Goal: Task Accomplishment & Management: Manage account settings

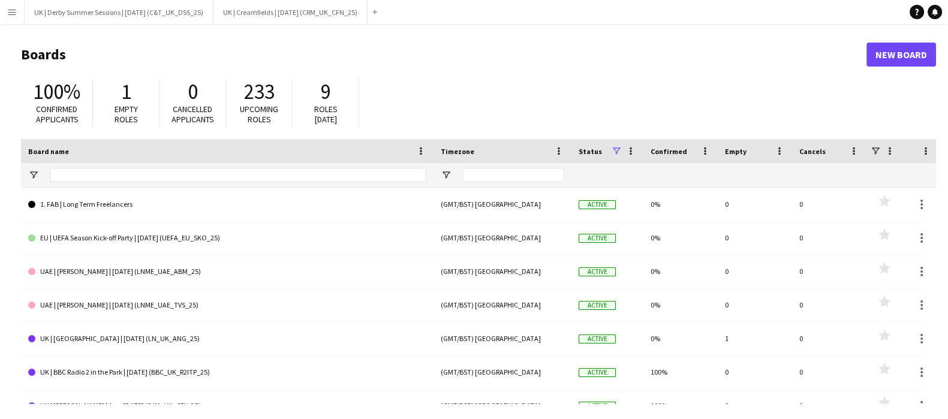
click at [13, 15] on app-icon "Menu" at bounding box center [12, 12] width 10 height 10
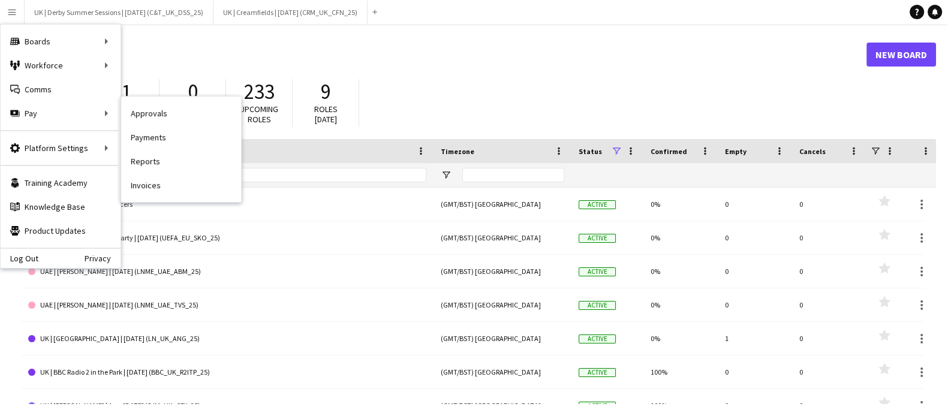
click at [154, 183] on link "Invoices" at bounding box center [181, 185] width 120 height 24
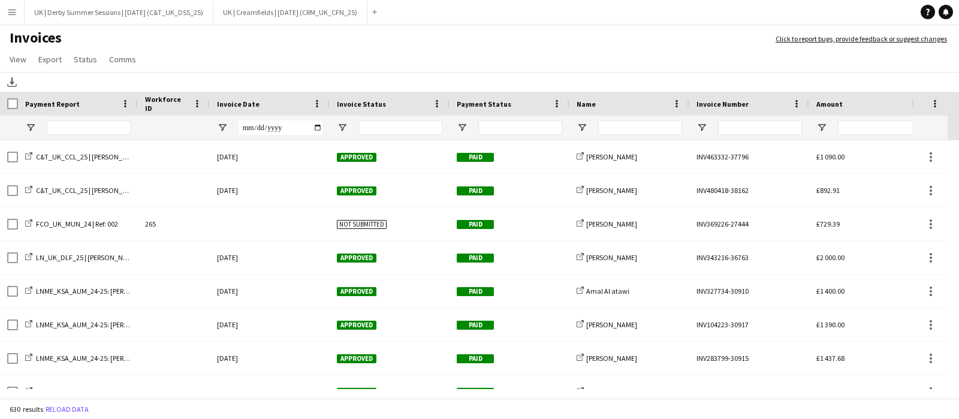
click at [319, 96] on div "Invoice Date" at bounding box center [269, 104] width 105 height 24
click at [319, 106] on span at bounding box center [317, 103] width 11 height 11
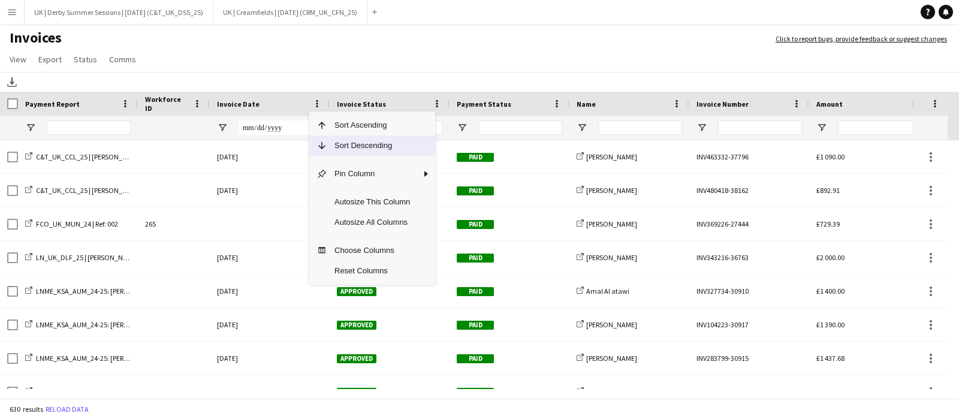
click at [339, 140] on span "Sort Descending" at bounding box center [372, 145] width 90 height 20
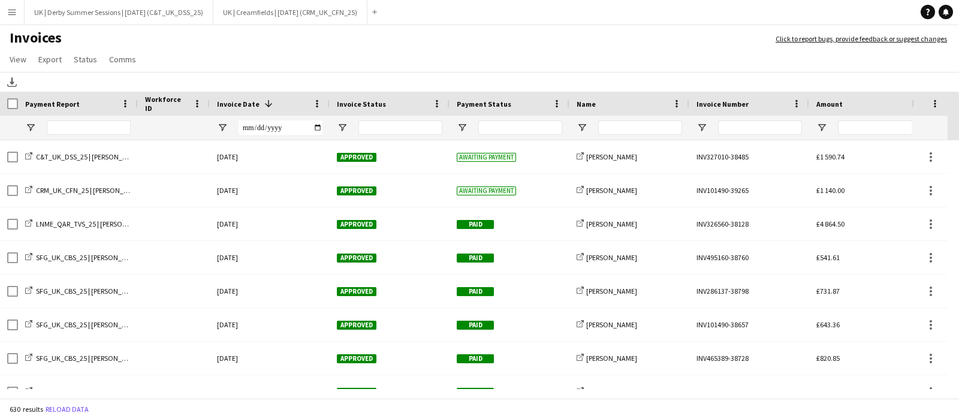
click at [15, 13] on app-icon "Menu" at bounding box center [12, 12] width 10 height 10
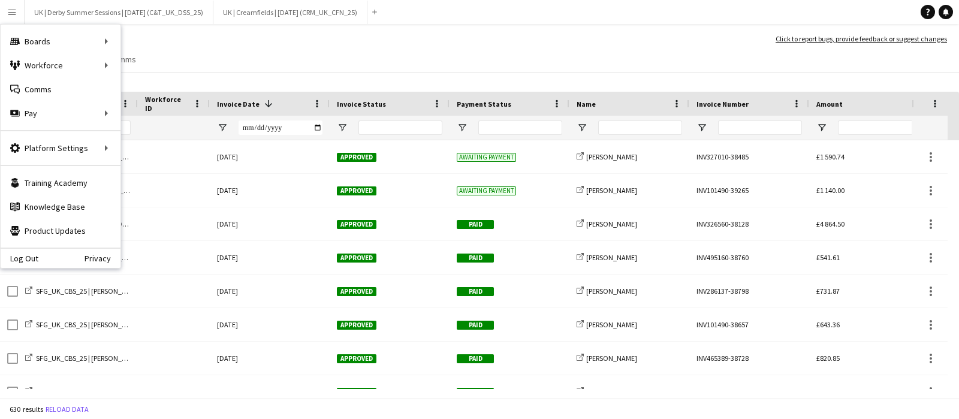
click at [19, 7] on button "Menu" at bounding box center [12, 12] width 24 height 24
click at [5, 3] on button "Menu" at bounding box center [12, 12] width 24 height 24
click at [10, 13] on app-icon "Menu" at bounding box center [12, 12] width 10 height 10
click at [73, 114] on div "Pay Pay" at bounding box center [61, 113] width 120 height 24
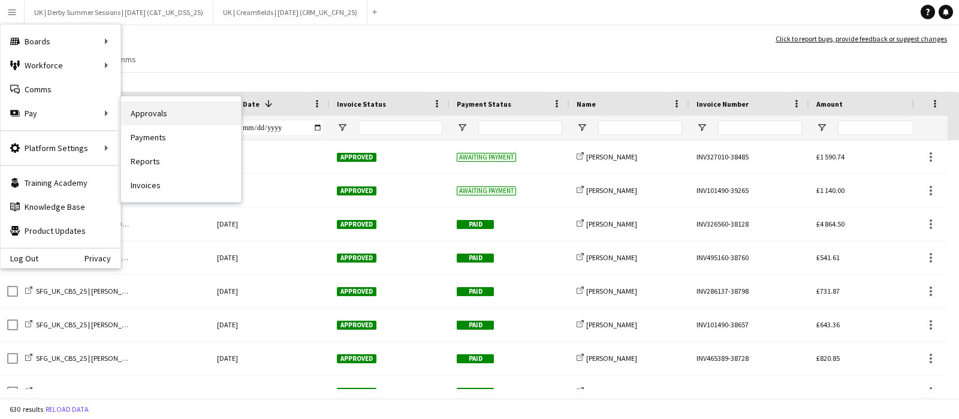
click at [174, 114] on link "Approvals" at bounding box center [181, 113] width 120 height 24
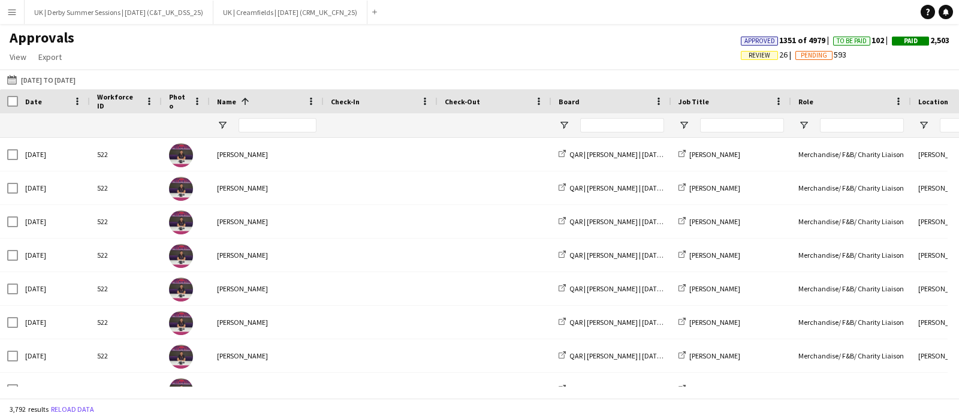
click at [749, 52] on span "Review" at bounding box center [760, 56] width 22 height 8
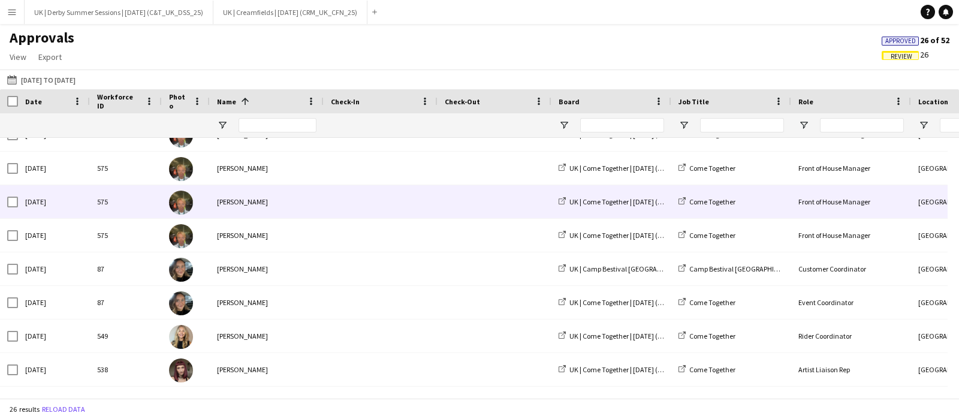
scroll to position [375, 0]
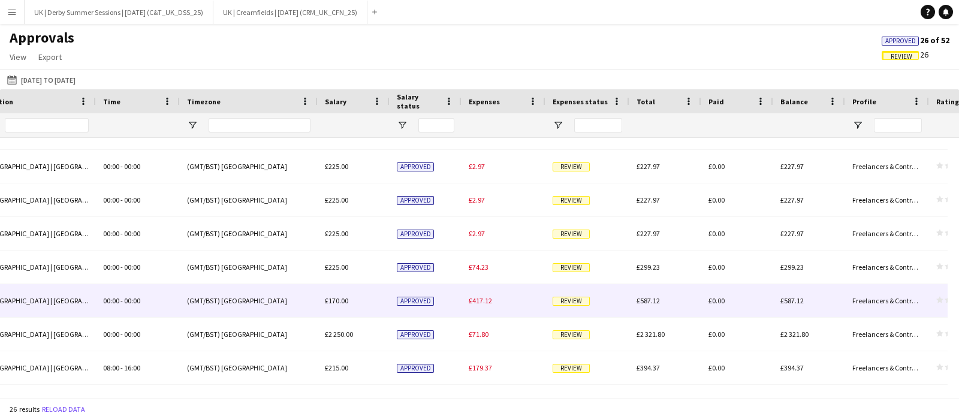
click at [478, 300] on span "£417.12" at bounding box center [480, 300] width 23 height 9
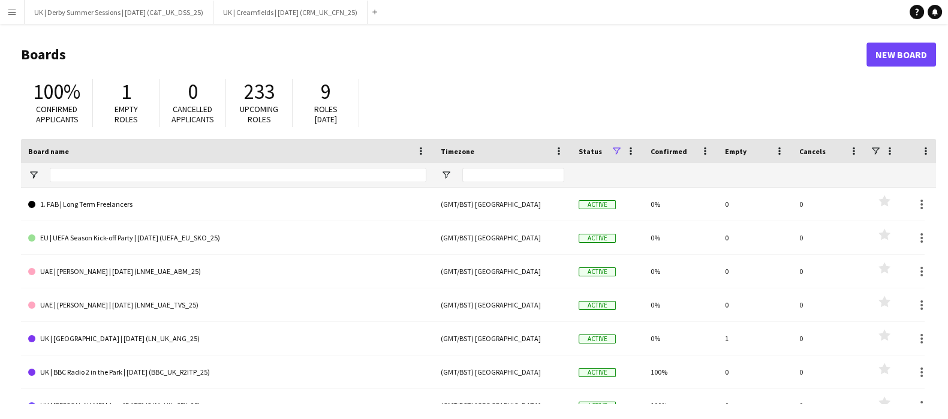
click at [8, 6] on button "Menu" at bounding box center [12, 12] width 24 height 24
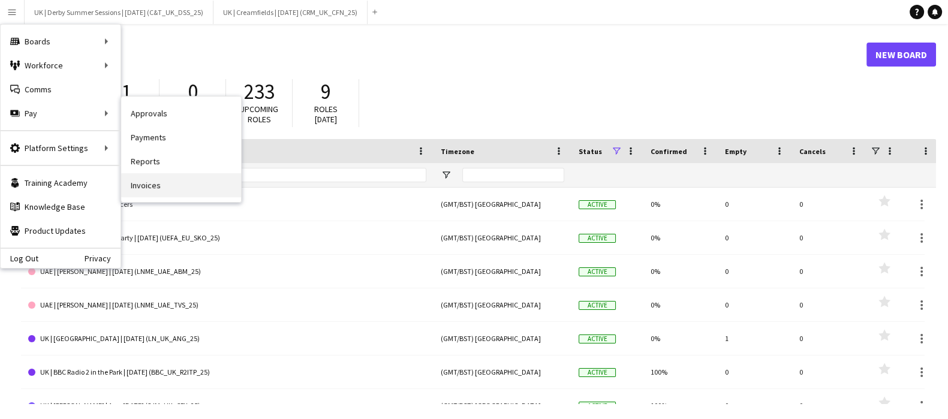
click at [161, 184] on link "Invoices" at bounding box center [181, 185] width 120 height 24
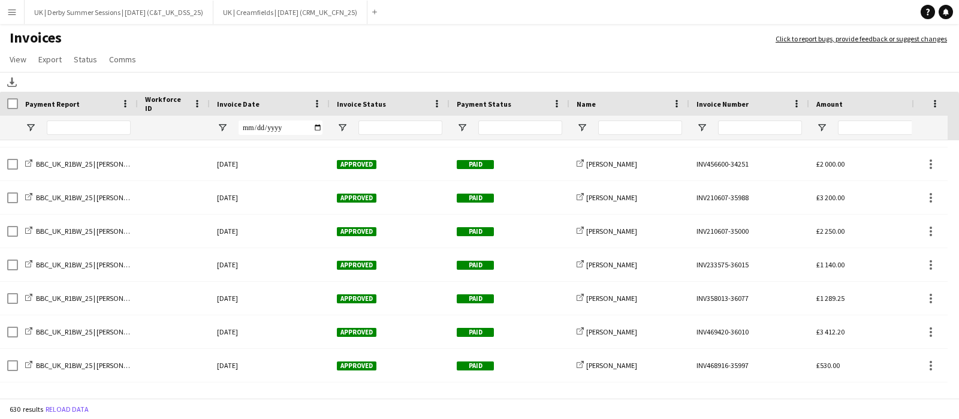
scroll to position [1872, 0]
click at [14, 14] on app-icon "Menu" at bounding box center [12, 12] width 10 height 10
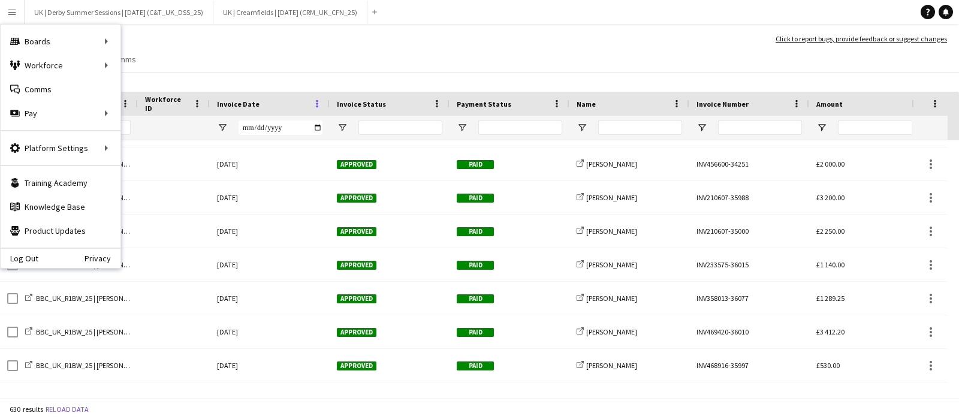
click at [319, 105] on span at bounding box center [317, 103] width 11 height 11
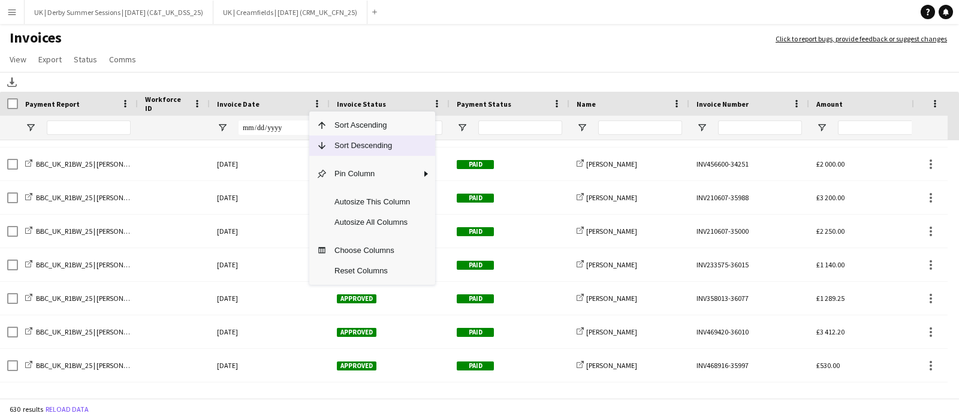
click at [345, 146] on span "Sort Descending" at bounding box center [372, 145] width 90 height 20
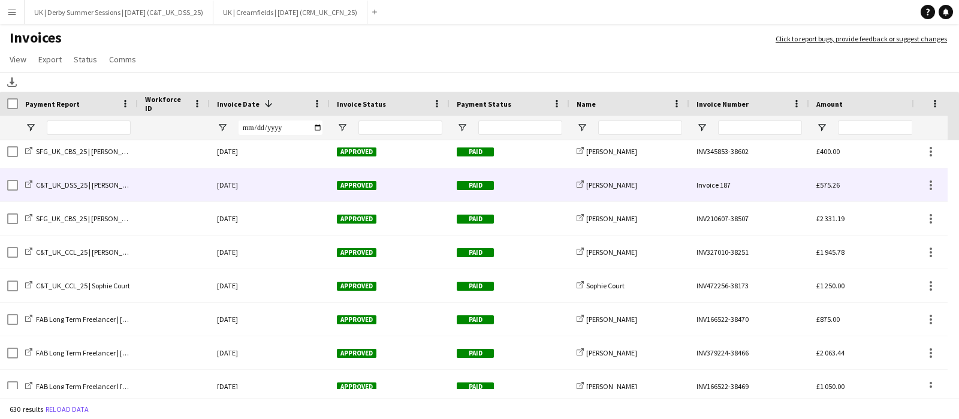
scroll to position [0, 0]
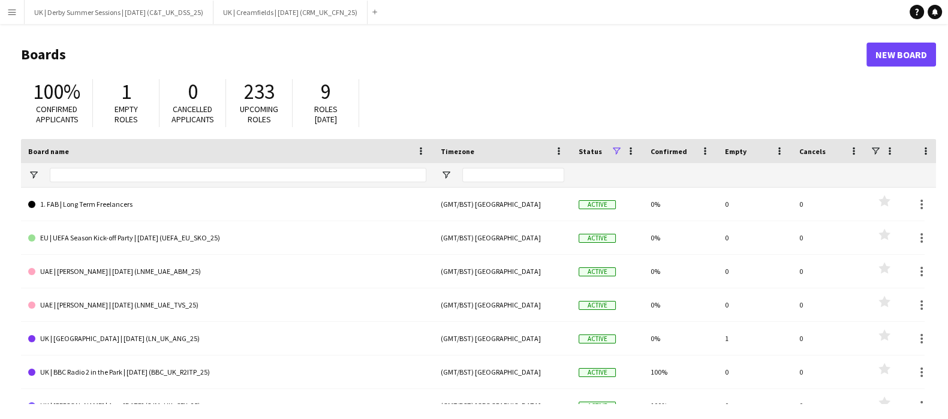
click at [9, 16] on app-icon "Menu" at bounding box center [12, 12] width 10 height 10
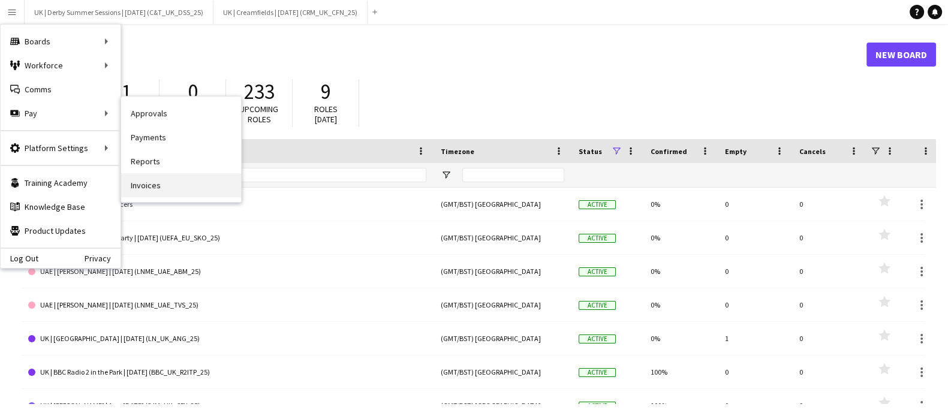
click at [153, 183] on link "Invoices" at bounding box center [181, 185] width 120 height 24
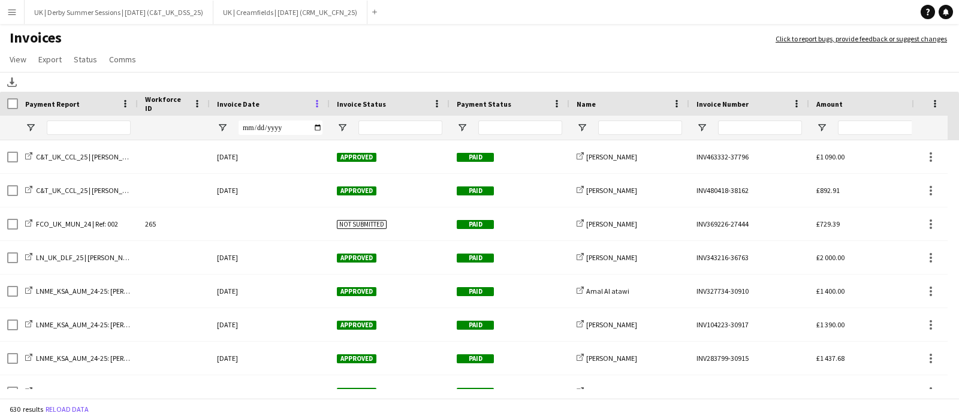
click at [317, 101] on span at bounding box center [317, 103] width 11 height 11
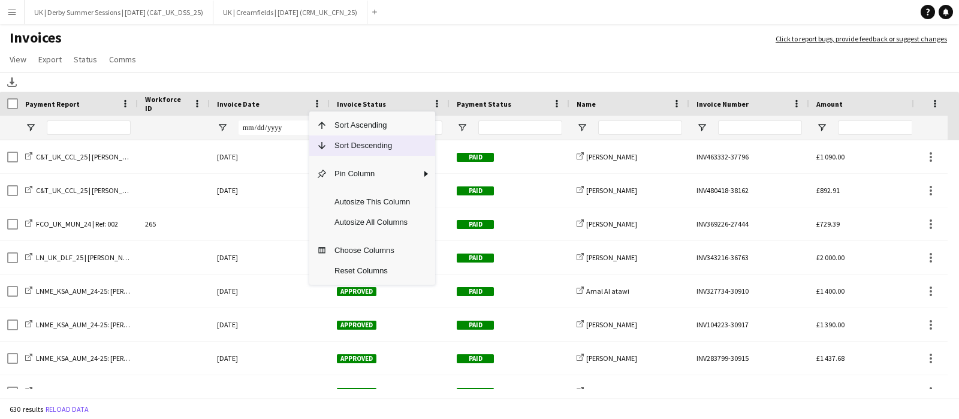
click at [349, 144] on span "Sort Descending" at bounding box center [372, 145] width 90 height 20
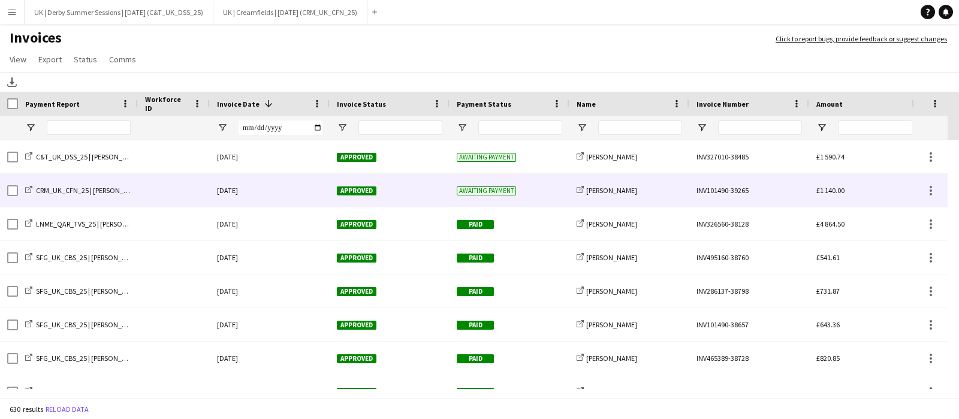
click at [299, 155] on div "[DATE]" at bounding box center [270, 156] width 120 height 33
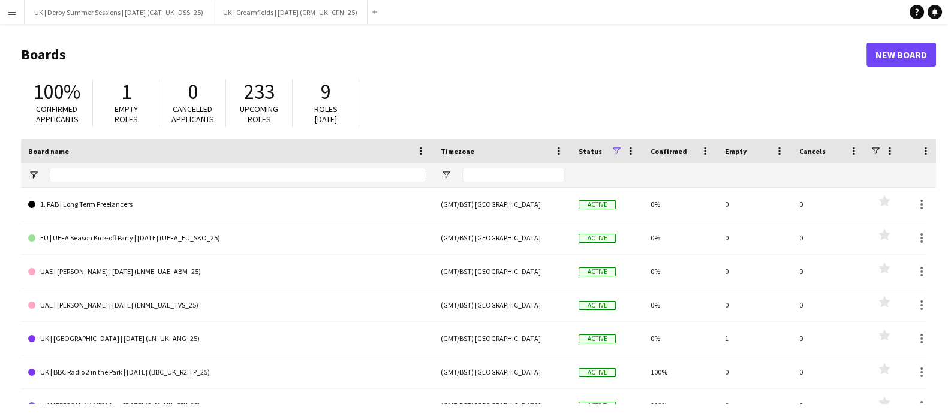
click at [8, 10] on app-icon "Menu" at bounding box center [12, 12] width 10 height 10
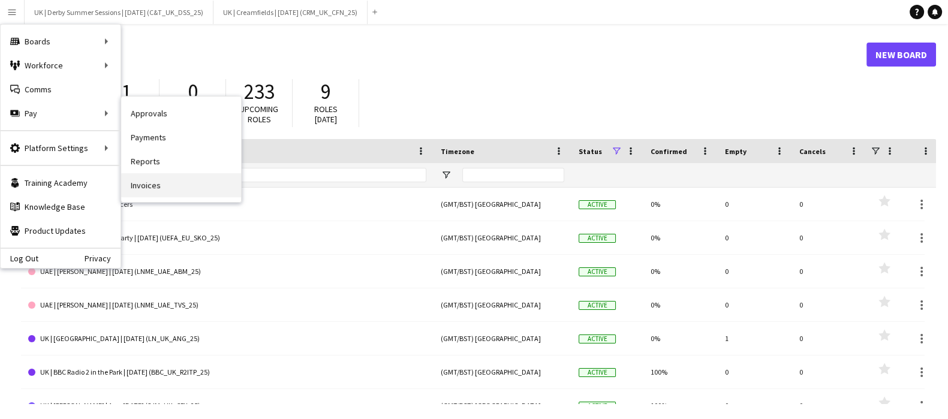
click at [159, 185] on link "Invoices" at bounding box center [181, 185] width 120 height 24
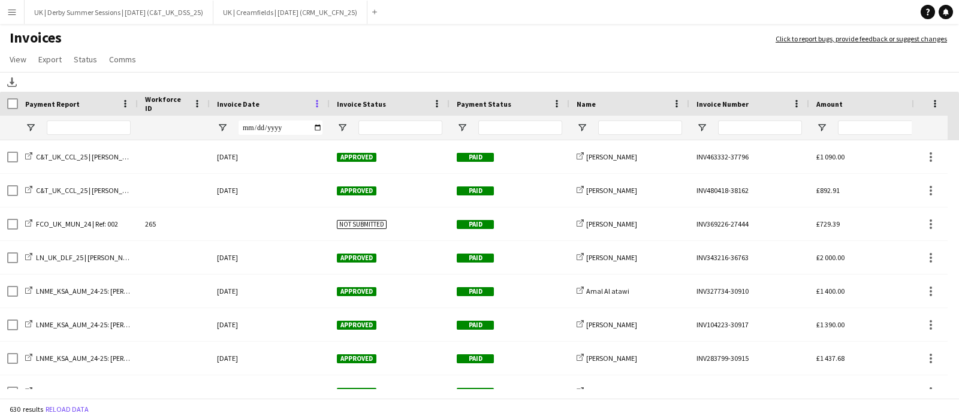
click at [316, 103] on span at bounding box center [317, 103] width 11 height 11
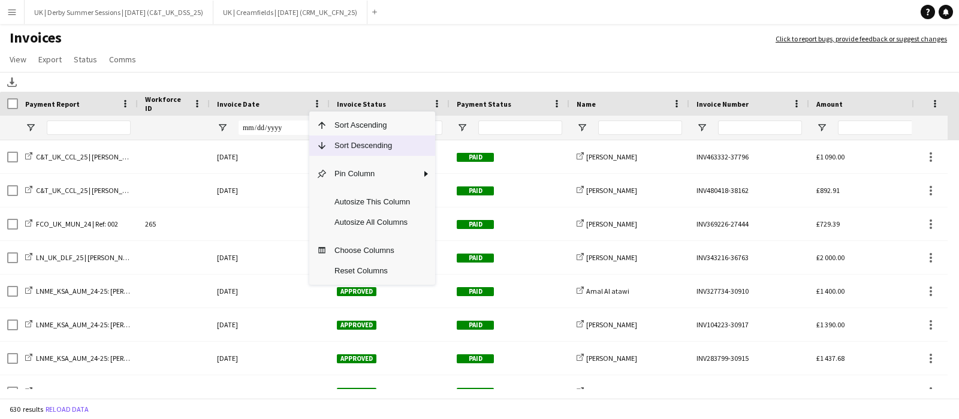
click at [329, 141] on span "Sort Descending" at bounding box center [372, 145] width 90 height 20
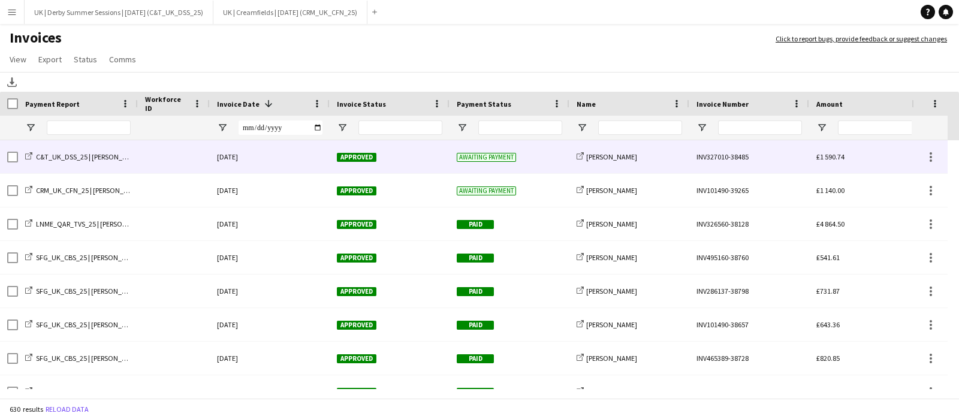
click at [301, 160] on div "27-August-2025" at bounding box center [270, 156] width 120 height 33
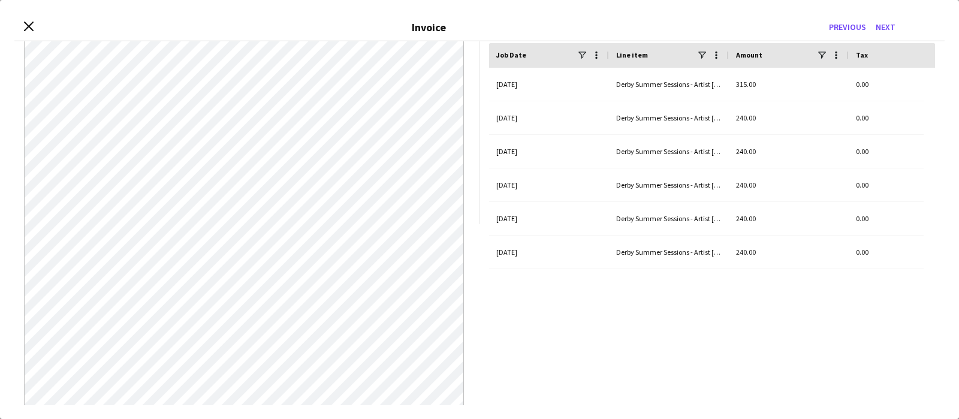
scroll to position [246, 0]
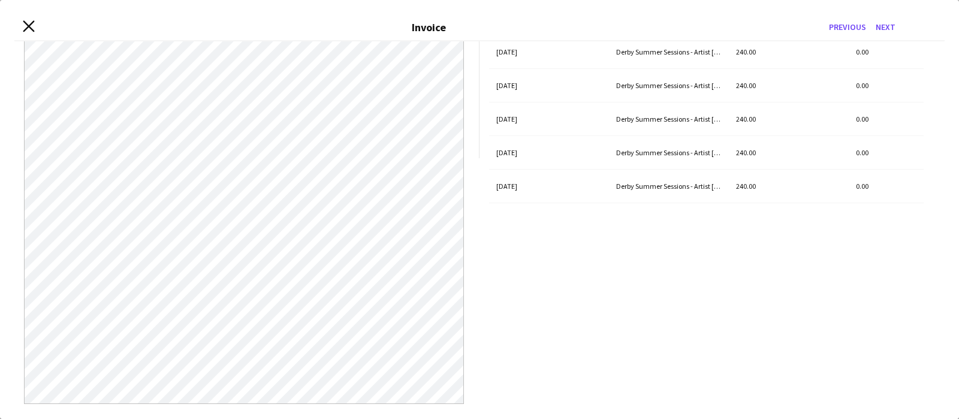
click at [30, 26] on icon at bounding box center [28, 26] width 11 height 11
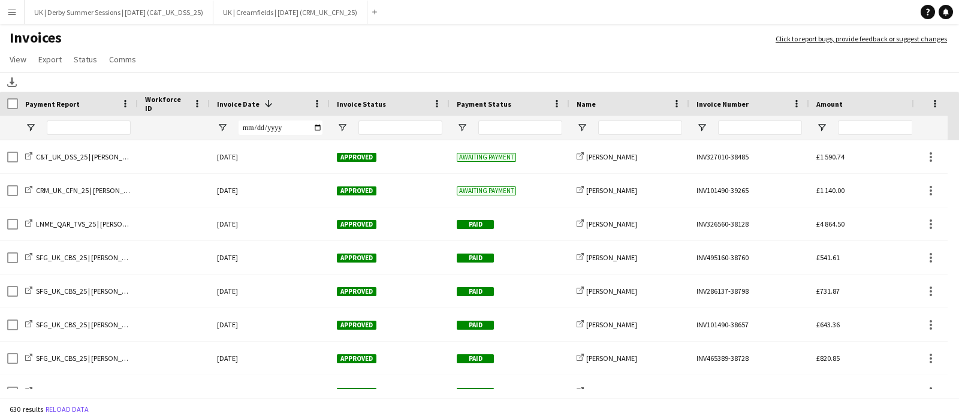
click at [7, 10] on app-icon "Menu" at bounding box center [12, 12] width 10 height 10
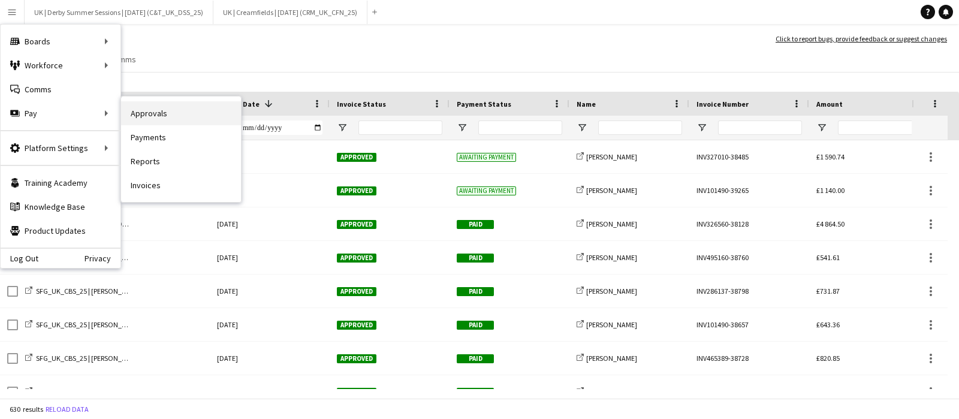
click at [168, 113] on link "Approvals" at bounding box center [181, 113] width 120 height 24
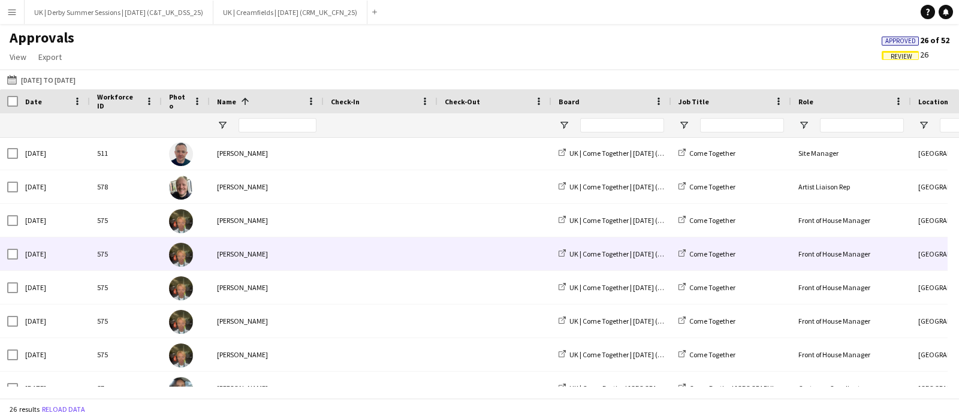
scroll to position [324, 0]
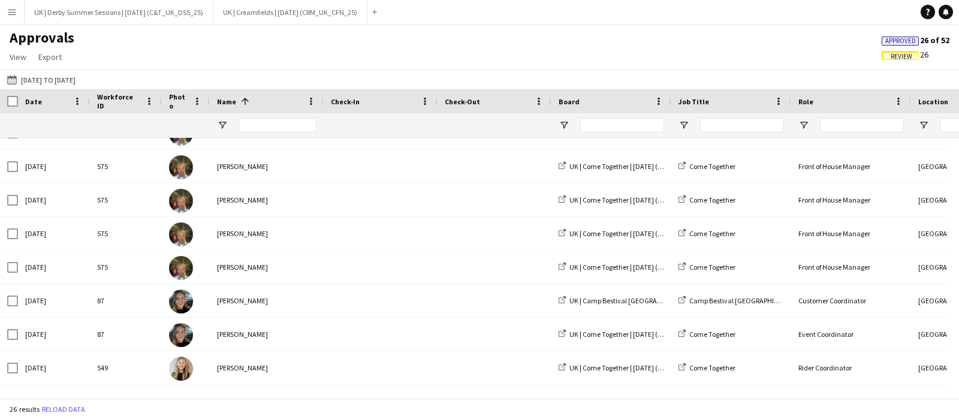
click at [913, 55] on span "Review" at bounding box center [900, 55] width 37 height 9
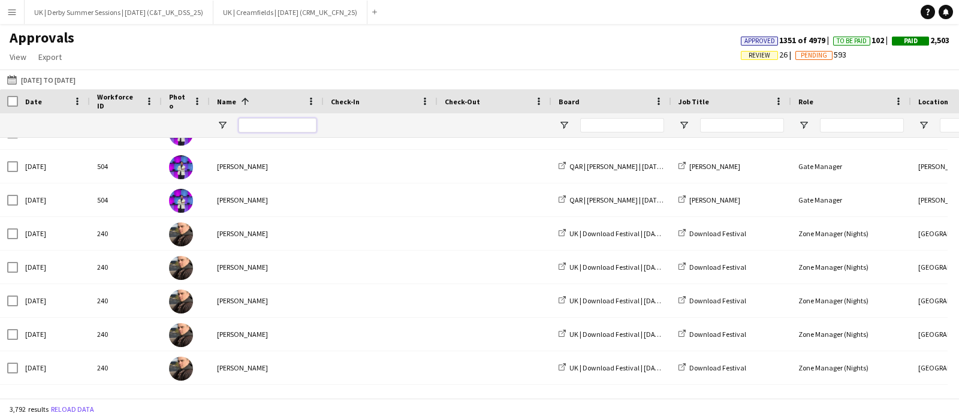
click at [253, 118] on input "Name Filter Input" at bounding box center [278, 125] width 78 height 14
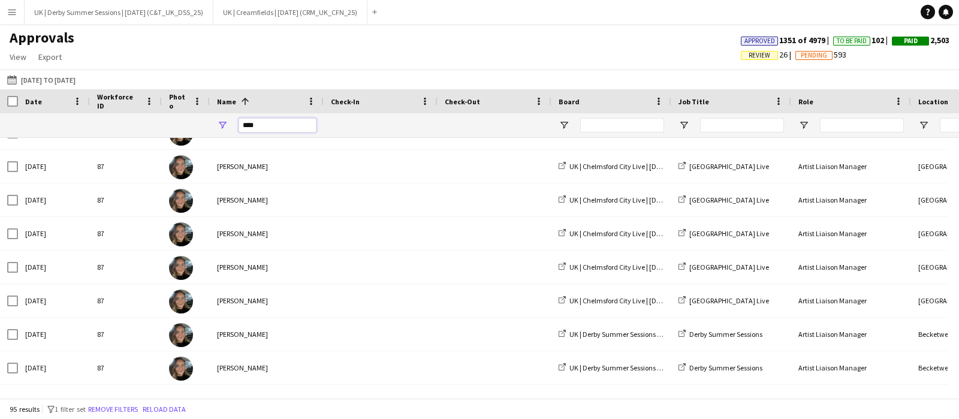
scroll to position [0, 0]
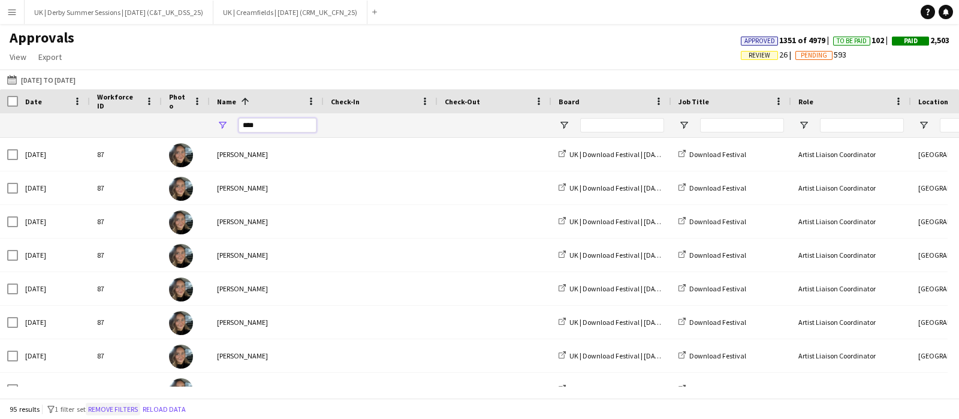
type input "****"
click at [117, 408] on button "Remove filters" at bounding box center [113, 409] width 55 height 13
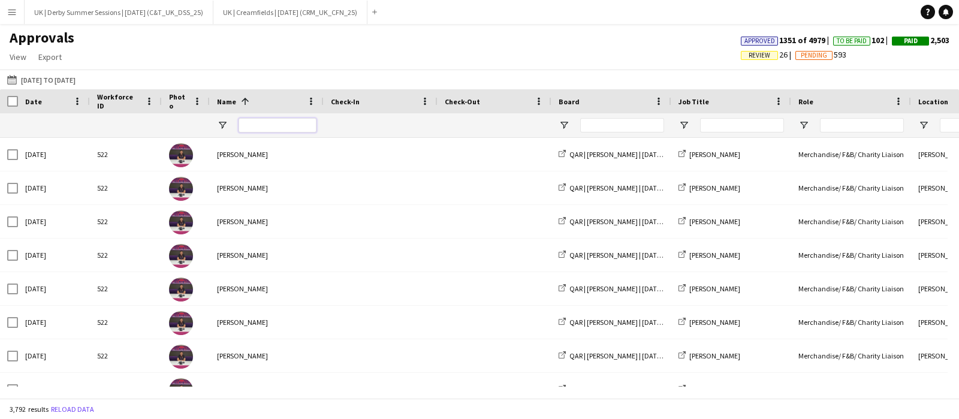
click at [279, 124] on input "Name Filter Input" at bounding box center [278, 125] width 78 height 14
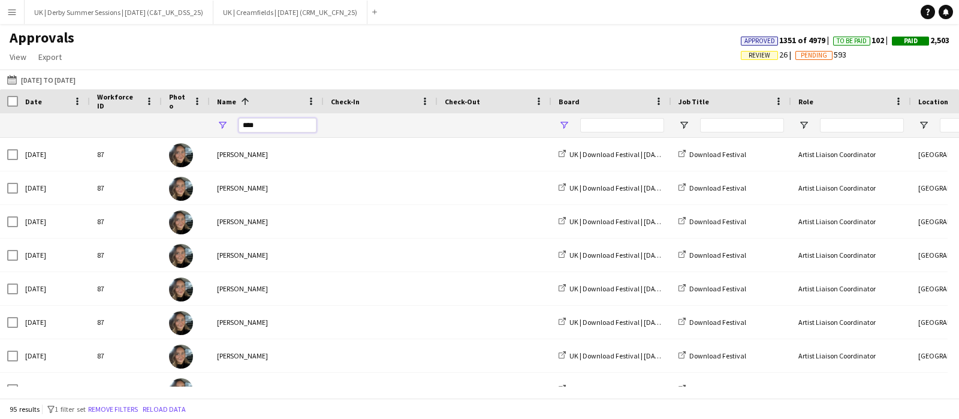
type input "****"
click at [568, 125] on span "Open Filter Menu" at bounding box center [564, 125] width 11 height 11
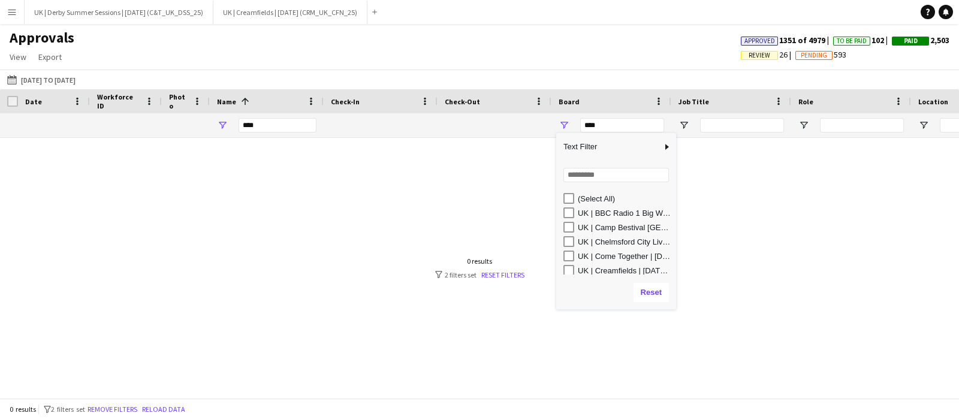
scroll to position [32, 0]
type input "**********"
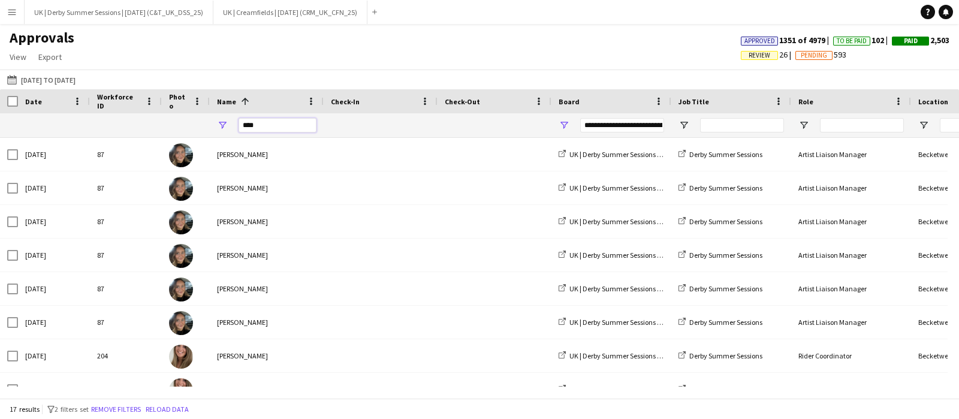
click at [260, 125] on input "****" at bounding box center [278, 125] width 78 height 14
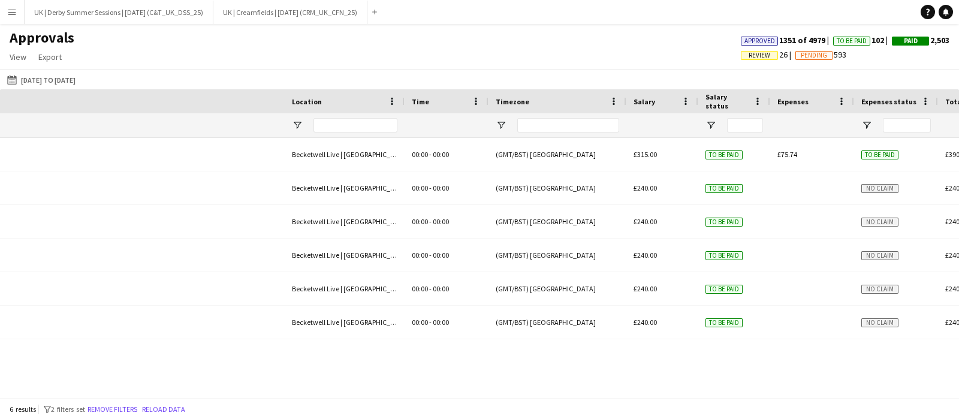
scroll to position [0, 0]
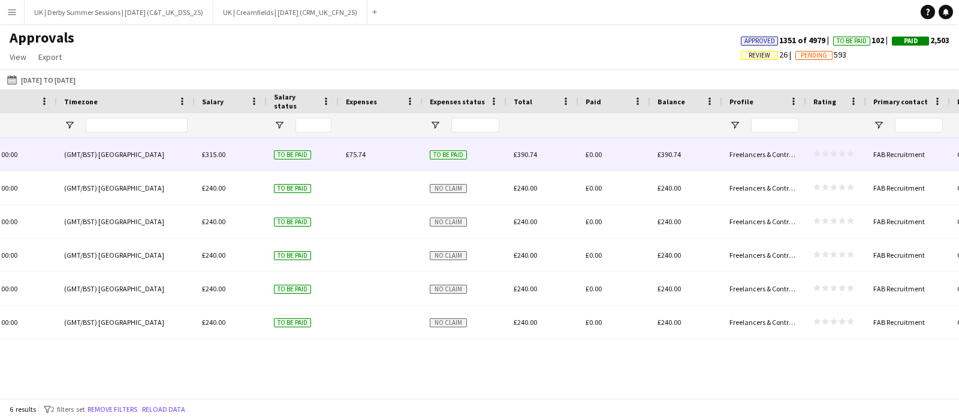
type input "******"
click at [354, 155] on span "£75.74" at bounding box center [356, 154] width 20 height 9
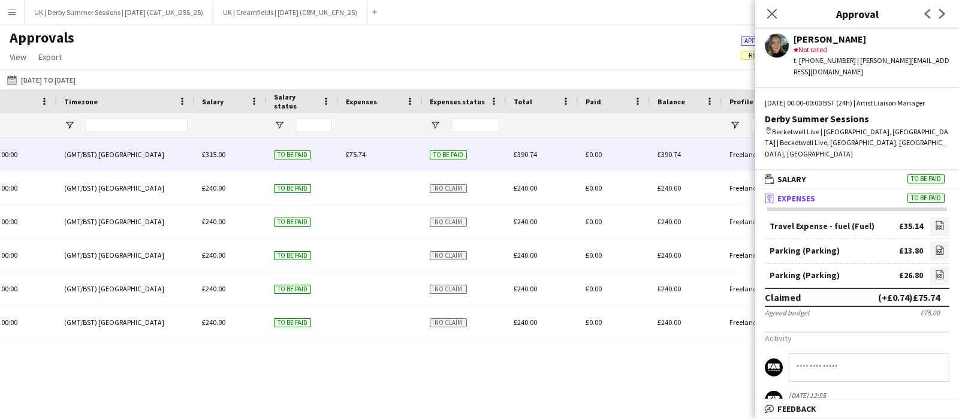
click at [15, 14] on app-icon "Menu" at bounding box center [12, 12] width 10 height 10
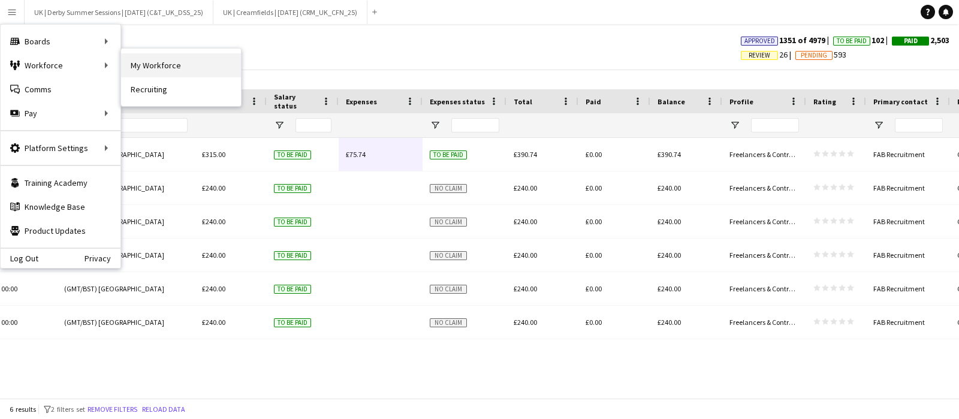
click at [130, 63] on link "My Workforce" at bounding box center [181, 65] width 120 height 24
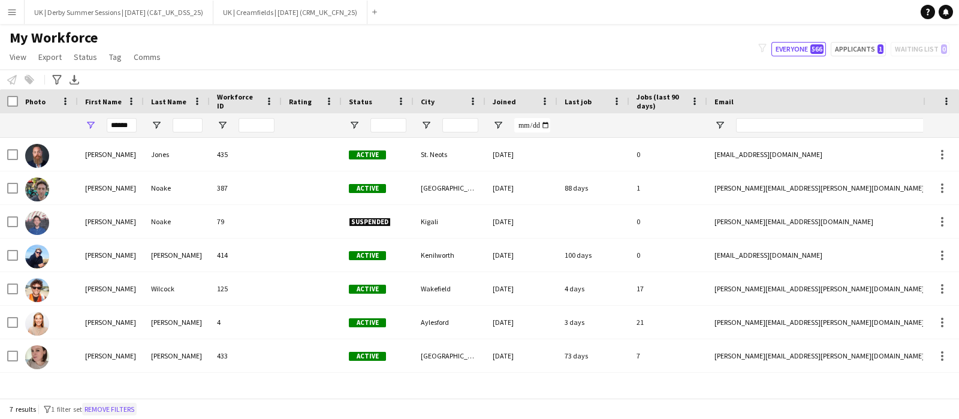
click at [113, 407] on button "Remove filters" at bounding box center [109, 409] width 55 height 13
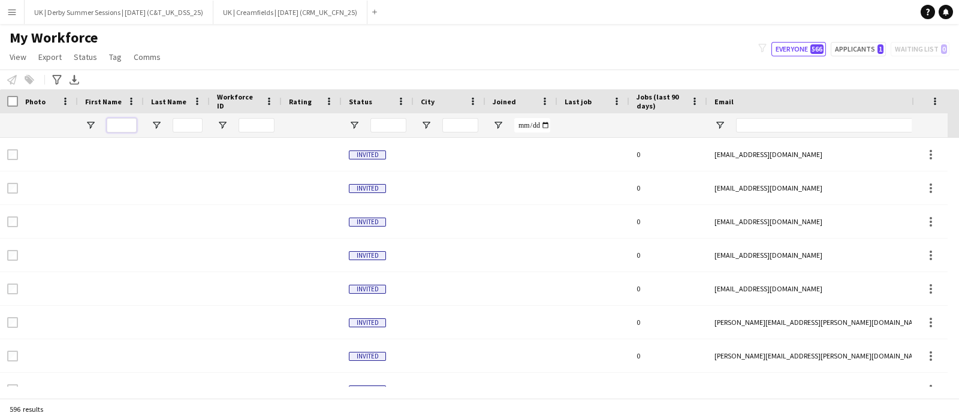
click at [124, 123] on input "First Name Filter Input" at bounding box center [122, 125] width 30 height 14
type input "****"
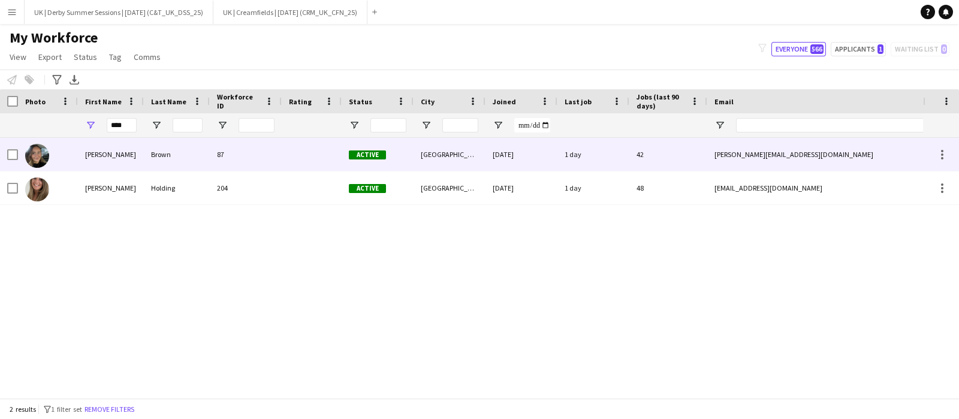
click at [191, 151] on div "Brown" at bounding box center [177, 154] width 66 height 33
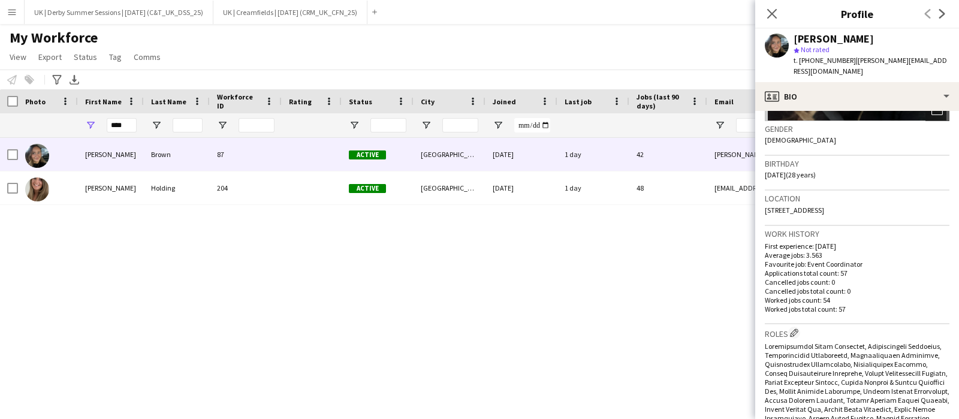
scroll to position [149, 0]
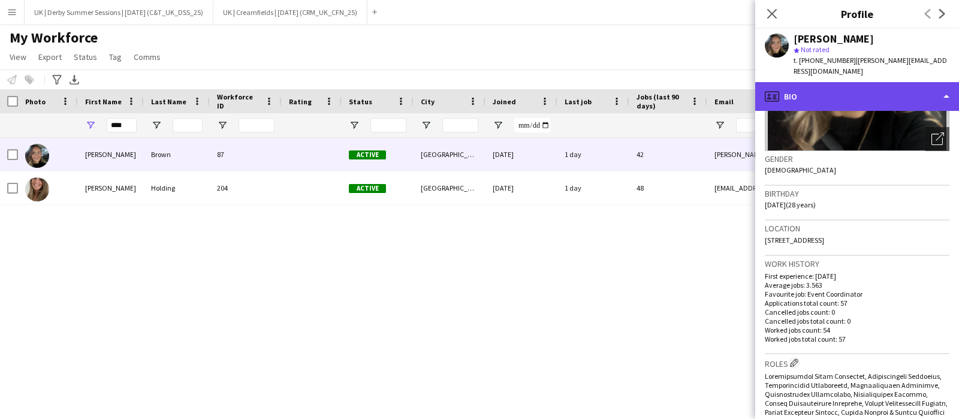
click at [822, 86] on div "profile Bio" at bounding box center [857, 96] width 204 height 29
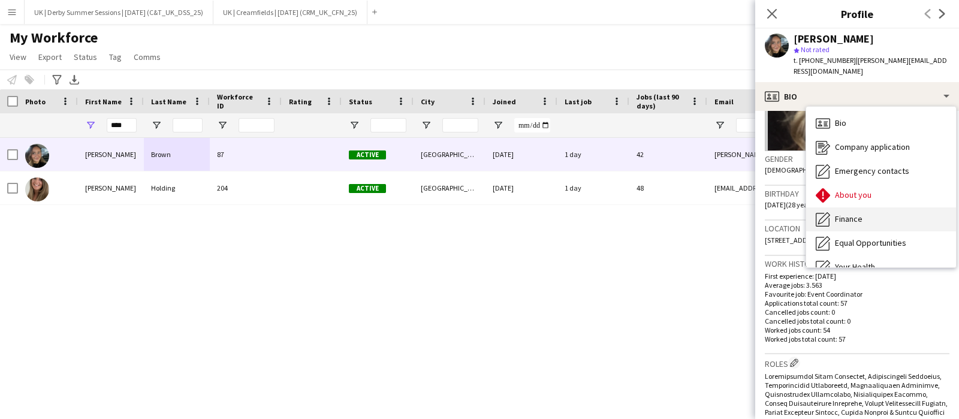
click at [841, 213] on span "Finance" at bounding box center [849, 218] width 28 height 11
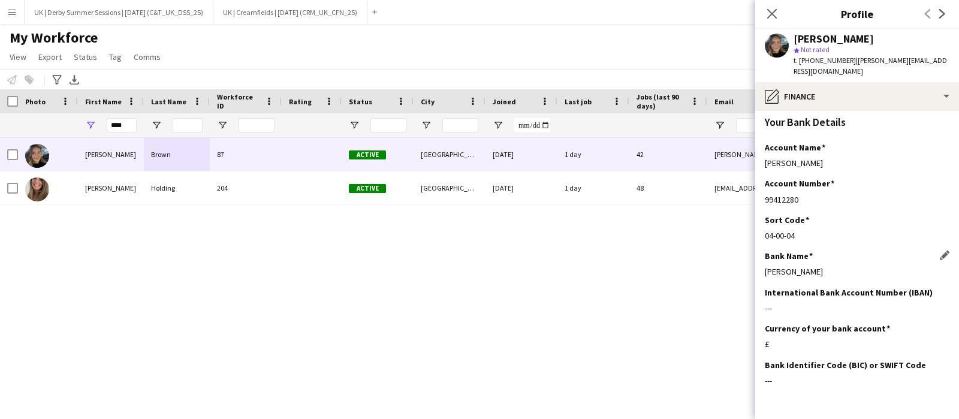
scroll to position [292, 0]
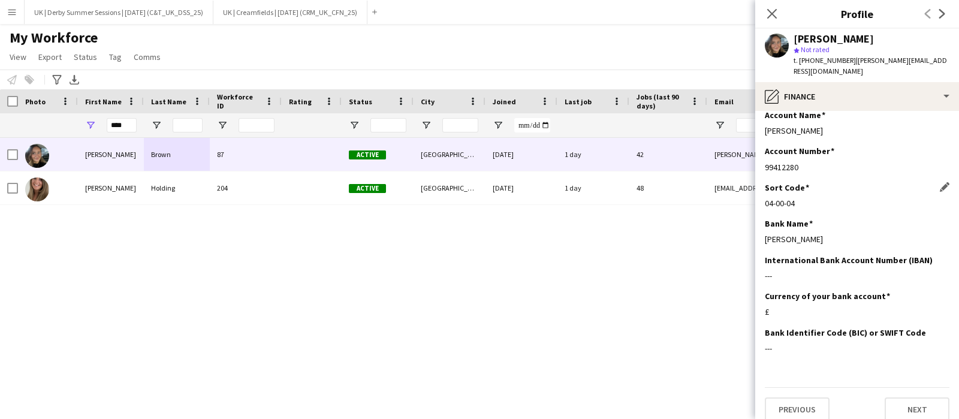
drag, startPoint x: 774, startPoint y: 189, endPoint x: 830, endPoint y: 187, distance: 56.4
click at [830, 187] on app-section-data-types "Please complete this section in full so we can pass onto the relevant tax, paym…" at bounding box center [857, 265] width 204 height 308
copy div "04-00-04"
drag, startPoint x: 766, startPoint y: 154, endPoint x: 801, endPoint y: 152, distance: 35.4
click at [801, 162] on div "99412280" at bounding box center [857, 167] width 185 height 11
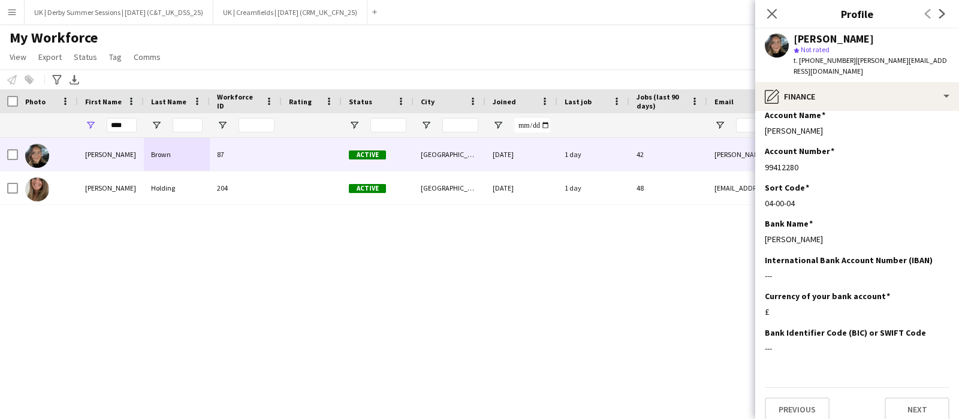
copy div "99412280"
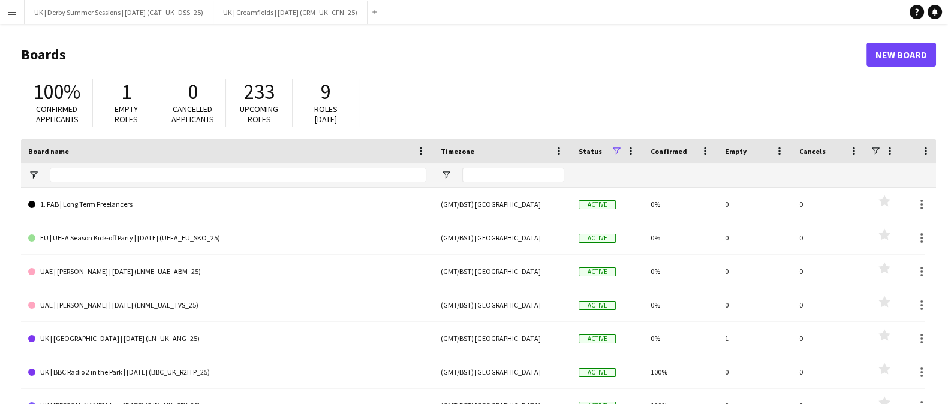
drag, startPoint x: 0, startPoint y: 17, endPoint x: 6, endPoint y: 13, distance: 7.0
click at [1, 17] on button "Menu" at bounding box center [12, 12] width 24 height 24
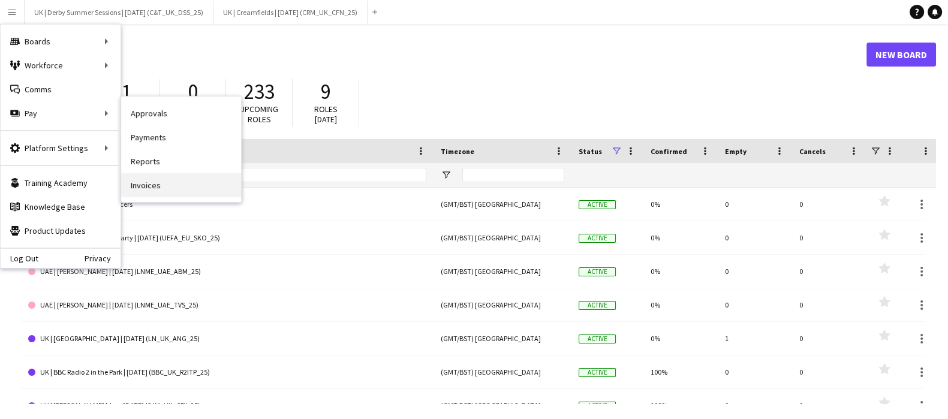
click at [148, 188] on link "Invoices" at bounding box center [181, 185] width 120 height 24
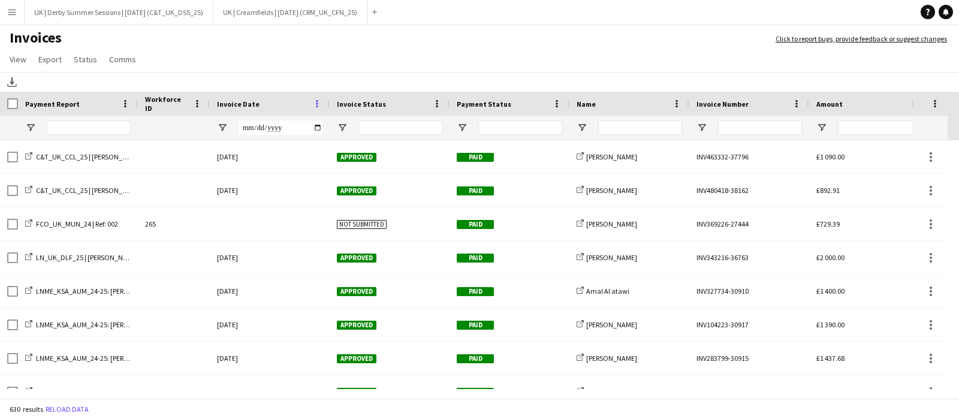
click at [322, 102] on div "Invoice Date" at bounding box center [270, 104] width 120 height 24
click at [309, 107] on div "Invoice Date" at bounding box center [269, 104] width 105 height 24
click at [316, 104] on span at bounding box center [317, 103] width 11 height 11
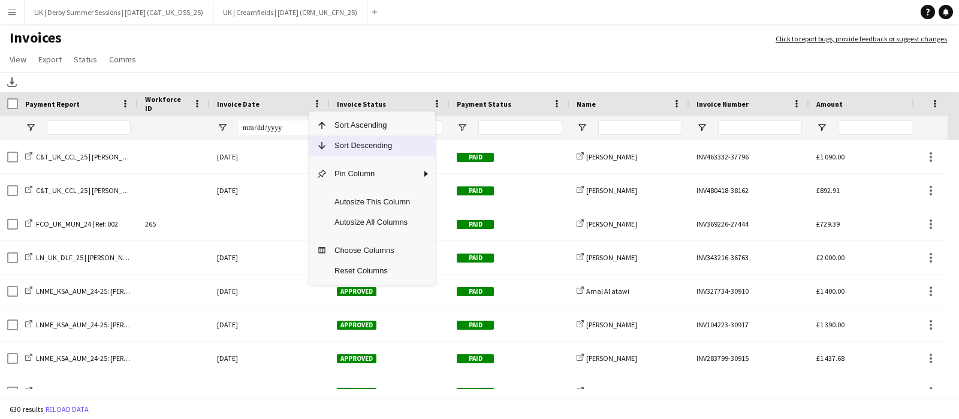
click at [324, 144] on span "Column Menu" at bounding box center [321, 145] width 11 height 11
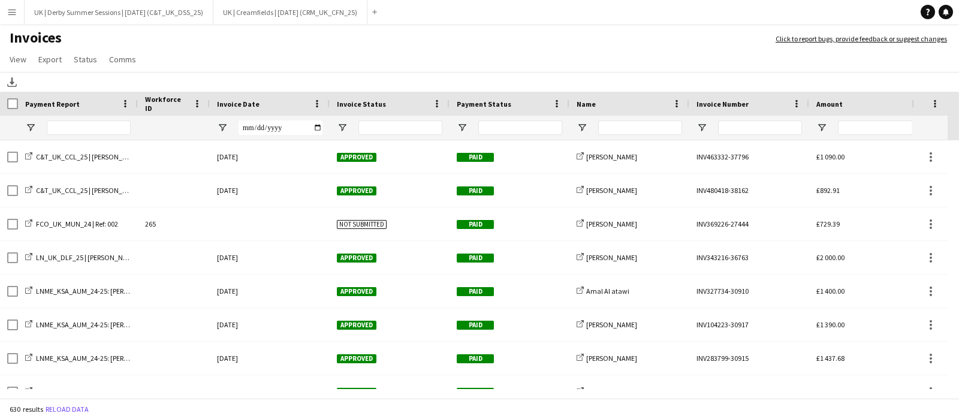
click at [15, 15] on app-icon "Menu" at bounding box center [12, 12] width 10 height 10
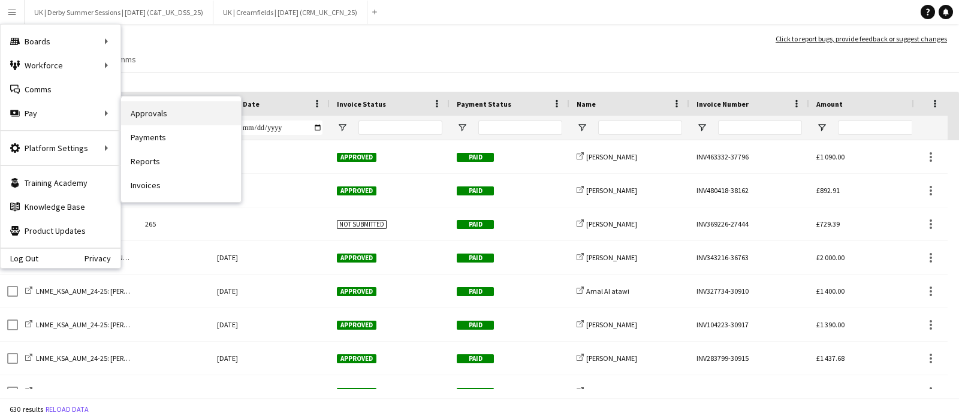
click at [141, 114] on link "Approvals" at bounding box center [181, 113] width 120 height 24
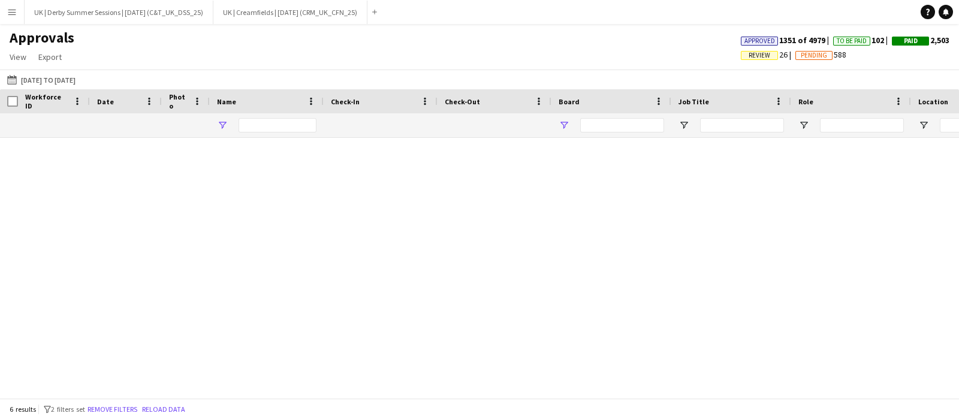
type input "******"
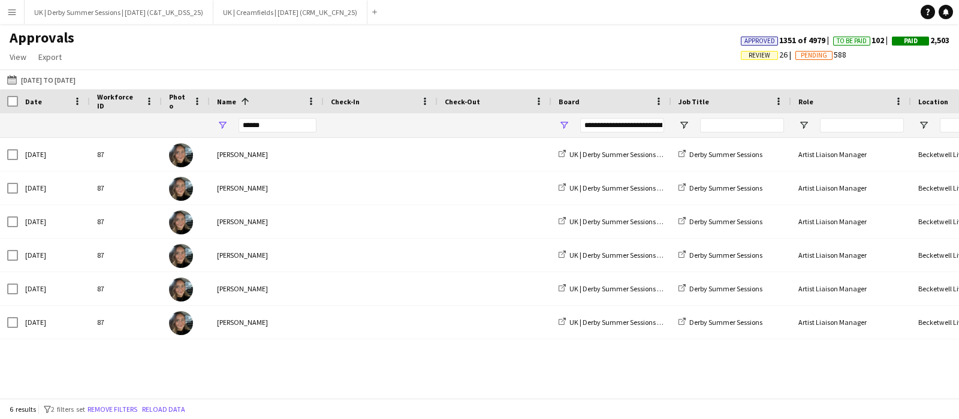
click at [749, 54] on span "Review" at bounding box center [760, 56] width 22 height 8
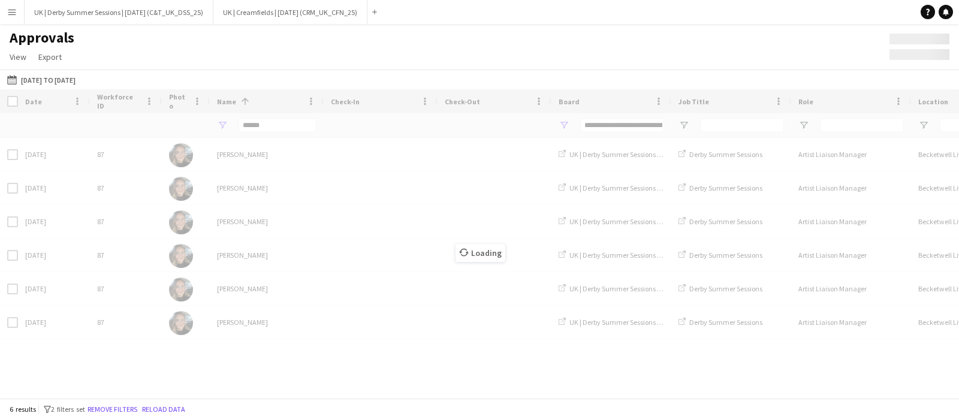
type input "***"
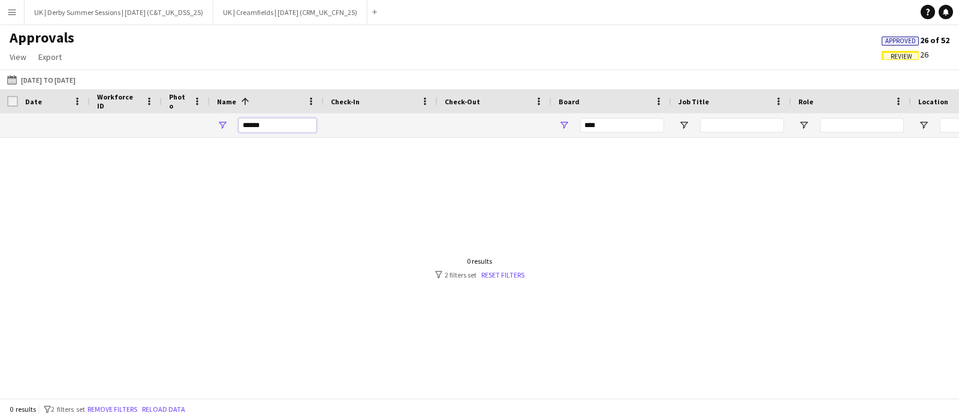
drag, startPoint x: 261, startPoint y: 124, endPoint x: 201, endPoint y: 126, distance: 60.6
click at [129, 409] on button "Remove filters" at bounding box center [109, 409] width 55 height 13
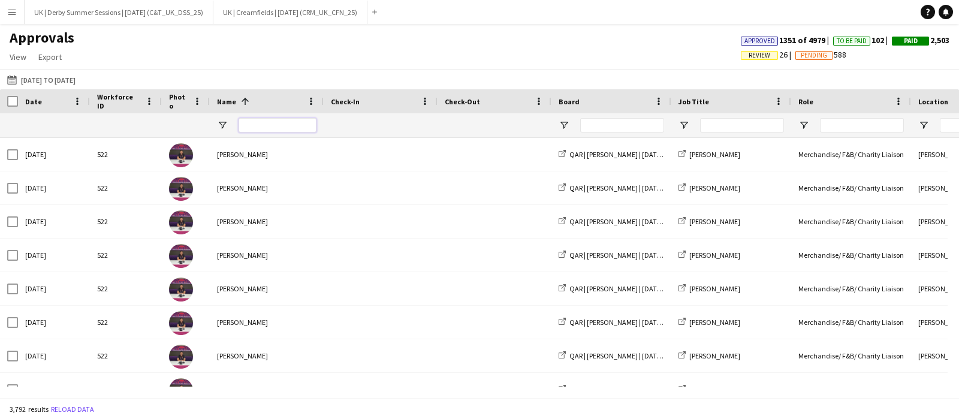
click at [264, 132] on input "Name Filter Input" at bounding box center [278, 125] width 78 height 14
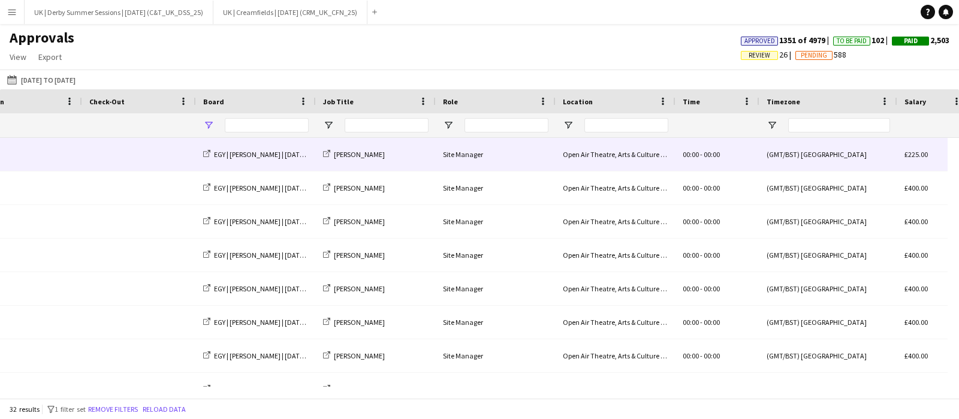
type input "*******"
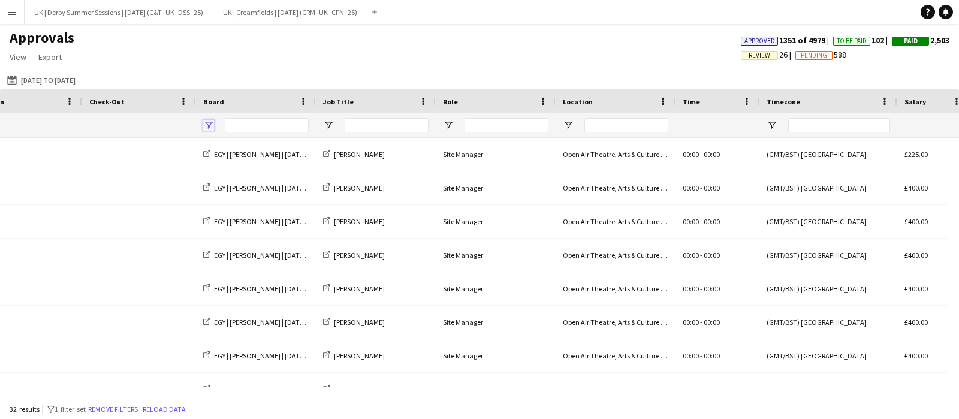
click at [209, 124] on span "Open Filter Menu" at bounding box center [208, 125] width 11 height 11
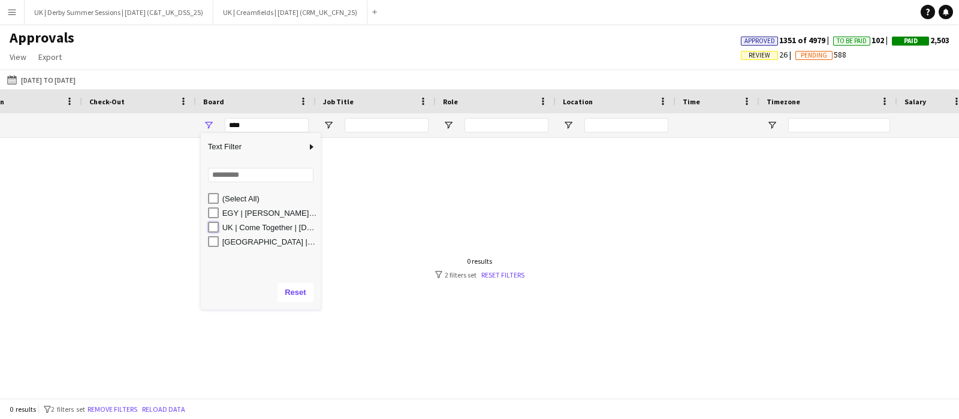
type input "**********"
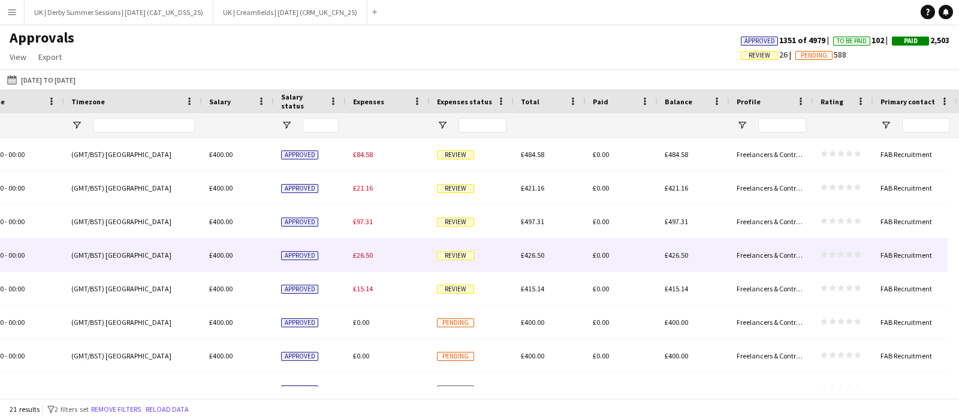
click at [366, 259] on span "£26.50" at bounding box center [363, 255] width 20 height 9
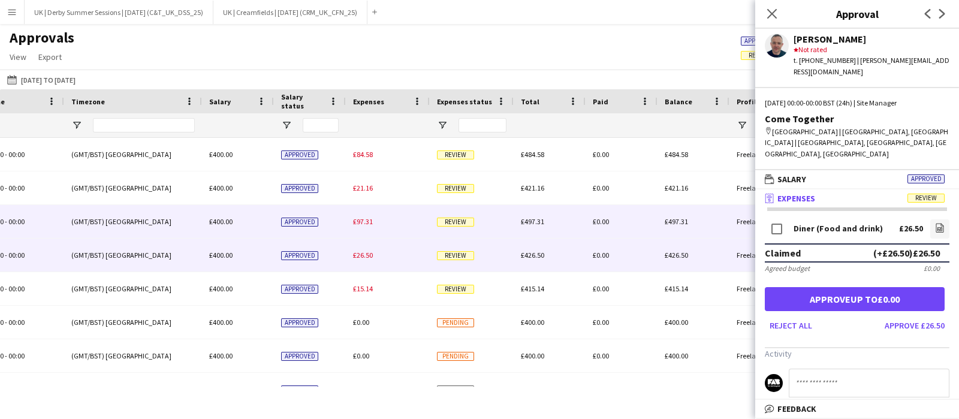
click at [366, 222] on span "£97.31" at bounding box center [363, 221] width 20 height 9
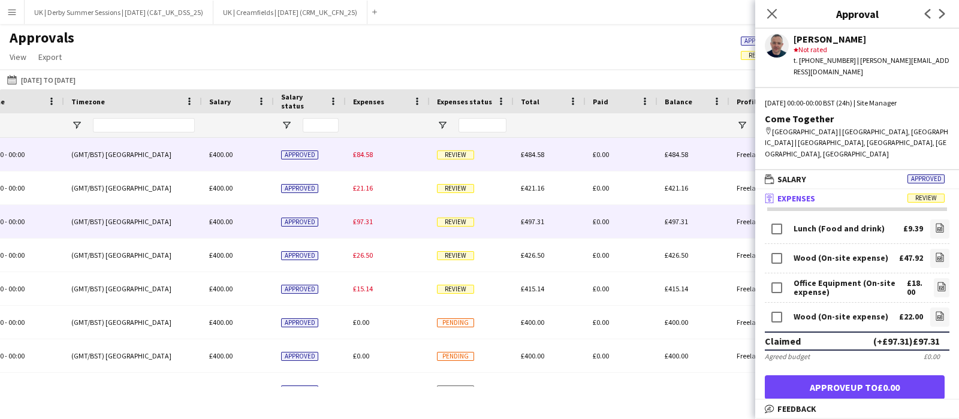
click at [367, 154] on span "£84.58" at bounding box center [363, 154] width 20 height 9
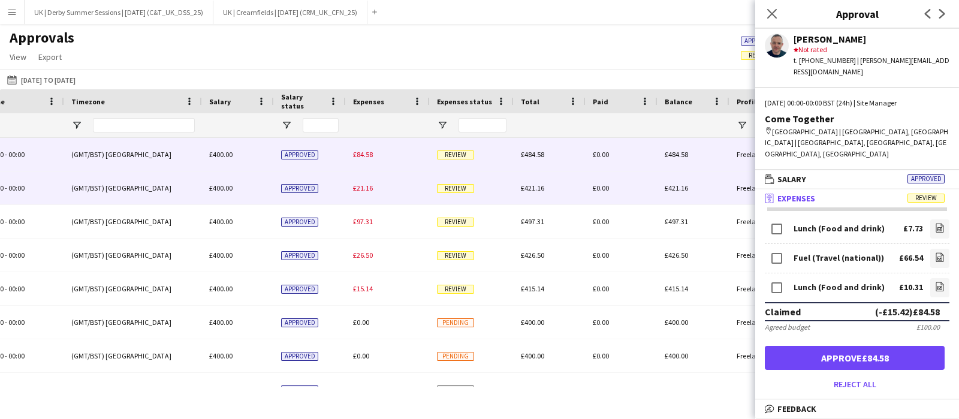
click at [363, 190] on span "£21.16" at bounding box center [363, 187] width 20 height 9
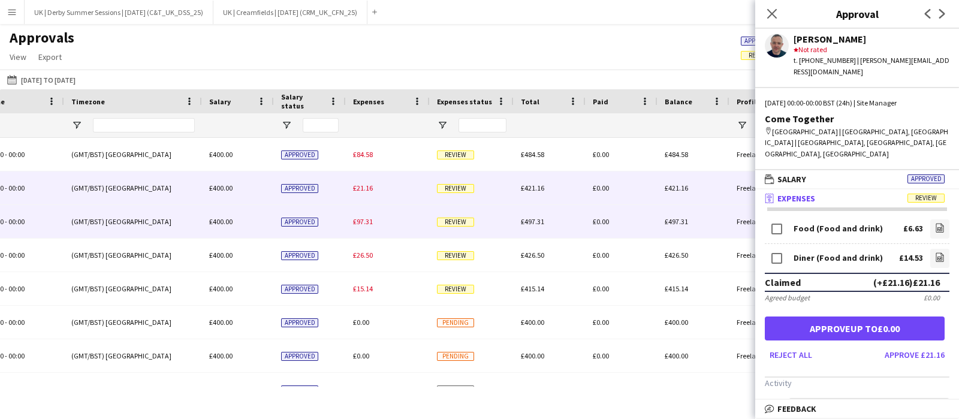
click at [360, 219] on span "£97.31" at bounding box center [363, 221] width 20 height 9
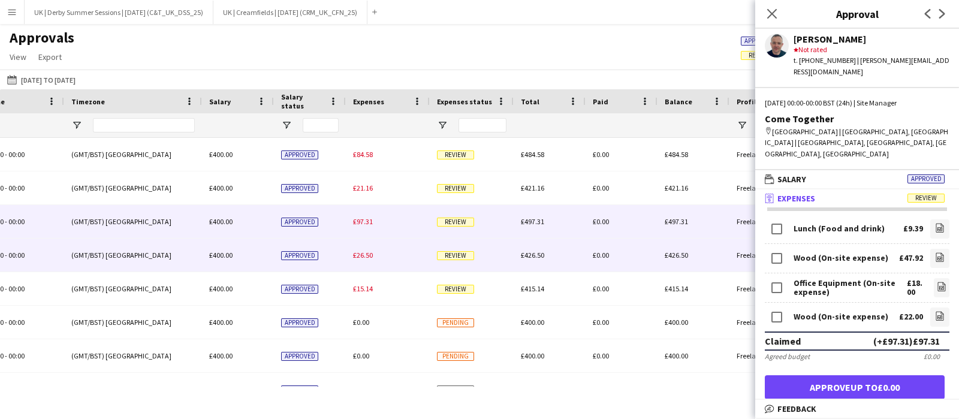
click at [362, 248] on div "£26.50" at bounding box center [388, 255] width 84 height 33
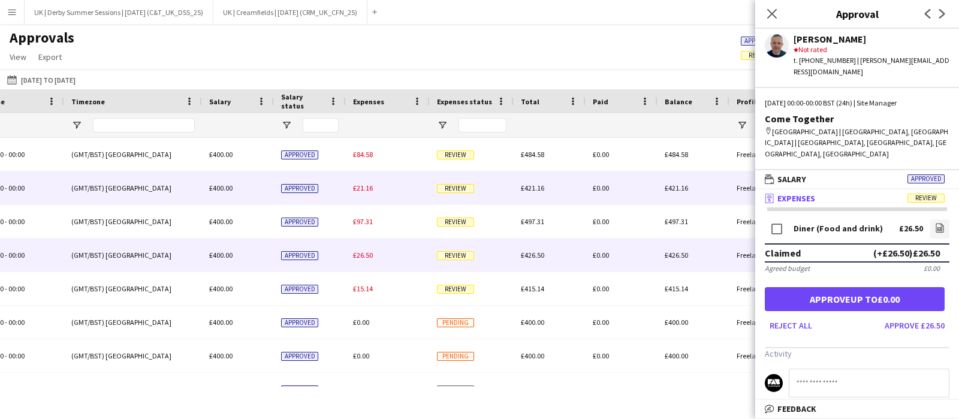
click at [369, 183] on div "£21.16" at bounding box center [388, 187] width 84 height 33
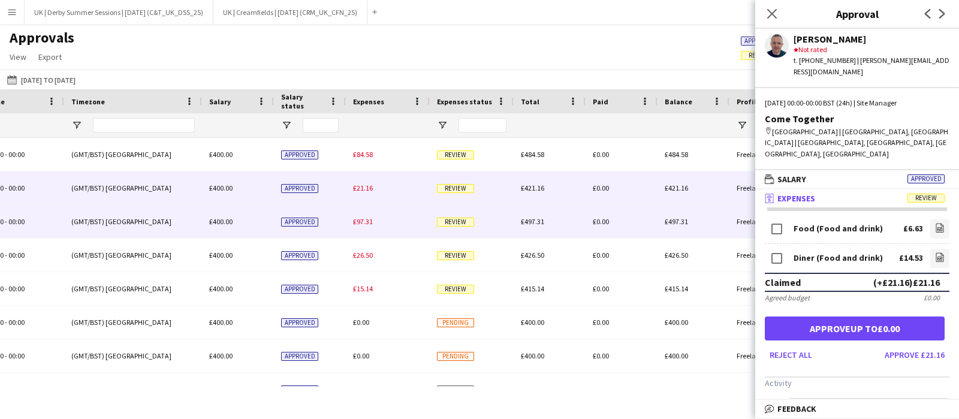
click at [363, 219] on span "£97.31" at bounding box center [363, 221] width 20 height 9
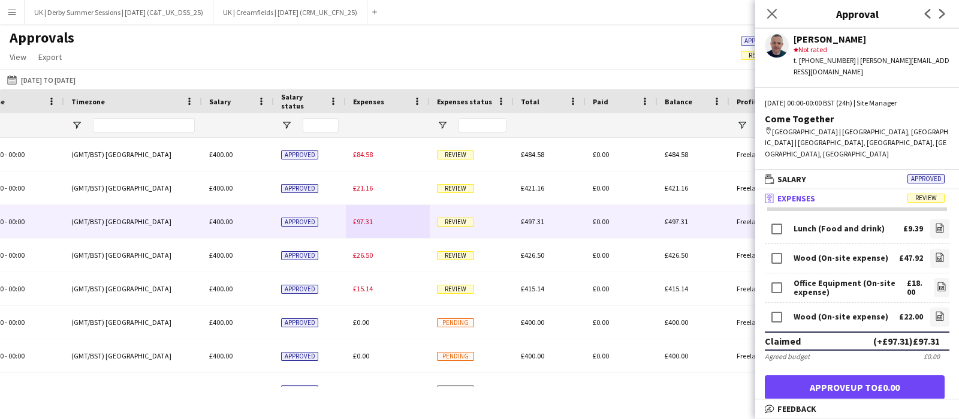
click at [238, 62] on div "Approvals View Customise view Customise filters Reset Filters Reset View Reset …" at bounding box center [479, 49] width 959 height 41
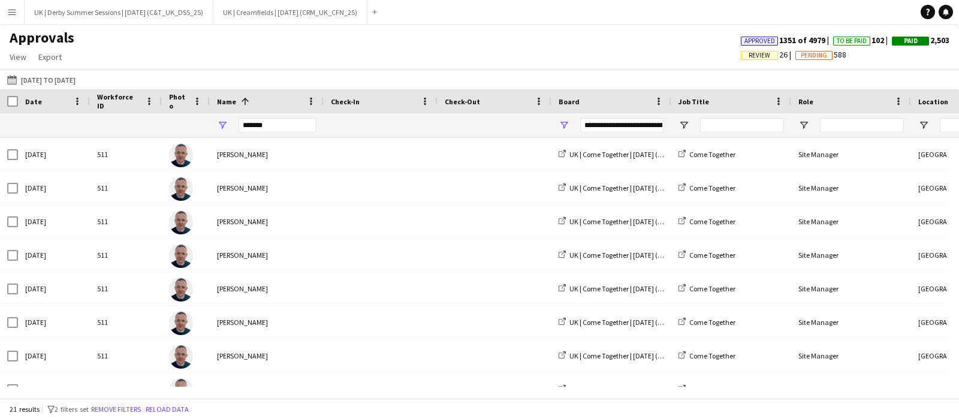
click at [14, 5] on button "Menu" at bounding box center [12, 12] width 24 height 24
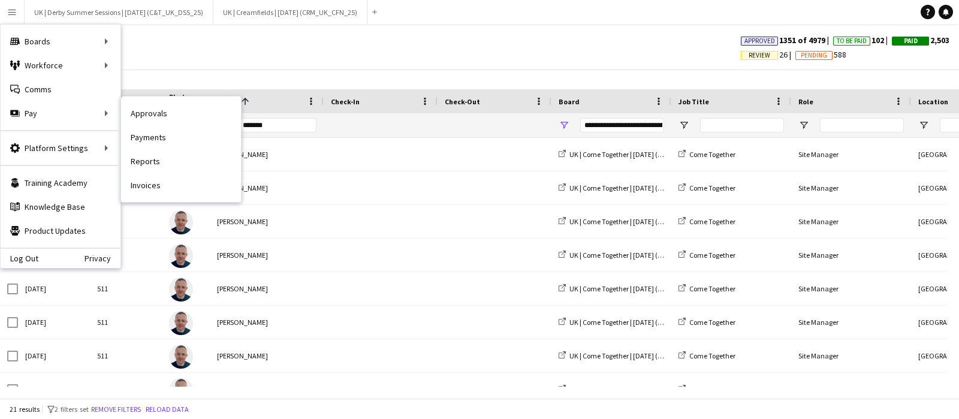
drag, startPoint x: 158, startPoint y: 175, endPoint x: 156, endPoint y: 188, distance: 12.6
click at [159, 174] on link "Invoices" at bounding box center [181, 185] width 120 height 24
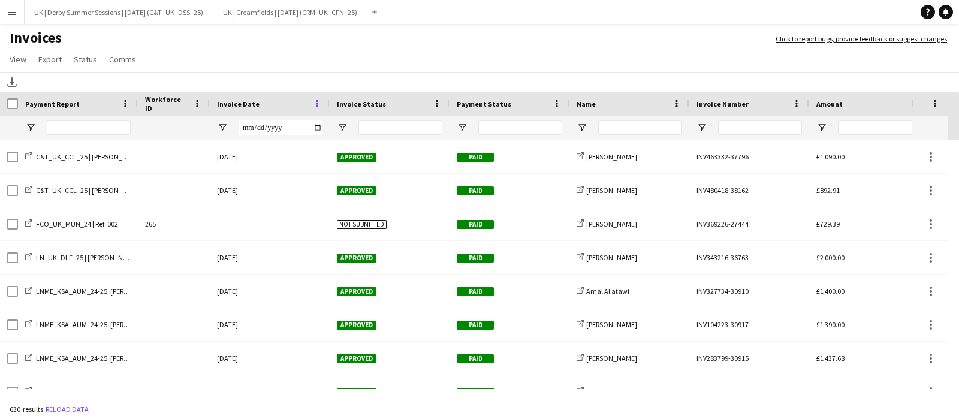
click at [315, 102] on span at bounding box center [317, 103] width 11 height 11
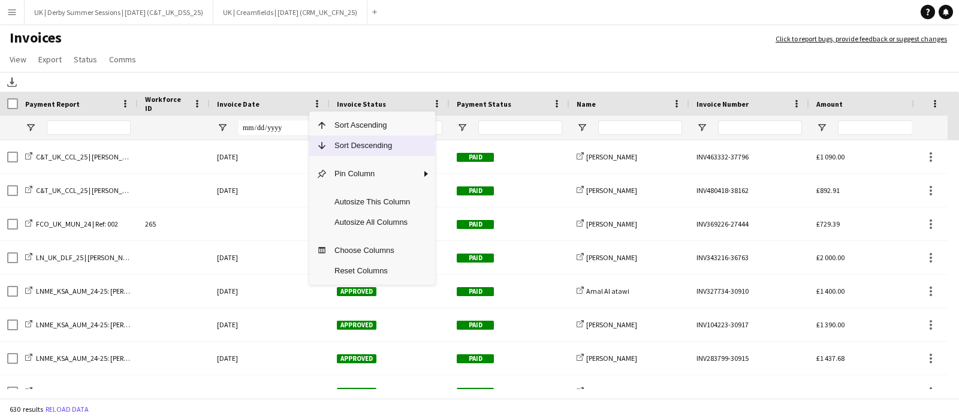
click at [332, 140] on span "Sort Descending" at bounding box center [372, 145] width 90 height 20
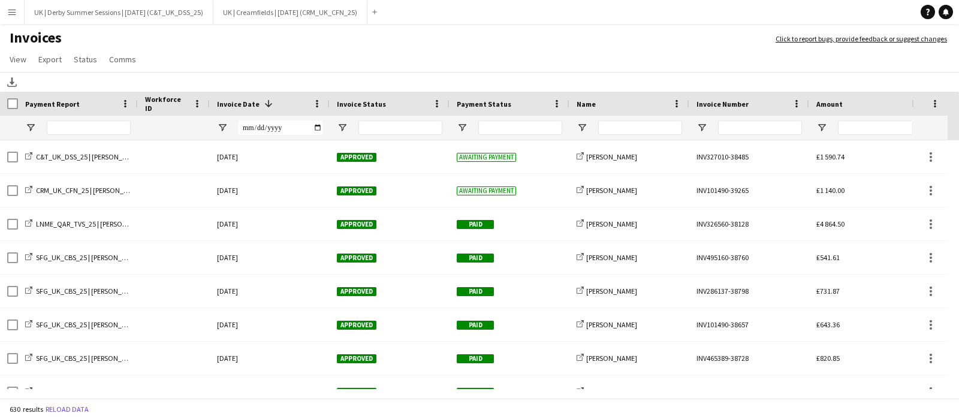
click at [14, 17] on button "Menu" at bounding box center [12, 12] width 24 height 24
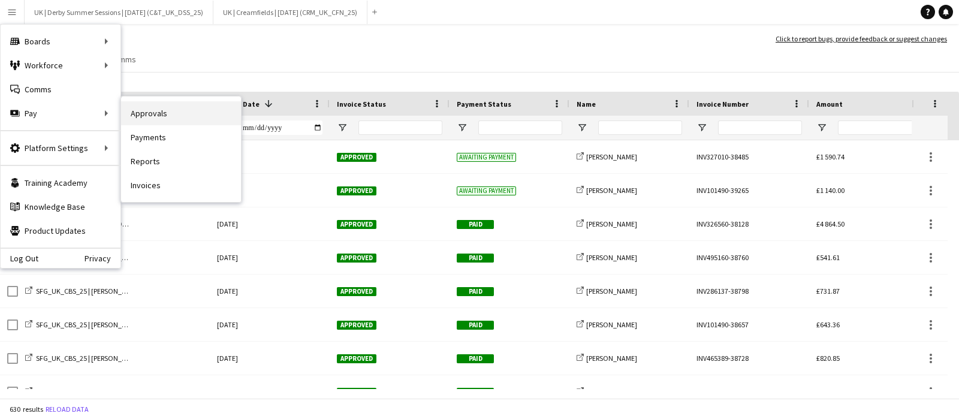
click at [160, 107] on link "Approvals" at bounding box center [181, 113] width 120 height 24
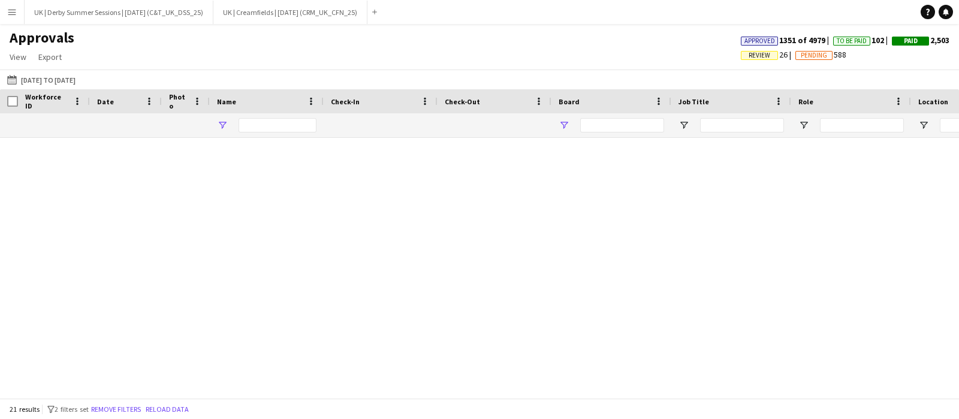
type input "*******"
type input "**********"
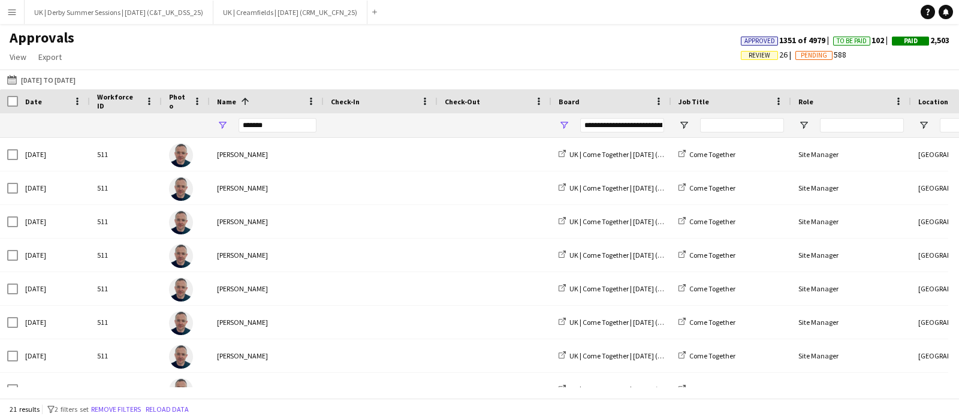
click at [752, 53] on span "Review" at bounding box center [760, 56] width 22 height 8
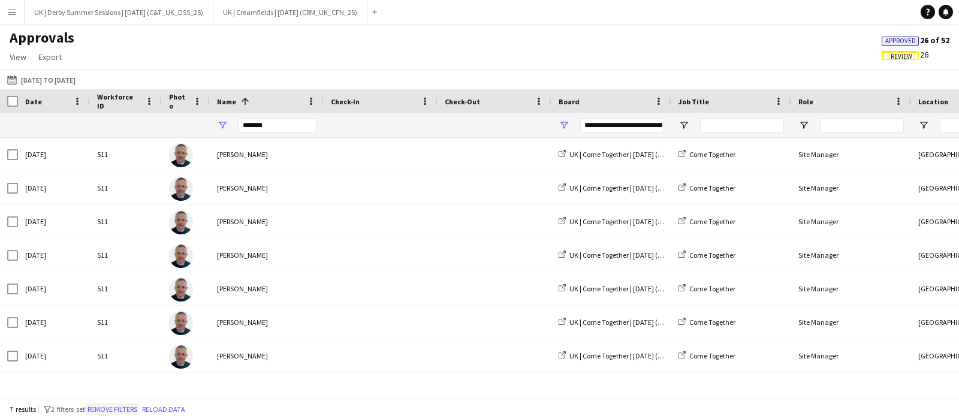
click at [114, 413] on button "Remove filters" at bounding box center [112, 409] width 55 height 13
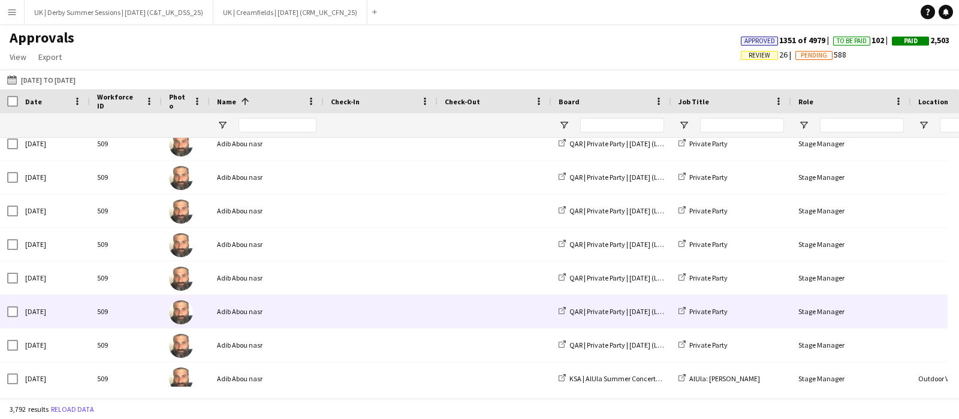
scroll to position [749, 0]
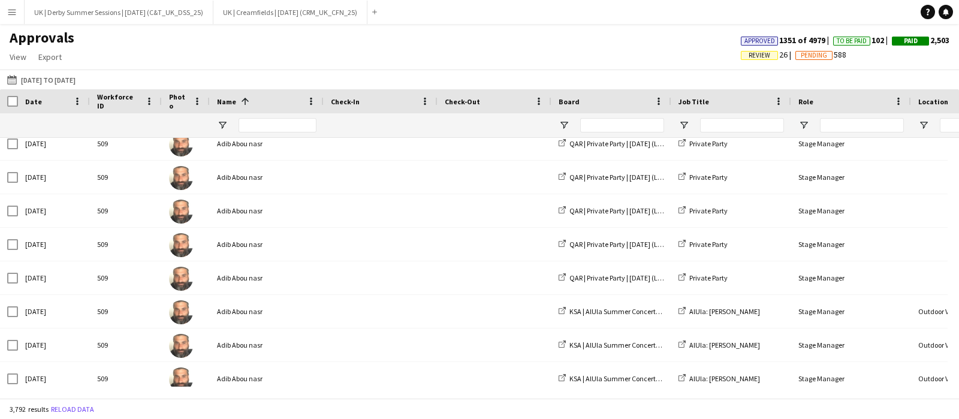
click at [749, 52] on span "Review" at bounding box center [760, 56] width 22 height 8
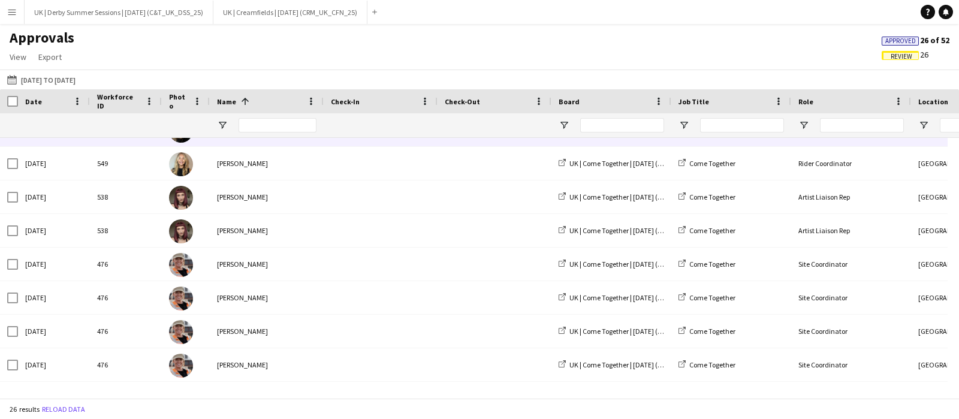
scroll to position [474, 0]
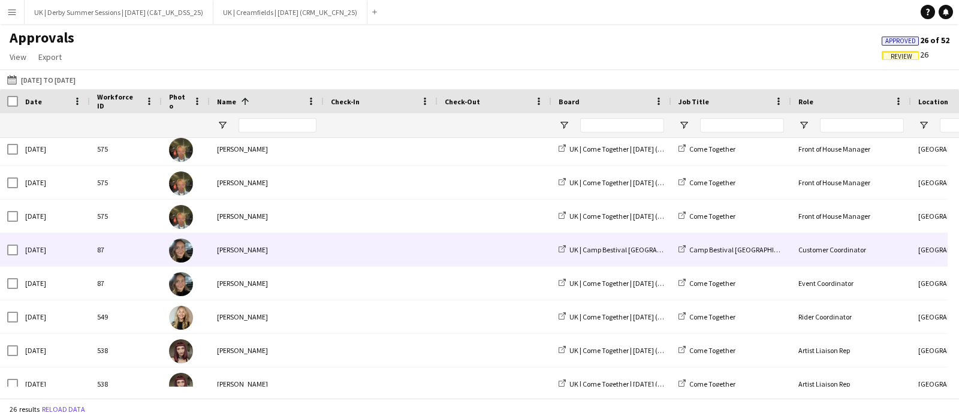
click at [489, 250] on span at bounding box center [494, 249] width 99 height 33
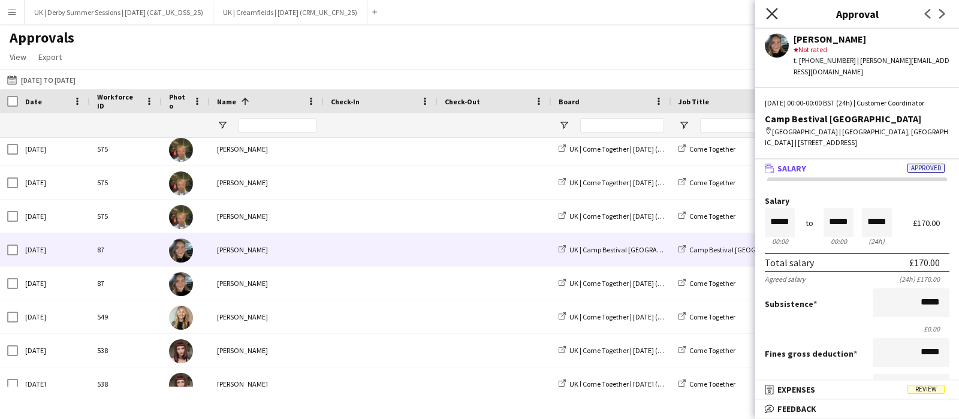
click at [770, 11] on icon at bounding box center [771, 13] width 11 height 11
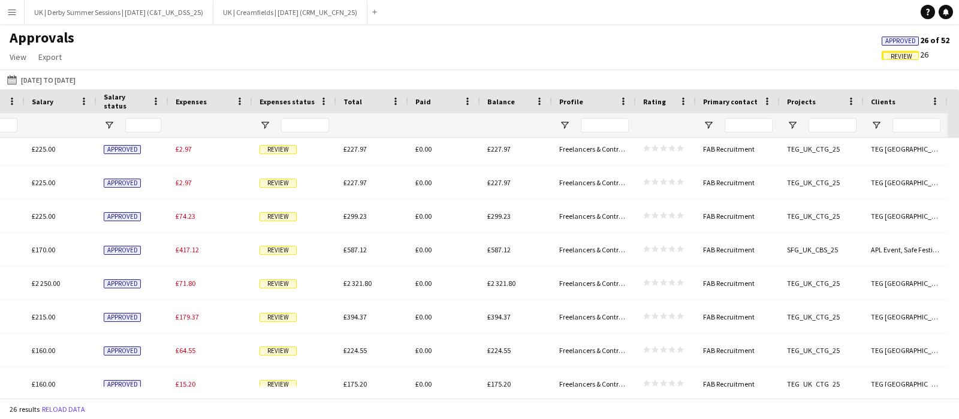
click at [9, 10] on app-icon "Menu" at bounding box center [12, 12] width 10 height 10
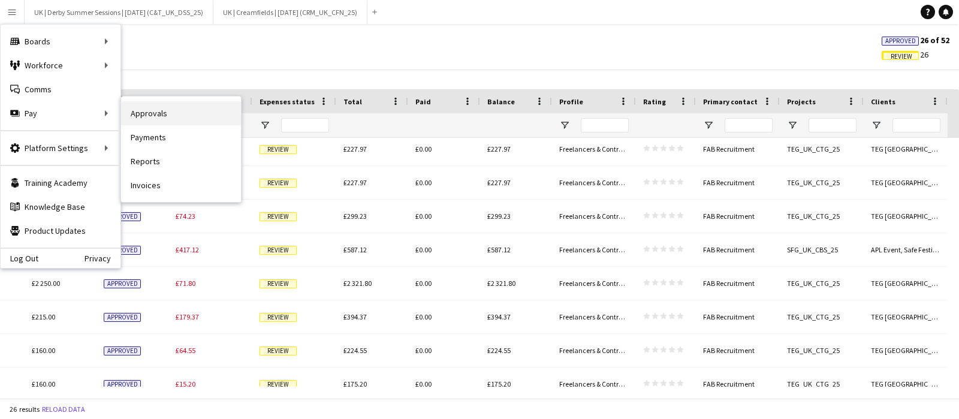
click at [168, 113] on link "Approvals" at bounding box center [181, 113] width 120 height 24
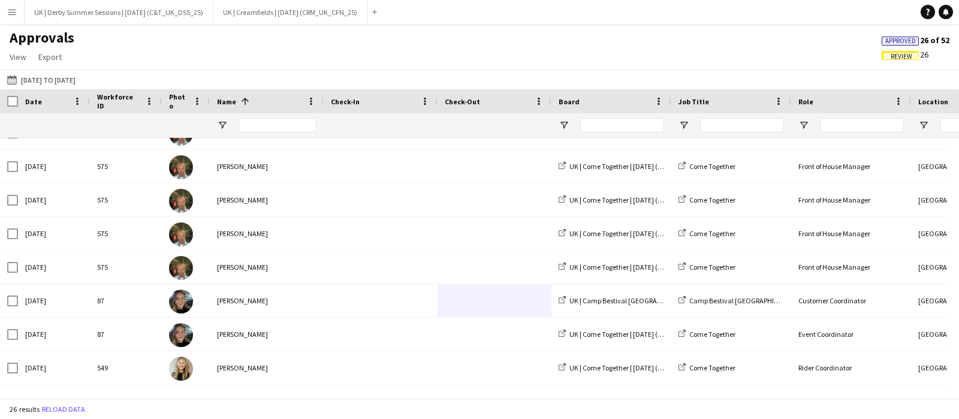
click at [17, 2] on button "Menu" at bounding box center [12, 12] width 24 height 24
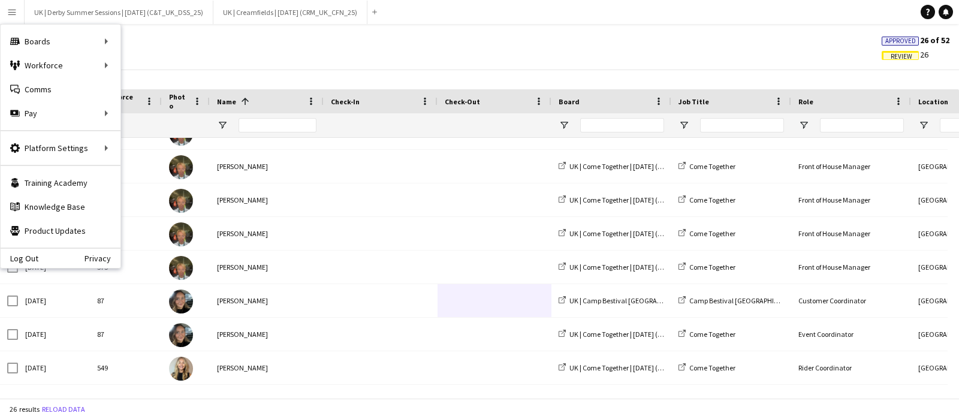
click at [169, 41] on div "Approvals View Customise view Customise filters Reset Filters Reset View Reset …" at bounding box center [479, 49] width 959 height 41
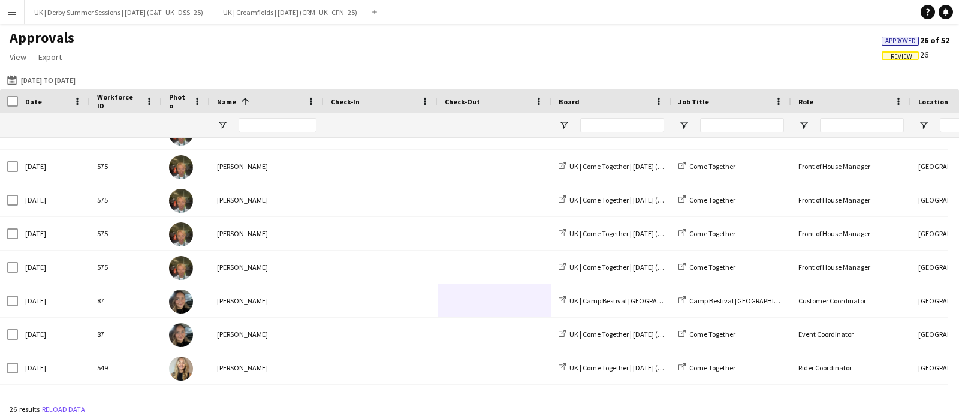
click at [902, 53] on span "Review" at bounding box center [902, 57] width 22 height 8
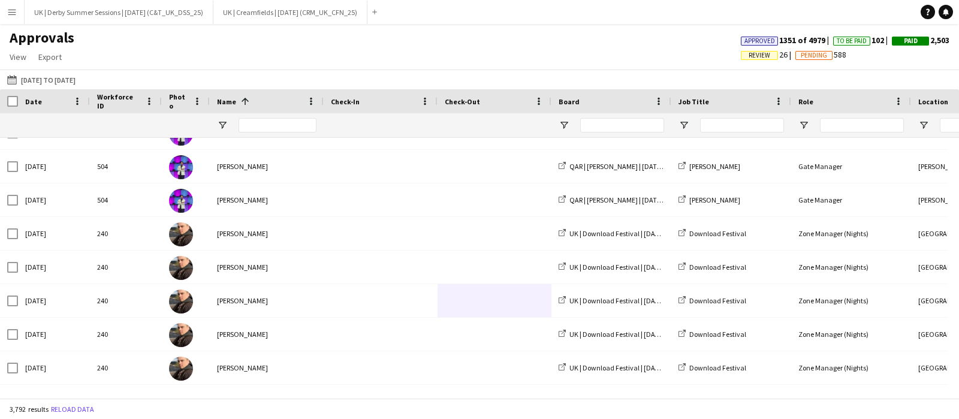
click at [11, 11] on app-icon "Menu" at bounding box center [12, 12] width 10 height 10
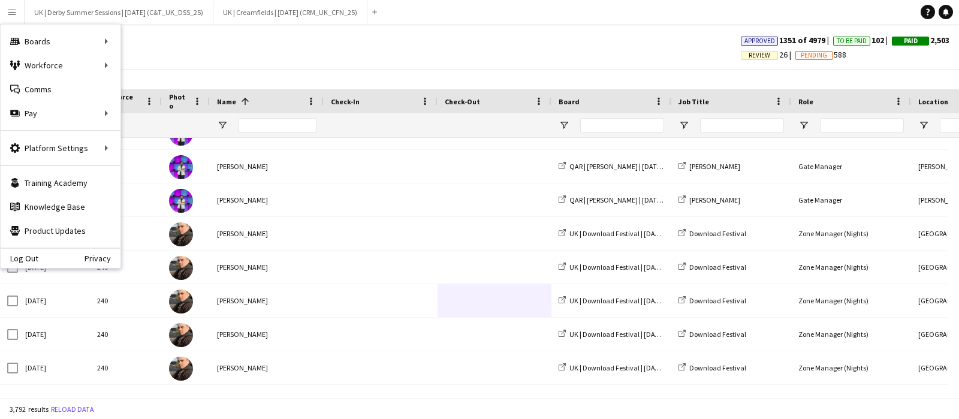
click at [303, 83] on div "01-04-2025 to 31-12-2025 01-04-2025 to 31-12-2025 Today This Week This Month Ye…" at bounding box center [479, 80] width 959 height 20
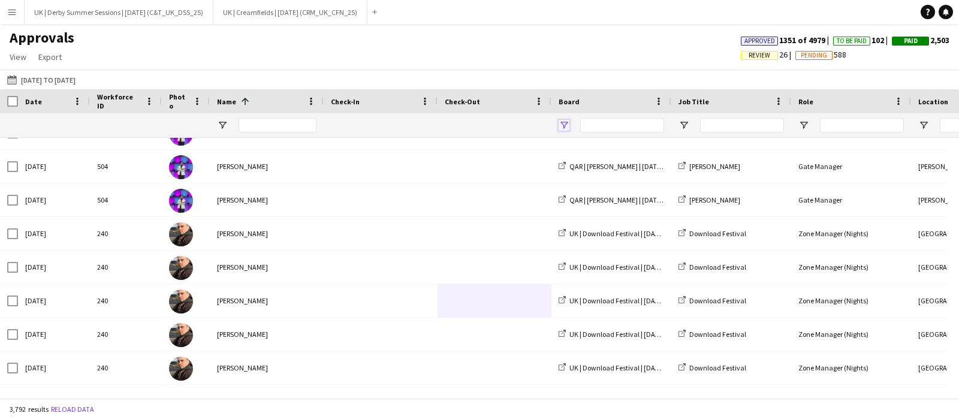
click at [565, 124] on span "Open Filter Menu" at bounding box center [564, 125] width 11 height 11
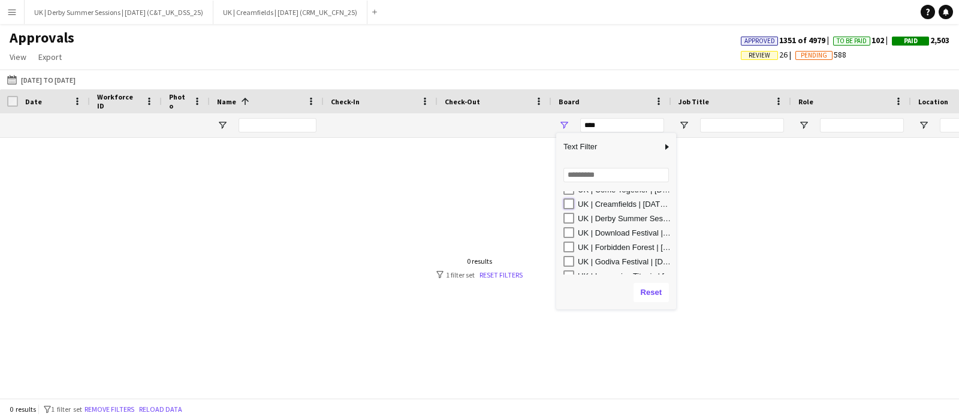
type input "**********"
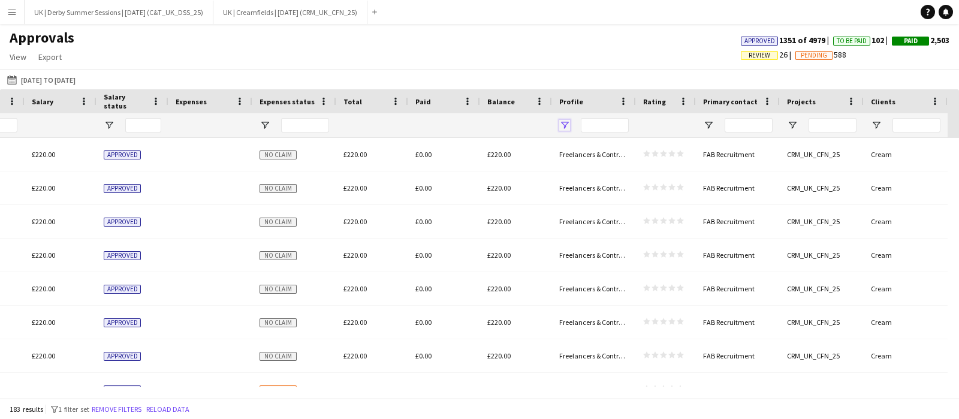
click at [562, 122] on span "Open Filter Menu" at bounding box center [564, 125] width 11 height 11
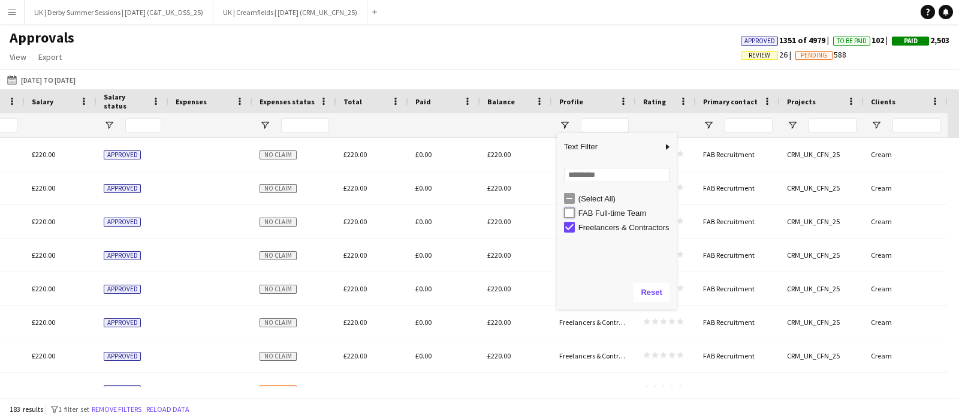
type input "**********"
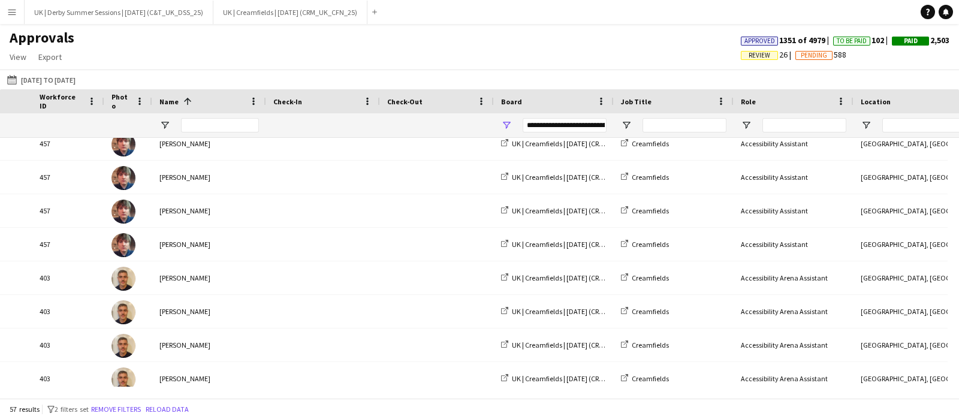
scroll to position [0, 225]
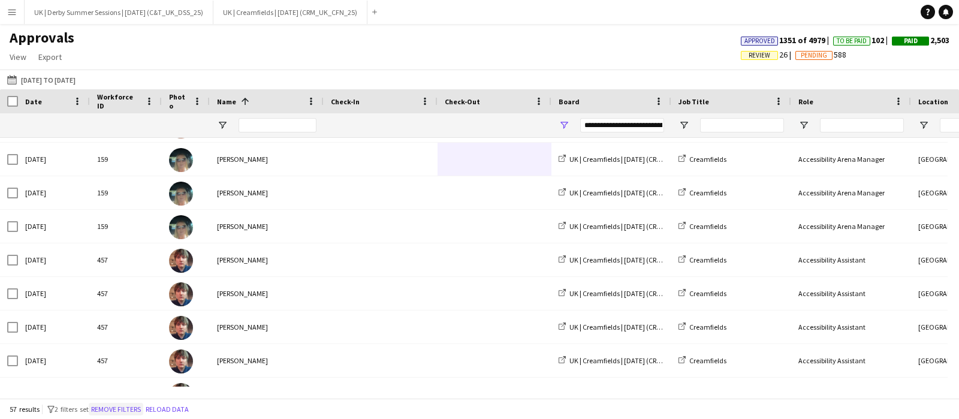
click at [130, 409] on button "Remove filters" at bounding box center [116, 409] width 55 height 13
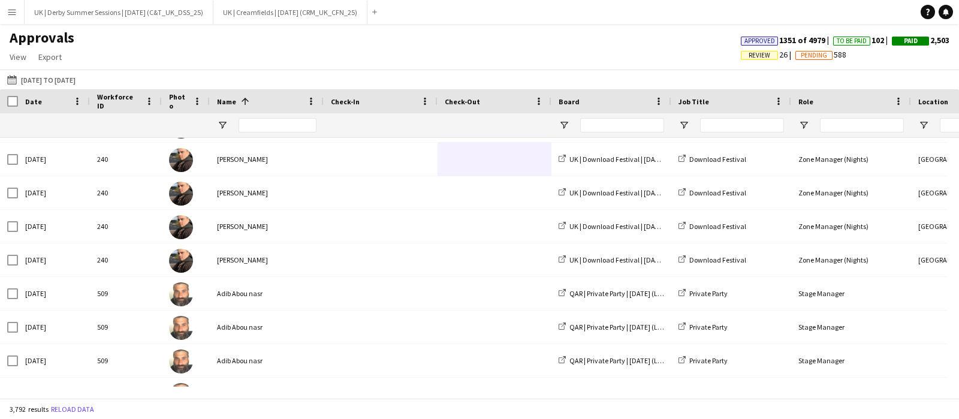
click at [13, 10] on app-icon "Menu" at bounding box center [12, 12] width 10 height 10
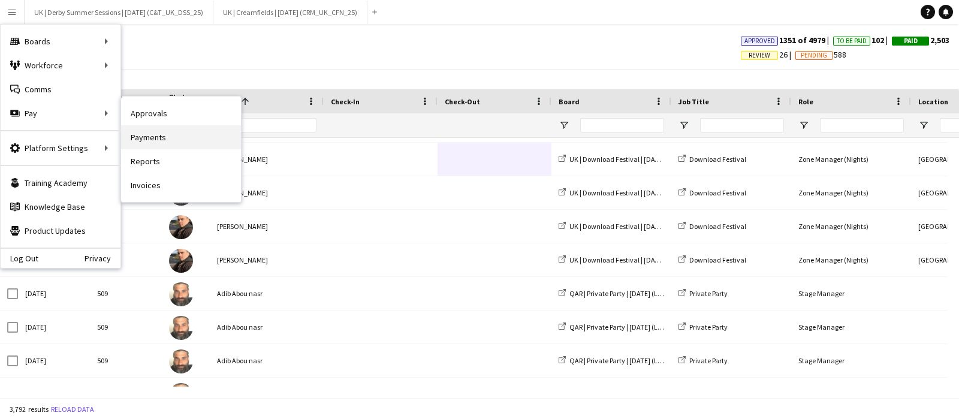
click at [150, 132] on link "Payments" at bounding box center [181, 137] width 120 height 24
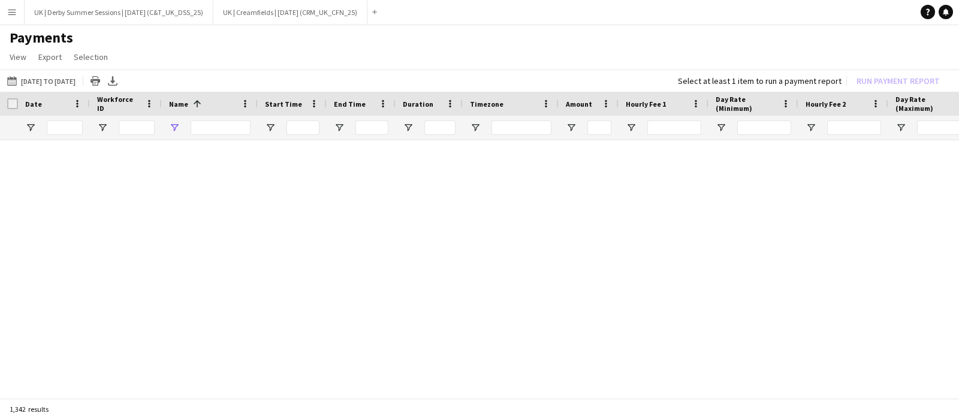
type input "*******"
click at [137, 409] on button "Remove filters" at bounding box center [109, 409] width 55 height 13
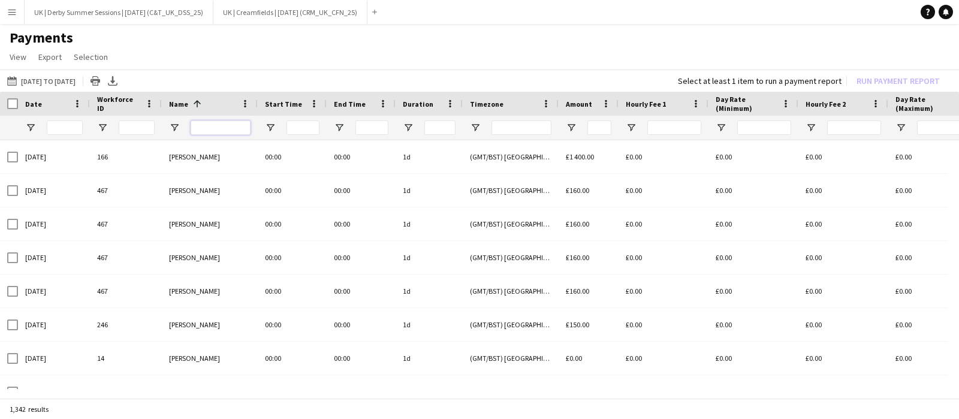
click at [231, 131] on input "Name Filter Input" at bounding box center [221, 127] width 60 height 14
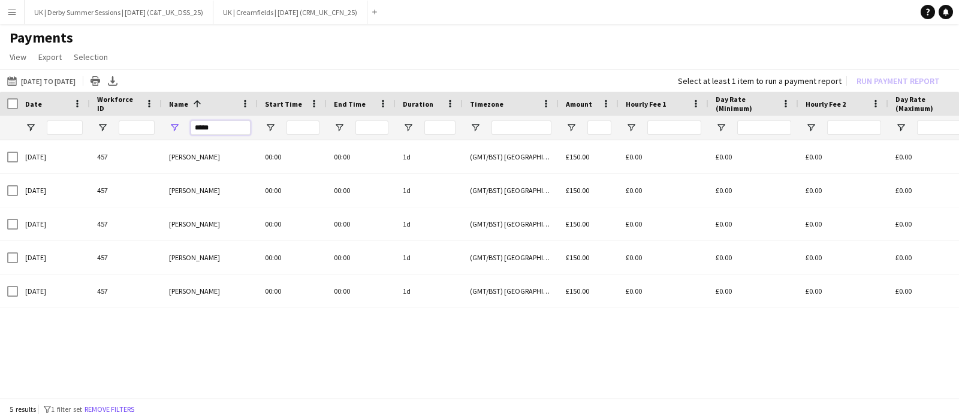
type input "*****"
click at [12, 96] on div at bounding box center [9, 104] width 18 height 24
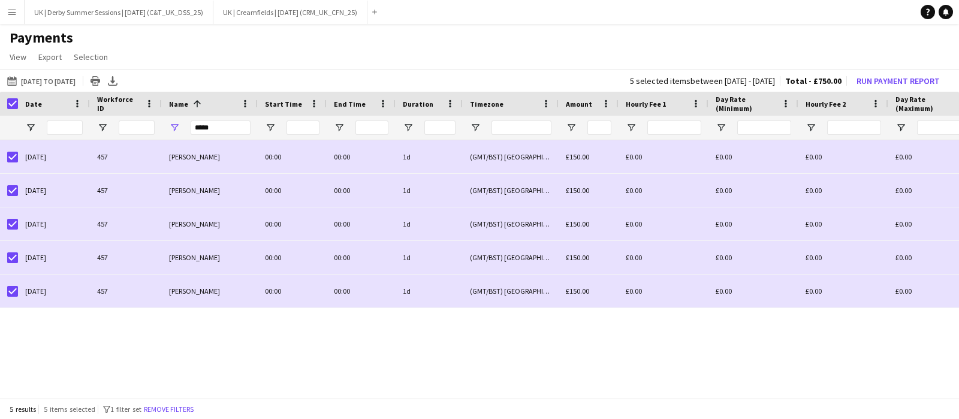
drag, startPoint x: 409, startPoint y: 403, endPoint x: 448, endPoint y: 400, distance: 39.7
click at [448, 400] on div "5 results 5 items selected filter-1 1 filter set Remove filters" at bounding box center [479, 409] width 959 height 20
click at [141, 412] on span "1 filter set" at bounding box center [125, 409] width 31 height 9
click at [168, 410] on button "Remove filters" at bounding box center [168, 409] width 55 height 13
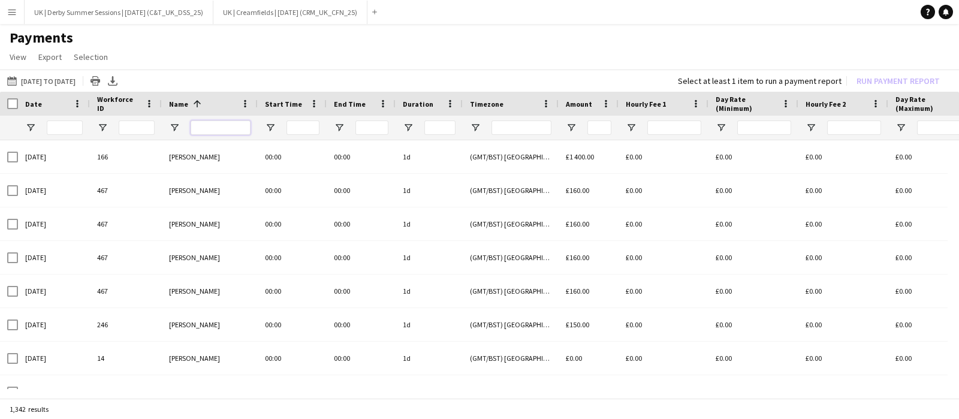
click at [207, 126] on input "Name Filter Input" at bounding box center [221, 127] width 60 height 14
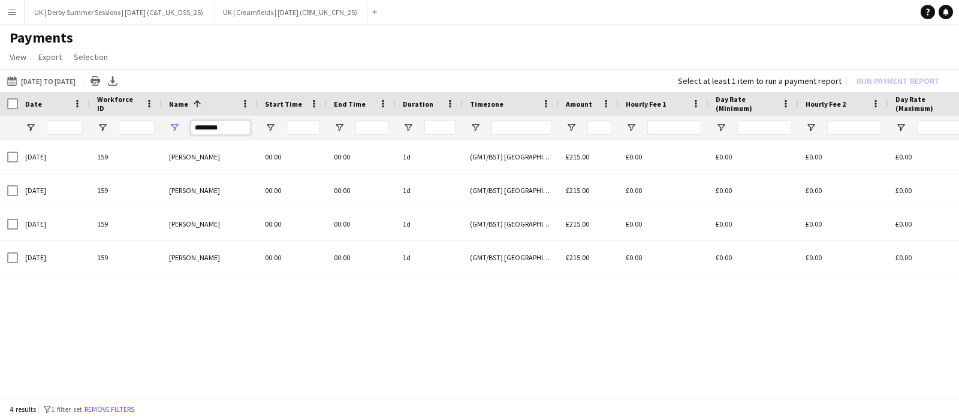
type input "********"
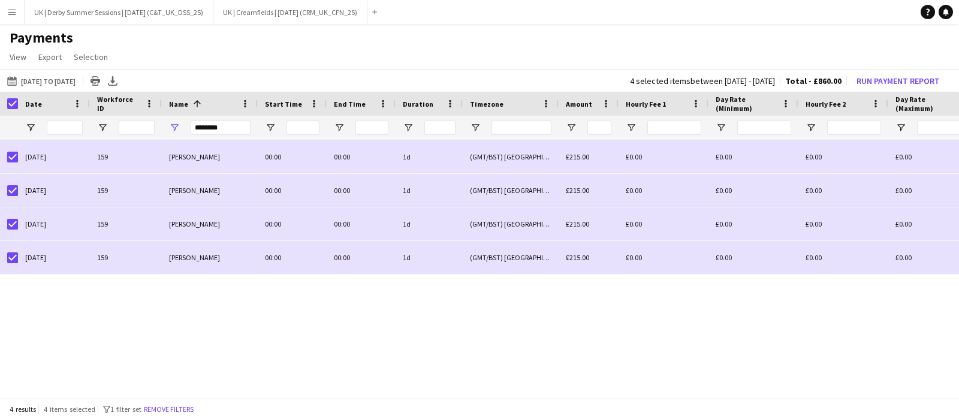
click at [5, 11] on button "Menu" at bounding box center [12, 12] width 24 height 24
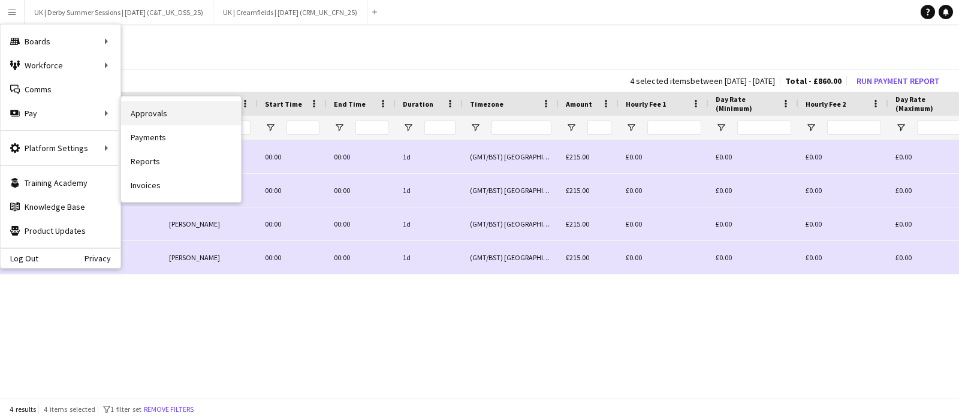
click at [145, 110] on link "Approvals" at bounding box center [181, 113] width 120 height 24
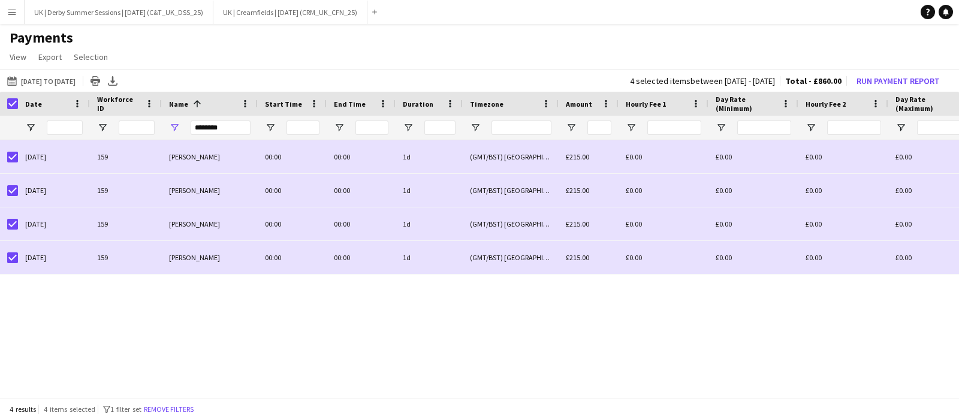
click at [192, 412] on button "Remove filters" at bounding box center [168, 409] width 55 height 13
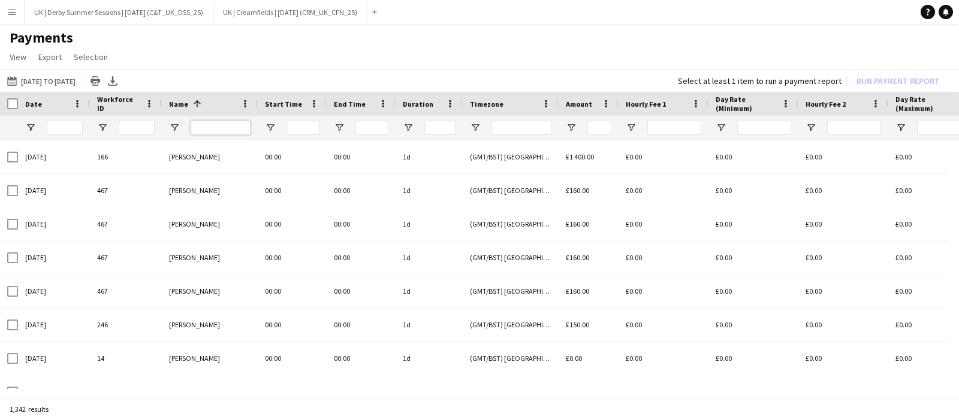
click at [226, 127] on input "Name Filter Input" at bounding box center [221, 127] width 60 height 14
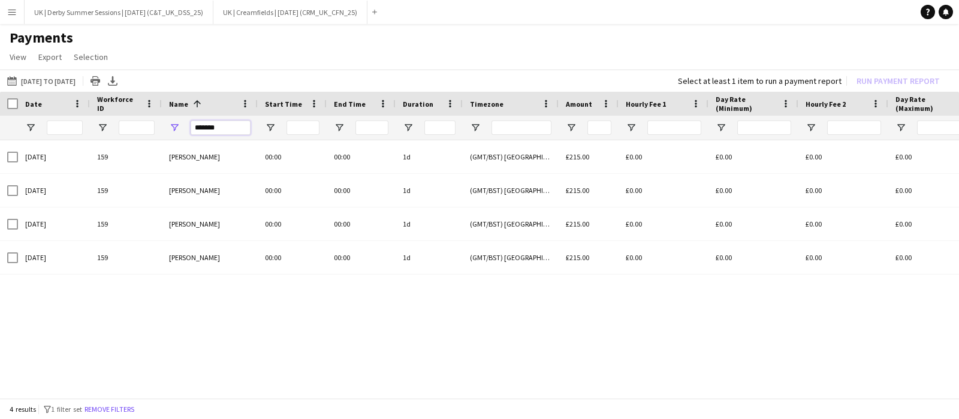
type input "*******"
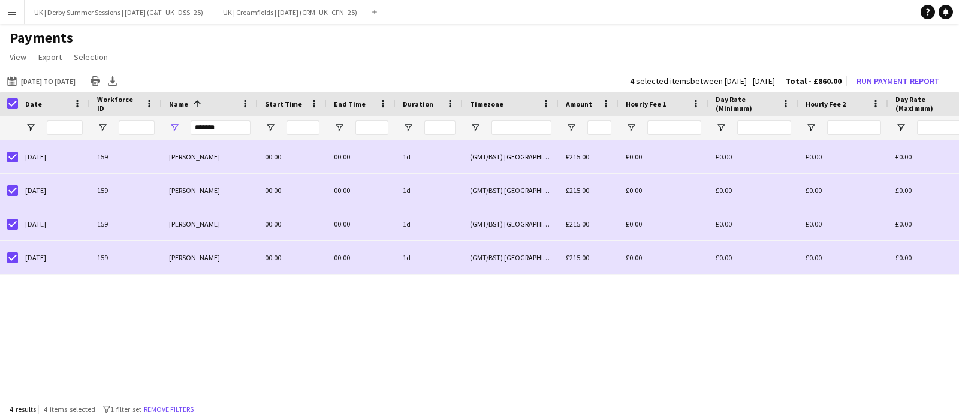
click at [185, 408] on button "Remove filters" at bounding box center [168, 409] width 55 height 13
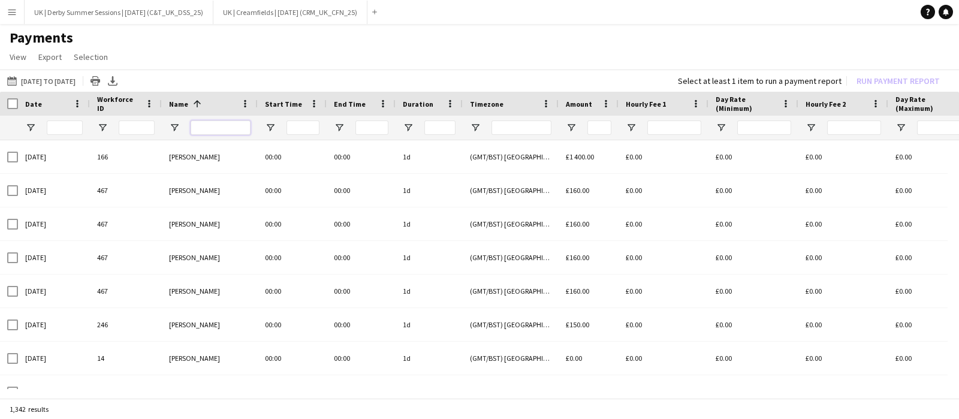
click at [217, 126] on input "Name Filter Input" at bounding box center [221, 127] width 60 height 14
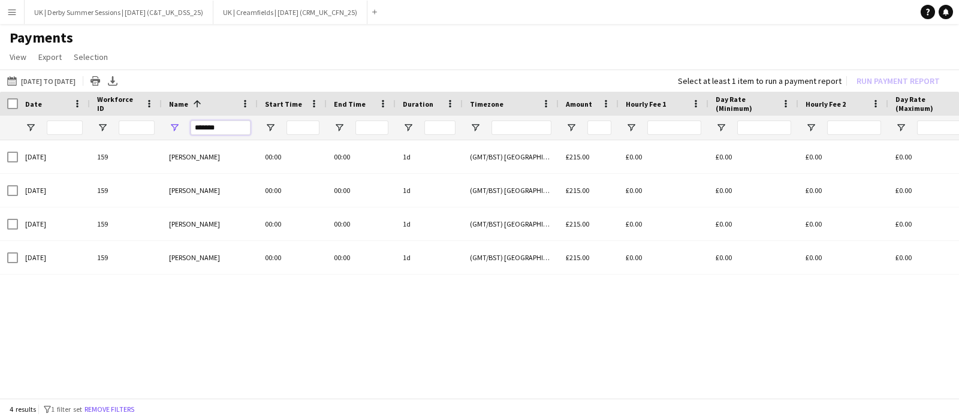
type input "*******"
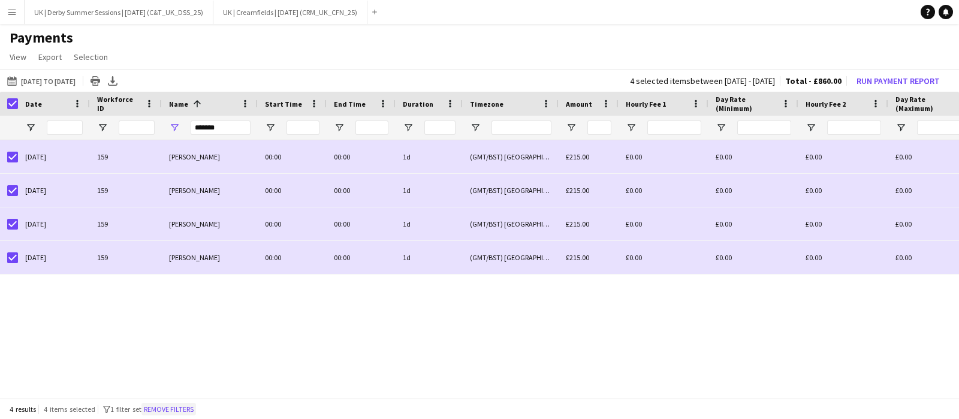
click at [165, 412] on button "Remove filters" at bounding box center [168, 409] width 55 height 13
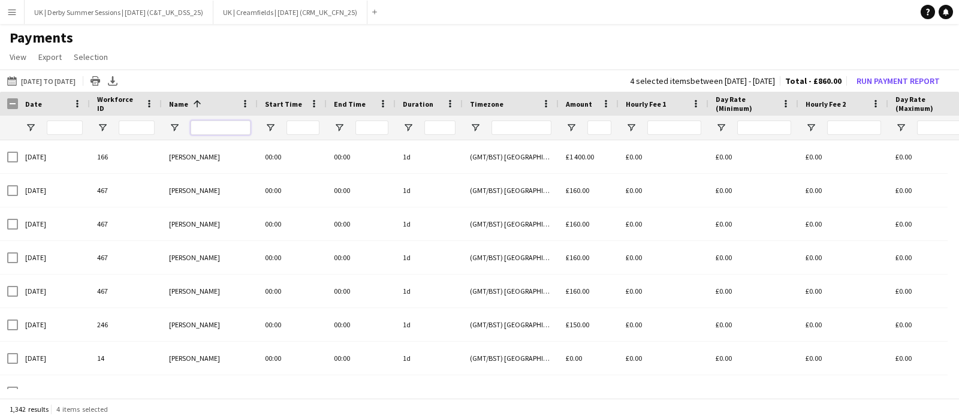
click at [225, 128] on input "Name Filter Input" at bounding box center [221, 127] width 60 height 14
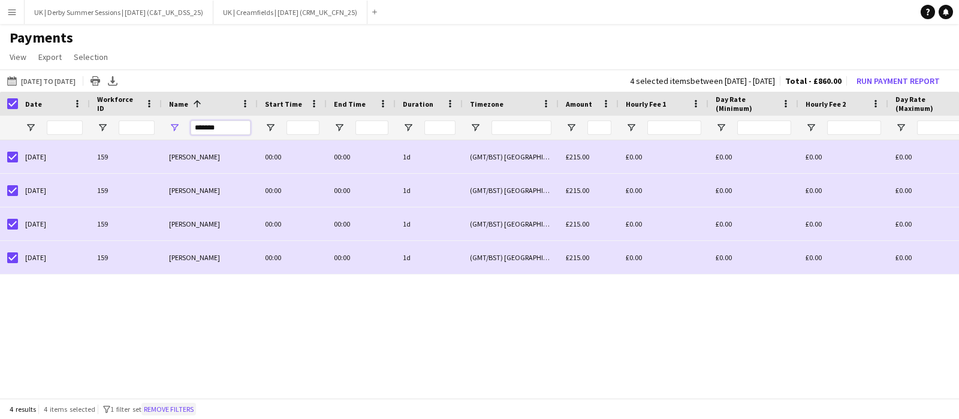
type input "*******"
click at [196, 408] on button "Remove filters" at bounding box center [168, 409] width 55 height 13
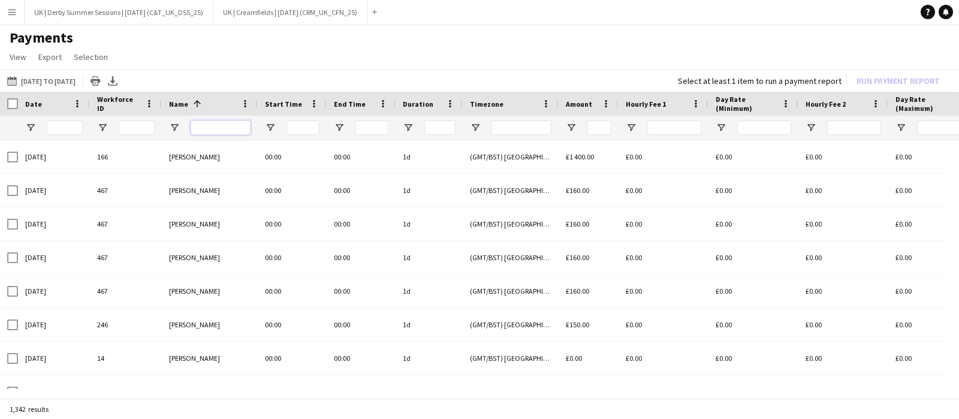
click at [222, 123] on input "Name Filter Input" at bounding box center [221, 127] width 60 height 14
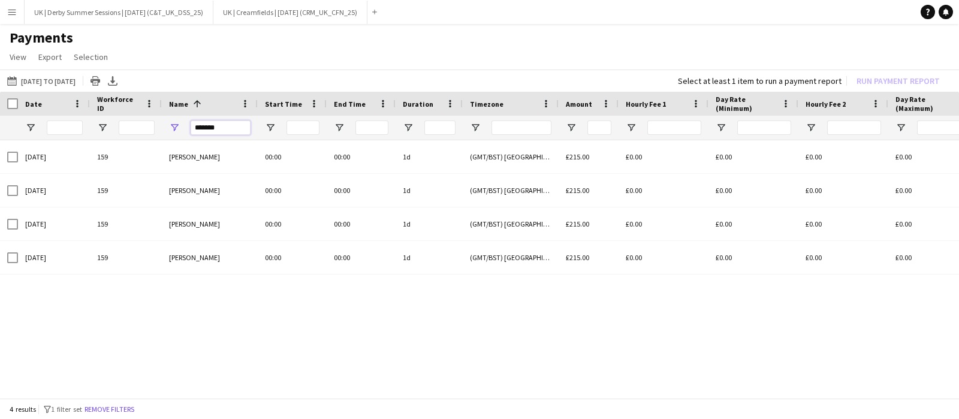
type input "*******"
click at [18, 95] on div "Date" at bounding box center [54, 104] width 72 height 24
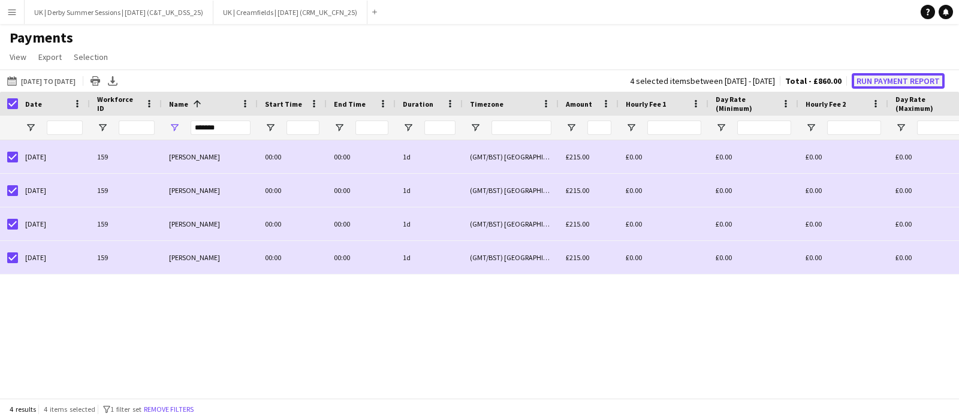
click at [914, 79] on button "Run Payment Report" at bounding box center [898, 81] width 93 height 16
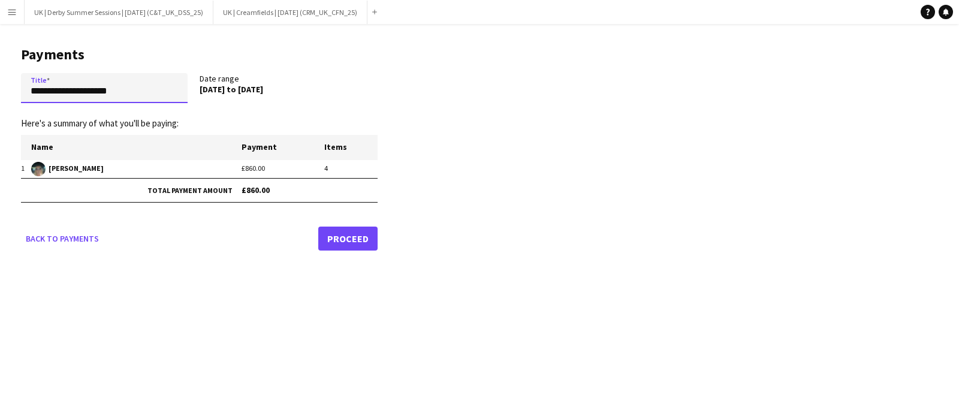
drag, startPoint x: 122, startPoint y: 92, endPoint x: 0, endPoint y: 87, distance: 121.8
click at [0, 87] on main "**********" at bounding box center [195, 146] width 390 height 245
paste input "*********"
drag, startPoint x: 33, startPoint y: 91, endPoint x: 2, endPoint y: 91, distance: 30.6
click at [5, 90] on main "**********" at bounding box center [195, 146] width 390 height 245
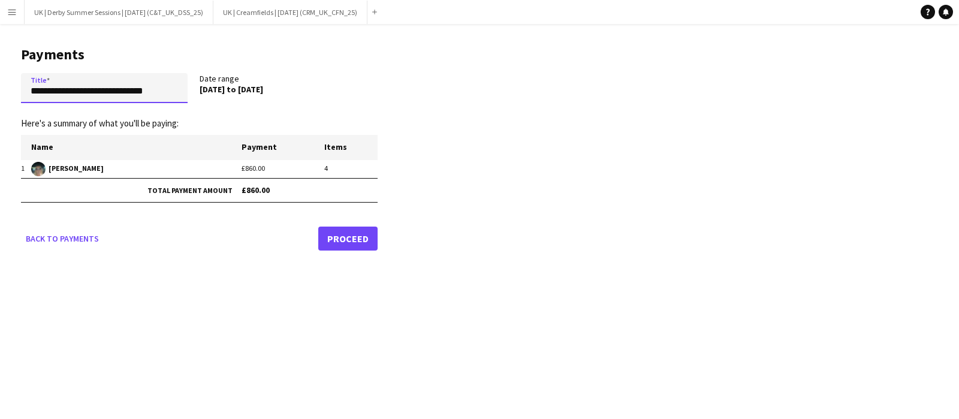
drag, startPoint x: 105, startPoint y: 93, endPoint x: 192, endPoint y: 91, distance: 86.9
click at [192, 91] on app-form-group "**********" at bounding box center [110, 88] width 179 height 30
drag, startPoint x: 177, startPoint y: 91, endPoint x: 0, endPoint y: 91, distance: 176.8
click at [0, 91] on main "**********" at bounding box center [195, 146] width 390 height 245
type input "**********"
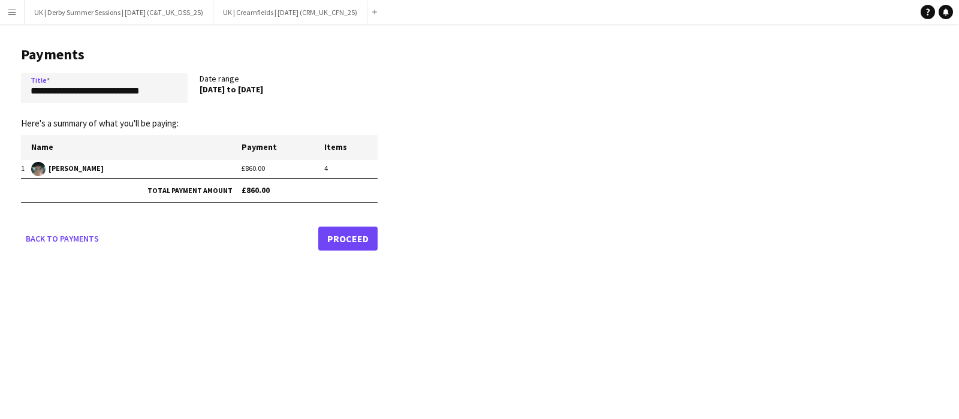
click at [346, 244] on link "Proceed" at bounding box center [347, 239] width 59 height 24
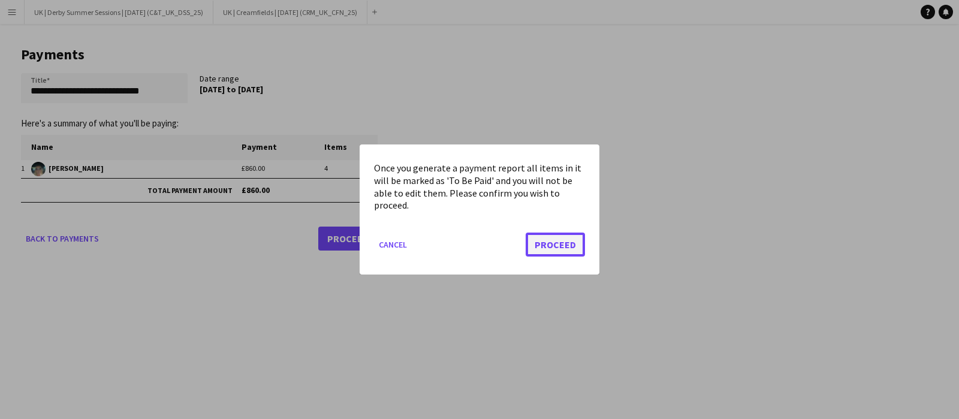
click at [539, 240] on button "Proceed" at bounding box center [555, 245] width 59 height 24
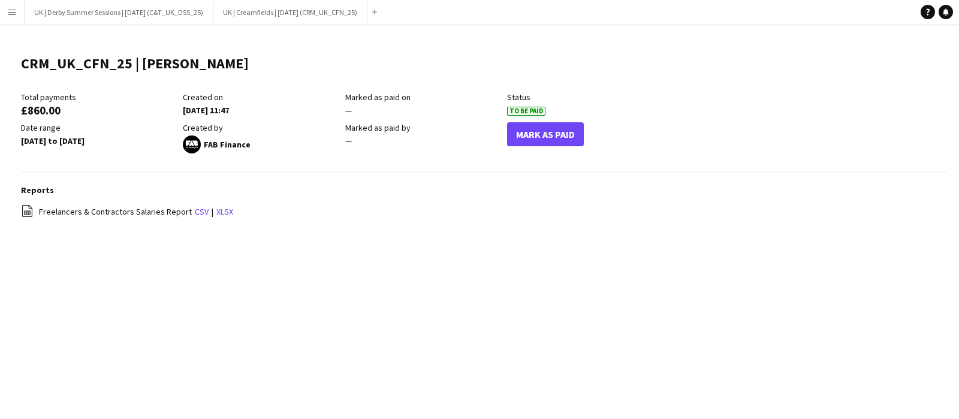
click at [13, 10] on app-icon "Menu" at bounding box center [12, 12] width 10 height 10
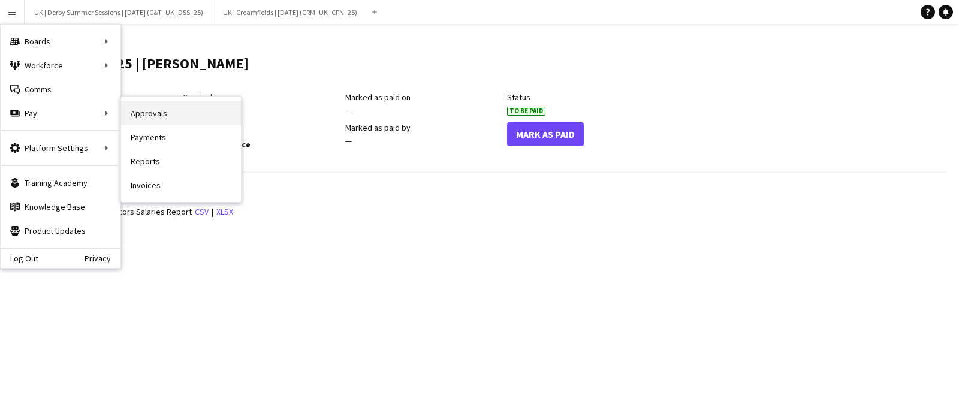
click at [190, 114] on link "Approvals" at bounding box center [181, 113] width 120 height 24
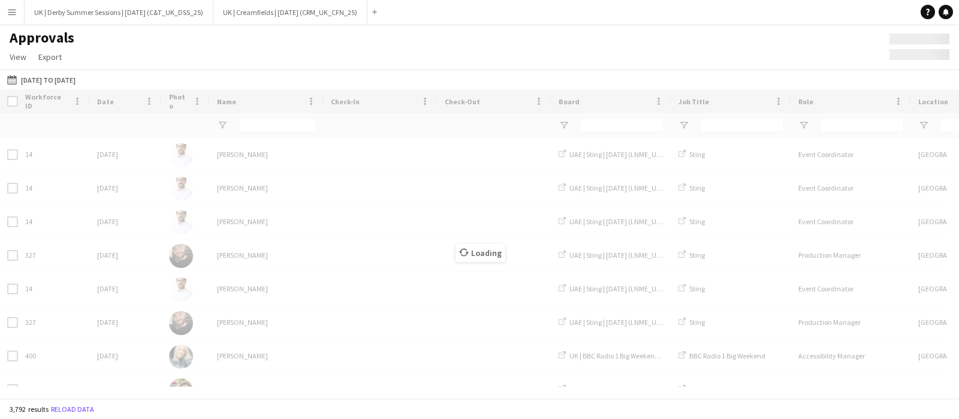
click at [11, 11] on app-icon "Menu" at bounding box center [12, 12] width 10 height 10
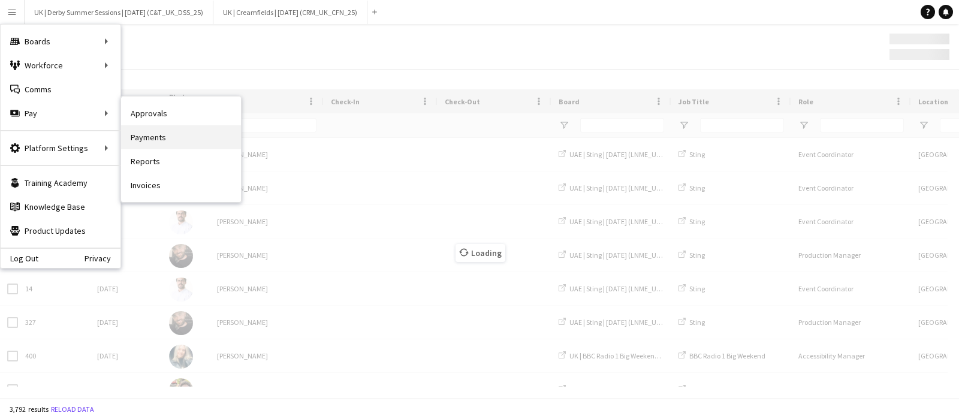
click at [174, 135] on link "Payments" at bounding box center [181, 137] width 120 height 24
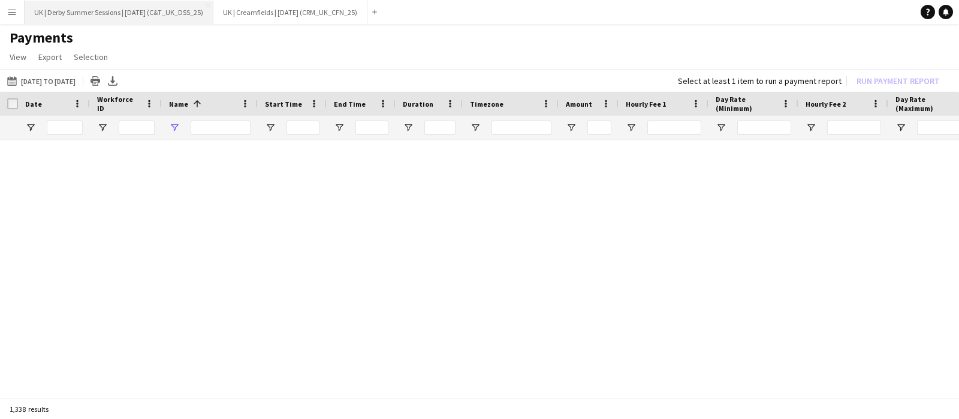
type input "*******"
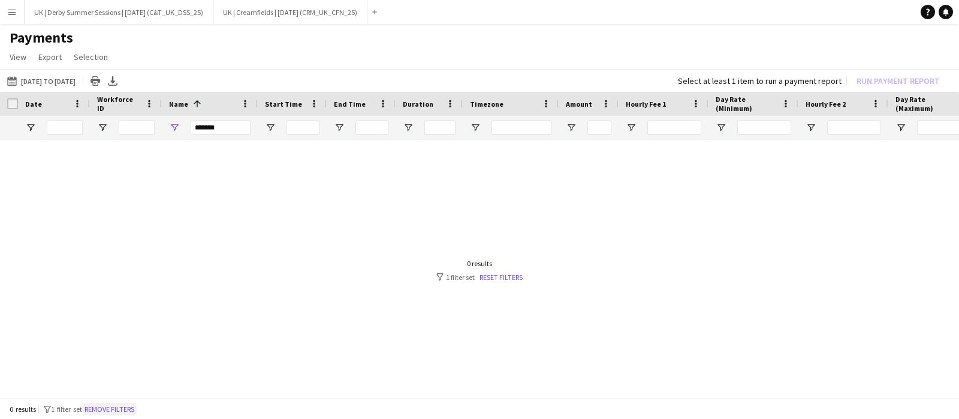
click at [117, 411] on button "Remove filters" at bounding box center [109, 409] width 55 height 13
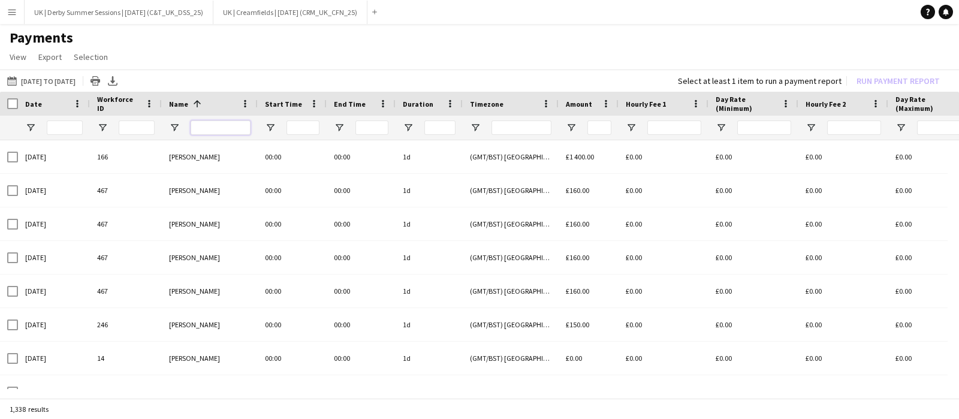
click at [234, 124] on input "Name Filter Input" at bounding box center [221, 127] width 60 height 14
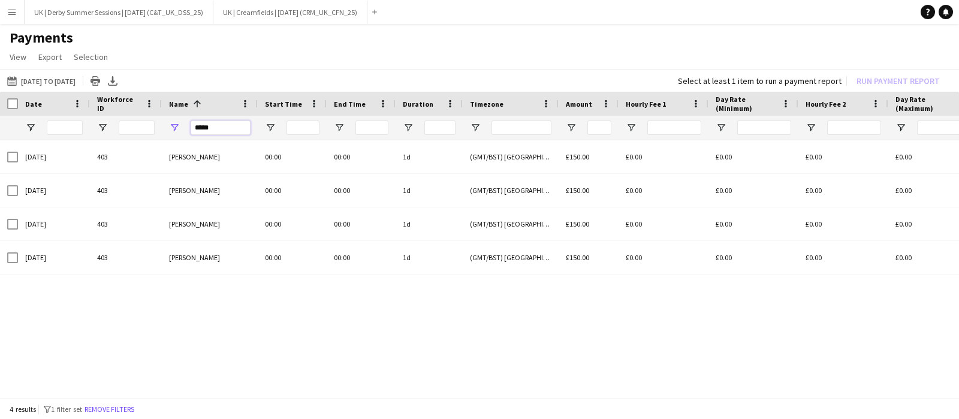
type input "*****"
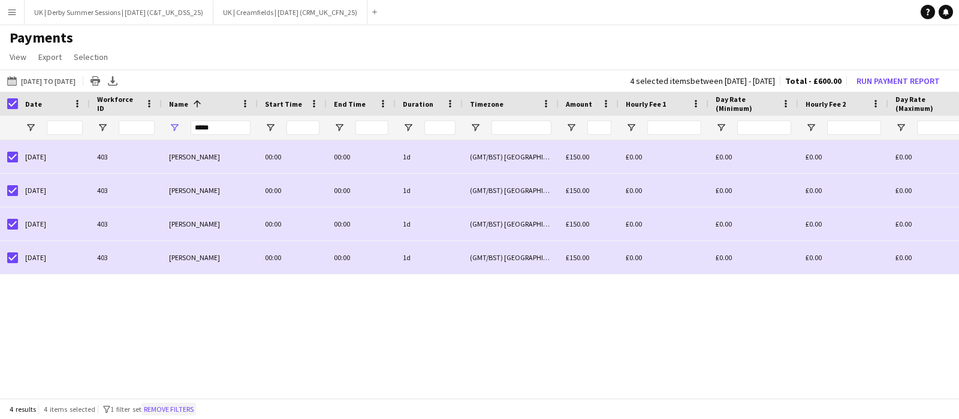
click at [176, 412] on button "Remove filters" at bounding box center [168, 409] width 55 height 13
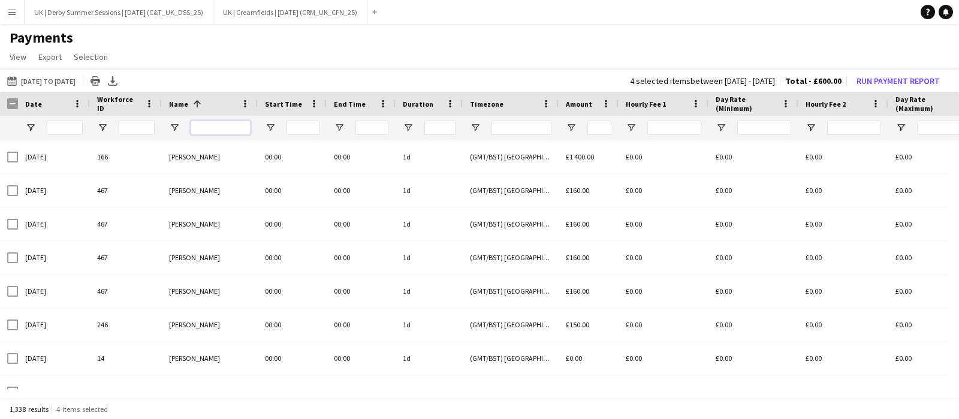
click at [228, 129] on input "Name Filter Input" at bounding box center [221, 127] width 60 height 14
click at [211, 126] on input "Name Filter Input" at bounding box center [221, 127] width 60 height 14
type input "*****"
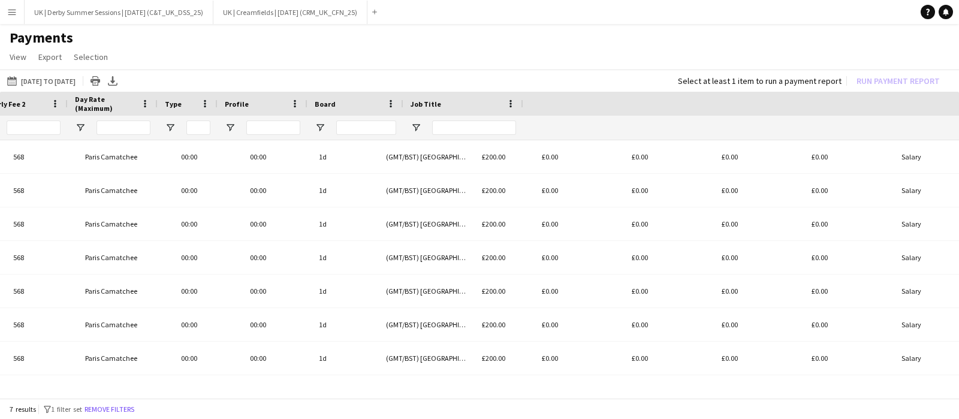
scroll to position [0, 821]
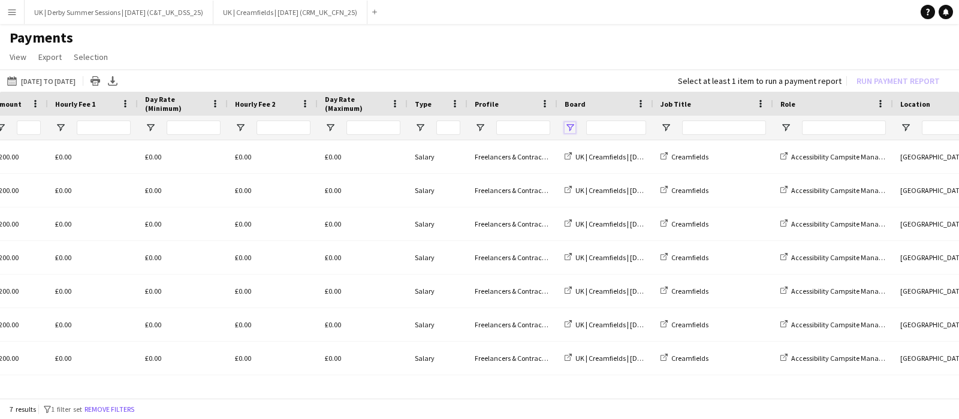
click at [572, 127] on span "Open Filter Menu" at bounding box center [570, 127] width 11 height 11
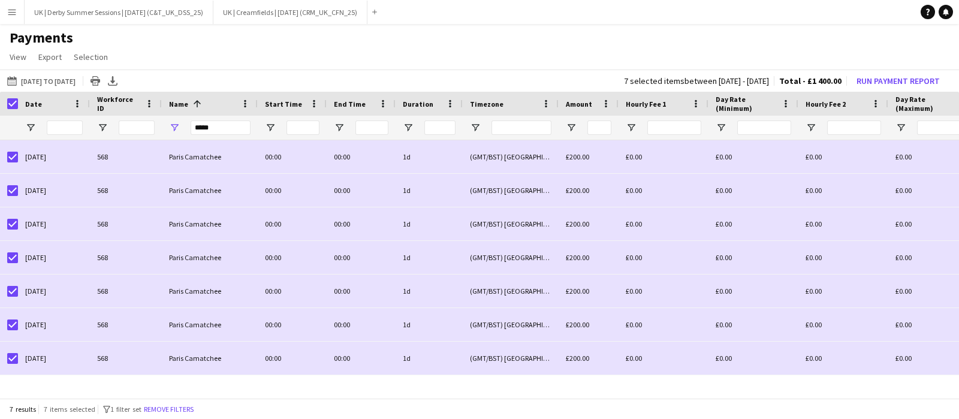
click at [350, 389] on div at bounding box center [479, 394] width 959 height 11
drag, startPoint x: 166, startPoint y: 405, endPoint x: 169, endPoint y: 399, distance: 6.2
click at [167, 405] on button "Remove filters" at bounding box center [168, 409] width 55 height 13
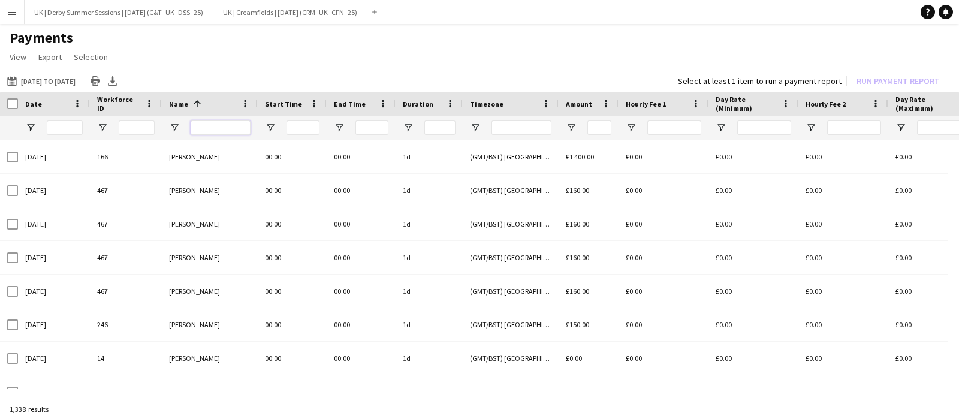
click at [210, 132] on input "Name Filter Input" at bounding box center [221, 127] width 60 height 14
type input "*****"
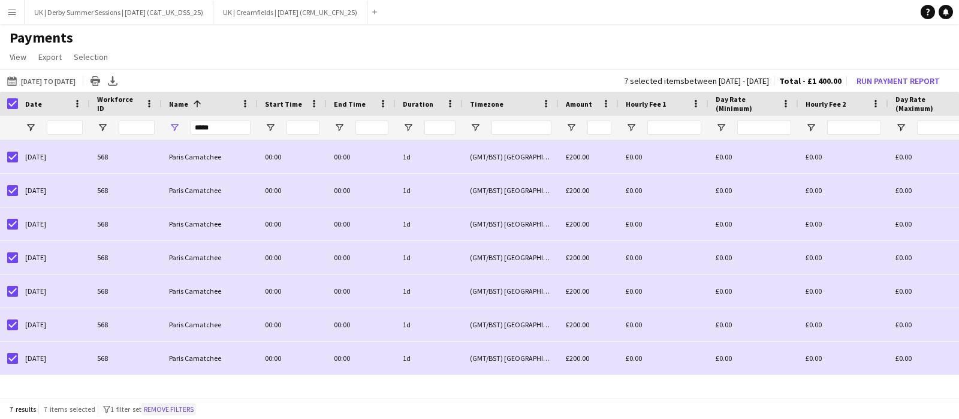
click at [166, 409] on button "Remove filters" at bounding box center [168, 409] width 55 height 13
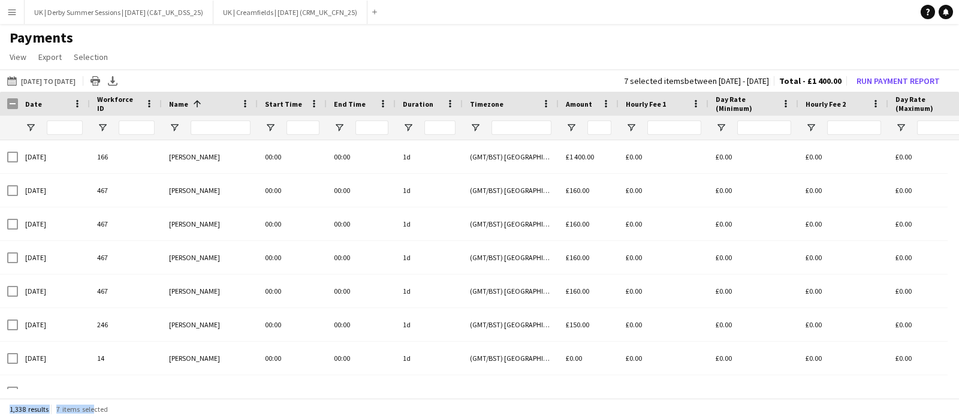
drag, startPoint x: 96, startPoint y: 401, endPoint x: 64, endPoint y: 394, distance: 33.2
click at [68, 396] on div "01-04-2025 to 31-12-2025 01-04-2025 to 31-12-2025 Today This Week This Month Ye…" at bounding box center [479, 235] width 959 height 331
click at [212, 122] on input "Name Filter Input" at bounding box center [221, 127] width 60 height 14
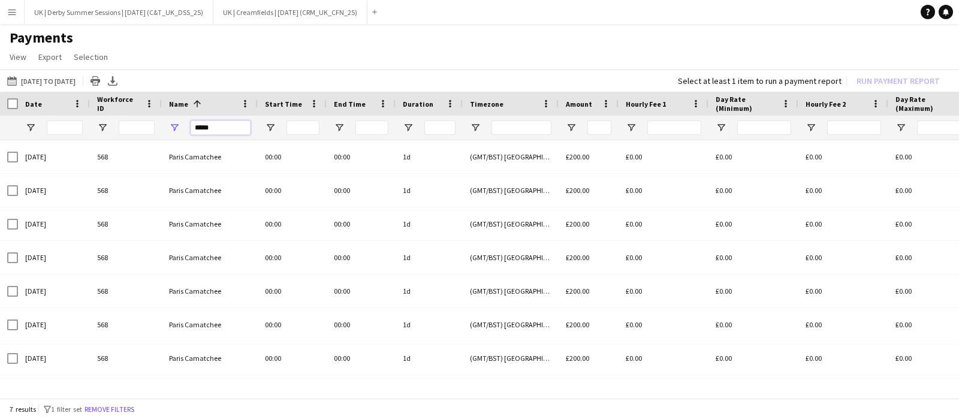
type input "*****"
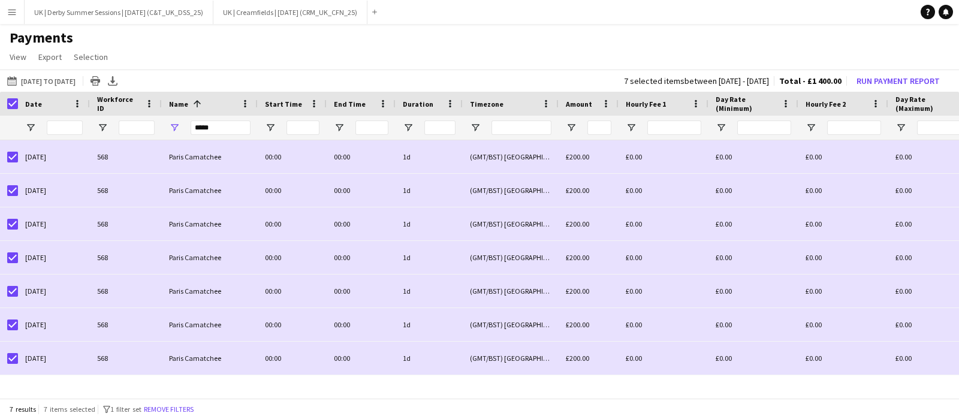
click at [165, 410] on button "Remove filters" at bounding box center [168, 409] width 55 height 13
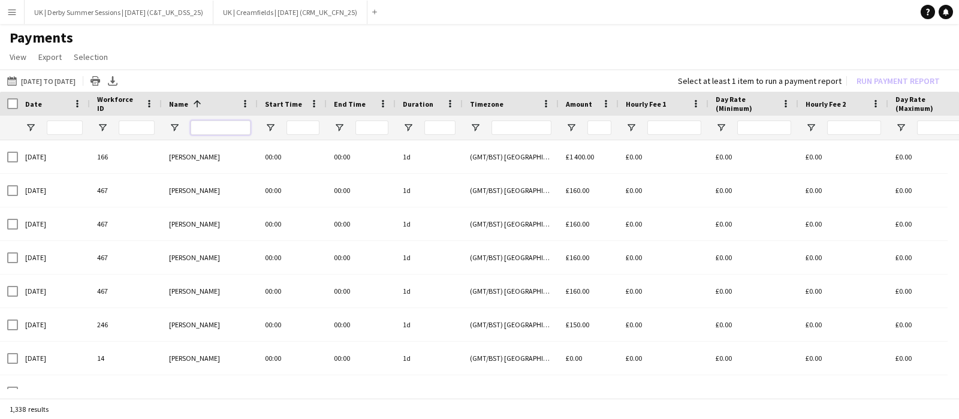
click at [204, 121] on input "Name Filter Input" at bounding box center [221, 127] width 60 height 14
type input "*****"
click at [114, 411] on button "Remove filters" at bounding box center [109, 409] width 55 height 13
click at [225, 118] on div at bounding box center [221, 128] width 60 height 24
click at [214, 120] on input "Name Filter Input" at bounding box center [221, 127] width 60 height 14
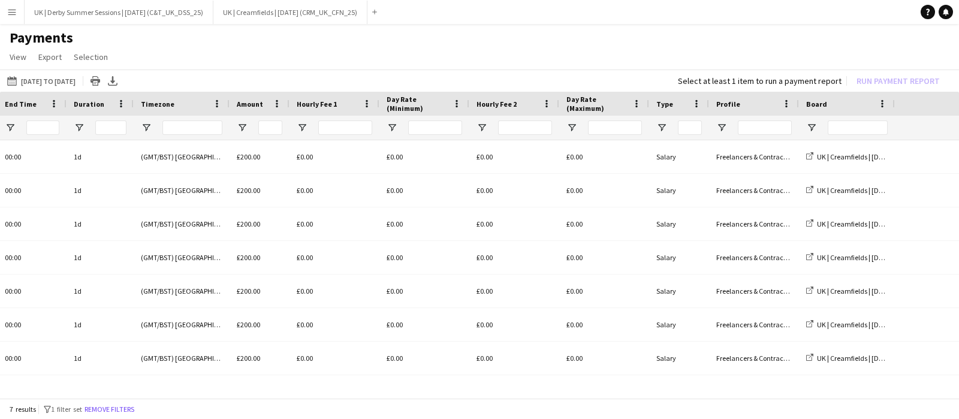
scroll to position [0, 457]
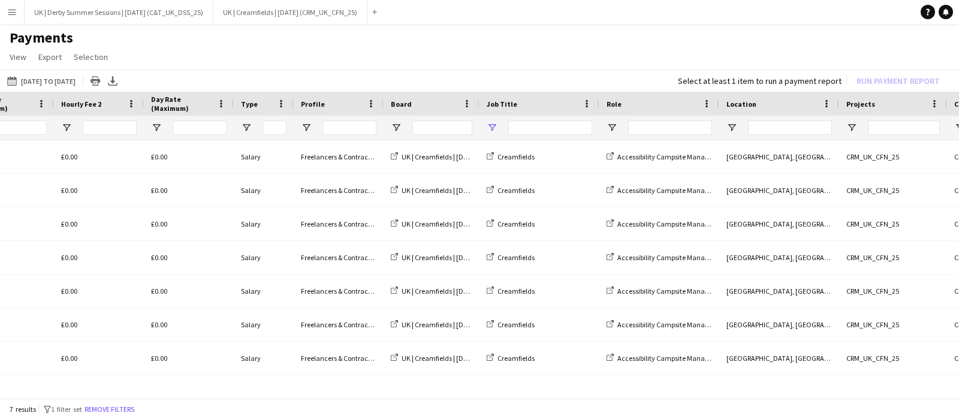
type input "*****"
click at [491, 122] on span "Open Filter Menu" at bounding box center [492, 127] width 11 height 11
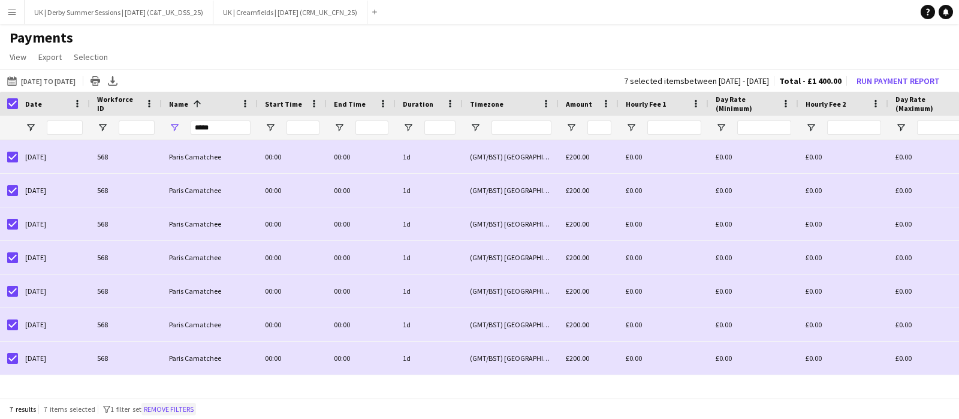
click at [177, 411] on button "Remove filters" at bounding box center [168, 409] width 55 height 13
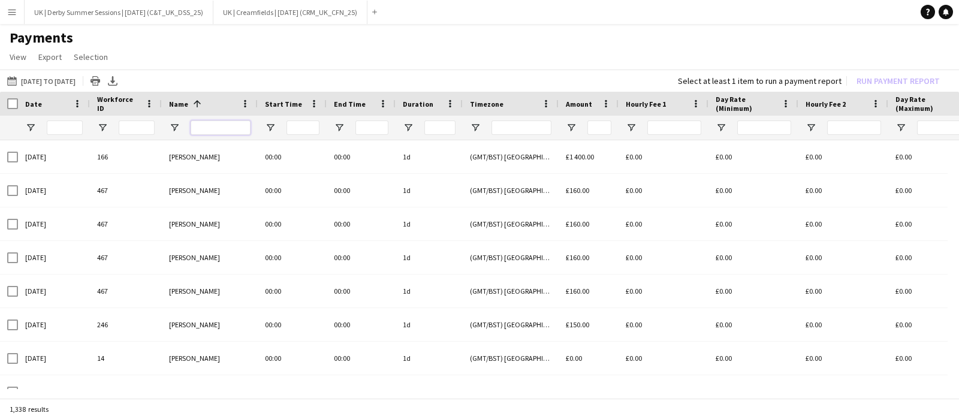
click at [207, 125] on input "Name Filter Input" at bounding box center [221, 127] width 60 height 14
type input "*****"
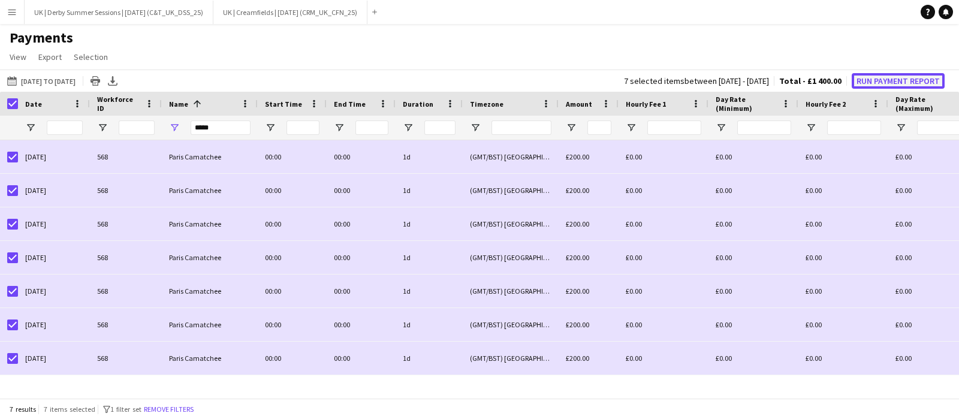
click at [873, 78] on button "Run Payment Report" at bounding box center [898, 81] width 93 height 16
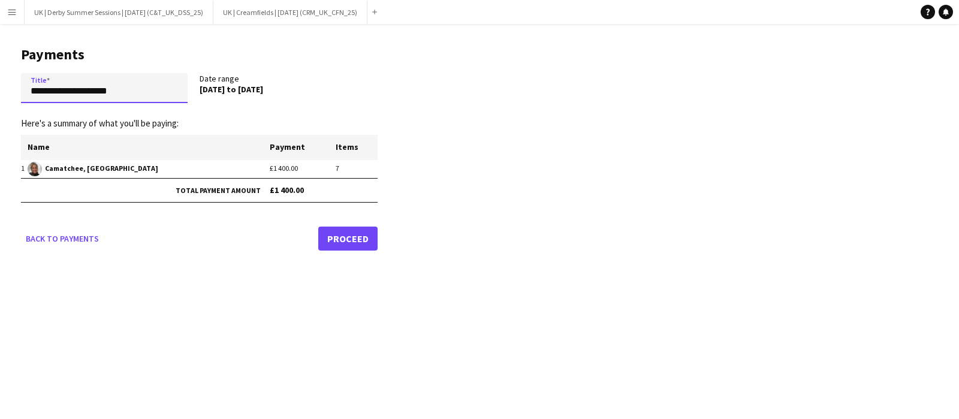
drag, startPoint x: 142, startPoint y: 85, endPoint x: 0, endPoint y: 83, distance: 142.1
click at [0, 83] on main "**********" at bounding box center [195, 146] width 390 height 245
paste input "*********"
drag, startPoint x: 31, startPoint y: 92, endPoint x: 13, endPoint y: 91, distance: 17.4
click at [13, 91] on main "**********" at bounding box center [195, 146] width 390 height 245
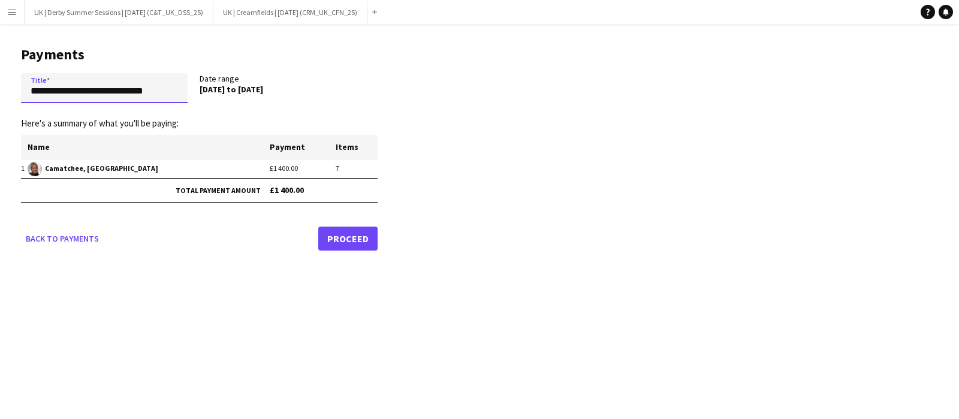
drag, startPoint x: 111, startPoint y: 85, endPoint x: 225, endPoint y: 96, distance: 113.8
click at [224, 95] on div "**********" at bounding box center [199, 90] width 357 height 35
type input "**********"
click at [188, 94] on app-form-group "**********" at bounding box center [110, 88] width 179 height 30
drag, startPoint x: 182, startPoint y: 88, endPoint x: 0, endPoint y: 98, distance: 182.5
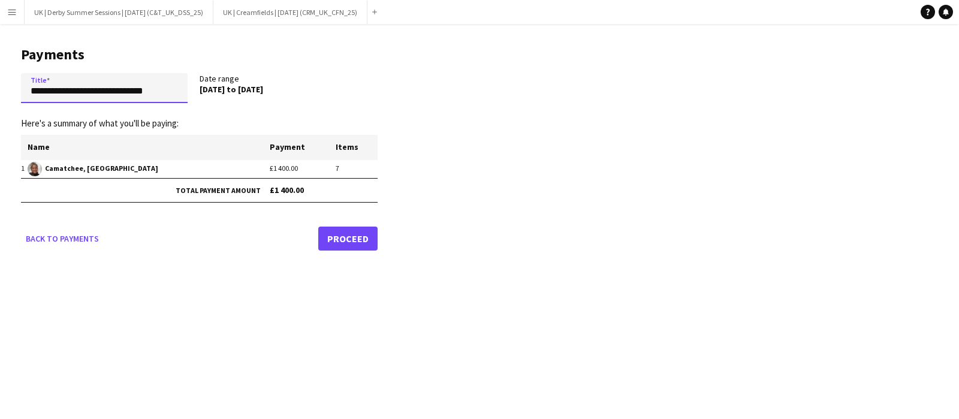
click at [0, 98] on main "**********" at bounding box center [195, 146] width 390 height 245
click at [338, 242] on link "Proceed" at bounding box center [347, 239] width 59 height 24
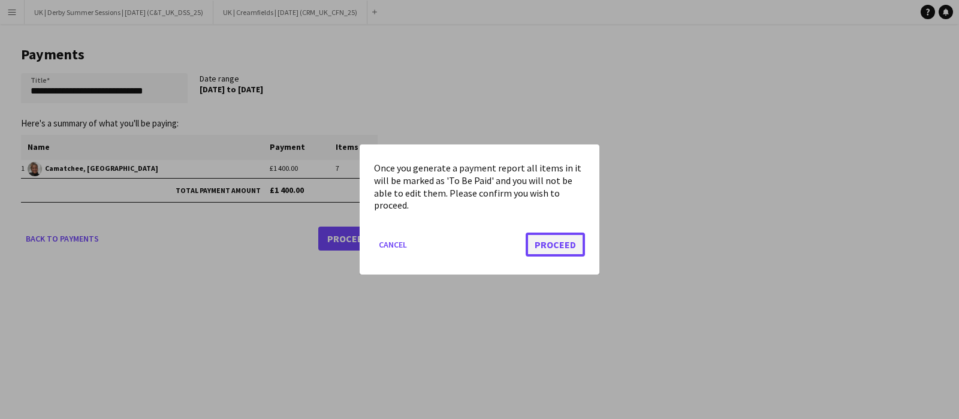
click at [575, 242] on button "Proceed" at bounding box center [555, 245] width 59 height 24
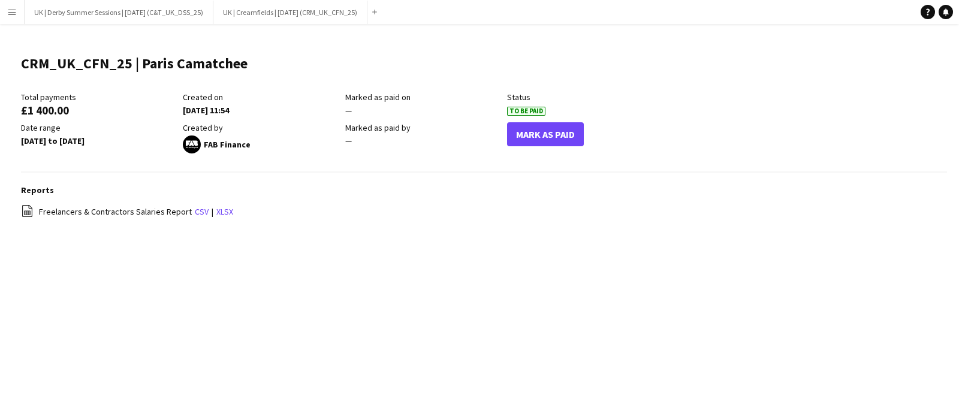
click at [10, 11] on app-icon "Menu" at bounding box center [12, 12] width 10 height 10
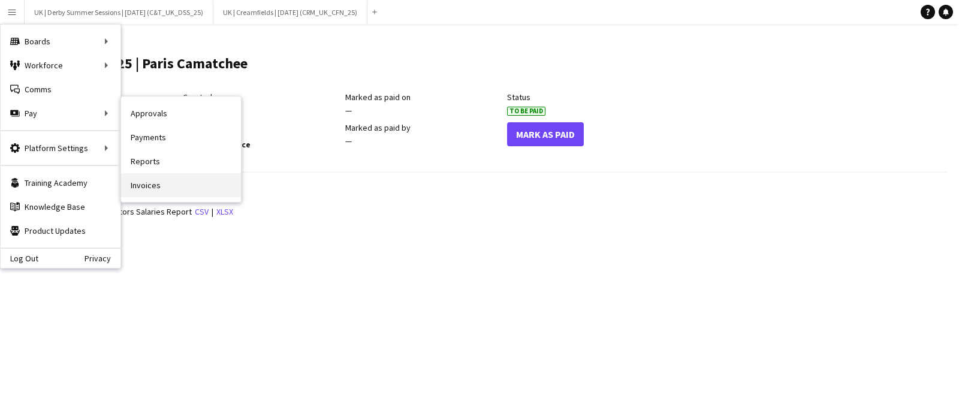
click at [153, 178] on link "Invoices" at bounding box center [181, 185] width 120 height 24
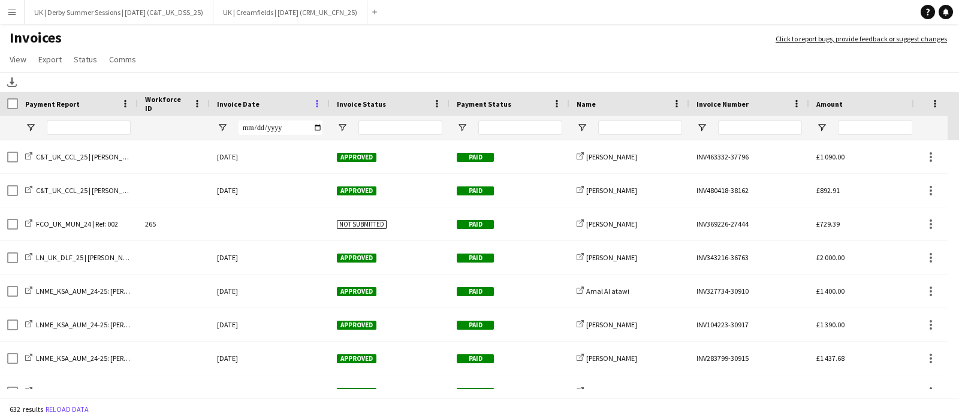
click at [312, 98] on span at bounding box center [317, 103] width 11 height 11
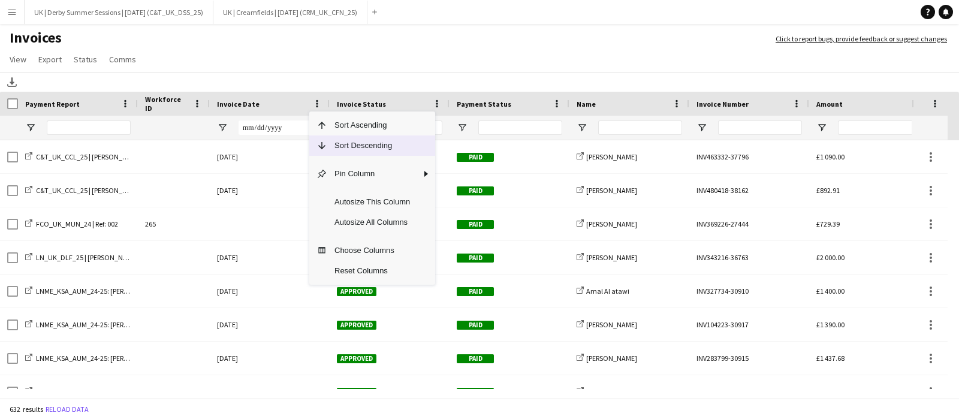
click at [325, 141] on span "Column Menu" at bounding box center [321, 145] width 11 height 11
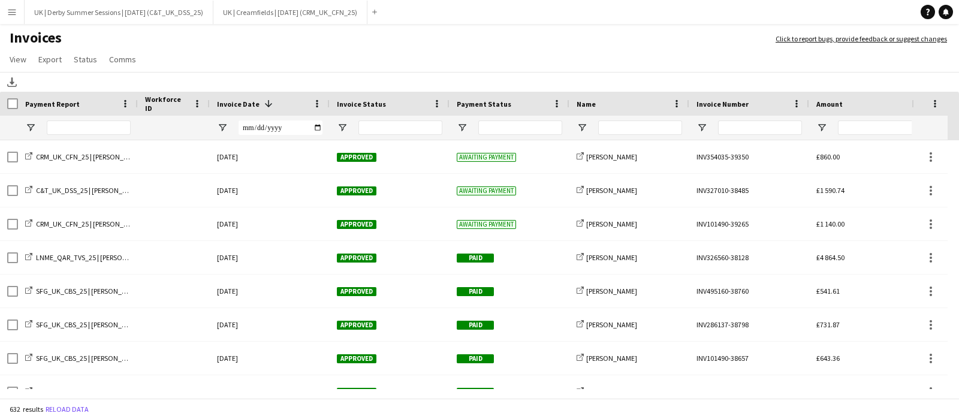
click at [13, 10] on app-icon "Menu" at bounding box center [12, 12] width 10 height 10
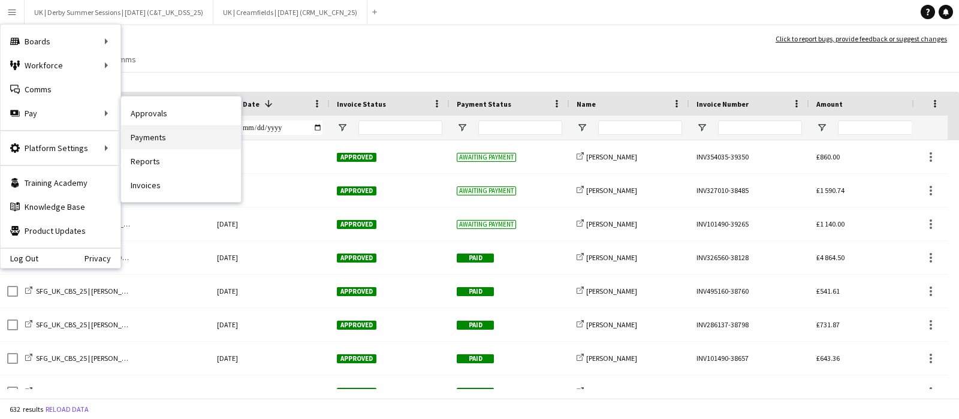
click at [156, 132] on link "Payments" at bounding box center [181, 137] width 120 height 24
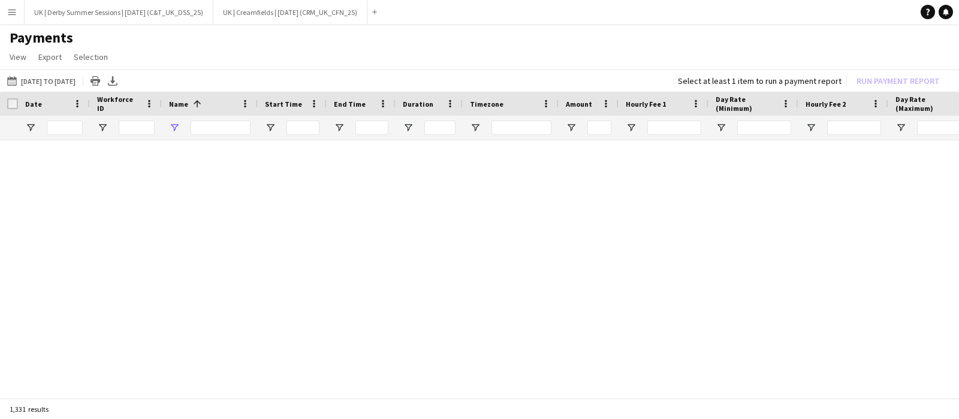
type input "*****"
click at [114, 403] on button "Remove filters" at bounding box center [109, 409] width 55 height 13
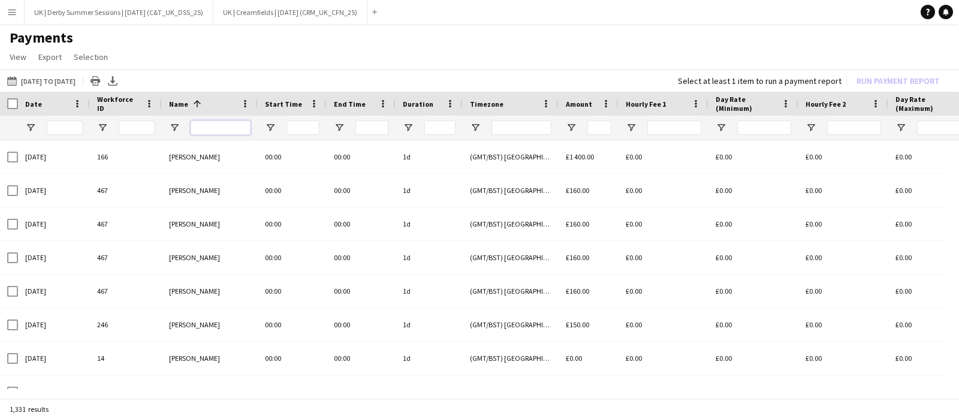
click at [212, 125] on input "Name Filter Input" at bounding box center [221, 127] width 60 height 14
type input "********"
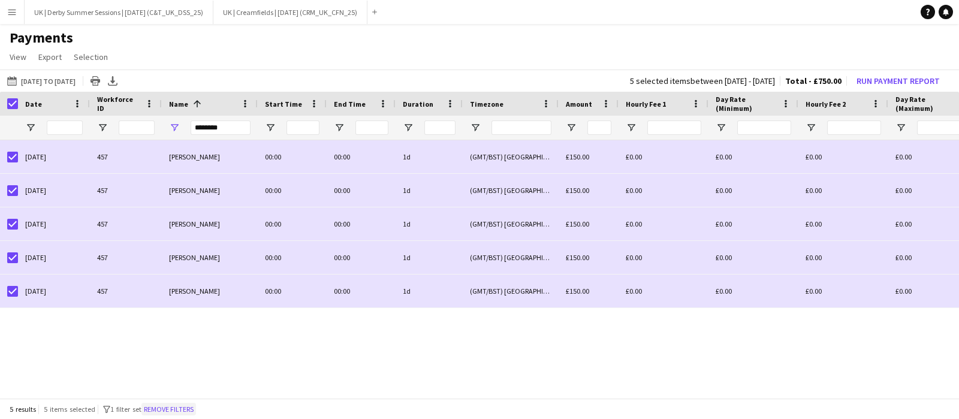
click at [164, 405] on button "Remove filters" at bounding box center [168, 409] width 55 height 13
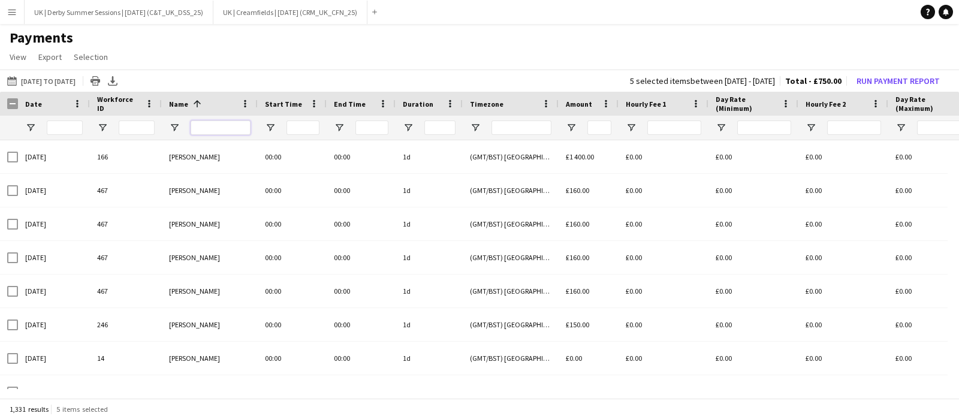
click at [221, 127] on input "Name Filter Input" at bounding box center [221, 127] width 60 height 14
click at [213, 130] on input "Name Filter Input" at bounding box center [221, 127] width 60 height 14
type input "*****"
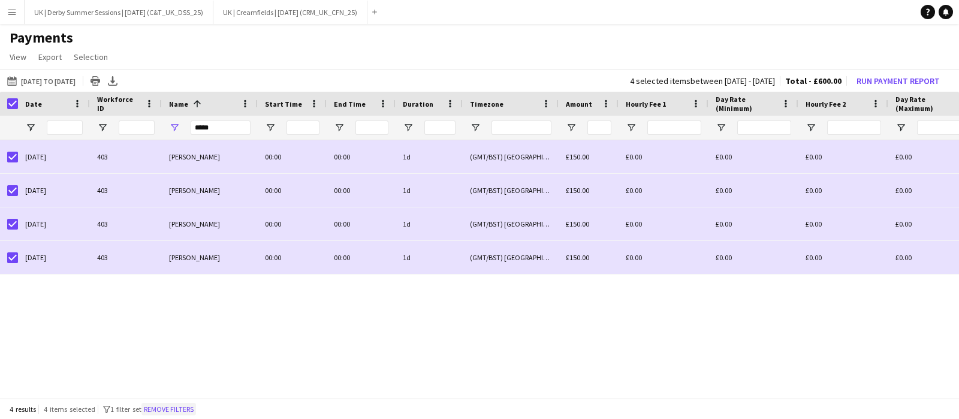
click at [168, 412] on button "Remove filters" at bounding box center [168, 409] width 55 height 13
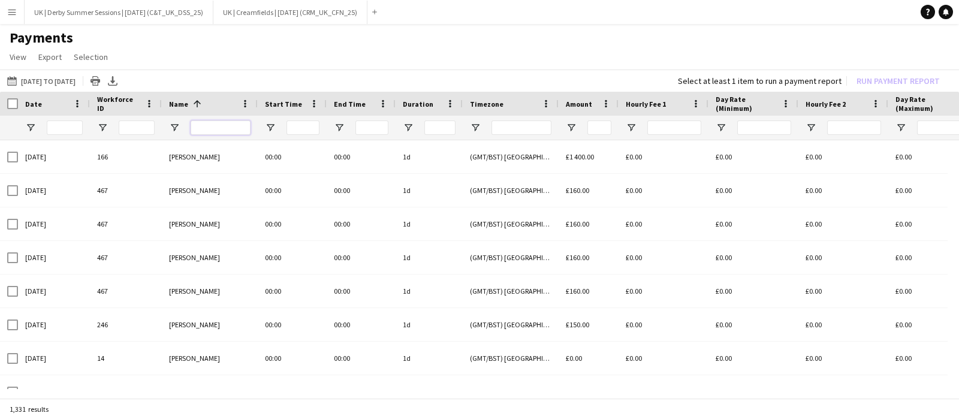
click at [209, 127] on input "Name Filter Input" at bounding box center [221, 127] width 60 height 14
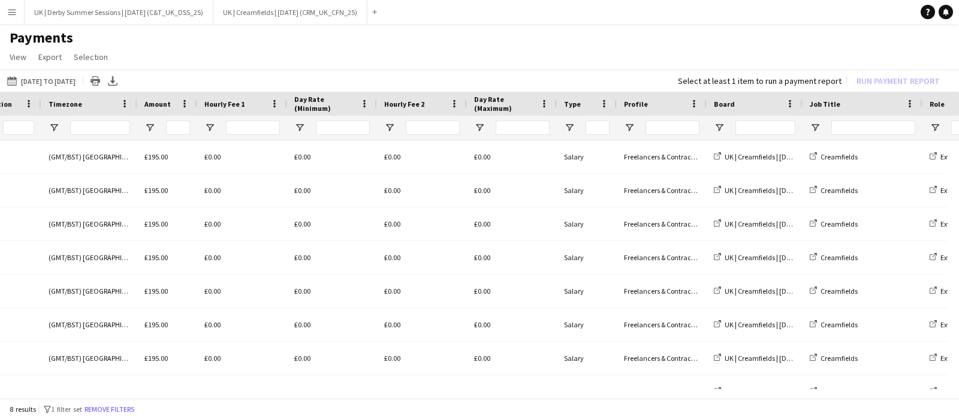
scroll to position [0, 192]
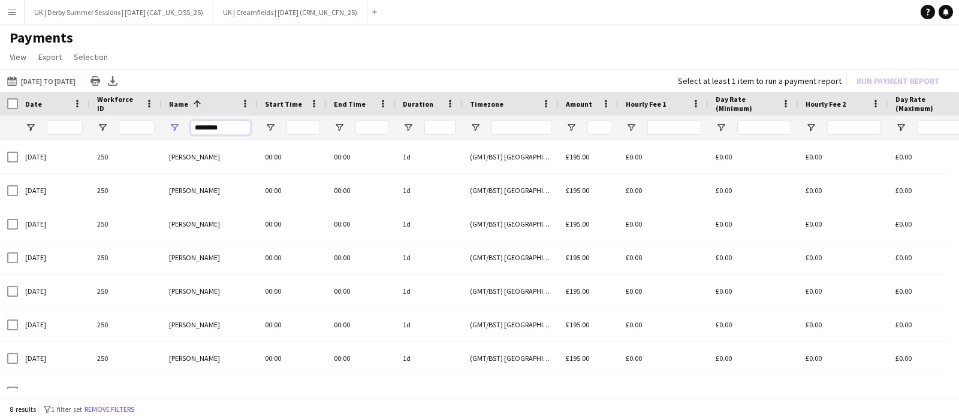
type input "********"
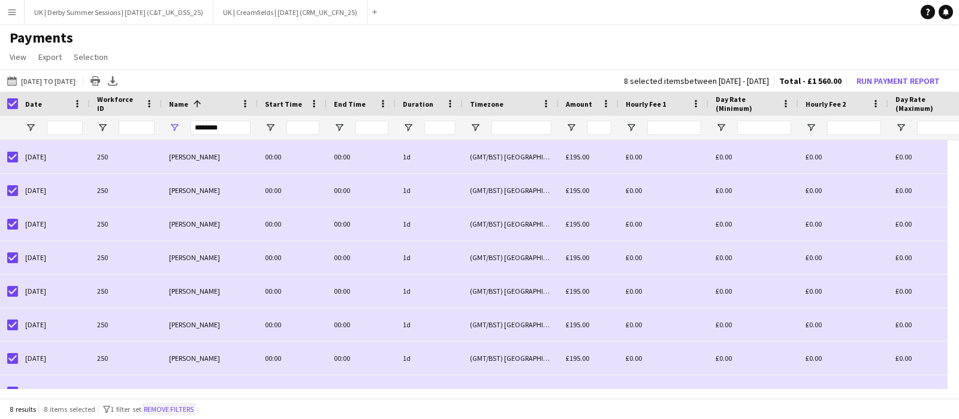
click at [178, 410] on button "Remove filters" at bounding box center [168, 409] width 55 height 13
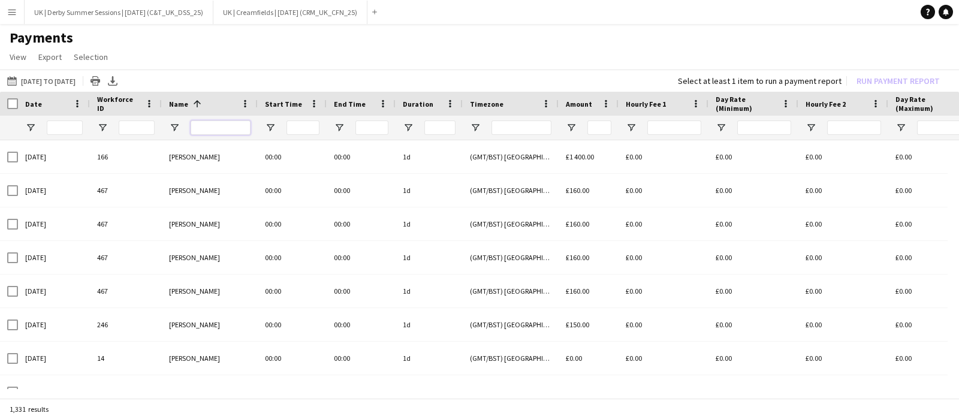
click at [222, 125] on input "Name Filter Input" at bounding box center [221, 127] width 60 height 14
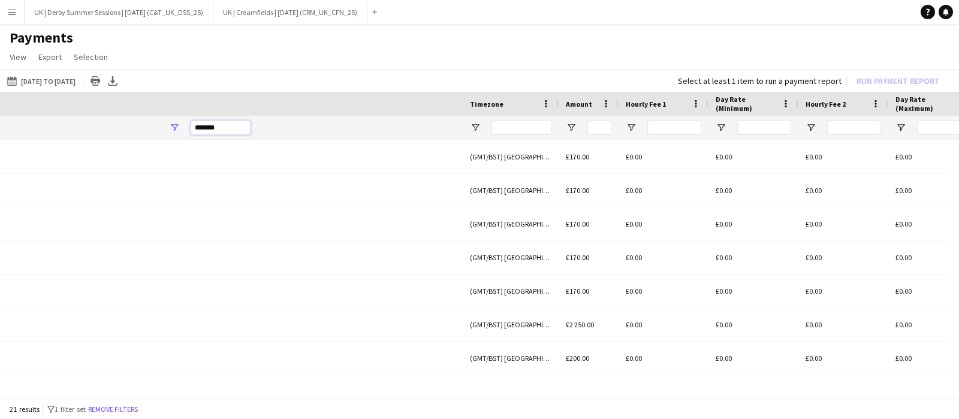
scroll to position [0, 626]
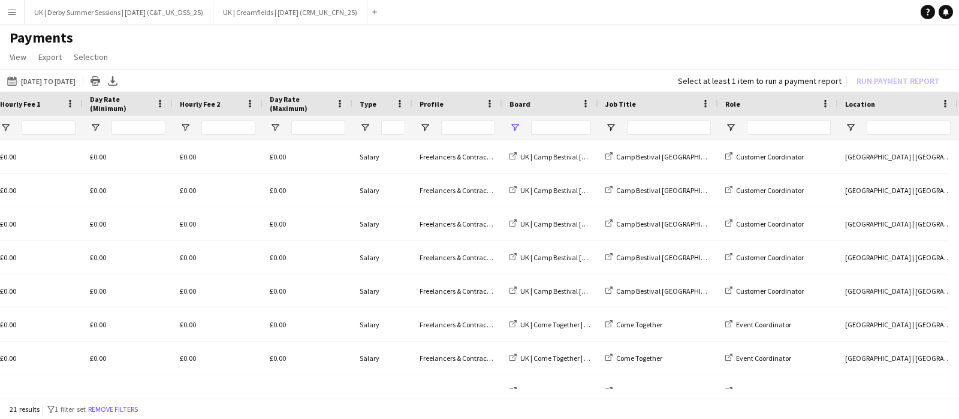
type input "*******"
click at [515, 126] on span "Open Filter Menu" at bounding box center [514, 127] width 11 height 11
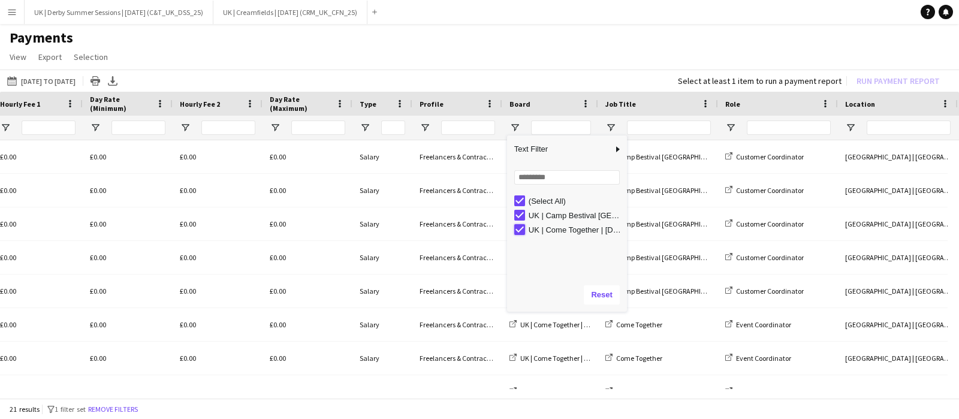
type input "**********"
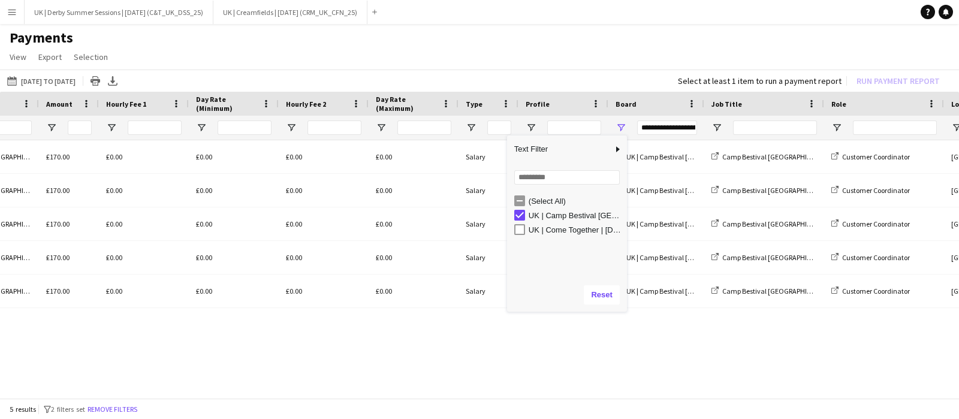
scroll to position [0, 0]
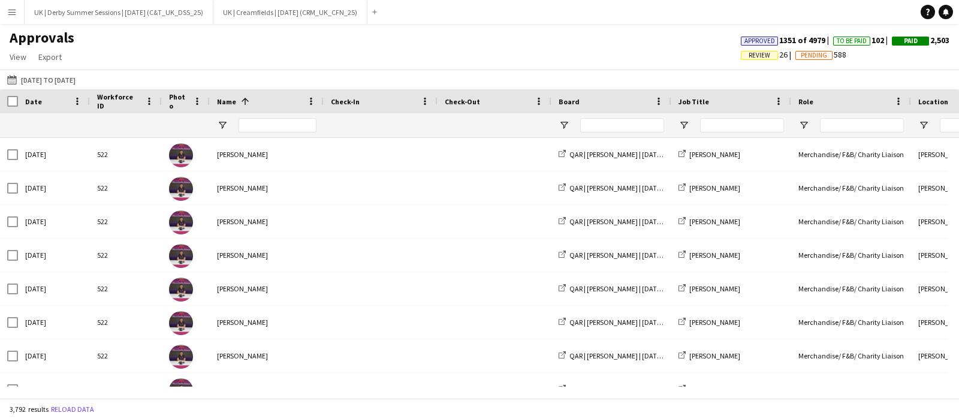
click at [277, 131] on div at bounding box center [278, 125] width 78 height 24
click at [264, 129] on input "Name Filter Input" at bounding box center [278, 125] width 78 height 14
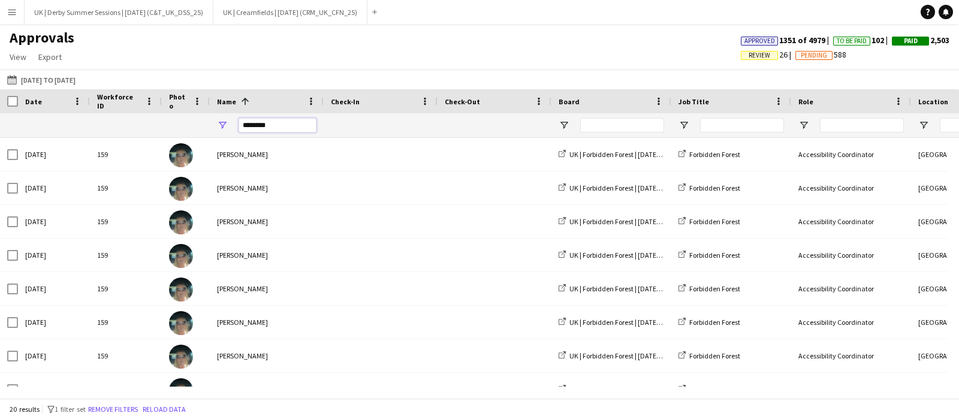
type input "********"
click at [230, 124] on div "********" at bounding box center [267, 125] width 114 height 24
click at [222, 124] on span "Open Filter Menu" at bounding box center [222, 125] width 11 height 11
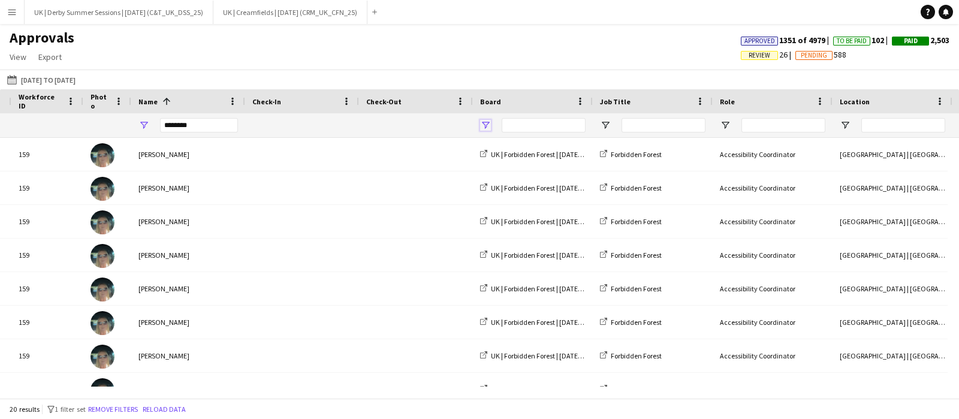
click at [484, 125] on span "Open Filter Menu" at bounding box center [485, 125] width 11 height 11
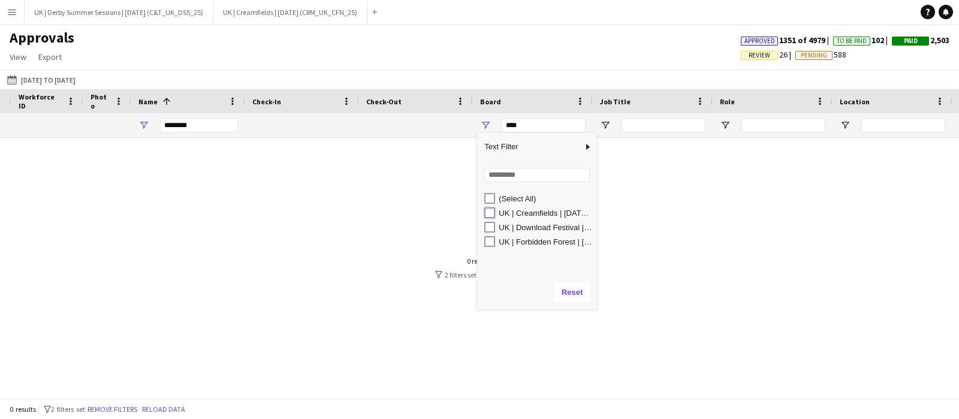
type input "**********"
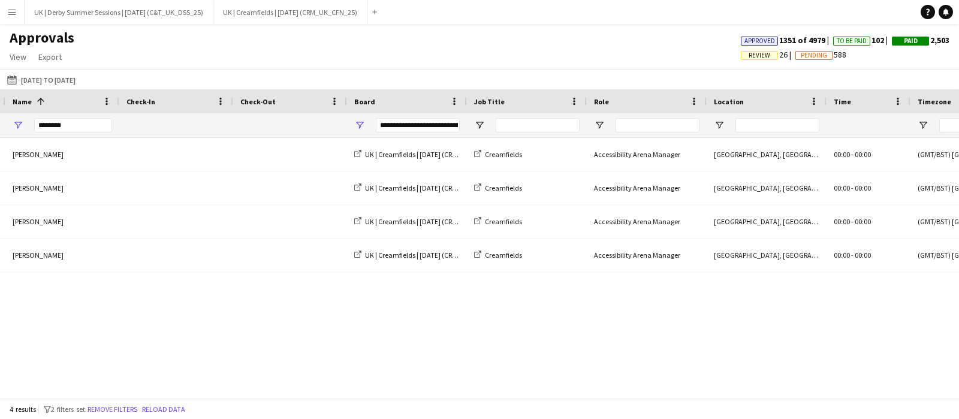
scroll to position [0, 0]
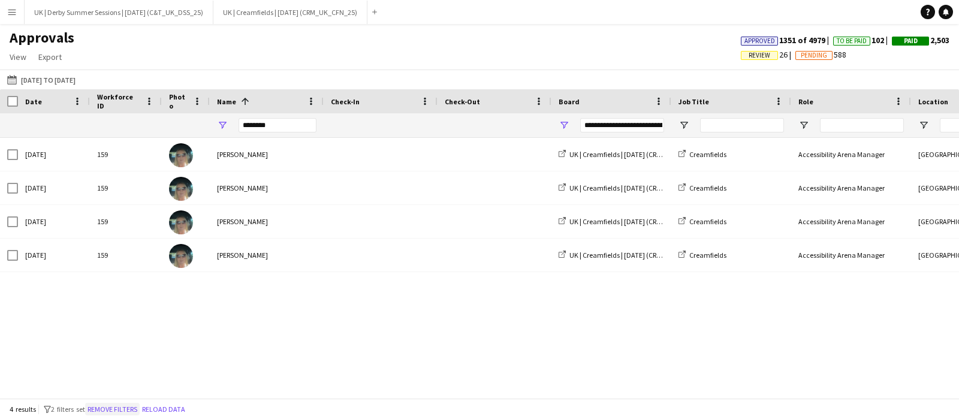
click at [120, 405] on button "Remove filters" at bounding box center [112, 409] width 55 height 13
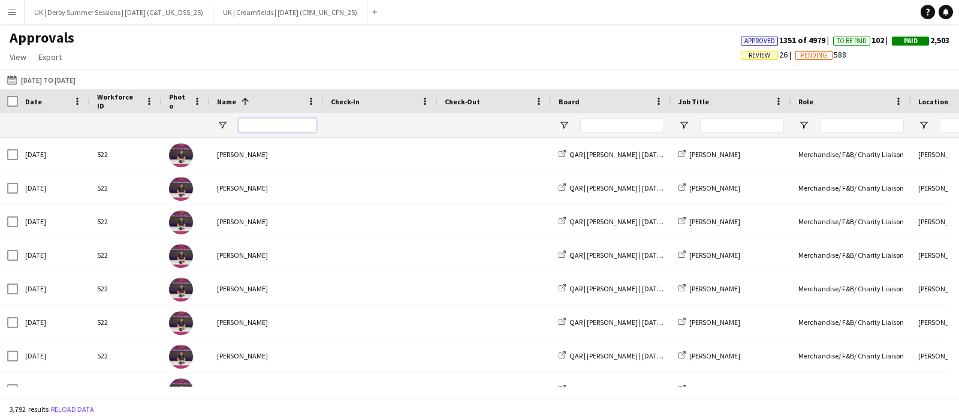
click at [260, 126] on input "Name Filter Input" at bounding box center [278, 125] width 78 height 14
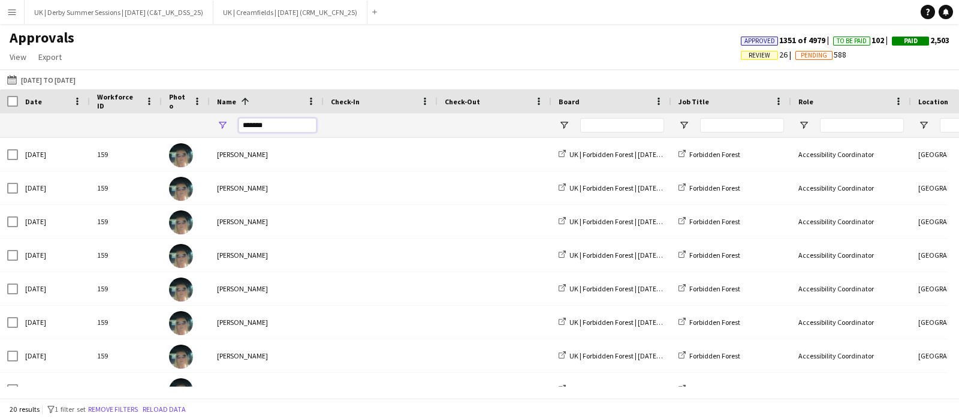
type input "*******"
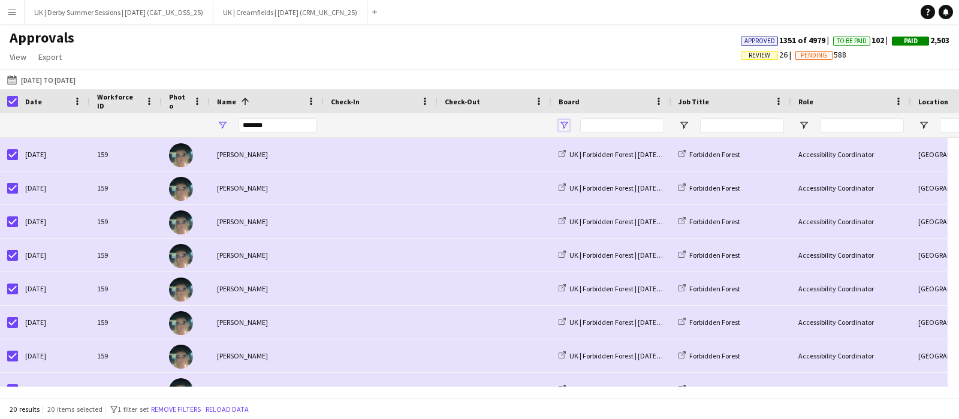
click at [566, 123] on span "Open Filter Menu" at bounding box center [564, 125] width 11 height 11
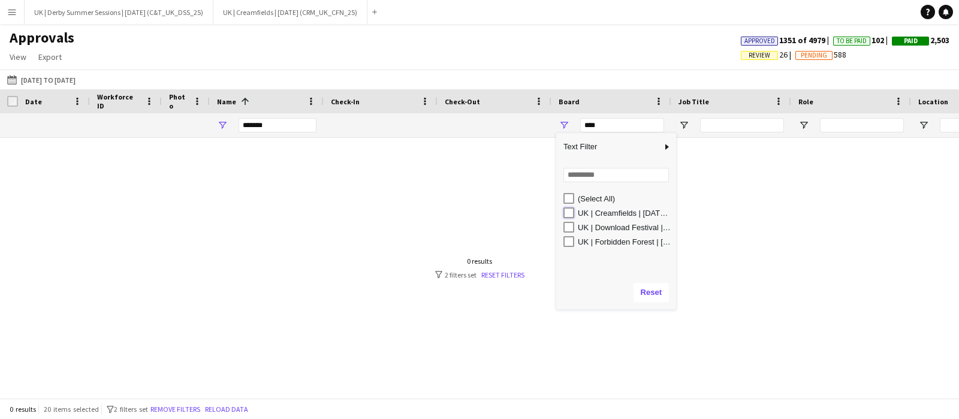
type input "**********"
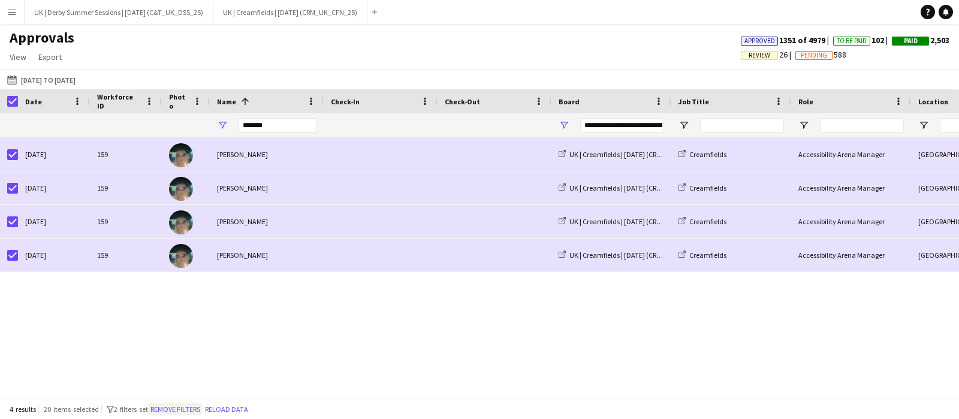
click at [180, 405] on button "Remove filters" at bounding box center [175, 409] width 55 height 13
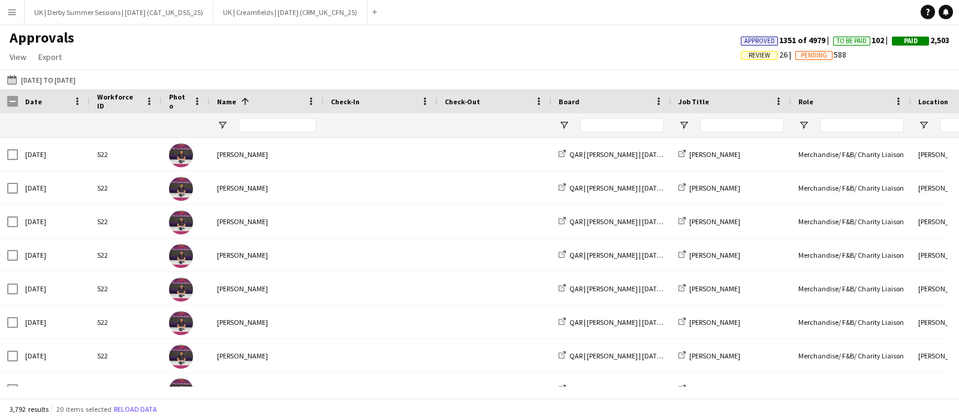
click at [19, 98] on div "Date" at bounding box center [54, 101] width 72 height 24
click at [260, 128] on input "Name Filter Input" at bounding box center [278, 125] width 78 height 14
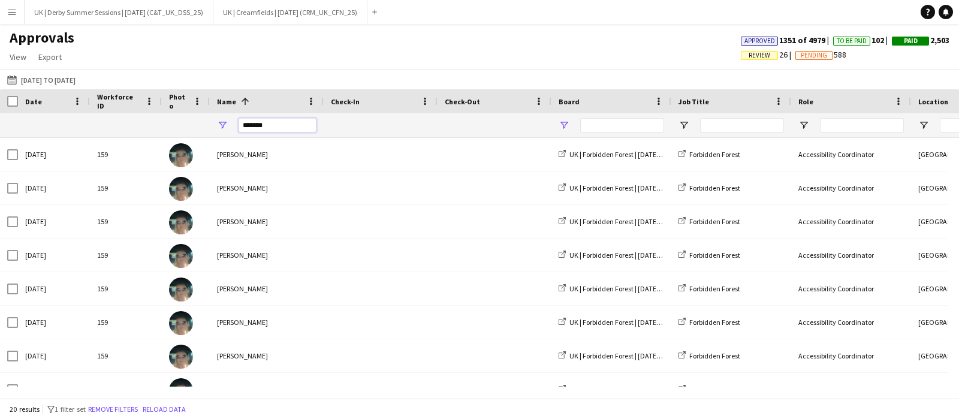
type input "*******"
click at [560, 128] on span "Open Filter Menu" at bounding box center [564, 125] width 11 height 11
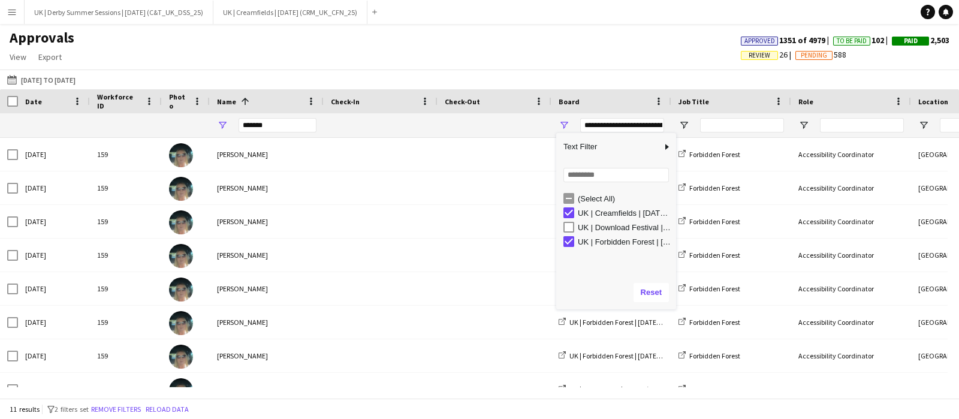
click at [569, 258] on div "(Select All) [GEOGRAPHIC_DATA] | Creamfields | [DATE] (CRM_UK_CFN_25) [GEOGRAPH…" at bounding box center [616, 232] width 120 height 83
type input "**********"
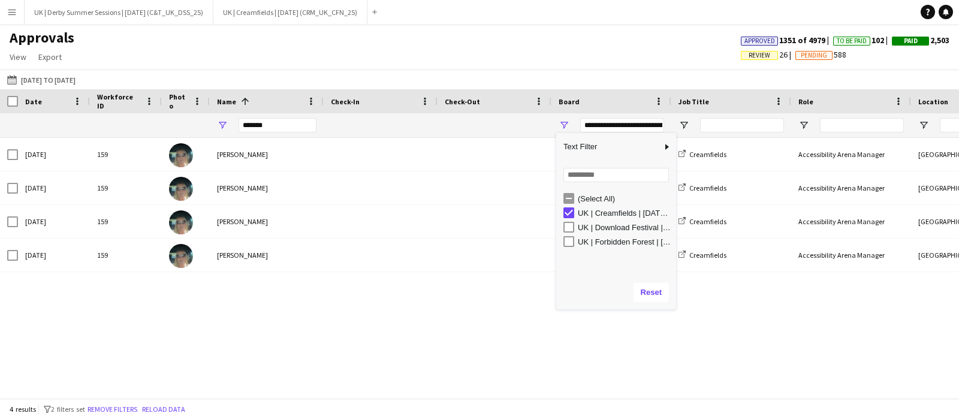
click at [518, 301] on div "[DATE] 159 [PERSON_NAME] [GEOGRAPHIC_DATA] | Creamfields | [DATE] (CRM_UK_CFN_2…" at bounding box center [479, 262] width 959 height 249
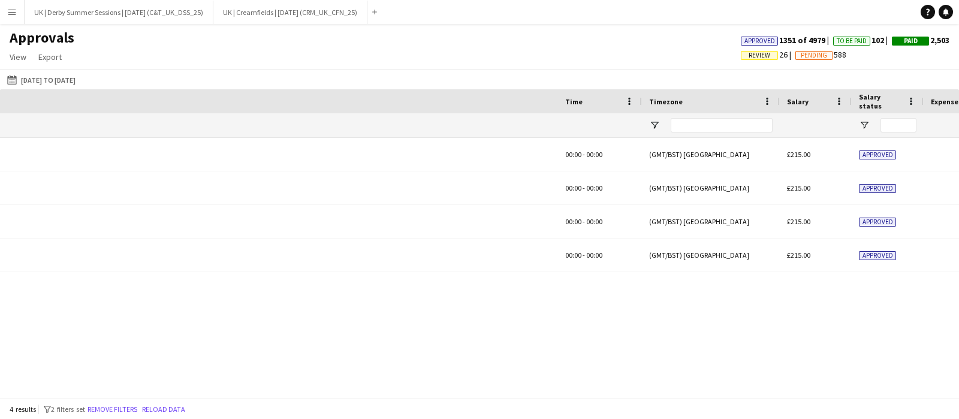
scroll to position [0, 1210]
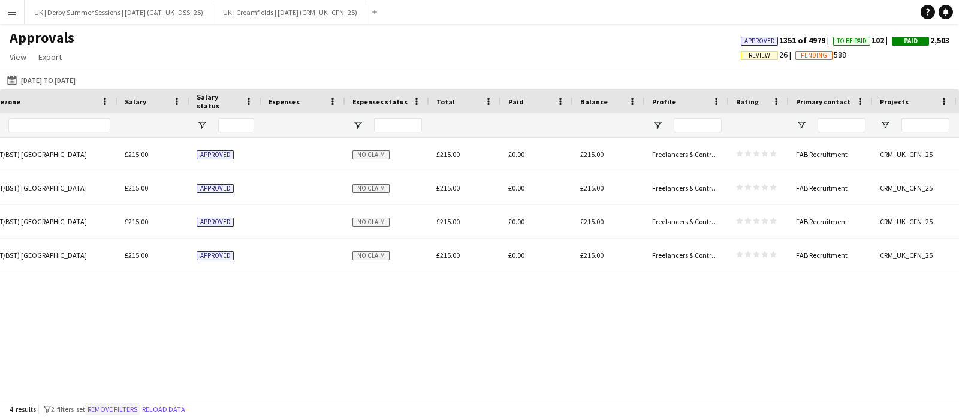
click at [140, 410] on button "Remove filters" at bounding box center [112, 409] width 55 height 13
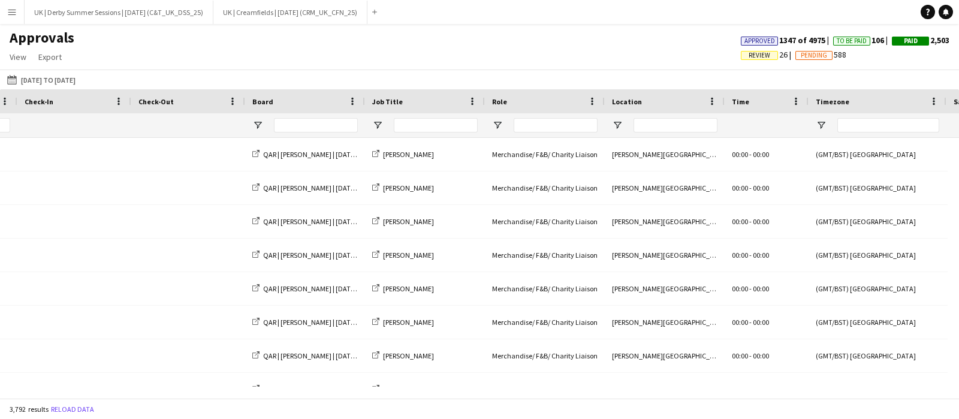
scroll to position [0, 46]
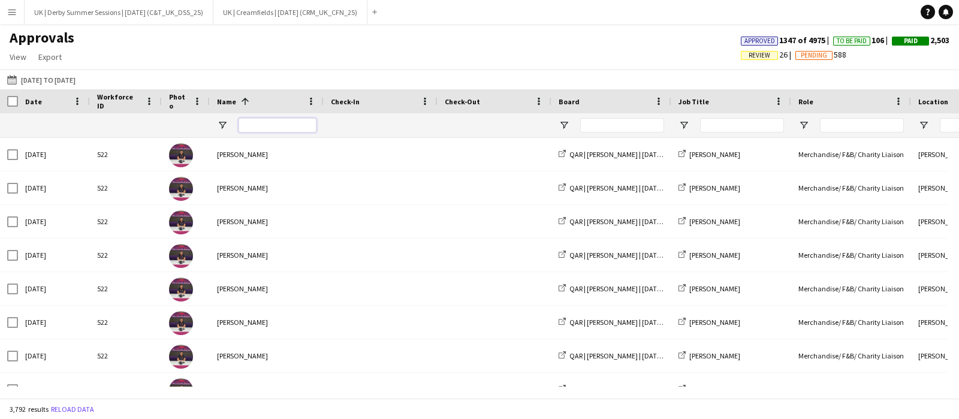
click at [267, 122] on input "Name Filter Input" at bounding box center [278, 125] width 78 height 14
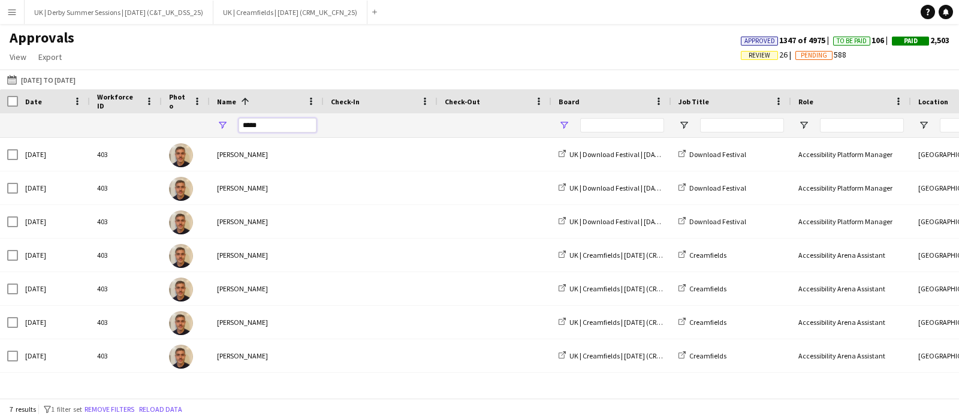
type input "*****"
click at [559, 125] on span "Open Filter Menu" at bounding box center [564, 125] width 11 height 11
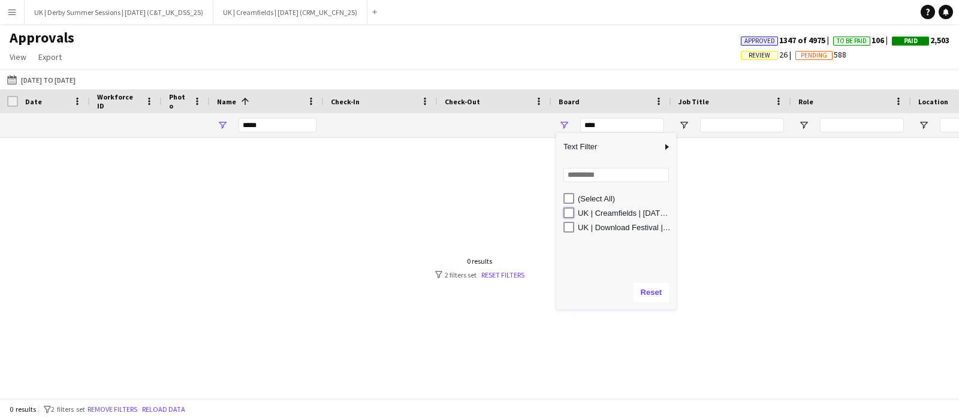
type input "**********"
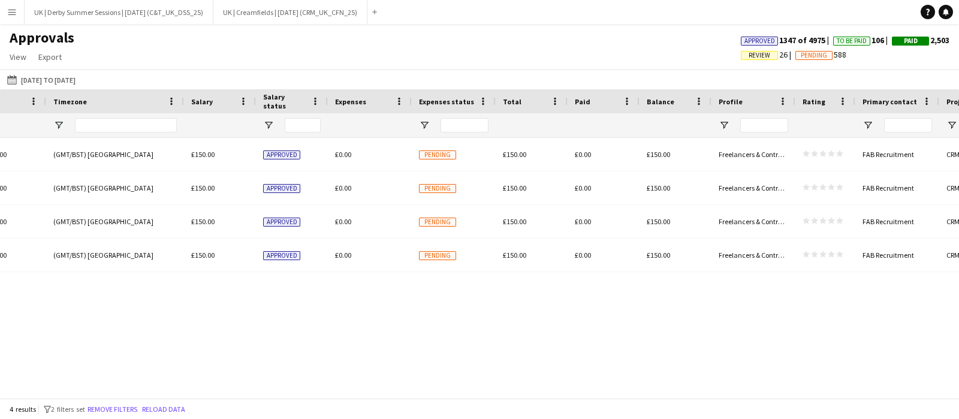
scroll to position [0, 1024]
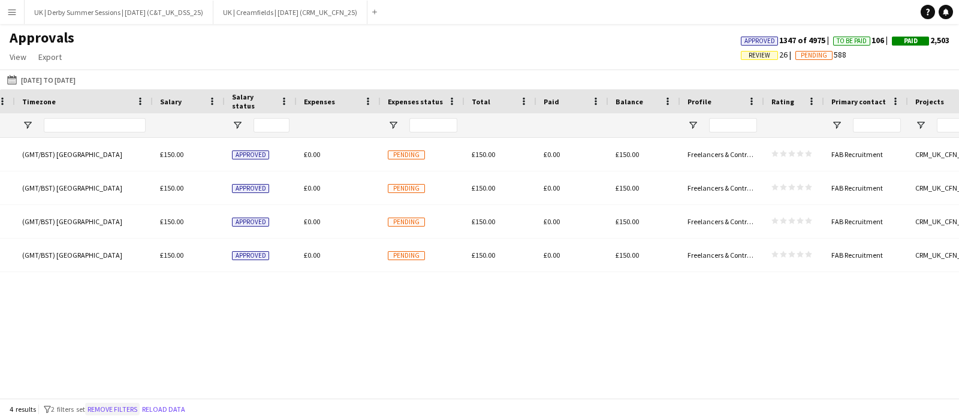
click at [126, 406] on button "Remove filters" at bounding box center [112, 409] width 55 height 13
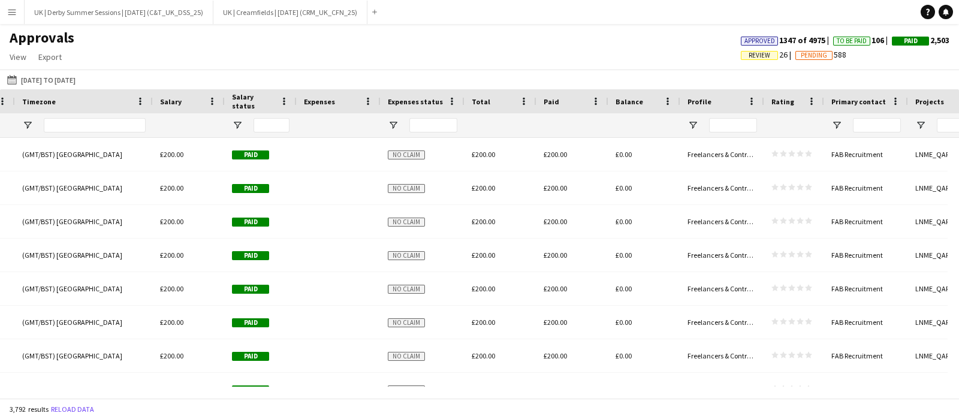
click at [448, 399] on div "3,792 results Reload data" at bounding box center [479, 409] width 959 height 20
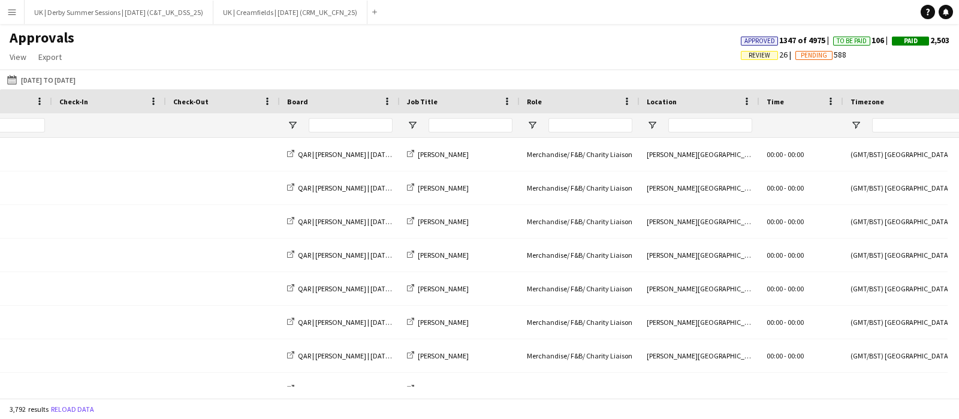
scroll to position [0, 191]
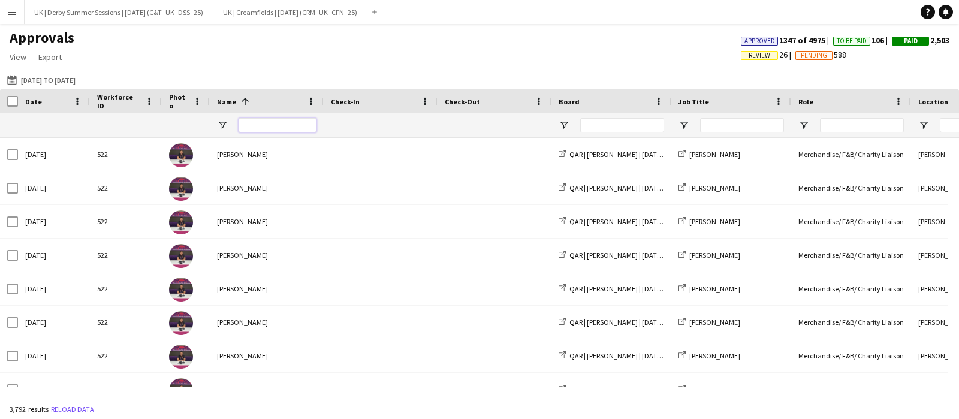
click at [282, 120] on input "Name Filter Input" at bounding box center [278, 125] width 78 height 14
type input "*****"
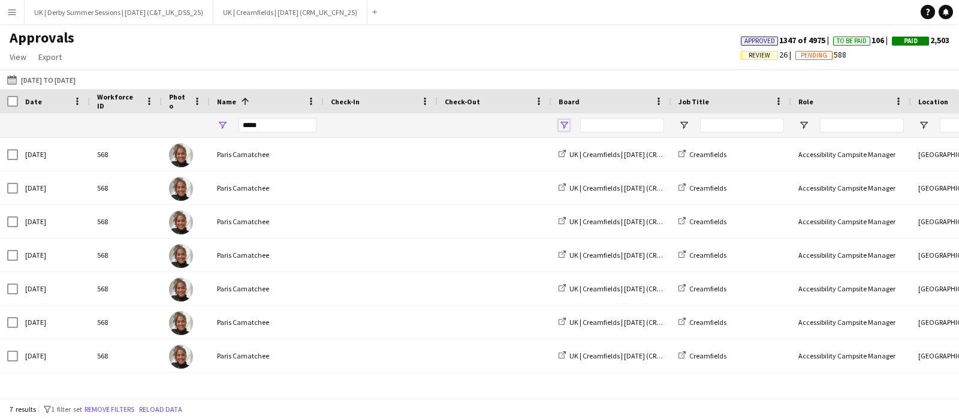
click at [565, 128] on span "Open Filter Menu" at bounding box center [564, 125] width 11 height 11
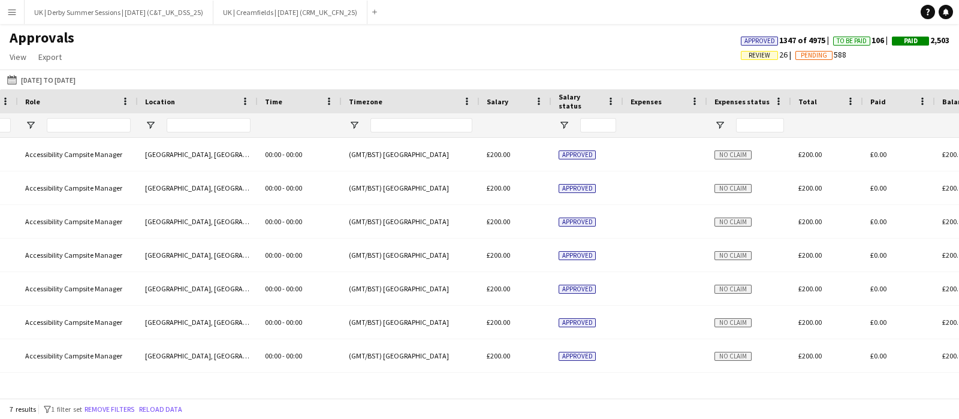
scroll to position [0, 954]
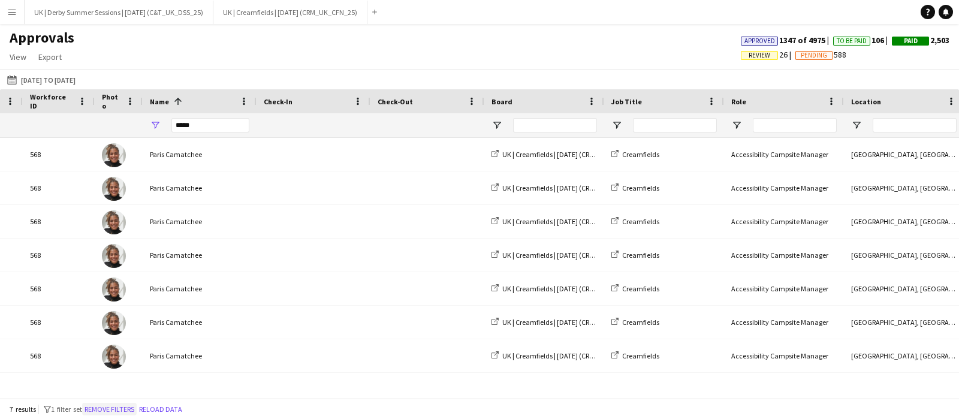
click at [126, 412] on button "Remove filters" at bounding box center [109, 409] width 55 height 13
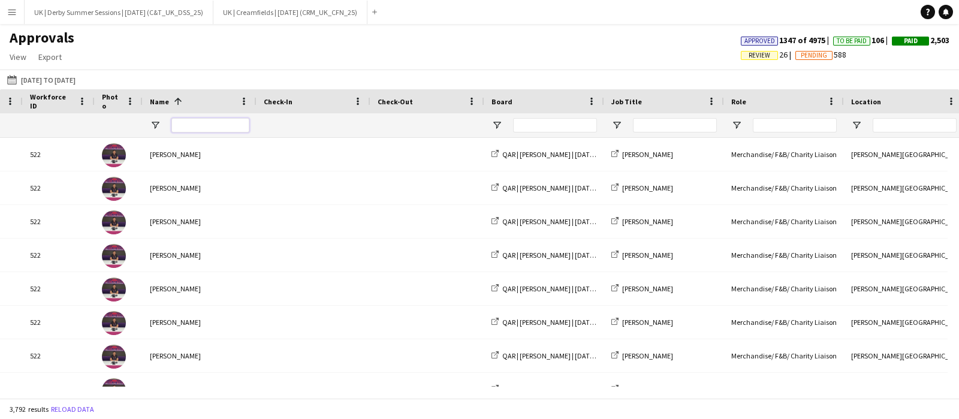
click at [201, 122] on input "Name Filter Input" at bounding box center [210, 125] width 78 height 14
type input "*****"
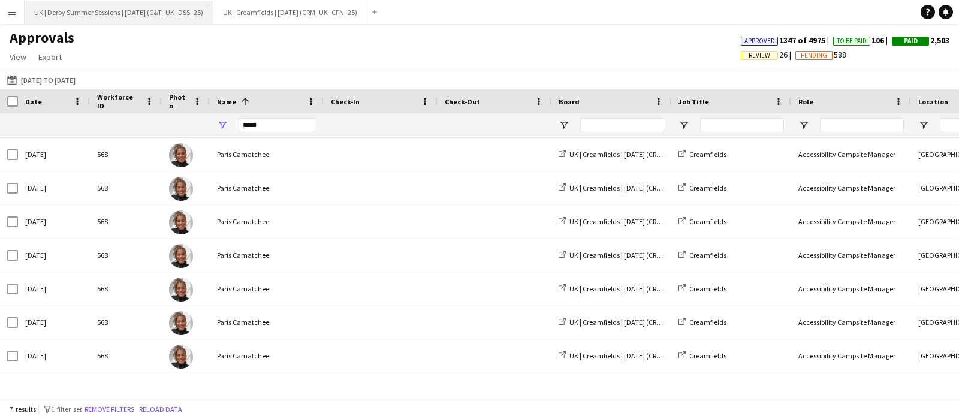
drag, startPoint x: 129, startPoint y: 407, endPoint x: 215, endPoint y: 18, distance: 398.2
click at [129, 406] on button "Remove filters" at bounding box center [109, 409] width 55 height 13
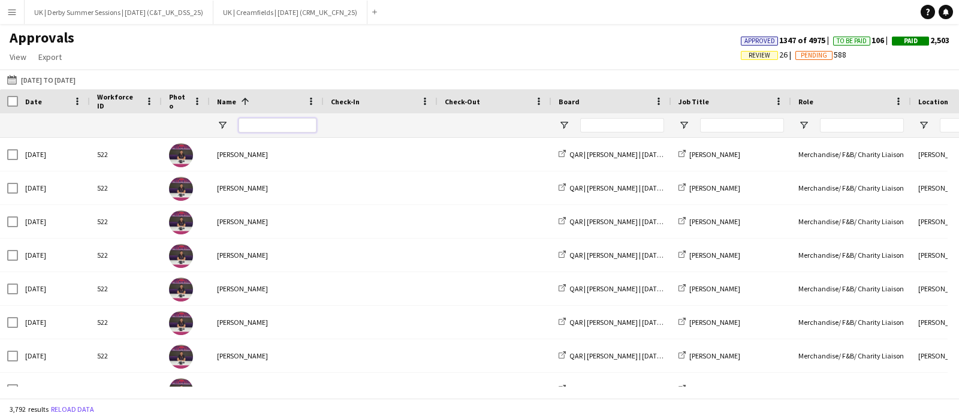
click at [264, 131] on input "Name Filter Input" at bounding box center [278, 125] width 78 height 14
type input "*****"
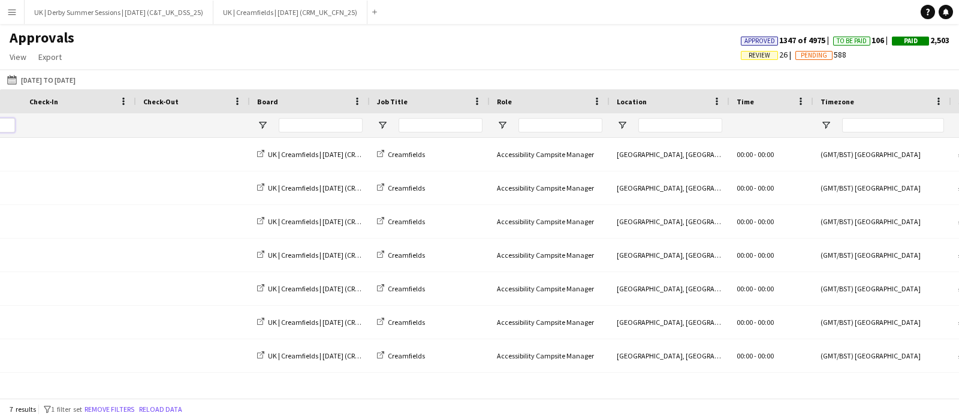
scroll to position [0, 809]
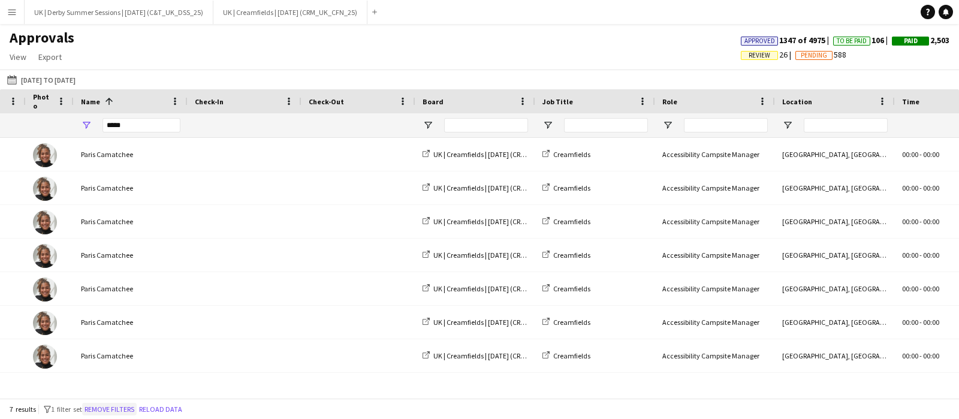
click at [129, 405] on button "Remove filters" at bounding box center [109, 409] width 55 height 13
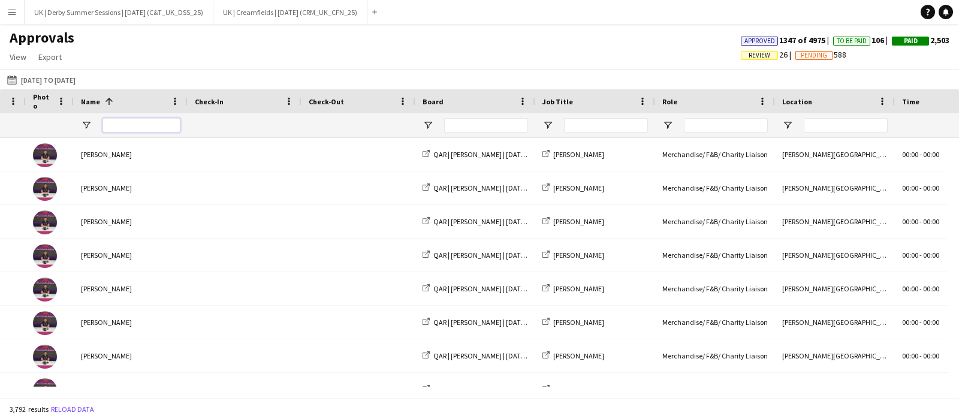
click at [125, 128] on input "Name Filter Input" at bounding box center [141, 125] width 78 height 14
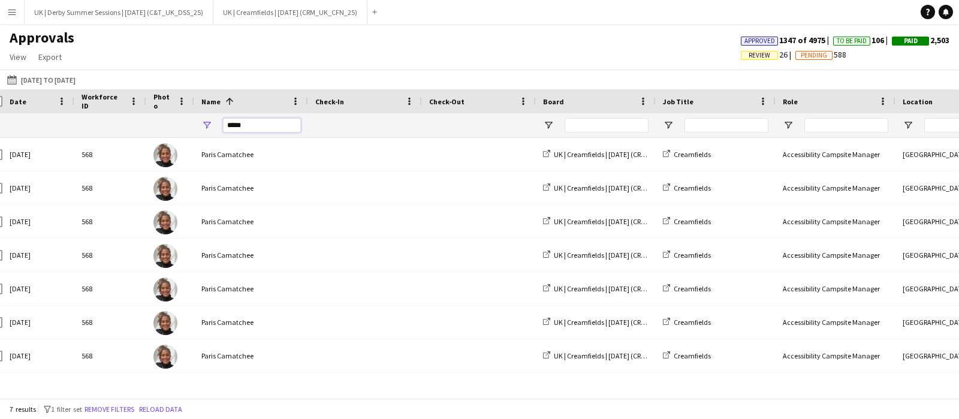
scroll to position [0, 0]
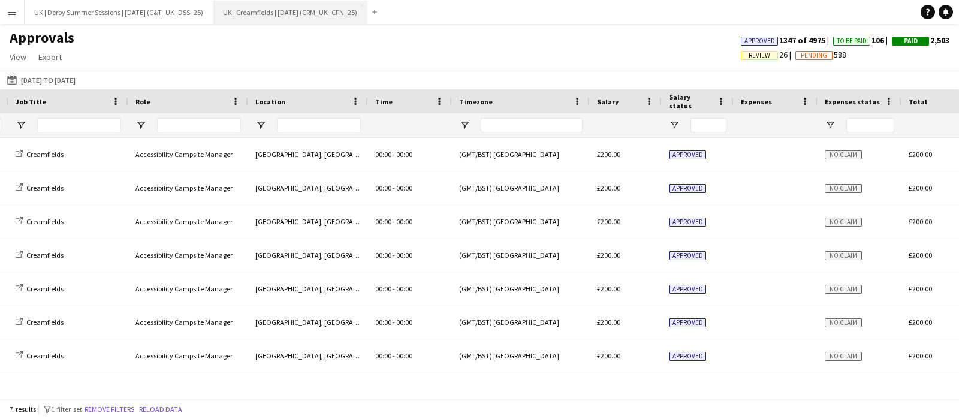
type input "*****"
click at [122, 409] on button "Remove filters" at bounding box center [109, 409] width 55 height 13
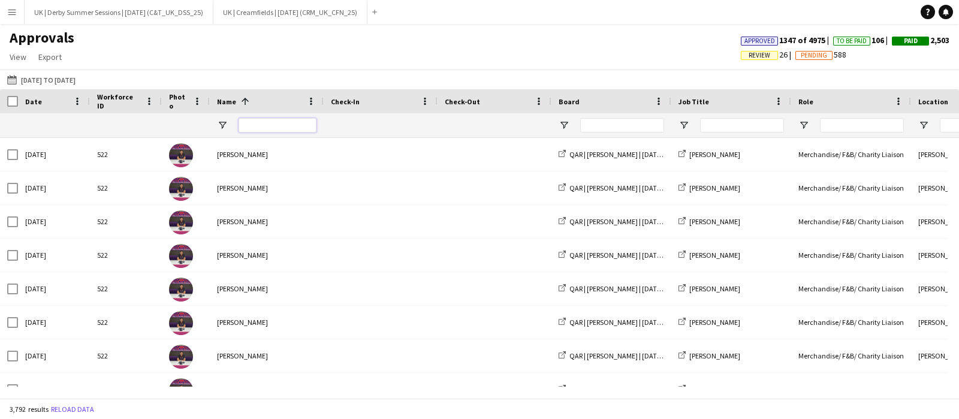
click at [275, 118] on input "Name Filter Input" at bounding box center [278, 125] width 78 height 14
type input "*****"
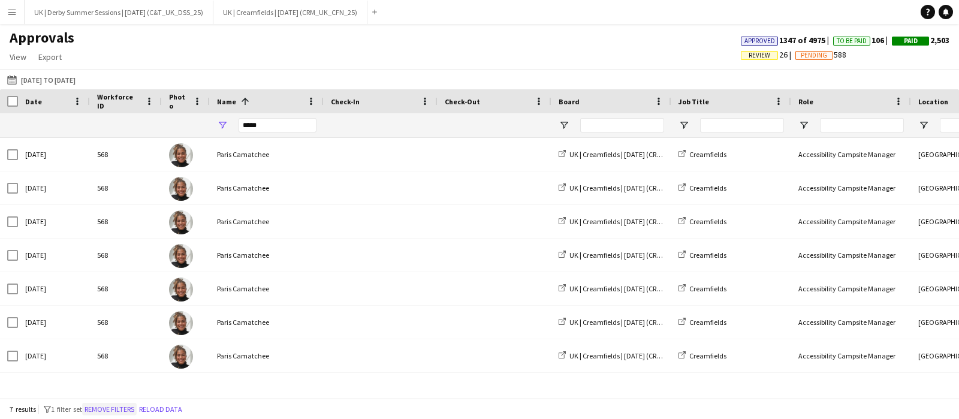
click at [105, 412] on button "Remove filters" at bounding box center [109, 409] width 55 height 13
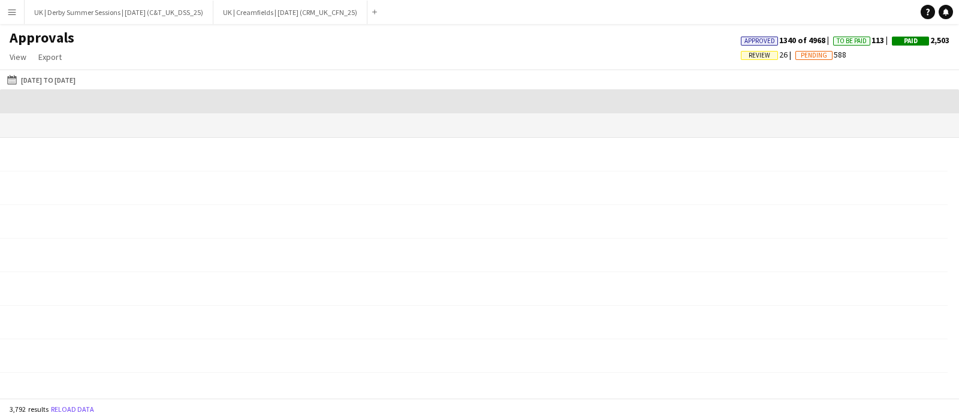
scroll to position [0, 1228]
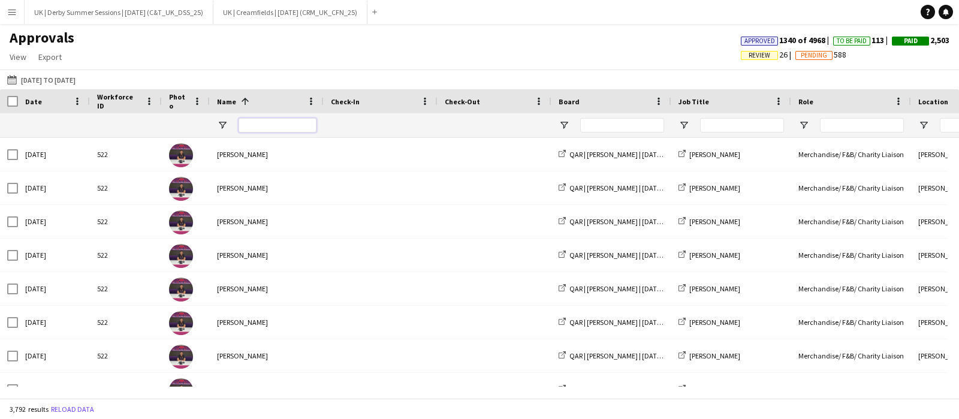
click at [280, 127] on input "Name Filter Input" at bounding box center [278, 125] width 78 height 14
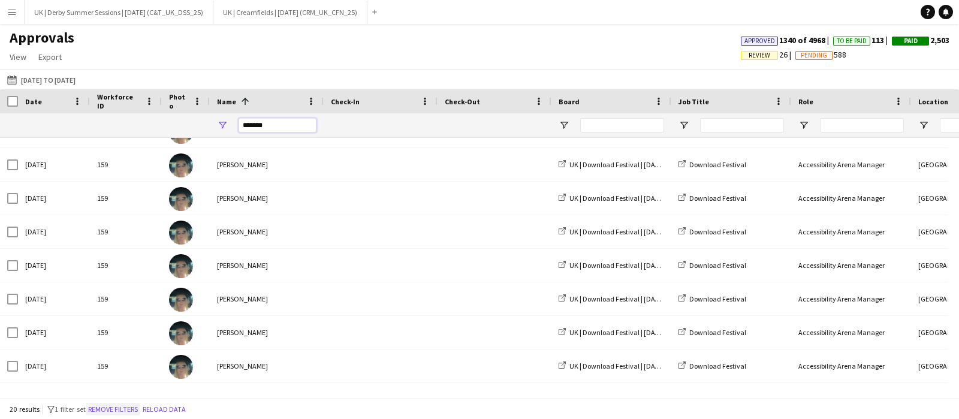
type input "*******"
click at [111, 406] on button "Remove filters" at bounding box center [113, 409] width 55 height 13
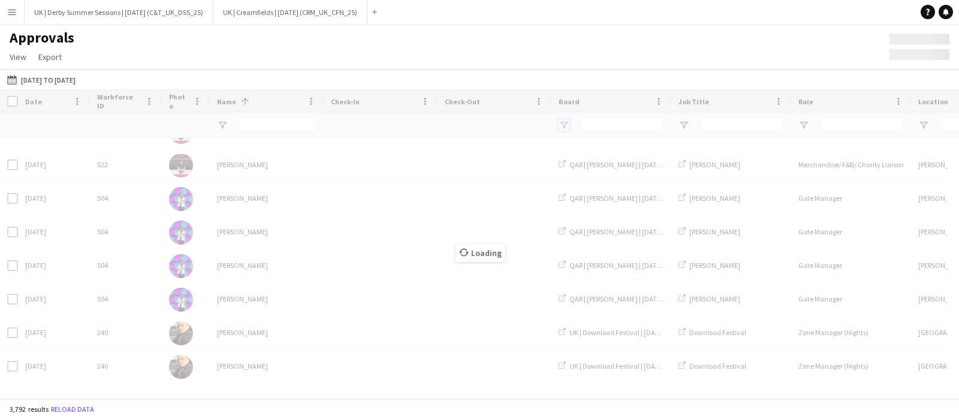
click at [563, 123] on span "Open Filter Menu" at bounding box center [564, 125] width 11 height 11
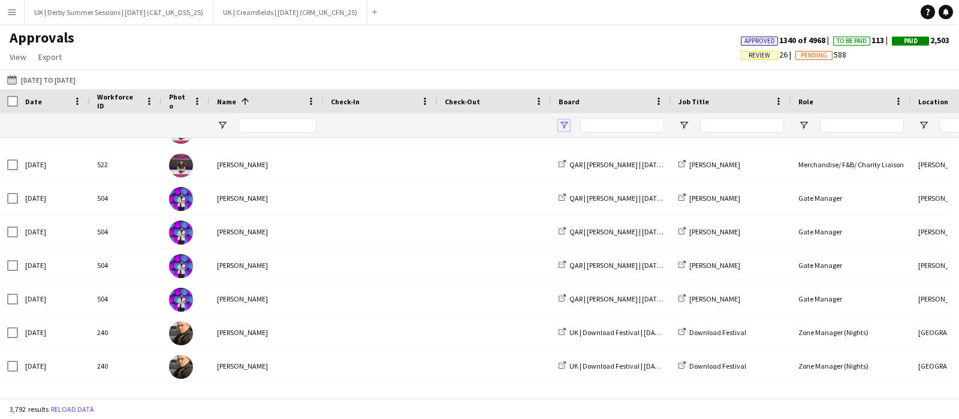
click at [565, 123] on span "Open Filter Menu" at bounding box center [564, 125] width 11 height 11
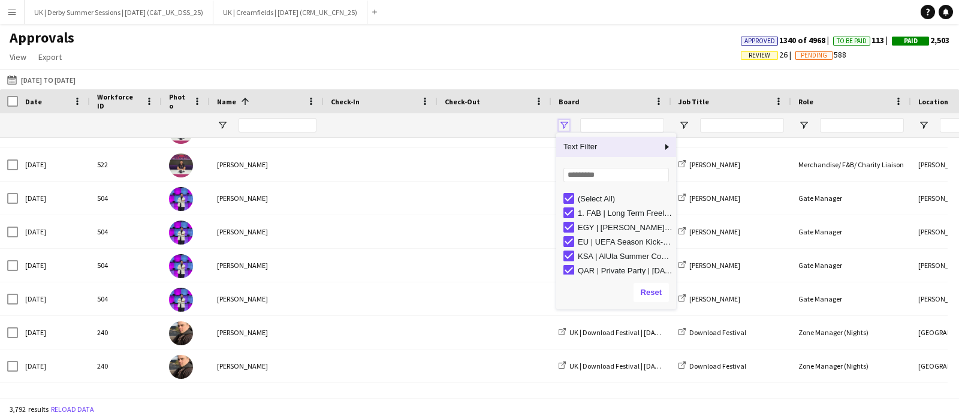
click at [565, 123] on span "Open Filter Menu" at bounding box center [564, 125] width 11 height 11
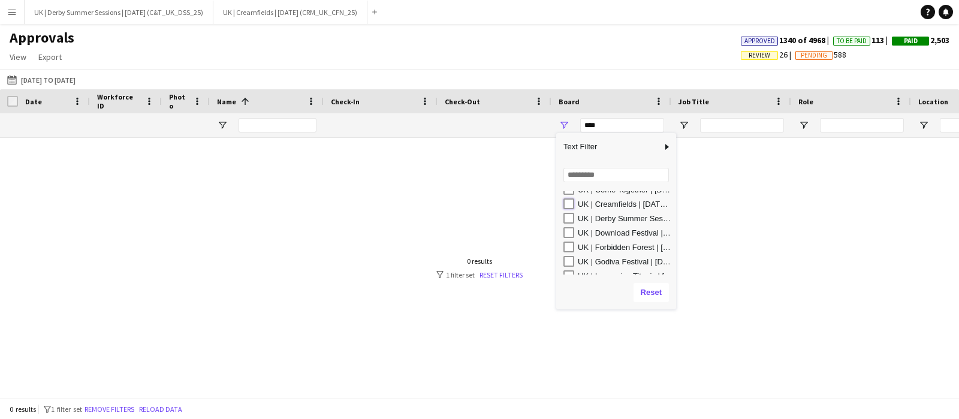
type input "**********"
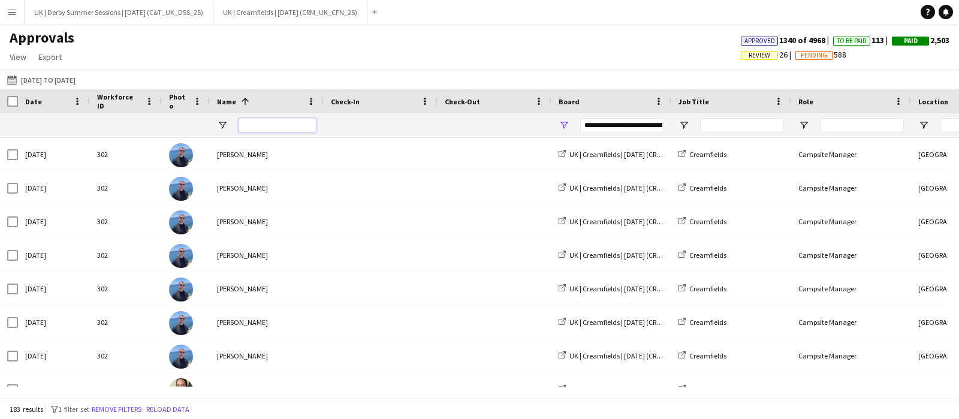
click at [269, 129] on input "Name Filter Input" at bounding box center [278, 125] width 78 height 14
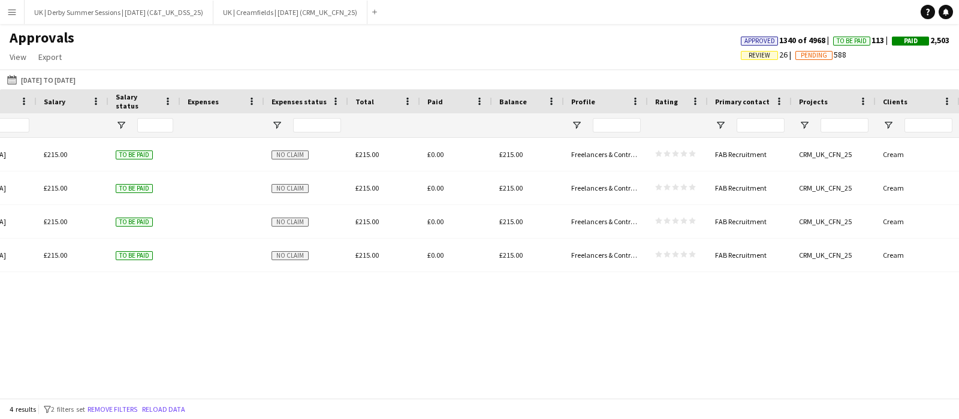
type input "*******"
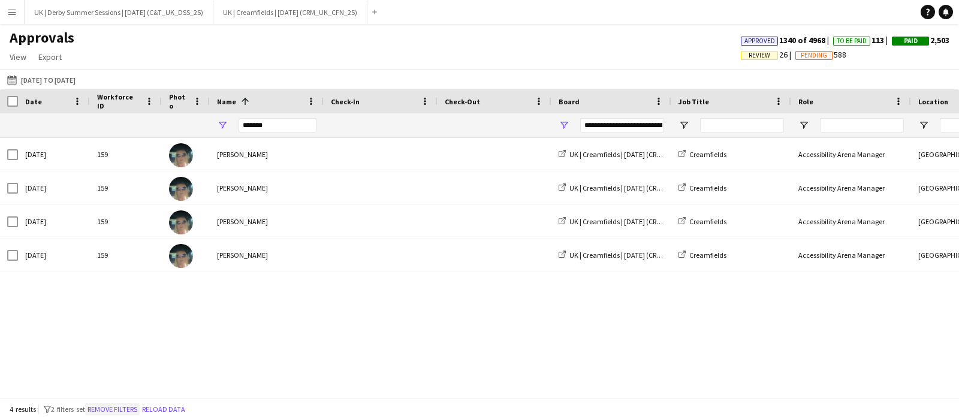
click at [127, 406] on button "Remove filters" at bounding box center [112, 409] width 55 height 13
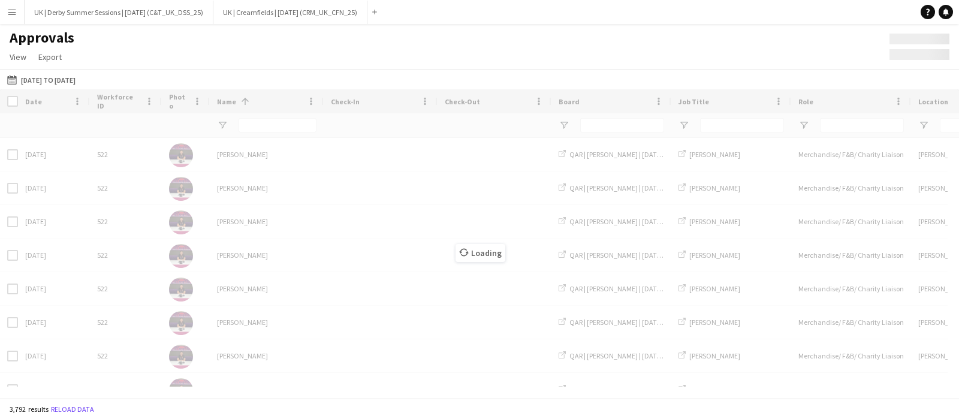
click at [278, 121] on div "Loading" at bounding box center [479, 243] width 959 height 309
click at [274, 126] on div "Loading" at bounding box center [479, 243] width 959 height 309
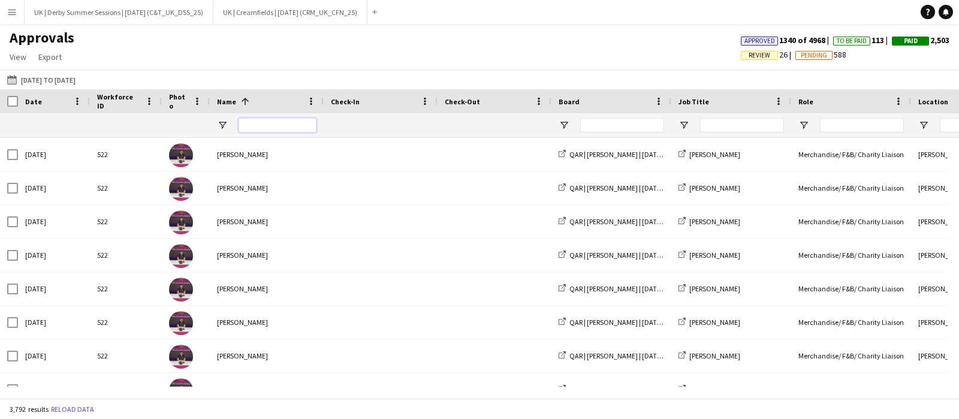
click at [273, 126] on input "Name Filter Input" at bounding box center [278, 125] width 78 height 14
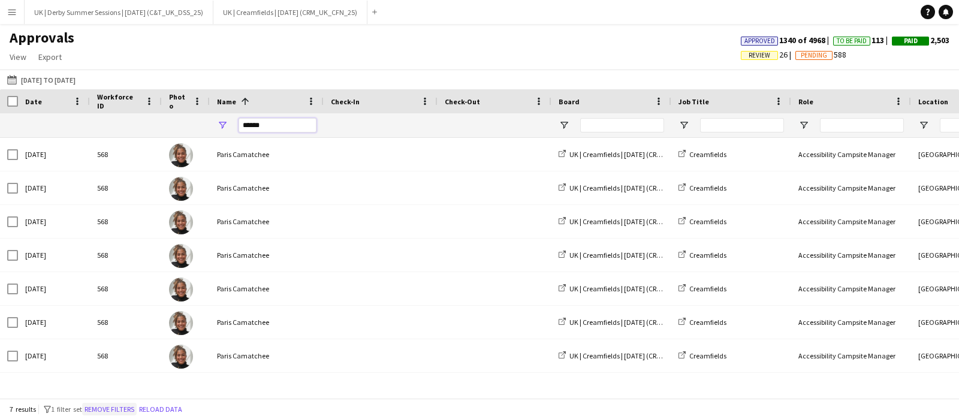
type input "*****"
click at [108, 406] on button "Remove filters" at bounding box center [109, 409] width 55 height 13
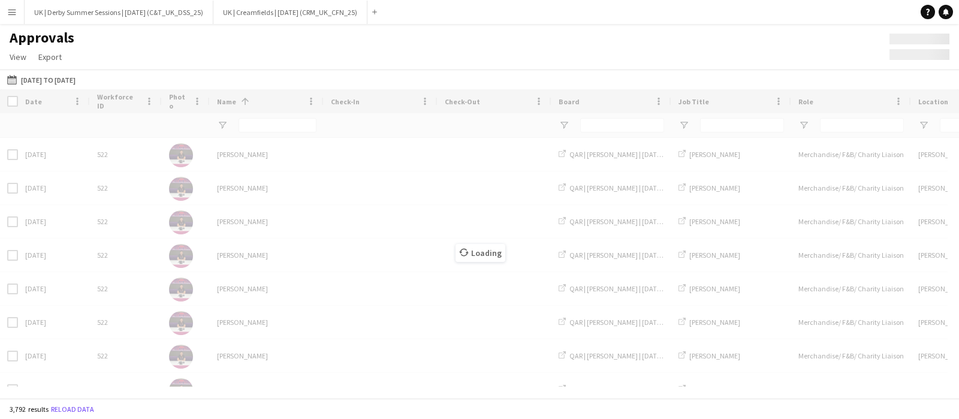
click at [261, 126] on div "Loading" at bounding box center [479, 243] width 959 height 309
click at [260, 127] on div "Time Location Role 1" at bounding box center [479, 243] width 959 height 309
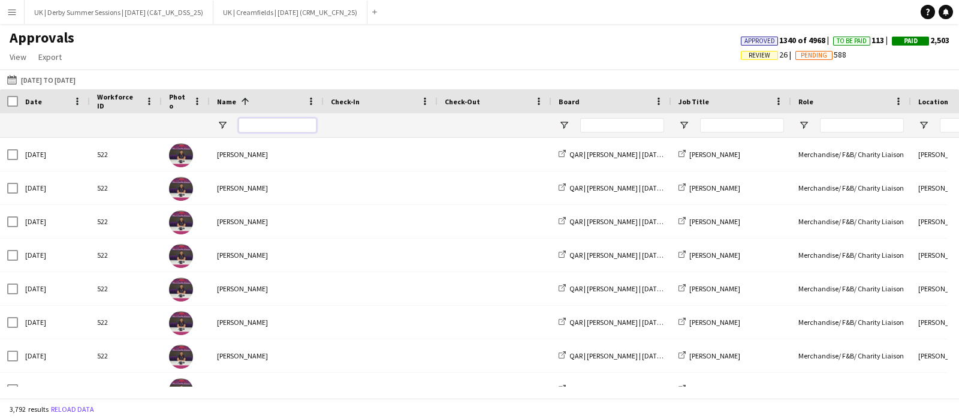
click at [258, 128] on input "Name Filter Input" at bounding box center [278, 125] width 78 height 14
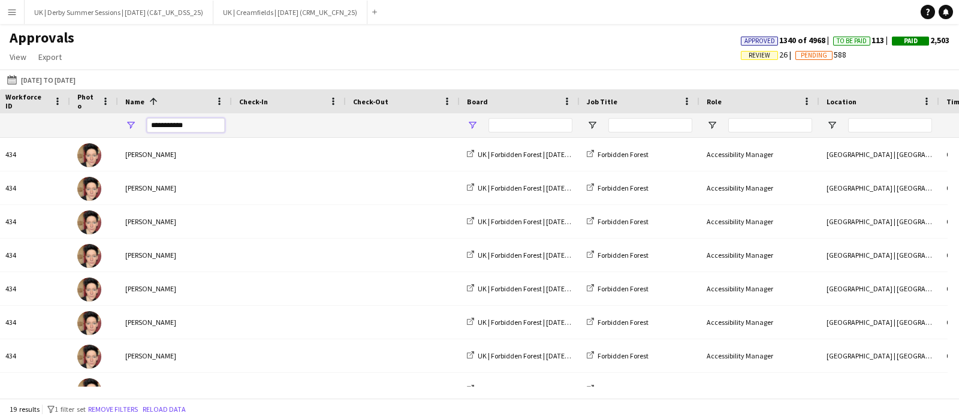
type input "**********"
click at [472, 120] on span "Open Filter Menu" at bounding box center [472, 125] width 11 height 11
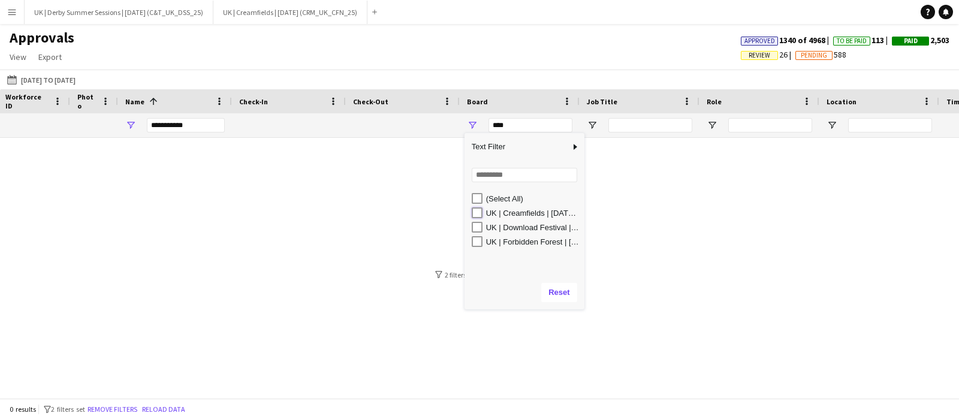
type input "**********"
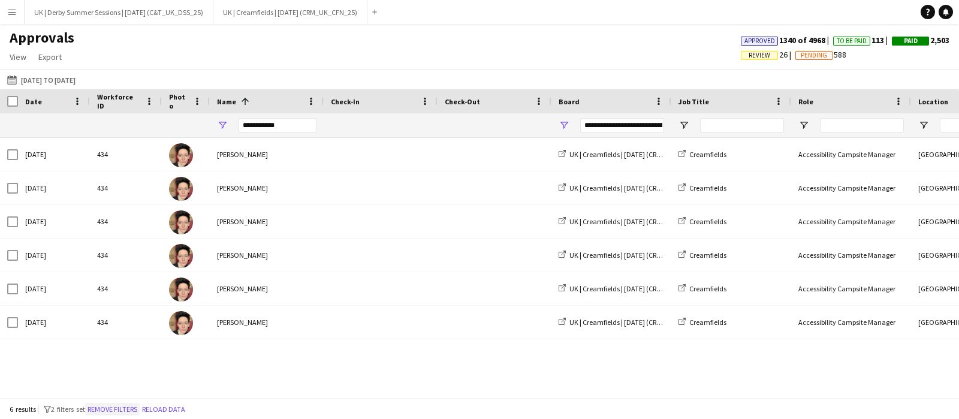
click at [114, 403] on button "Remove filters" at bounding box center [112, 409] width 55 height 13
click at [116, 405] on div "6 results filter-1 2 filters set Remove filters Reload data" at bounding box center [479, 409] width 959 height 20
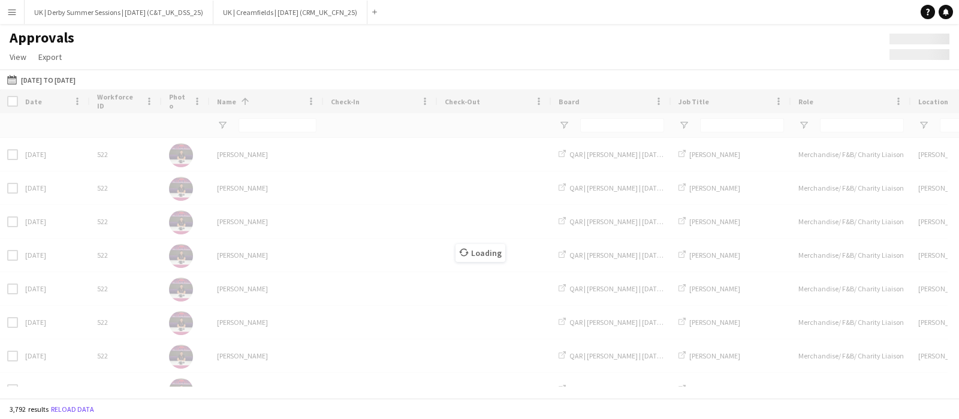
click at [261, 121] on div "Loading" at bounding box center [479, 243] width 959 height 309
click at [260, 125] on div "Loading" at bounding box center [479, 243] width 959 height 309
click at [260, 122] on div "Loading" at bounding box center [479, 243] width 959 height 309
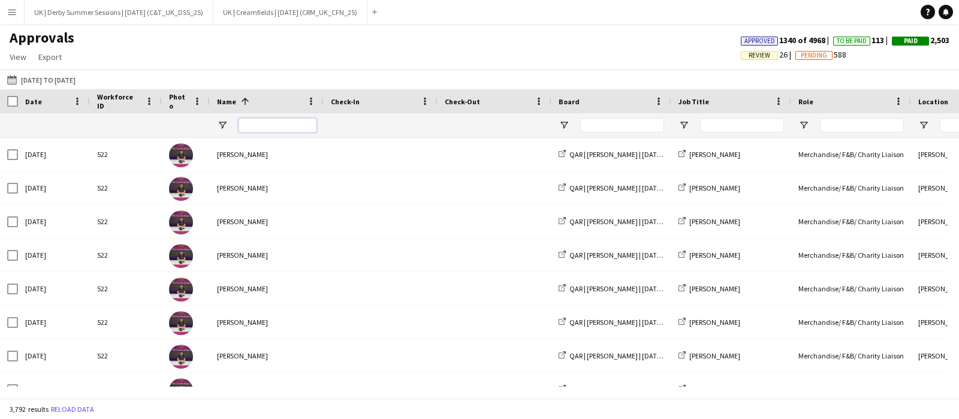
click at [252, 127] on input "Name Filter Input" at bounding box center [278, 125] width 78 height 14
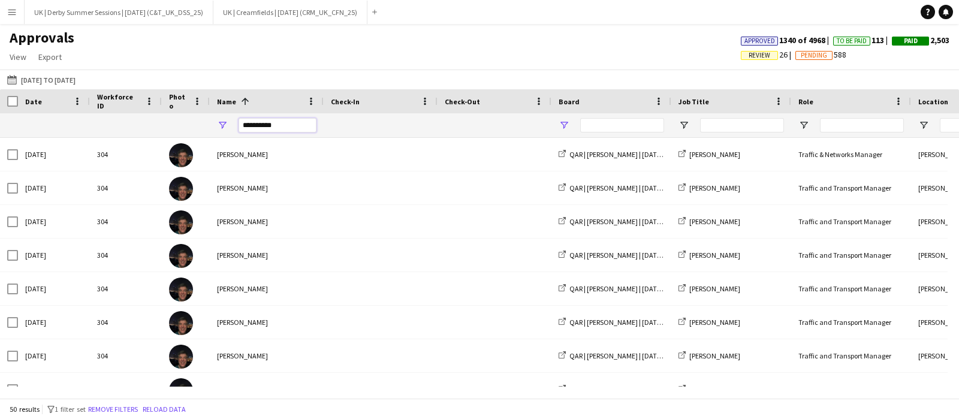
type input "**********"
click at [562, 122] on span "Open Filter Menu" at bounding box center [564, 125] width 11 height 11
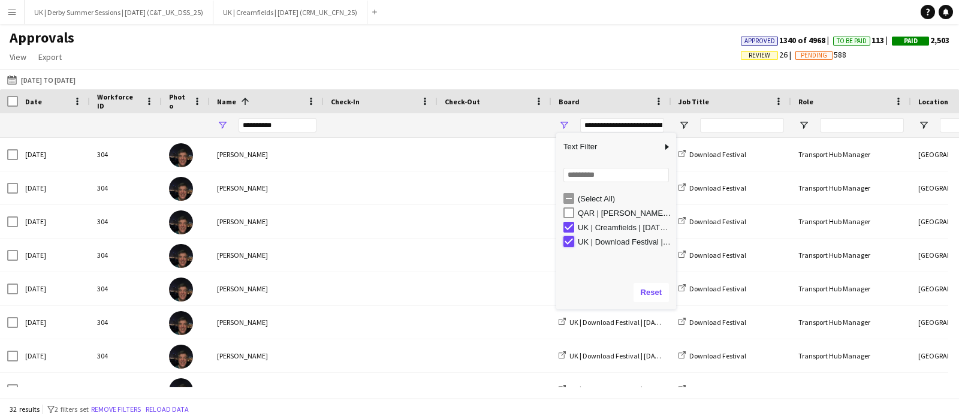
type input "**********"
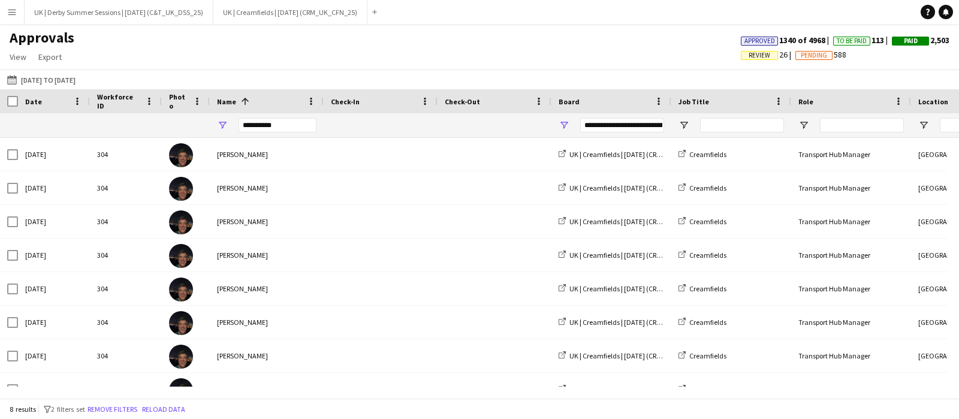
drag, startPoint x: 569, startPoint y: 124, endPoint x: 562, endPoint y: 126, distance: 7.6
click at [568, 125] on div "**********" at bounding box center [611, 125] width 120 height 24
click at [561, 127] on span "Open Filter Menu" at bounding box center [564, 125] width 11 height 11
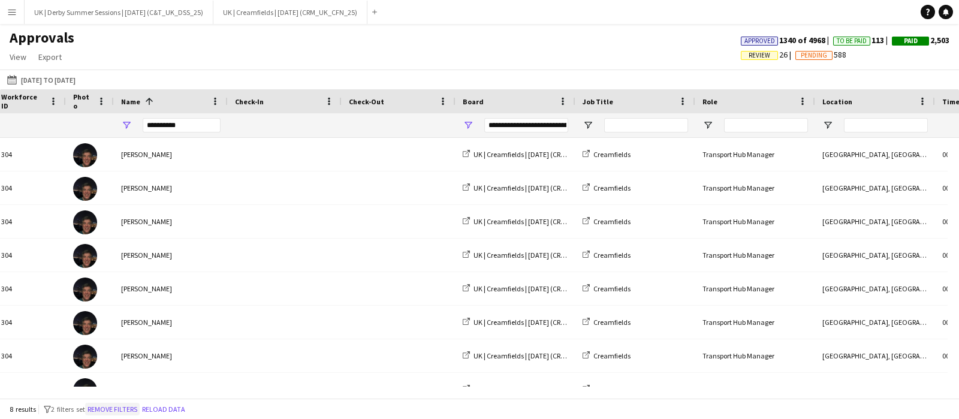
click at [115, 406] on button "Remove filters" at bounding box center [112, 409] width 55 height 13
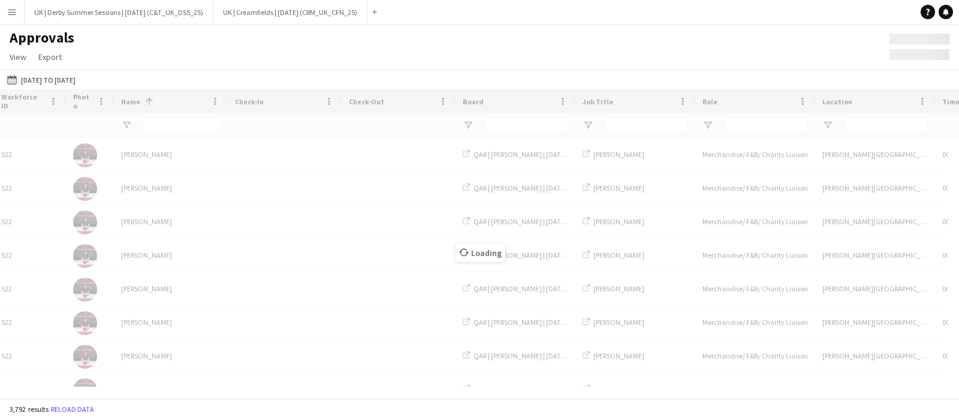
click at [180, 120] on div "Loading" at bounding box center [479, 243] width 959 height 309
click at [173, 131] on input "Name Filter Input" at bounding box center [182, 125] width 78 height 14
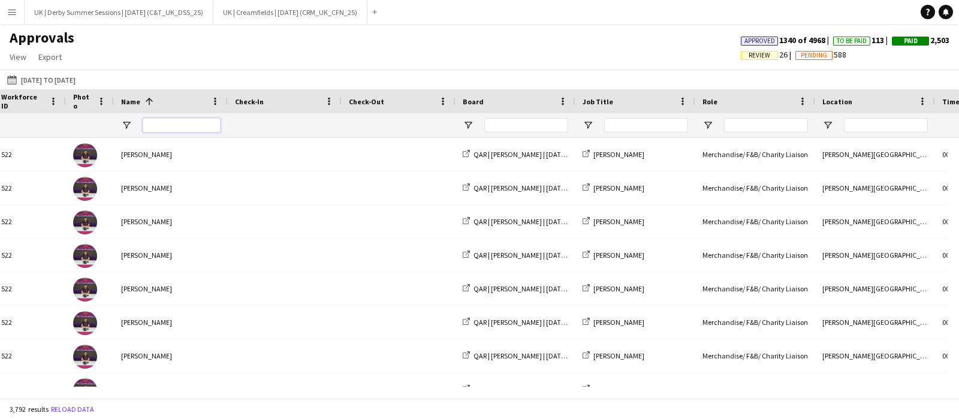
click at [173, 127] on input "Name Filter Input" at bounding box center [182, 125] width 78 height 14
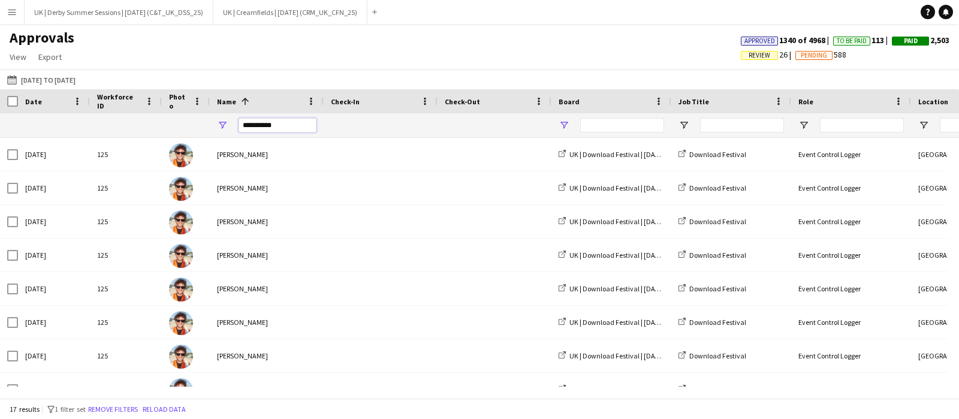
type input "**********"
click at [561, 125] on span "Open Filter Menu" at bounding box center [564, 125] width 11 height 11
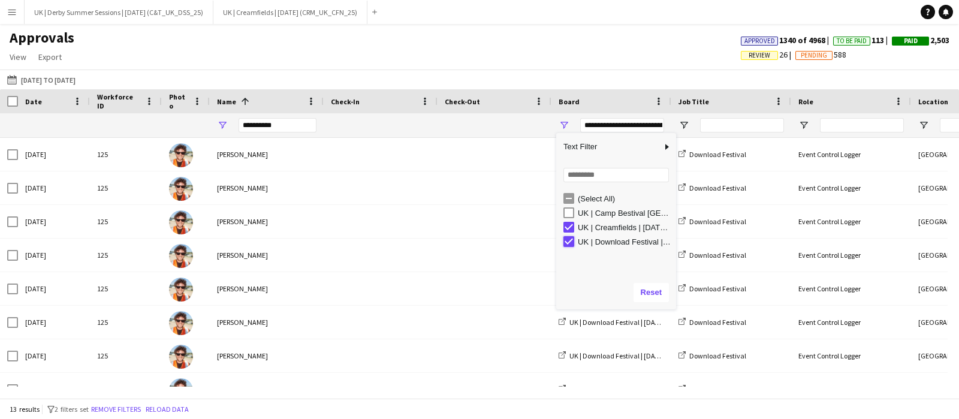
type input "**********"
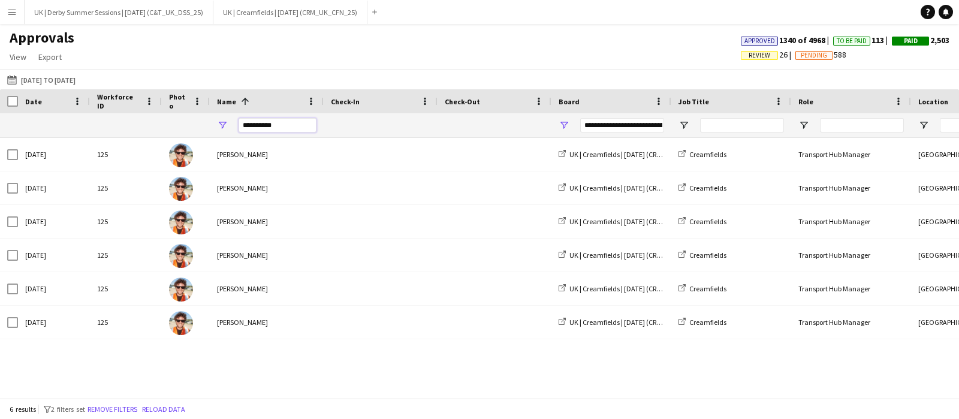
drag, startPoint x: 303, startPoint y: 120, endPoint x: 213, endPoint y: 123, distance: 89.3
click at [213, 123] on div "**********" at bounding box center [267, 125] width 114 height 24
click at [127, 409] on button "Remove filters" at bounding box center [112, 409] width 55 height 13
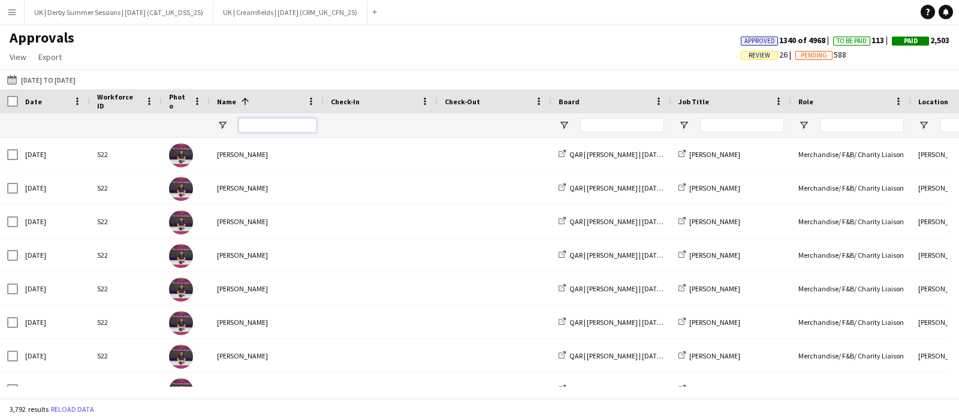
click at [272, 127] on input "Name Filter Input" at bounding box center [278, 125] width 78 height 14
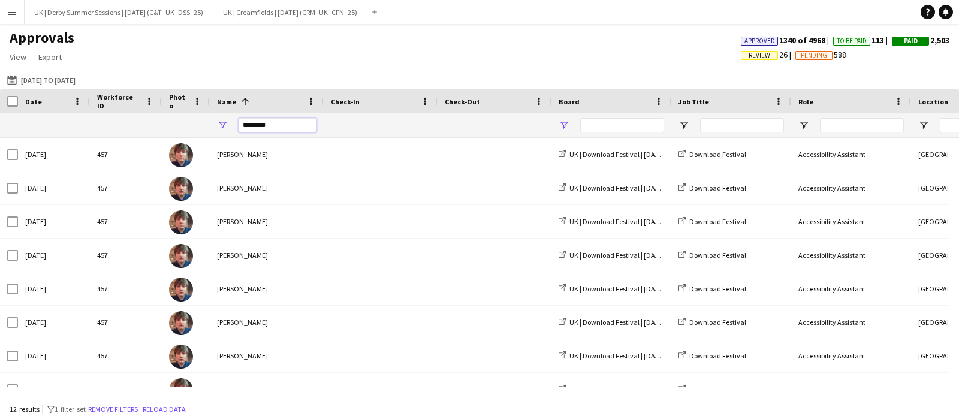
type input "********"
click at [563, 123] on span "Open Filter Menu" at bounding box center [564, 125] width 11 height 11
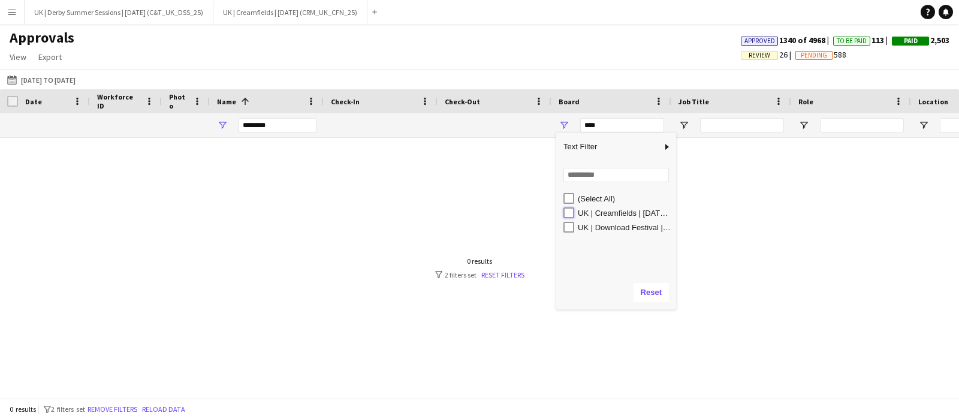
type input "**********"
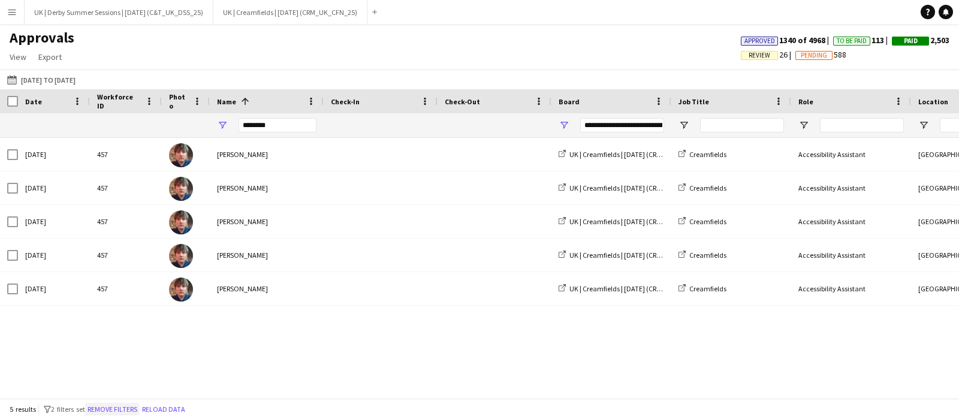
click at [112, 406] on button "Remove filters" at bounding box center [112, 409] width 55 height 13
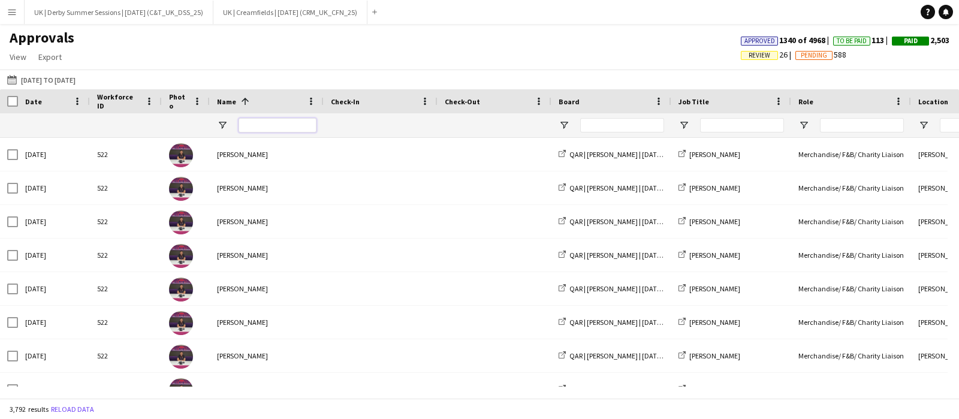
click at [258, 126] on input "Name Filter Input" at bounding box center [278, 125] width 78 height 14
type input "********"
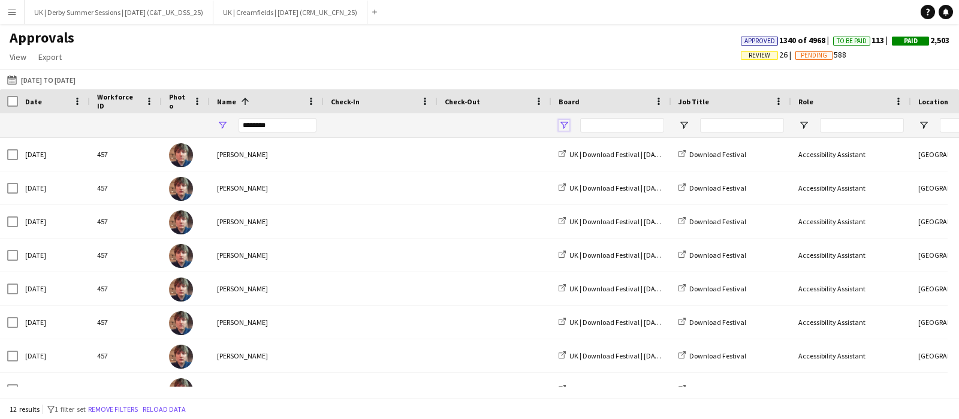
click at [560, 126] on span "Open Filter Menu" at bounding box center [564, 125] width 11 height 11
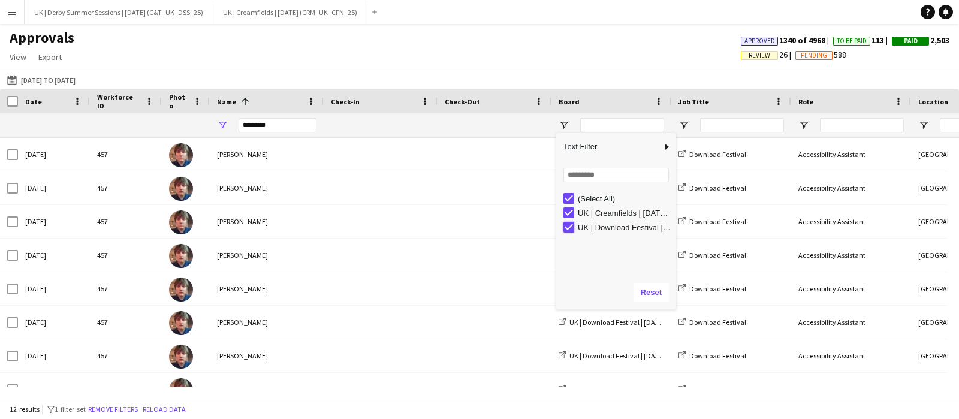
type input "**********"
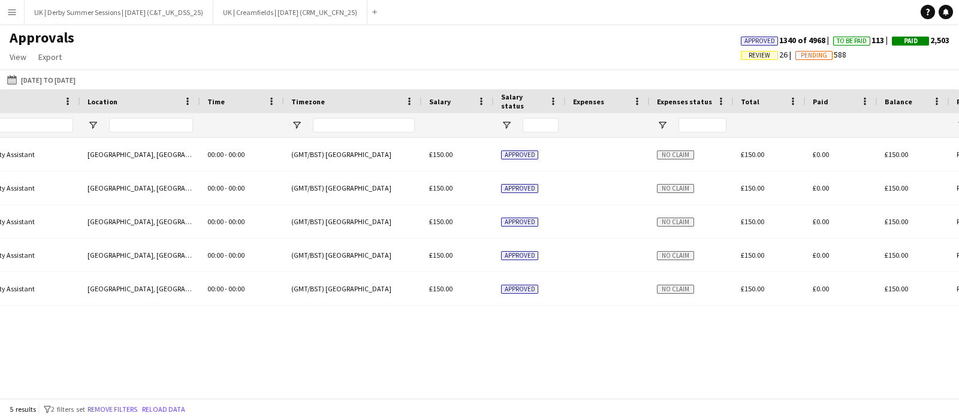
drag, startPoint x: 117, startPoint y: 406, endPoint x: 162, endPoint y: 400, distance: 45.4
click at [117, 406] on button "Remove filters" at bounding box center [112, 409] width 55 height 13
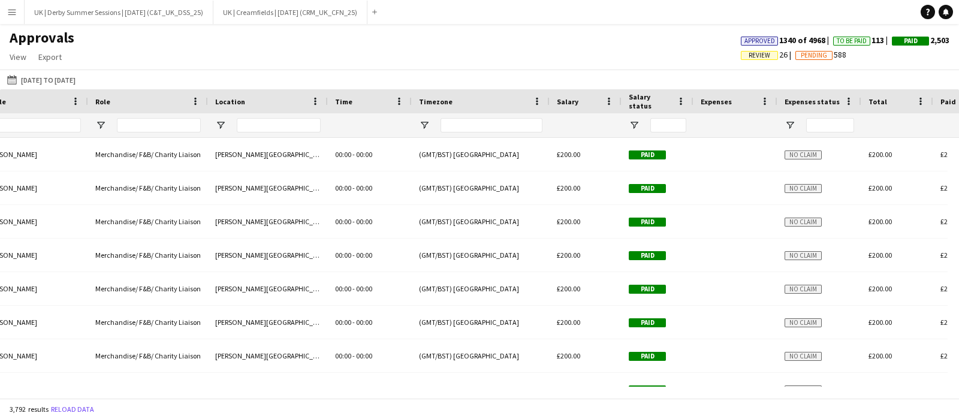
scroll to position [0, 0]
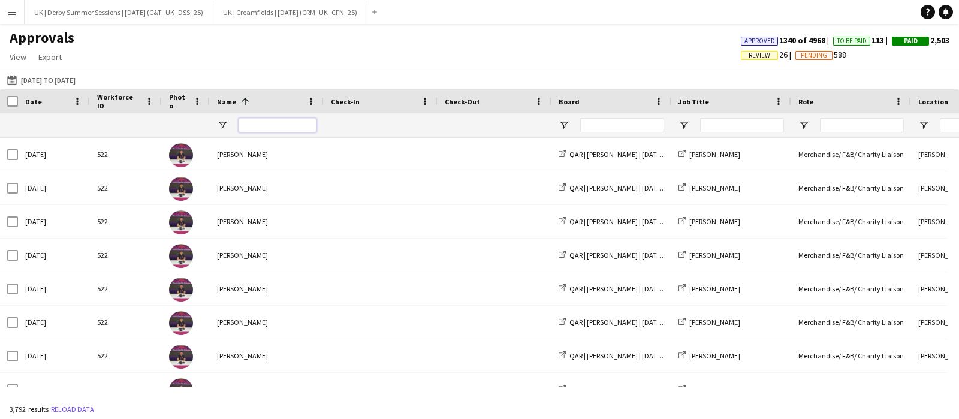
click at [277, 126] on input "Name Filter Input" at bounding box center [278, 125] width 78 height 14
type input "*****"
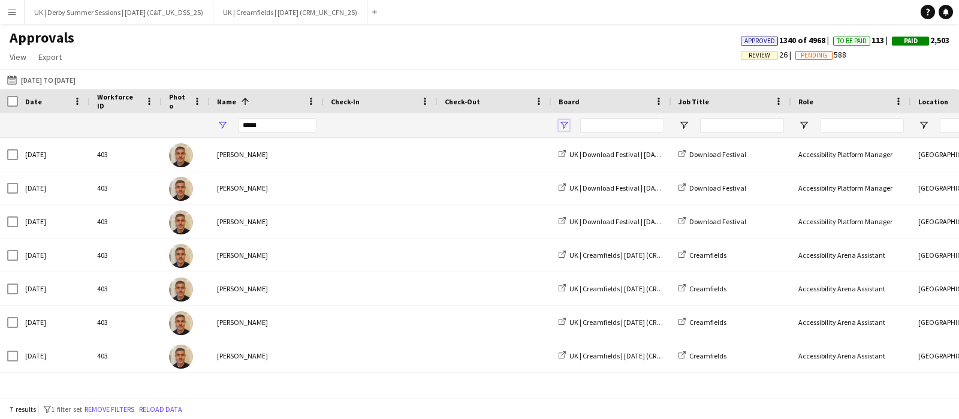
click at [562, 121] on span "Open Filter Menu" at bounding box center [564, 125] width 11 height 11
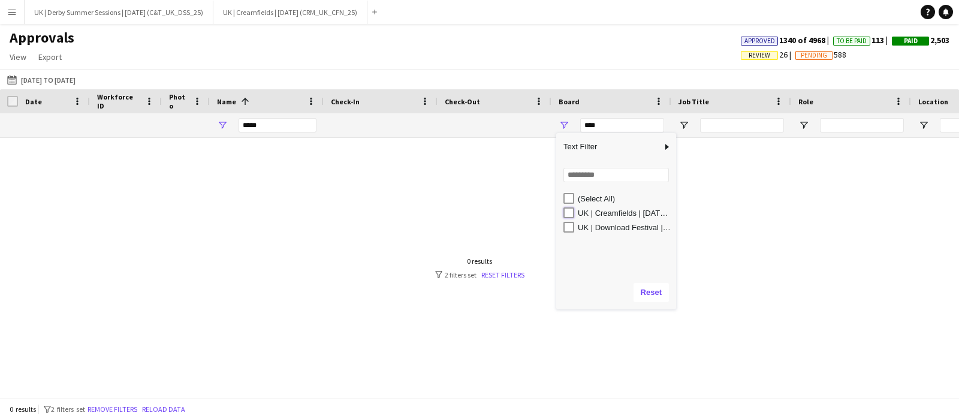
type input "**********"
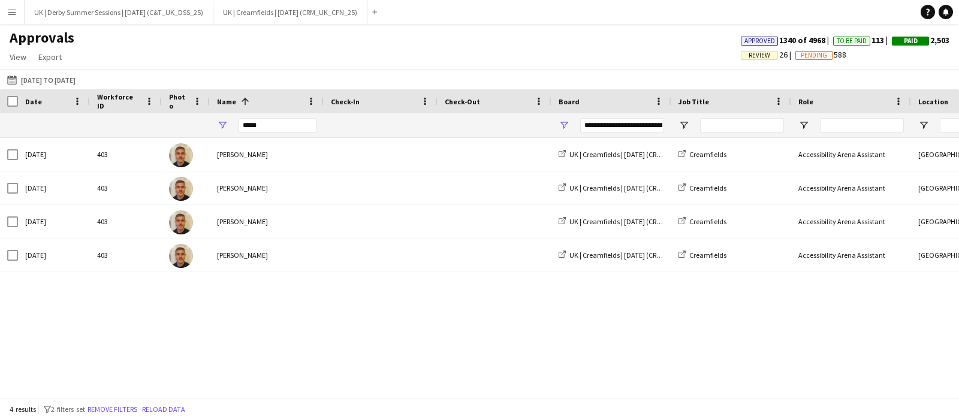
scroll to position [0, 1138]
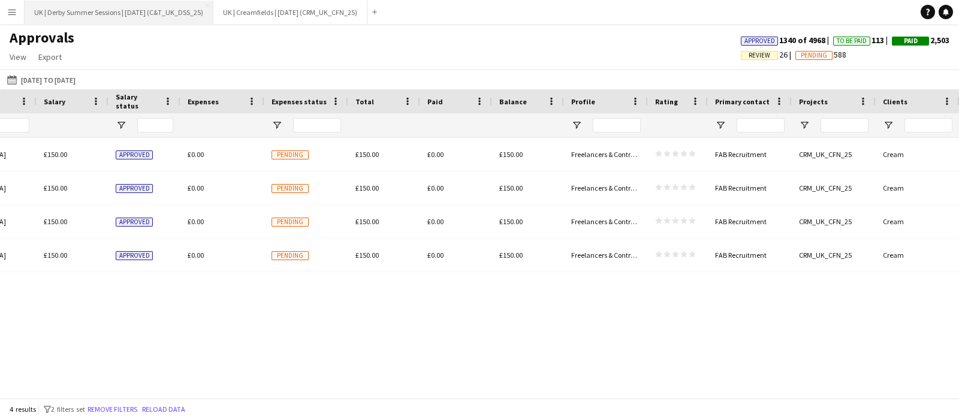
drag, startPoint x: 128, startPoint y: 411, endPoint x: 203, endPoint y: 19, distance: 399.1
click at [126, 411] on button "Remove filters" at bounding box center [112, 409] width 55 height 13
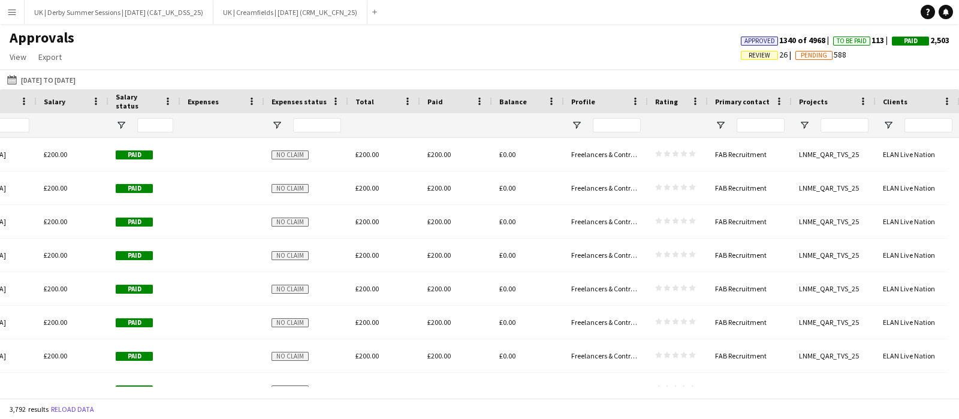
click at [749, 55] on span "Review" at bounding box center [760, 56] width 22 height 8
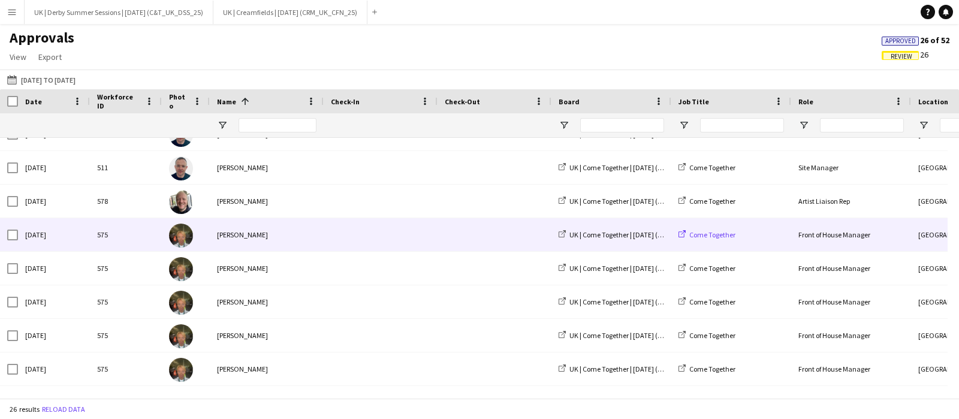
scroll to position [299, 0]
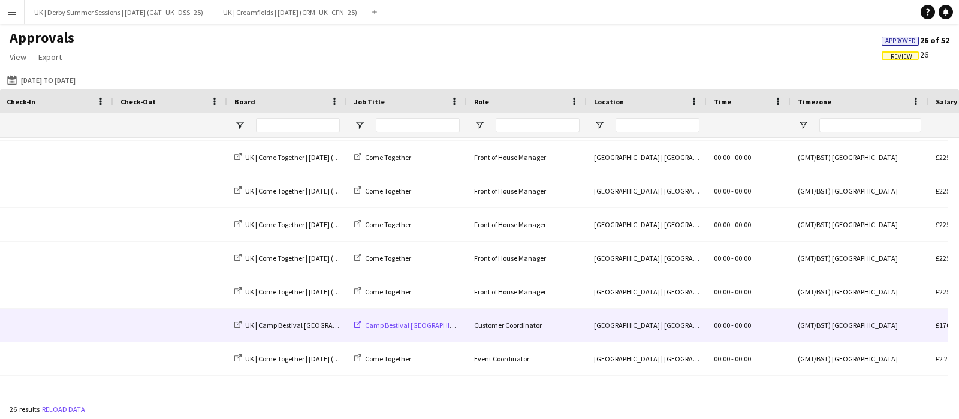
click at [422, 322] on span "Camp Bestival [GEOGRAPHIC_DATA]" at bounding box center [420, 325] width 111 height 9
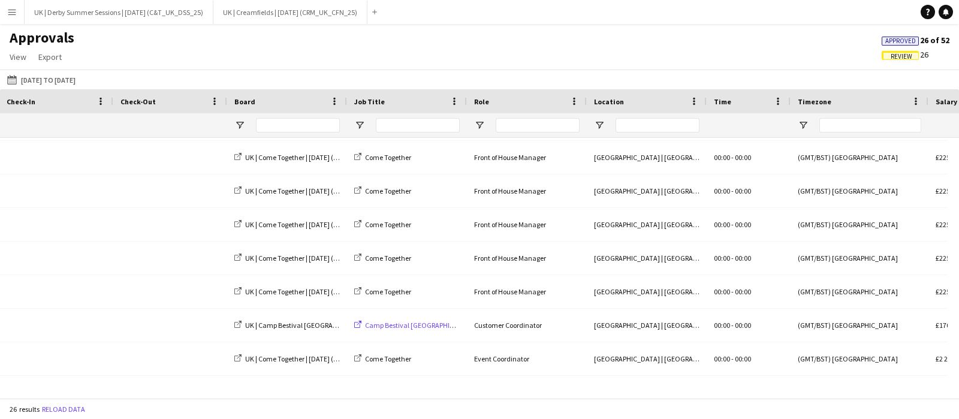
click at [422, 327] on span "Camp Bestival [GEOGRAPHIC_DATA]" at bounding box center [420, 325] width 111 height 9
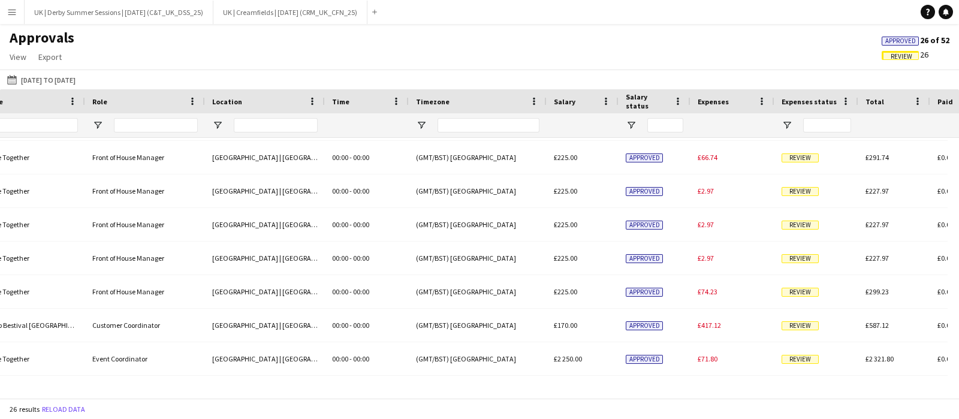
scroll to position [0, 794]
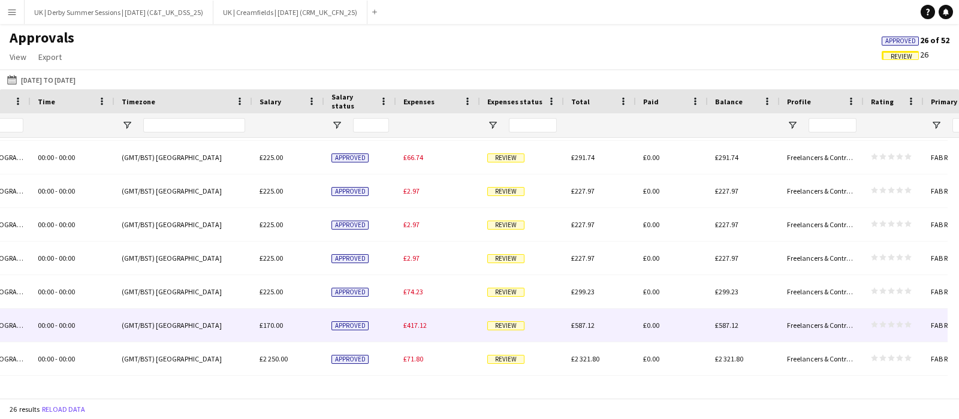
click at [412, 324] on span "£417.12" at bounding box center [414, 325] width 23 height 9
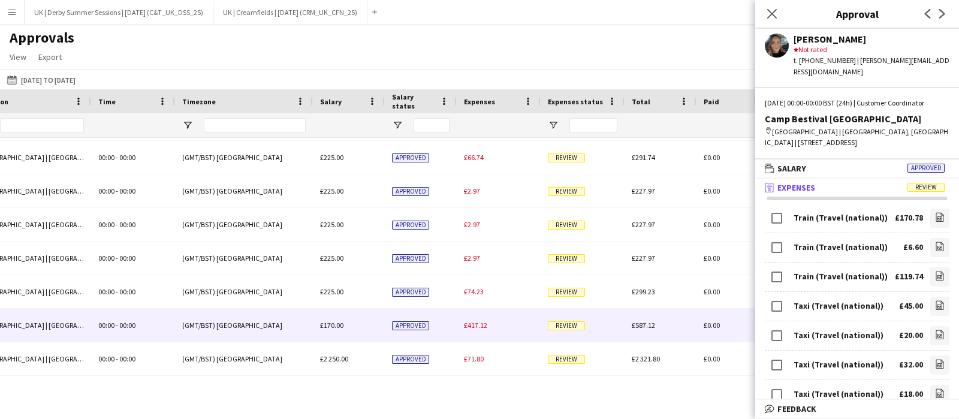
scroll to position [0, 827]
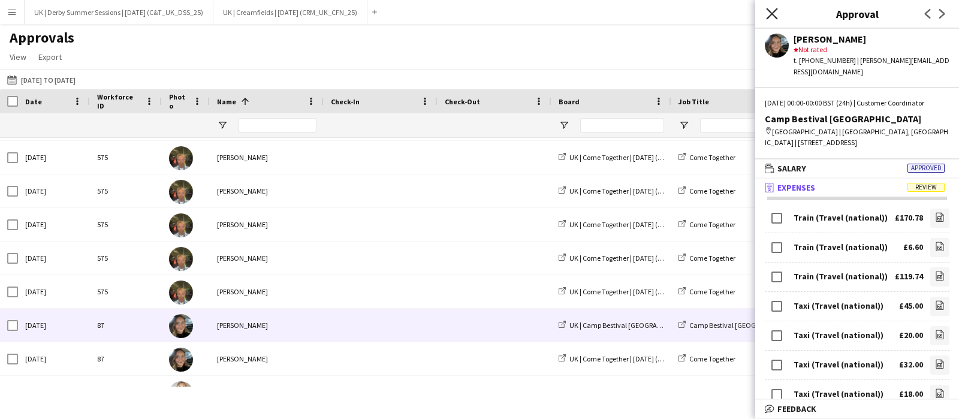
click at [776, 16] on icon "Close pop-in" at bounding box center [771, 13] width 11 height 11
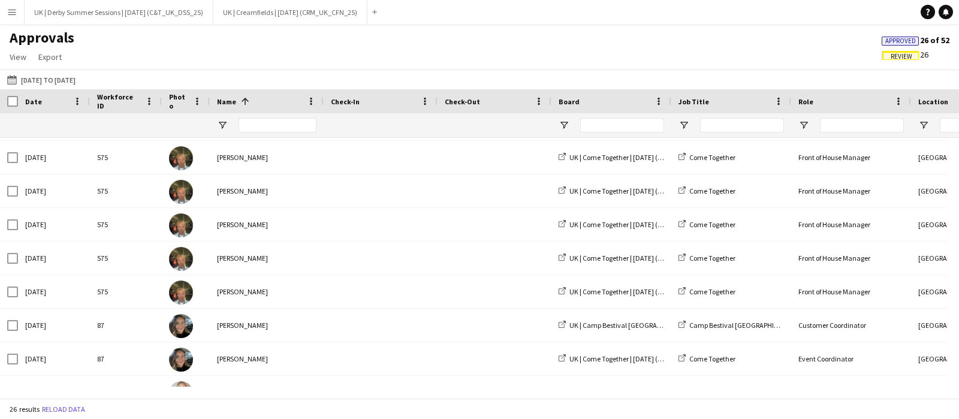
click at [901, 54] on span "Review" at bounding box center [902, 57] width 22 height 8
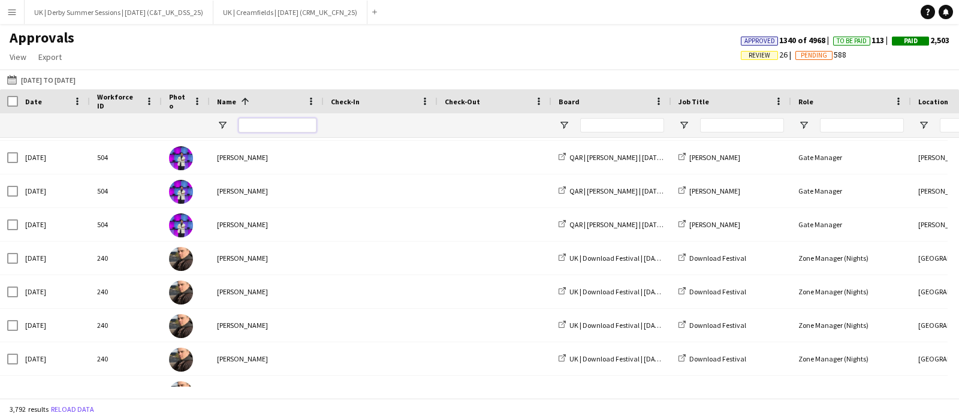
click at [258, 123] on input "Name Filter Input" at bounding box center [278, 125] width 78 height 14
type input "**********"
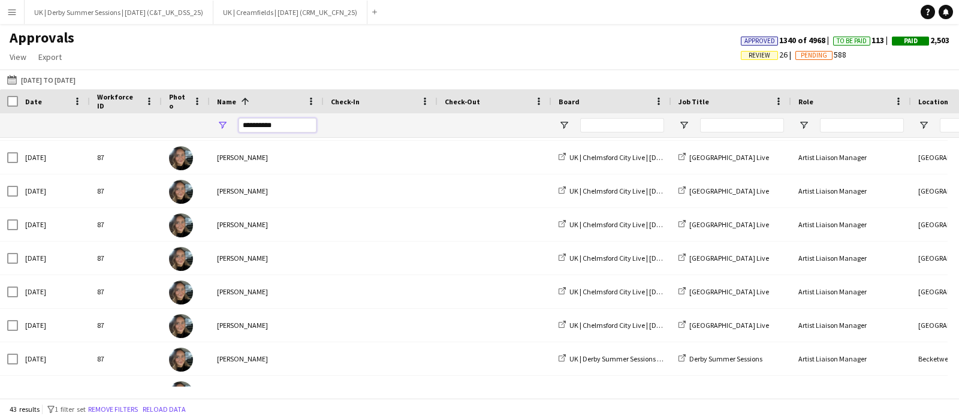
scroll to position [0, 0]
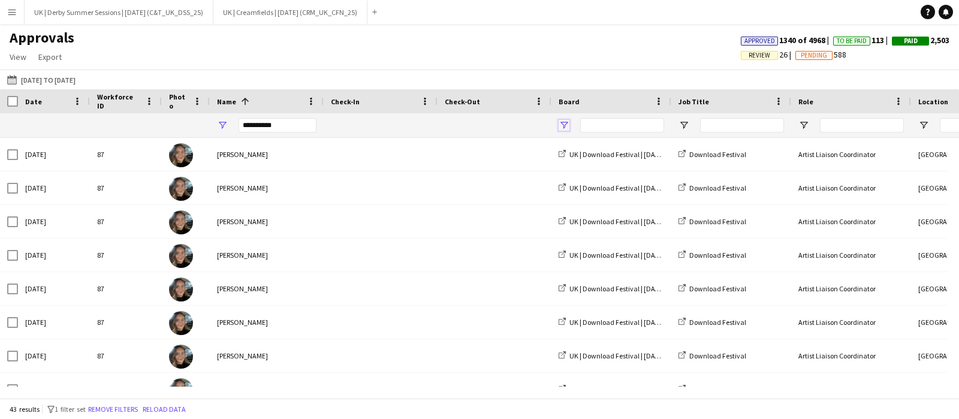
click at [562, 126] on span "Open Filter Menu" at bounding box center [564, 125] width 11 height 11
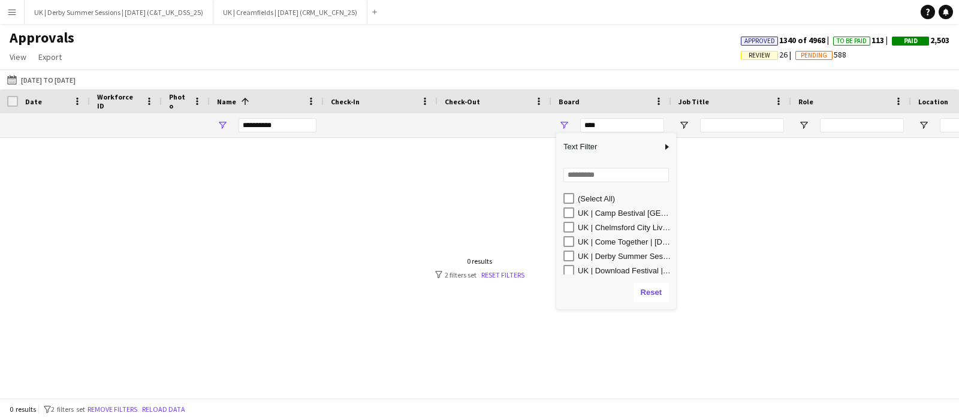
scroll to position [3, 0]
type input "**********"
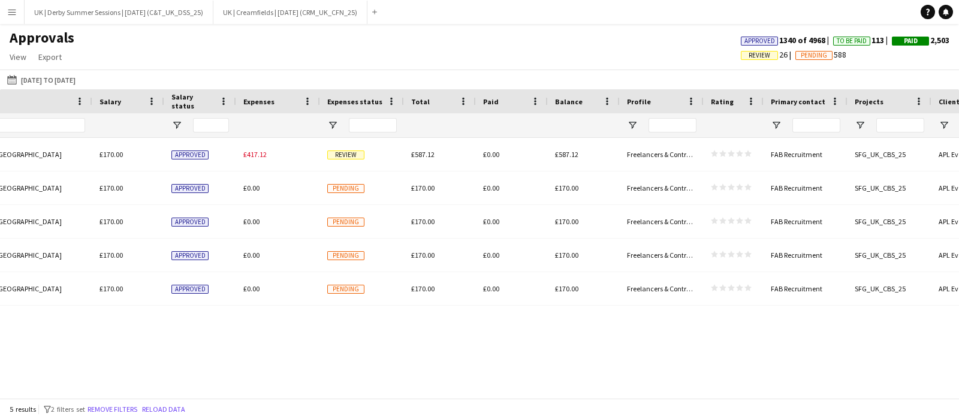
scroll to position [0, 1216]
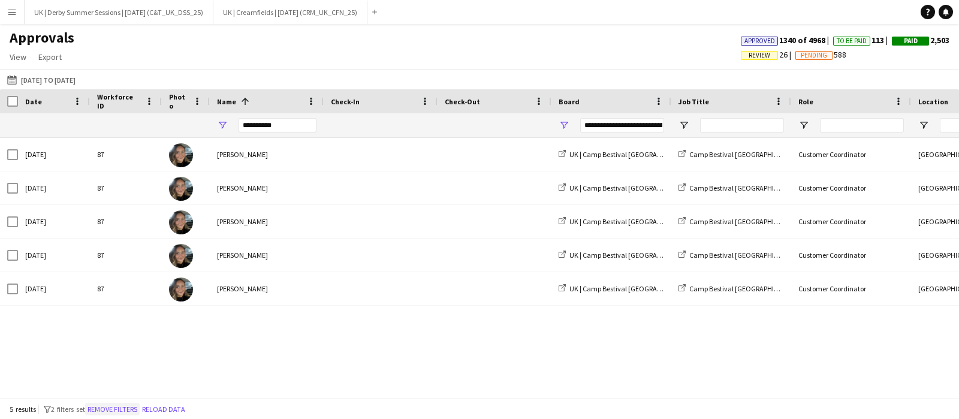
click at [111, 403] on button "Remove filters" at bounding box center [112, 409] width 55 height 13
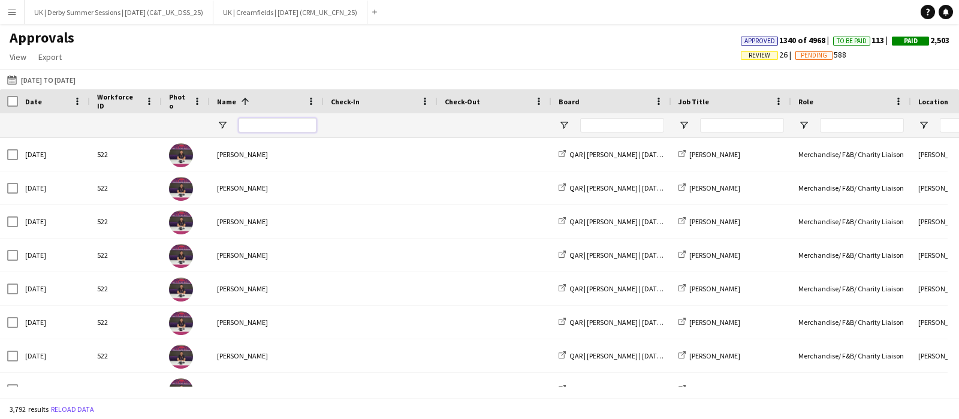
click at [257, 127] on input "Name Filter Input" at bounding box center [278, 125] width 78 height 14
type input "**********"
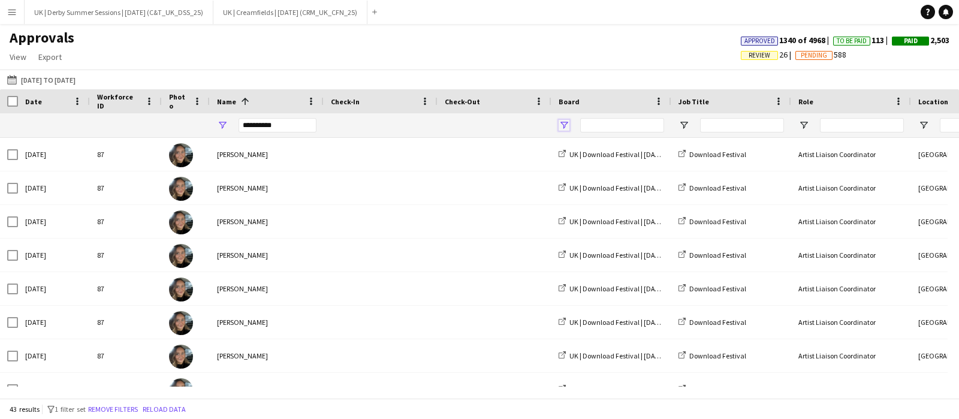
click at [565, 124] on span "Open Filter Menu" at bounding box center [564, 125] width 11 height 11
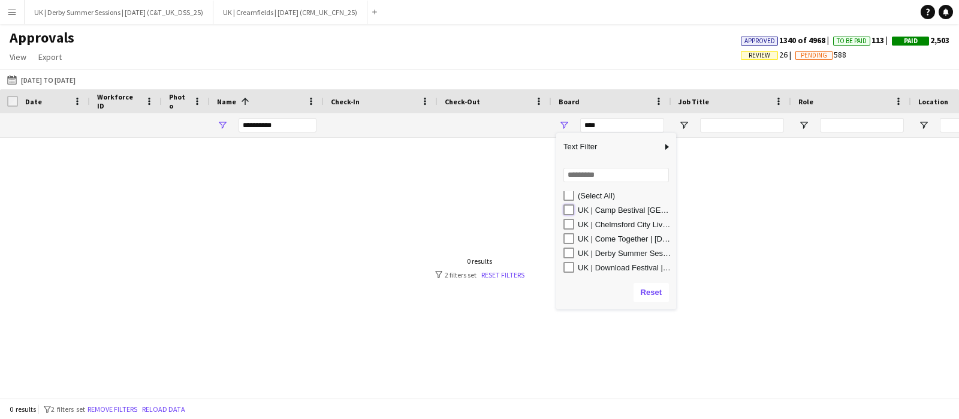
type input "**********"
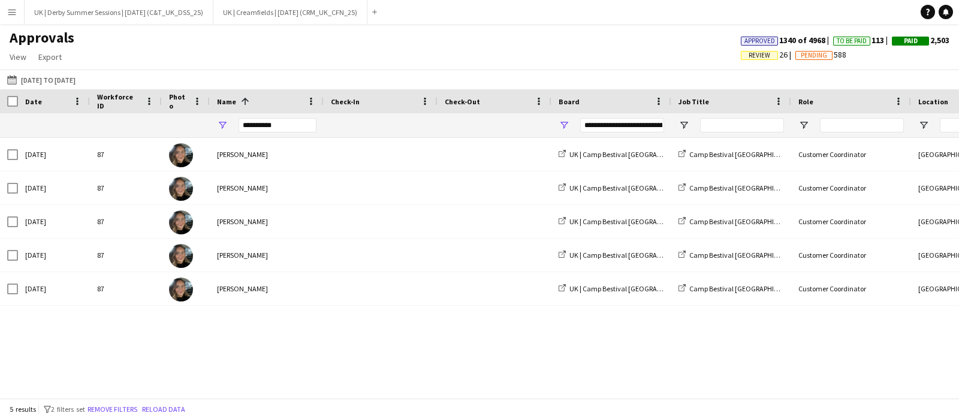
click at [759, 51] on span "Review" at bounding box center [759, 55] width 37 height 9
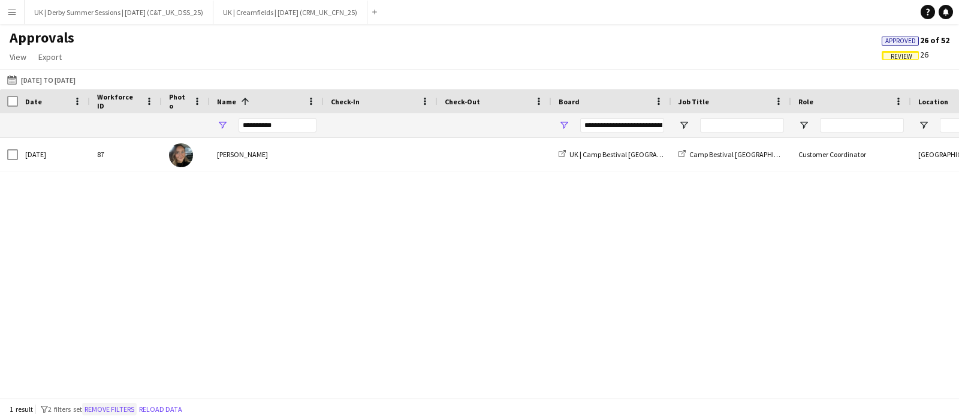
click at [111, 406] on button "Remove filters" at bounding box center [109, 409] width 55 height 13
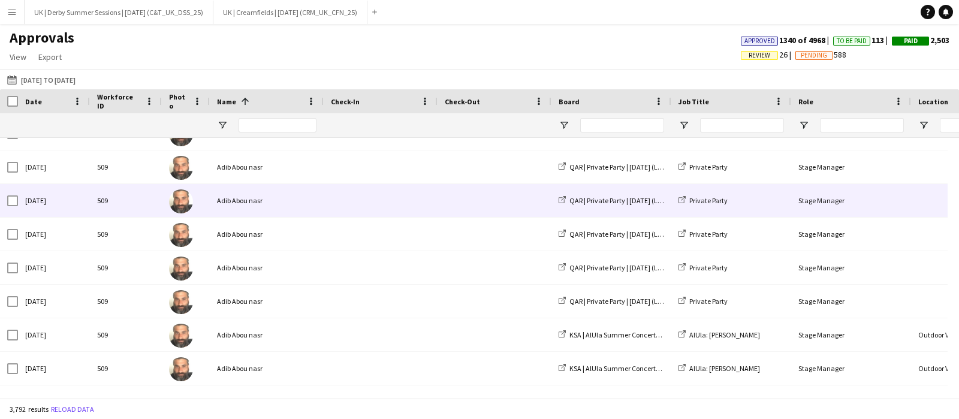
scroll to position [749, 0]
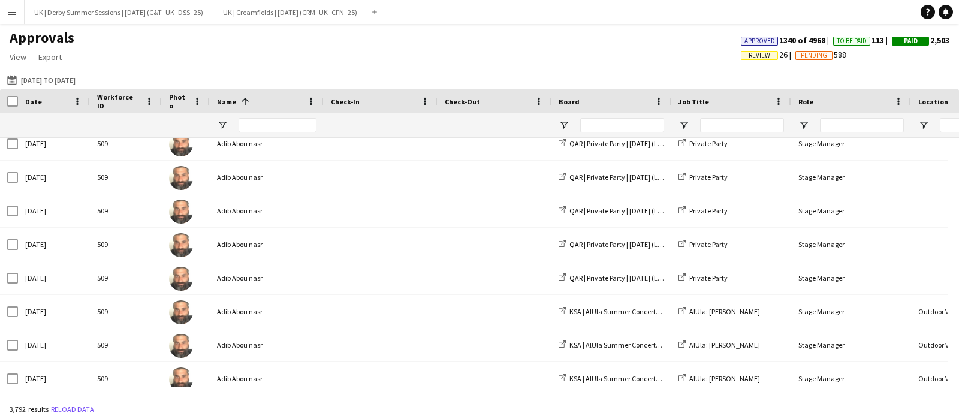
click at [746, 59] on span "Review" at bounding box center [759, 55] width 37 height 9
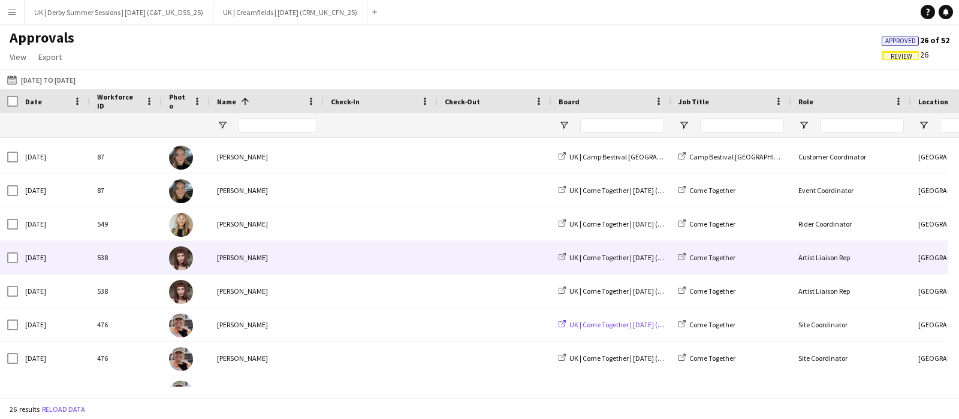
scroll to position [406, 0]
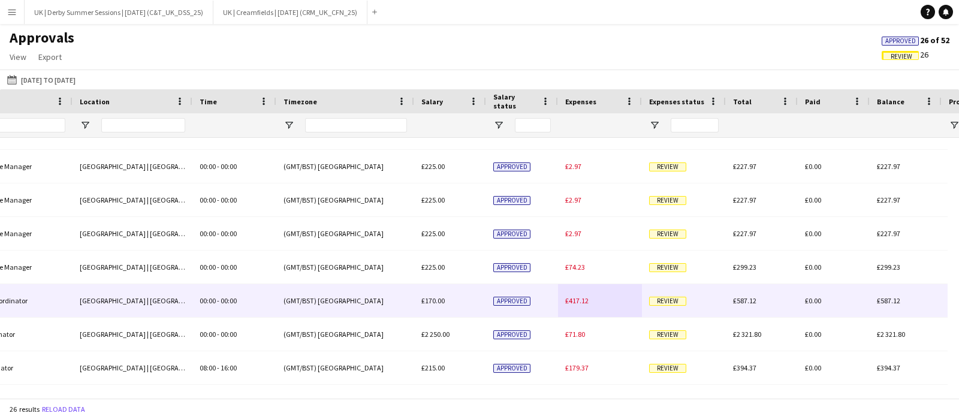
click at [580, 298] on span "£417.12" at bounding box center [576, 300] width 23 height 9
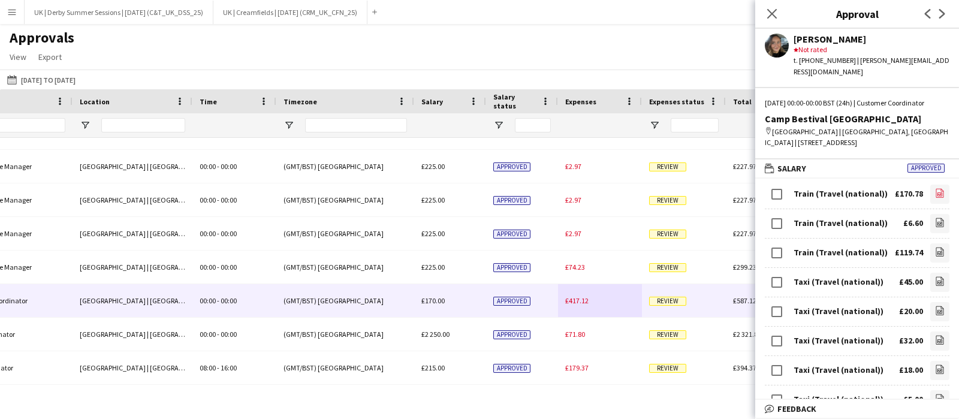
click at [935, 190] on icon "file-image" at bounding box center [940, 193] width 10 height 10
click at [937, 222] on icon at bounding box center [939, 224] width 5 height 4
click at [935, 251] on icon "file-image" at bounding box center [940, 252] width 10 height 10
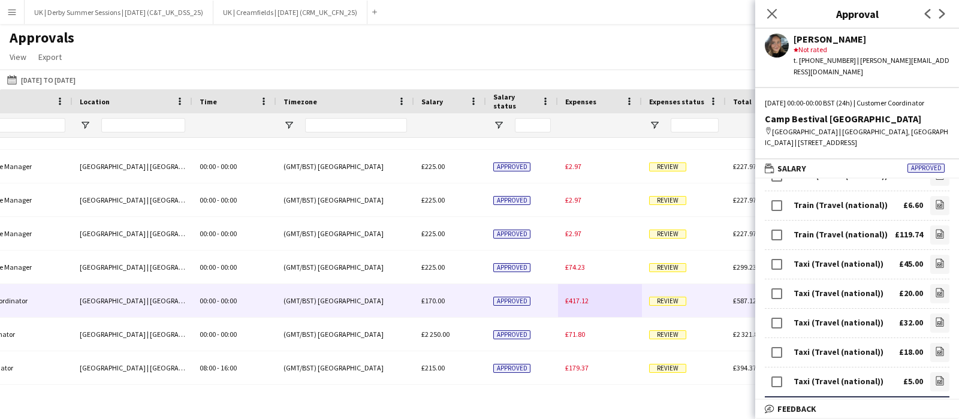
scroll to position [56, 0]
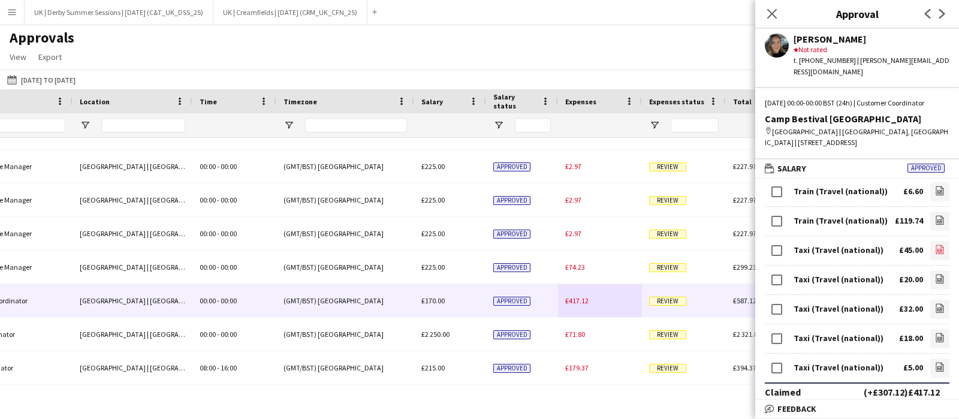
click at [935, 249] on icon "file-image" at bounding box center [940, 250] width 10 height 10
click at [937, 221] on icon at bounding box center [939, 223] width 5 height 4
click at [935, 276] on icon "file-image" at bounding box center [940, 280] width 10 height 10
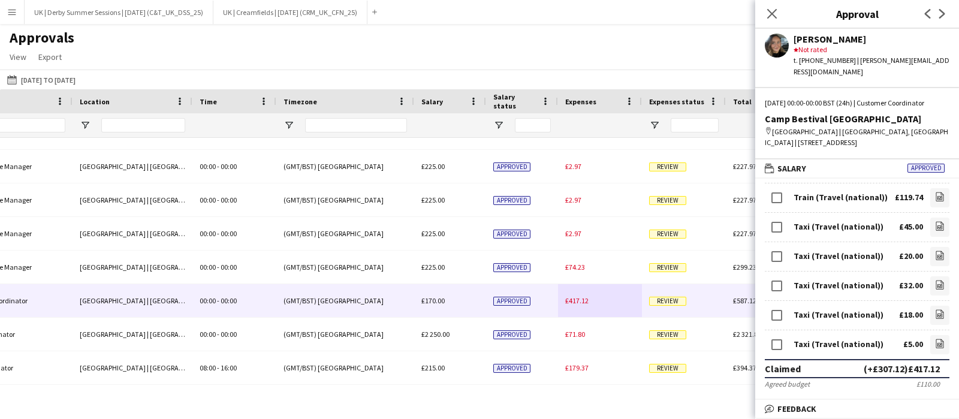
scroll to position [134, 0]
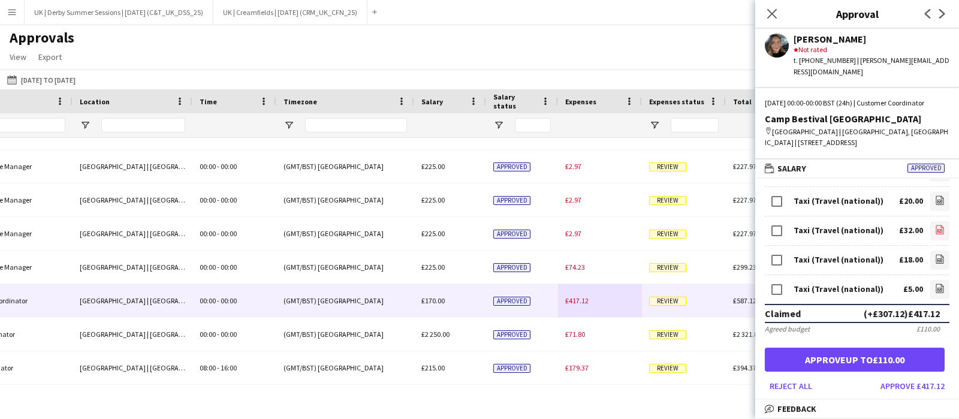
click at [935, 229] on icon "file-image" at bounding box center [940, 230] width 10 height 10
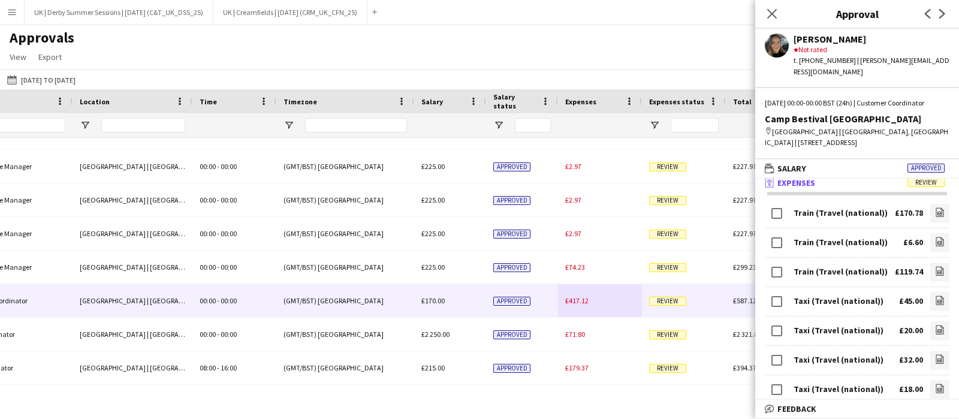
scroll to position [80, 0]
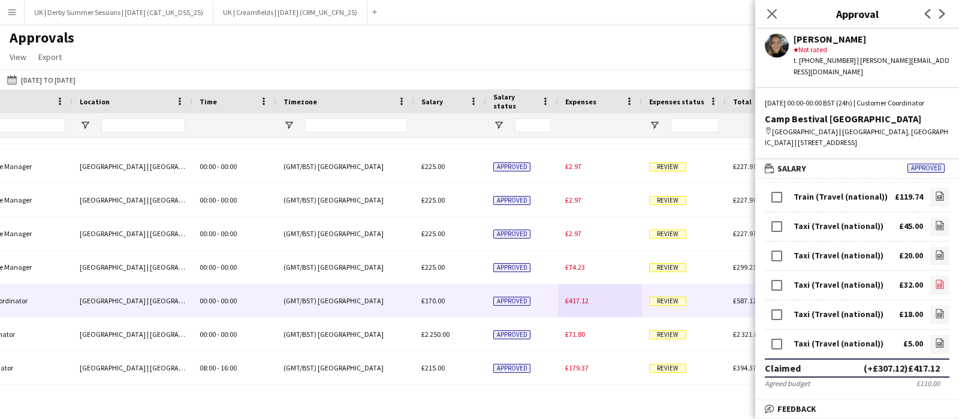
click at [935, 279] on icon "file-image" at bounding box center [940, 284] width 10 height 10
click at [934, 310] on link "file-image" at bounding box center [939, 314] width 19 height 19
click at [935, 339] on icon "file-image" at bounding box center [940, 343] width 10 height 10
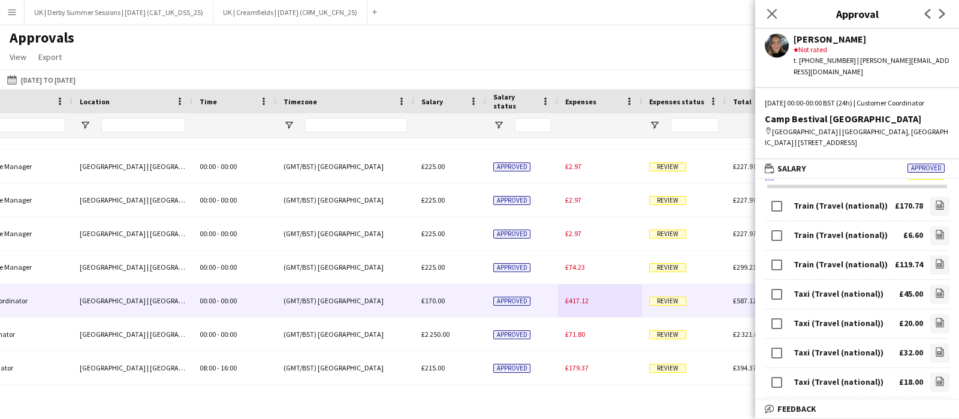
scroll to position [0, 0]
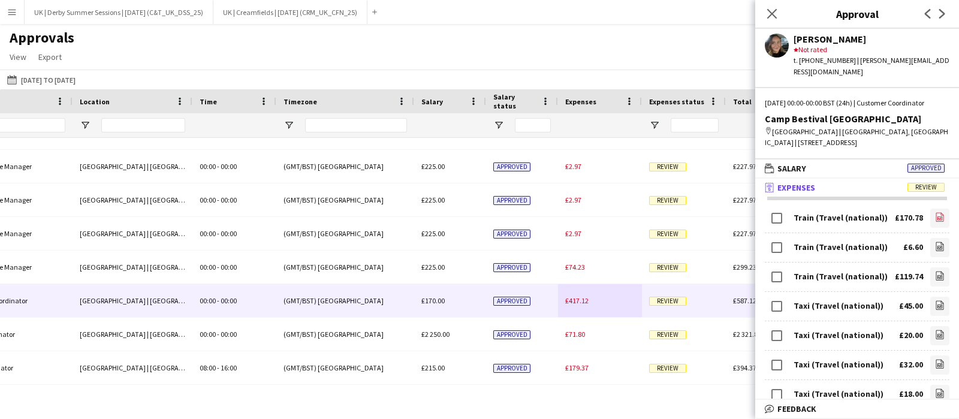
click at [930, 217] on link "file-image" at bounding box center [939, 218] width 19 height 19
click at [935, 247] on icon "file-image" at bounding box center [940, 247] width 10 height 10
click at [935, 277] on icon "file-image" at bounding box center [940, 276] width 10 height 10
click at [935, 308] on app-icon "file-image" at bounding box center [940, 306] width 10 height 12
click at [930, 337] on link "file-image" at bounding box center [939, 335] width 19 height 19
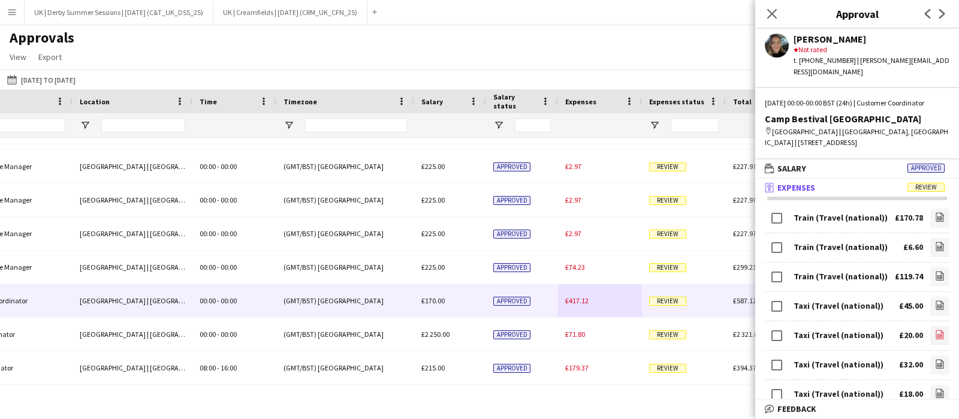
click at [935, 331] on icon "file-image" at bounding box center [940, 335] width 10 height 10
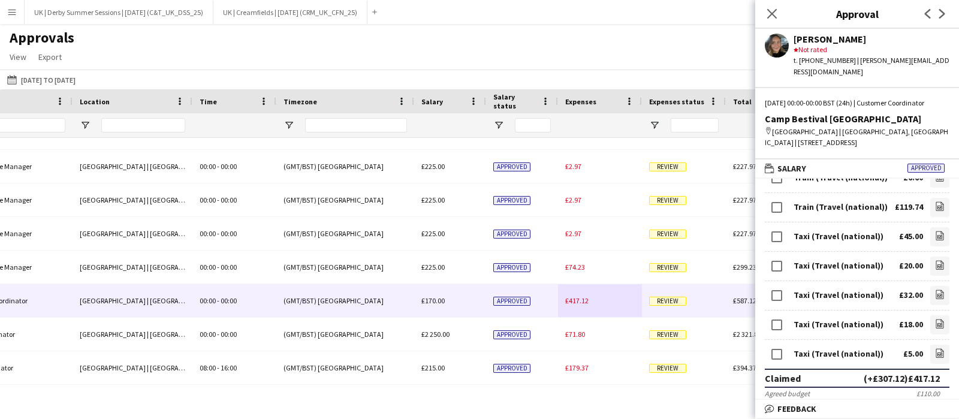
scroll to position [61, 0]
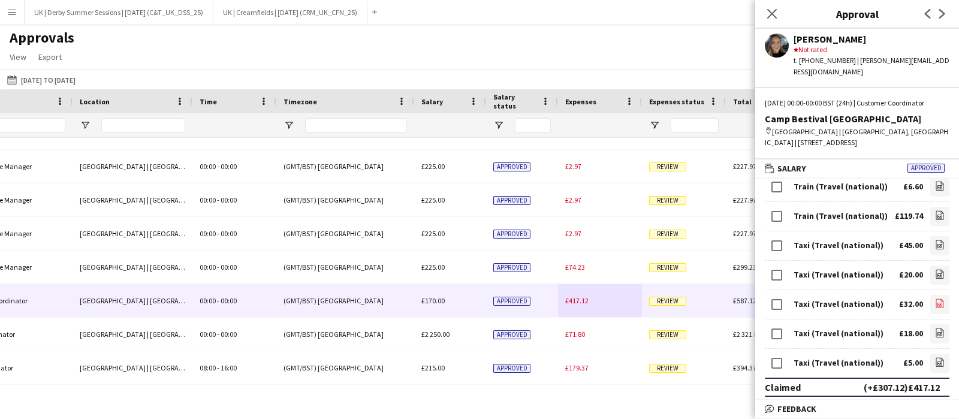
click at [934, 301] on link "file-image" at bounding box center [939, 304] width 19 height 19
click at [935, 332] on icon "file-image" at bounding box center [940, 333] width 10 height 10
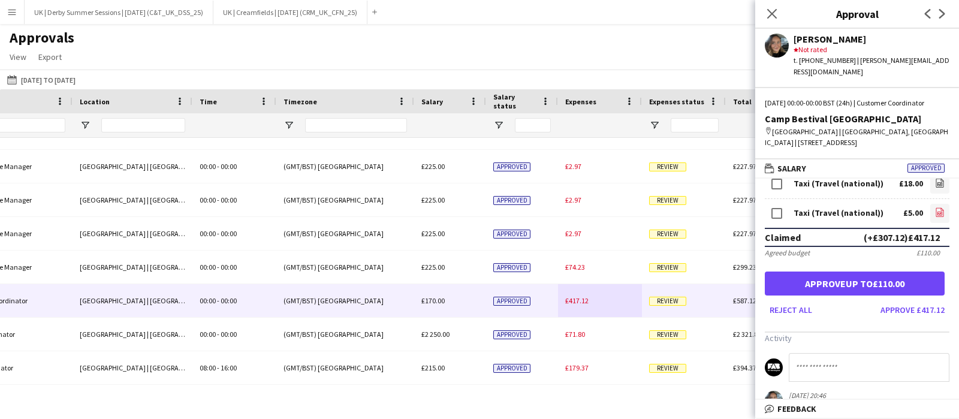
click at [935, 207] on icon "file-image" at bounding box center [940, 212] width 10 height 10
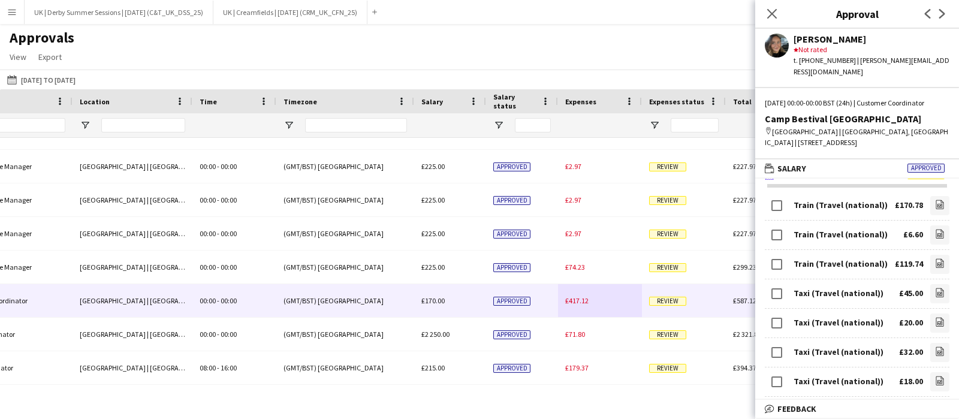
scroll to position [0, 0]
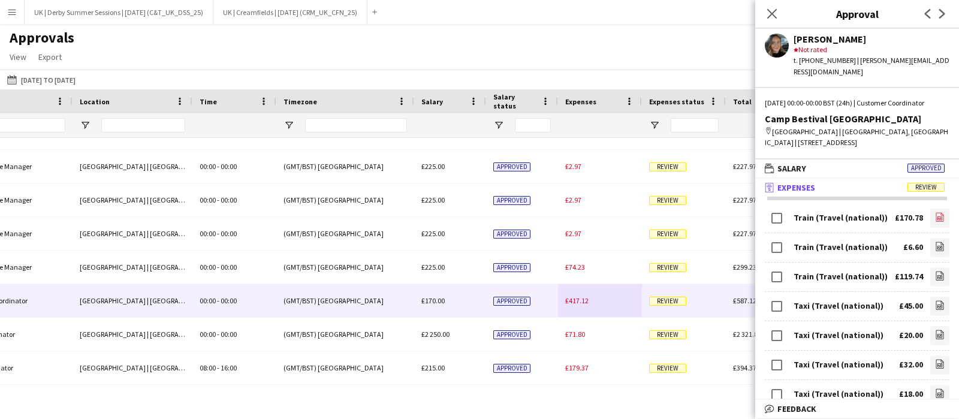
click at [930, 219] on link "file-image" at bounding box center [939, 218] width 19 height 19
click at [937, 217] on icon at bounding box center [939, 218] width 5 height 4
click at [936, 245] on icon at bounding box center [940, 246] width 8 height 9
click at [936, 279] on icon at bounding box center [940, 275] width 8 height 9
click at [935, 302] on icon "file-image" at bounding box center [940, 305] width 10 height 10
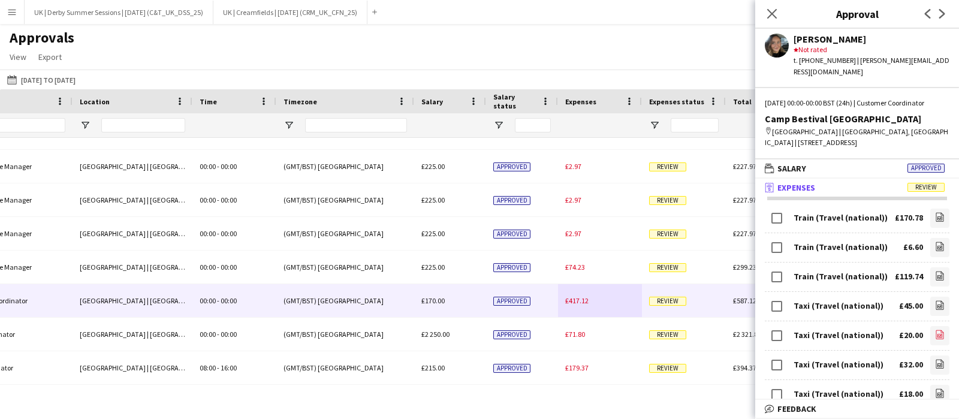
click at [935, 333] on icon "file-image" at bounding box center [940, 335] width 10 height 10
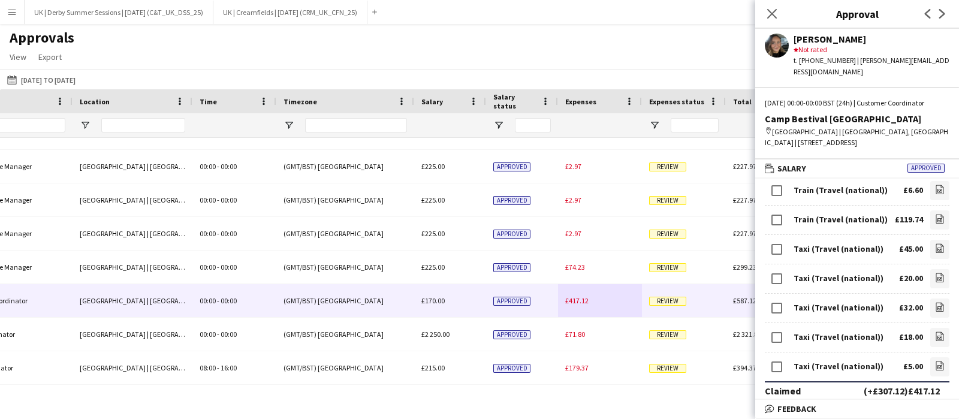
scroll to position [74, 0]
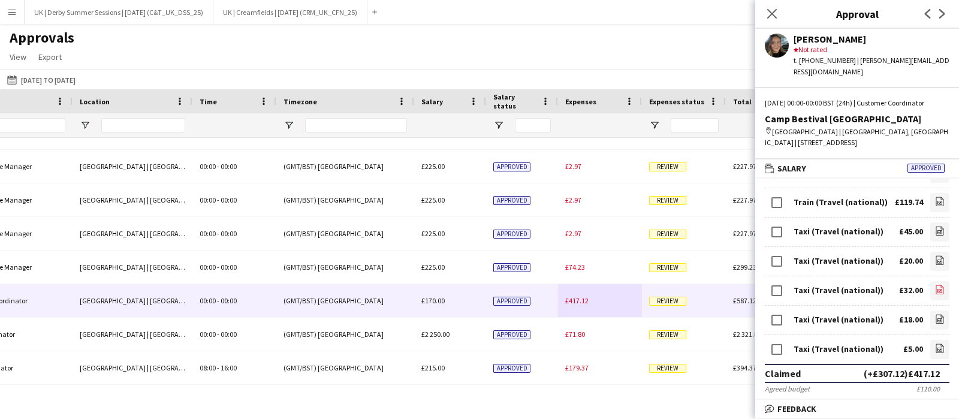
click at [935, 285] on icon "file-image" at bounding box center [940, 290] width 10 height 10
click at [930, 315] on link "file-image" at bounding box center [939, 319] width 19 height 19
click at [935, 343] on icon "file-image" at bounding box center [940, 348] width 10 height 10
click at [774, 15] on icon "Close pop-in" at bounding box center [771, 13] width 11 height 11
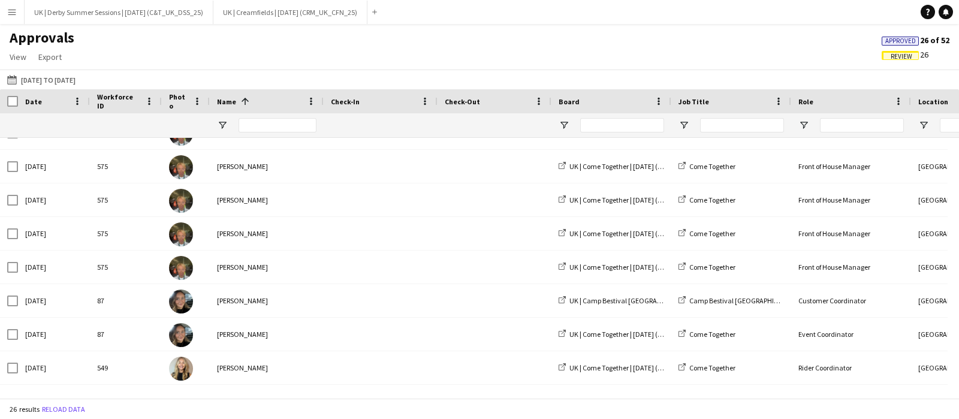
scroll to position [0, 878]
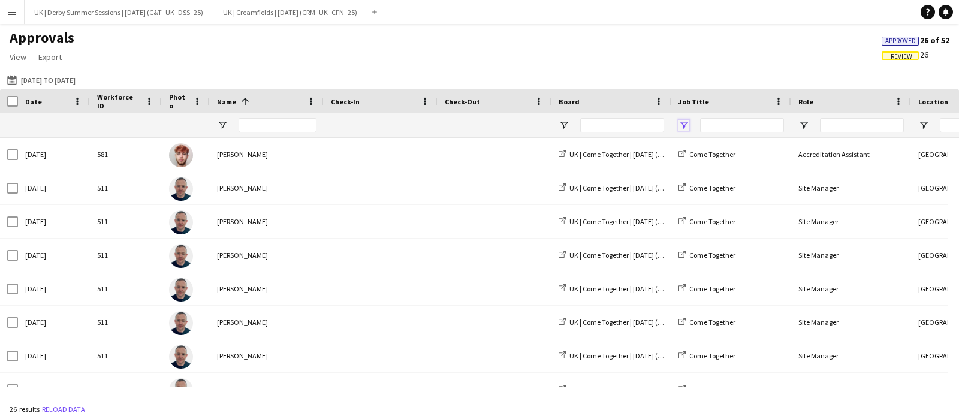
click at [683, 125] on span "Open Filter Menu" at bounding box center [683, 125] width 11 height 11
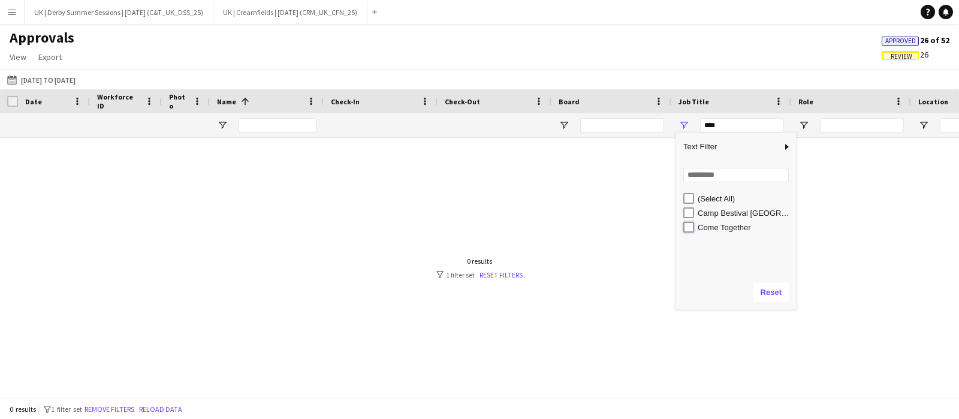
type input "**********"
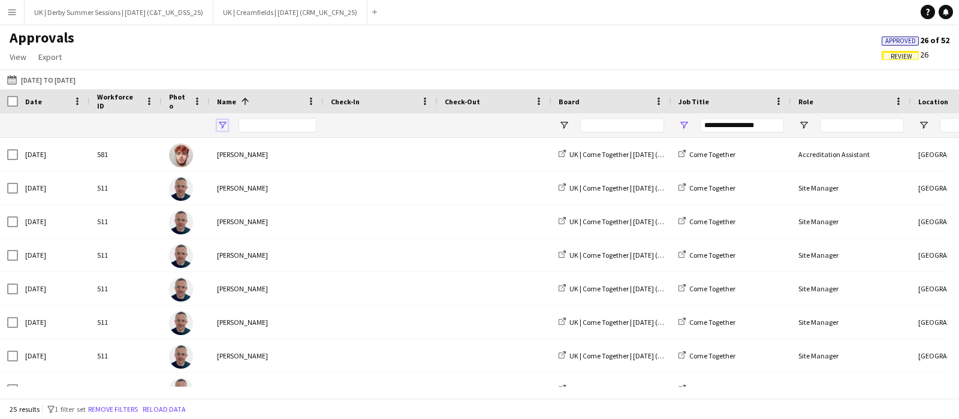
click at [222, 127] on span "Open Filter Menu" at bounding box center [222, 125] width 11 height 11
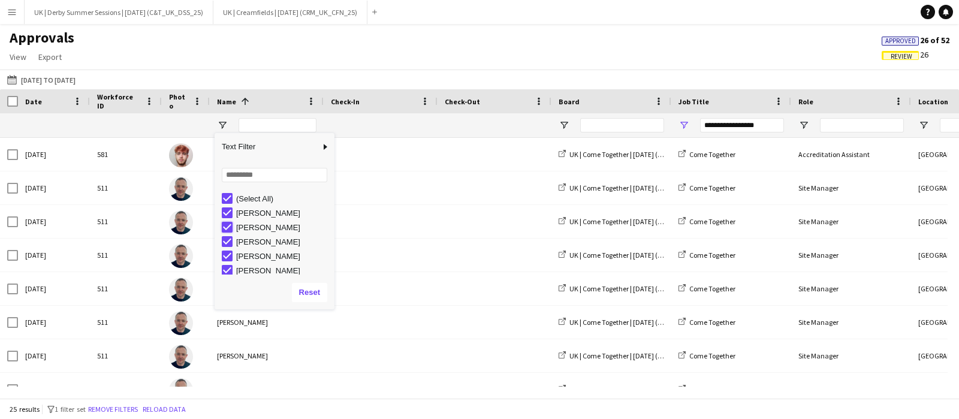
type input "**********"
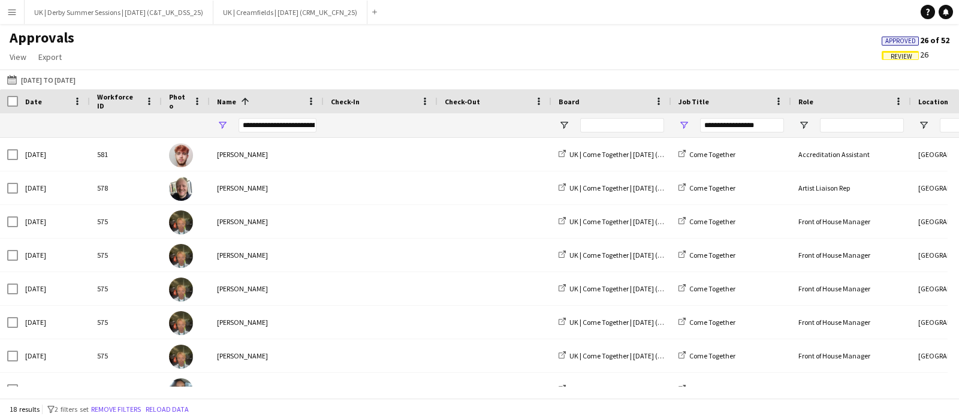
click at [276, 399] on div "18 results filter-1 2 filters set Remove filters Reload data" at bounding box center [479, 409] width 959 height 20
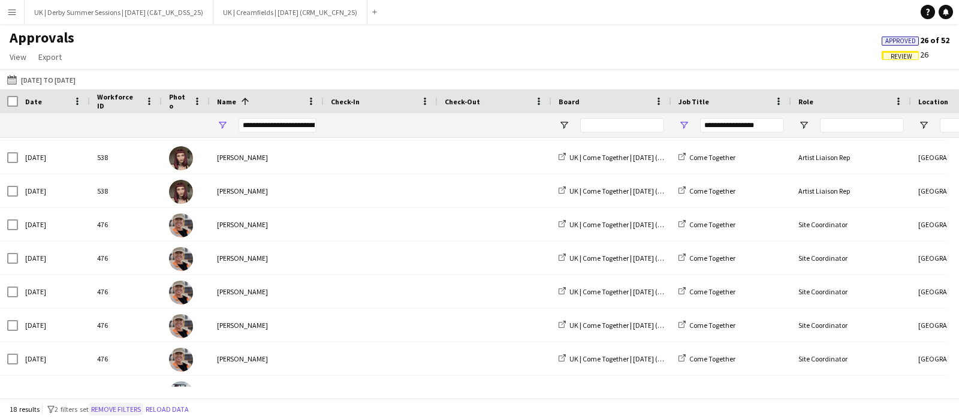
click at [126, 409] on button "Remove filters" at bounding box center [116, 409] width 55 height 13
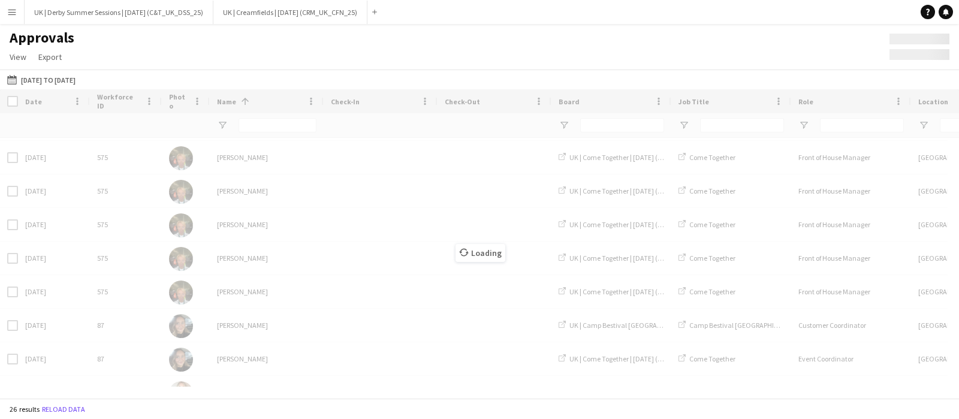
drag, startPoint x: 198, startPoint y: 393, endPoint x: 207, endPoint y: 390, distance: 9.7
click at [207, 390] on div "Loading" at bounding box center [479, 243] width 959 height 309
drag, startPoint x: 209, startPoint y: 391, endPoint x: 229, endPoint y: 390, distance: 19.8
click at [226, 390] on div "Loading" at bounding box center [479, 243] width 959 height 309
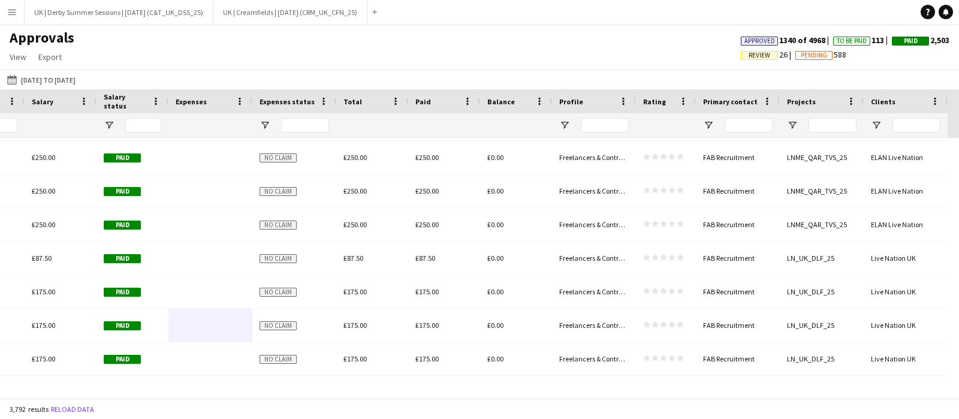
drag, startPoint x: 833, startPoint y: 395, endPoint x: 714, endPoint y: 396, distance: 118.7
click at [713, 397] on app-pay-approvals-table "Press SPACE to select this row Drag here to set row groups Workforce ID Date Ph…" at bounding box center [479, 243] width 959 height 309
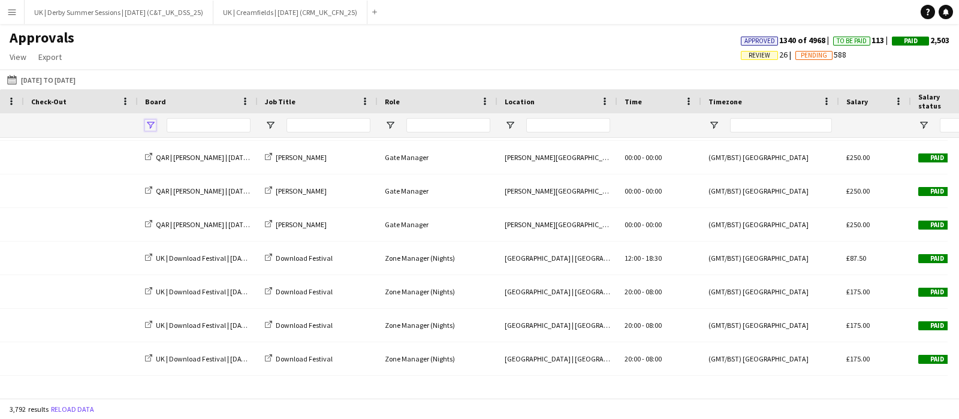
click at [150, 127] on span "Open Filter Menu" at bounding box center [150, 125] width 11 height 11
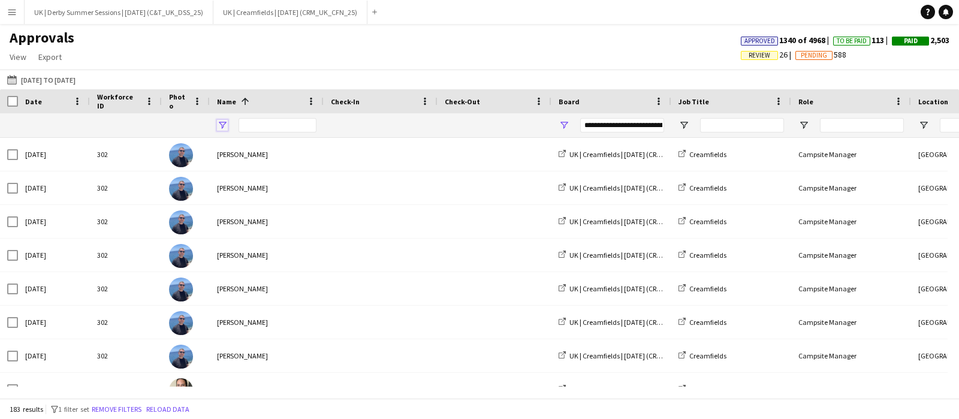
click at [224, 123] on span "Open Filter Menu" at bounding box center [222, 125] width 11 height 11
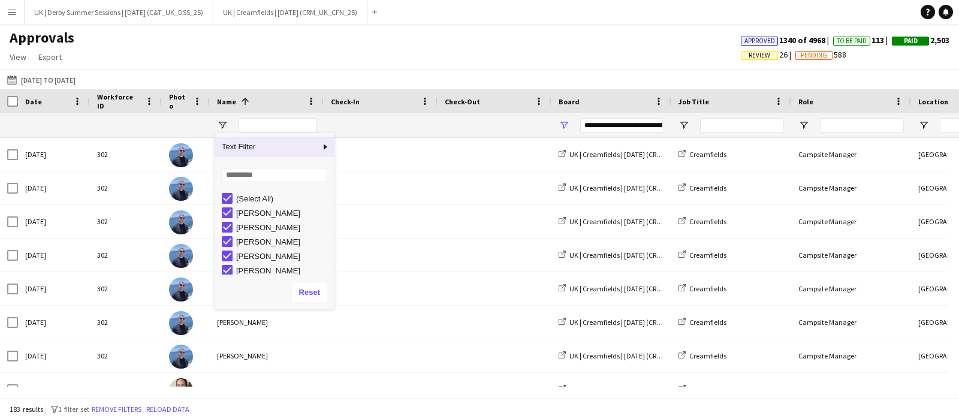
click at [749, 55] on span "Review" at bounding box center [760, 56] width 22 height 8
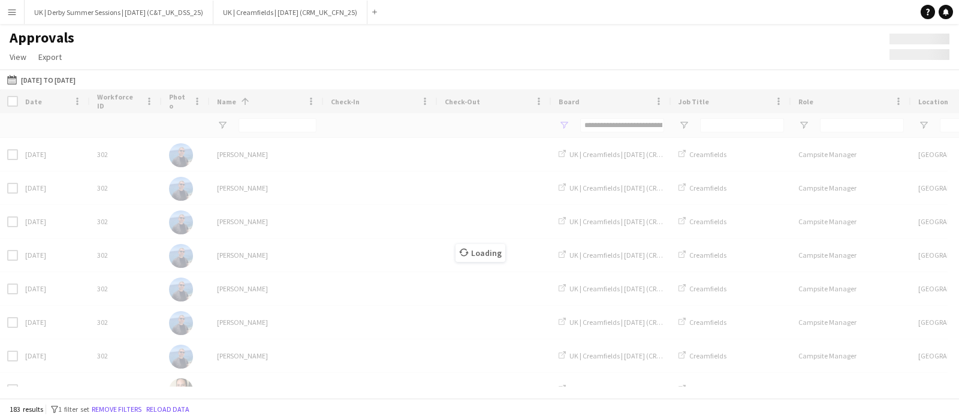
type input "***"
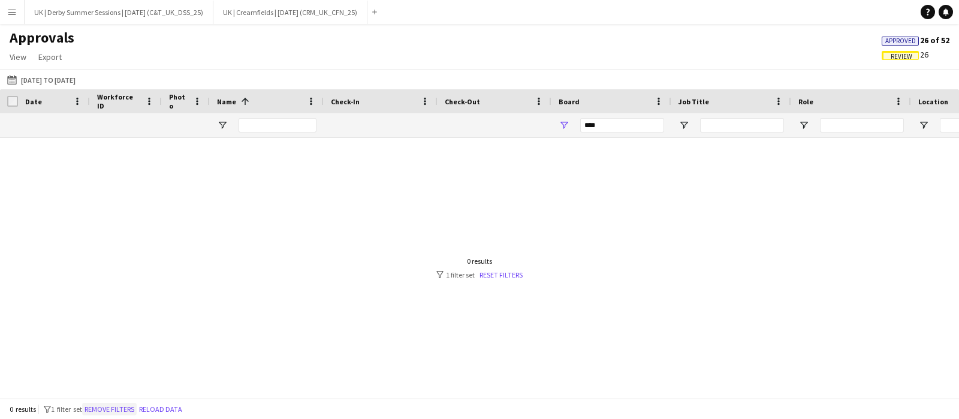
click at [118, 406] on button "Remove filters" at bounding box center [109, 409] width 55 height 13
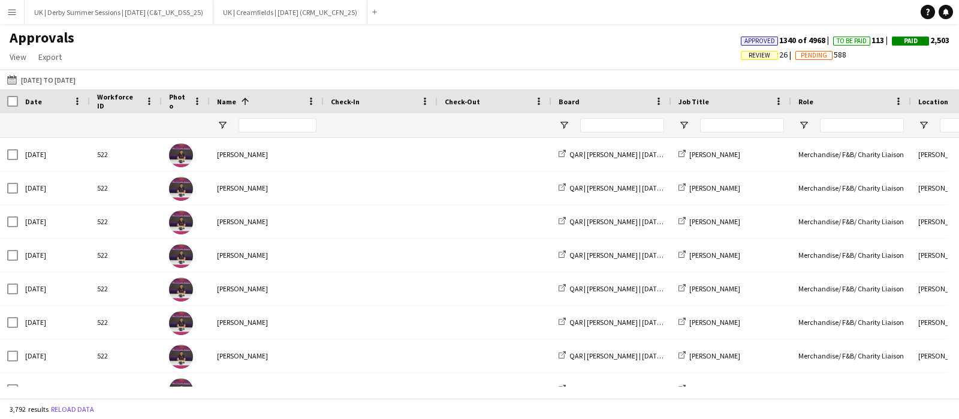
click at [749, 54] on span "Review" at bounding box center [760, 56] width 22 height 8
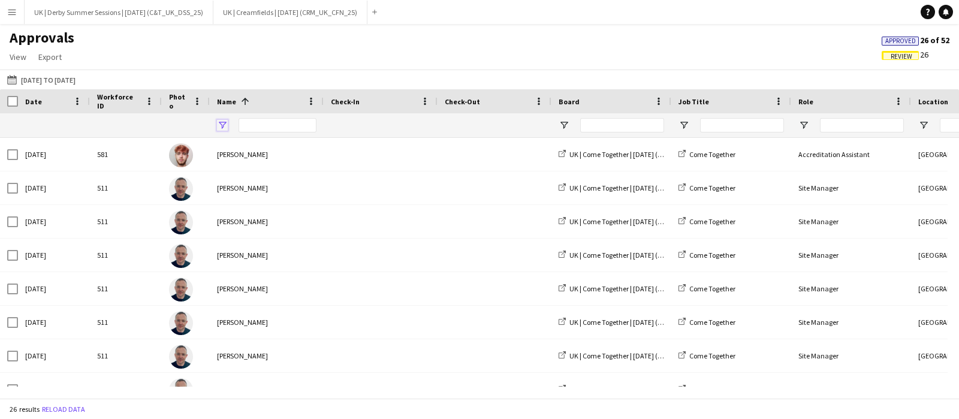
click at [219, 121] on span "Open Filter Menu" at bounding box center [222, 125] width 11 height 11
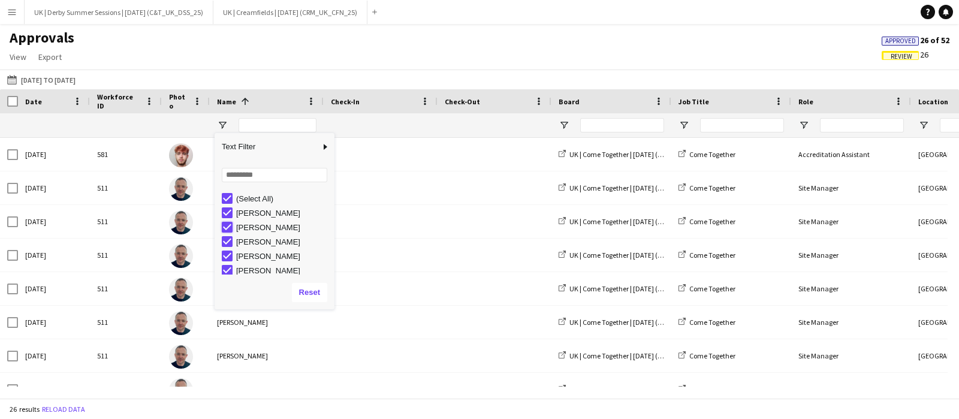
type input "**********"
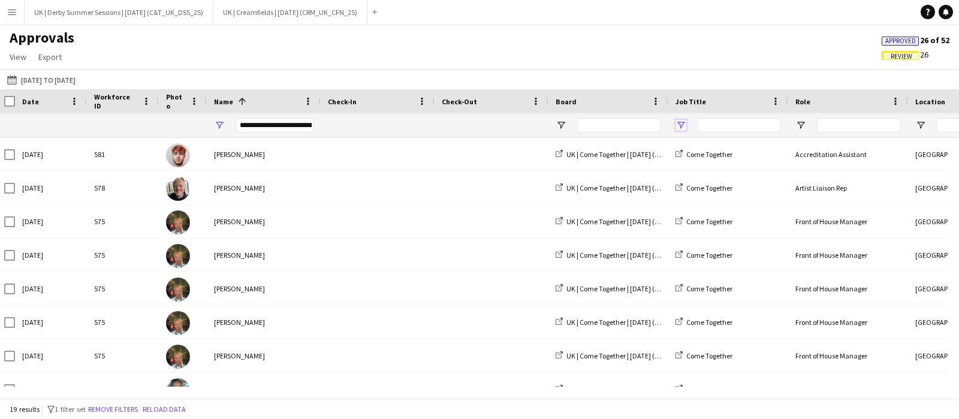
click at [682, 125] on span "Open Filter Menu" at bounding box center [680, 125] width 11 height 11
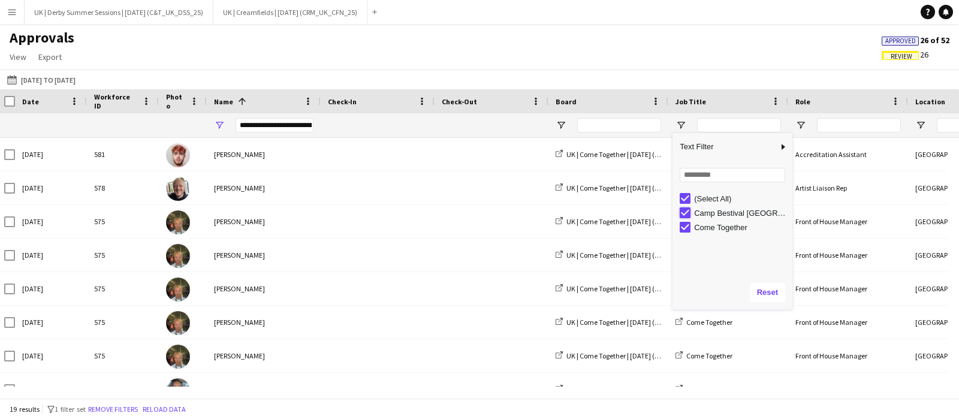
type input "**********"
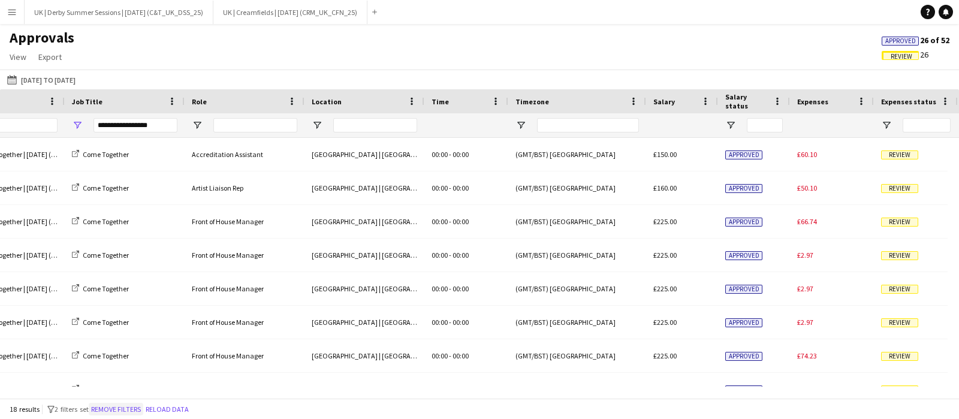
click at [125, 408] on button "Remove filters" at bounding box center [116, 409] width 55 height 13
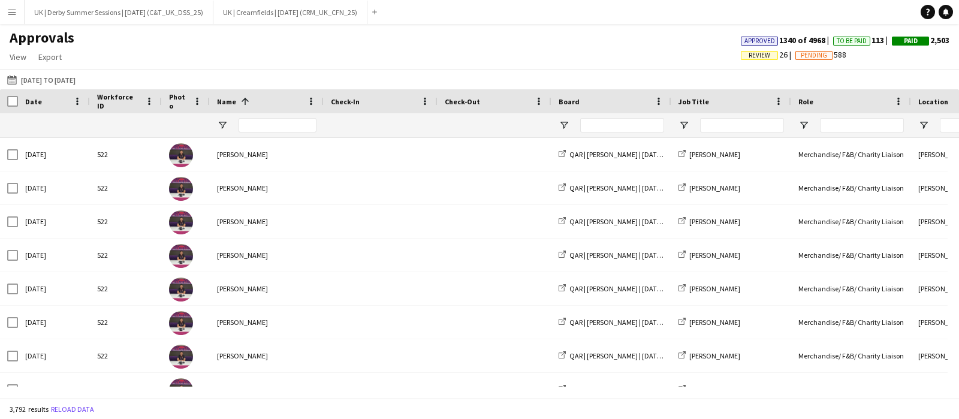
click at [749, 55] on span "Review" at bounding box center [760, 56] width 22 height 8
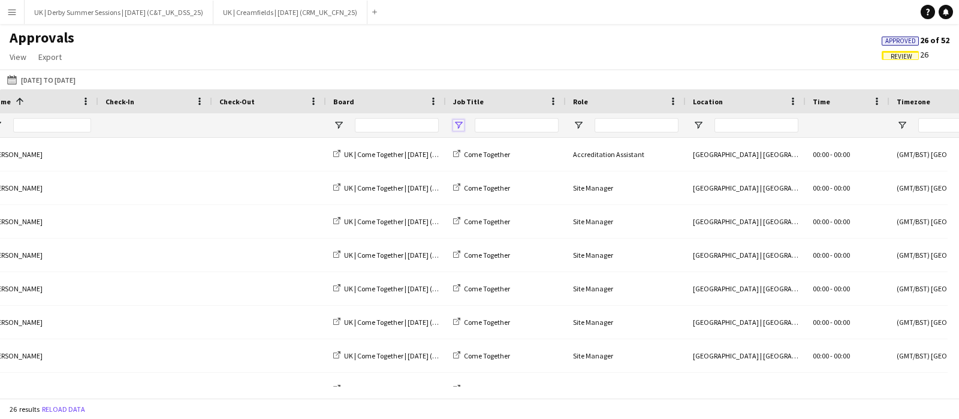
click at [459, 123] on span "Open Filter Menu" at bounding box center [458, 125] width 11 height 11
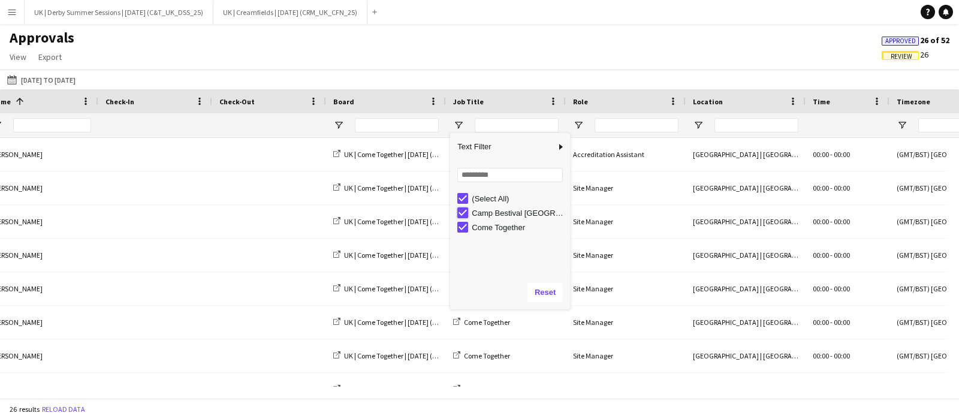
type input "**********"
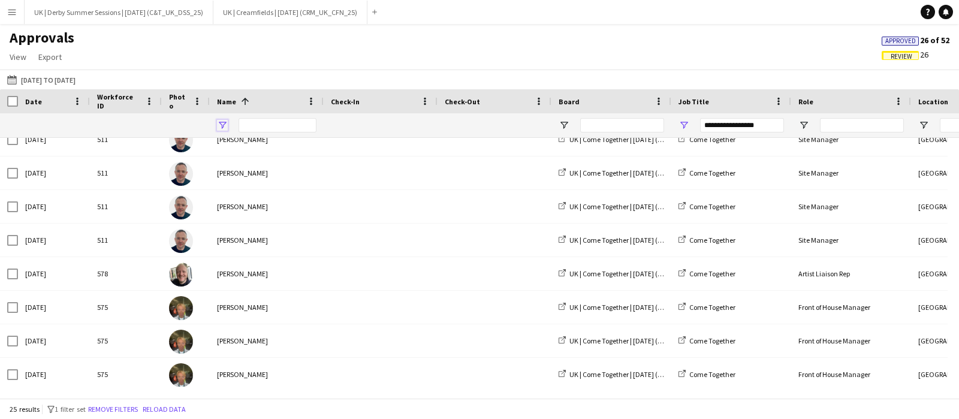
click at [221, 122] on span "Open Filter Menu" at bounding box center [222, 125] width 11 height 11
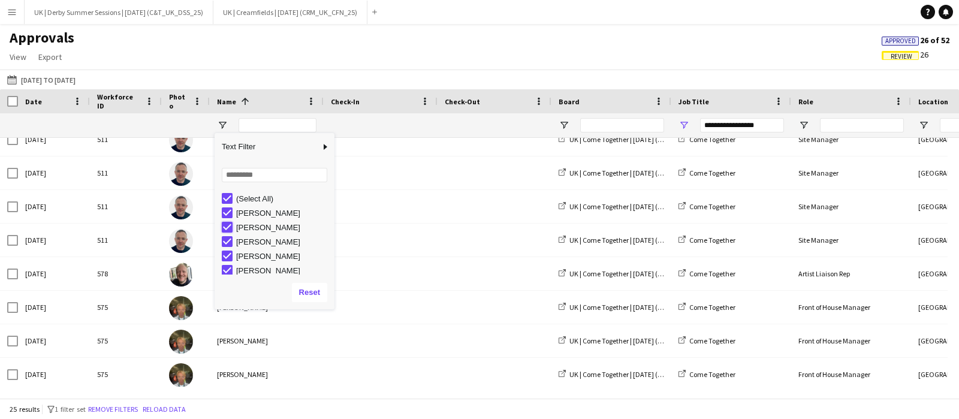
type input "**********"
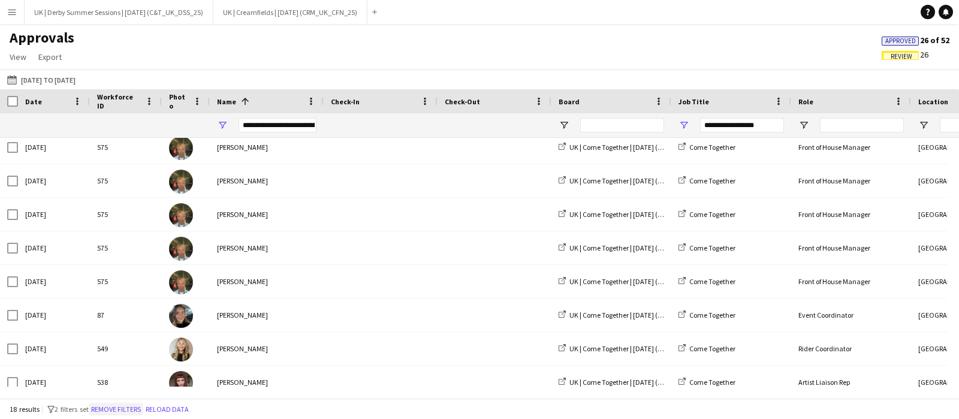
click at [123, 411] on button "Remove filters" at bounding box center [116, 409] width 55 height 13
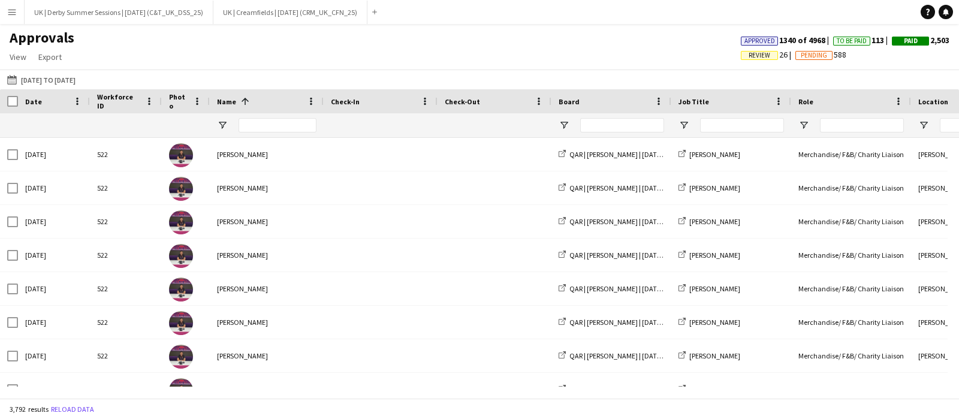
click at [749, 53] on span "Review" at bounding box center [760, 56] width 22 height 8
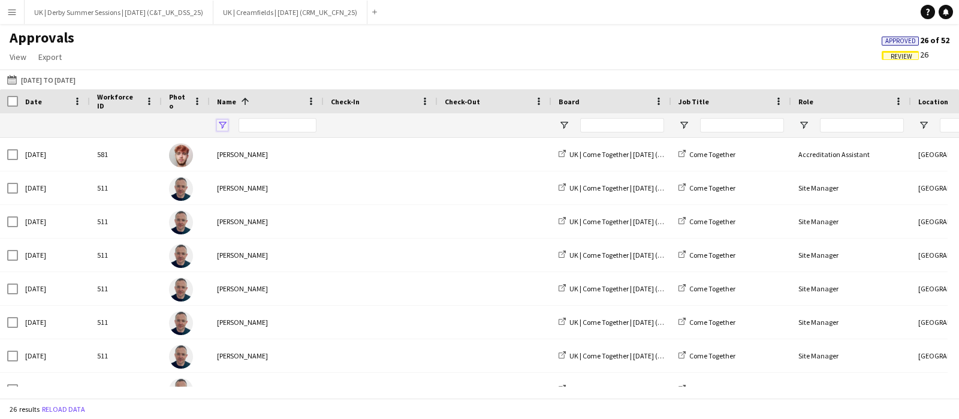
click at [224, 121] on span "Open Filter Menu" at bounding box center [222, 125] width 11 height 11
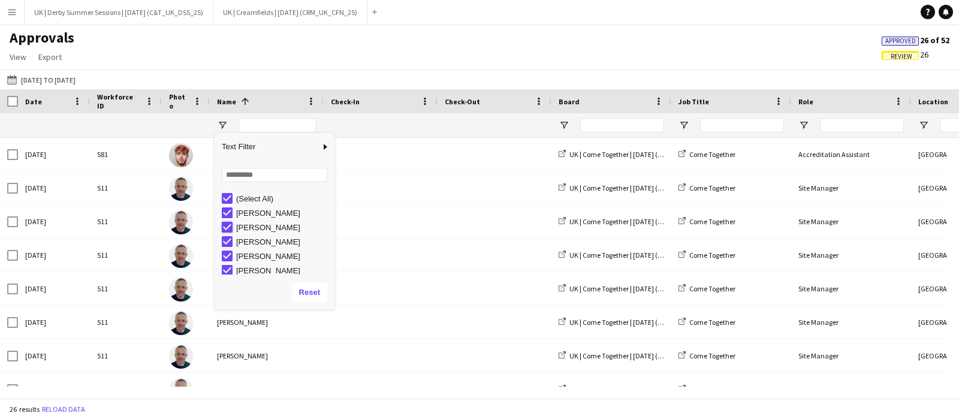
type input "**********"
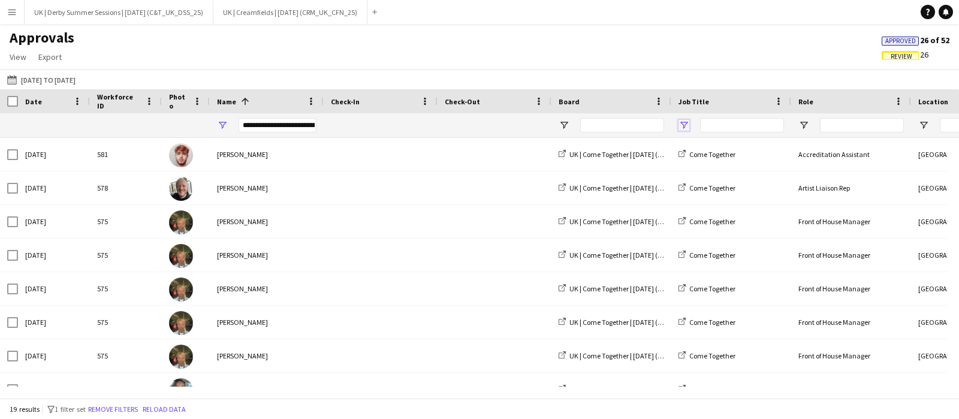
click at [678, 124] on span "Open Filter Menu" at bounding box center [683, 125] width 11 height 11
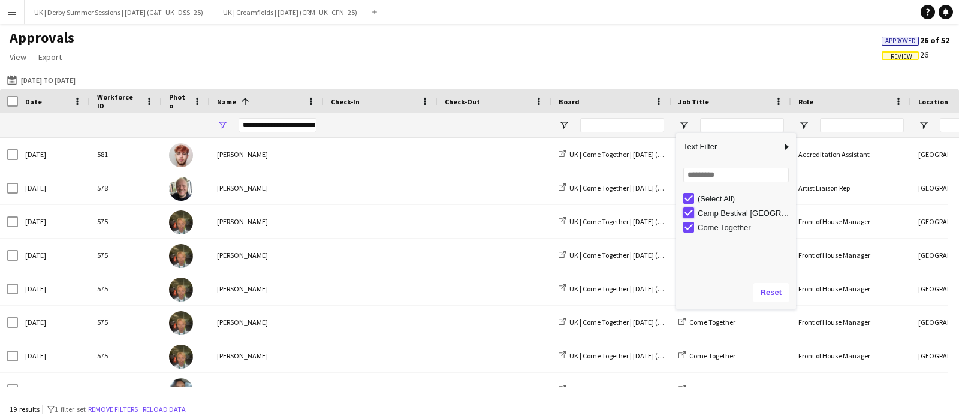
type input "**********"
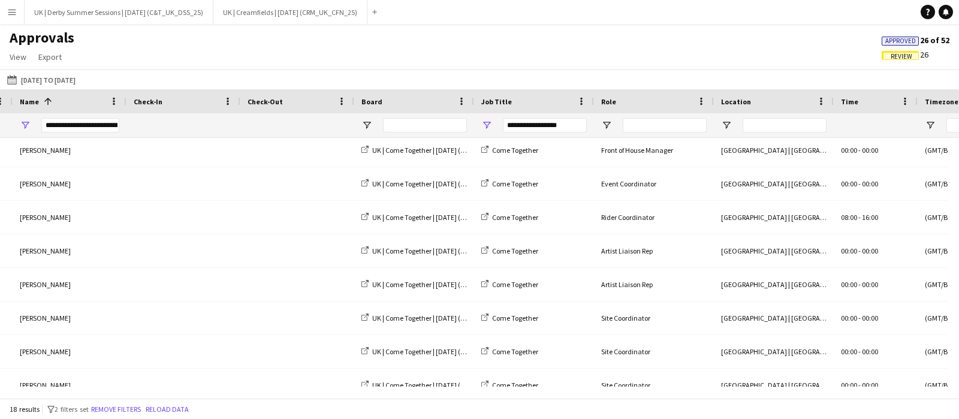
scroll to position [0, 435]
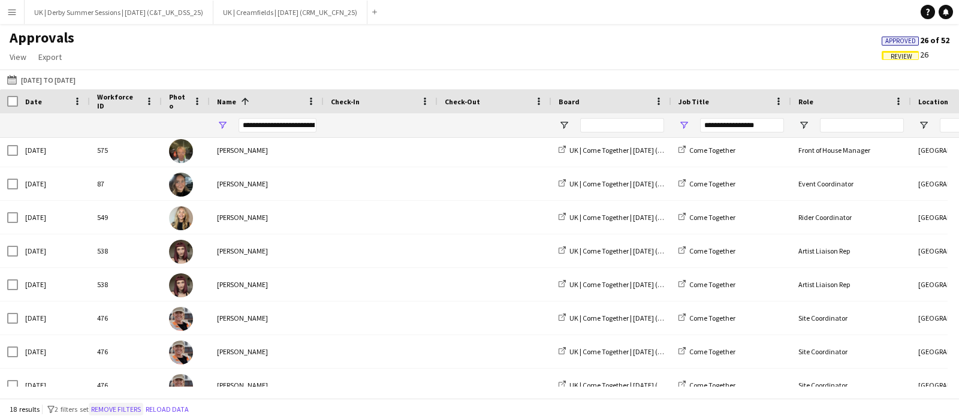
click at [135, 403] on button "Remove filters" at bounding box center [116, 409] width 55 height 13
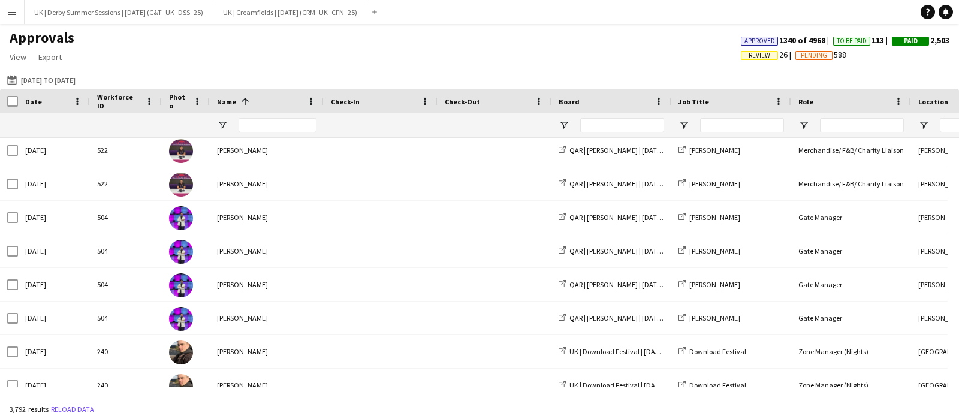
click at [751, 55] on span "Review" at bounding box center [760, 56] width 22 height 8
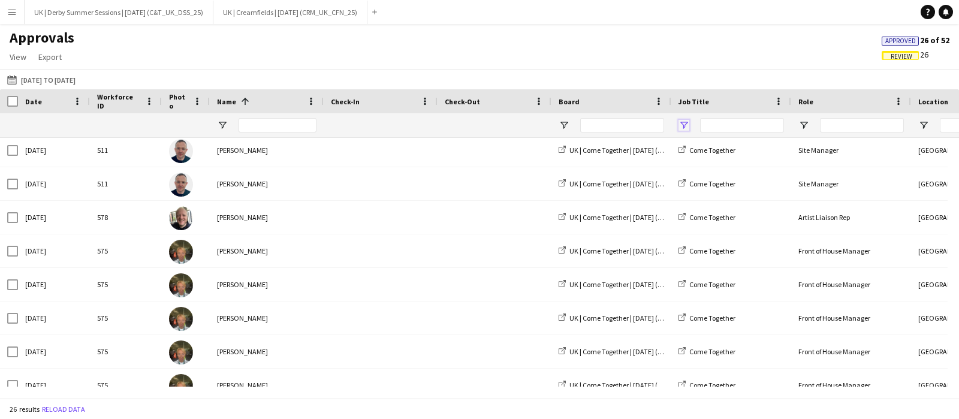
click at [685, 122] on span "Open Filter Menu" at bounding box center [683, 125] width 11 height 11
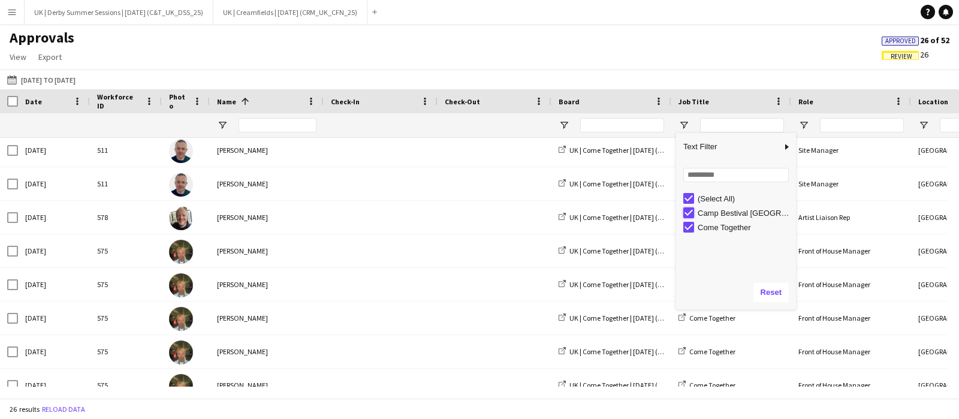
type input "**********"
click at [217, 120] on span "Open Filter Menu" at bounding box center [222, 125] width 11 height 11
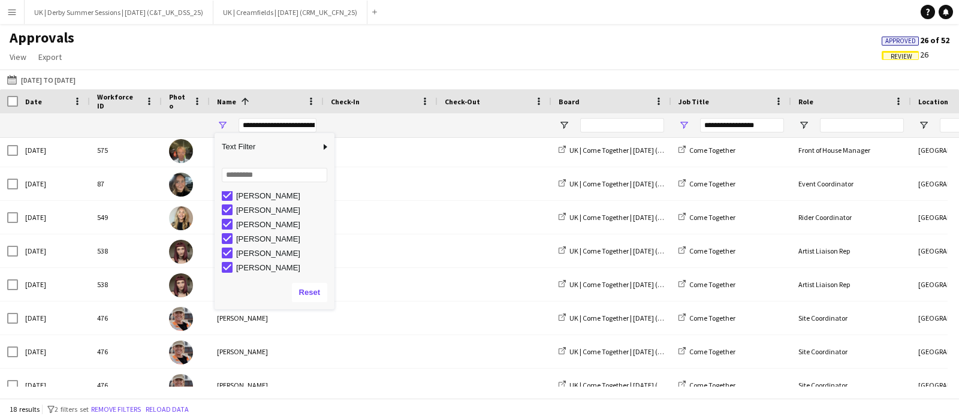
click at [225, 231] on div "[PERSON_NAME]" at bounding box center [278, 238] width 113 height 14
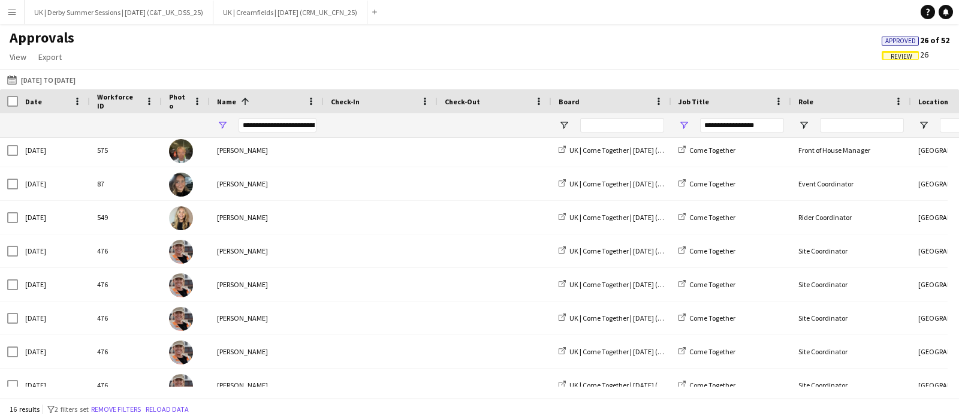
click at [478, 57] on div "Approvals View Customise view Customise filters Reset Filters Reset View Reset …" at bounding box center [479, 49] width 959 height 41
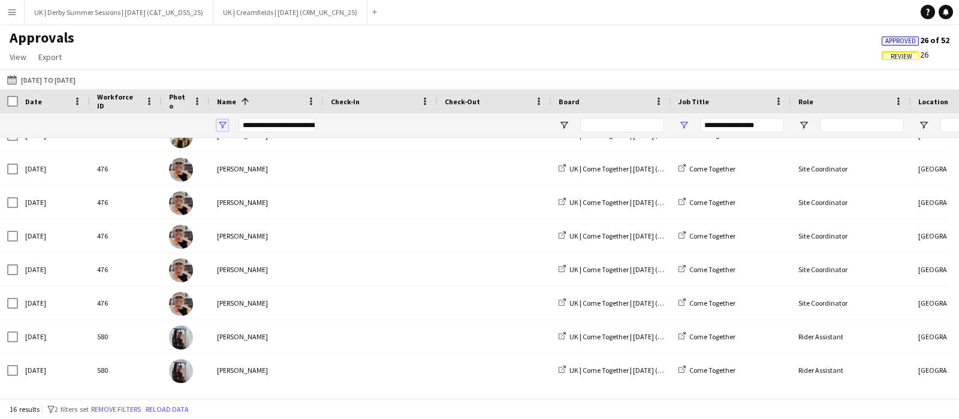
click at [219, 121] on span "Open Filter Menu" at bounding box center [222, 125] width 11 height 11
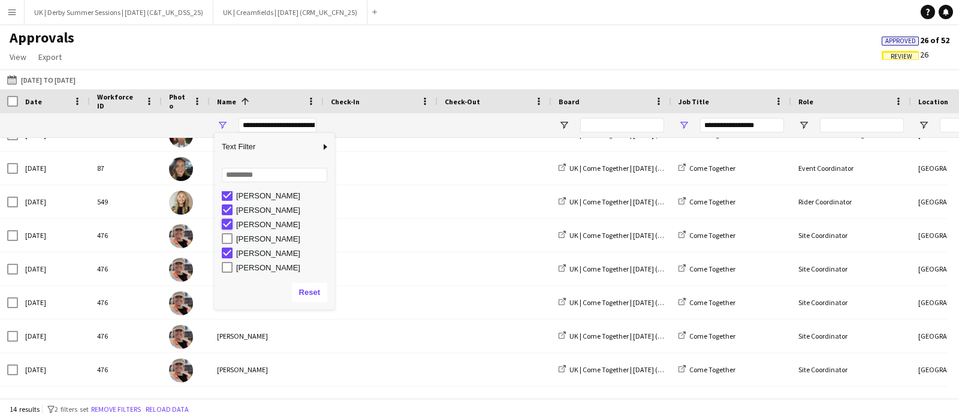
type input "**********"
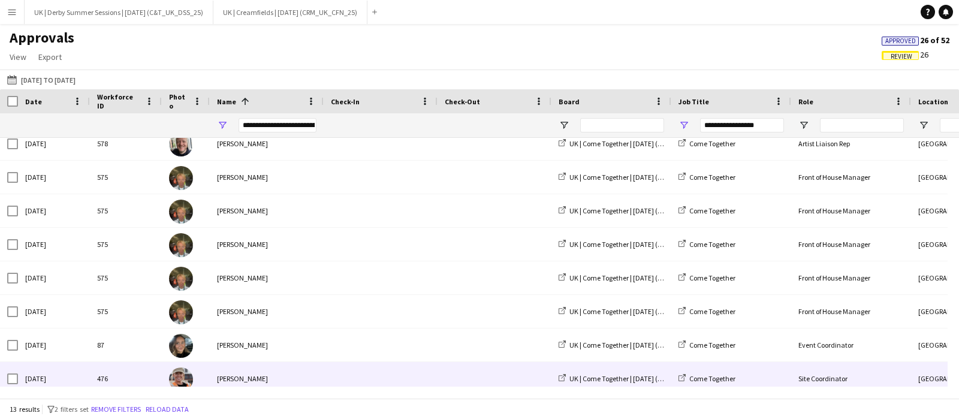
scroll to position [0, 0]
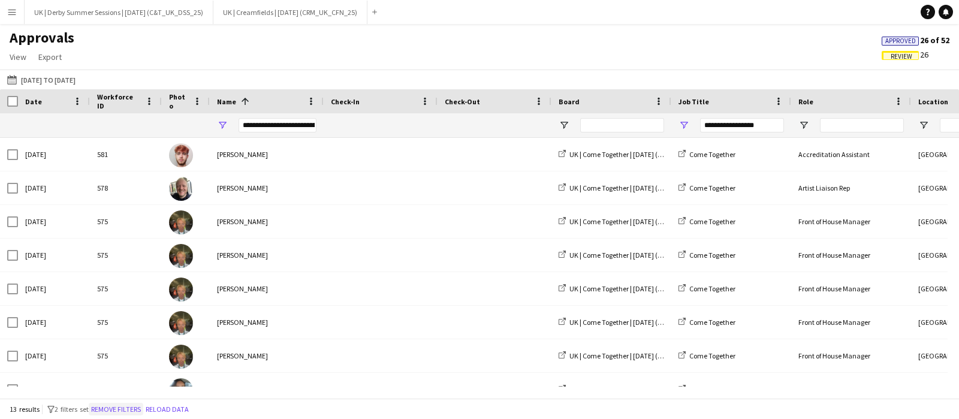
click at [121, 406] on button "Remove filters" at bounding box center [116, 409] width 55 height 13
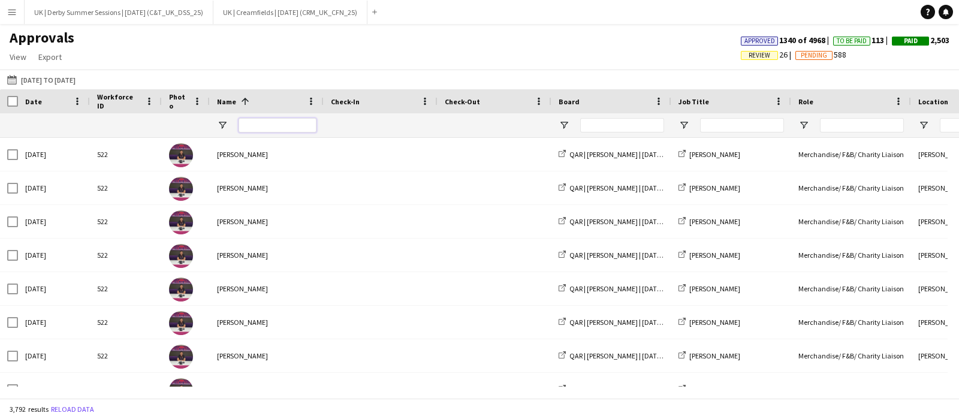
click at [270, 125] on input "Name Filter Input" at bounding box center [278, 125] width 78 height 14
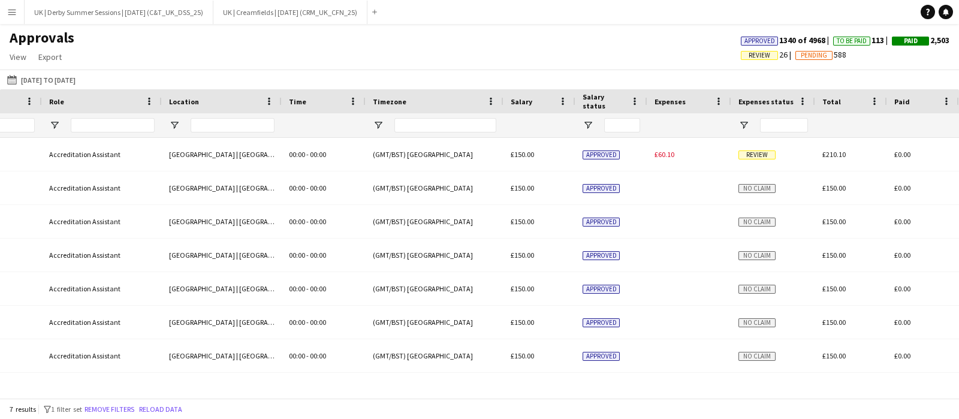
scroll to position [0, 788]
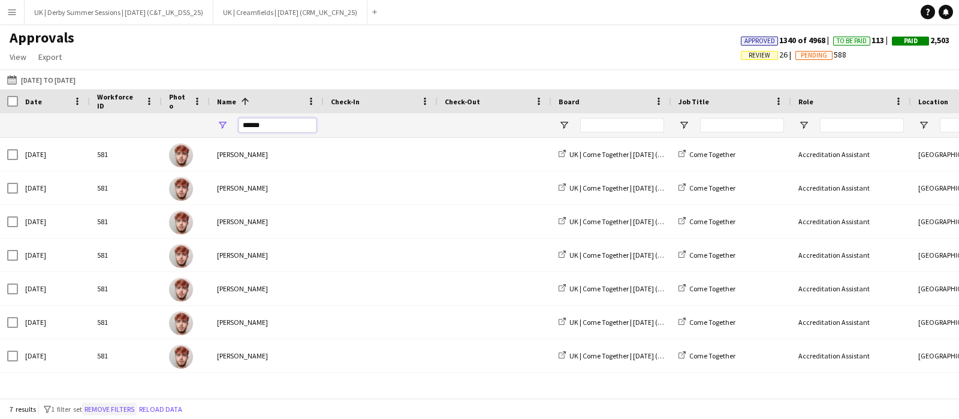
type input "******"
click at [117, 406] on button "Remove filters" at bounding box center [109, 409] width 55 height 13
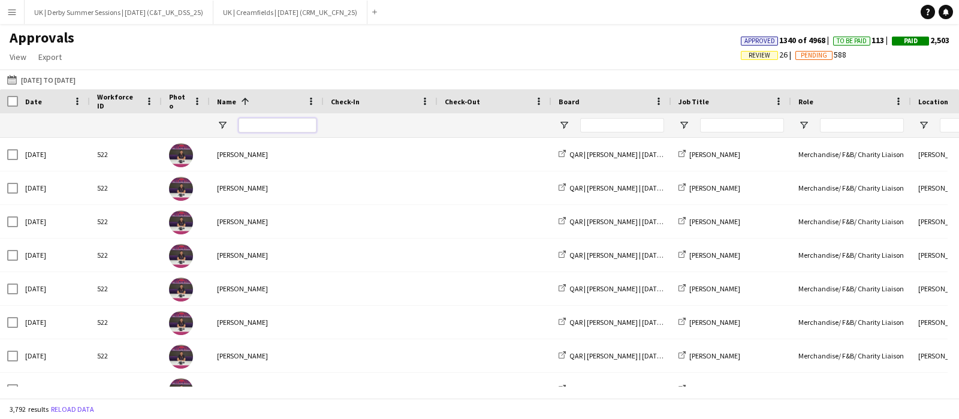
drag, startPoint x: 264, startPoint y: 117, endPoint x: 260, endPoint y: 124, distance: 7.8
click at [263, 119] on input "Name Filter Input" at bounding box center [278, 125] width 78 height 14
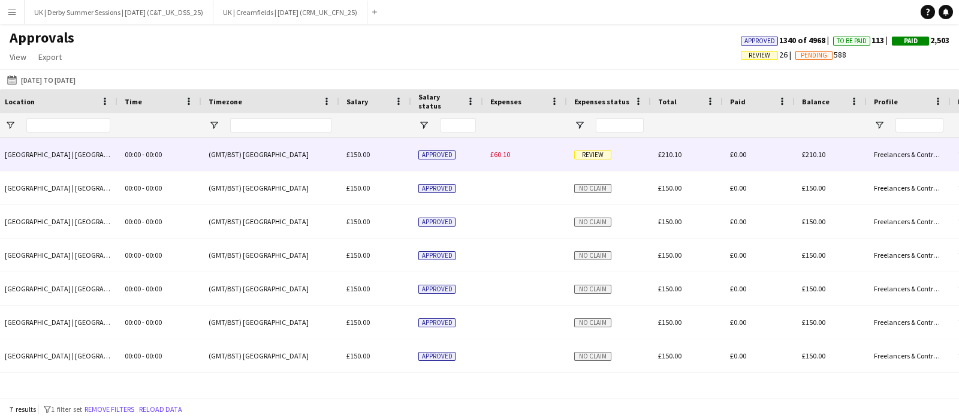
type input "*****"
click at [501, 151] on span "£60.10" at bounding box center [500, 154] width 20 height 9
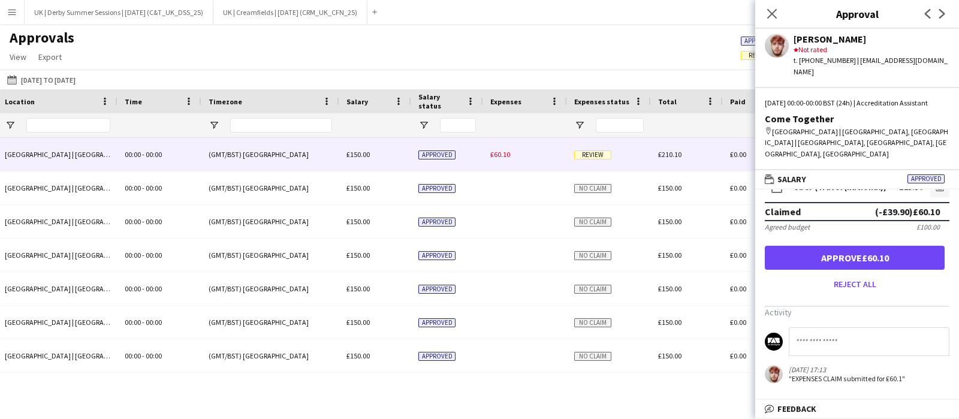
click at [8, 11] on app-icon "Menu" at bounding box center [12, 12] width 10 height 10
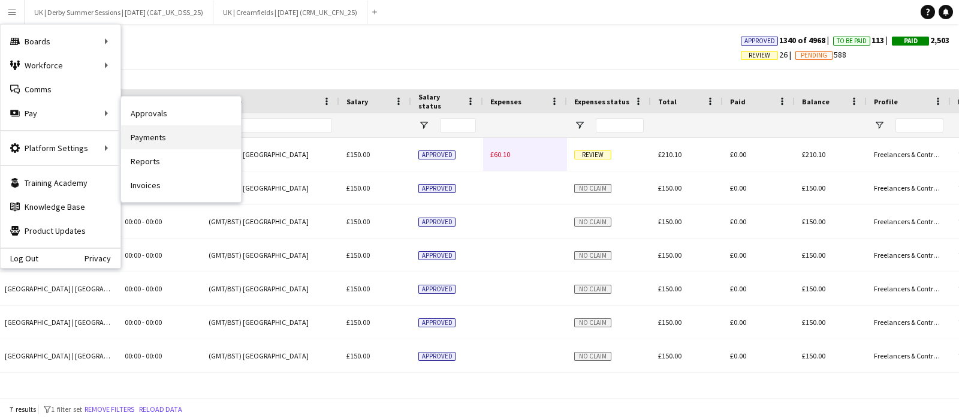
click at [138, 136] on link "Payments" at bounding box center [181, 137] width 120 height 24
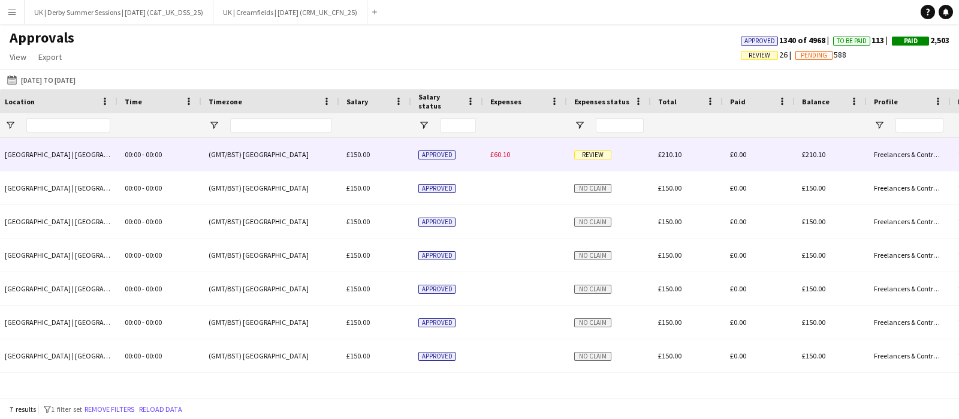
click at [494, 155] on span "£60.10" at bounding box center [500, 154] width 20 height 9
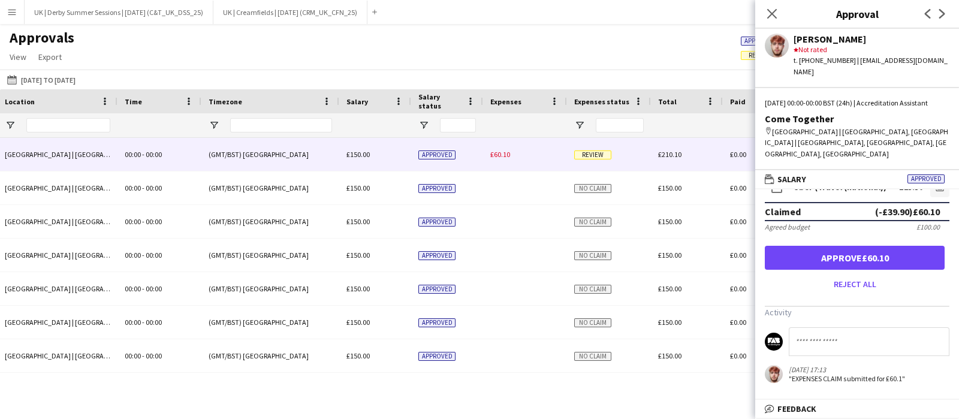
scroll to position [0, 0]
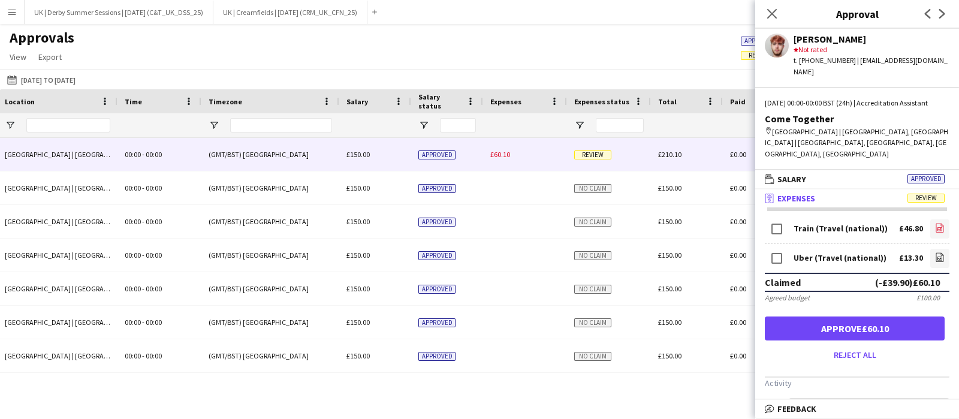
click at [935, 229] on icon "file-image" at bounding box center [940, 228] width 10 height 10
click at [935, 259] on icon "file-image" at bounding box center [940, 257] width 10 height 10
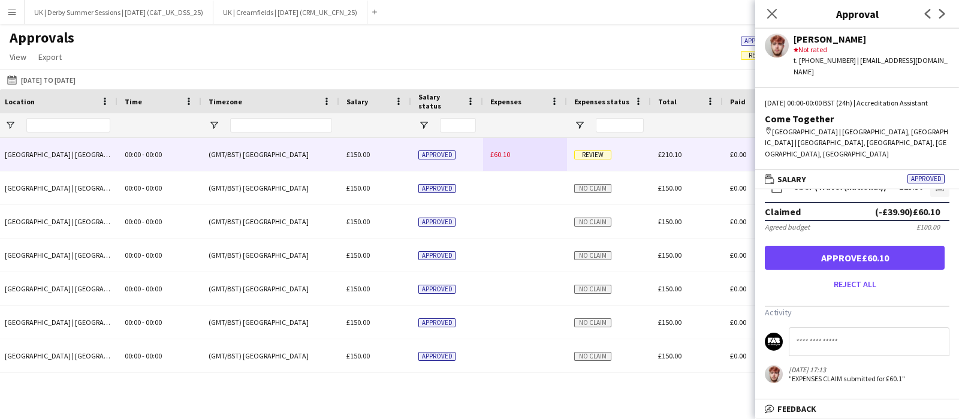
scroll to position [76, 0]
click at [801, 329] on input at bounding box center [869, 341] width 161 height 29
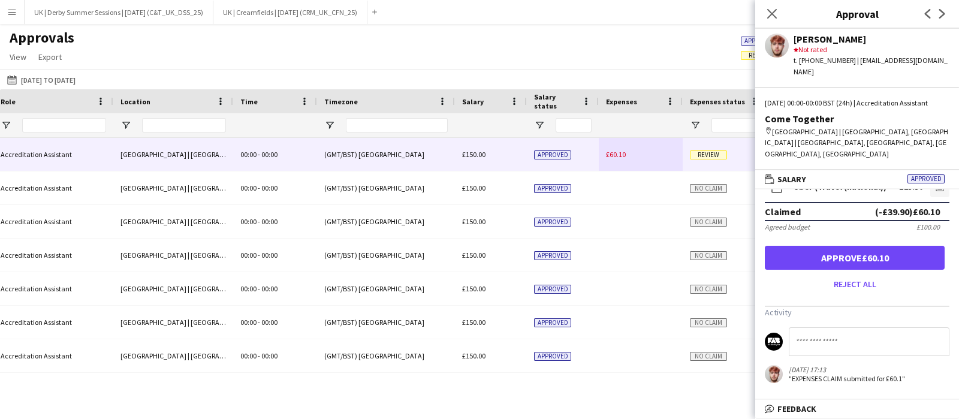
scroll to position [0, 203]
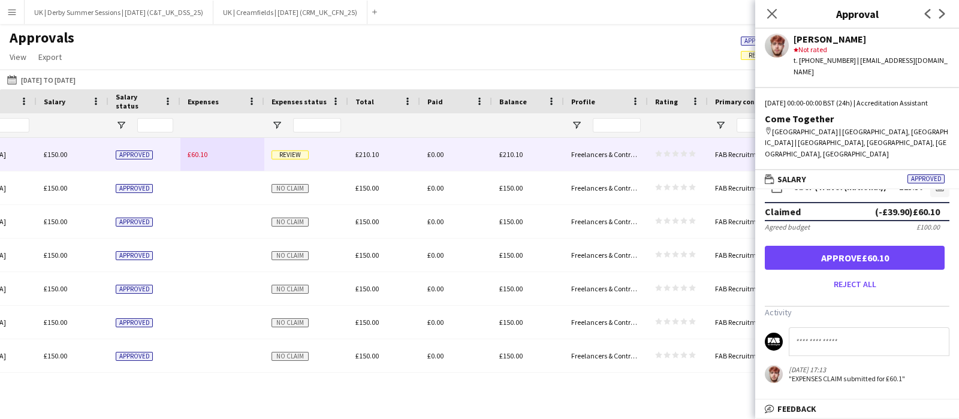
click at [823, 331] on input at bounding box center [869, 341] width 161 height 29
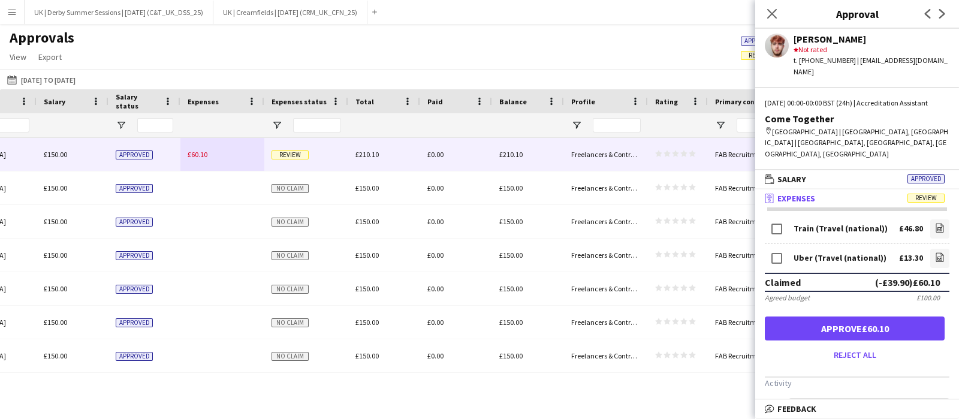
scroll to position [76, 0]
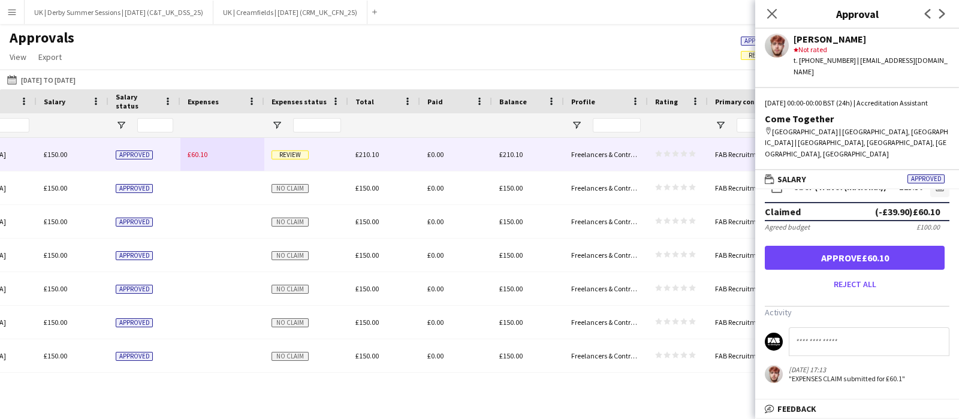
click at [821, 327] on input at bounding box center [869, 341] width 161 height 29
type input "**********"
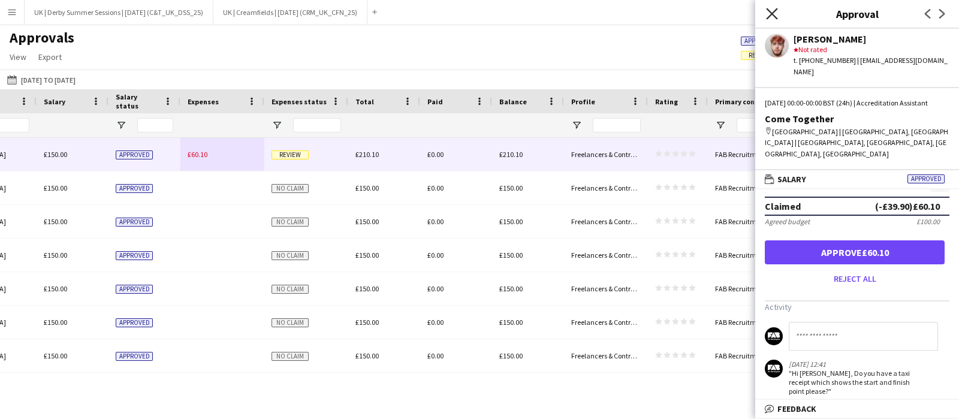
click at [773, 8] on icon "Close pop-in" at bounding box center [771, 13] width 11 height 11
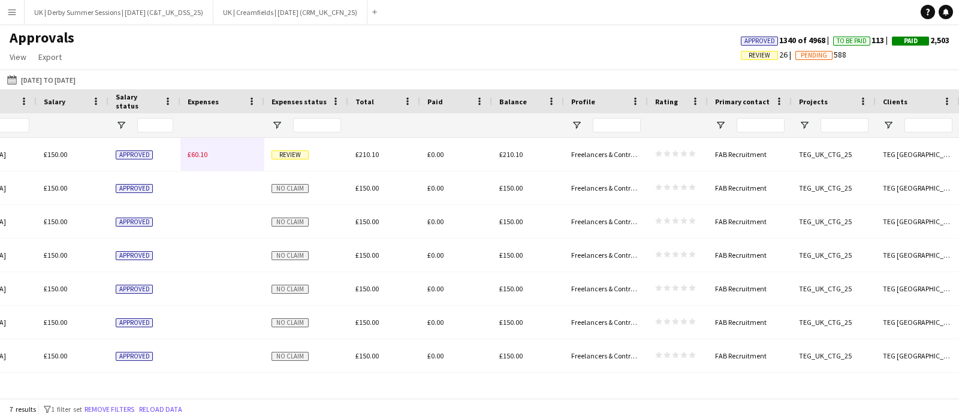
click at [750, 52] on span "Review" at bounding box center [760, 56] width 22 height 8
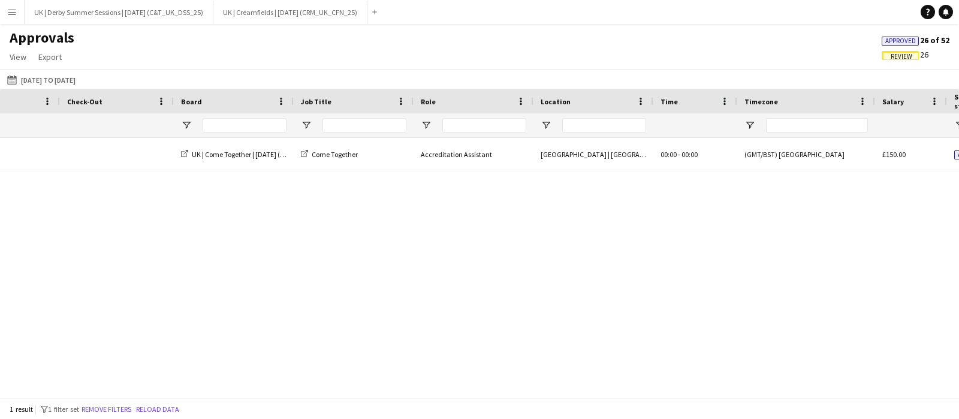
scroll to position [0, 180]
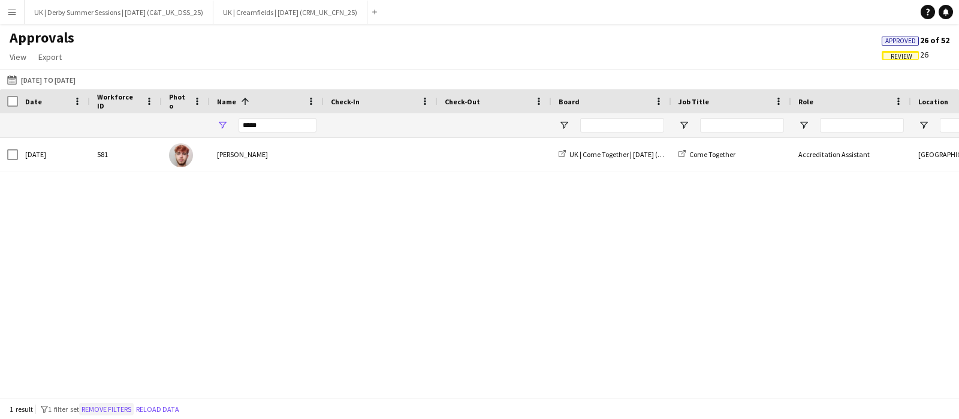
click at [116, 405] on button "Remove filters" at bounding box center [106, 409] width 55 height 13
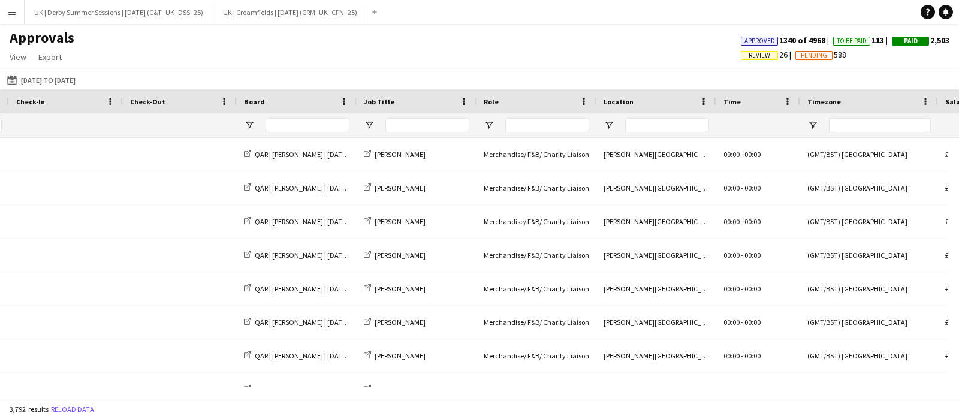
scroll to position [0, 1228]
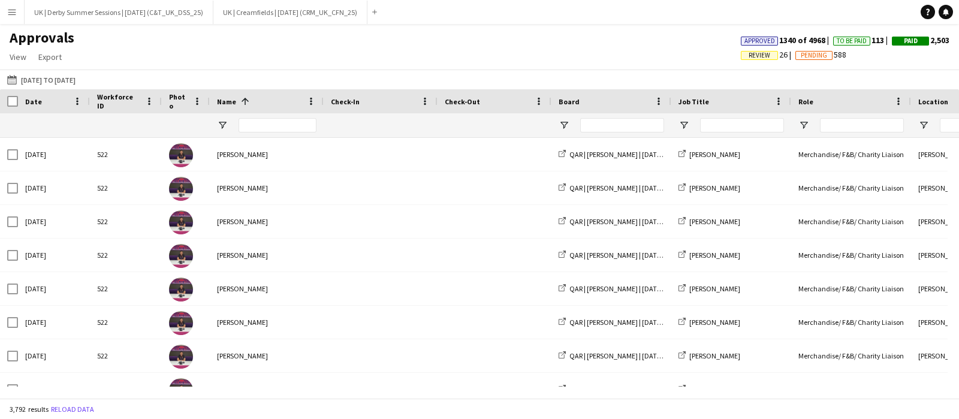
click at [749, 53] on span "Review" at bounding box center [760, 56] width 22 height 8
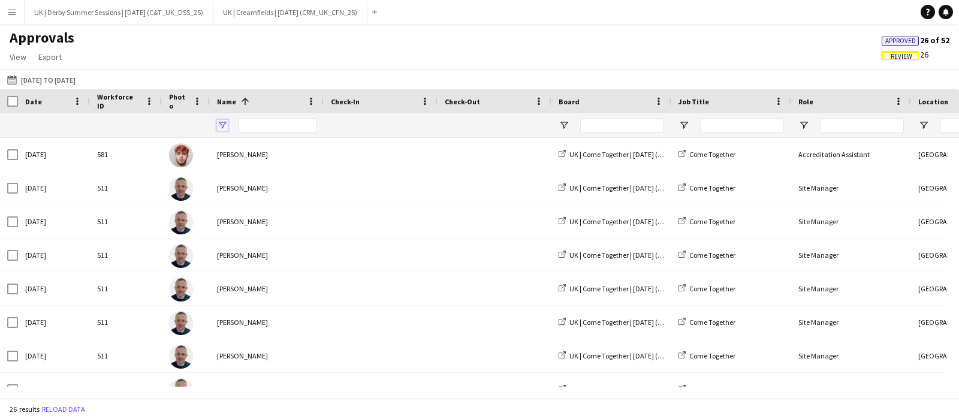
click at [224, 123] on span "Open Filter Menu" at bounding box center [222, 125] width 11 height 11
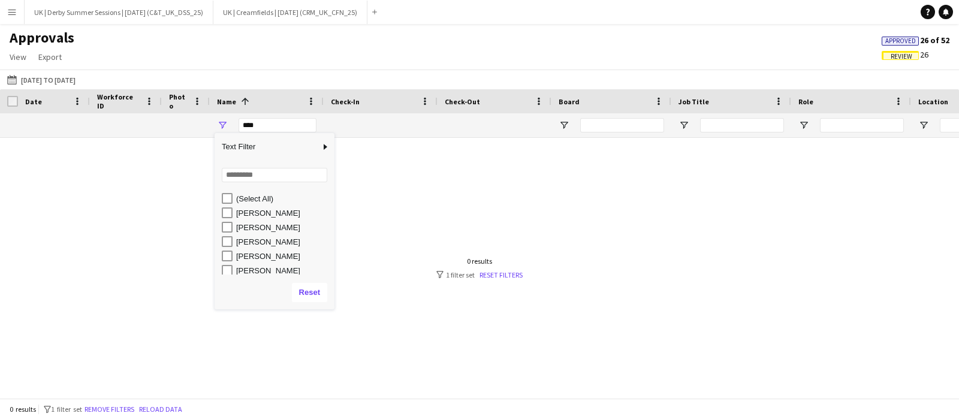
type input "**********"
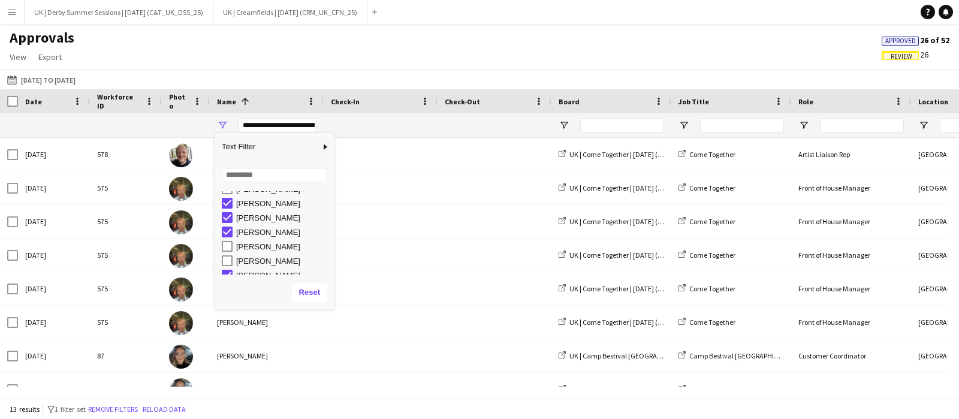
scroll to position [41, 0]
type input "**********"
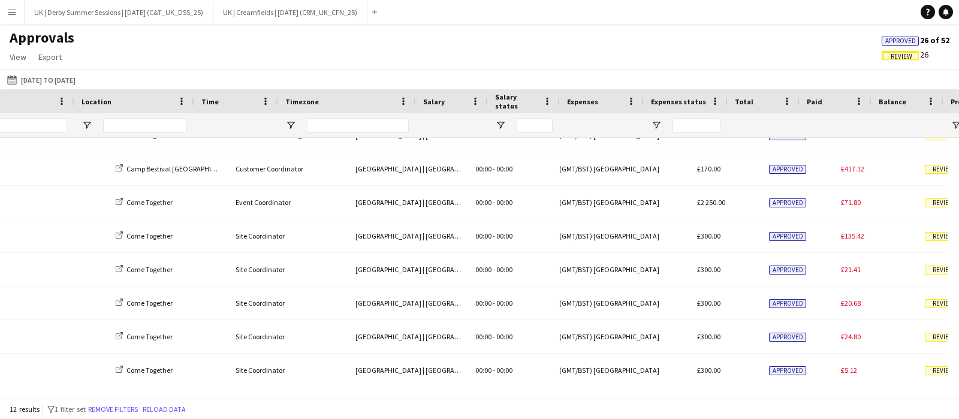
scroll to position [0, 837]
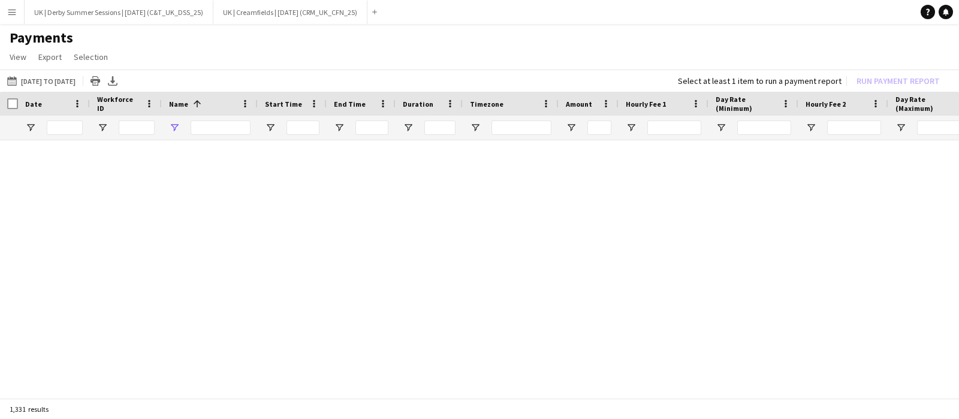
type input "*******"
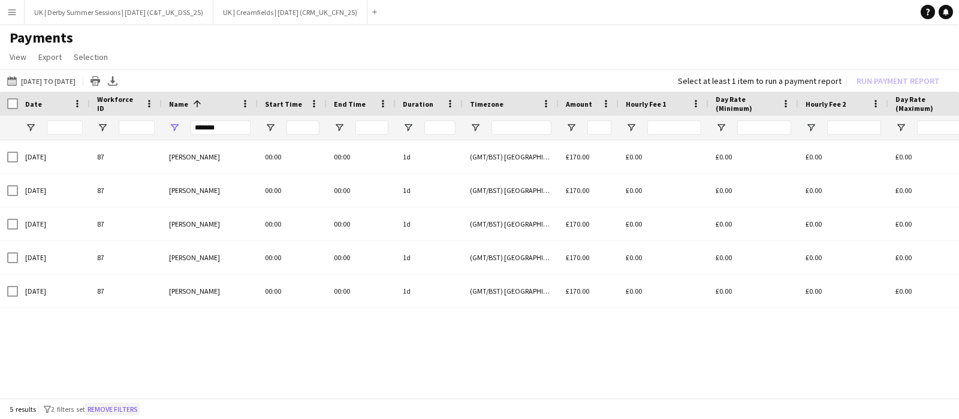
click at [120, 404] on button "Remove filters" at bounding box center [112, 409] width 55 height 13
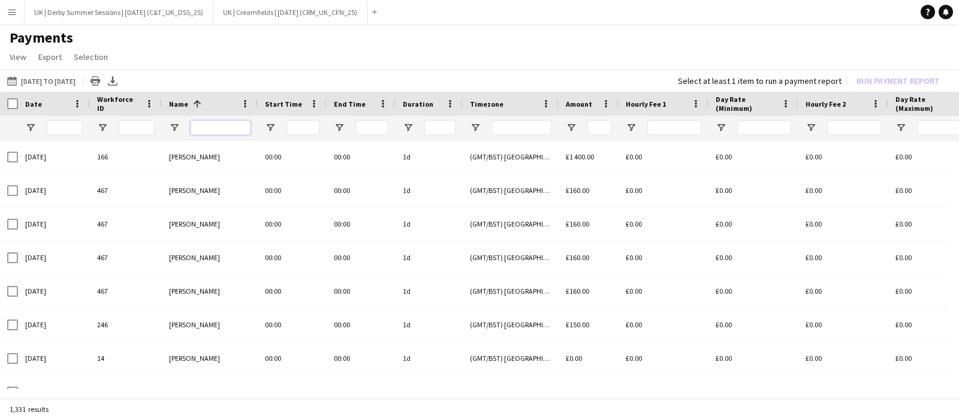
click at [227, 120] on input "Name Filter Input" at bounding box center [221, 127] width 60 height 14
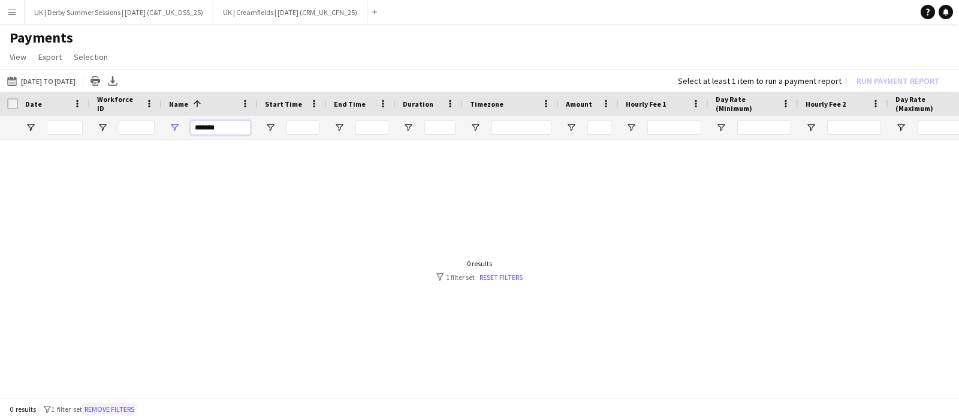
type input "*******"
click at [128, 408] on button "Remove filters" at bounding box center [109, 409] width 55 height 13
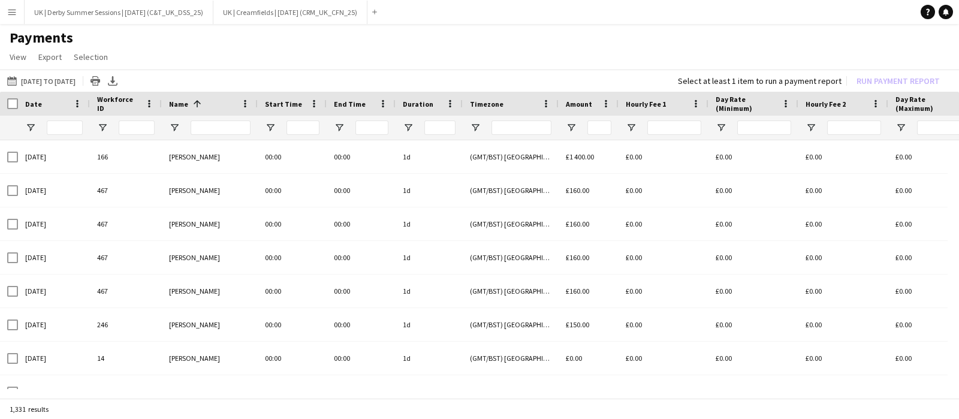
drag, startPoint x: 213, startPoint y: 137, endPoint x: 216, endPoint y: 128, distance: 8.9
click at [214, 135] on div at bounding box center [221, 128] width 60 height 24
click at [216, 130] on input "Name Filter Input" at bounding box center [221, 127] width 60 height 14
type input "***"
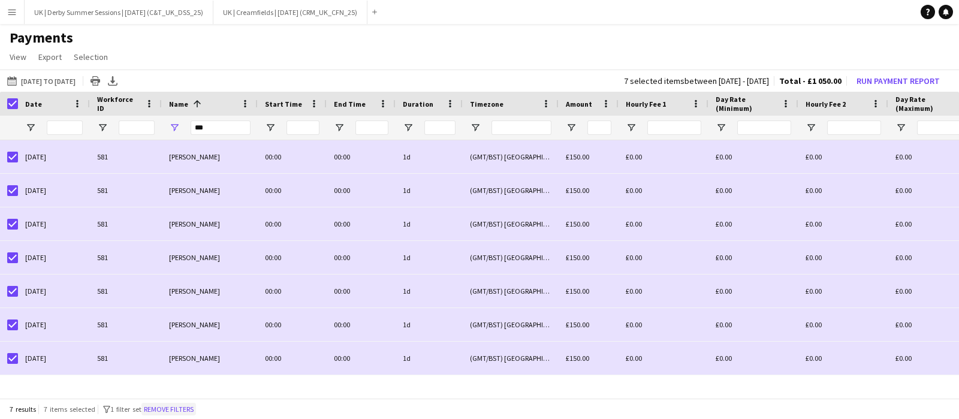
click at [180, 405] on button "Remove filters" at bounding box center [168, 409] width 55 height 13
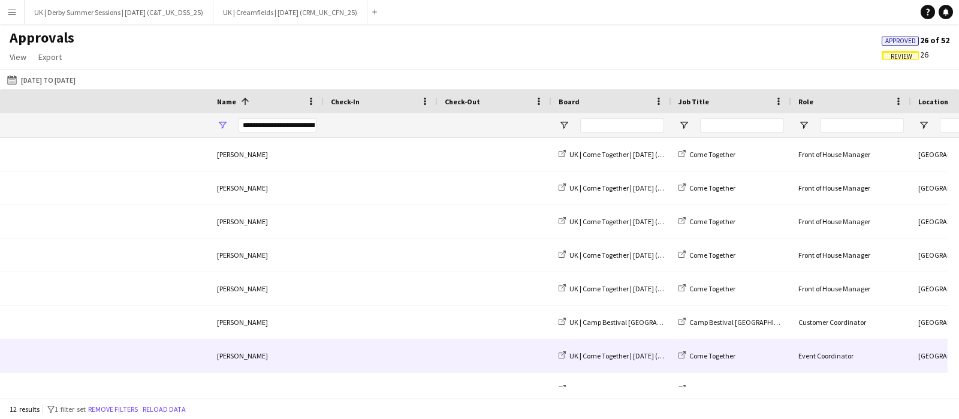
scroll to position [0, 385]
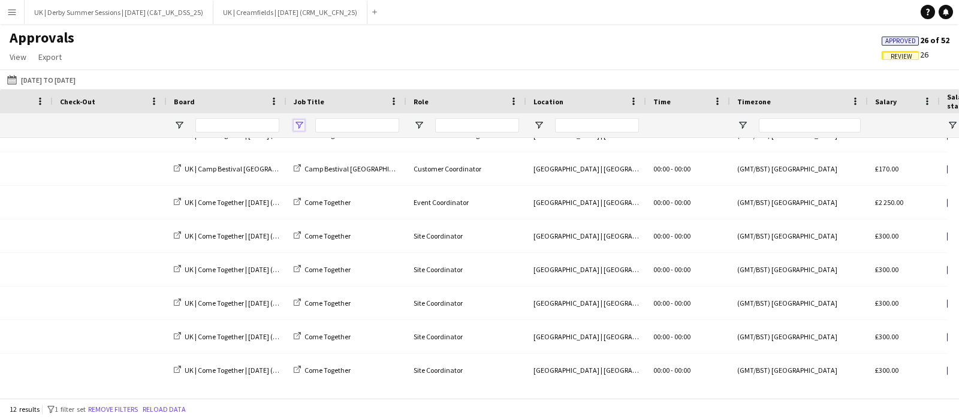
click at [300, 120] on span "Open Filter Menu" at bounding box center [299, 125] width 11 height 11
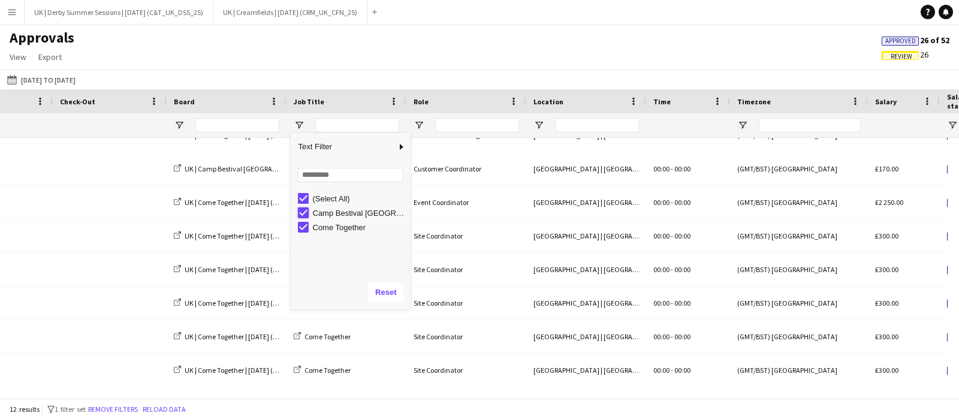
type input "**********"
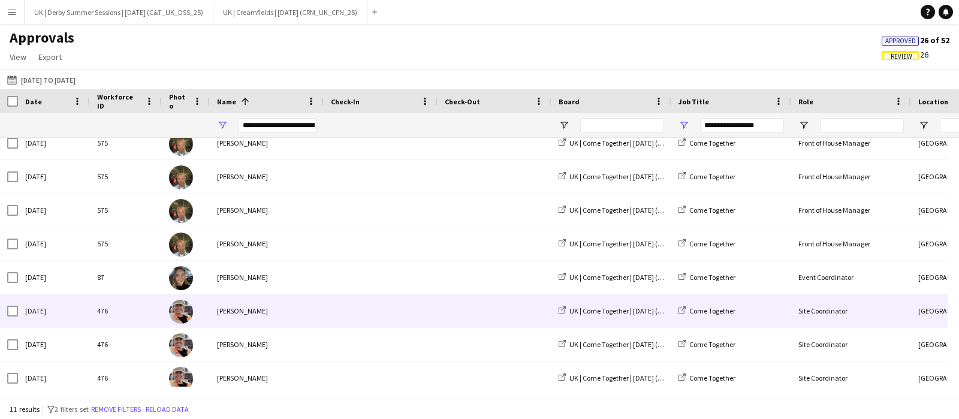
scroll to position [0, 0]
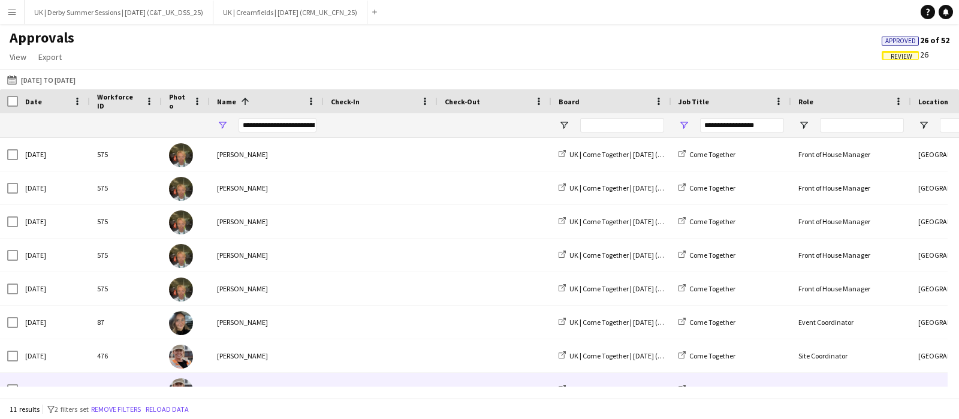
drag, startPoint x: 244, startPoint y: 387, endPoint x: 280, endPoint y: 385, distance: 36.0
click at [280, 385] on div "Time Role Location 1" at bounding box center [479, 243] width 959 height 309
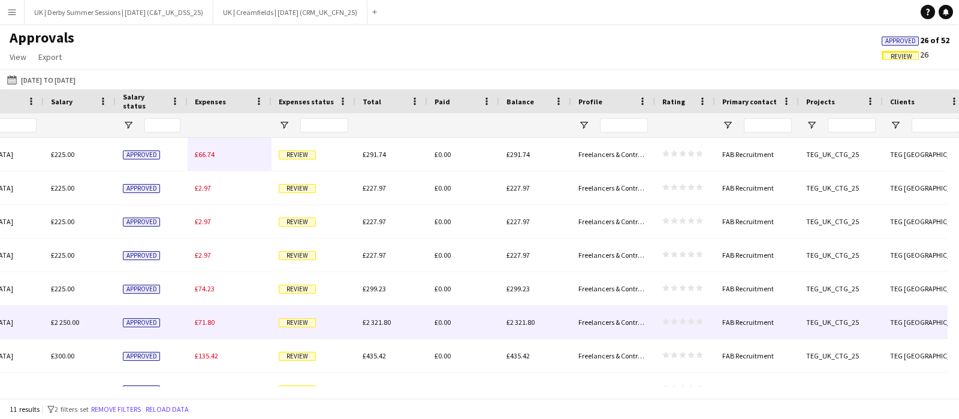
click at [209, 322] on span "£71.80" at bounding box center [205, 322] width 20 height 9
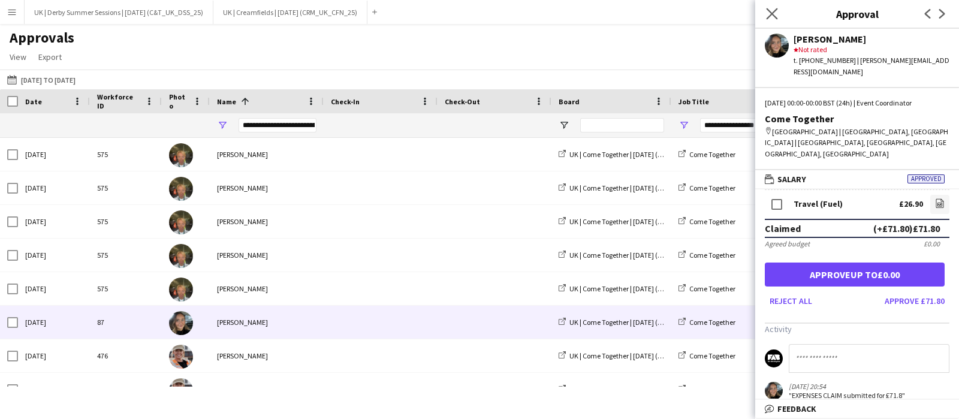
click at [770, 19] on icon "Close pop-in" at bounding box center [771, 13] width 11 height 11
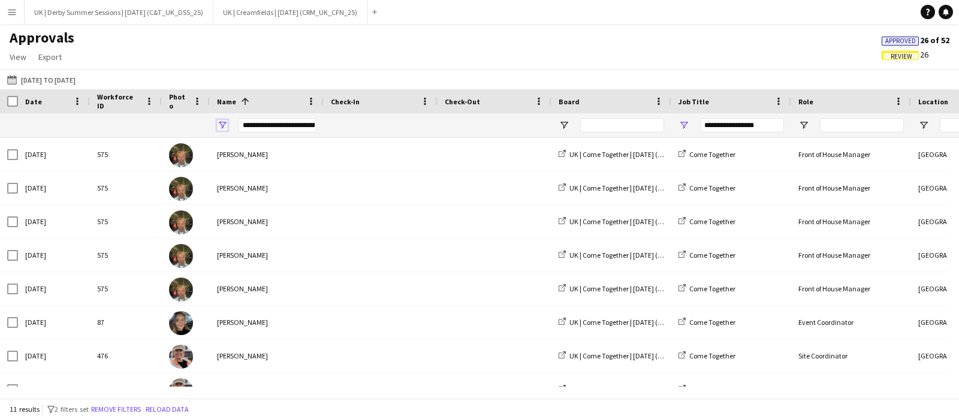
click at [221, 126] on span "Open Filter Menu" at bounding box center [222, 125] width 11 height 11
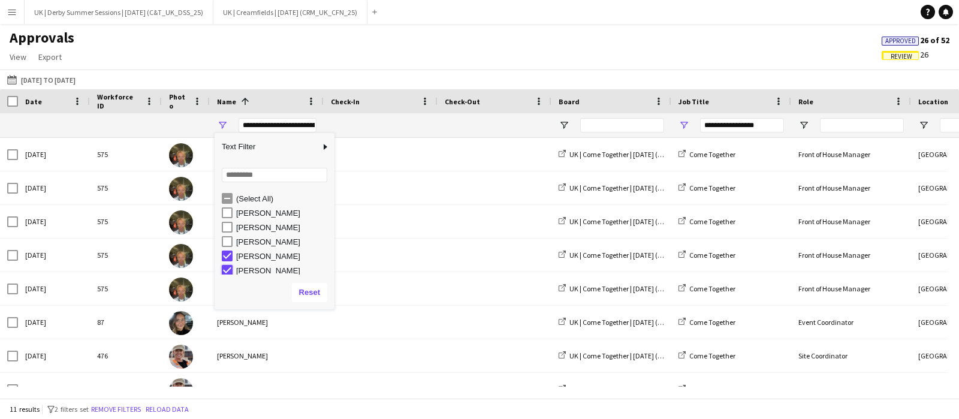
type input "**********"
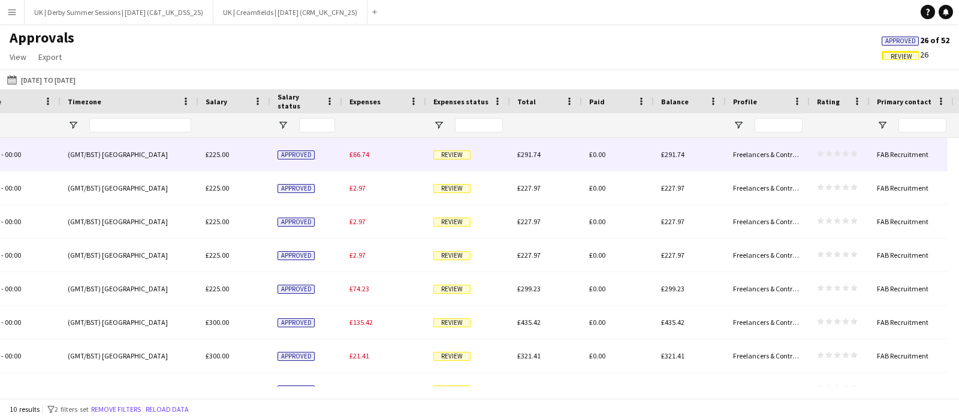
click at [352, 150] on span "£66.74" at bounding box center [359, 154] width 20 height 9
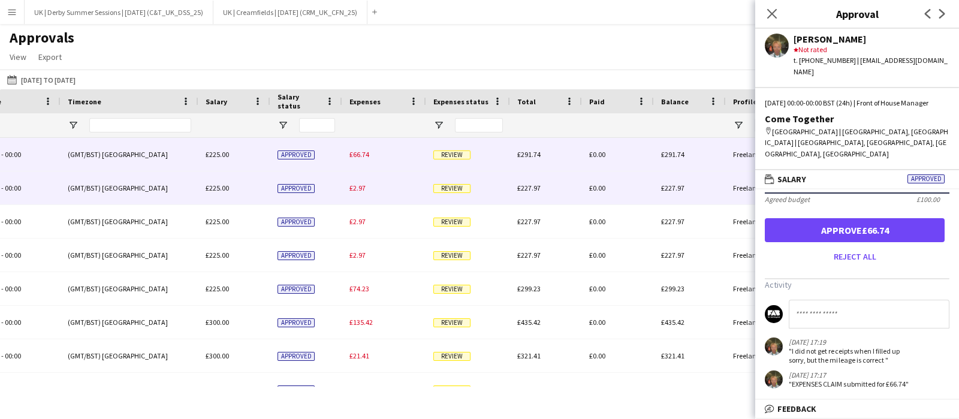
click at [361, 188] on span "£2.97" at bounding box center [357, 187] width 16 height 9
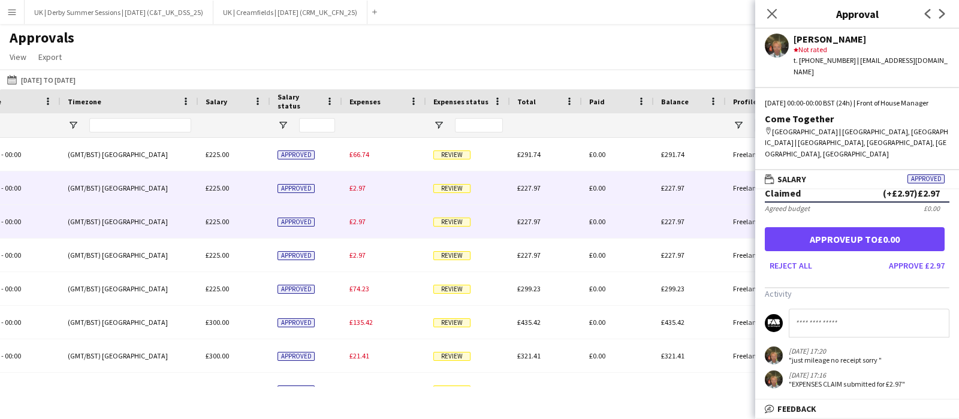
click at [358, 224] on span "£2.97" at bounding box center [357, 221] width 16 height 9
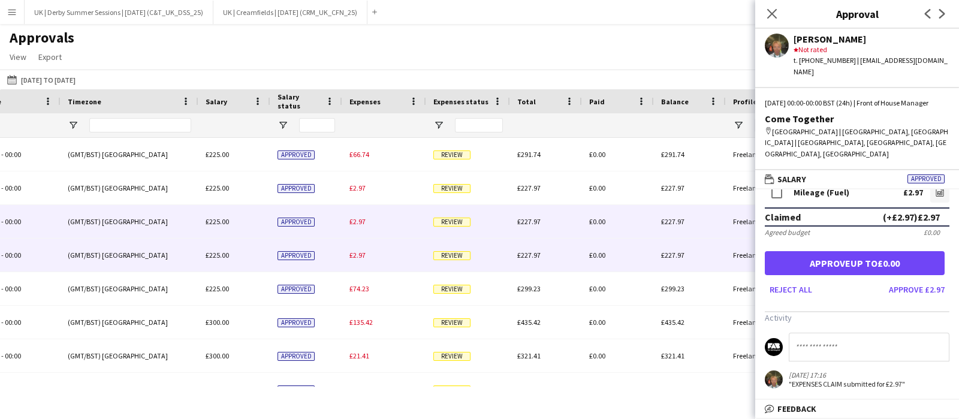
click at [354, 254] on span "£2.97" at bounding box center [357, 255] width 16 height 9
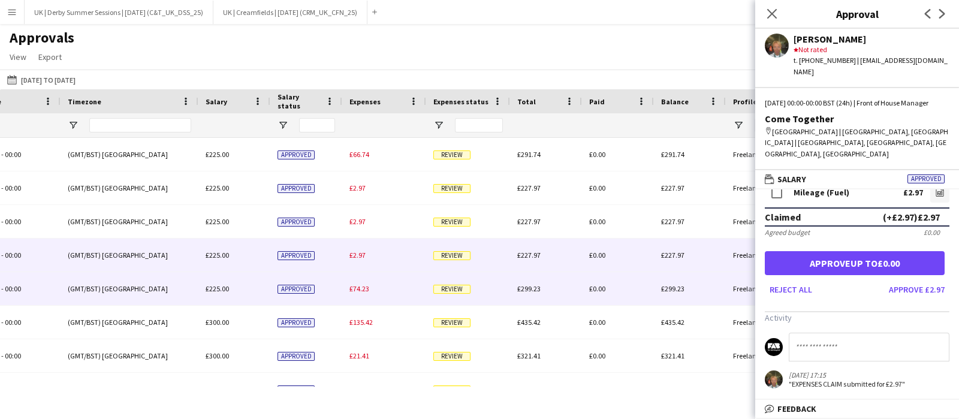
click at [364, 290] on span "£74.23" at bounding box center [359, 288] width 20 height 9
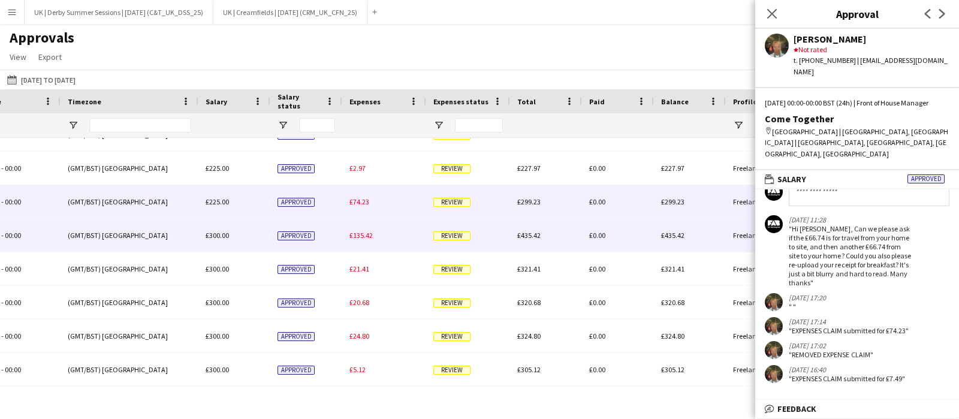
click at [355, 236] on span "£135.42" at bounding box center [360, 235] width 23 height 9
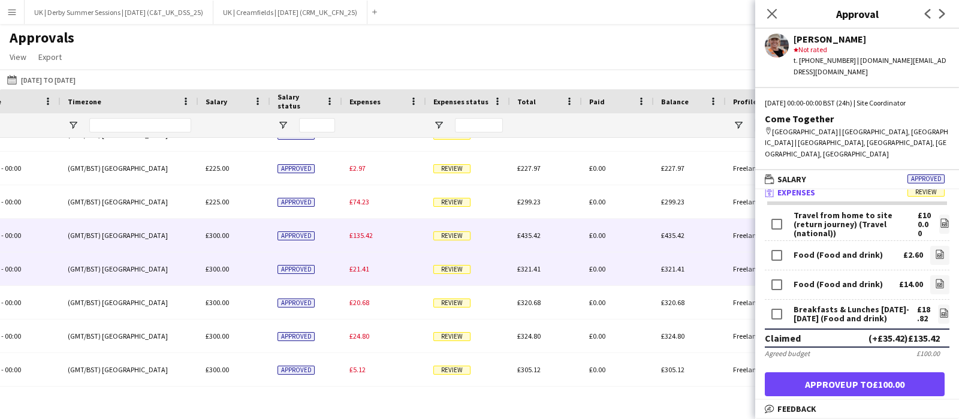
click at [360, 266] on span "£21.41" at bounding box center [359, 268] width 20 height 9
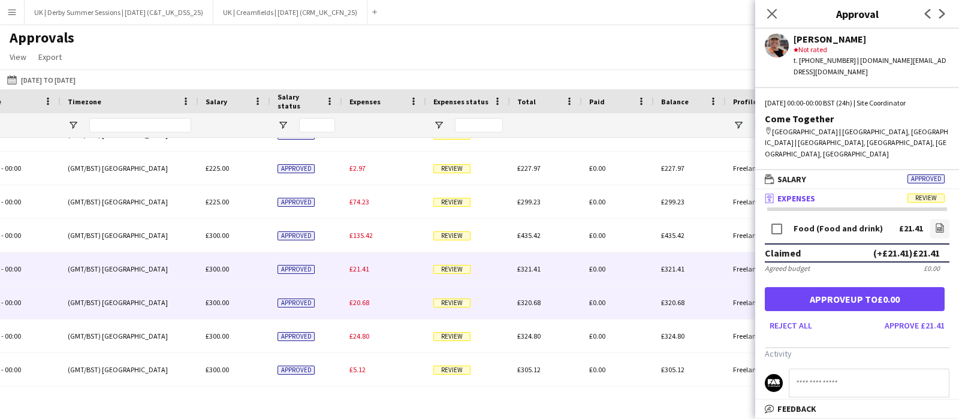
click at [371, 304] on div "£20.68" at bounding box center [384, 302] width 84 height 33
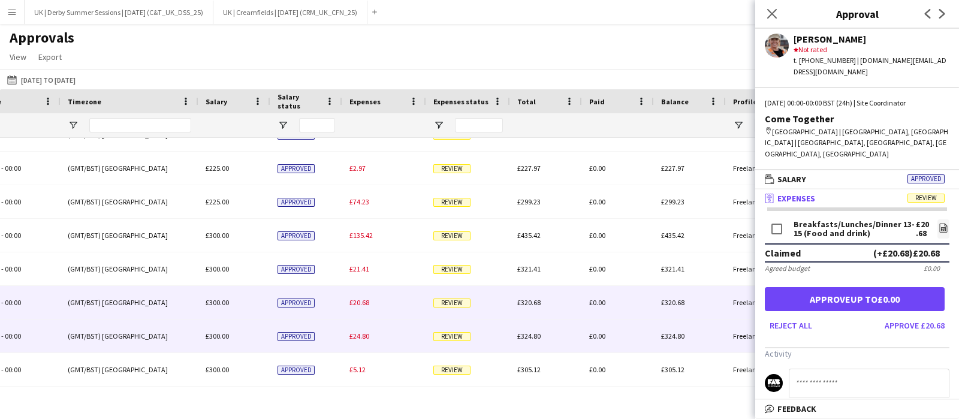
click at [364, 336] on span "£24.80" at bounding box center [359, 335] width 20 height 9
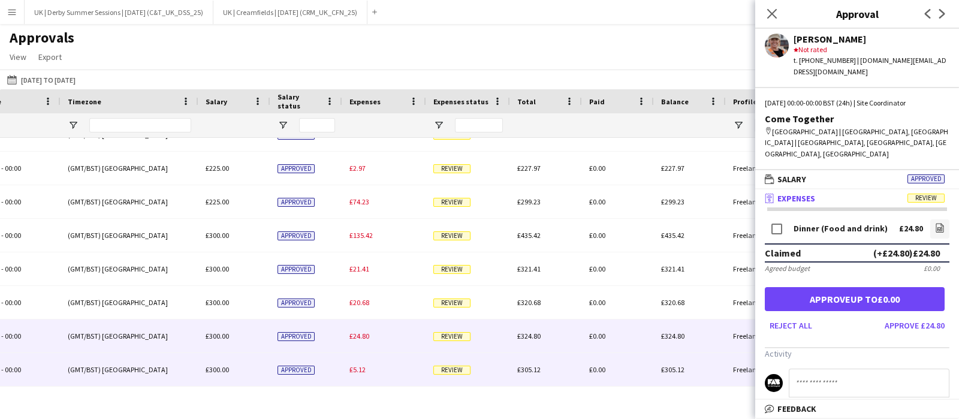
click at [360, 364] on div "£5.12" at bounding box center [384, 369] width 84 height 33
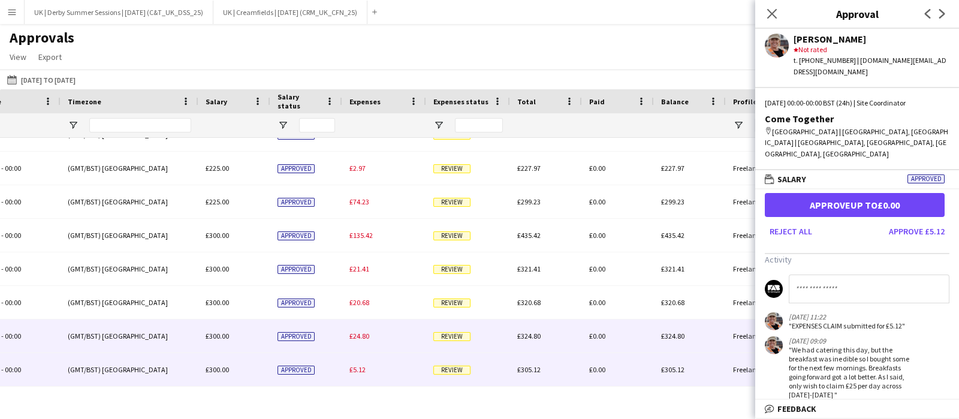
click at [360, 337] on span "£24.80" at bounding box center [359, 335] width 20 height 9
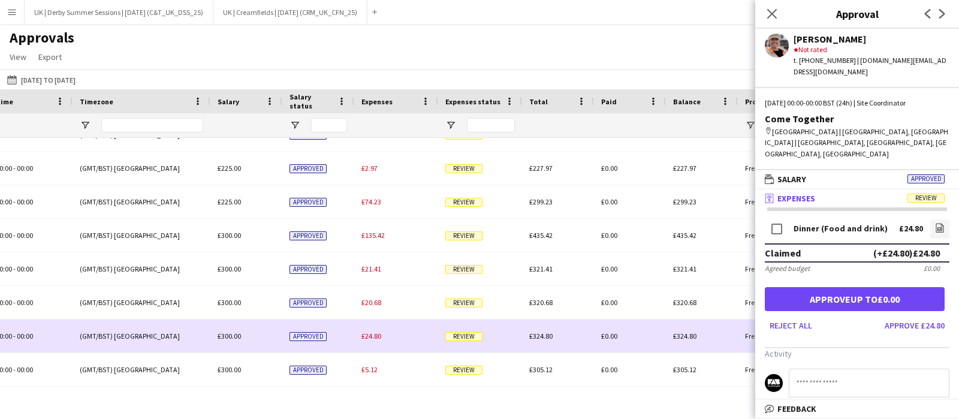
click at [378, 340] on span "£24.80" at bounding box center [371, 335] width 20 height 9
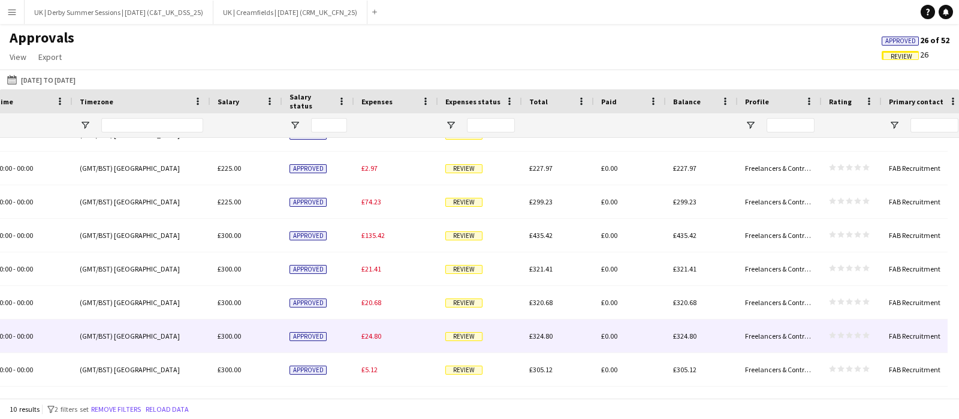
click at [367, 334] on span "£24.80" at bounding box center [371, 335] width 20 height 9
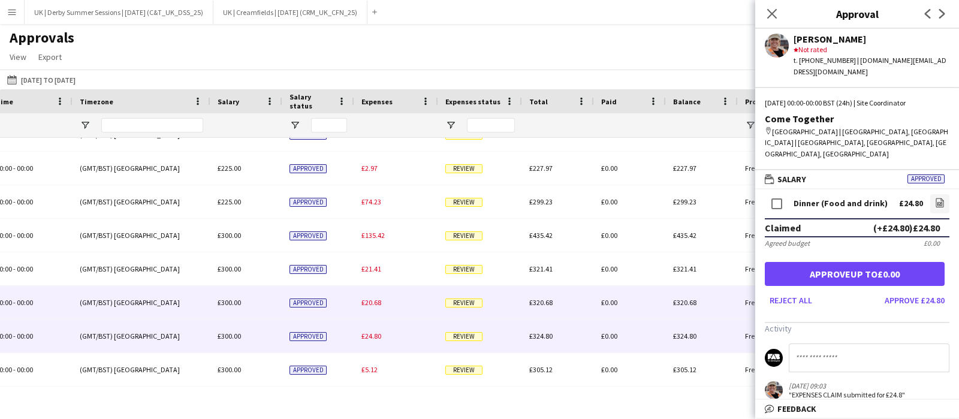
click at [361, 303] on span "£20.68" at bounding box center [371, 302] width 20 height 9
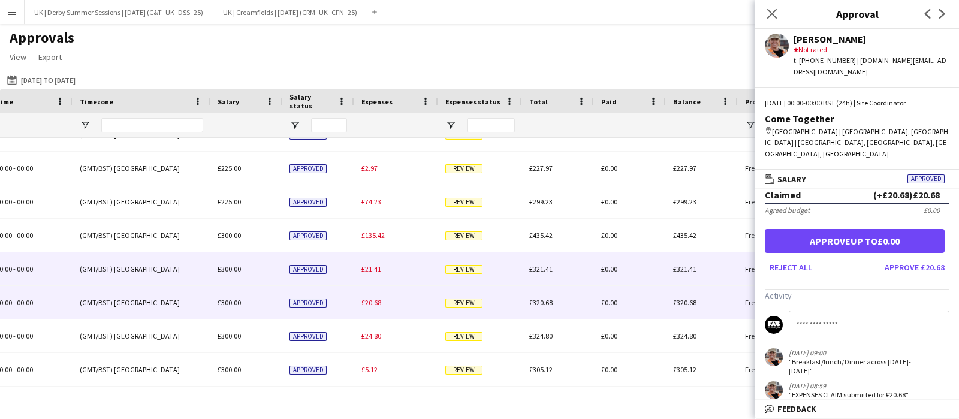
click at [366, 270] on span "£21.41" at bounding box center [371, 268] width 20 height 9
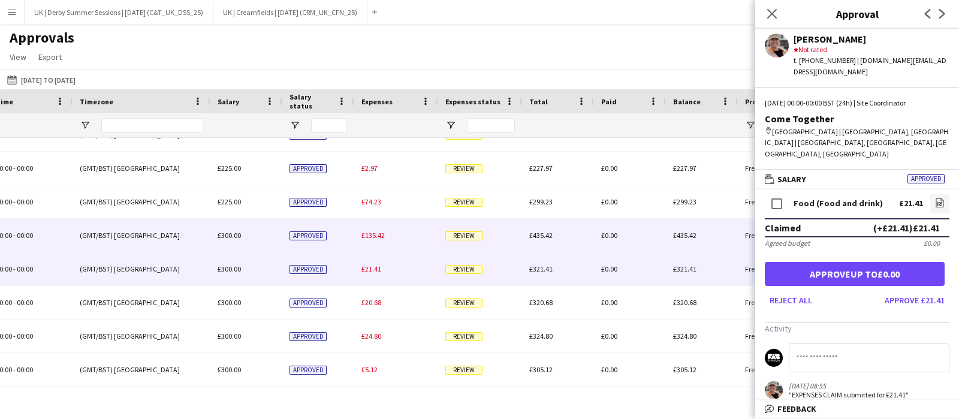
click at [378, 237] on span "£135.42" at bounding box center [372, 235] width 23 height 9
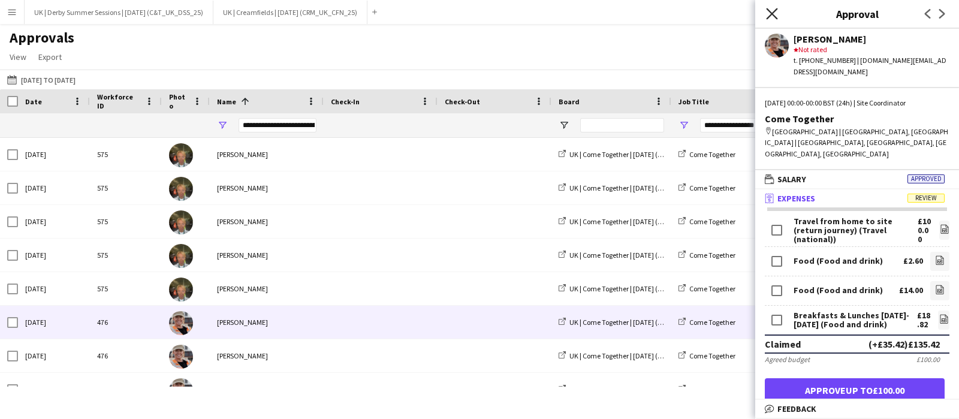
click at [771, 14] on icon at bounding box center [771, 13] width 11 height 11
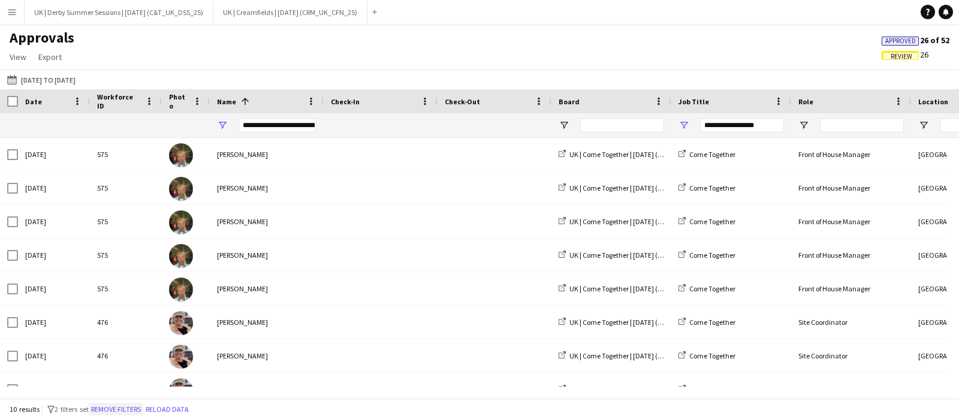
click at [122, 409] on button "Remove filters" at bounding box center [116, 409] width 55 height 13
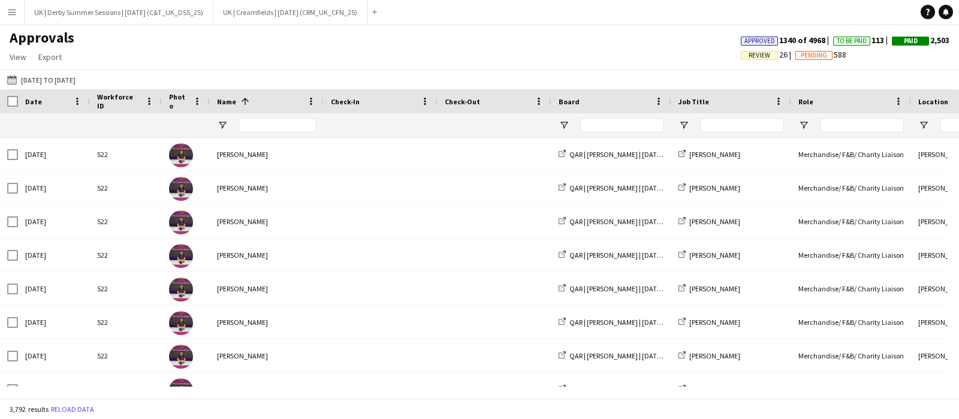
click at [749, 52] on span "Review" at bounding box center [760, 56] width 22 height 8
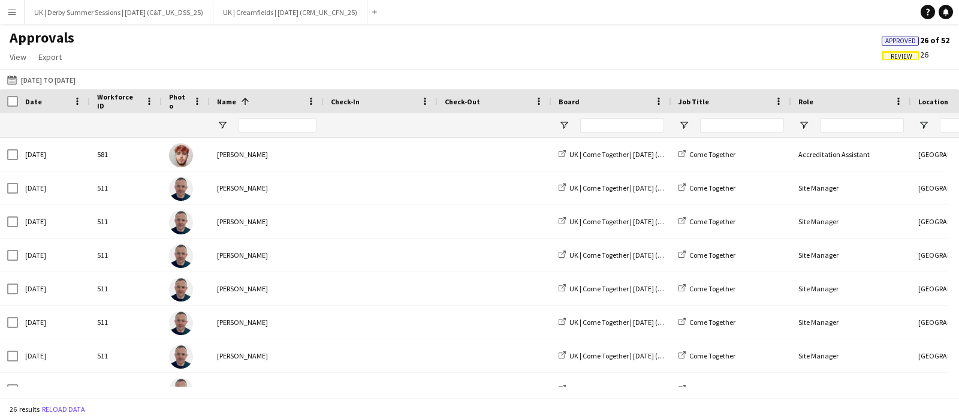
click at [901, 61] on div "Approved 26 of 52 Review 26" at bounding box center [915, 49] width 87 height 29
click at [904, 55] on span "Review" at bounding box center [902, 57] width 22 height 8
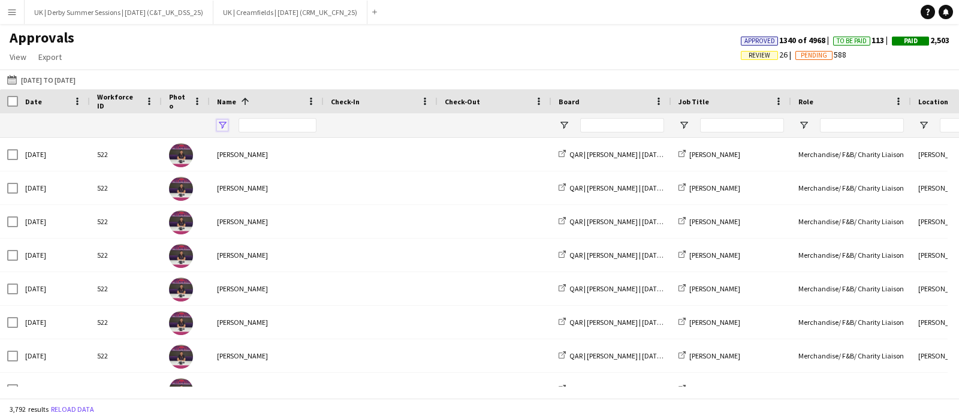
click at [224, 124] on span "Open Filter Menu" at bounding box center [222, 125] width 11 height 11
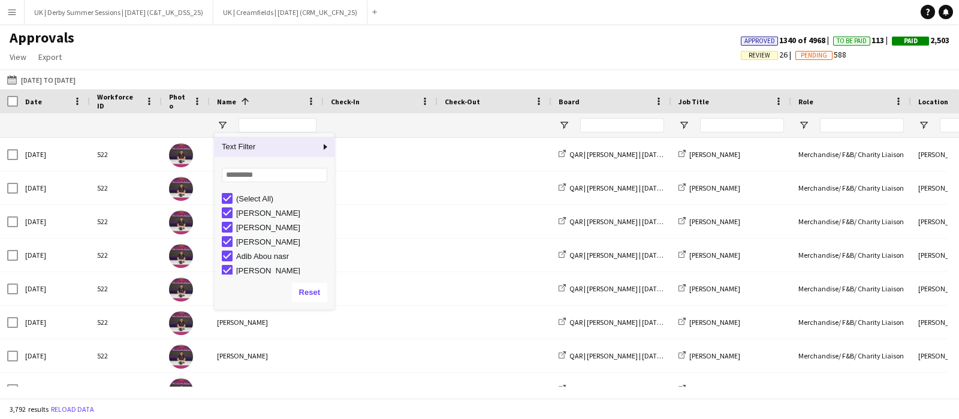
click at [749, 57] on span "Review" at bounding box center [760, 56] width 22 height 8
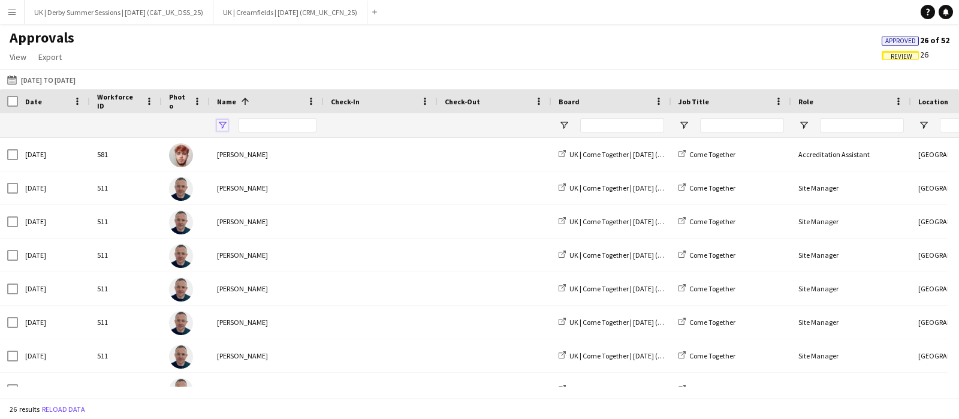
click at [222, 126] on span "Open Filter Menu" at bounding box center [222, 125] width 11 height 11
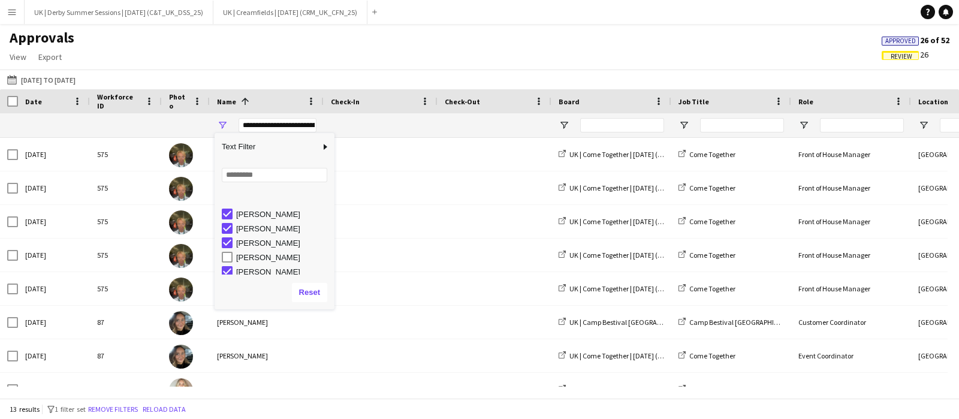
scroll to position [61, 0]
click at [332, 237] on div "Column Filter" at bounding box center [332, 221] width 3 height 170
type input "**********"
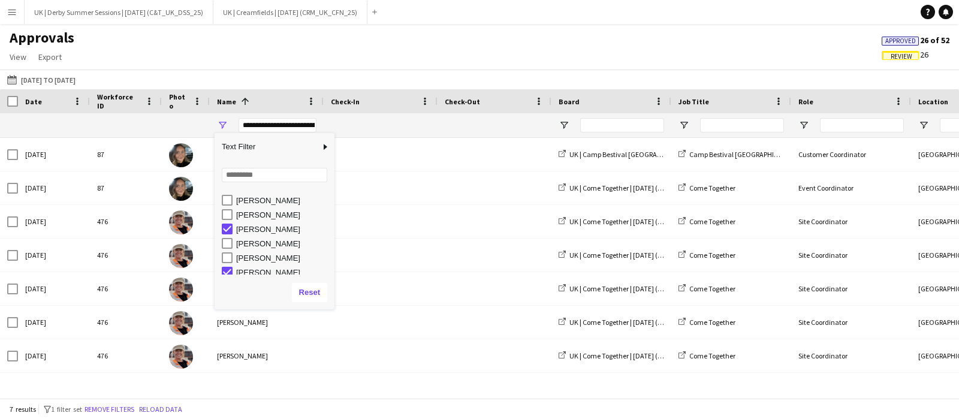
scroll to position [61, 0]
click at [566, 124] on span "Open Filter Menu" at bounding box center [564, 125] width 11 height 11
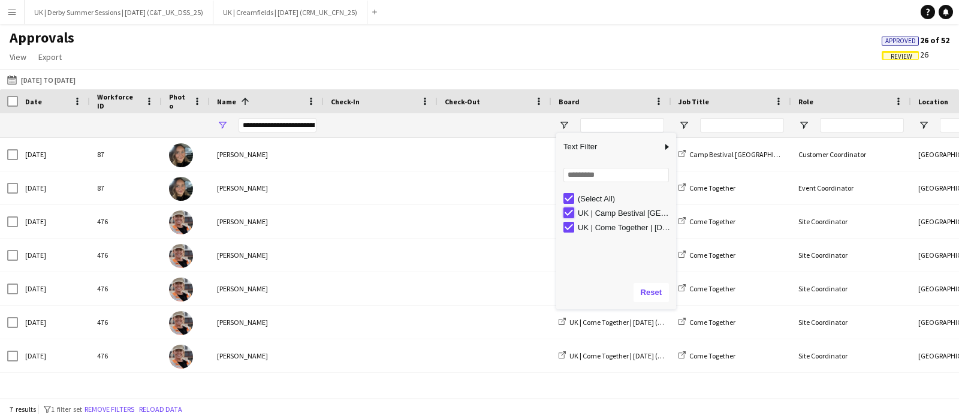
type input "**********"
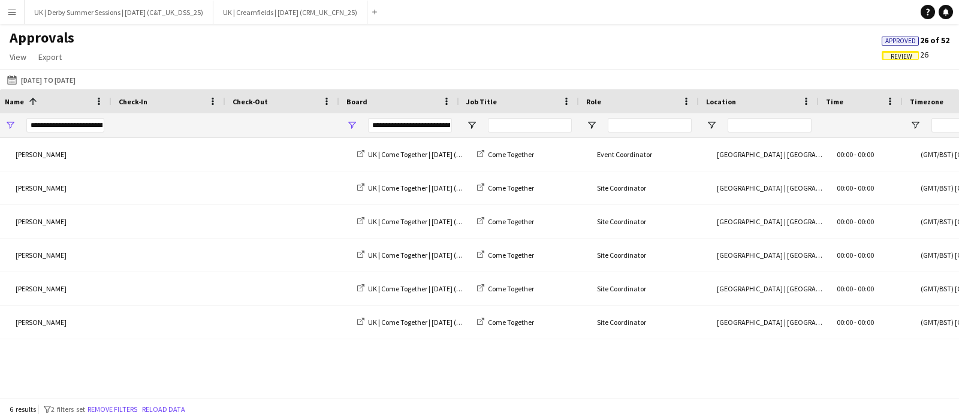
scroll to position [0, 212]
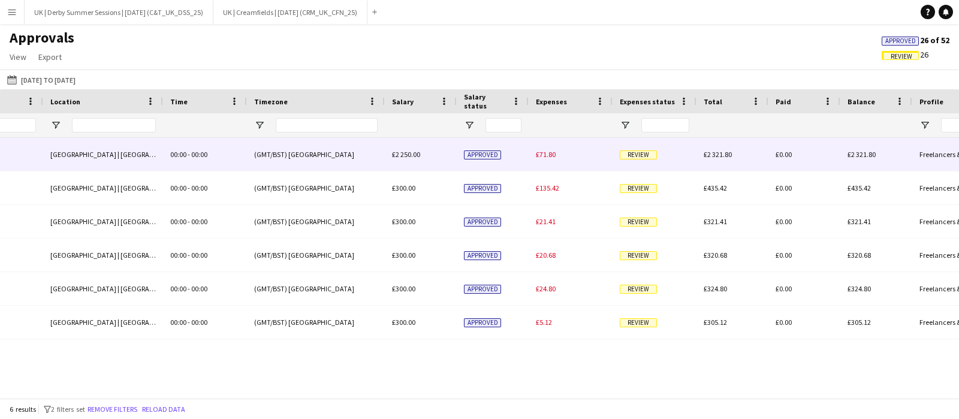
click at [551, 154] on span "£71.80" at bounding box center [546, 154] width 20 height 9
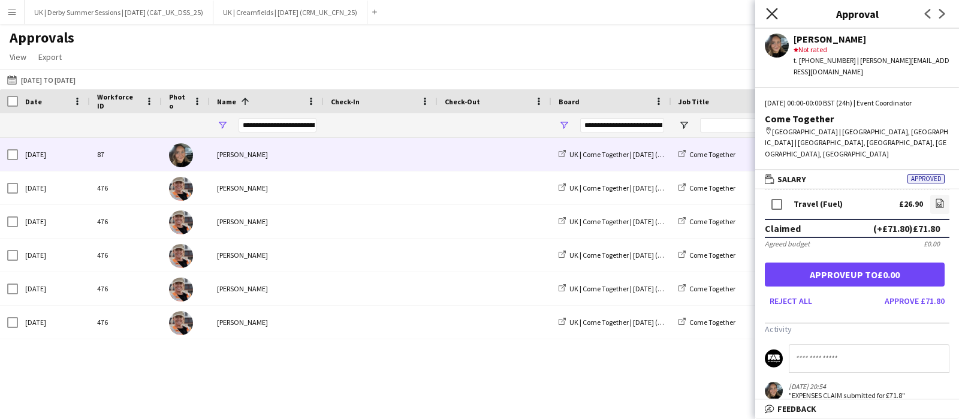
click at [776, 10] on icon at bounding box center [771, 13] width 11 height 11
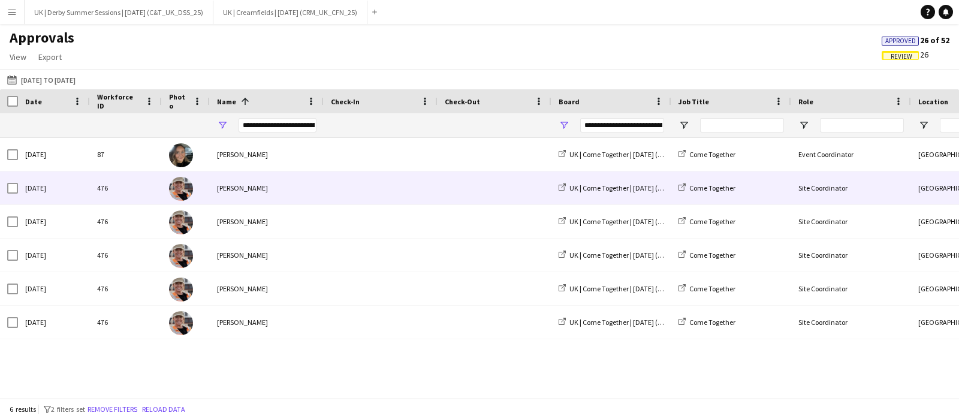
click at [302, 190] on div "[PERSON_NAME]" at bounding box center [267, 187] width 114 height 33
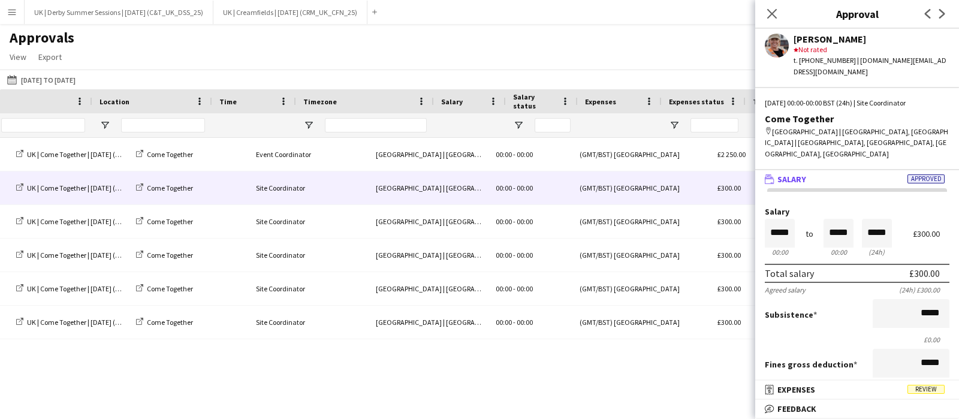
scroll to position [0, 819]
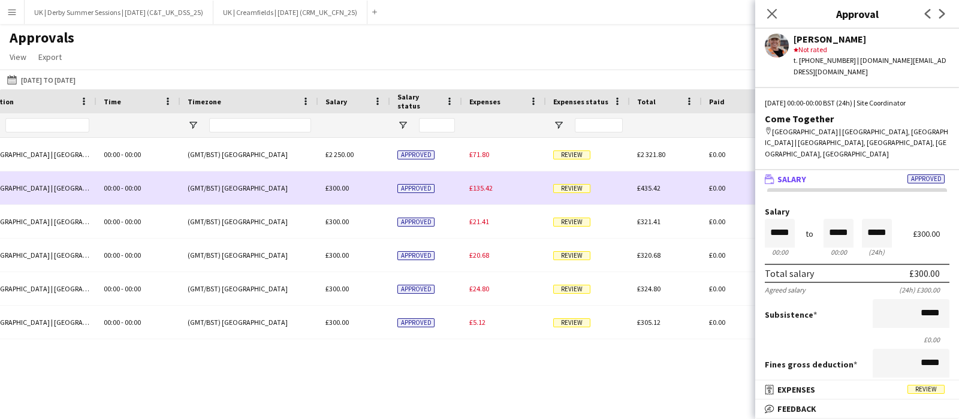
click at [488, 184] on span "£135.42" at bounding box center [480, 187] width 23 height 9
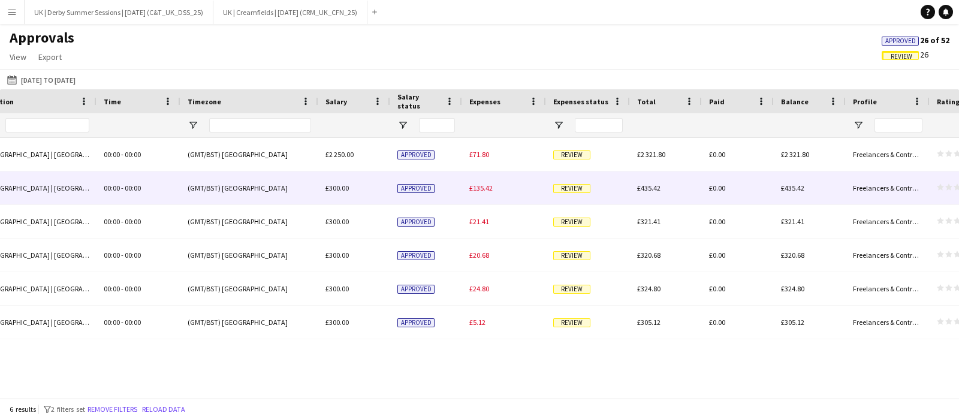
click at [488, 188] on span "£135.42" at bounding box center [480, 187] width 23 height 9
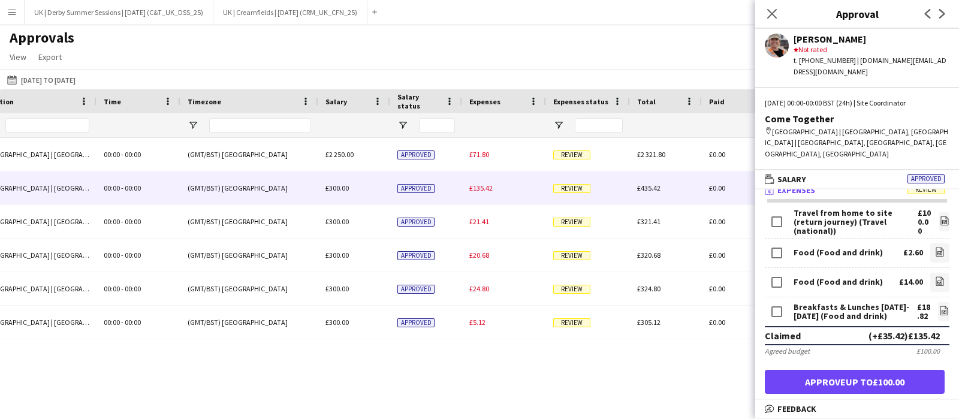
scroll to position [0, 0]
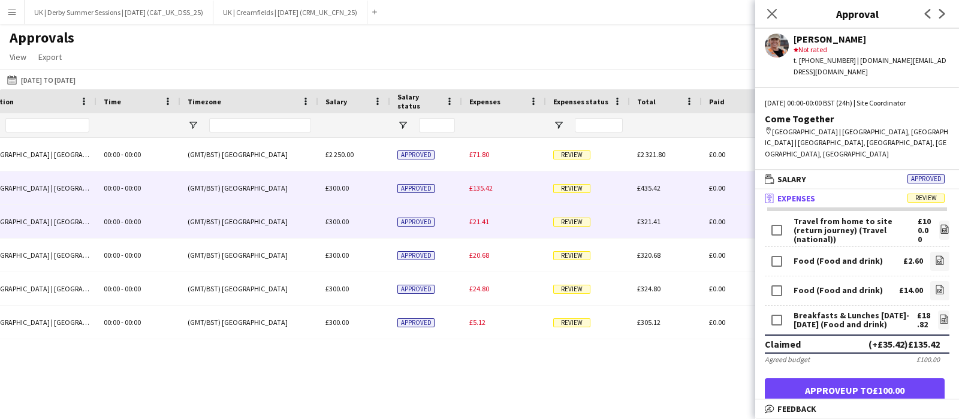
click at [482, 224] on span "£21.41" at bounding box center [479, 221] width 20 height 9
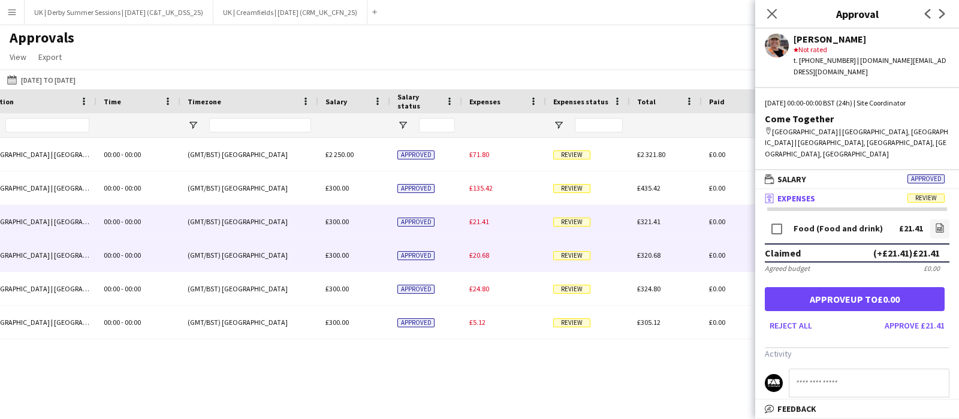
click at [475, 271] on div "£20.68" at bounding box center [504, 255] width 84 height 33
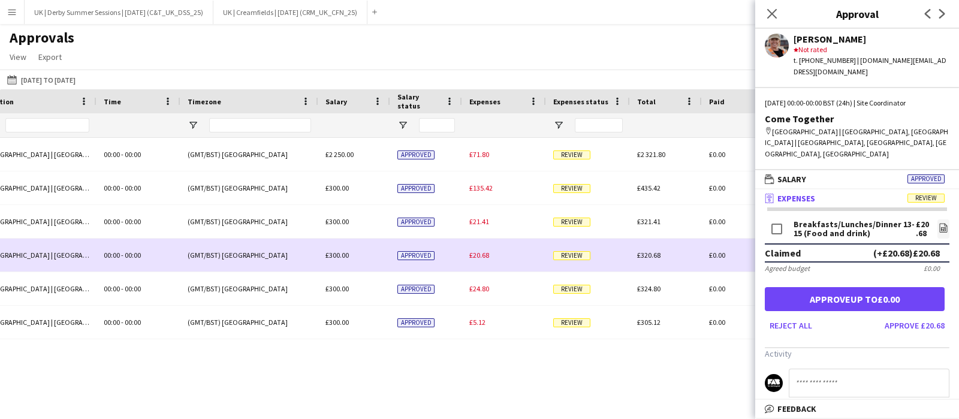
click at [476, 260] on span "£20.68" at bounding box center [479, 255] width 20 height 9
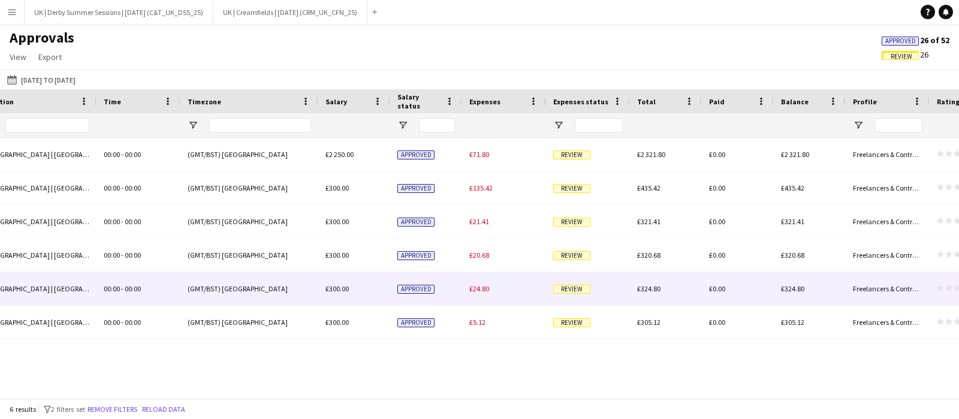
click at [480, 286] on div "£24.80" at bounding box center [504, 288] width 84 height 33
click at [476, 283] on div "£24.80" at bounding box center [504, 288] width 84 height 33
click at [477, 291] on span "£24.80" at bounding box center [479, 288] width 20 height 9
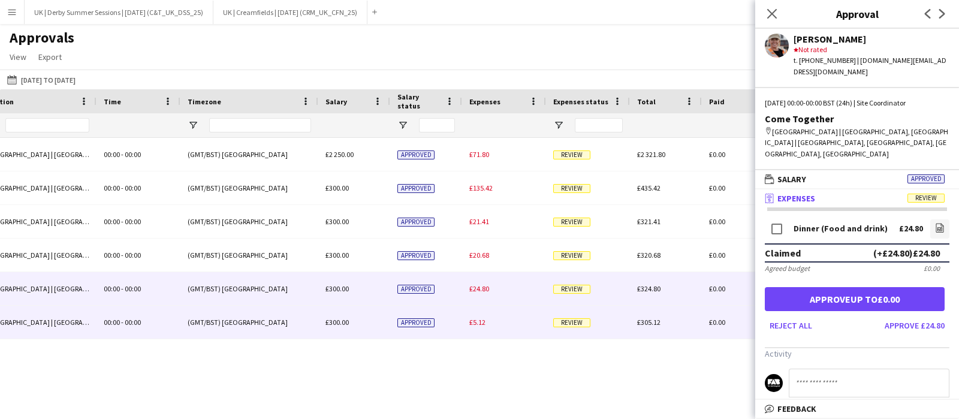
click at [477, 322] on span "£5.12" at bounding box center [477, 322] width 16 height 9
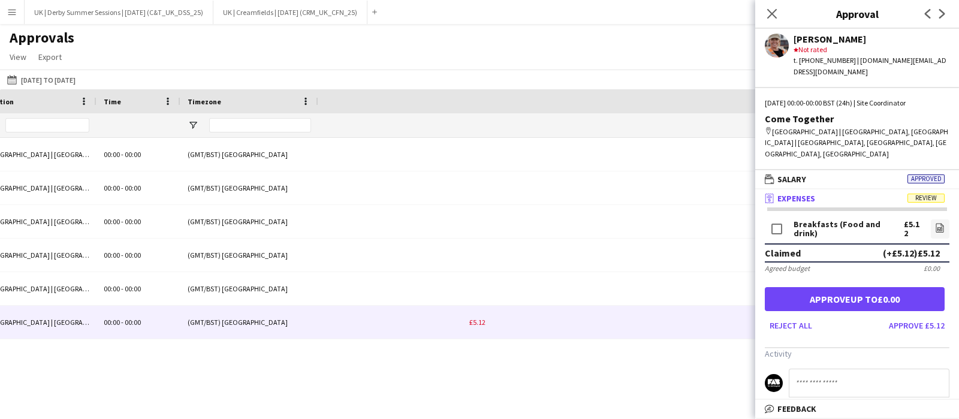
scroll to position [0, 95]
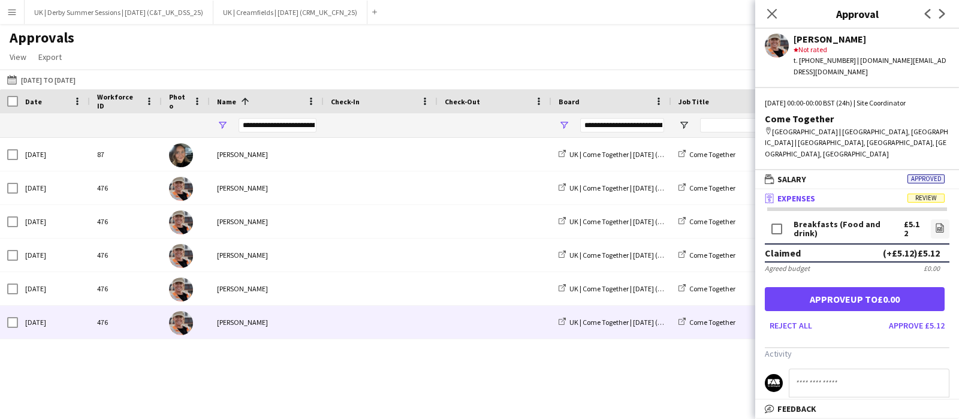
drag, startPoint x: 767, startPoint y: 13, endPoint x: 712, endPoint y: 65, distance: 75.9
click at [767, 13] on icon "Close pop-in" at bounding box center [772, 14] width 10 height 10
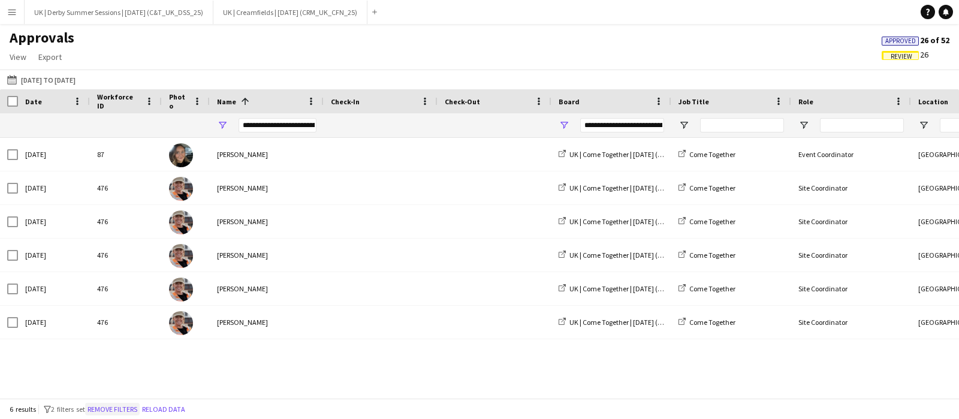
click at [129, 406] on button "Remove filters" at bounding box center [112, 409] width 55 height 13
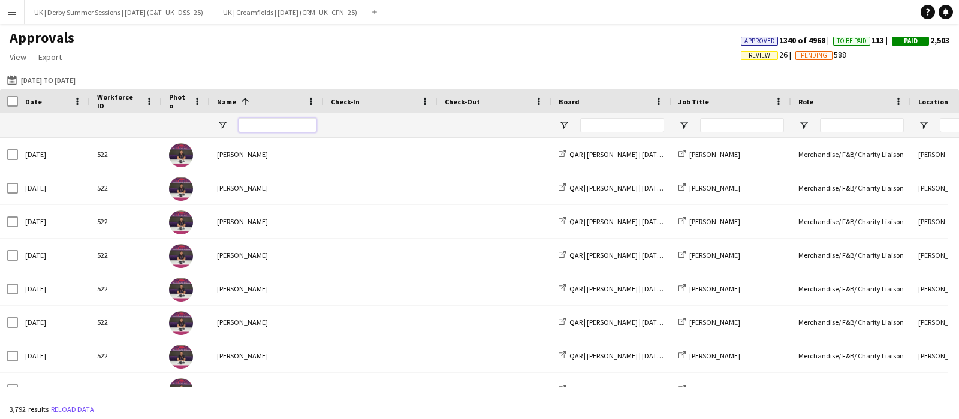
click at [252, 124] on input "Name Filter Input" at bounding box center [278, 125] width 78 height 14
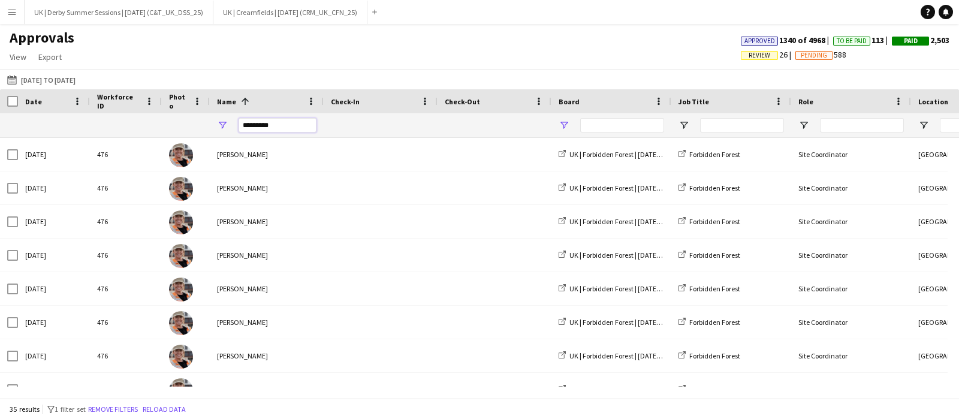
type input "*********"
click at [567, 120] on span "Open Filter Menu" at bounding box center [564, 125] width 11 height 11
click at [112, 412] on button "Remove filters" at bounding box center [113, 409] width 55 height 13
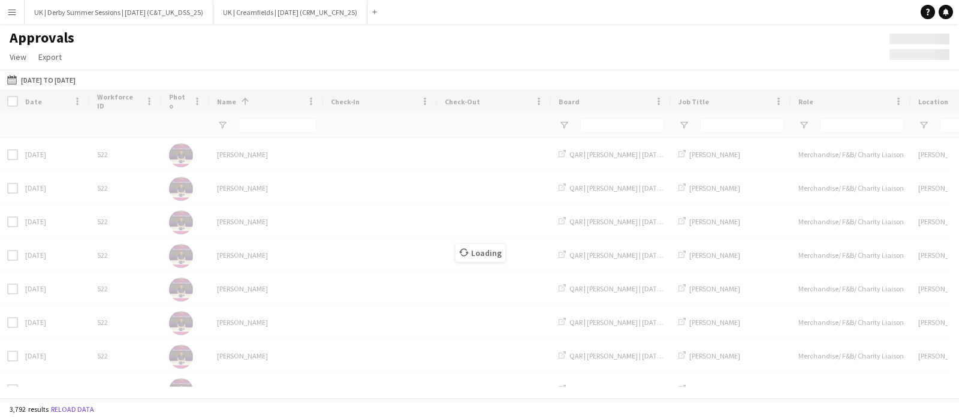
click at [251, 124] on div "Loading" at bounding box center [479, 243] width 959 height 309
click at [252, 126] on div "Time Location Role 1" at bounding box center [479, 243] width 959 height 309
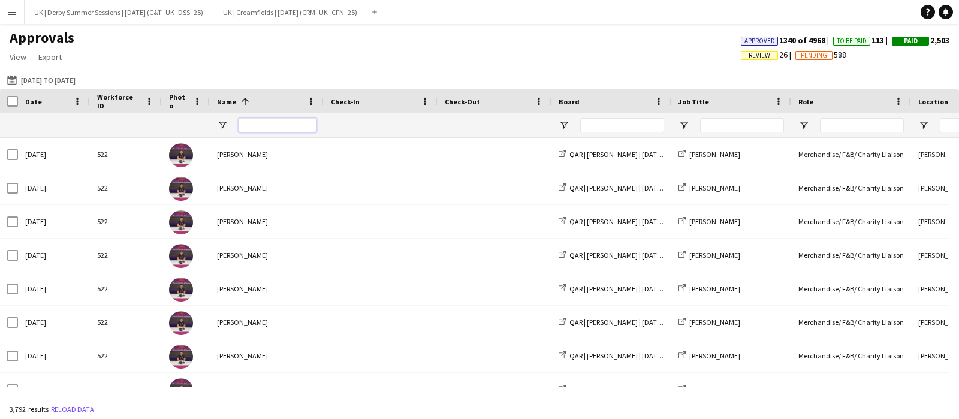
click at [252, 127] on input "Name Filter Input" at bounding box center [278, 125] width 78 height 14
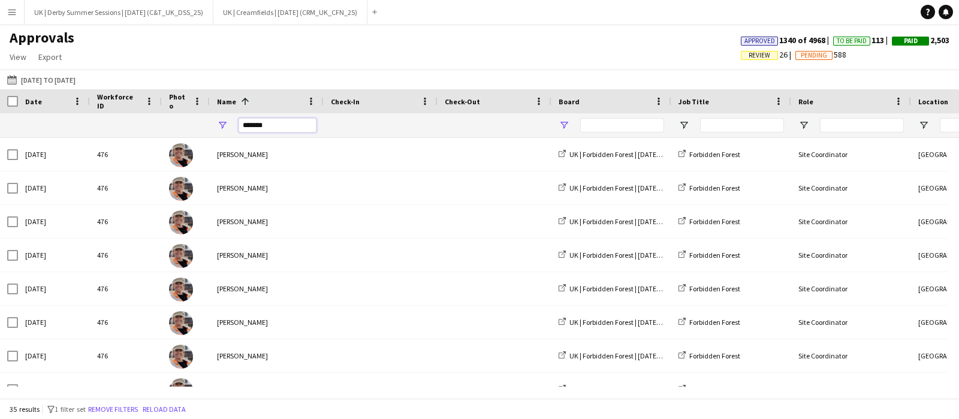
type input "*******"
click at [566, 124] on span "Open Filter Menu" at bounding box center [564, 125] width 11 height 11
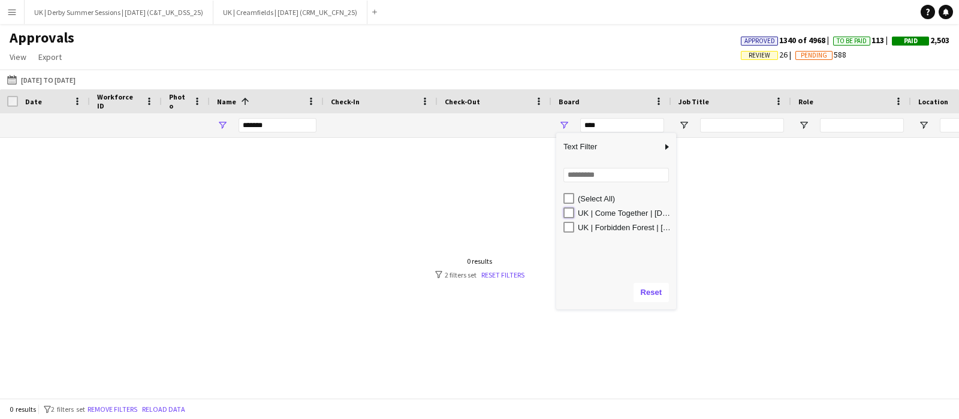
type input "**********"
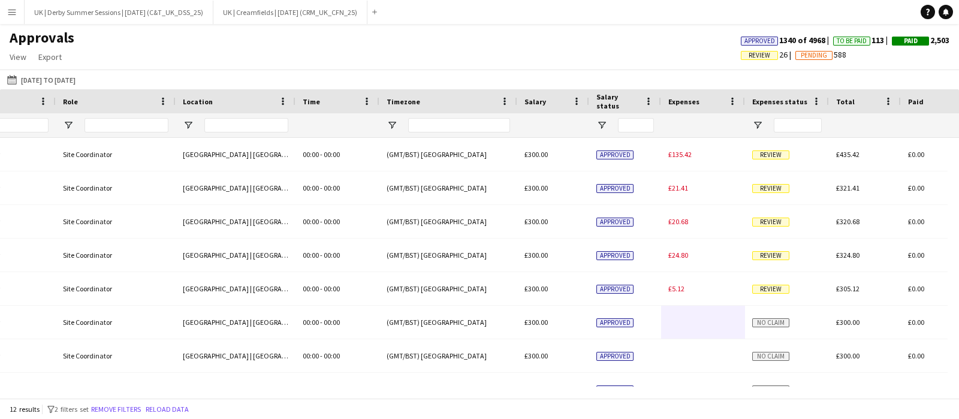
scroll to position [0, 752]
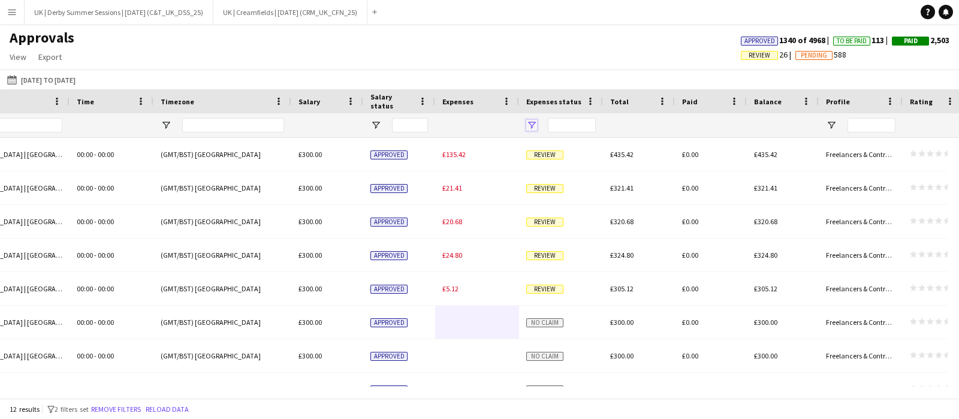
click at [535, 122] on span "Open Filter Menu" at bounding box center [531, 125] width 11 height 11
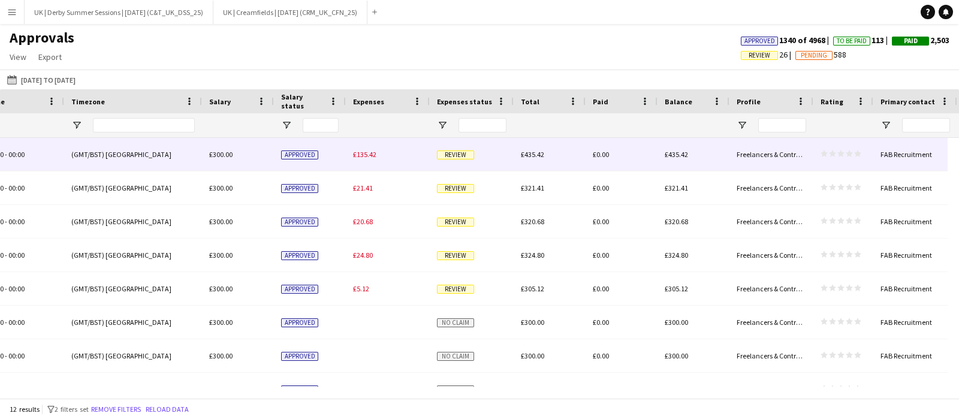
click at [388, 143] on div "£135.42" at bounding box center [388, 154] width 84 height 33
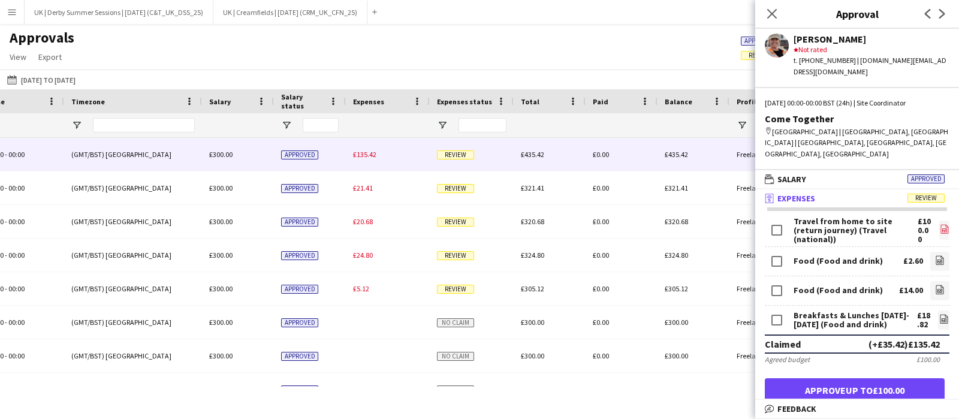
click at [940, 224] on icon "file-image" at bounding box center [945, 229] width 10 height 10
click at [935, 255] on icon "file-image" at bounding box center [940, 260] width 10 height 10
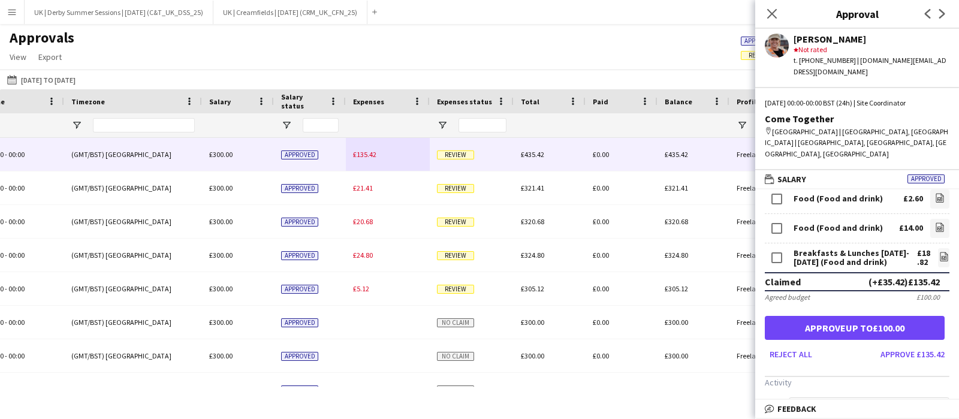
scroll to position [0, 0]
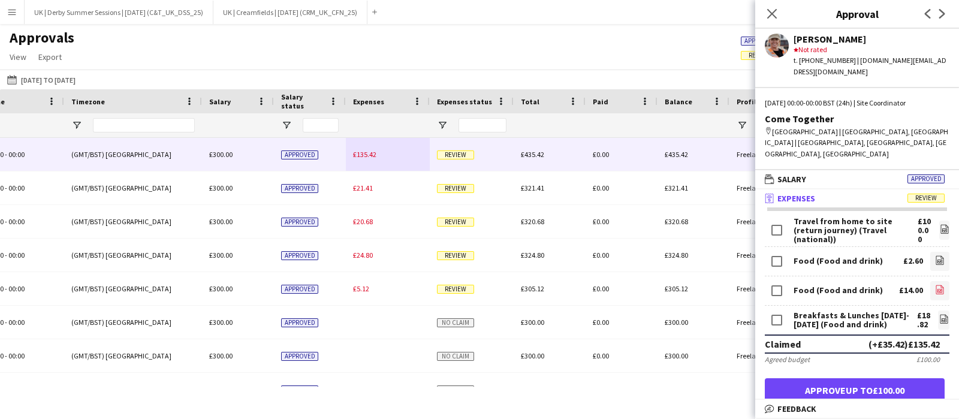
click at [935, 285] on app-icon "file-image" at bounding box center [940, 291] width 10 height 12
click at [939, 314] on icon "file-image" at bounding box center [944, 319] width 10 height 10
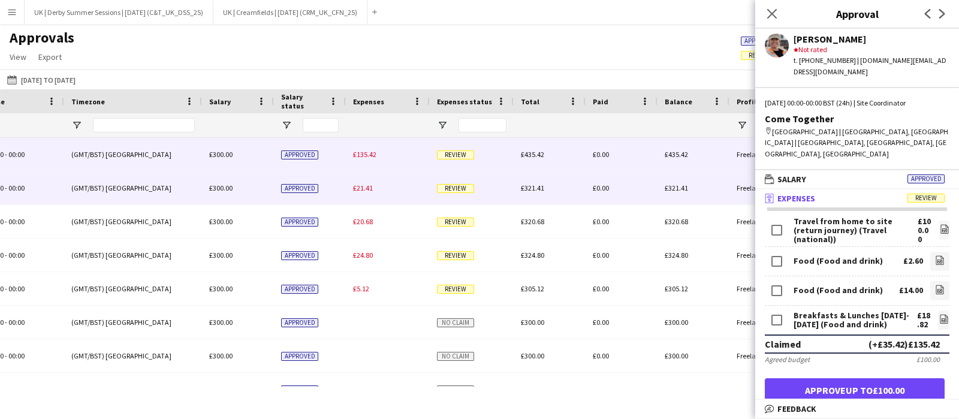
drag, startPoint x: 375, startPoint y: 186, endPoint x: 908, endPoint y: 221, distance: 534.5
click at [375, 186] on div "£21.41" at bounding box center [388, 187] width 84 height 33
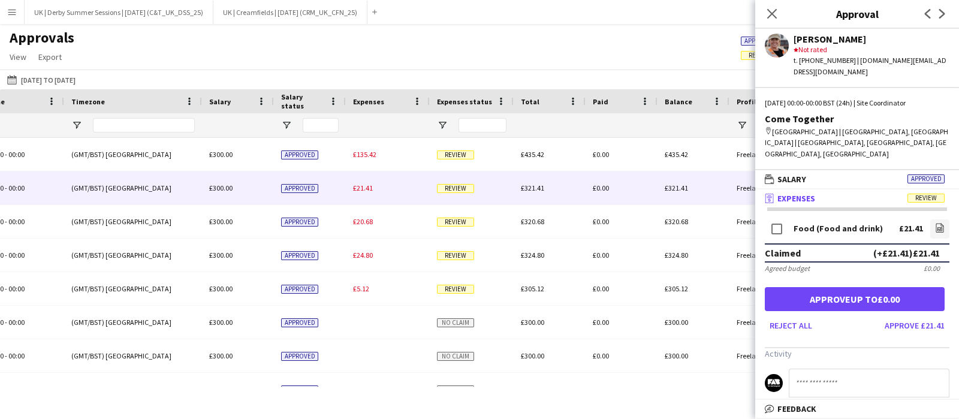
scroll to position [25, 0]
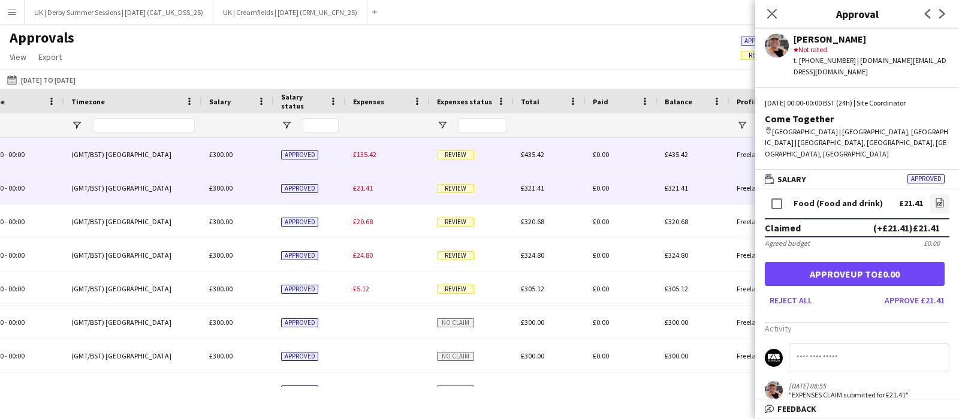
click at [379, 166] on div "£135.42" at bounding box center [388, 154] width 84 height 33
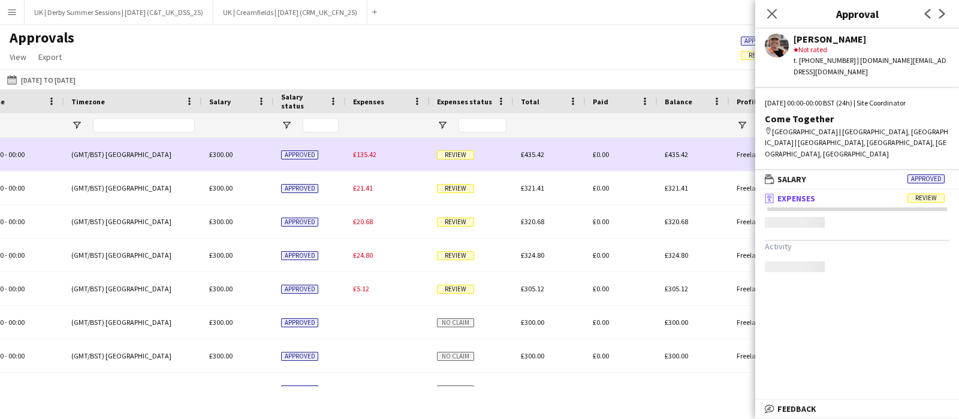
scroll to position [0, 0]
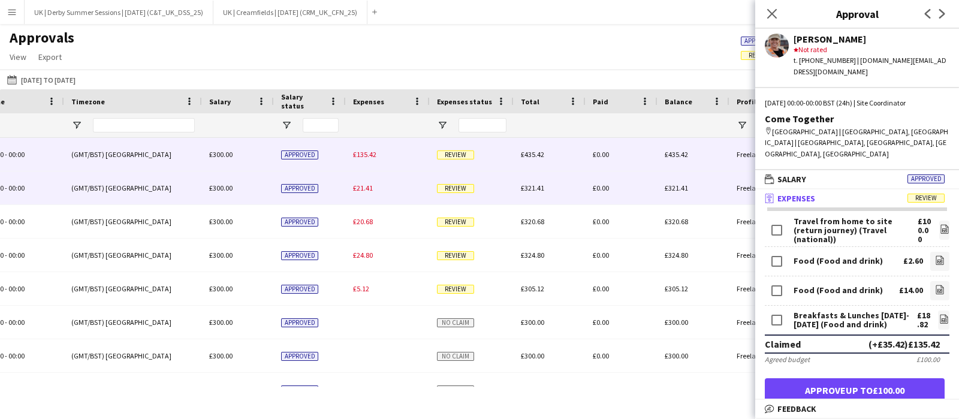
click at [364, 197] on div "£21.41" at bounding box center [388, 187] width 84 height 33
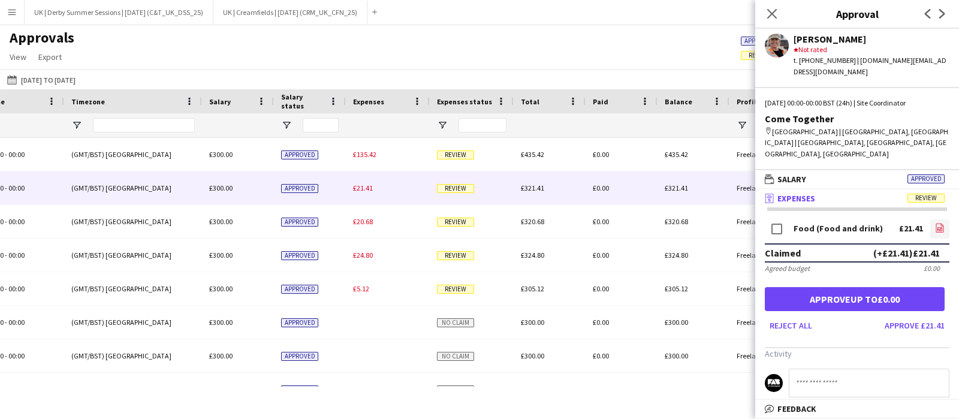
click at [935, 223] on icon "file-image" at bounding box center [940, 228] width 10 height 10
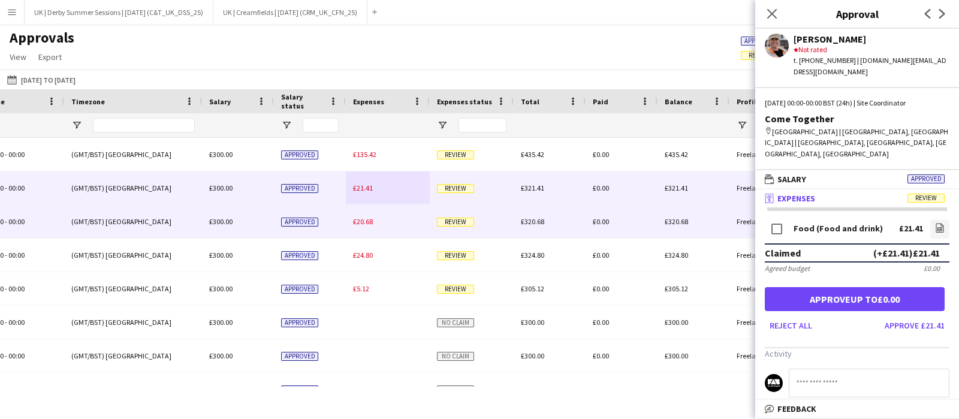
click at [372, 222] on span "£20.68" at bounding box center [363, 221] width 20 height 9
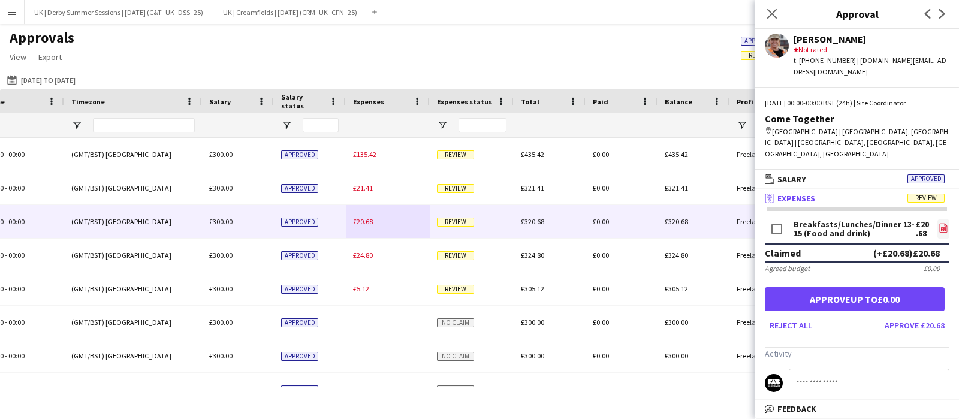
click at [939, 223] on icon "file-image" at bounding box center [944, 228] width 10 height 10
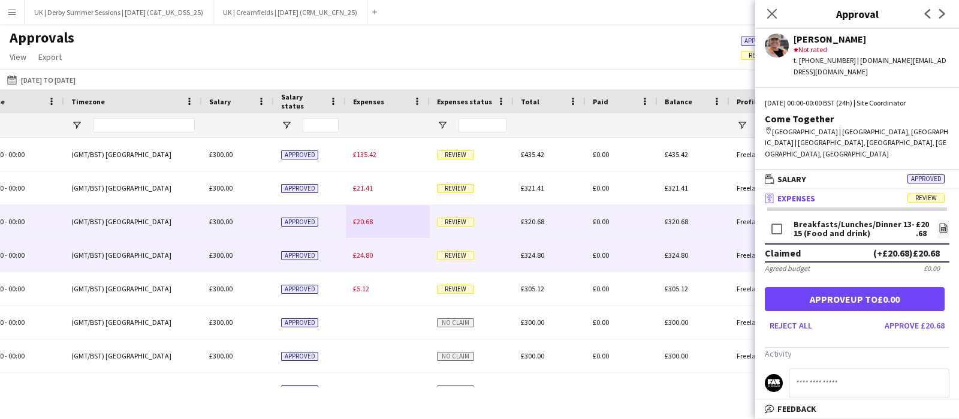
click at [349, 256] on div "£24.80" at bounding box center [388, 255] width 84 height 33
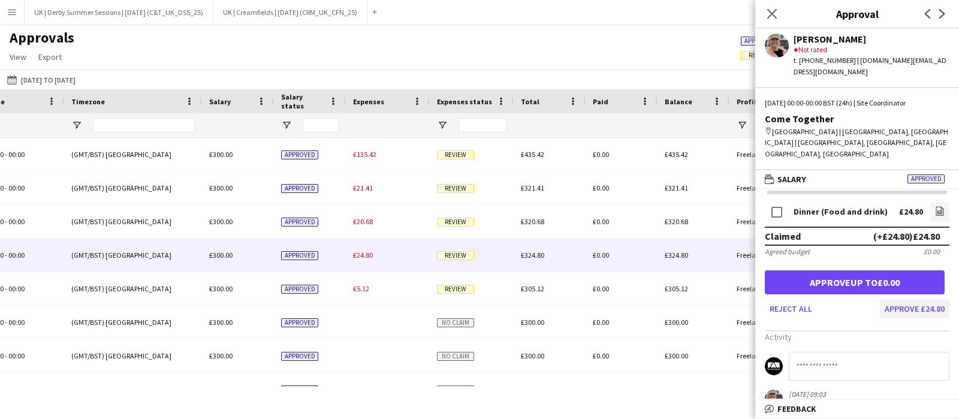
scroll to position [25, 0]
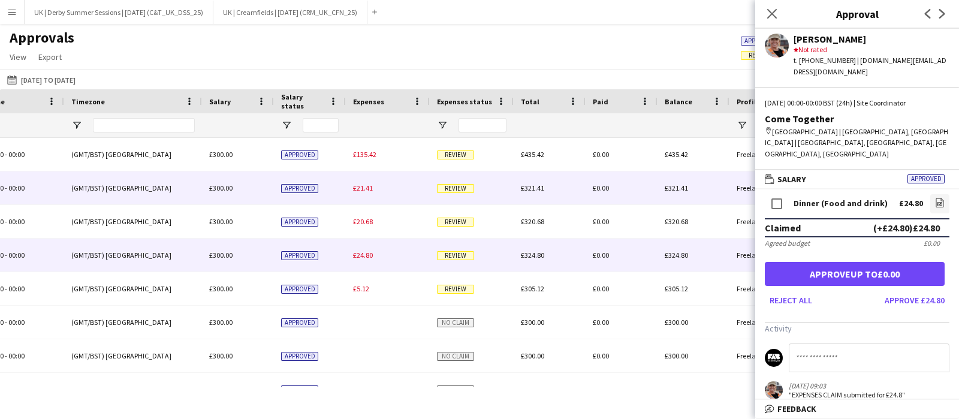
click at [381, 187] on div "£21.41" at bounding box center [388, 187] width 84 height 33
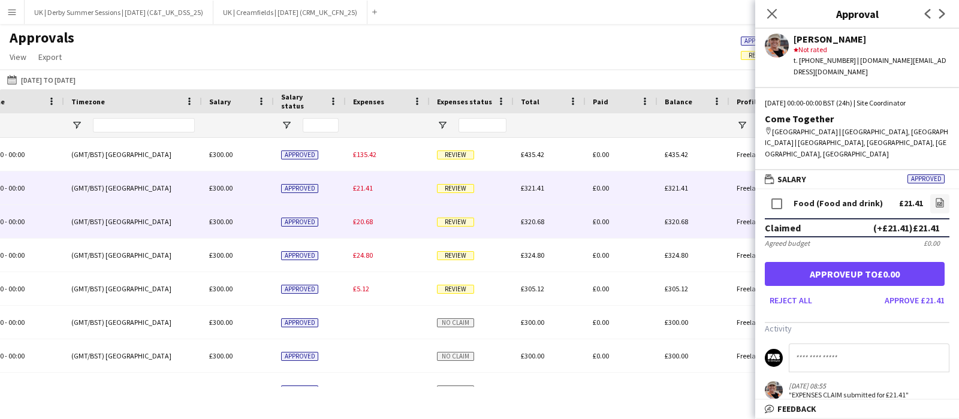
click at [402, 201] on div "£21.41" at bounding box center [388, 187] width 84 height 33
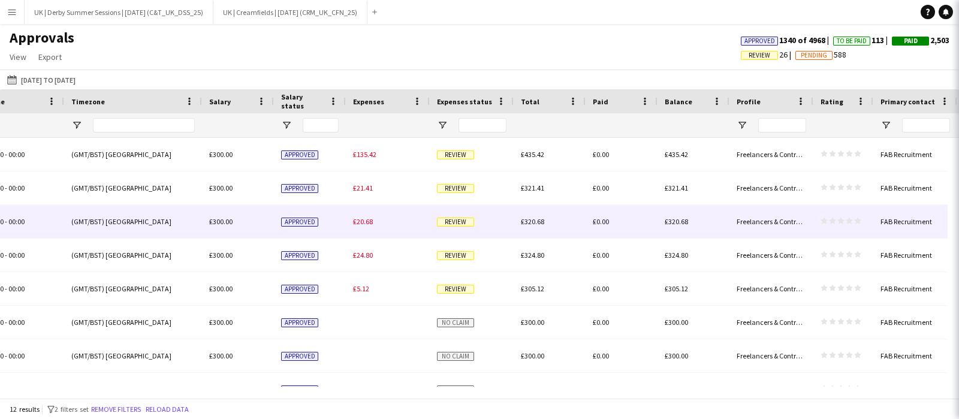
click at [394, 213] on div "£20.68" at bounding box center [388, 221] width 84 height 33
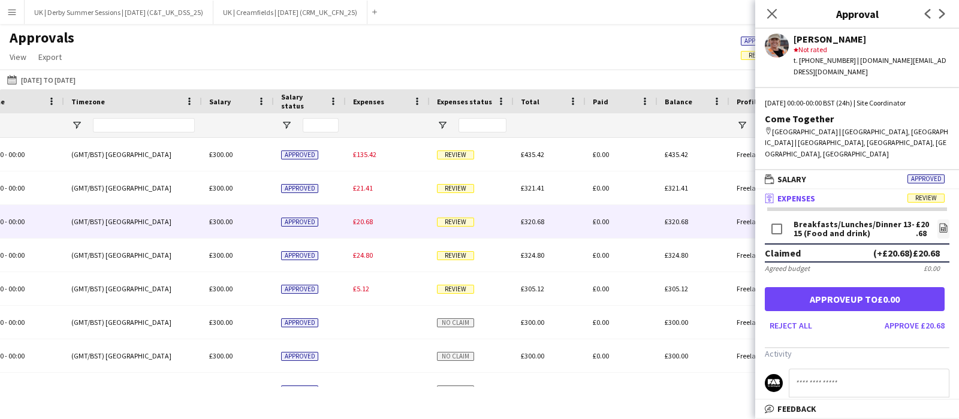
scroll to position [58, 0]
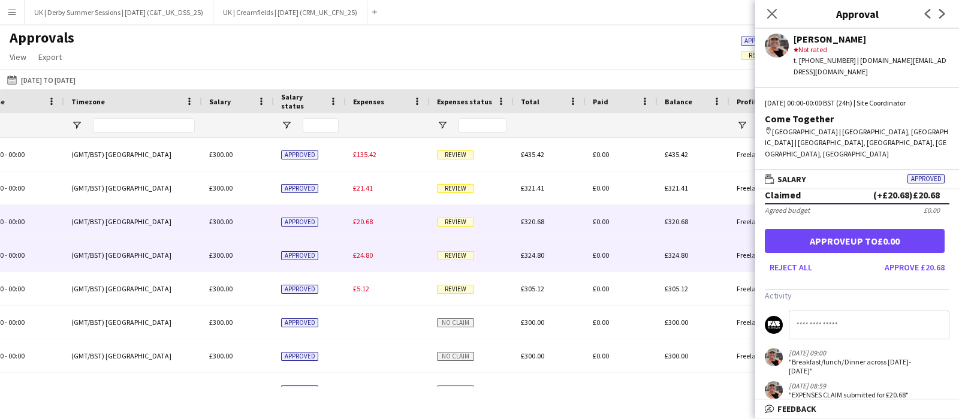
click at [399, 259] on div "£24.80" at bounding box center [388, 255] width 84 height 33
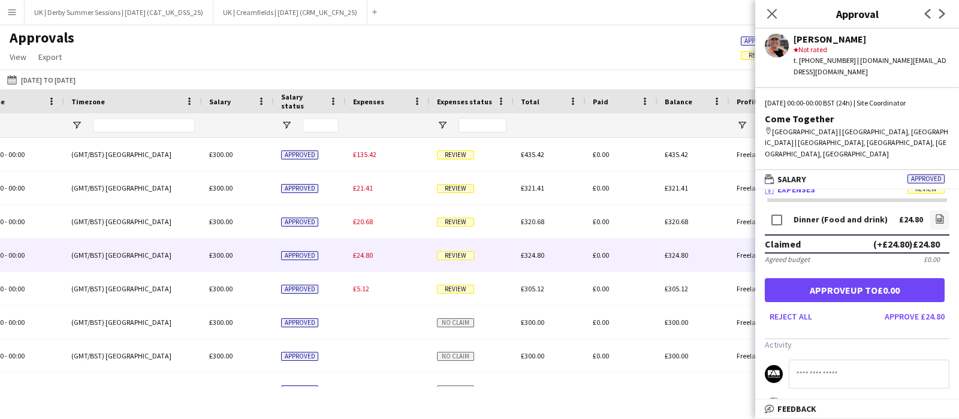
scroll to position [25, 0]
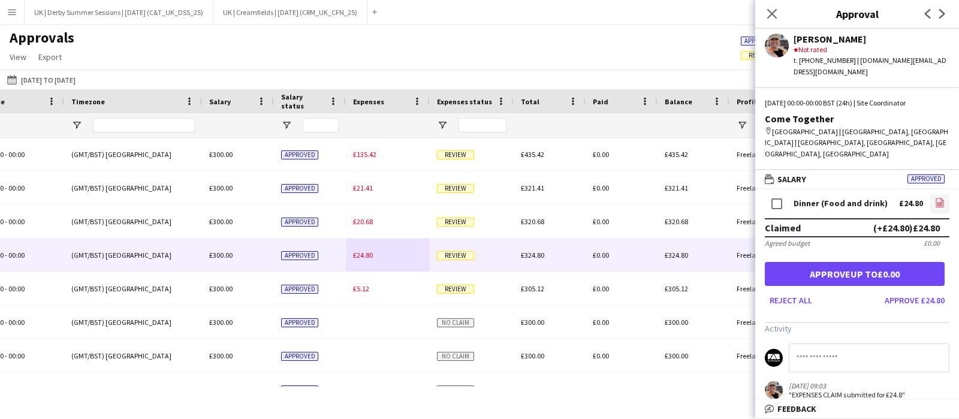
click at [935, 198] on icon "file-image" at bounding box center [940, 203] width 10 height 10
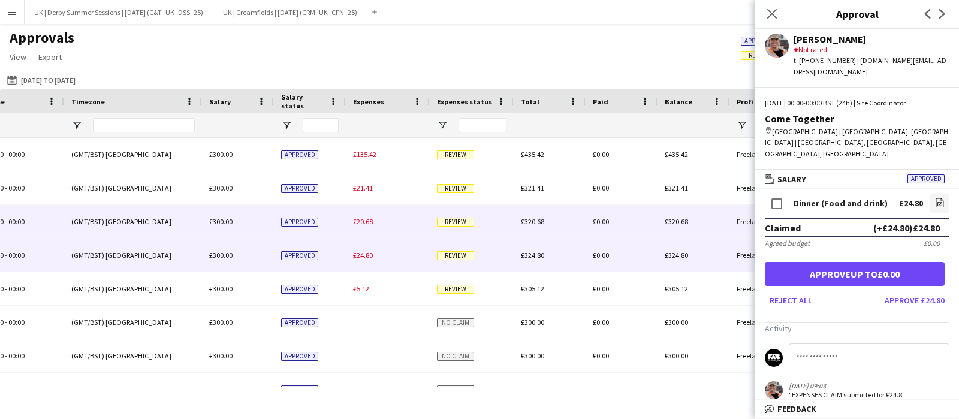
click at [380, 215] on div "£20.68" at bounding box center [388, 221] width 84 height 33
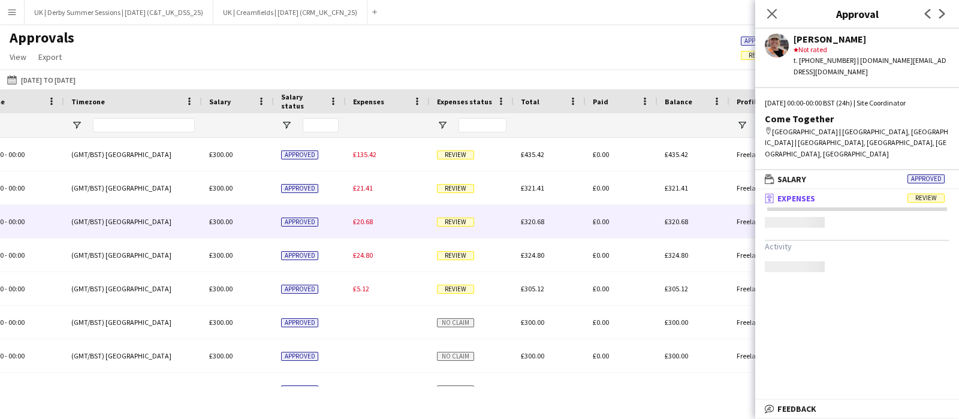
scroll to position [0, 0]
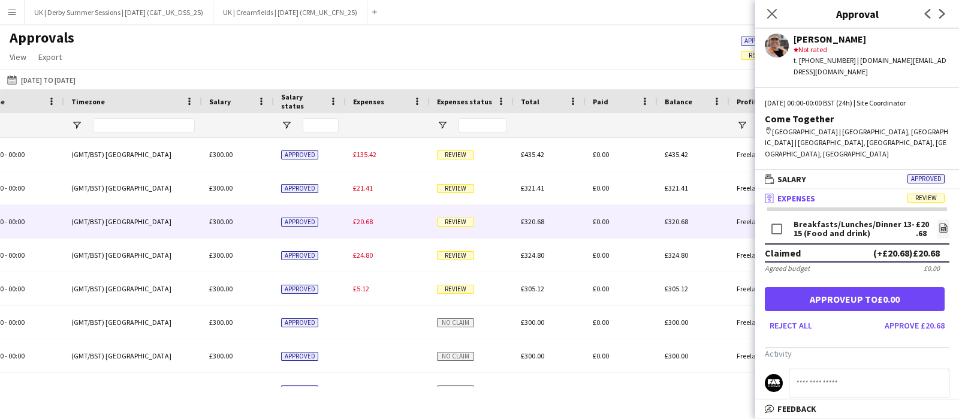
click at [924, 217] on div "Breakfasts/Lunches/Dinner 13-15 (Food and drink) £20.68 file-image" at bounding box center [857, 230] width 185 height 26
click at [939, 223] on icon "file-image" at bounding box center [944, 228] width 10 height 10
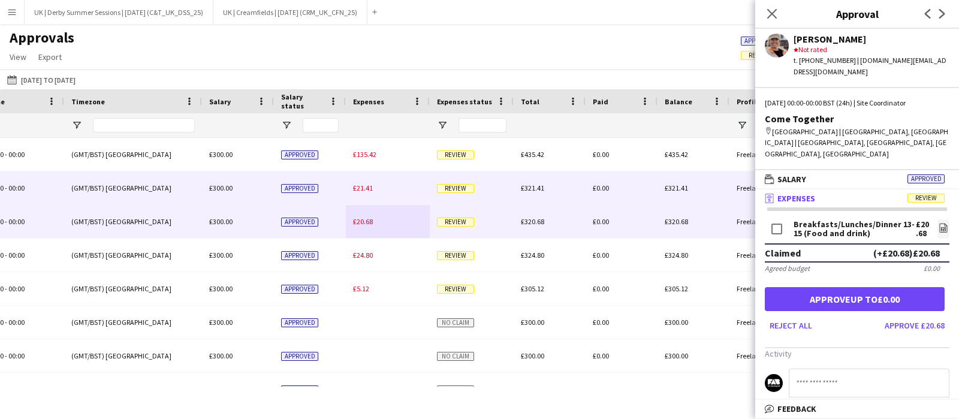
click at [376, 193] on div "£21.41" at bounding box center [388, 187] width 84 height 33
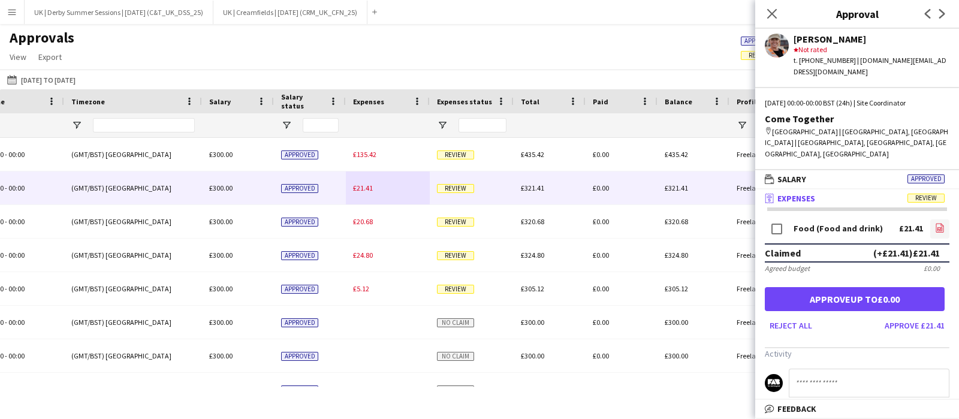
click at [935, 223] on icon "file-image" at bounding box center [940, 228] width 10 height 10
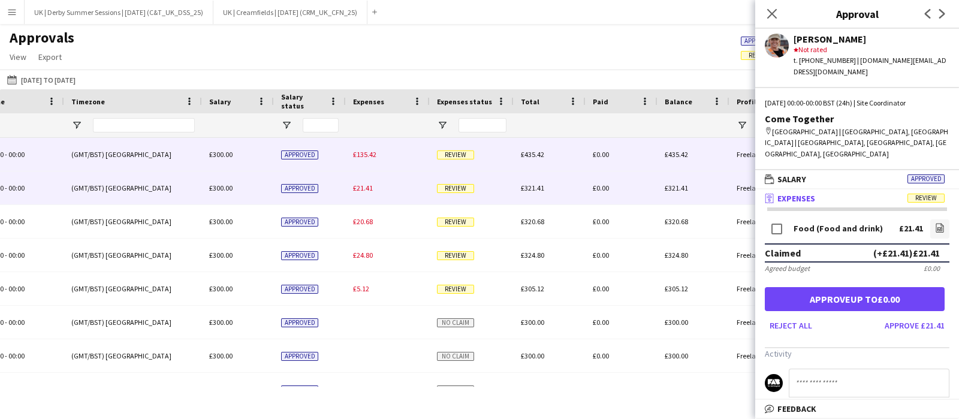
click at [399, 165] on div "£135.42" at bounding box center [388, 154] width 84 height 33
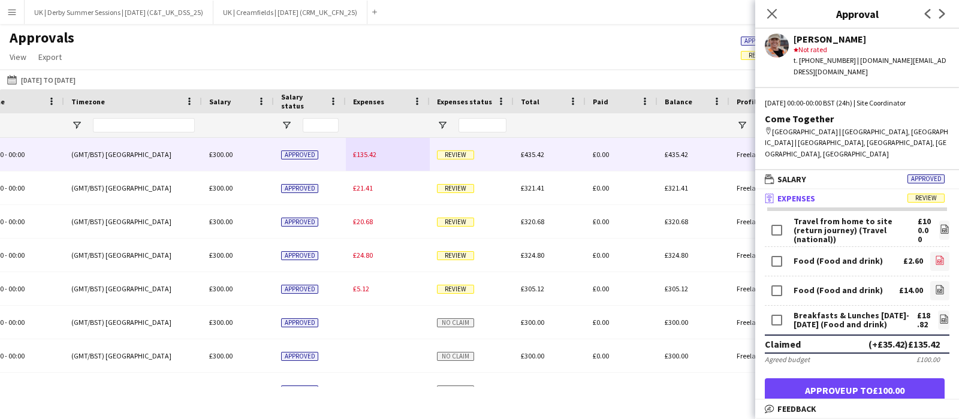
click at [936, 252] on link "file-image" at bounding box center [939, 261] width 19 height 19
click at [937, 289] on icon at bounding box center [939, 291] width 5 height 4
click at [939, 314] on icon "file-image" at bounding box center [944, 319] width 10 height 10
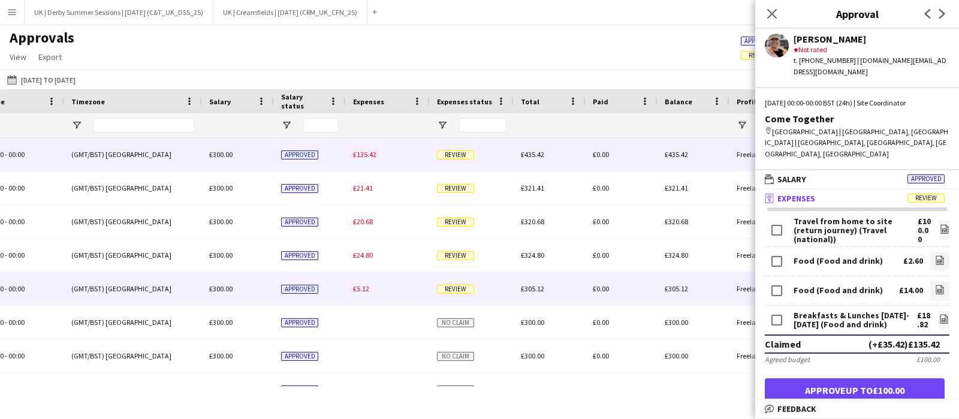
click at [373, 288] on div "£5.12" at bounding box center [388, 288] width 84 height 33
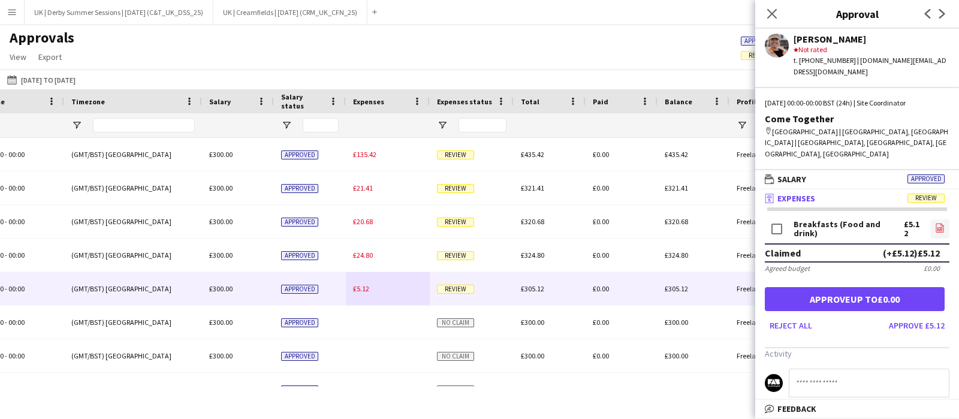
click at [937, 227] on icon at bounding box center [939, 229] width 5 height 4
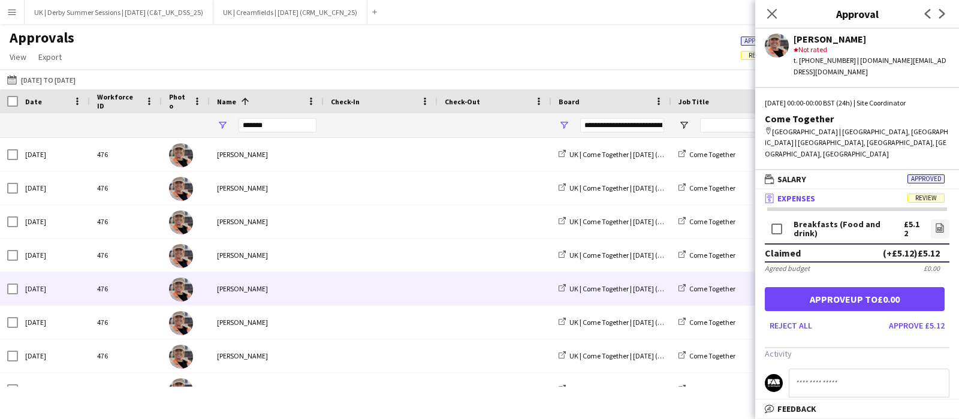
click at [113, 407] on div "Menu Boards Boards Boards All jobs Status Workforce Workforce My Workforce Recr…" at bounding box center [479, 209] width 959 height 419
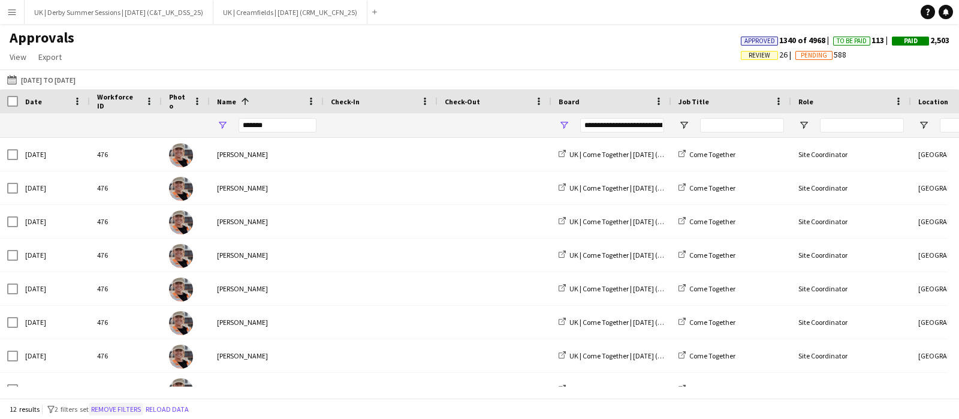
click at [124, 408] on button "Remove filters" at bounding box center [116, 409] width 55 height 13
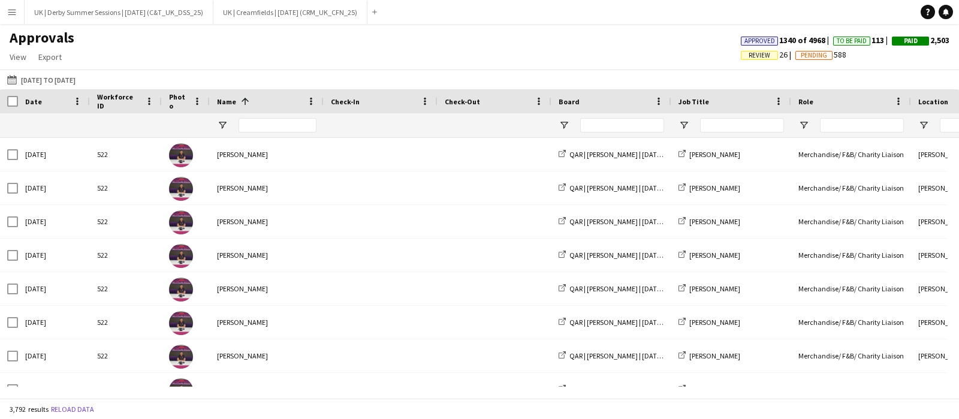
click at [14, 13] on app-icon "Menu" at bounding box center [12, 12] width 10 height 10
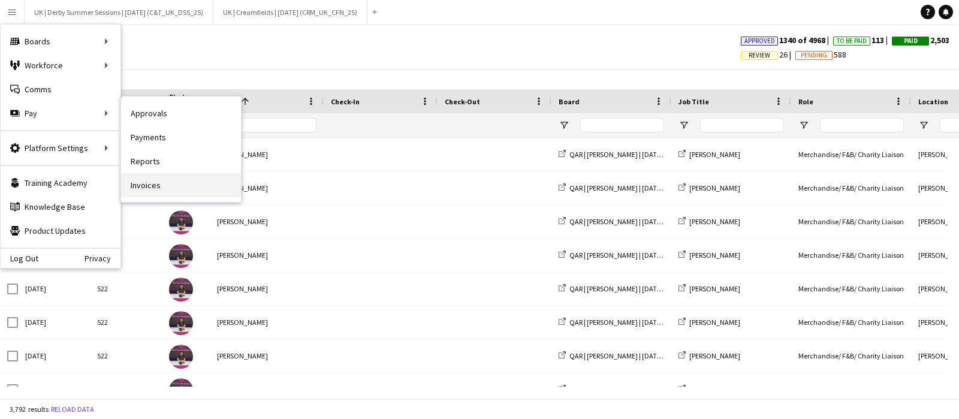
click at [146, 188] on link "Invoices" at bounding box center [181, 185] width 120 height 24
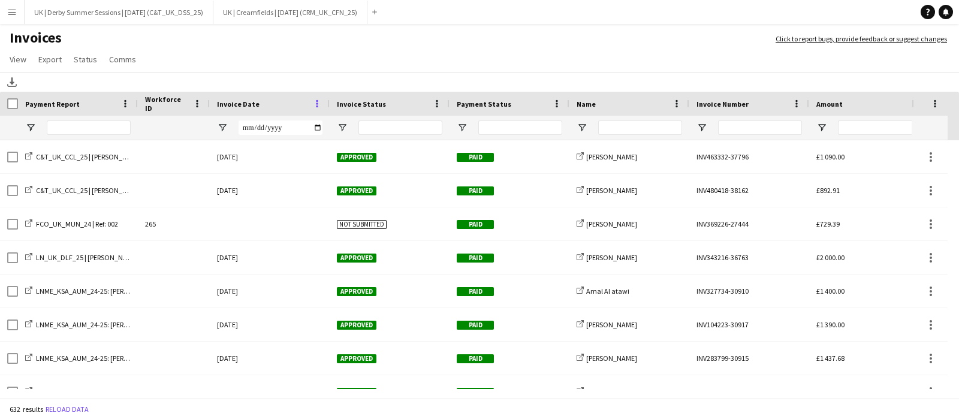
click at [315, 103] on span at bounding box center [317, 103] width 11 height 11
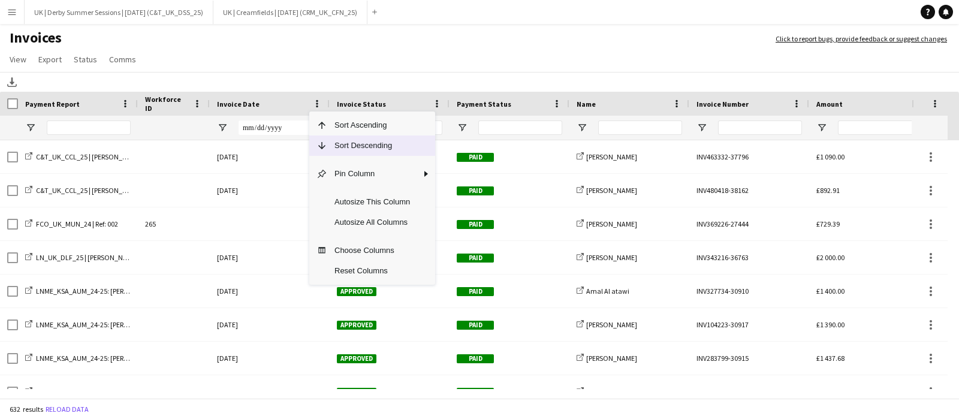
click at [327, 145] on span "Sort Descending" at bounding box center [372, 145] width 90 height 20
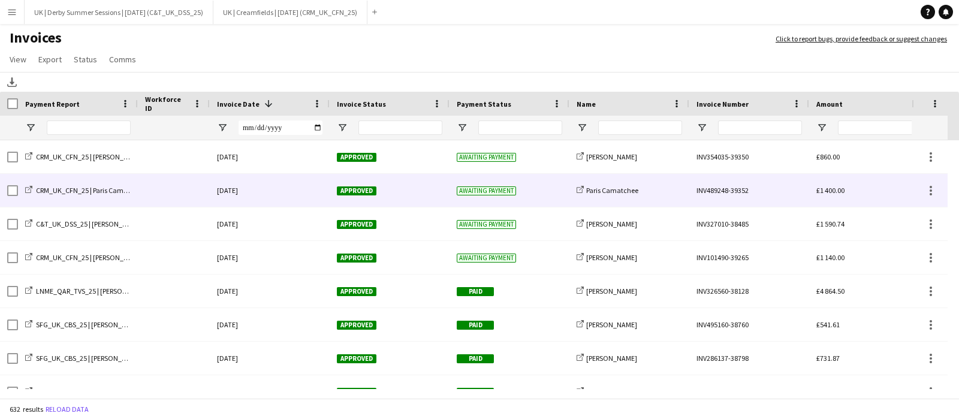
click at [302, 193] on div "[DATE]" at bounding box center [270, 190] width 120 height 33
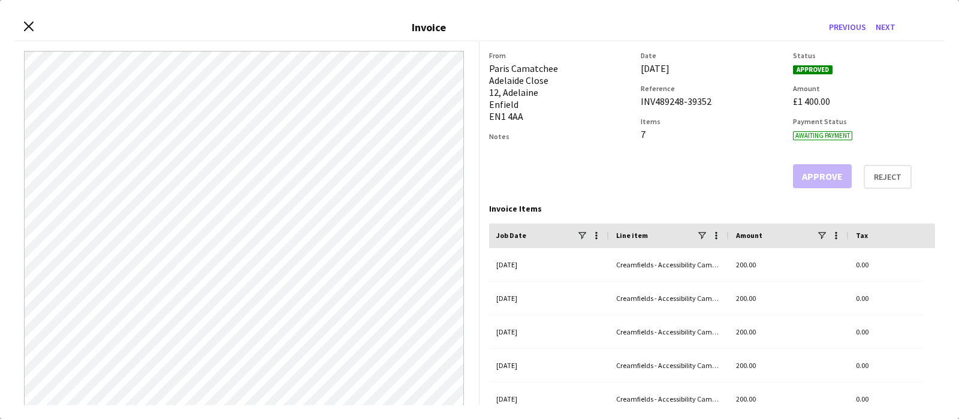
click at [30, 19] on div "Close invoice dialog Invoice Previous Next" at bounding box center [479, 27] width 930 height 27
click at [30, 26] on icon "Close invoice dialog" at bounding box center [28, 26] width 11 height 11
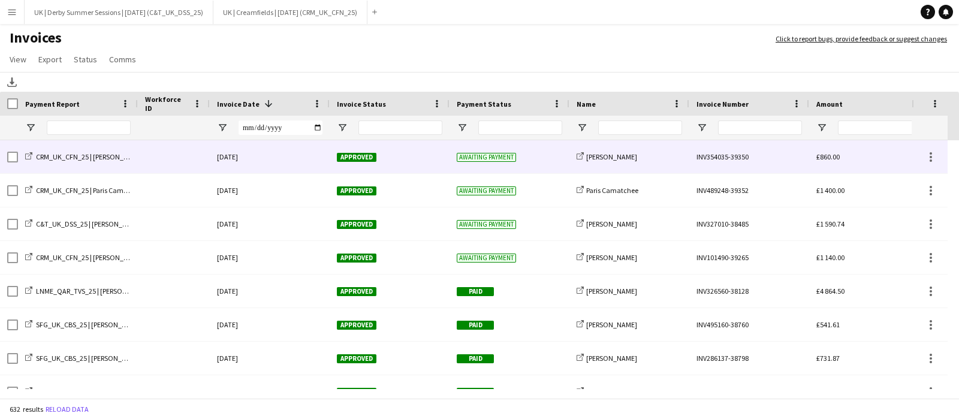
click at [292, 158] on div "[DATE]" at bounding box center [270, 156] width 120 height 33
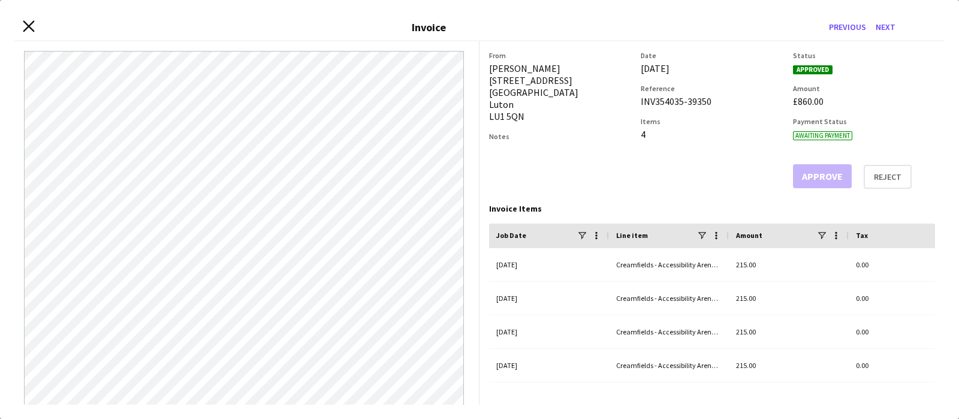
click at [24, 28] on icon "Close invoice dialog" at bounding box center [28, 26] width 11 height 11
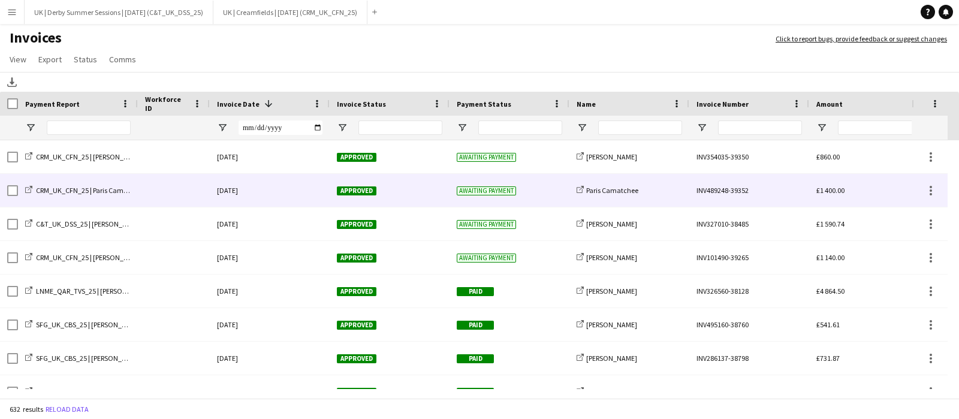
click at [288, 190] on div "[DATE]" at bounding box center [270, 190] width 120 height 33
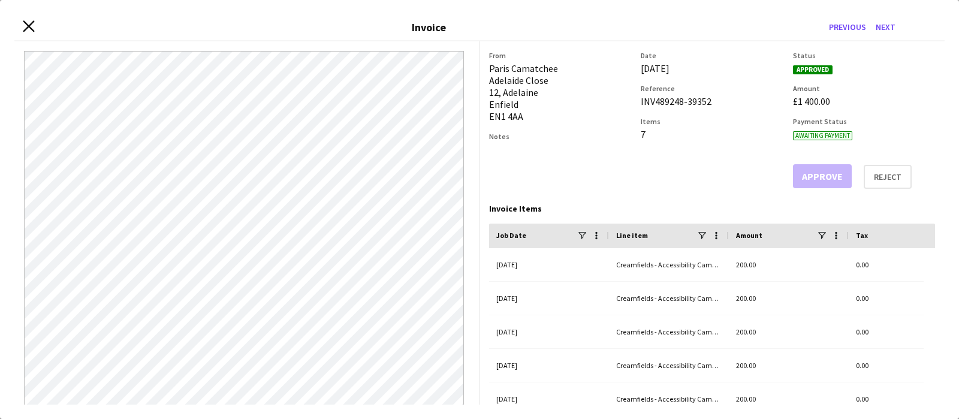
click at [28, 22] on icon "Close invoice dialog" at bounding box center [28, 26] width 11 height 11
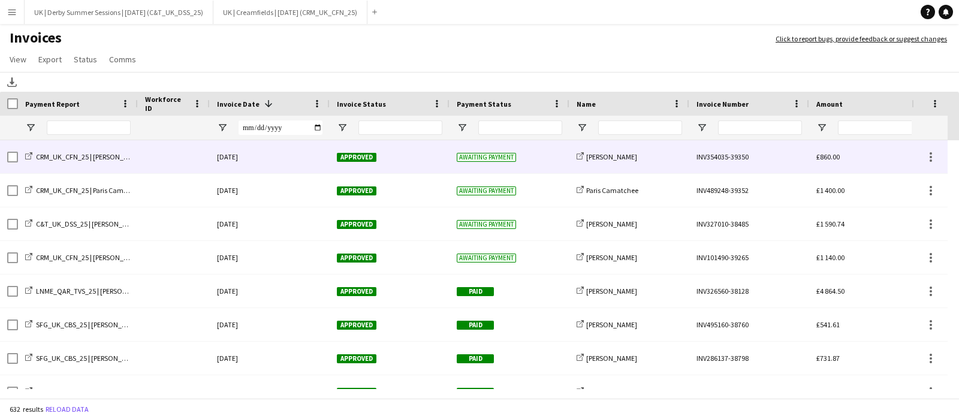
click at [399, 162] on div "Approved" at bounding box center [390, 156] width 120 height 33
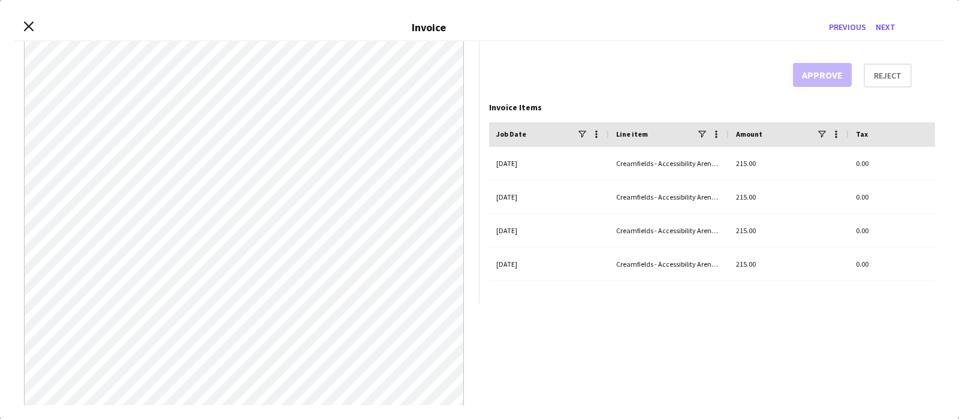
scroll to position [246, 0]
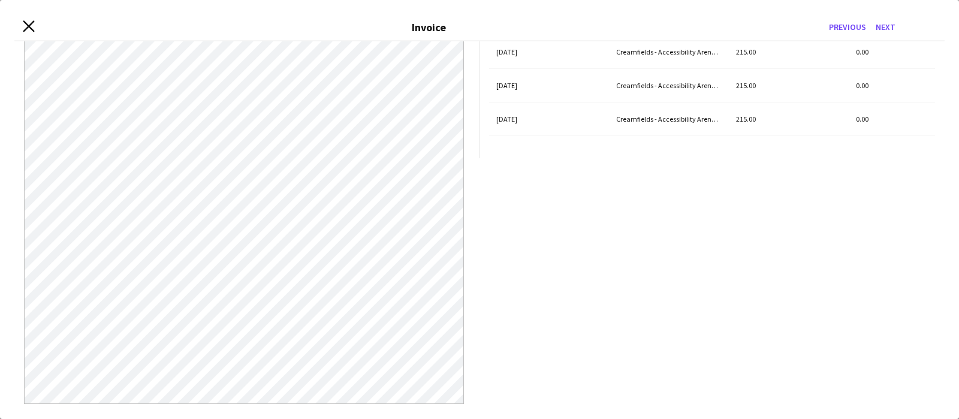
click at [32, 26] on icon "Close invoice dialog" at bounding box center [28, 26] width 11 height 11
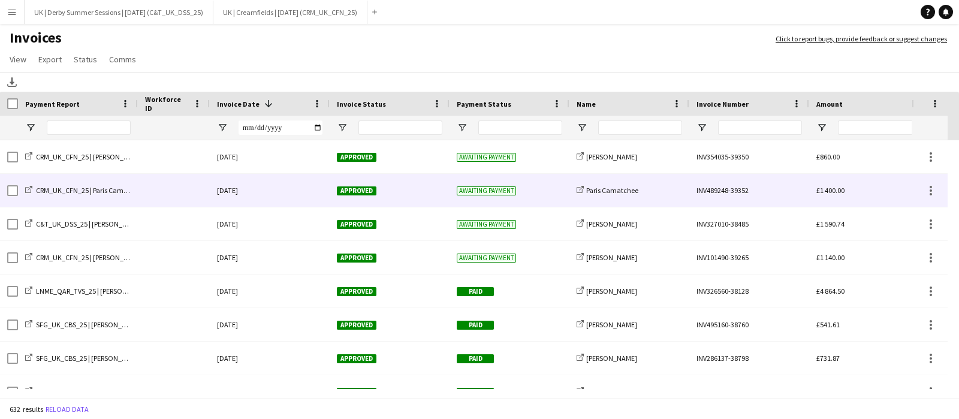
click at [408, 185] on div "Approved" at bounding box center [390, 190] width 120 height 33
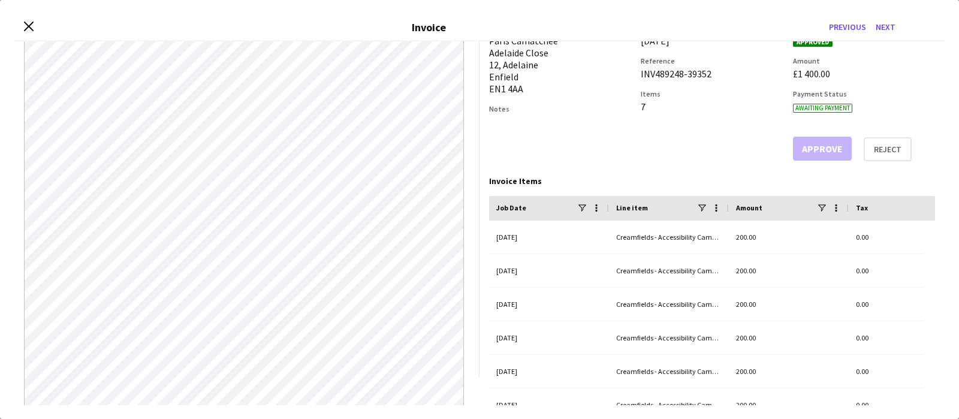
scroll to position [0, 0]
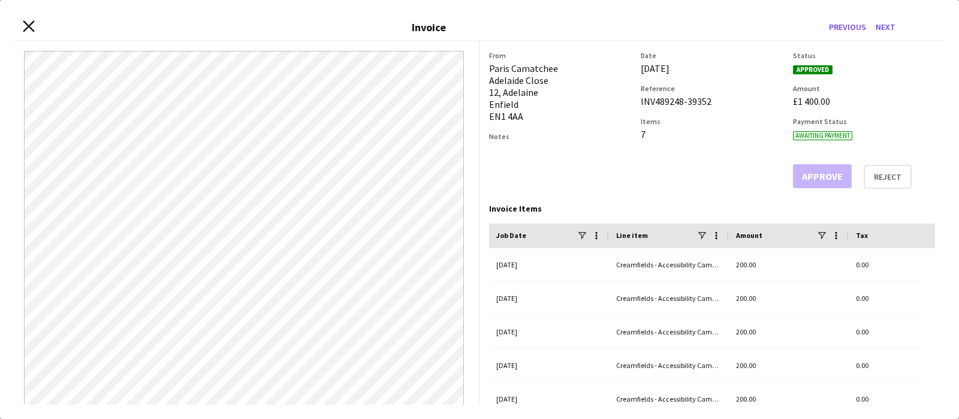
click at [27, 21] on icon "Close invoice dialog" at bounding box center [28, 26] width 11 height 11
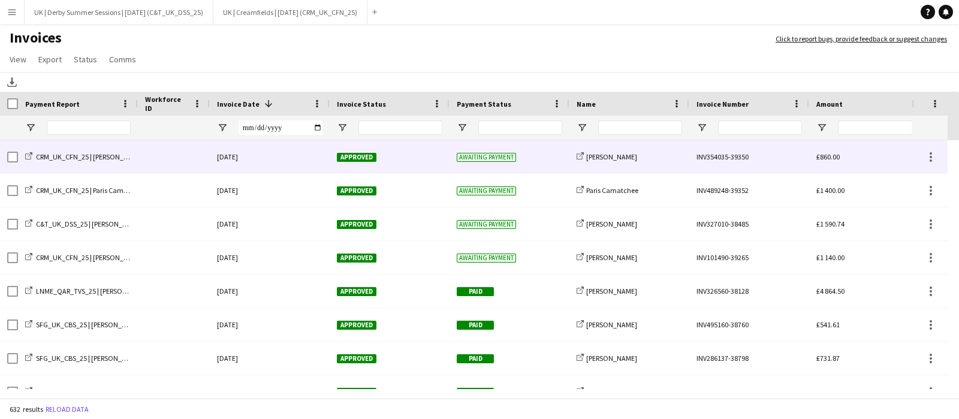
click at [272, 160] on div "[DATE]" at bounding box center [270, 156] width 120 height 33
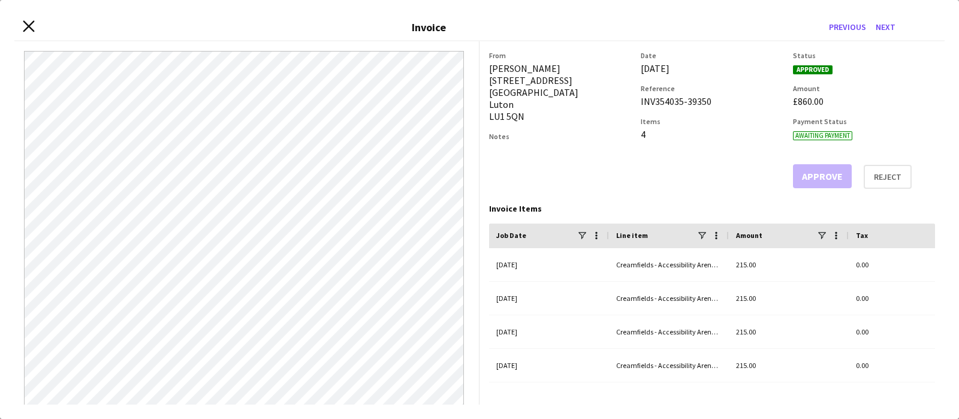
click at [28, 25] on icon at bounding box center [28, 26] width 11 height 11
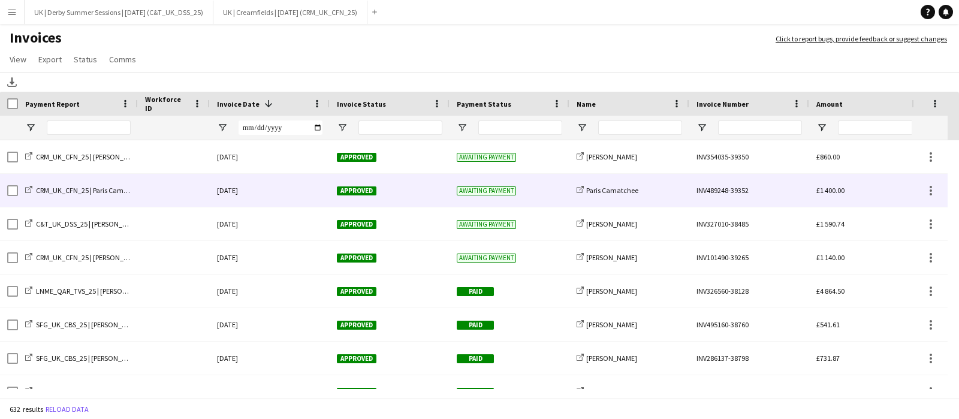
click at [294, 180] on div "[DATE]" at bounding box center [270, 190] width 120 height 33
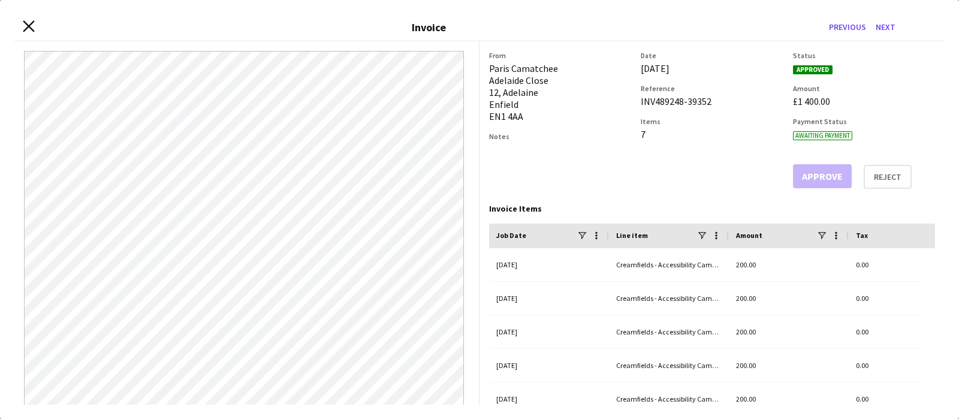
click at [28, 22] on icon "Close invoice dialog" at bounding box center [28, 26] width 11 height 11
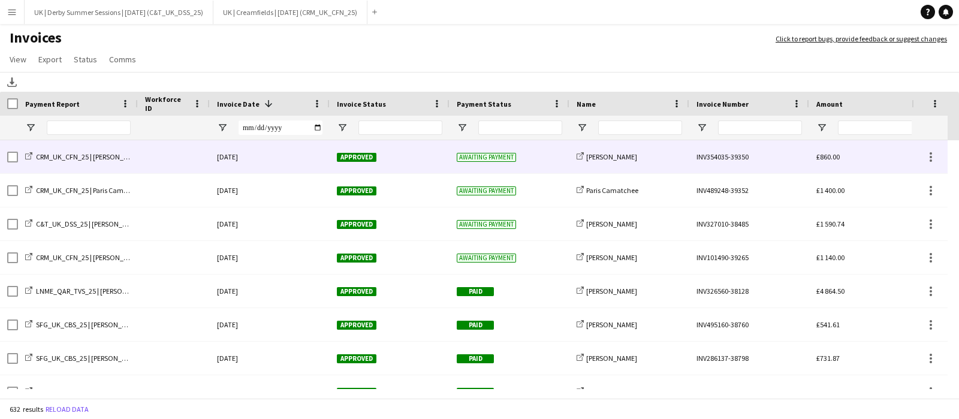
click at [411, 162] on div "Approved" at bounding box center [390, 156] width 120 height 33
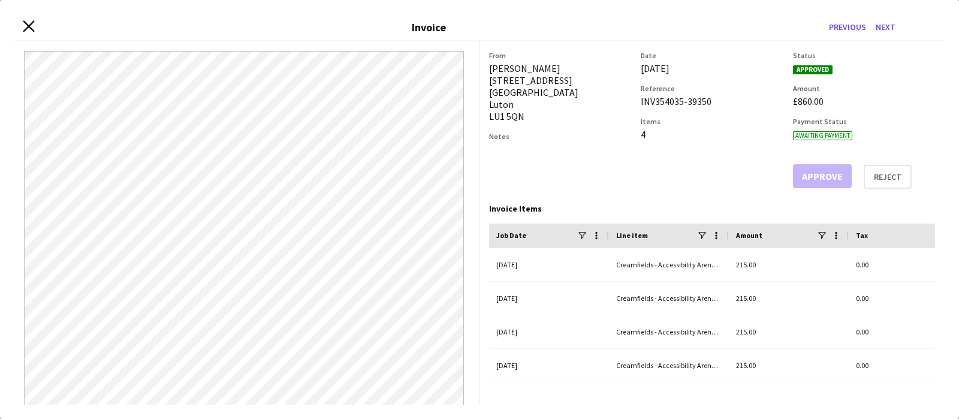
click at [26, 25] on icon "Close invoice dialog" at bounding box center [28, 26] width 11 height 11
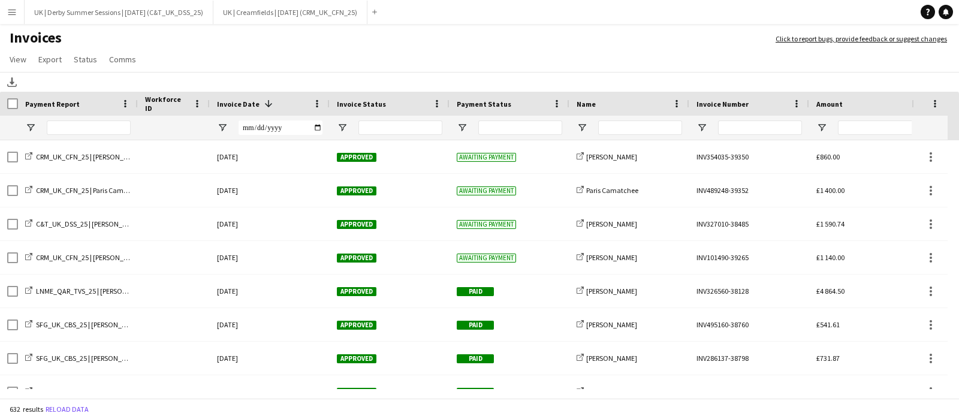
click at [12, 13] on app-icon "Menu" at bounding box center [12, 12] width 10 height 10
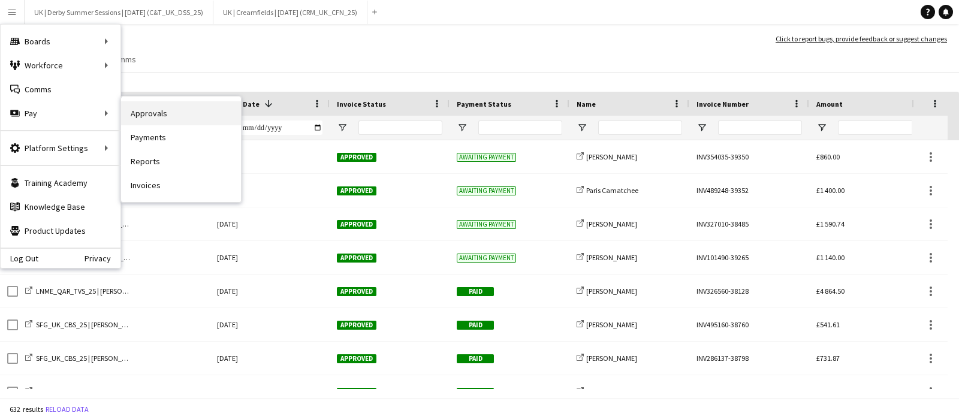
click at [153, 112] on link "Approvals" at bounding box center [181, 113] width 120 height 24
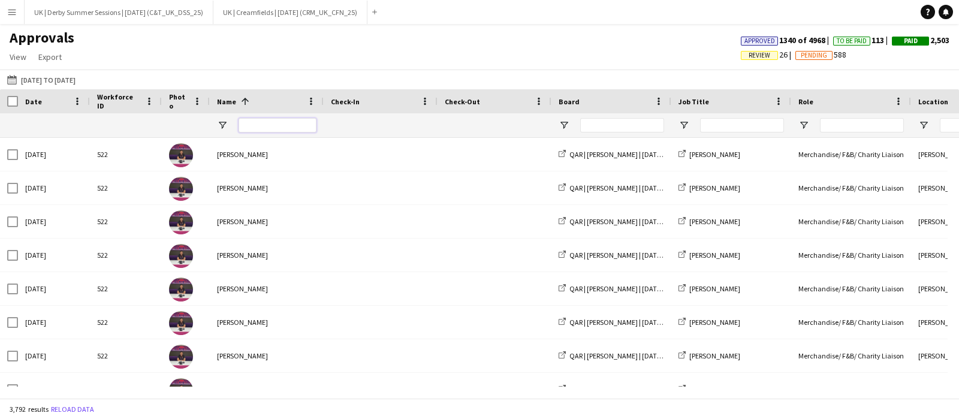
click at [273, 125] on input "Name Filter Input" at bounding box center [278, 125] width 78 height 14
click at [11, 19] on button "Menu" at bounding box center [12, 12] width 24 height 24
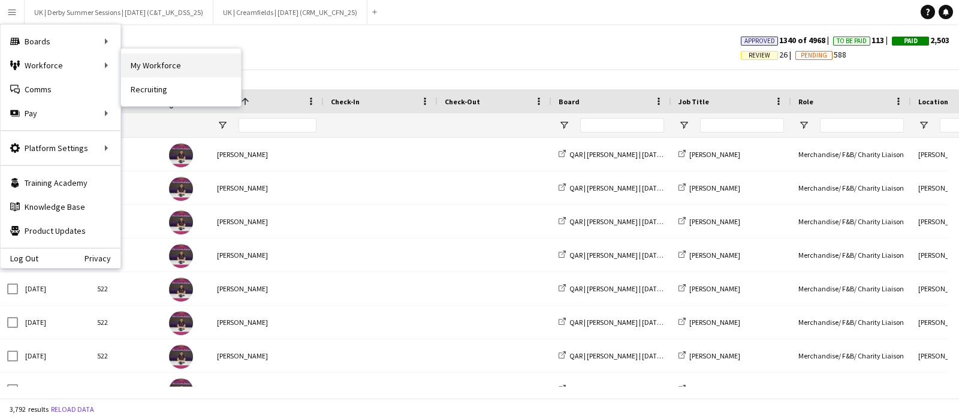
click at [143, 61] on link "My Workforce" at bounding box center [181, 65] width 120 height 24
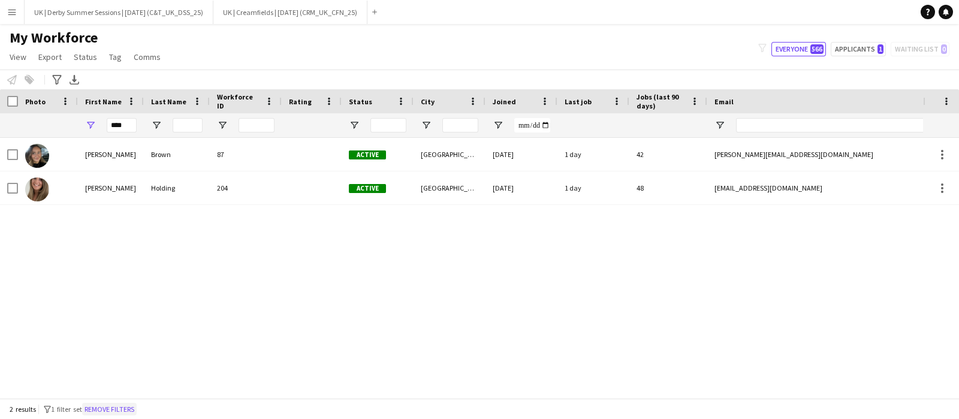
click at [125, 403] on button "Remove filters" at bounding box center [109, 409] width 55 height 13
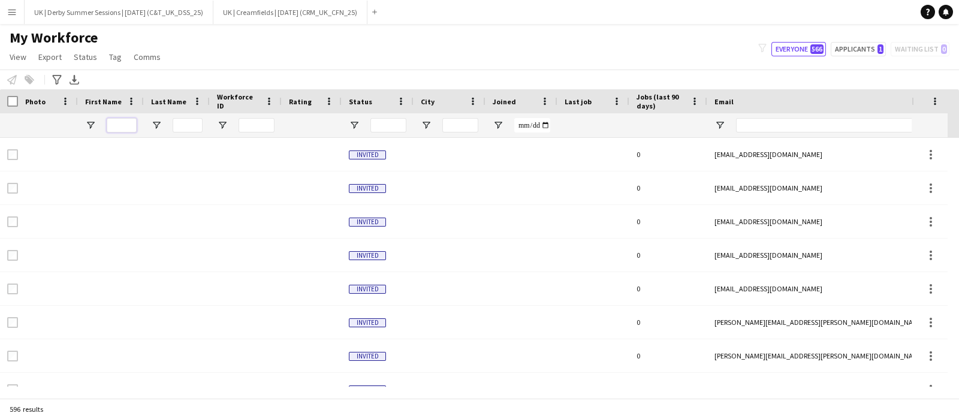
click at [123, 120] on input "First Name Filter Input" at bounding box center [122, 125] width 30 height 14
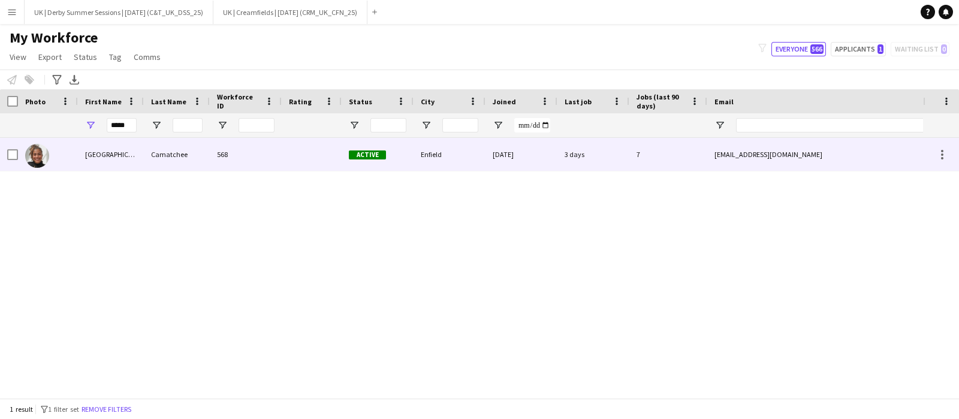
click at [180, 152] on div "Camatchee" at bounding box center [177, 154] width 66 height 33
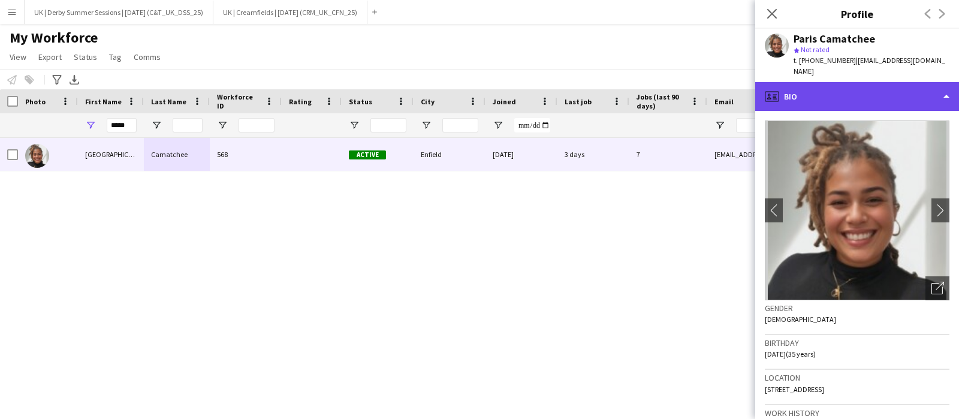
click at [839, 82] on div "profile Bio" at bounding box center [857, 96] width 204 height 29
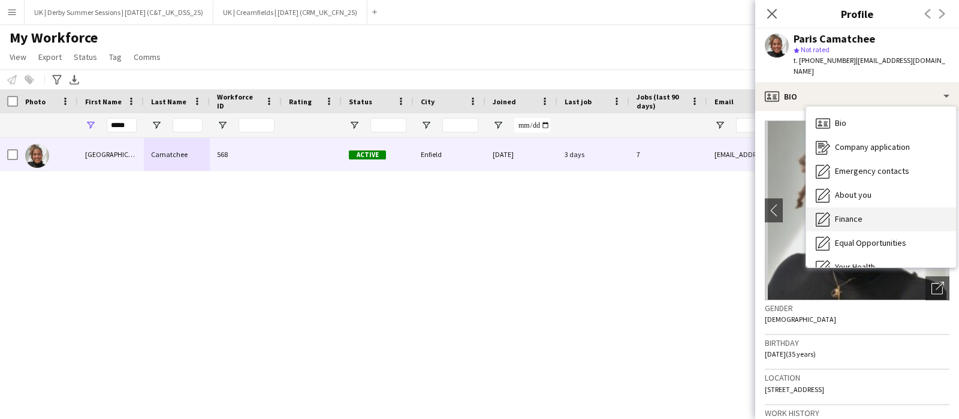
click at [855, 214] on div "Finance Finance" at bounding box center [881, 219] width 150 height 24
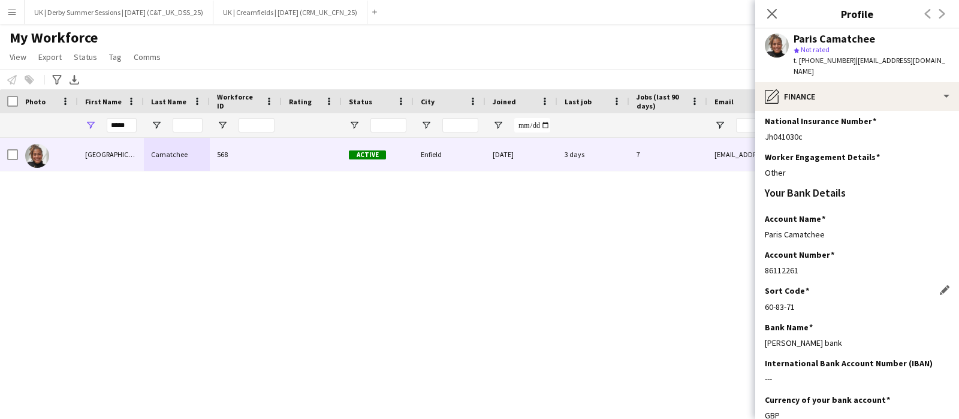
scroll to position [255, 0]
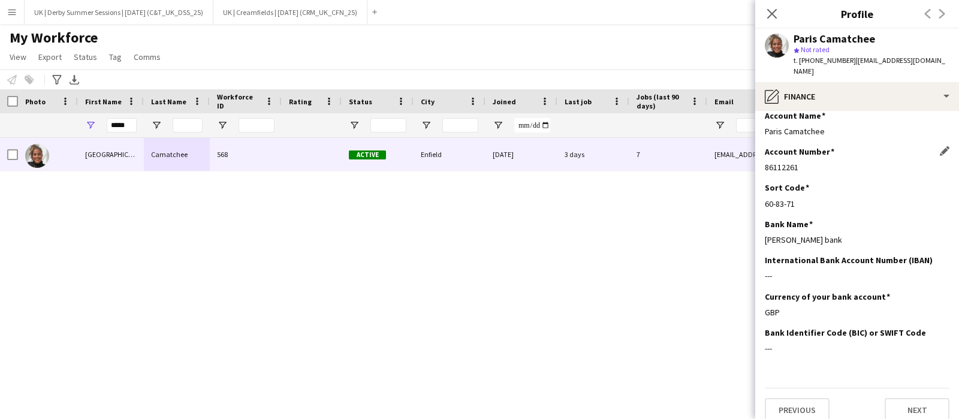
drag, startPoint x: 762, startPoint y: 158, endPoint x: 798, endPoint y: 157, distance: 36.0
click at [798, 157] on app-section-data-types "Please complete this section in full so we can pass onto the relevant tax, paym…" at bounding box center [857, 265] width 204 height 308
copy div "86112261"
drag, startPoint x: 765, startPoint y: 191, endPoint x: 797, endPoint y: 191, distance: 32.4
click at [797, 198] on div "60-83-71" at bounding box center [857, 203] width 185 height 11
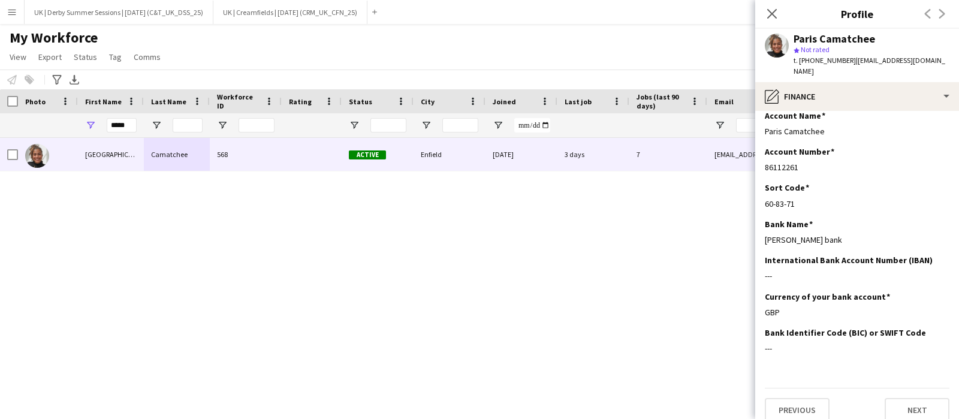
copy div "60-83-71"
click at [771, 13] on icon at bounding box center [772, 14] width 10 height 10
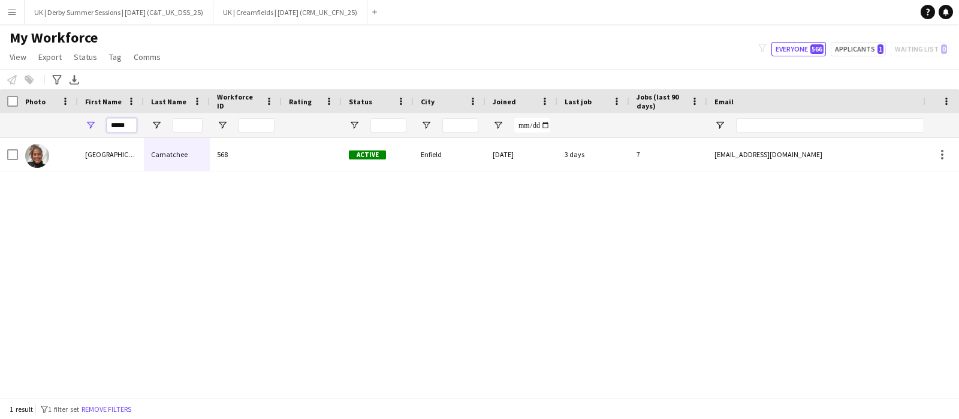
drag, startPoint x: 135, startPoint y: 128, endPoint x: 65, endPoint y: 130, distance: 69.6
click at [70, 130] on div "*****" at bounding box center [649, 125] width 1299 height 24
type input "*"
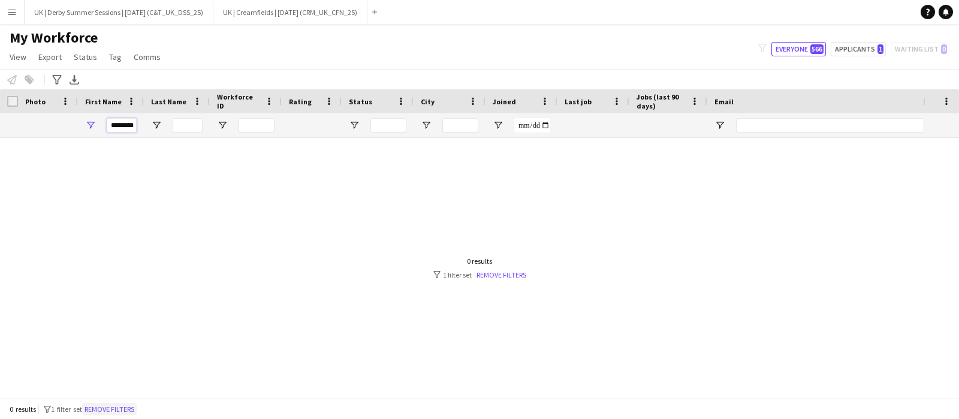
type input "********"
click at [128, 403] on button "Remove filters" at bounding box center [109, 409] width 55 height 13
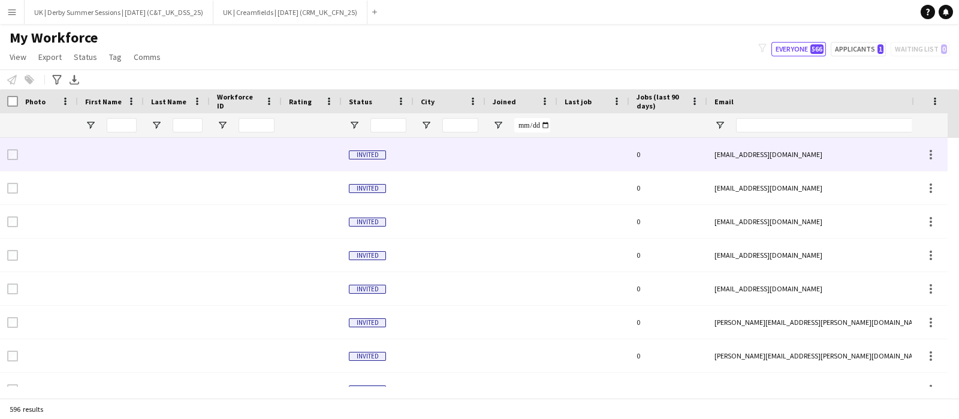
drag, startPoint x: 123, startPoint y: 141, endPoint x: 128, endPoint y: 125, distance: 17.1
click at [127, 133] on div "Workforce Details Photo First Name" at bounding box center [479, 243] width 959 height 309
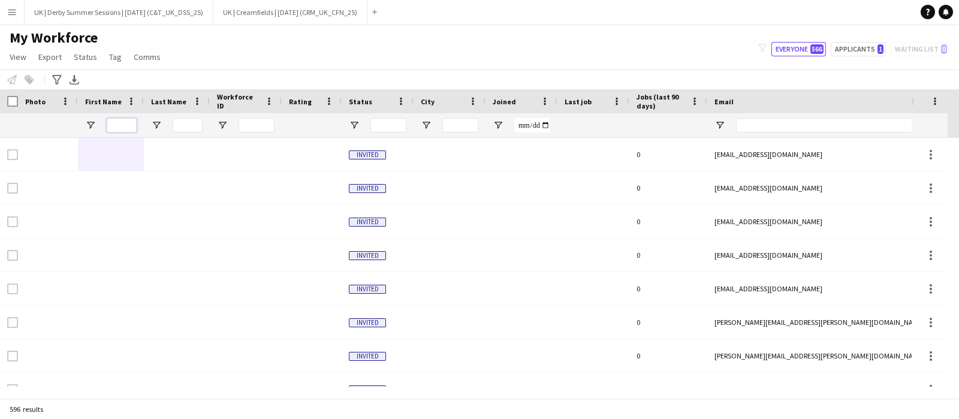
click at [128, 125] on input "First Name Filter Input" at bounding box center [122, 125] width 30 height 14
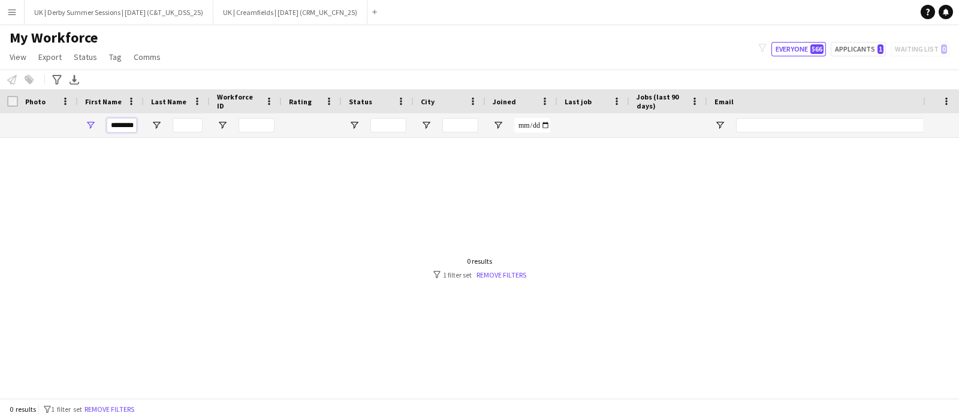
type input "********"
click at [125, 402] on div "0 results filter-1 1 filter set Remove filters" at bounding box center [479, 409] width 959 height 20
click at [124, 404] on button "Remove filters" at bounding box center [109, 409] width 55 height 13
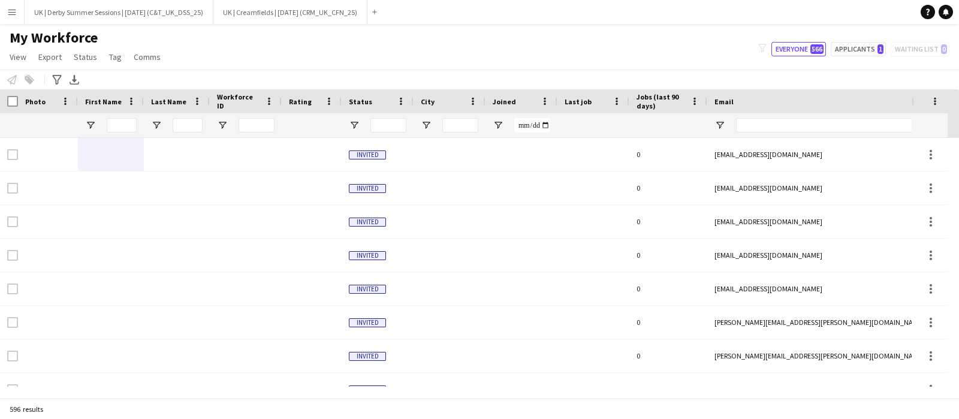
click at [125, 116] on div at bounding box center [122, 125] width 30 height 24
drag, startPoint x: 106, startPoint y: 116, endPoint x: 116, endPoint y: 121, distance: 11.3
click at [114, 121] on div at bounding box center [122, 125] width 30 height 24
click at [117, 121] on input "First Name Filter Input" at bounding box center [122, 125] width 30 height 14
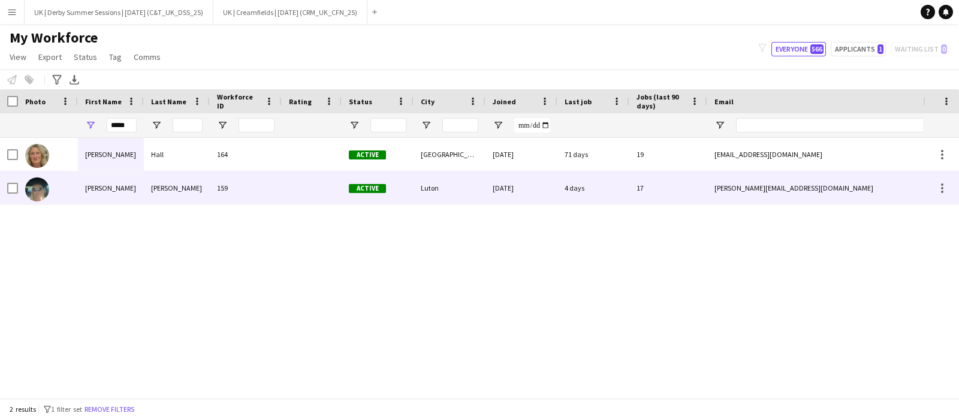
click at [167, 190] on div "Williams" at bounding box center [177, 187] width 66 height 33
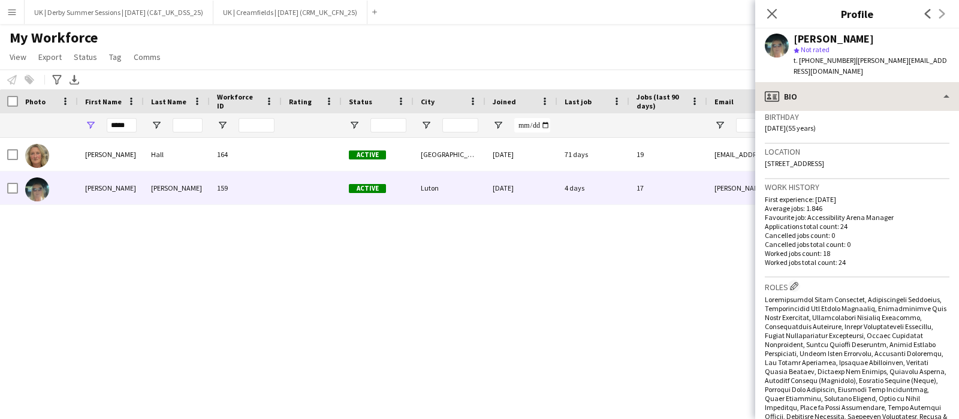
scroll to position [225, 0]
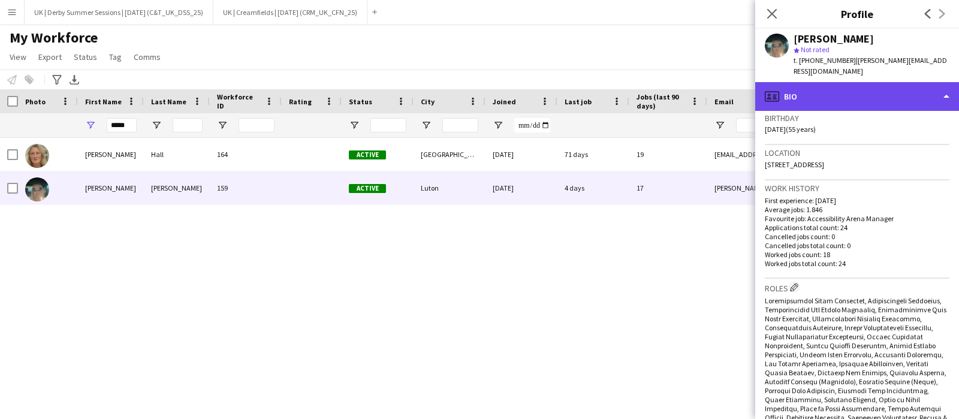
click at [812, 82] on div "profile Bio" at bounding box center [857, 96] width 204 height 29
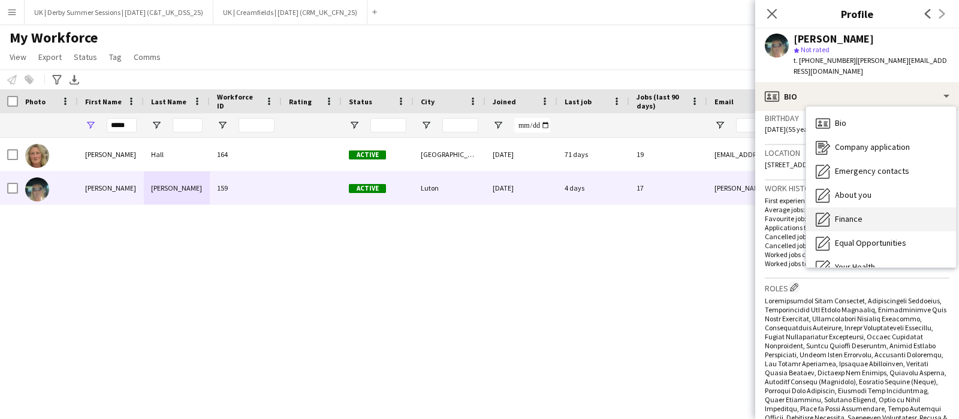
click at [863, 207] on div "Finance Finance" at bounding box center [881, 219] width 150 height 24
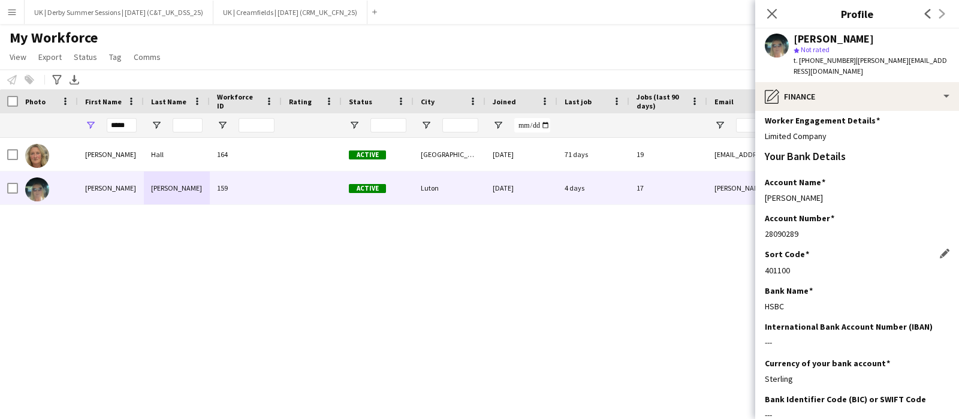
scroll to position [255, 0]
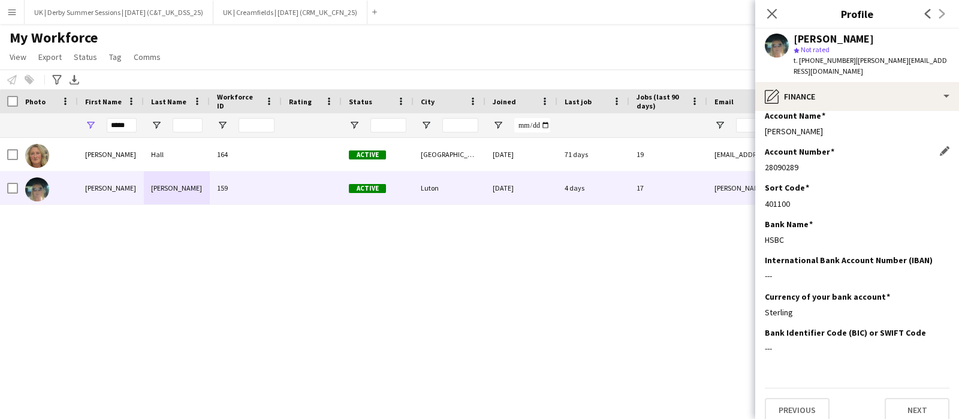
drag, startPoint x: 764, startPoint y: 155, endPoint x: 800, endPoint y: 157, distance: 35.4
click at [800, 162] on div "28090289" at bounding box center [857, 167] width 185 height 11
copy div "28090289"
drag, startPoint x: 765, startPoint y: 194, endPoint x: 806, endPoint y: 194, distance: 41.4
click at [806, 198] on div "401100" at bounding box center [857, 203] width 185 height 11
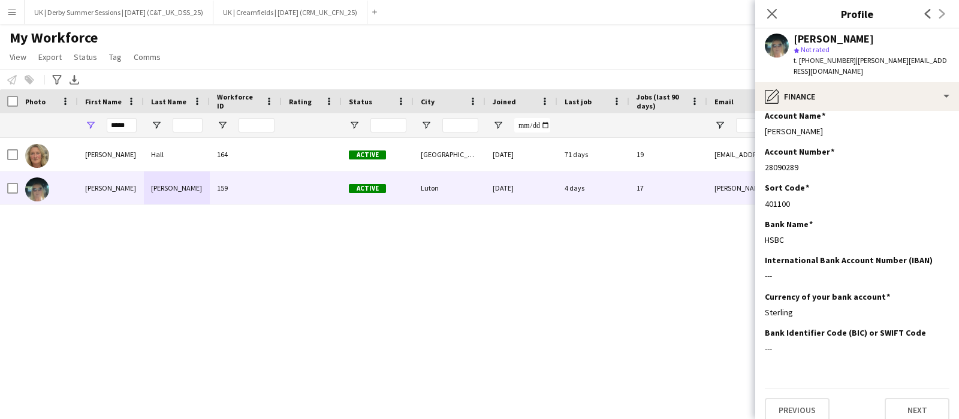
copy div "401100"
drag, startPoint x: 134, startPoint y: 119, endPoint x: 128, endPoint y: 122, distance: 6.5
click at [131, 121] on input "*****" at bounding box center [122, 125] width 30 height 14
click at [110, 125] on input "*****" at bounding box center [122, 125] width 30 height 14
drag, startPoint x: 127, startPoint y: 125, endPoint x: 104, endPoint y: 123, distance: 22.9
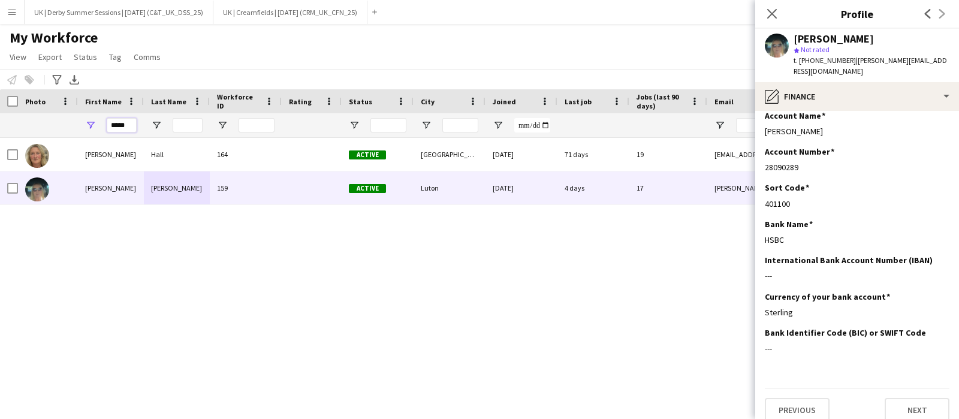
click at [104, 123] on div "*****" at bounding box center [111, 125] width 66 height 24
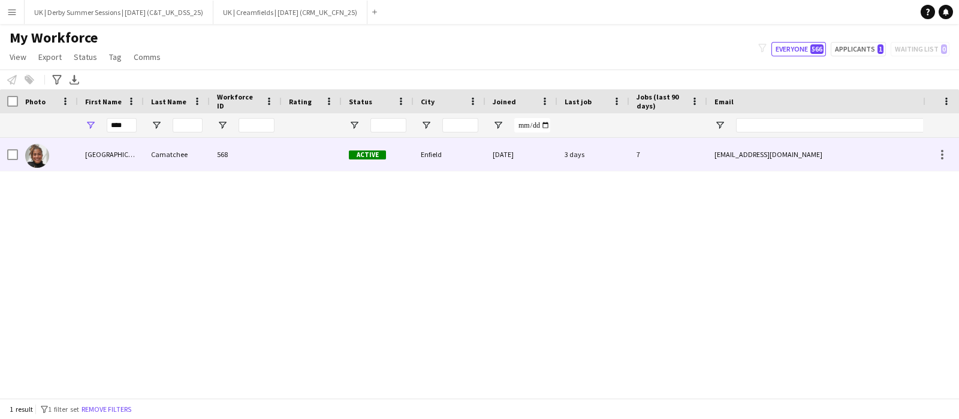
click at [165, 151] on div "Camatchee" at bounding box center [177, 154] width 66 height 33
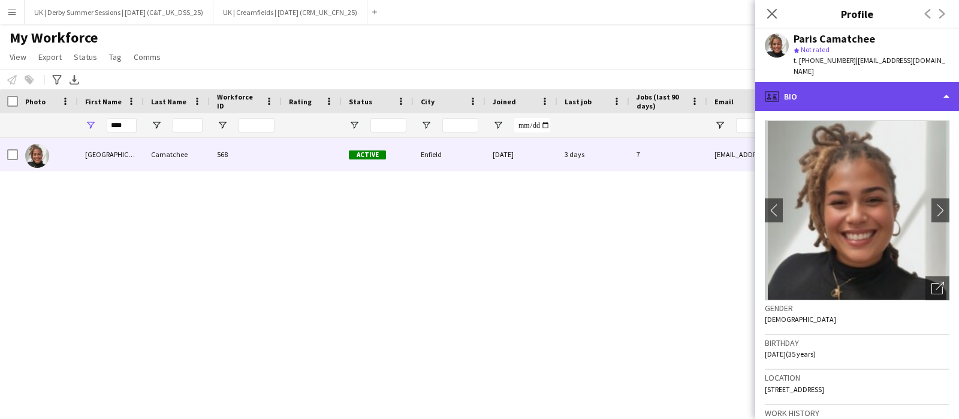
click at [859, 82] on div "profile Bio" at bounding box center [857, 96] width 204 height 29
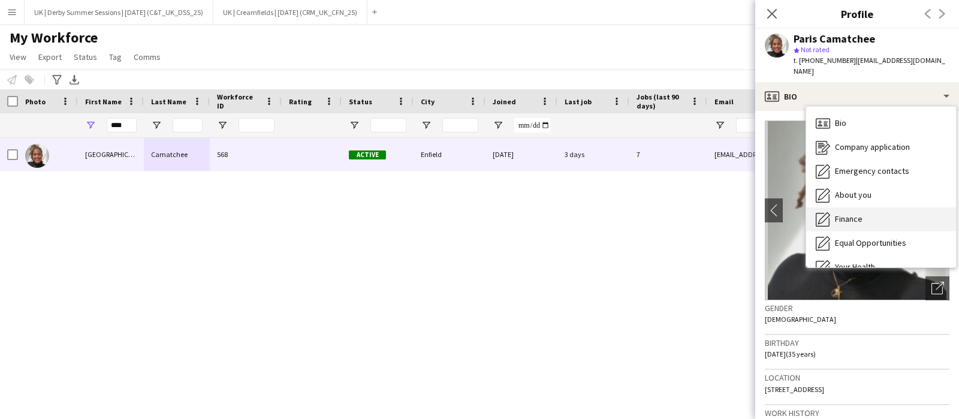
click at [849, 213] on span "Finance" at bounding box center [849, 218] width 28 height 11
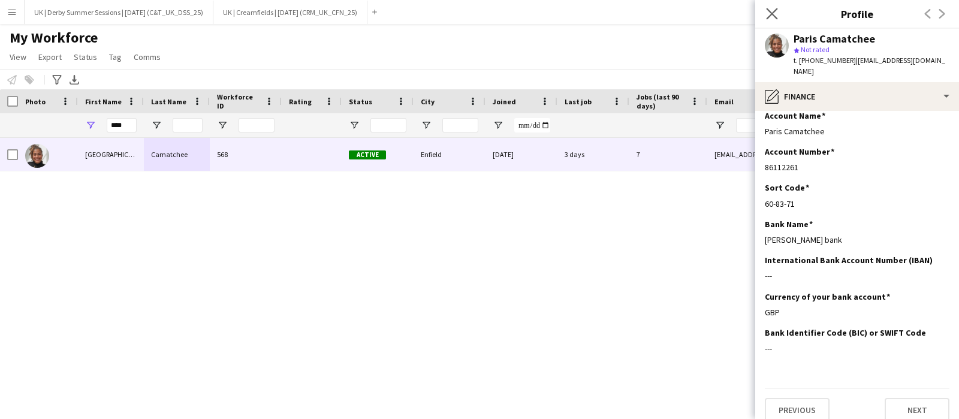
click at [777, 10] on icon "Close pop-in" at bounding box center [771, 13] width 11 height 11
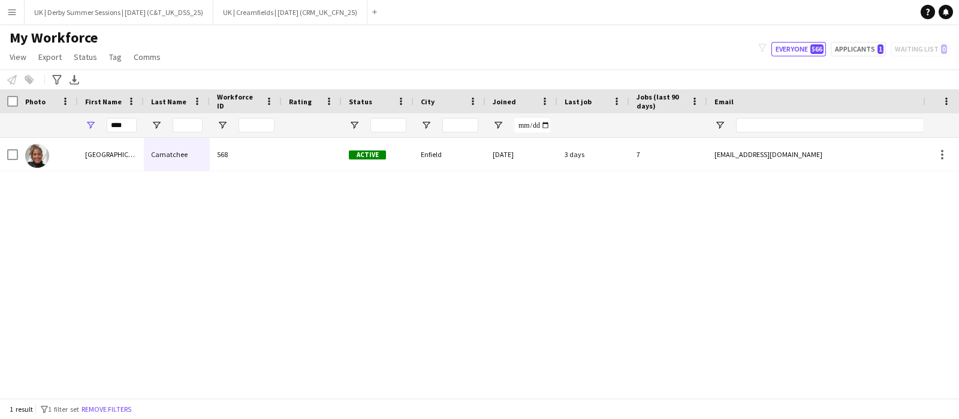
drag, startPoint x: 144, startPoint y: 119, endPoint x: 133, endPoint y: 120, distance: 10.8
click at [133, 120] on div "****" at bounding box center [649, 125] width 1299 height 24
drag, startPoint x: 132, startPoint y: 122, endPoint x: 72, endPoint y: 124, distance: 60.0
click at [74, 124] on div "****" at bounding box center [649, 125] width 1299 height 24
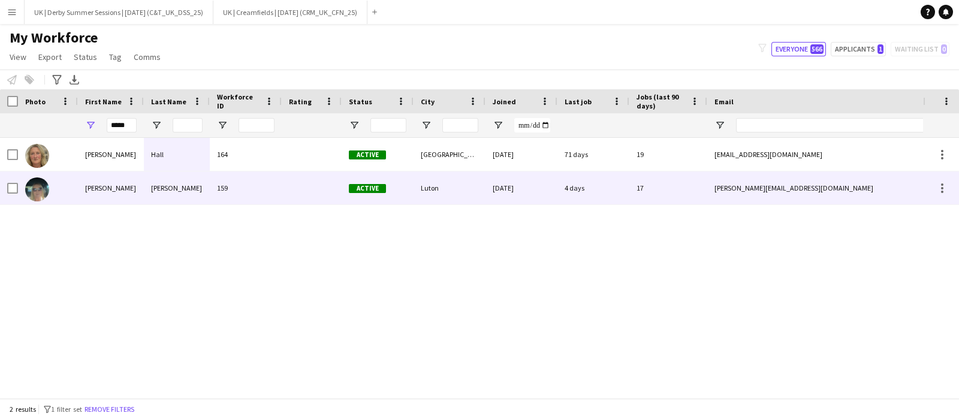
click at [165, 183] on div "Williams" at bounding box center [177, 187] width 66 height 33
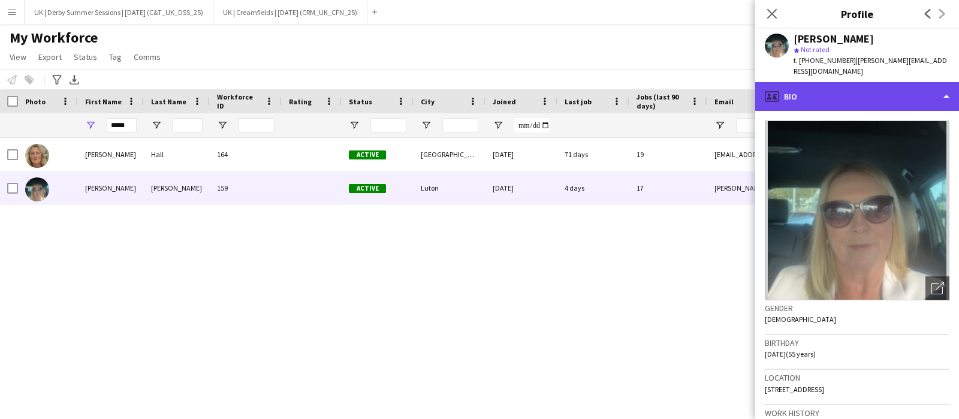
click at [878, 93] on div "profile Bio" at bounding box center [857, 96] width 204 height 29
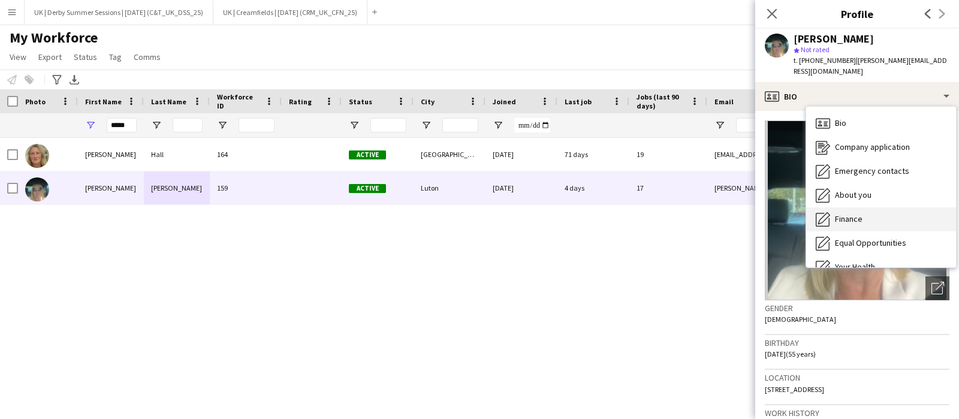
click at [860, 213] on span "Finance" at bounding box center [849, 218] width 28 height 11
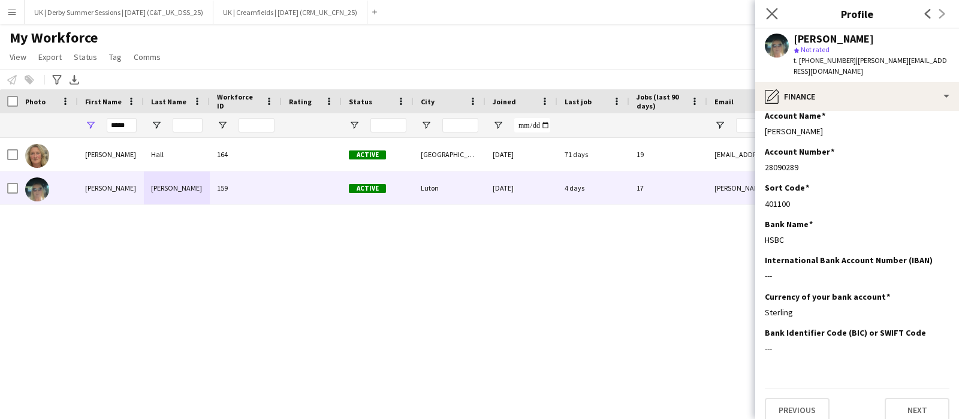
click at [774, 7] on app-icon "Close pop-in" at bounding box center [772, 13] width 17 height 17
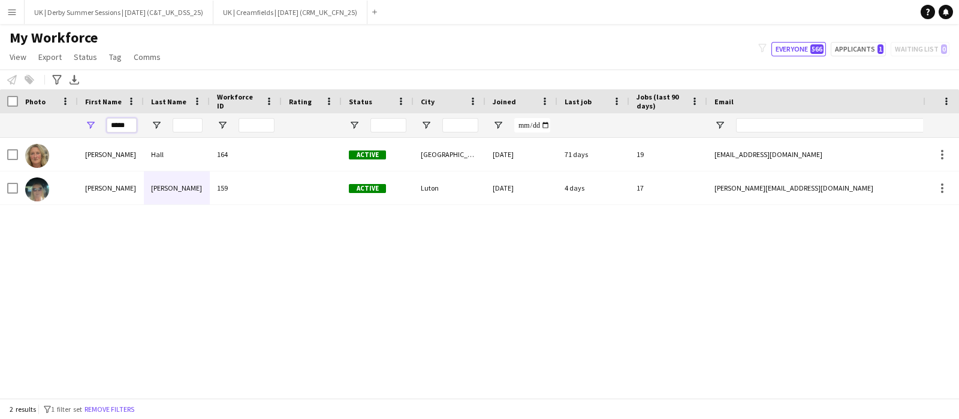
drag, startPoint x: 127, startPoint y: 127, endPoint x: 61, endPoint y: 133, distance: 66.2
click at [61, 133] on div "*****" at bounding box center [649, 125] width 1299 height 24
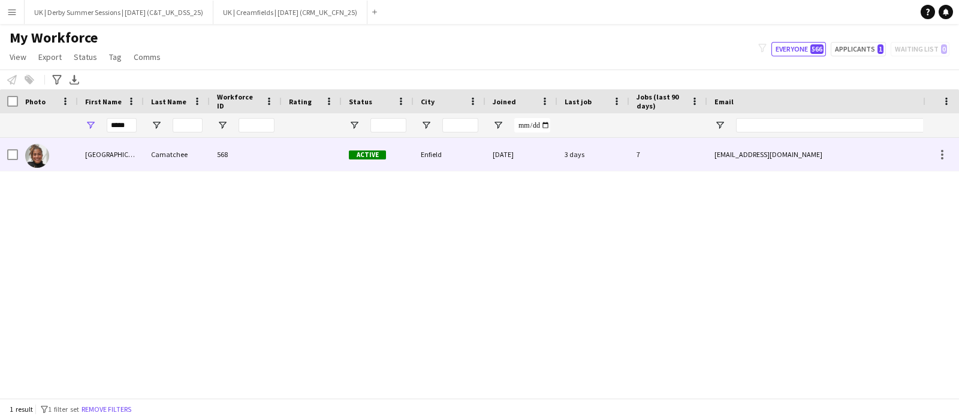
click at [118, 148] on div "Paris" at bounding box center [111, 154] width 66 height 33
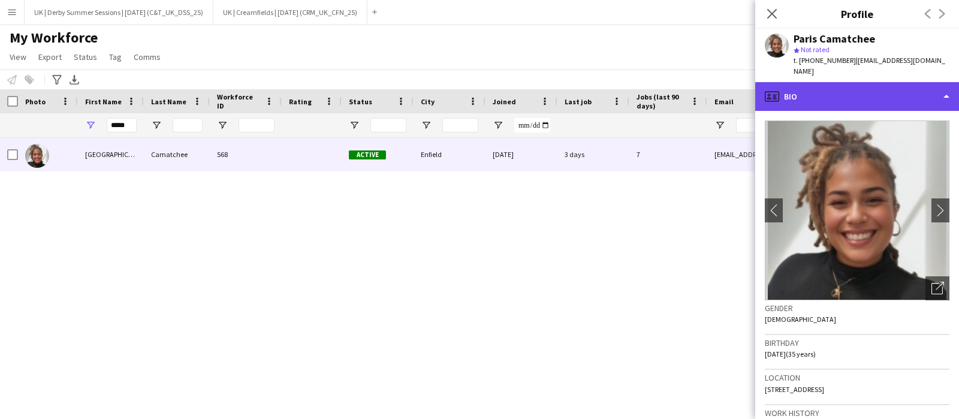
click at [782, 87] on div "profile Bio" at bounding box center [857, 96] width 204 height 29
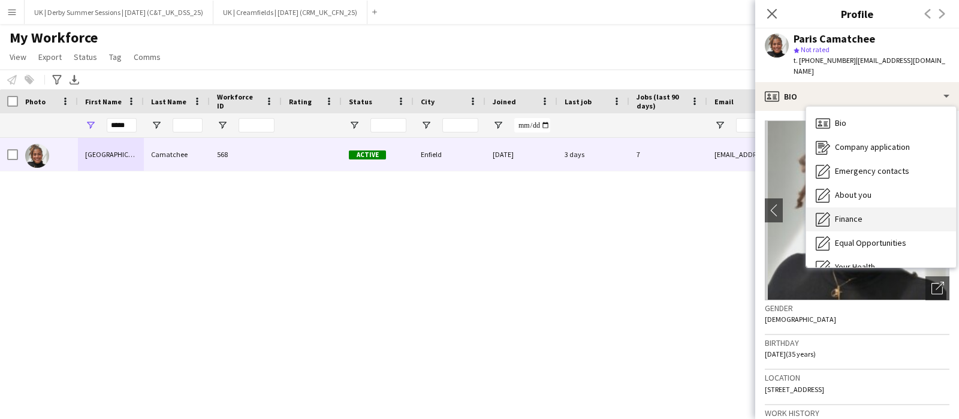
click at [836, 207] on div "Finance Finance" at bounding box center [881, 219] width 150 height 24
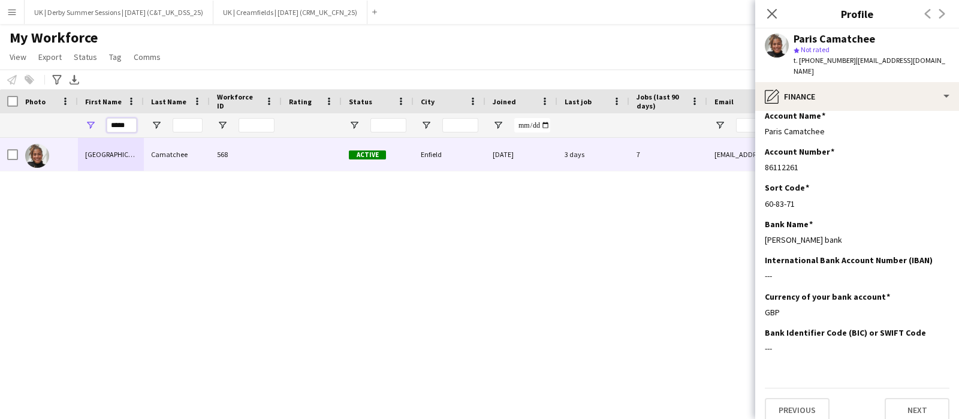
drag, startPoint x: 127, startPoint y: 124, endPoint x: 99, endPoint y: 126, distance: 28.3
click at [103, 125] on div "*****" at bounding box center [111, 125] width 66 height 24
type input "*****"
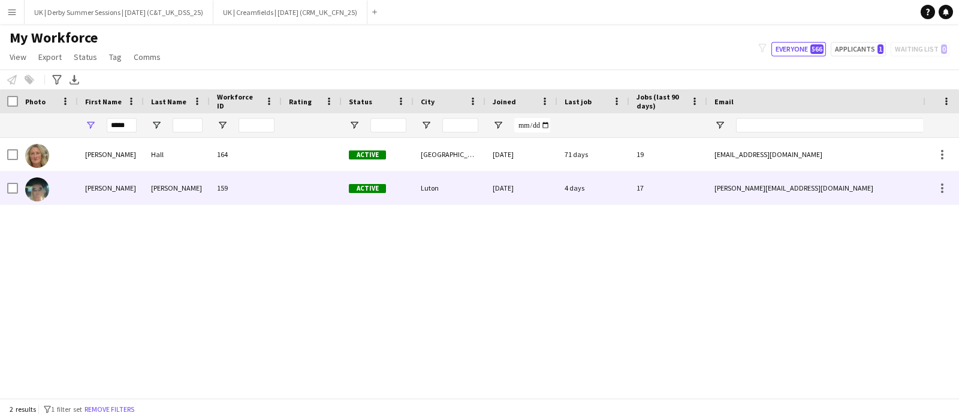
click at [195, 184] on div "Williams" at bounding box center [177, 187] width 66 height 33
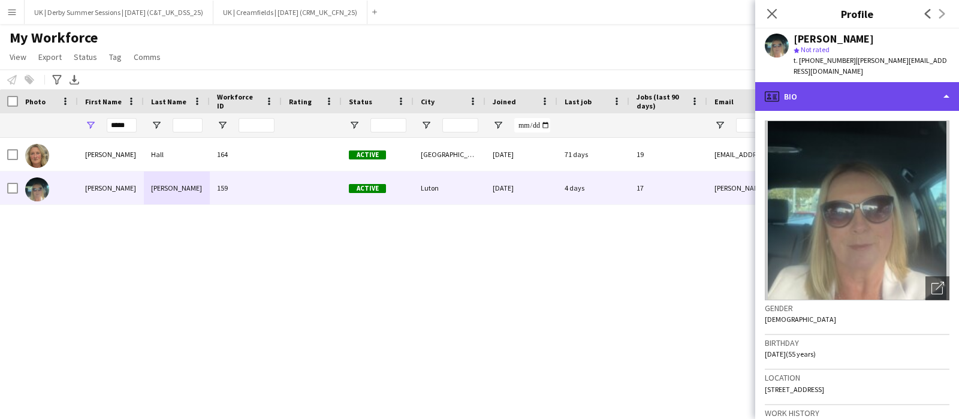
click at [845, 82] on div "profile Bio" at bounding box center [857, 96] width 204 height 29
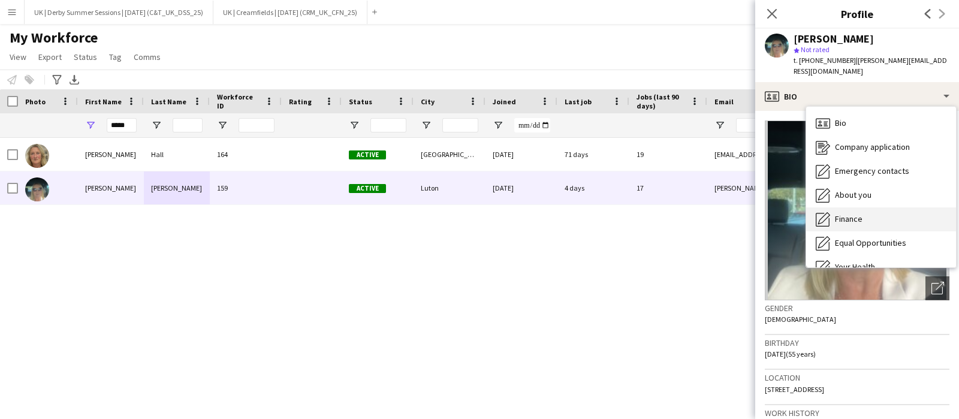
click at [849, 214] on div "Finance Finance" at bounding box center [881, 219] width 150 height 24
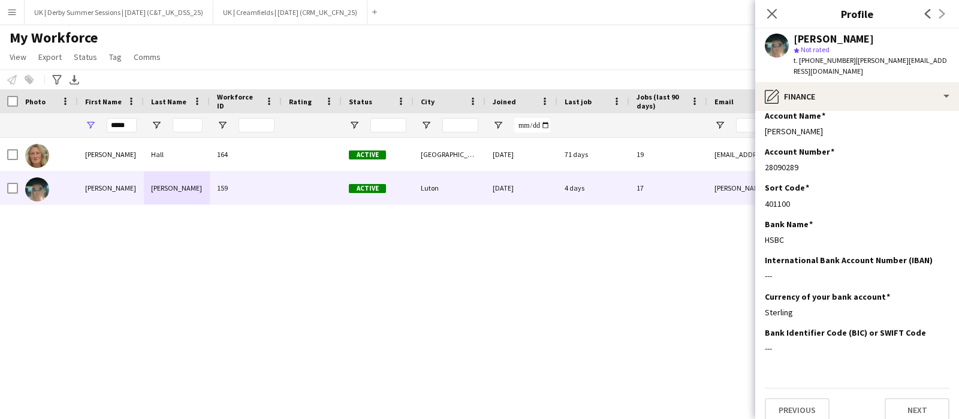
click at [15, 7] on button "Menu" at bounding box center [12, 12] width 24 height 24
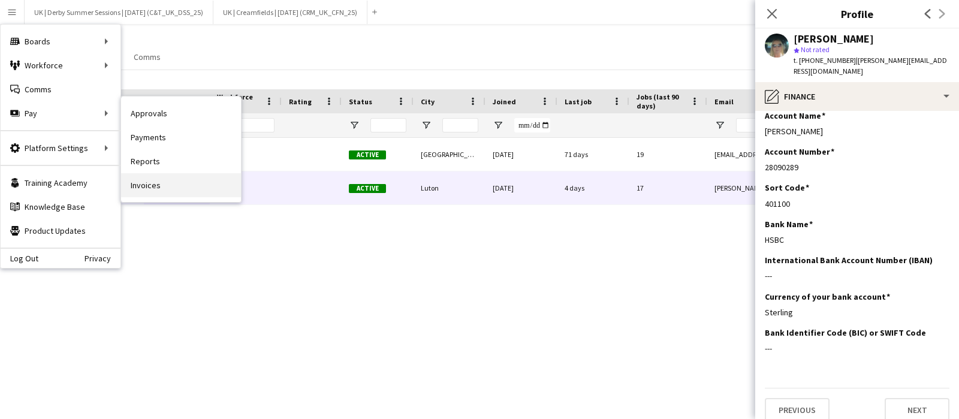
click at [151, 179] on link "Invoices" at bounding box center [181, 185] width 120 height 24
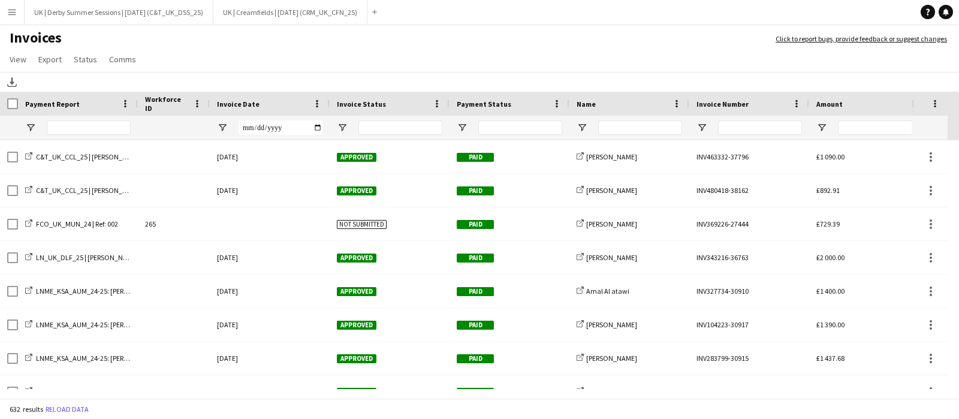
click at [322, 94] on div "Invoice Date" at bounding box center [269, 104] width 105 height 24
click at [317, 102] on span at bounding box center [317, 103] width 11 height 11
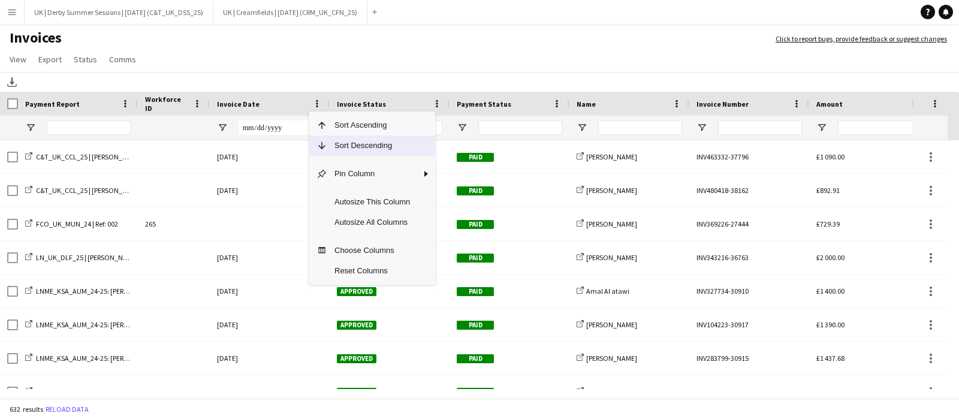
click at [334, 147] on span "Sort Descending" at bounding box center [372, 145] width 90 height 20
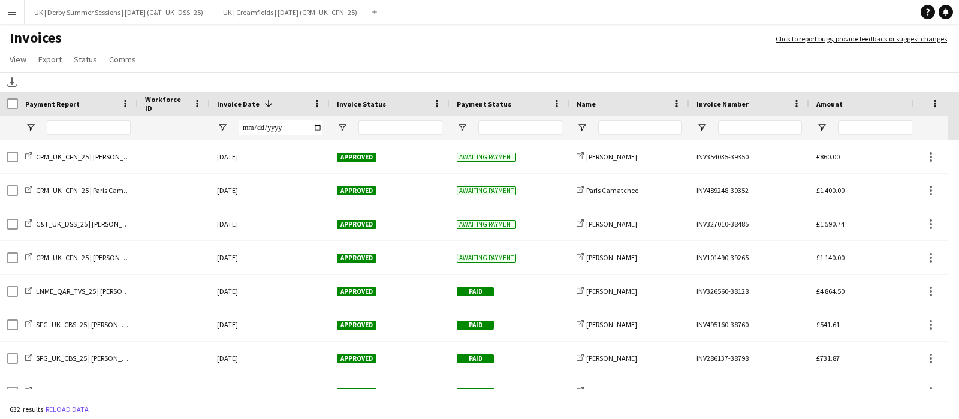
click at [12, 16] on app-icon "Menu" at bounding box center [12, 12] width 10 height 10
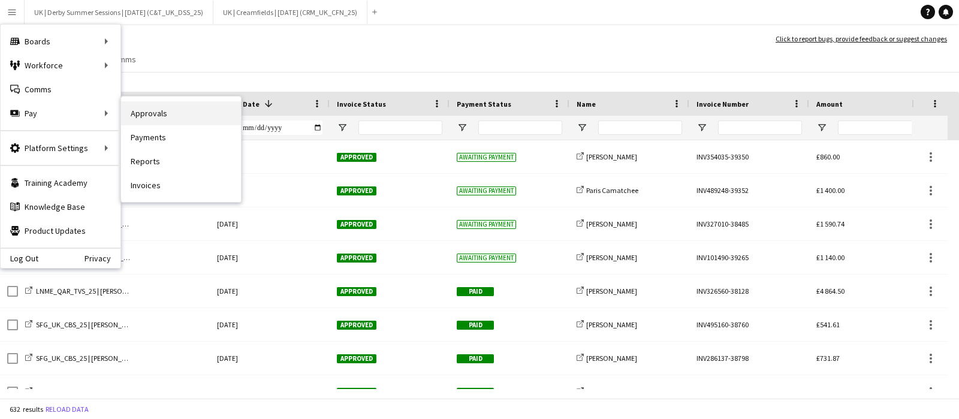
click at [169, 112] on link "Approvals" at bounding box center [181, 113] width 120 height 24
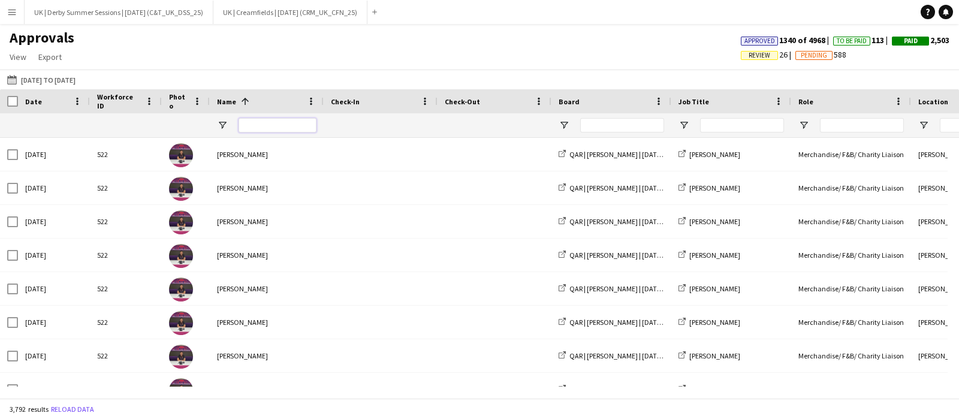
click at [272, 125] on input "Name Filter Input" at bounding box center [278, 125] width 78 height 14
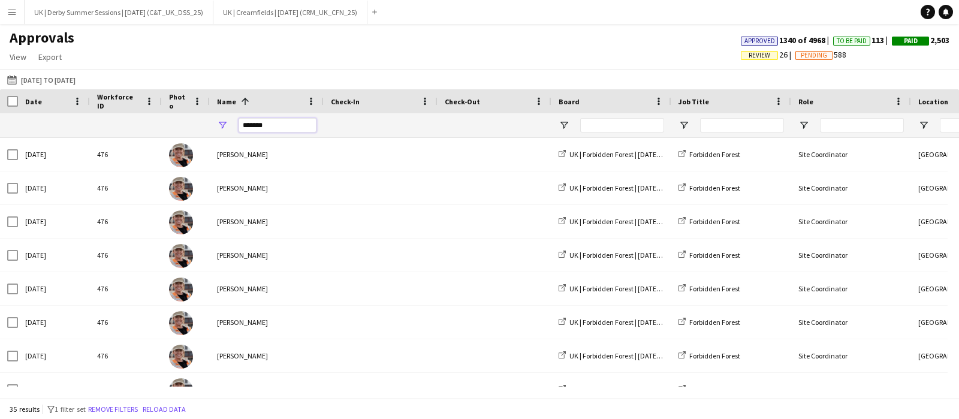
drag, startPoint x: 272, startPoint y: 125, endPoint x: 224, endPoint y: 127, distance: 48.0
click at [226, 125] on div "*******" at bounding box center [267, 125] width 114 height 24
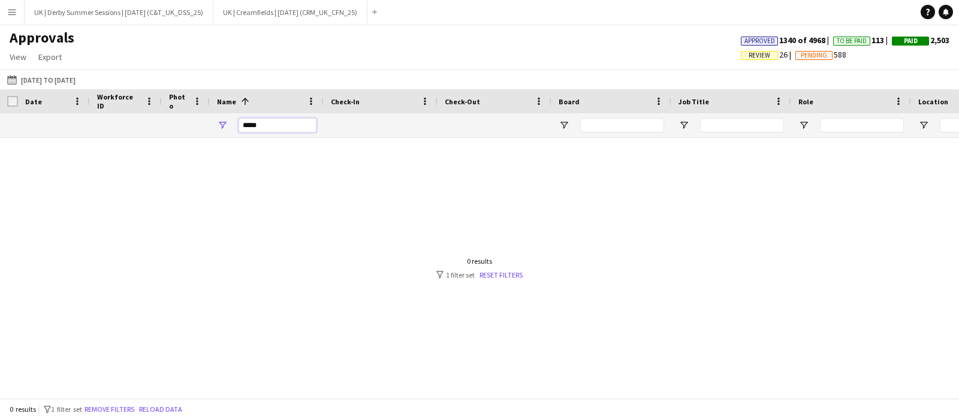
drag, startPoint x: 268, startPoint y: 128, endPoint x: 275, endPoint y: 127, distance: 6.7
click at [275, 127] on input "*****" at bounding box center [278, 125] width 78 height 14
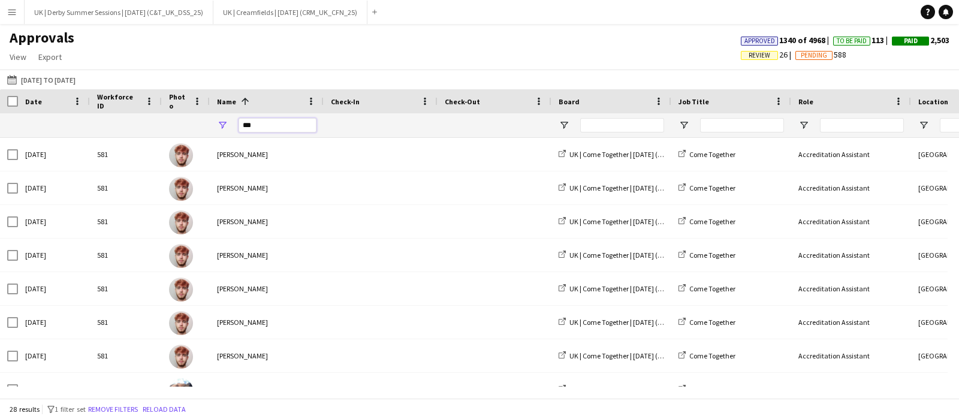
type input "***"
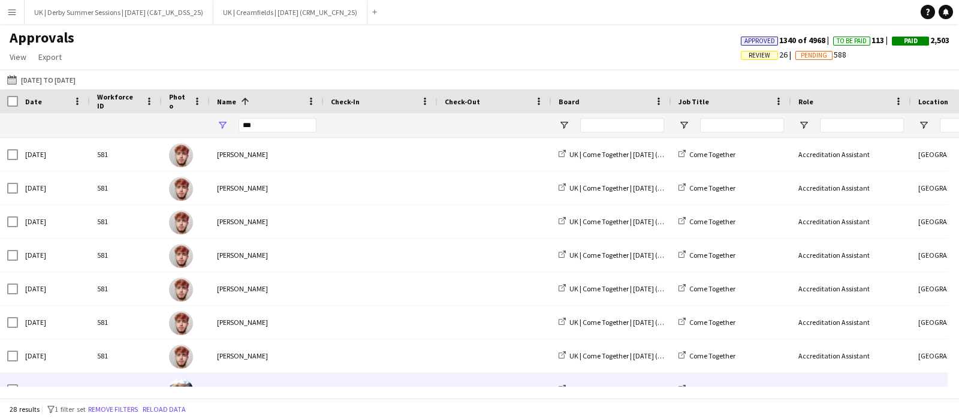
click at [347, 388] on div "Workforce ID Date Photo 1" at bounding box center [479, 243] width 959 height 309
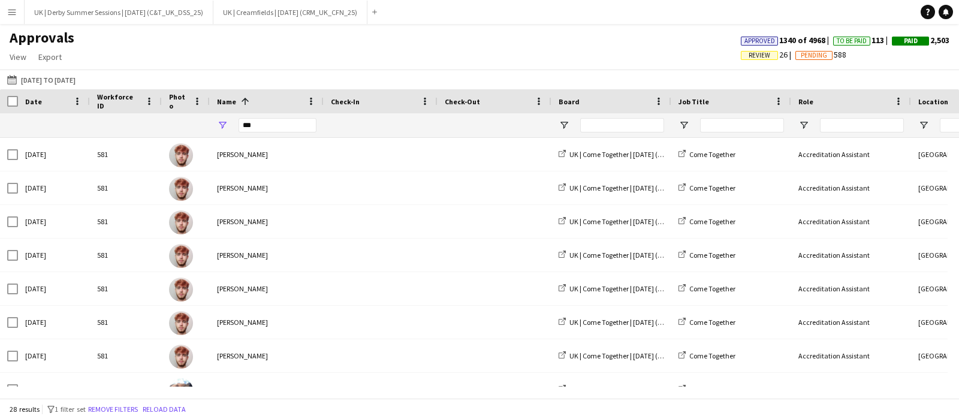
scroll to position [0, 1203]
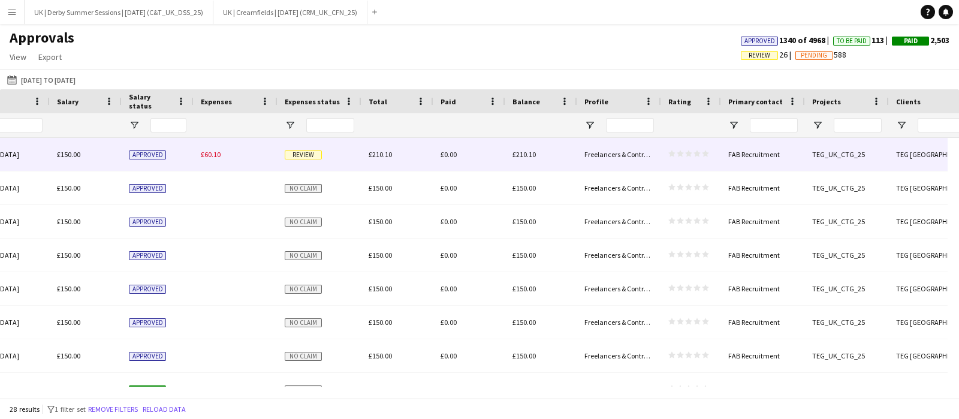
click at [201, 154] on span "£60.10" at bounding box center [211, 154] width 20 height 9
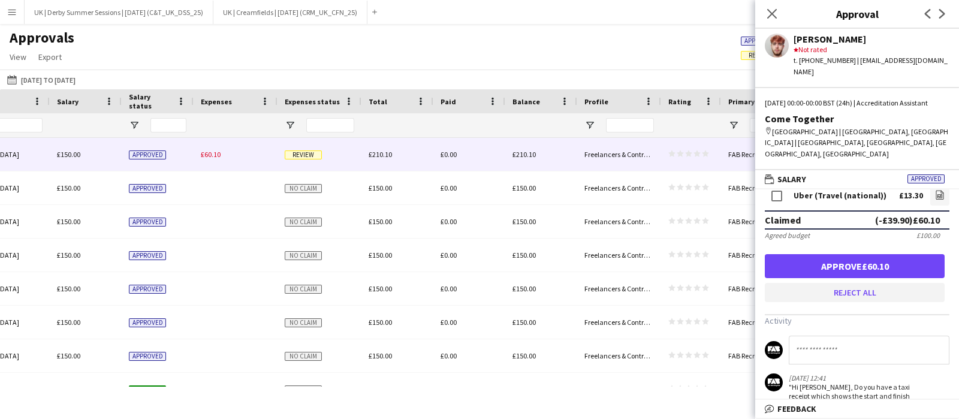
scroll to position [118, 0]
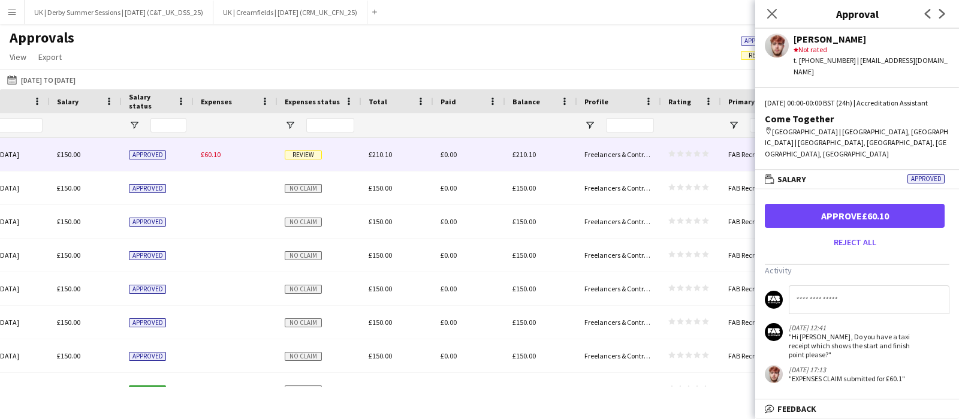
drag, startPoint x: 776, startPoint y: 10, endPoint x: 728, endPoint y: 43, distance: 58.7
click at [776, 10] on icon at bounding box center [772, 14] width 10 height 10
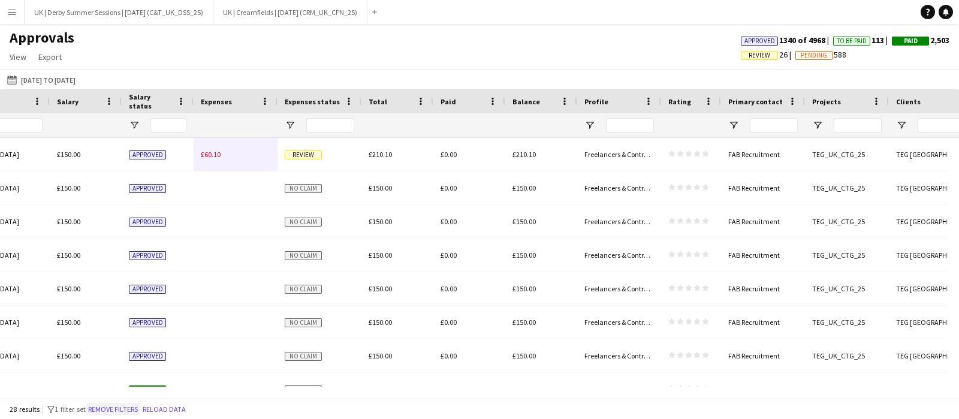
click at [129, 403] on button "Remove filters" at bounding box center [113, 409] width 55 height 13
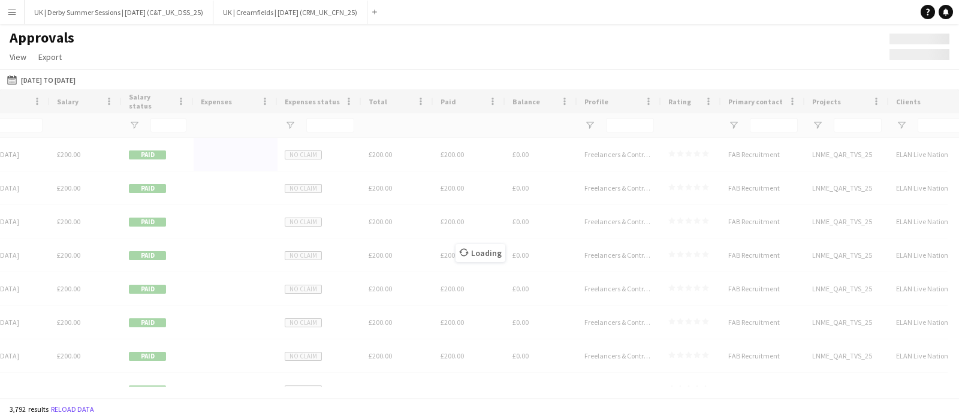
click at [176, 394] on div "Loading" at bounding box center [479, 243] width 959 height 309
click at [177, 392] on div "Loading" at bounding box center [479, 243] width 959 height 309
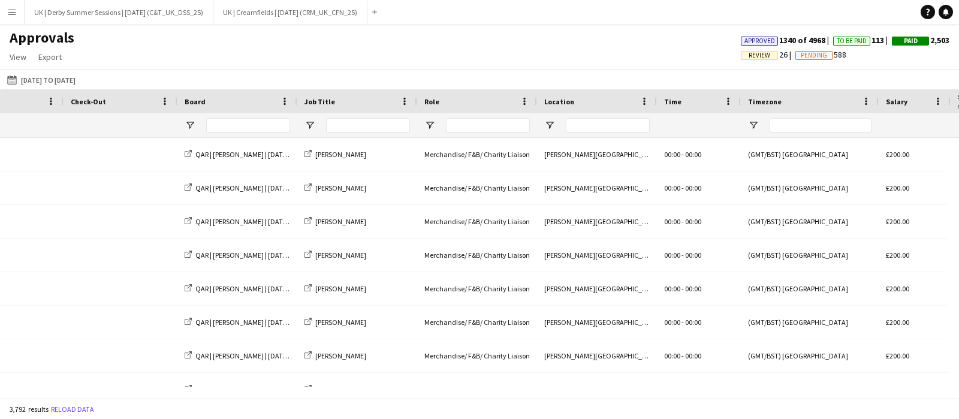
scroll to position [0, 233]
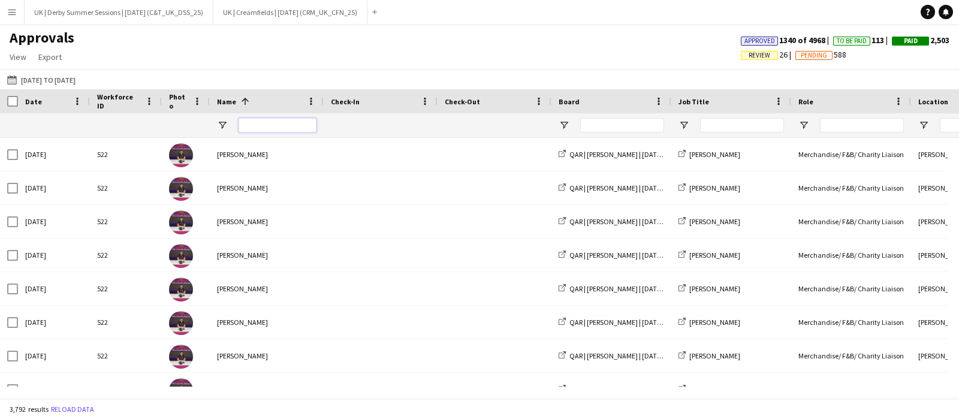
click at [258, 128] on input "Name Filter Input" at bounding box center [278, 125] width 78 height 14
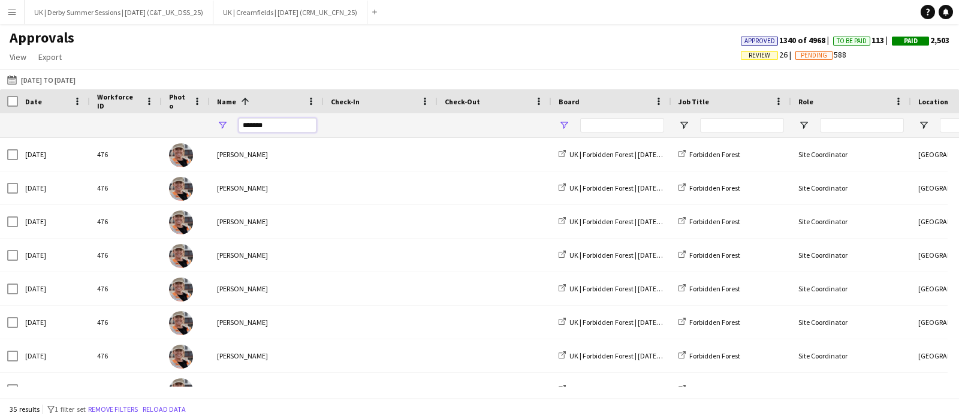
type input "*******"
click at [567, 120] on span "Open Filter Menu" at bounding box center [564, 125] width 11 height 11
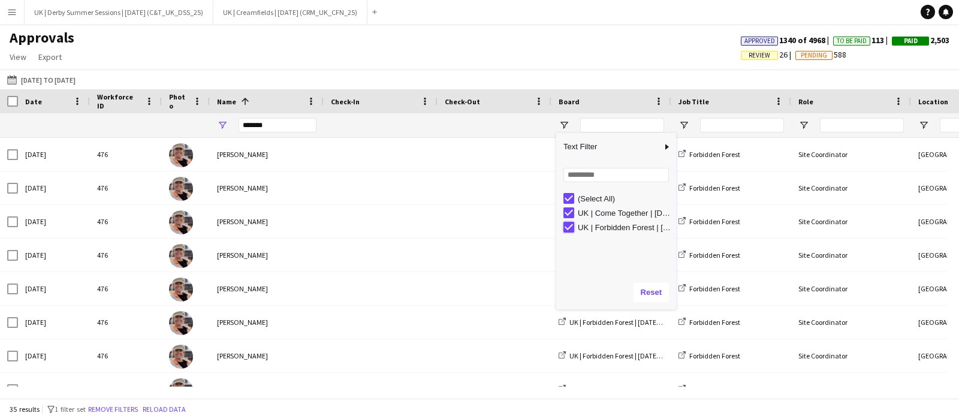
type input "**********"
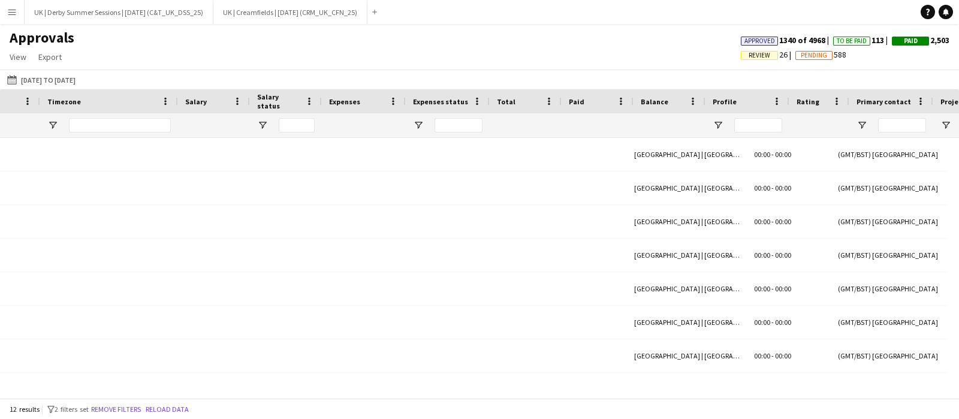
scroll to position [0, 1075]
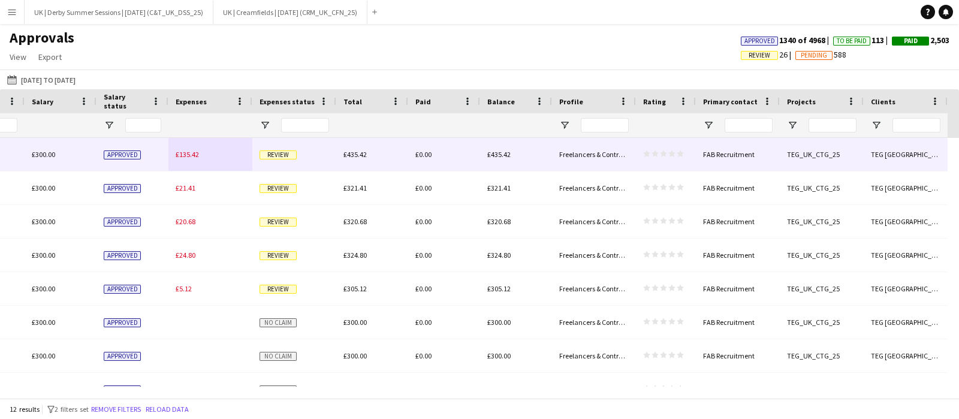
click at [189, 153] on span "£135.42" at bounding box center [187, 154] width 23 height 9
click at [185, 156] on span "£135.42" at bounding box center [187, 154] width 23 height 9
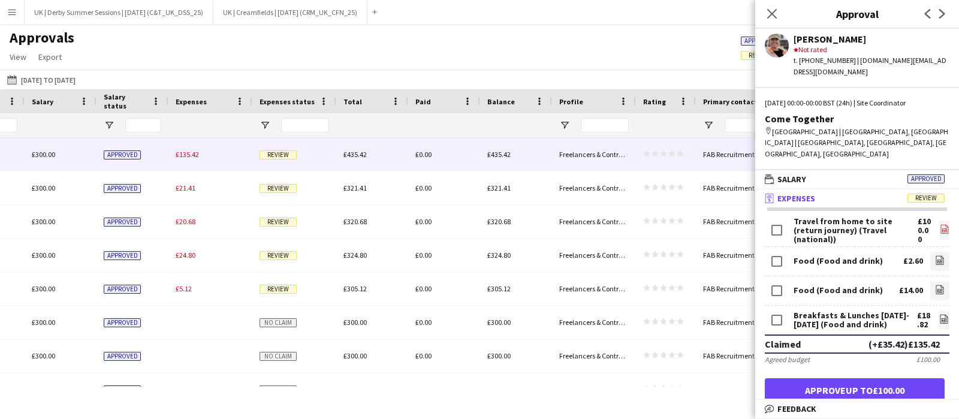
click at [940, 225] on icon at bounding box center [944, 229] width 8 height 9
click at [935, 255] on icon "file-image" at bounding box center [940, 260] width 10 height 10
click at [935, 285] on icon "file-image" at bounding box center [940, 290] width 10 height 10
click at [939, 314] on icon "file-image" at bounding box center [944, 319] width 10 height 10
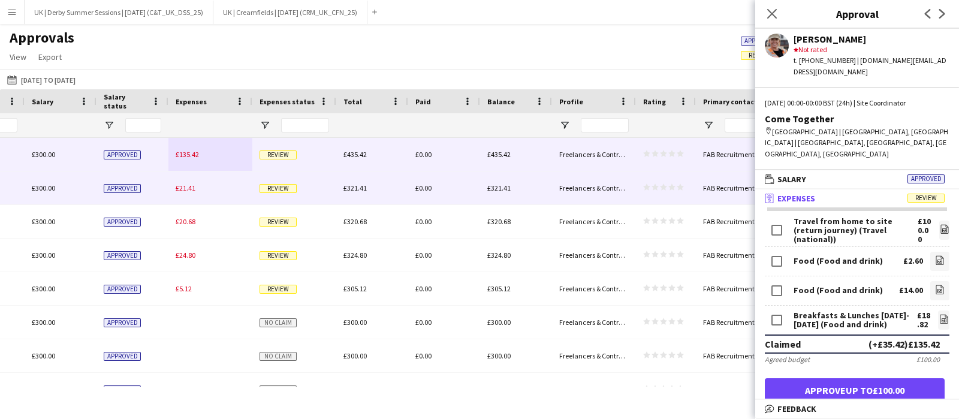
click at [187, 190] on span "£21.41" at bounding box center [186, 187] width 20 height 9
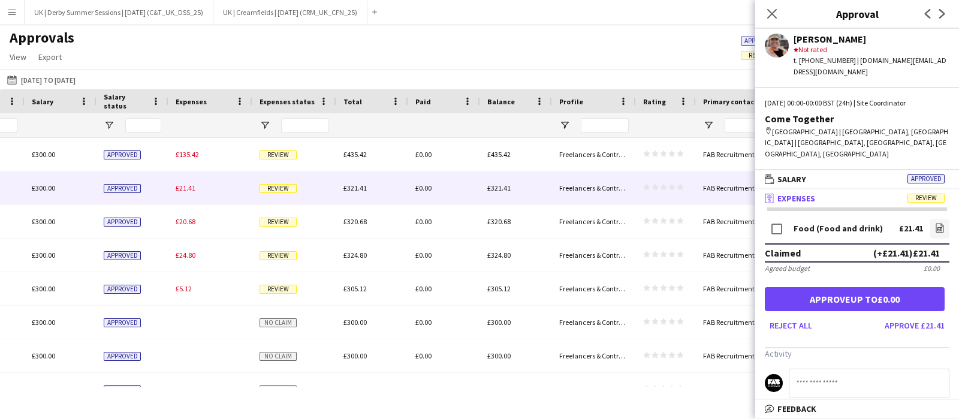
scroll to position [25, 0]
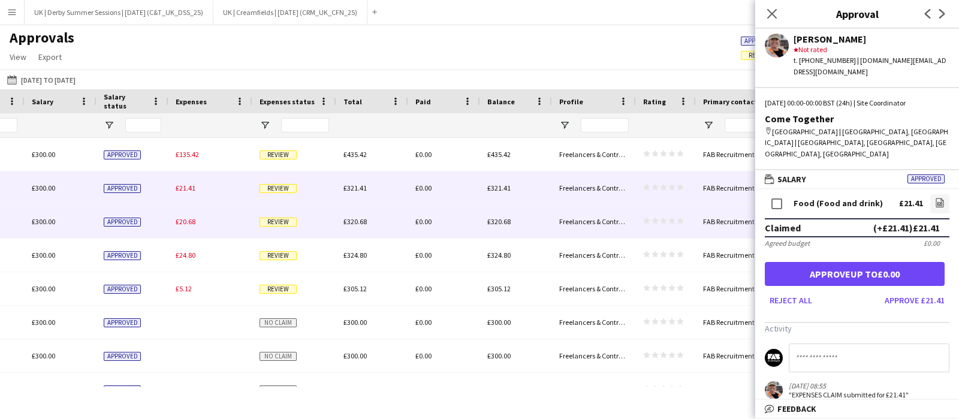
drag, startPoint x: 214, startPoint y: 226, endPoint x: 324, endPoint y: 258, distance: 114.4
click at [213, 226] on div "£20.68" at bounding box center [210, 221] width 84 height 33
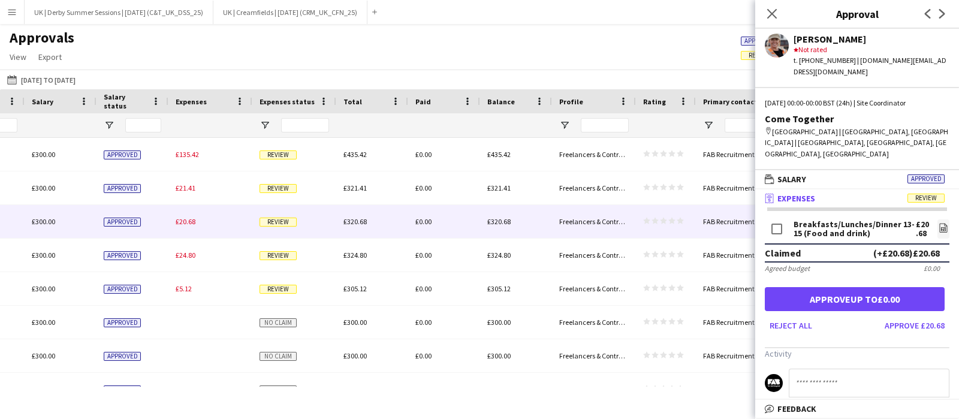
scroll to position [58, 0]
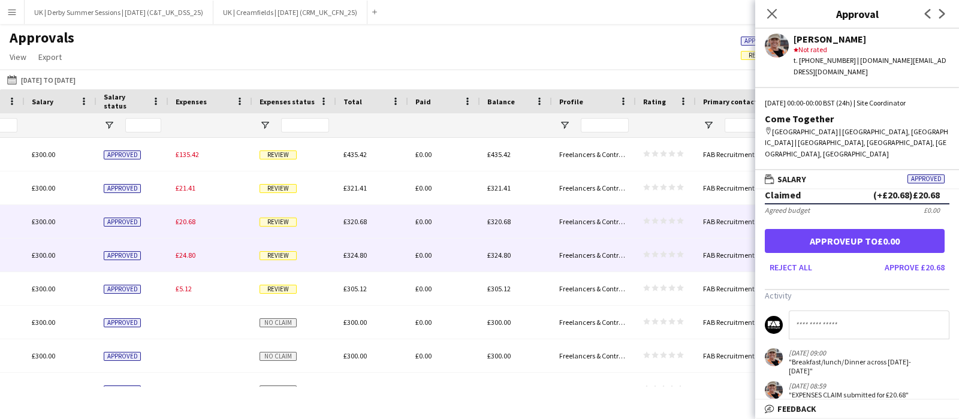
click at [185, 261] on div "£24.80" at bounding box center [210, 255] width 84 height 33
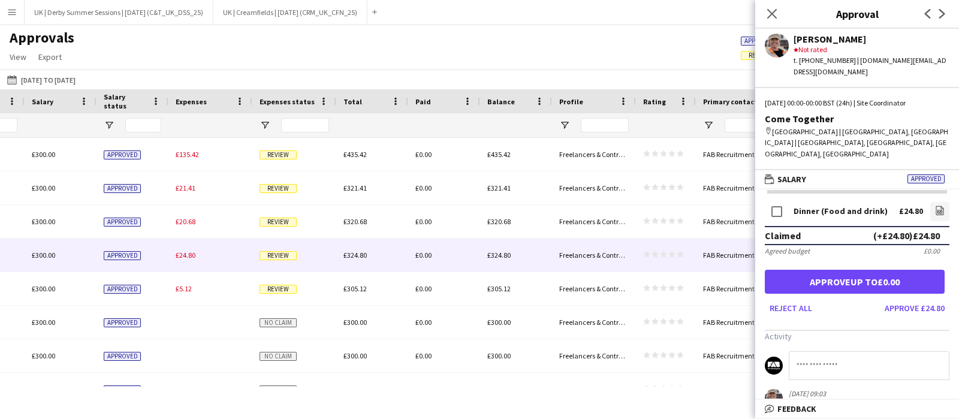
scroll to position [25, 0]
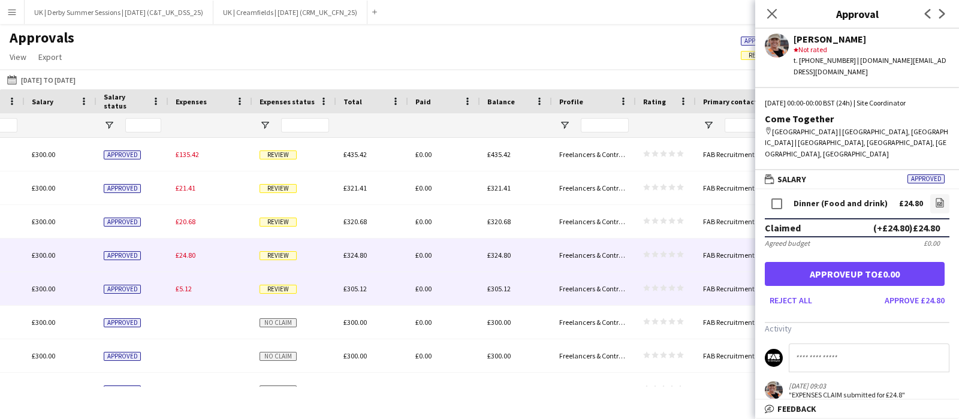
click at [208, 288] on div "£5.12" at bounding box center [210, 288] width 84 height 33
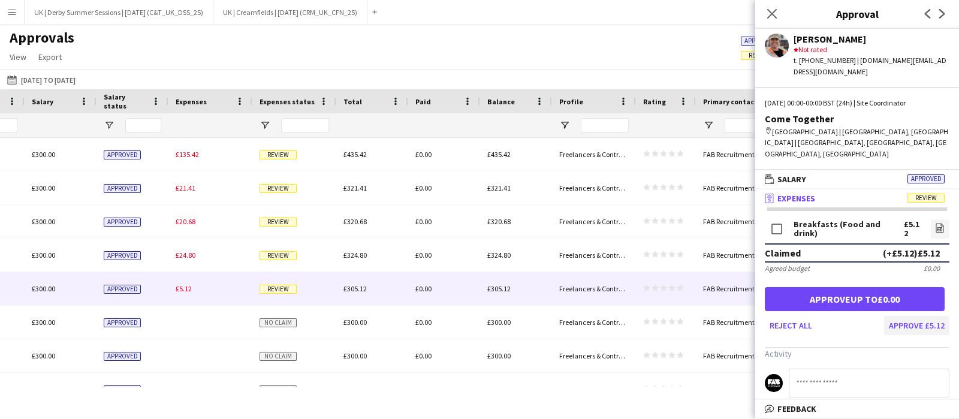
scroll to position [94, 0]
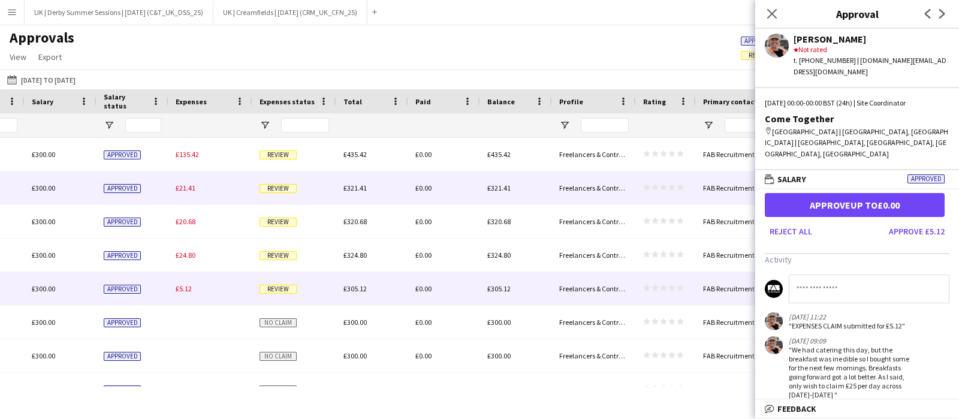
click at [188, 188] on span "£21.41" at bounding box center [186, 187] width 20 height 9
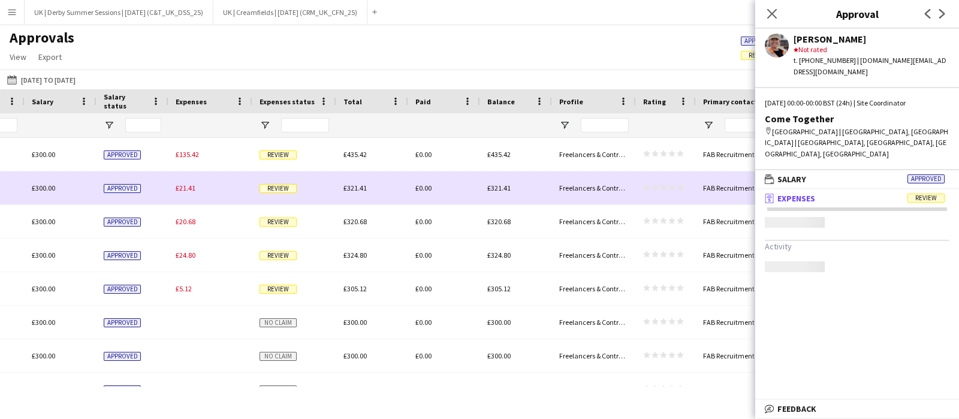
scroll to position [0, 0]
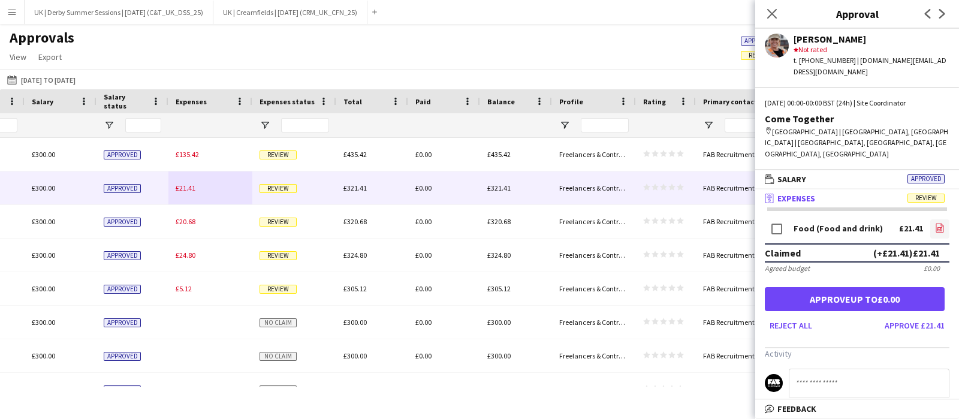
click at [935, 223] on icon "file-image" at bounding box center [940, 228] width 10 height 10
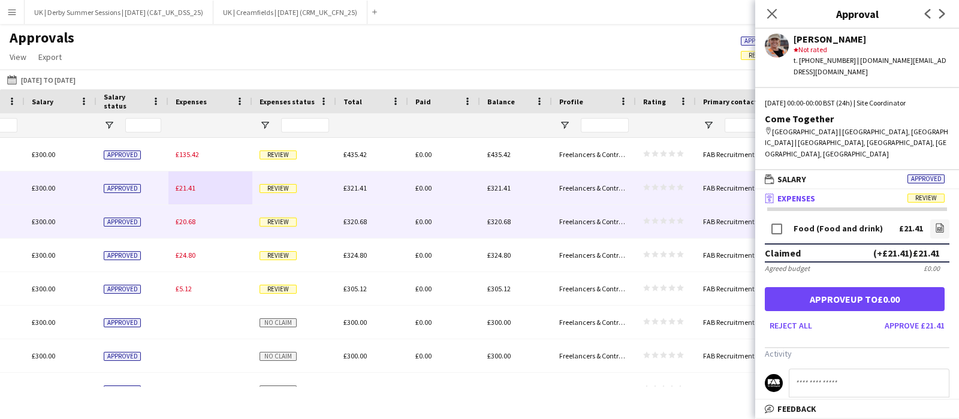
click at [188, 220] on span "£20.68" at bounding box center [186, 221] width 20 height 9
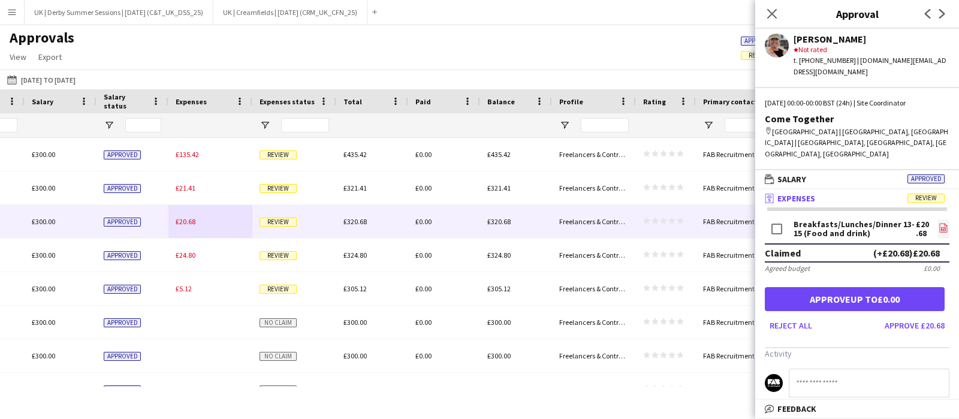
click at [939, 223] on icon "file-image" at bounding box center [944, 228] width 10 height 10
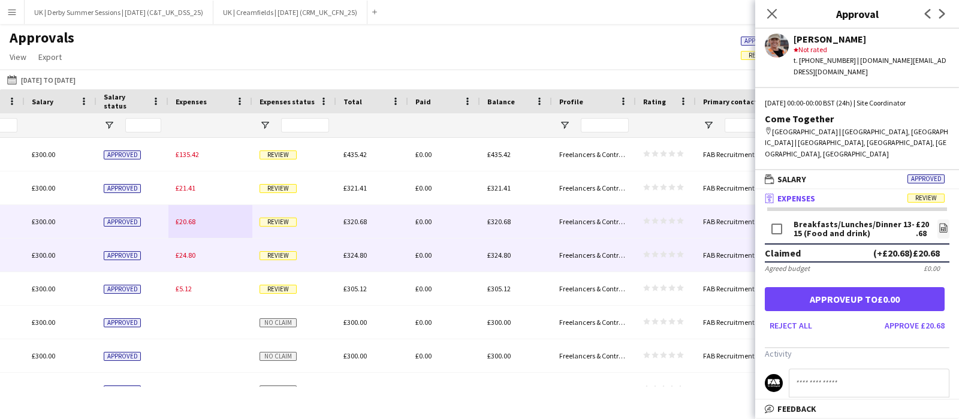
click at [186, 257] on span "£24.80" at bounding box center [186, 255] width 20 height 9
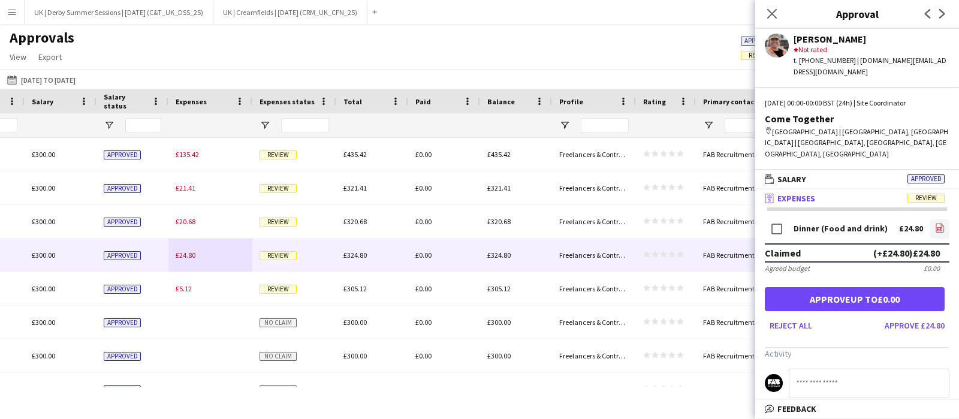
click at [935, 223] on icon "file-image" at bounding box center [940, 228] width 10 height 10
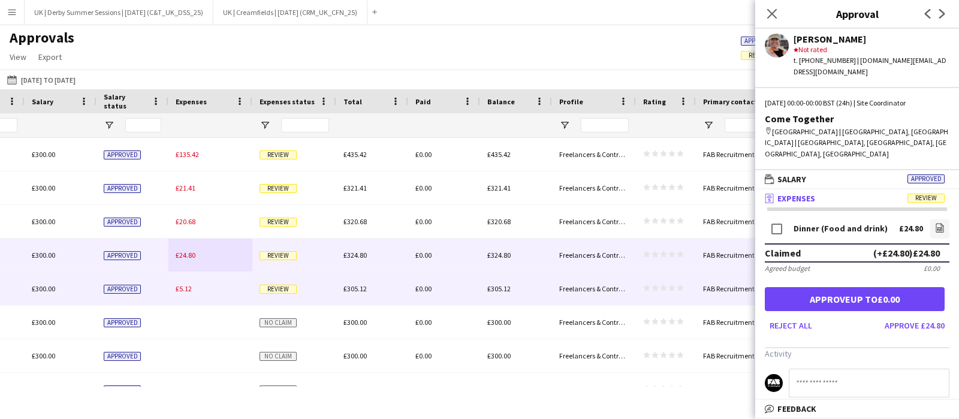
click at [186, 284] on div "£5.12" at bounding box center [210, 288] width 84 height 33
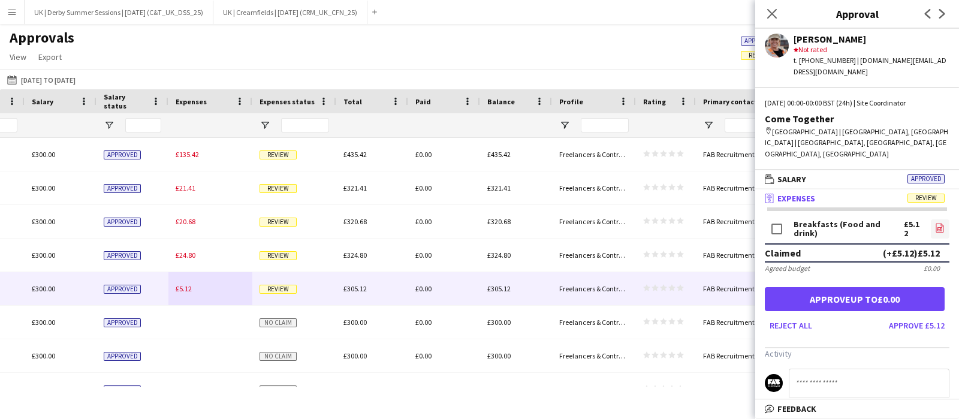
click at [935, 223] on icon "file-image" at bounding box center [940, 228] width 10 height 10
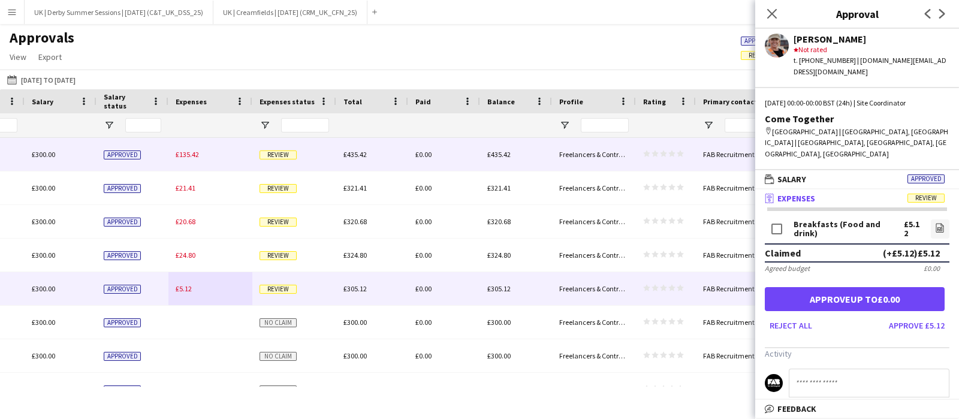
click at [182, 152] on span "£135.42" at bounding box center [187, 154] width 23 height 9
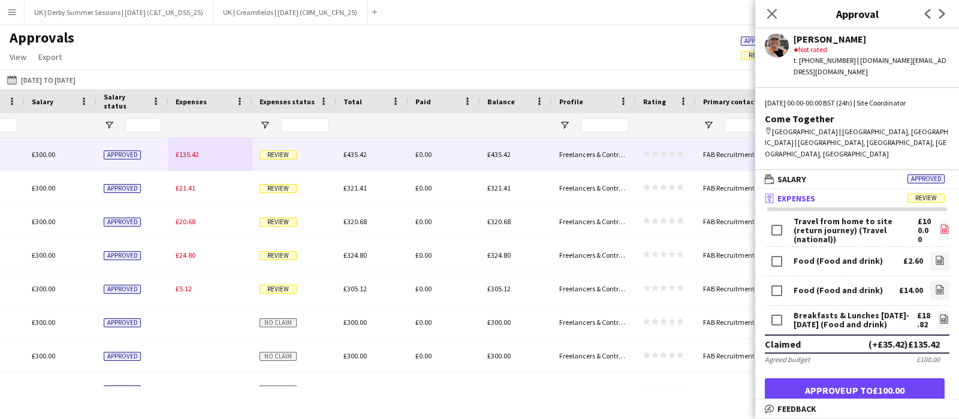
click at [940, 224] on icon "file-image" at bounding box center [945, 229] width 10 height 10
click at [935, 255] on icon "file-image" at bounding box center [940, 260] width 10 height 10
click at [935, 285] on icon "file-image" at bounding box center [940, 290] width 10 height 10
click at [939, 314] on icon "file-image" at bounding box center [944, 319] width 10 height 10
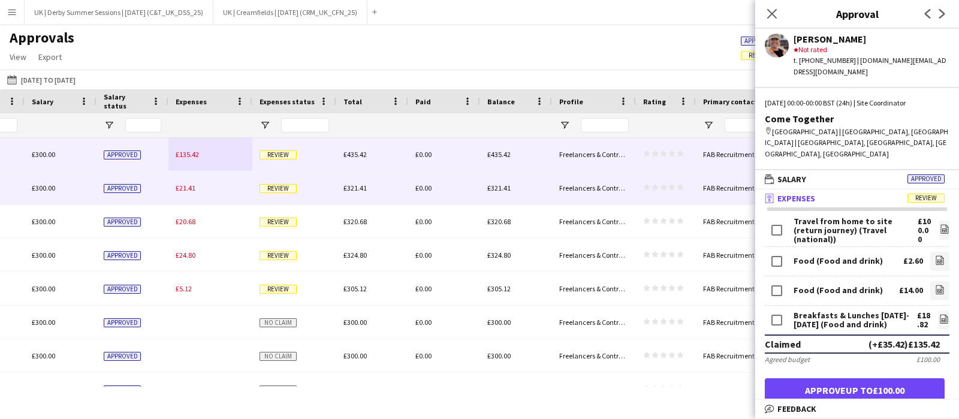
click at [195, 188] on div "£21.41" at bounding box center [210, 187] width 84 height 33
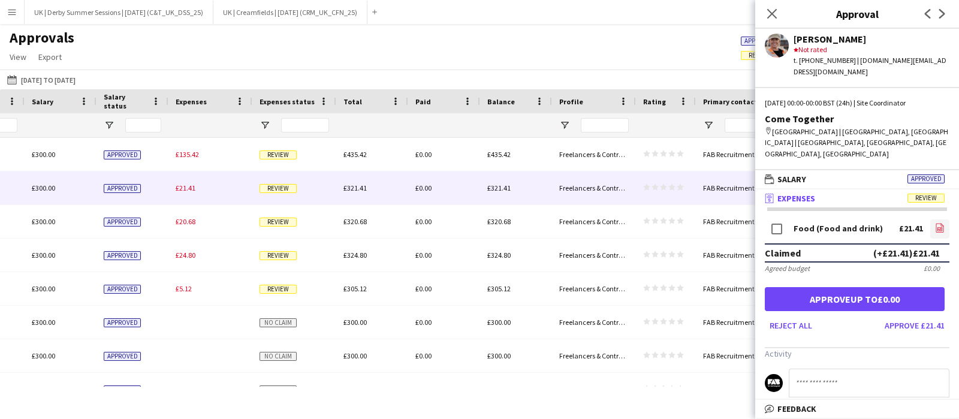
click at [935, 223] on icon "file-image" at bounding box center [940, 228] width 10 height 10
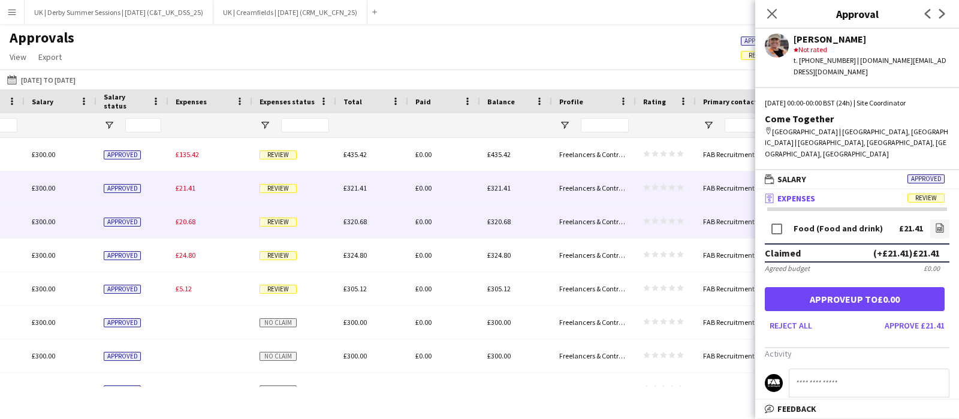
click at [176, 220] on span "£20.68" at bounding box center [186, 221] width 20 height 9
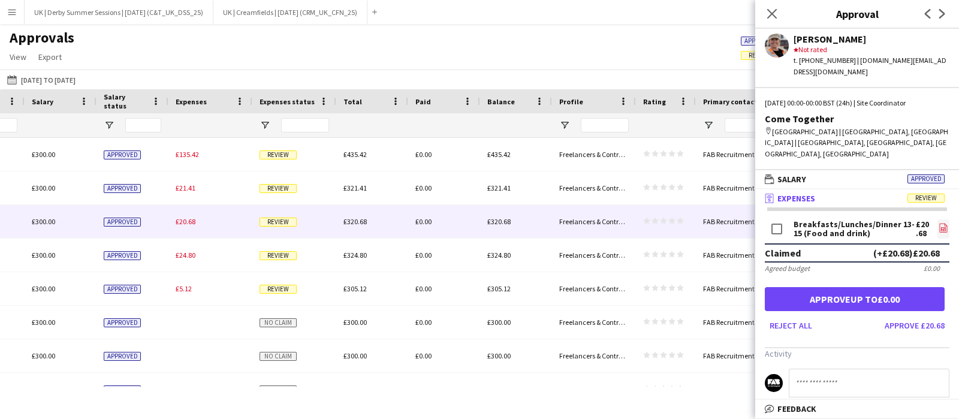
click at [939, 223] on icon "file-image" at bounding box center [944, 228] width 10 height 10
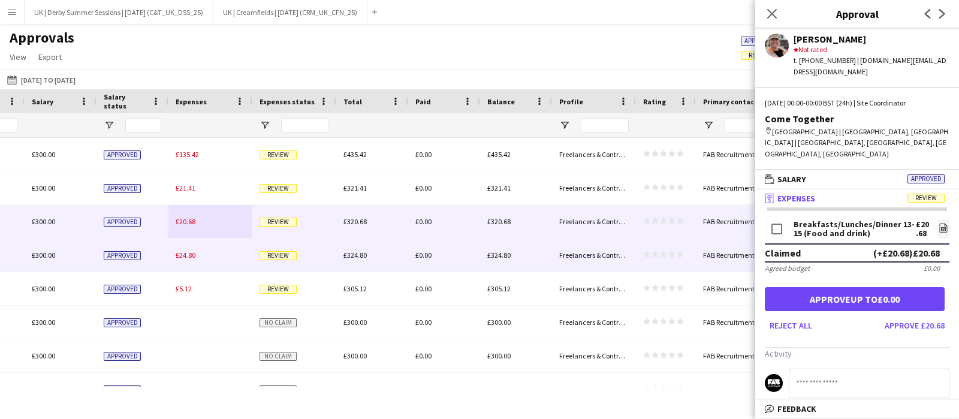
click at [186, 257] on span "£24.80" at bounding box center [186, 255] width 20 height 9
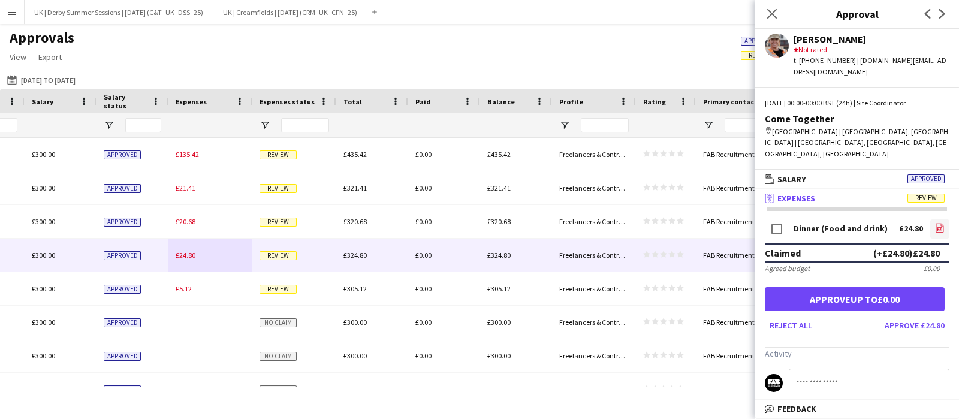
click at [932, 219] on link "file-image" at bounding box center [939, 228] width 19 height 19
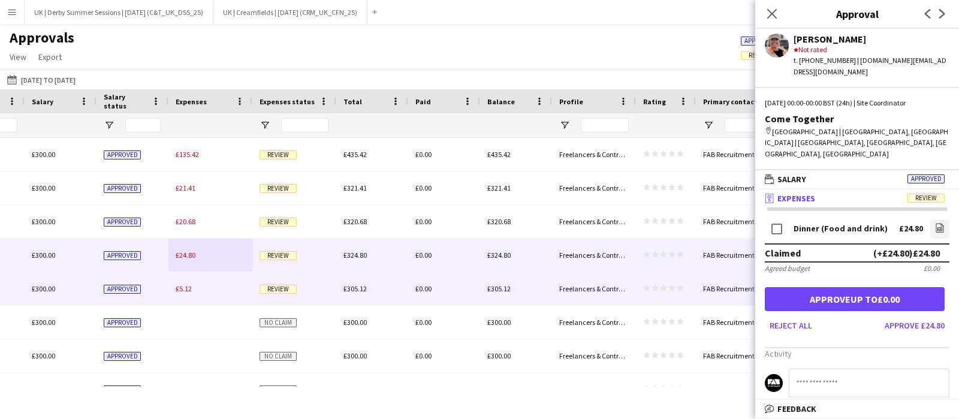
click at [162, 285] on div "Approved" at bounding box center [132, 288] width 72 height 33
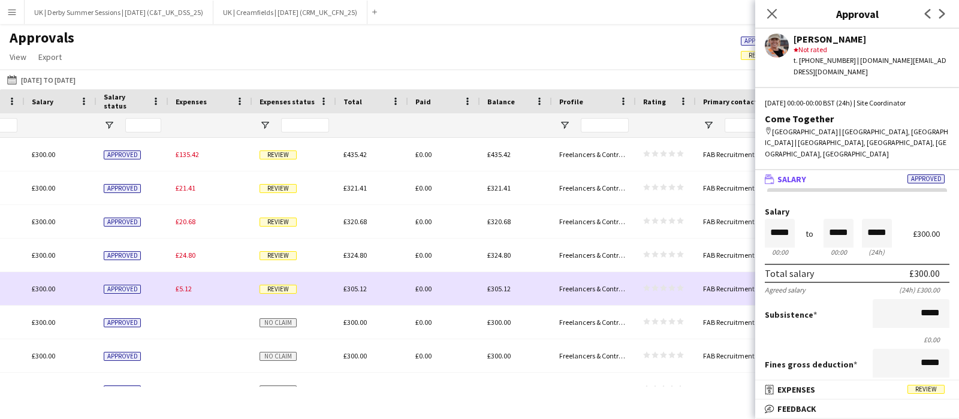
click at [184, 289] on span "£5.12" at bounding box center [184, 288] width 16 height 9
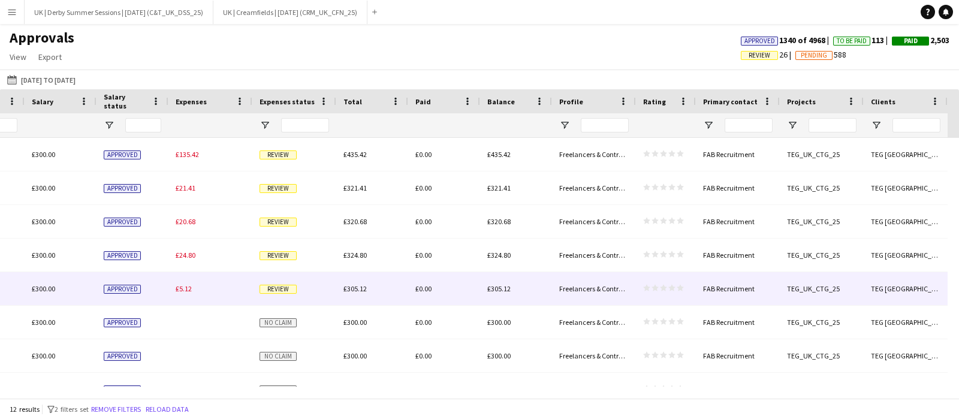
click at [180, 286] on span "£5.12" at bounding box center [184, 288] width 16 height 9
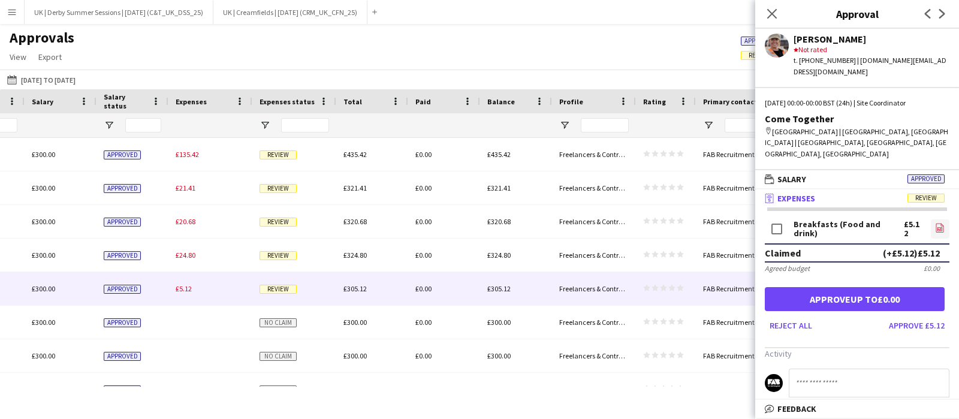
click at [935, 223] on icon "file-image" at bounding box center [940, 228] width 10 height 10
click at [15, 10] on app-icon "Menu" at bounding box center [12, 12] width 10 height 10
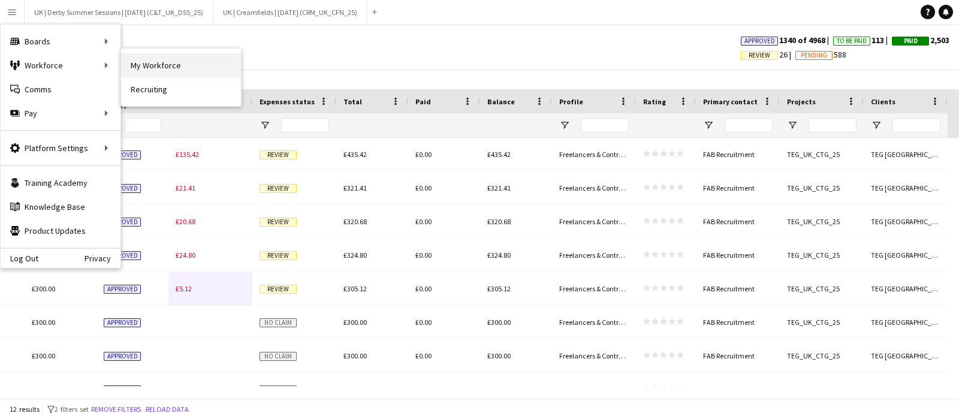
click at [159, 62] on link "My Workforce" at bounding box center [181, 65] width 120 height 24
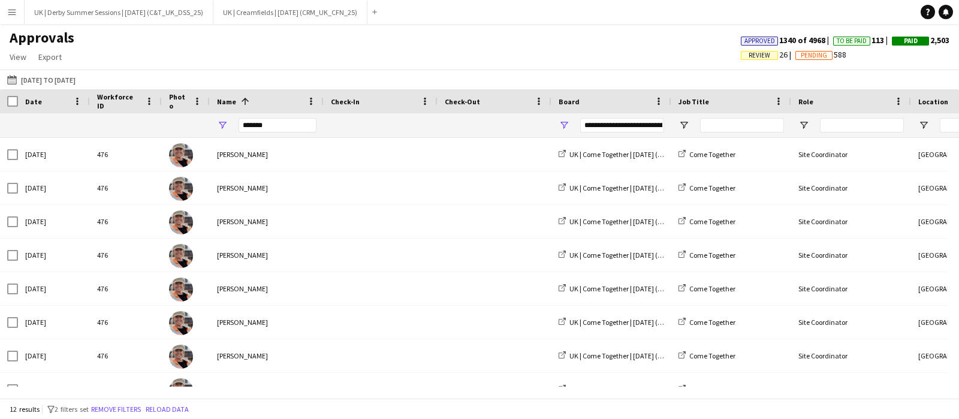
scroll to position [0, 12]
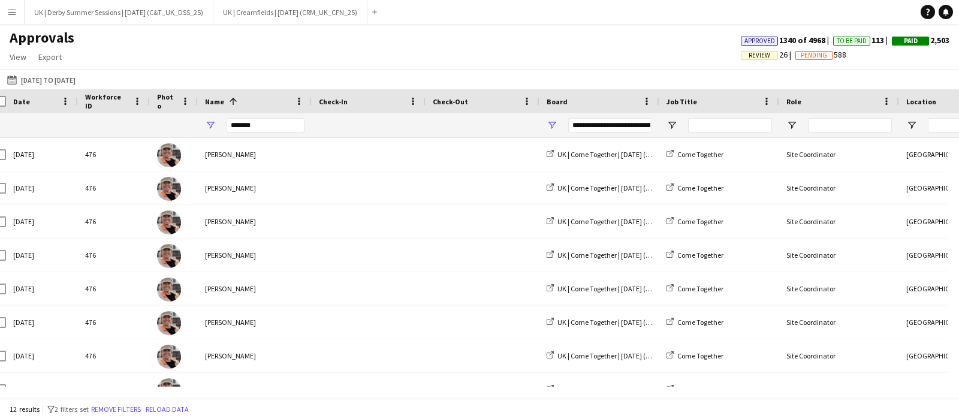
drag, startPoint x: 401, startPoint y: 398, endPoint x: 406, endPoint y: 394, distance: 6.4
click at [406, 394] on app-pay-approvals-table "Press SPACE to select this row Drag here to set row groups Workforce ID Date Ph…" at bounding box center [479, 243] width 959 height 309
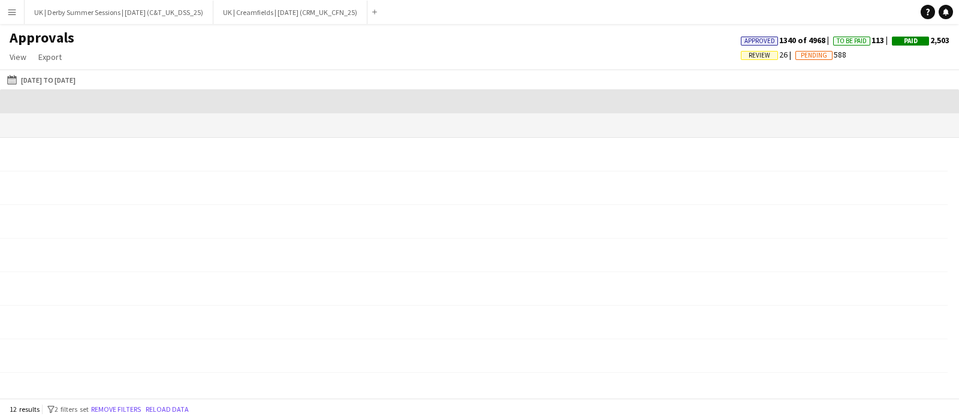
scroll to position [0, 1228]
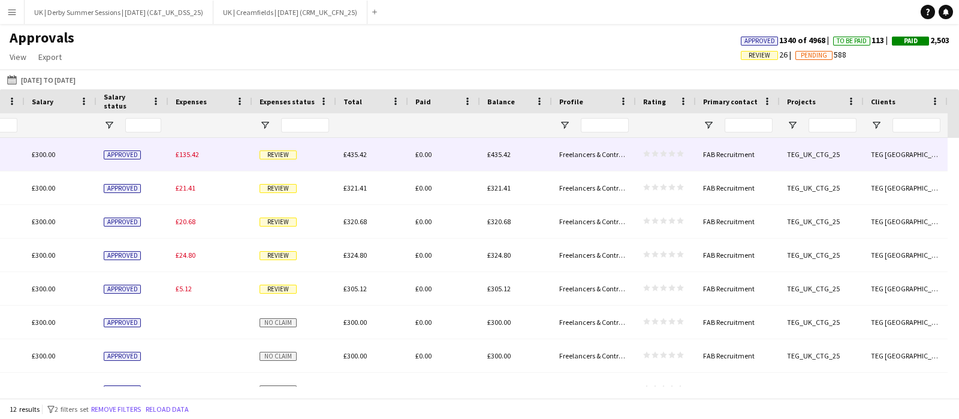
click at [183, 156] on span "£135.42" at bounding box center [187, 154] width 23 height 9
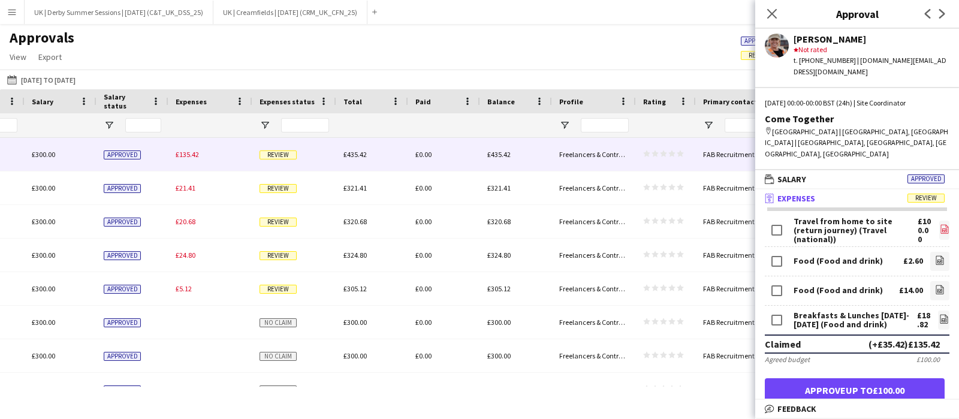
click at [940, 224] on icon "file-image" at bounding box center [945, 229] width 10 height 10
click at [13, 7] on app-icon "Menu" at bounding box center [12, 12] width 10 height 10
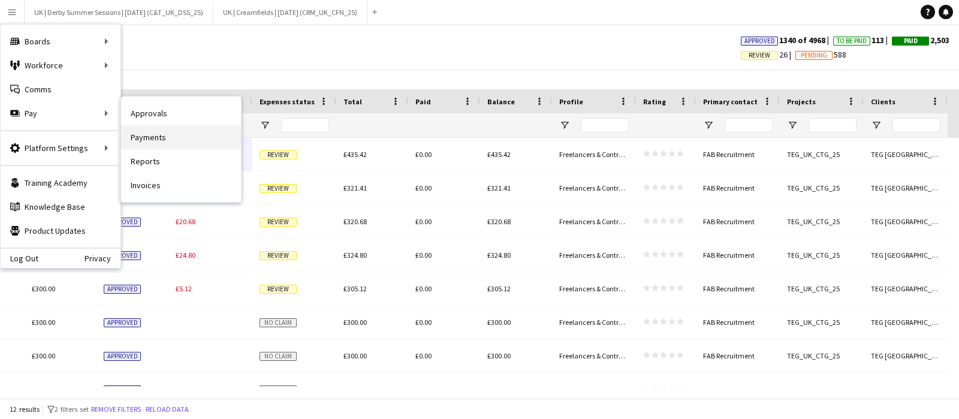
click at [153, 128] on link "Payments" at bounding box center [181, 137] width 120 height 24
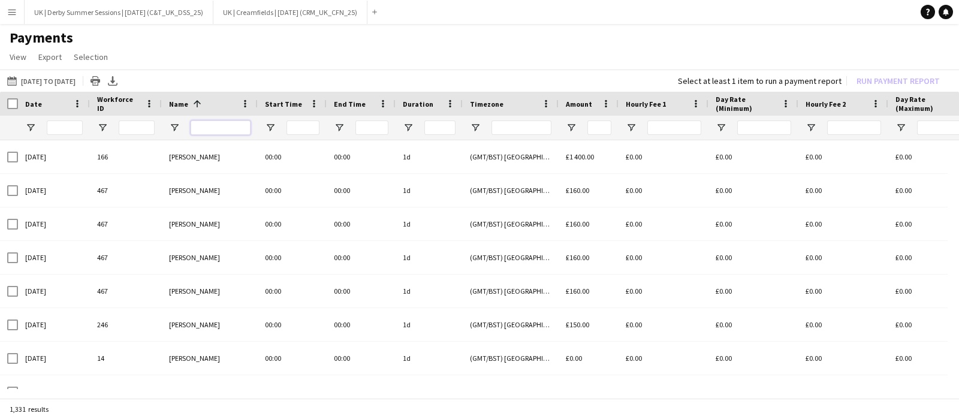
click at [202, 128] on input "Name Filter Input" at bounding box center [221, 127] width 60 height 14
type input "******"
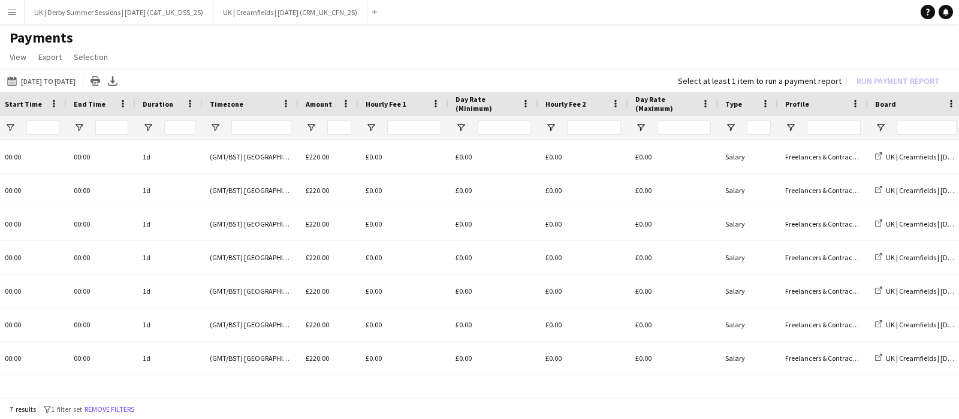
scroll to position [0, 287]
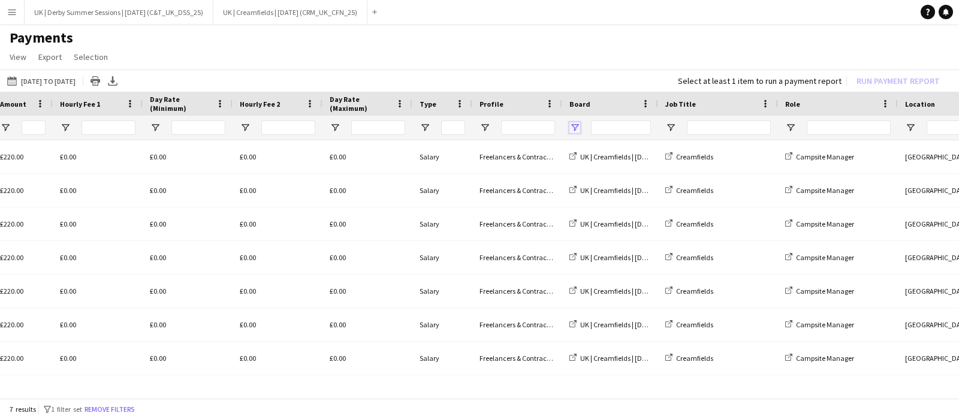
click at [573, 127] on span "Open Filter Menu" at bounding box center [574, 127] width 11 height 11
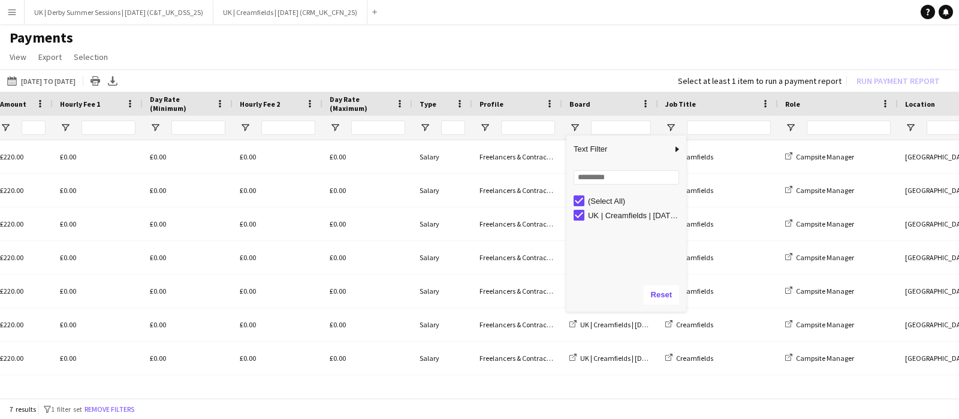
scroll to position [0, 186]
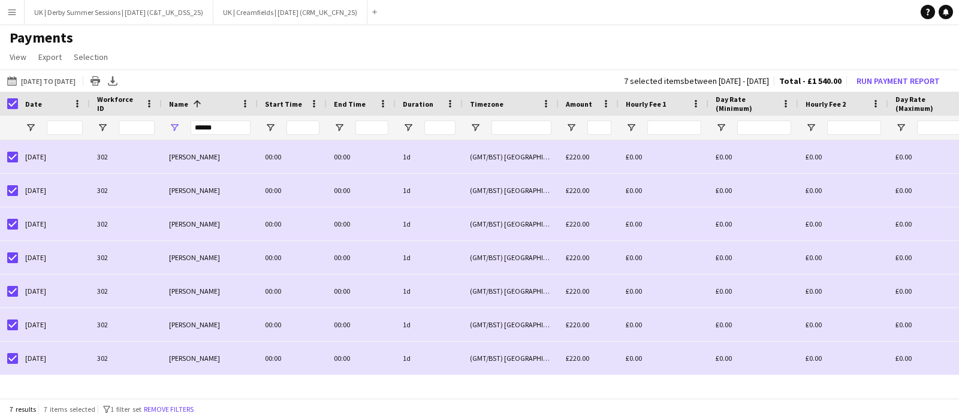
click at [9, 14] on app-icon "Menu" at bounding box center [12, 12] width 10 height 10
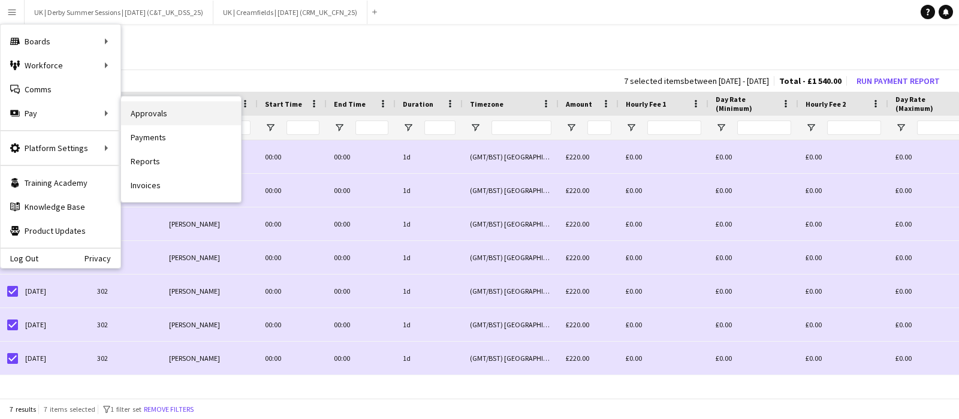
click at [156, 108] on link "Approvals" at bounding box center [181, 113] width 120 height 24
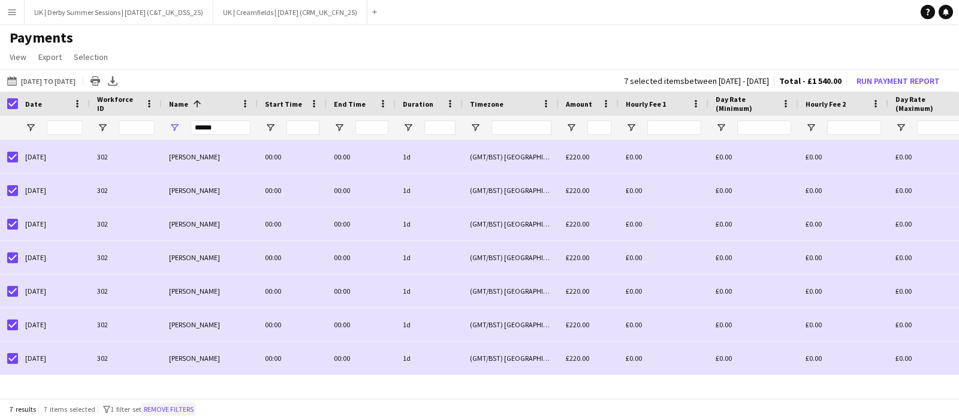
click at [189, 408] on button "Remove filters" at bounding box center [168, 409] width 55 height 13
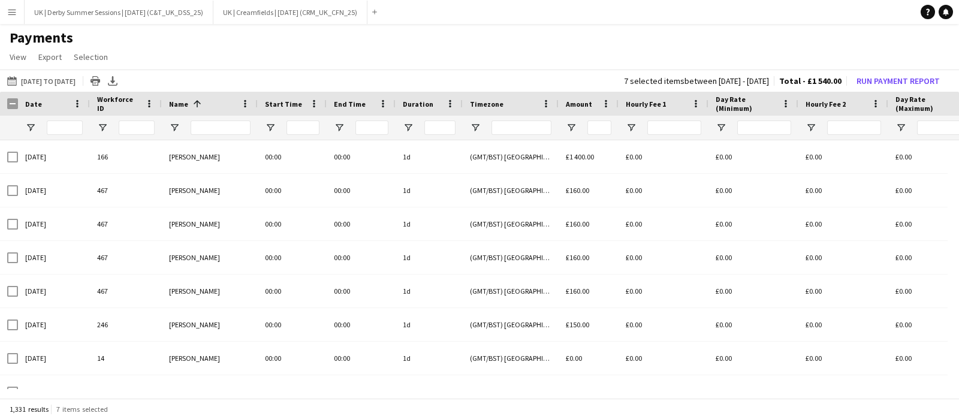
click at [12, 95] on div at bounding box center [9, 104] width 18 height 24
click at [198, 132] on input "Name Filter Input" at bounding box center [221, 127] width 60 height 14
type input "******"
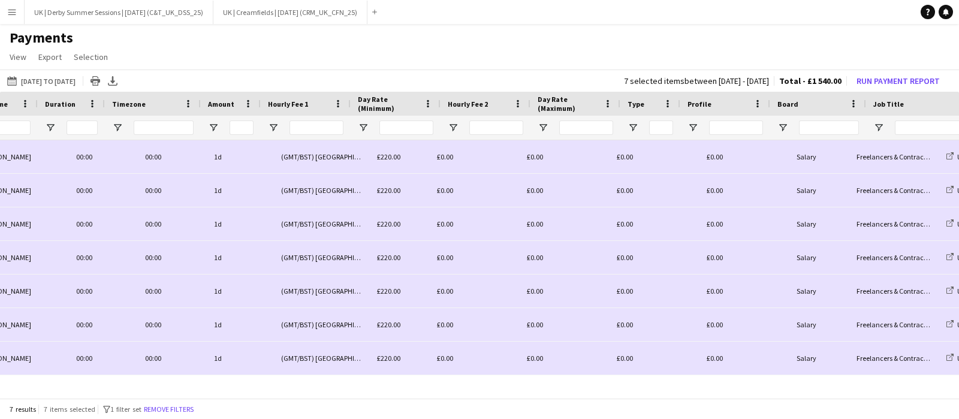
scroll to position [0, 358]
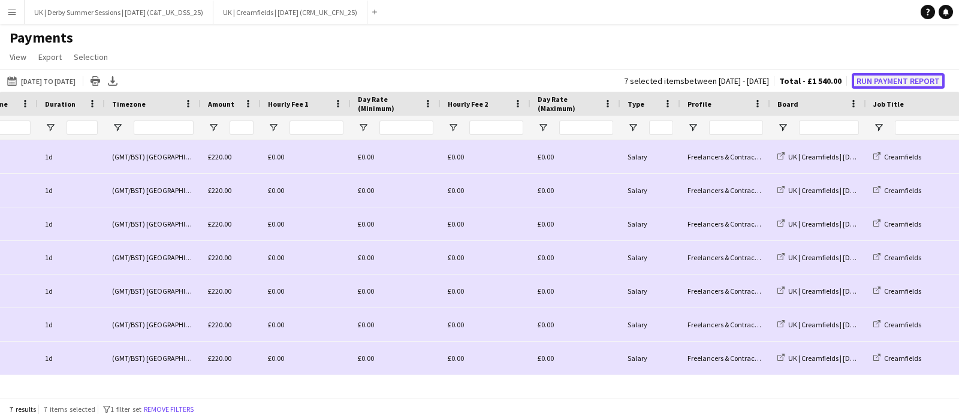
click at [883, 82] on button "Run Payment Report" at bounding box center [898, 81] width 93 height 16
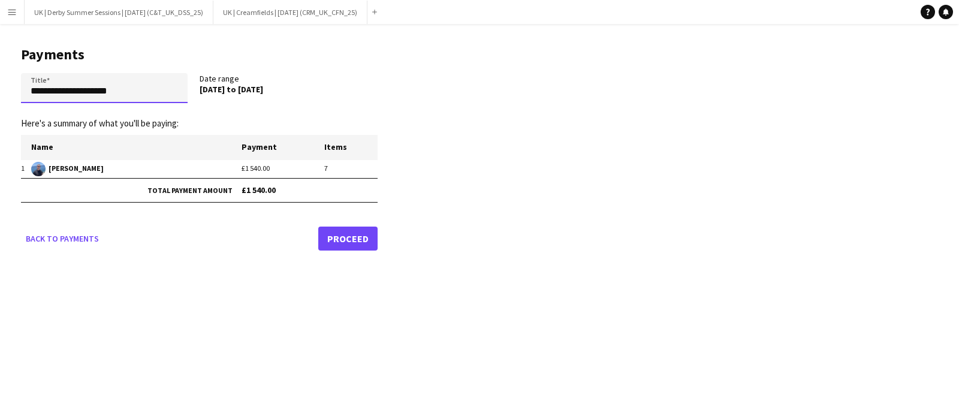
click at [0, 92] on main "**********" at bounding box center [195, 146] width 390 height 245
paste input "*********"
drag, startPoint x: 35, startPoint y: 91, endPoint x: 18, endPoint y: 91, distance: 16.8
click at [18, 91] on main "**********" at bounding box center [195, 146] width 390 height 245
drag, startPoint x: 106, startPoint y: 91, endPoint x: 210, endPoint y: 99, distance: 104.0
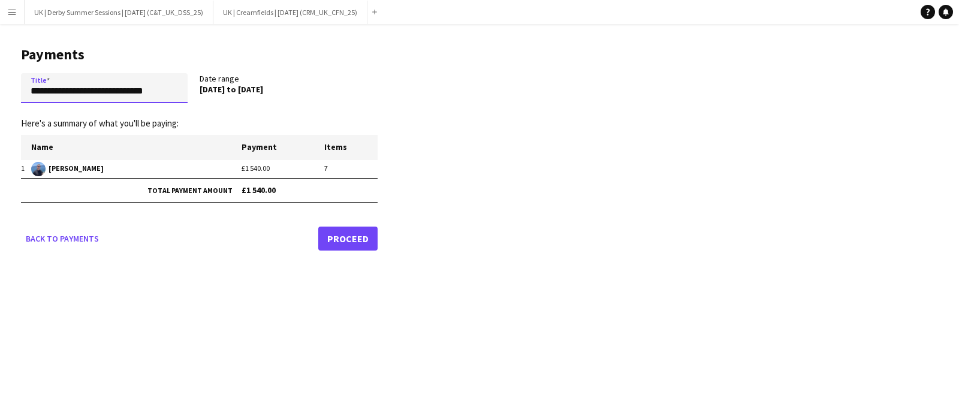
click at [210, 99] on div "**********" at bounding box center [199, 90] width 357 height 35
type input "**********"
click at [330, 234] on link "Proceed" at bounding box center [347, 238] width 59 height 24
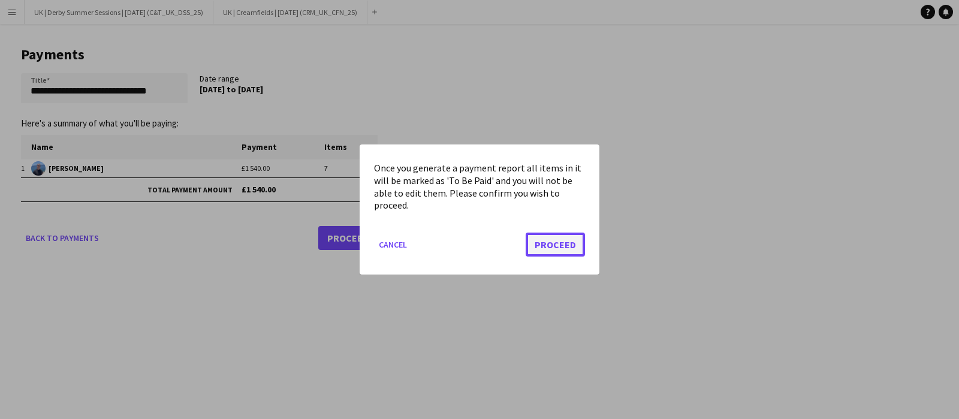
click at [544, 240] on button "Proceed" at bounding box center [555, 245] width 59 height 24
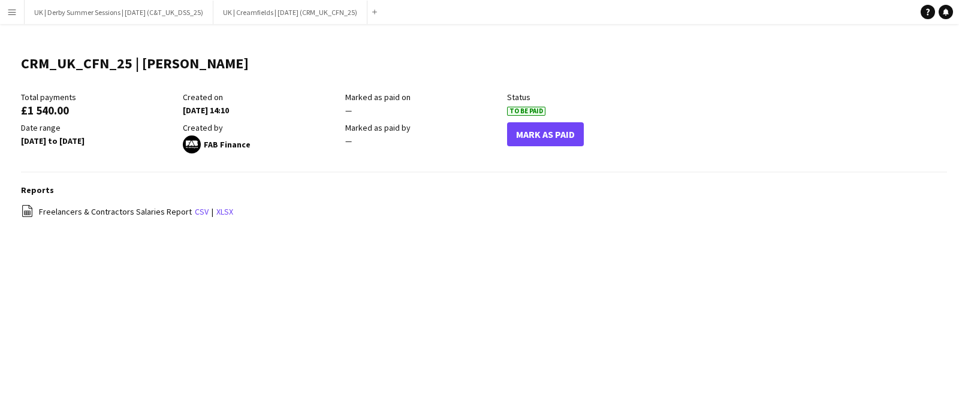
click at [11, 13] on app-icon "Menu" at bounding box center [12, 12] width 10 height 10
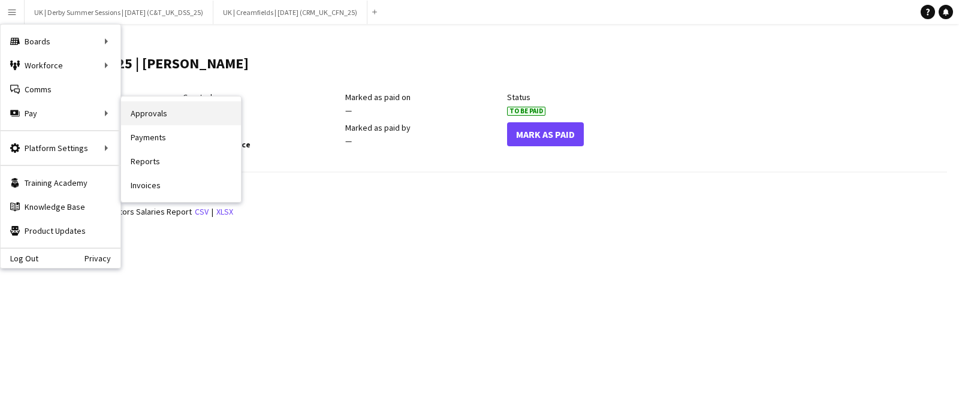
click at [155, 104] on link "Approvals" at bounding box center [181, 113] width 120 height 24
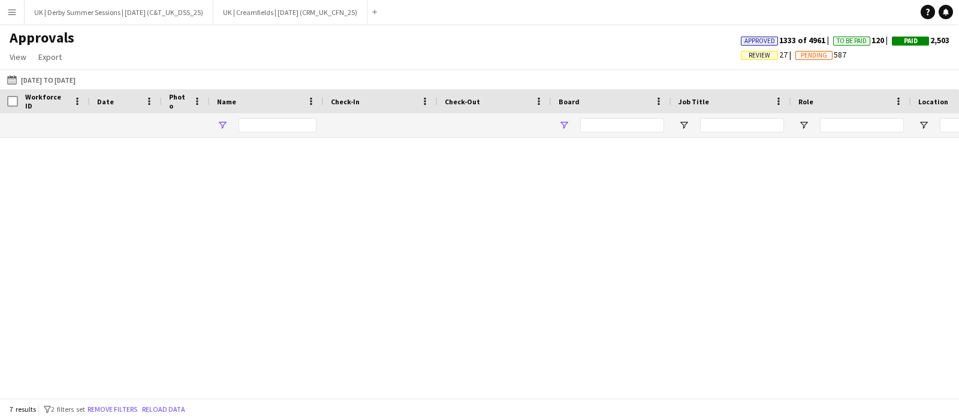
type input "******"
type input "**********"
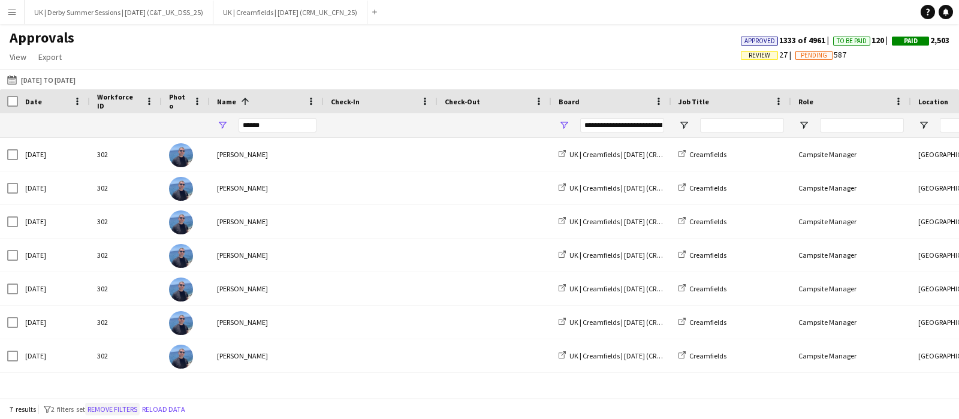
click at [120, 409] on button "Remove filters" at bounding box center [112, 409] width 55 height 13
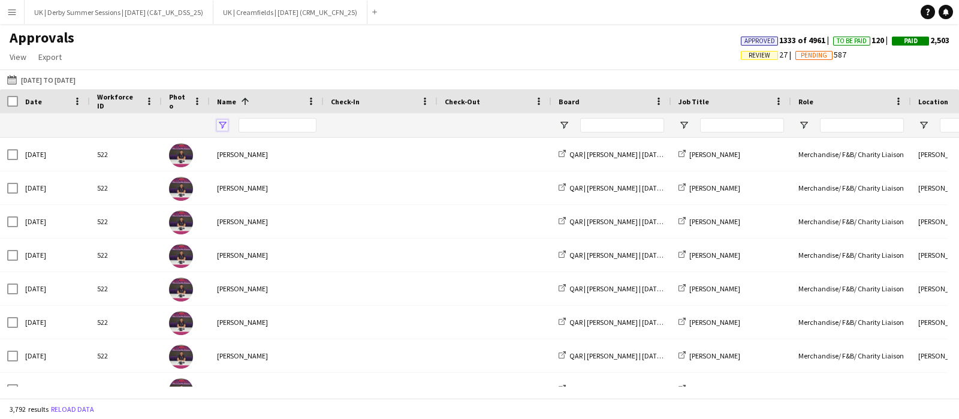
click at [220, 120] on span "Open Filter Menu" at bounding box center [222, 125] width 11 height 11
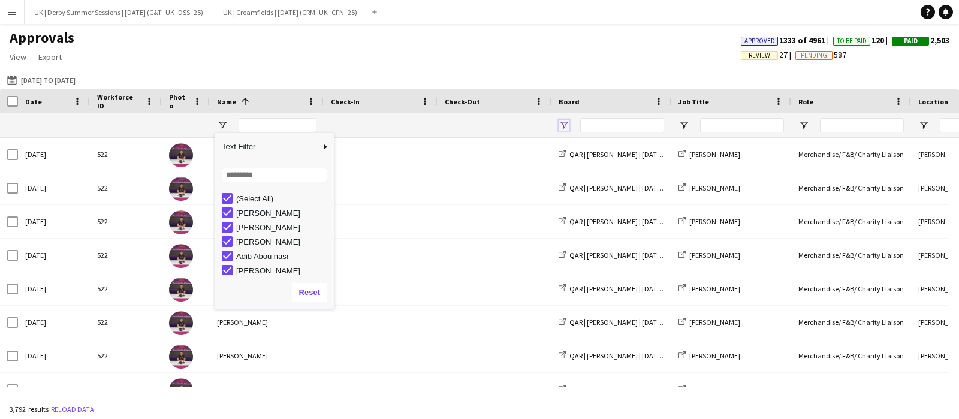
click at [567, 123] on span "Open Filter Menu" at bounding box center [564, 125] width 11 height 11
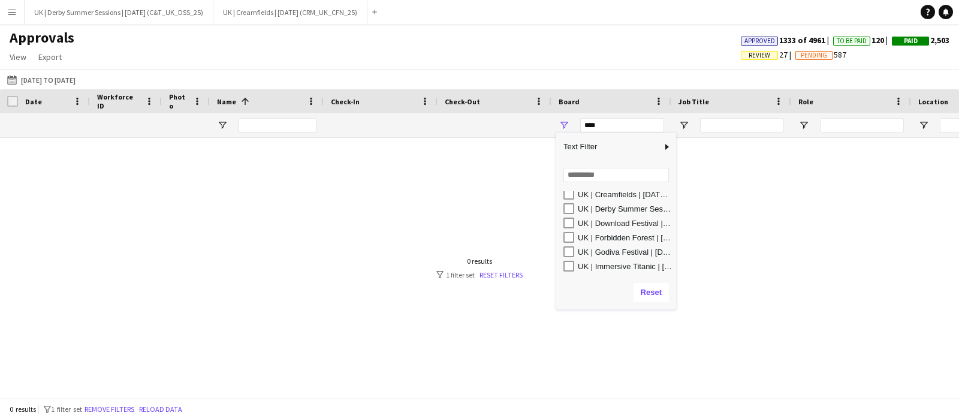
scroll to position [216, 0]
type input "**********"
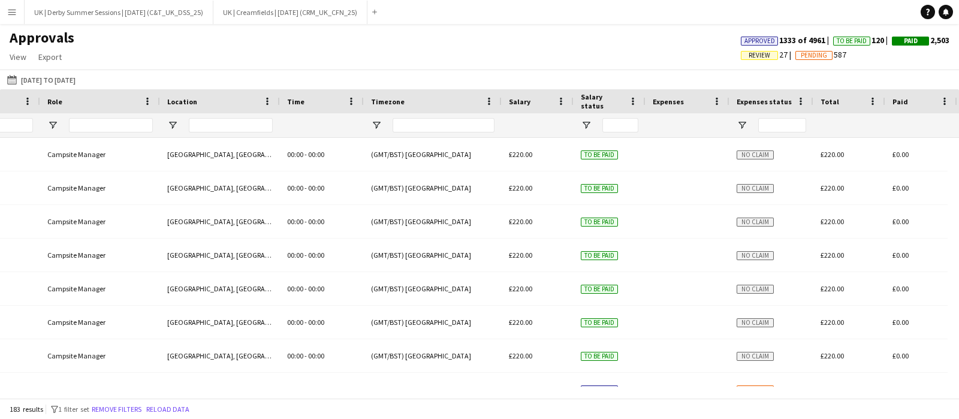
scroll to position [0, 758]
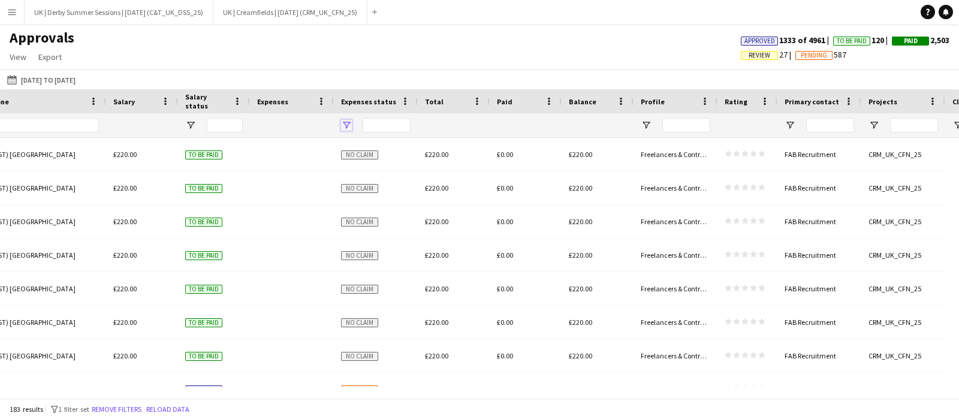
click at [348, 129] on span "Open Filter Menu" at bounding box center [346, 125] width 11 height 11
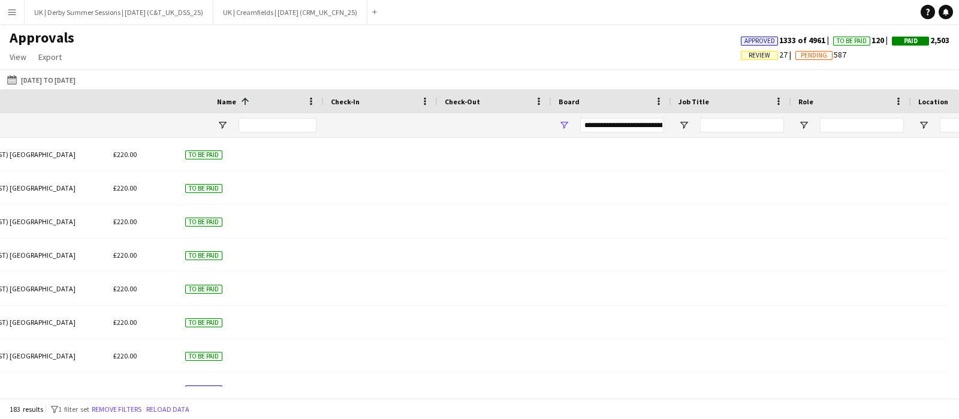
scroll to position [0, 0]
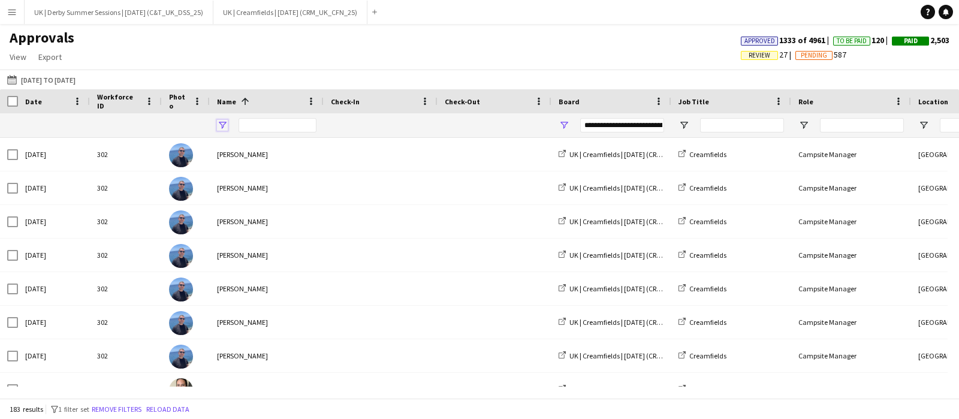
click at [220, 124] on span "Open Filter Menu" at bounding box center [222, 125] width 11 height 11
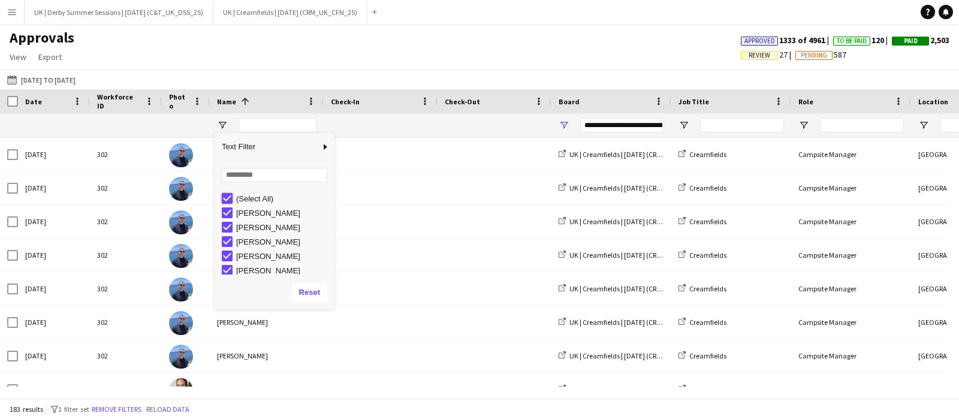
type input "***"
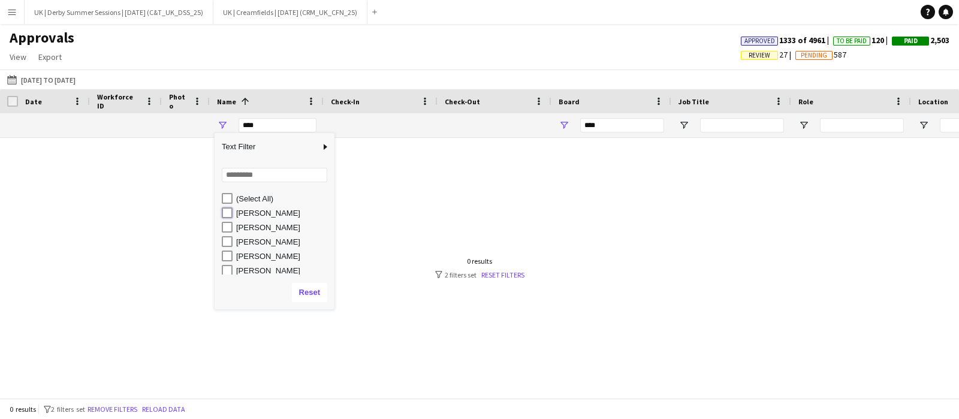
type input "**********"
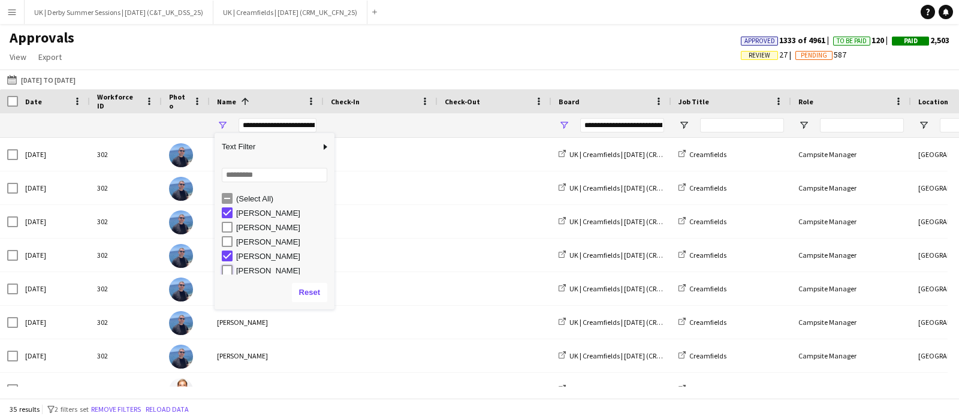
type input "**********"
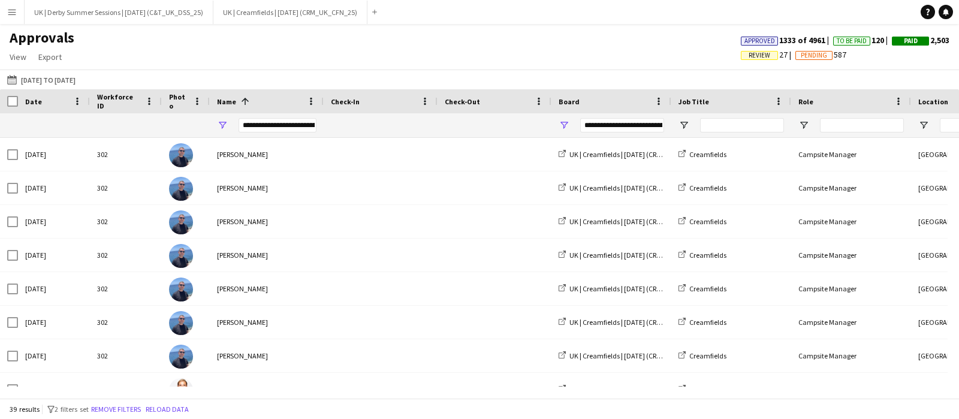
scroll to position [0, 1099]
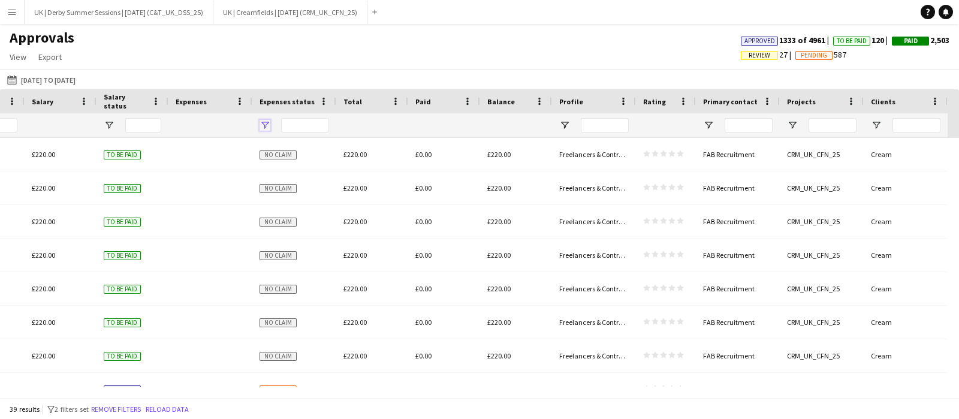
click at [267, 120] on span "Open Filter Menu" at bounding box center [265, 125] width 11 height 11
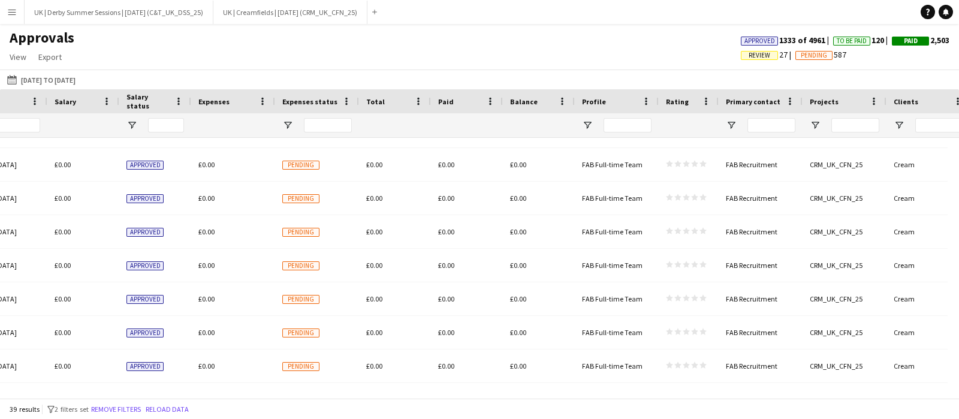
drag, startPoint x: 545, startPoint y: 400, endPoint x: 517, endPoint y: 400, distance: 28.8
click at [517, 400] on div "39 results filter-1 2 filters set Remove filters Reload data" at bounding box center [479, 409] width 959 height 20
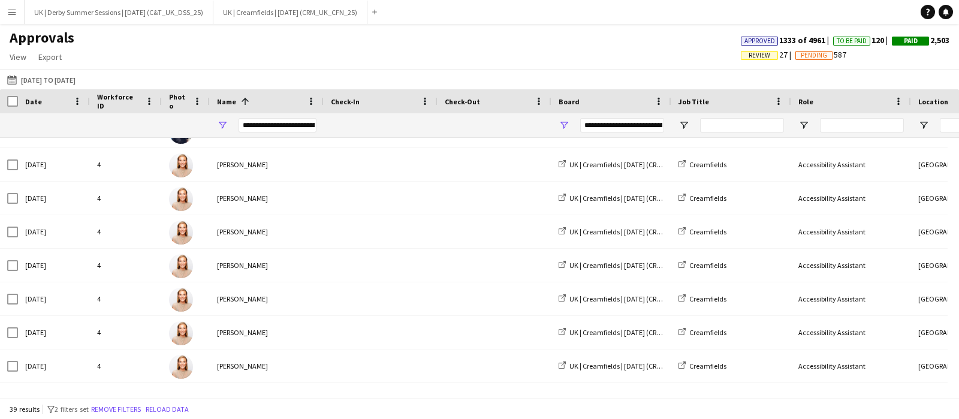
click at [225, 118] on div "**********" at bounding box center [267, 125] width 114 height 24
click at [222, 127] on span "Open Filter Menu" at bounding box center [222, 125] width 11 height 11
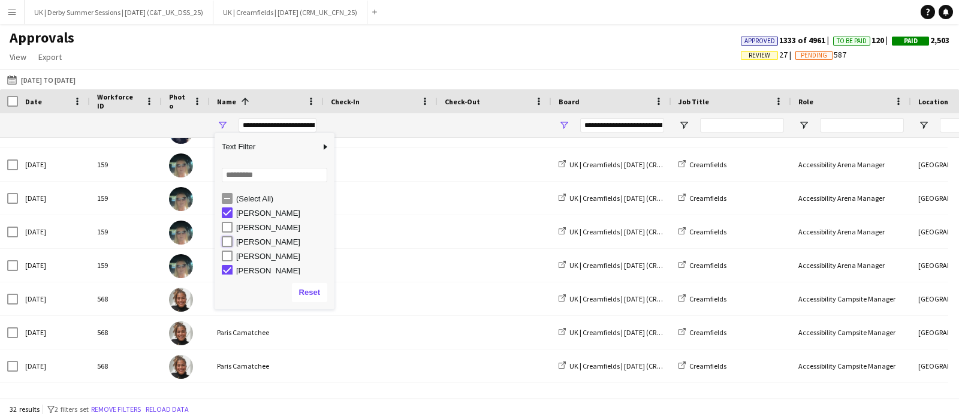
type input "**********"
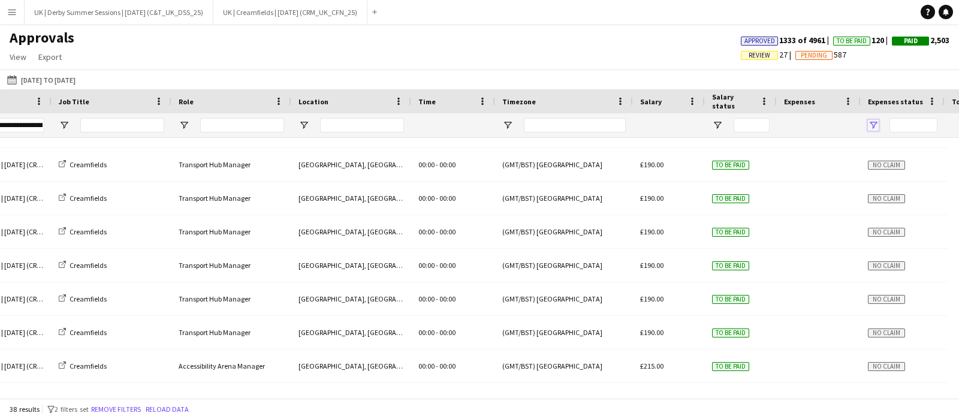
click at [875, 120] on span "Open Filter Menu" at bounding box center [873, 125] width 11 height 11
click at [113, 409] on button "Remove filters" at bounding box center [116, 409] width 55 height 13
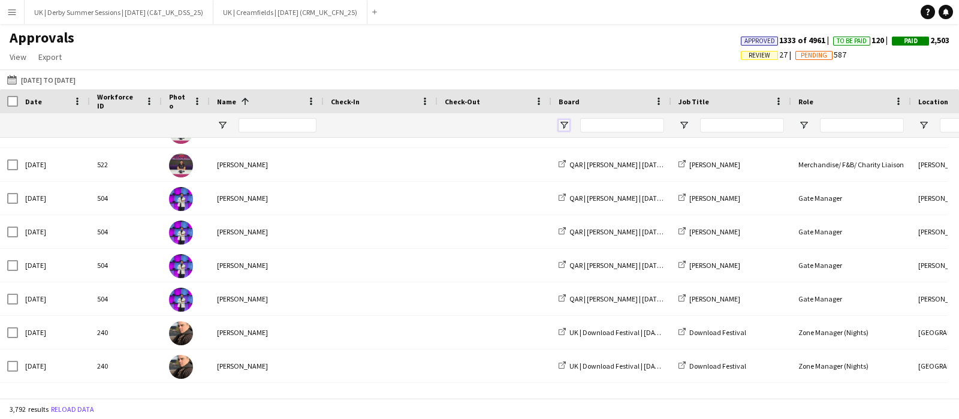
click at [562, 124] on span "Open Filter Menu" at bounding box center [564, 125] width 11 height 11
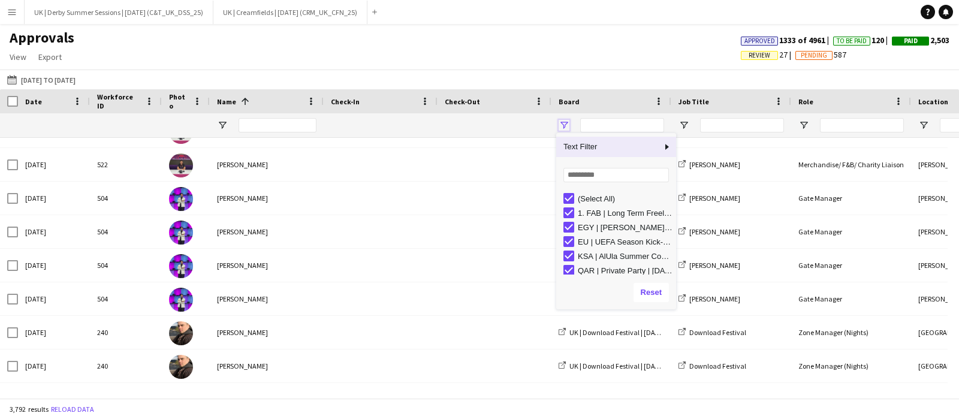
click at [565, 123] on span "Open Filter Menu" at bounding box center [564, 125] width 11 height 11
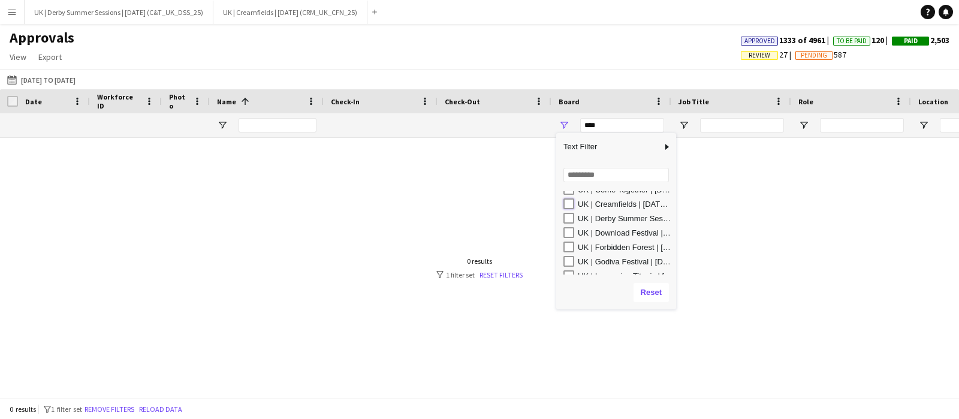
type input "**********"
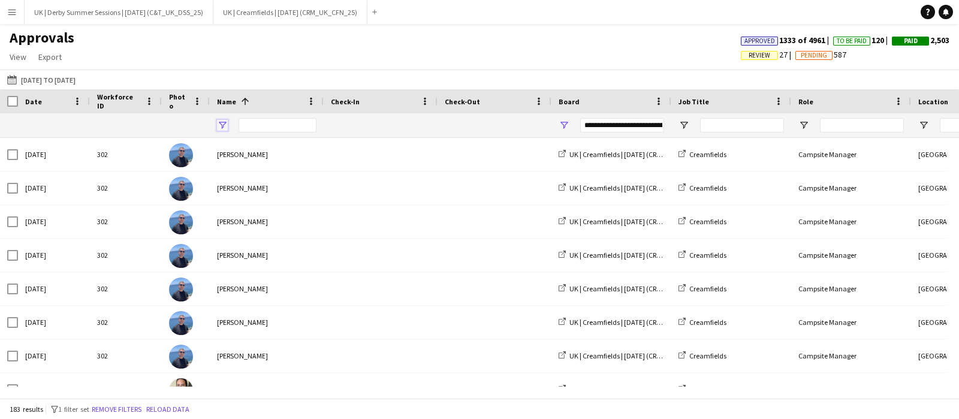
click at [222, 124] on span "Open Filter Menu" at bounding box center [222, 125] width 11 height 11
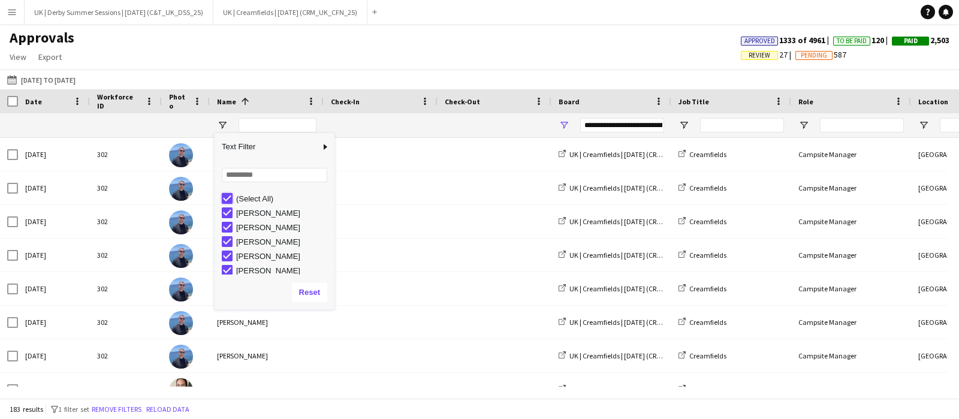
type input "***"
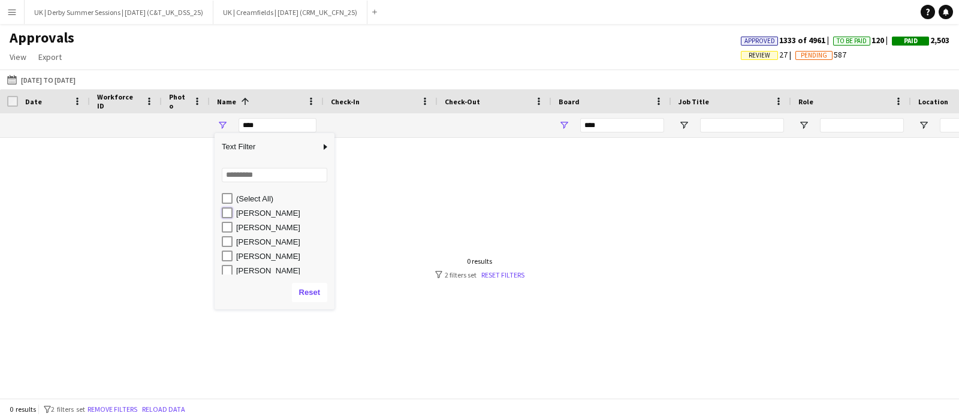
type input "**********"
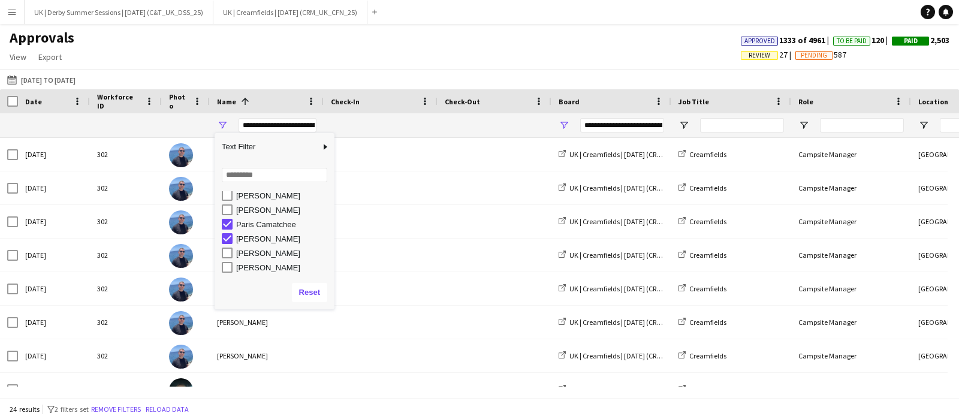
click at [355, 128] on div at bounding box center [380, 125] width 99 height 24
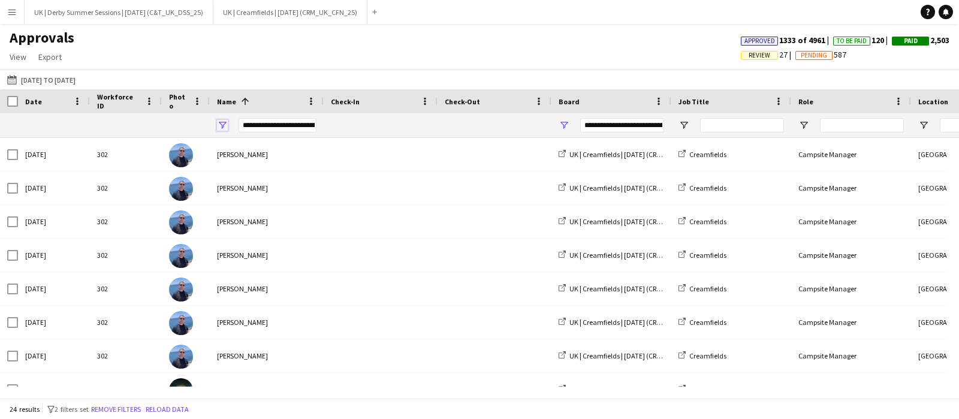
click at [221, 121] on span "Open Filter Menu" at bounding box center [222, 125] width 11 height 11
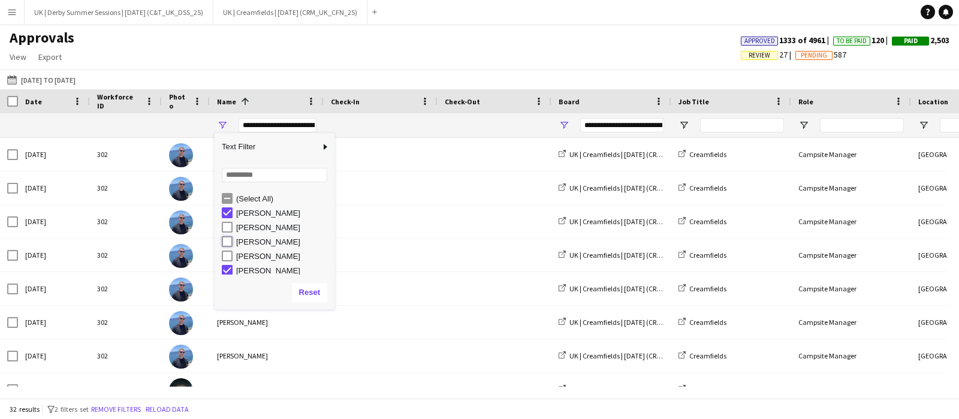
type input "**********"
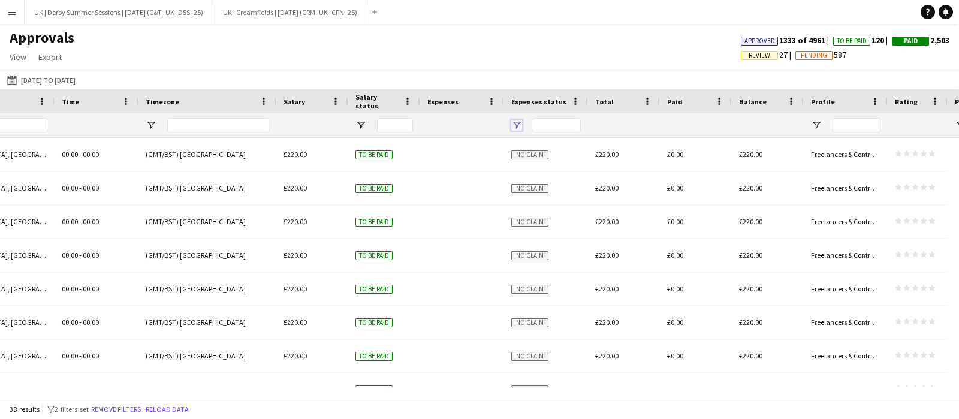
click at [515, 124] on span "Open Filter Menu" at bounding box center [516, 125] width 11 height 11
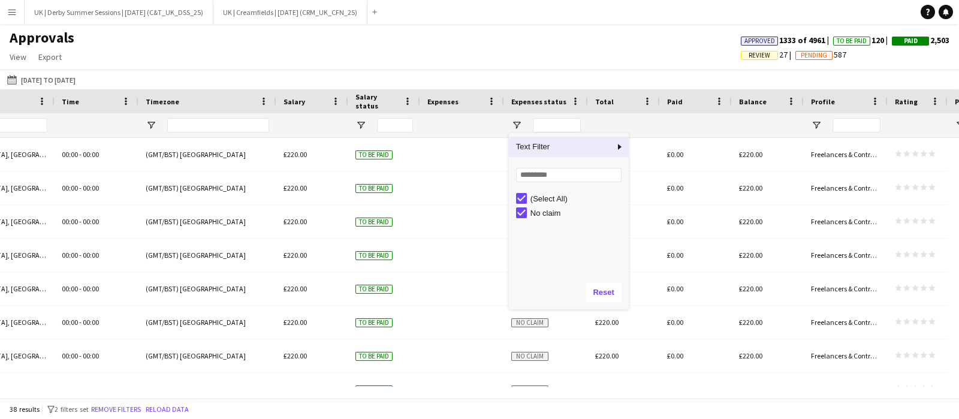
click at [7, 5] on button "Menu" at bounding box center [12, 12] width 24 height 24
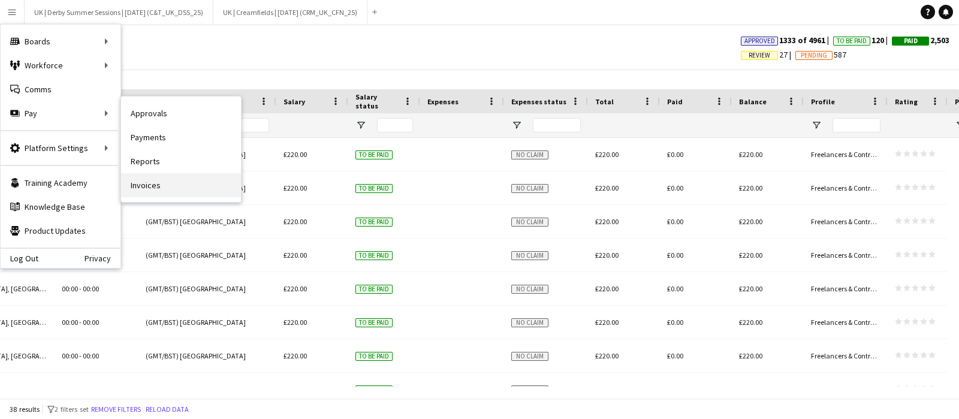
click at [168, 187] on link "Invoices" at bounding box center [181, 185] width 120 height 24
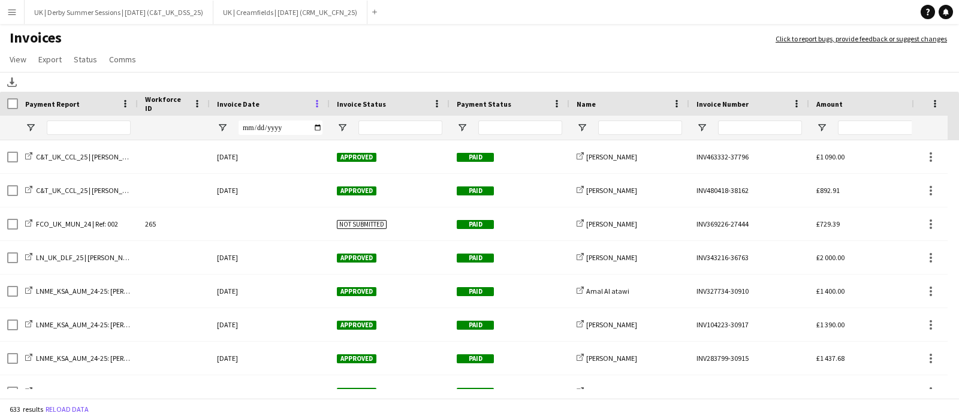
click at [316, 106] on span at bounding box center [317, 103] width 11 height 11
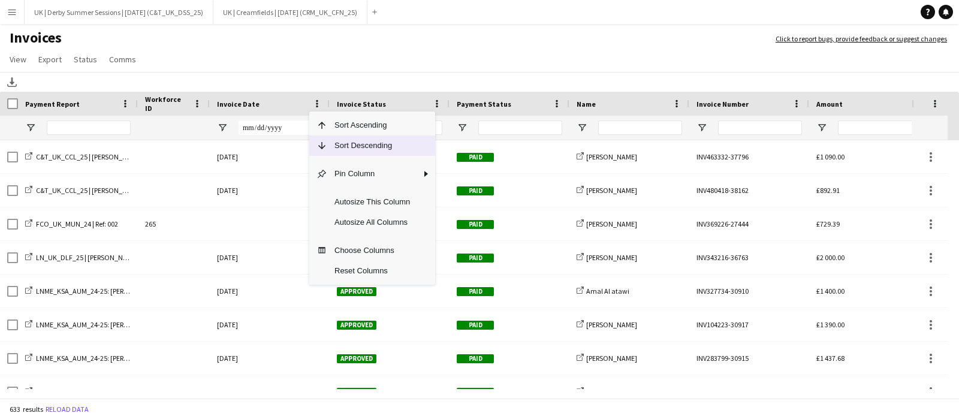
click at [324, 152] on span "Column Menu" at bounding box center [318, 145] width 18 height 20
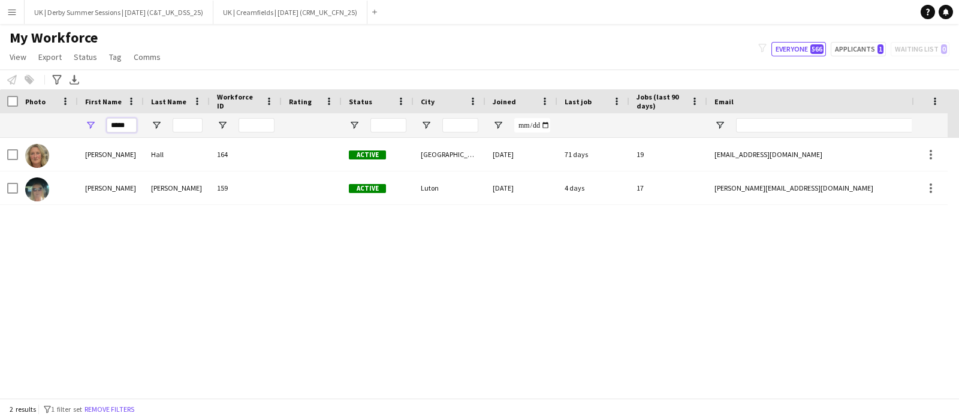
drag, startPoint x: 111, startPoint y: 126, endPoint x: 102, endPoint y: 128, distance: 9.1
click at [102, 128] on div "*****" at bounding box center [111, 125] width 66 height 24
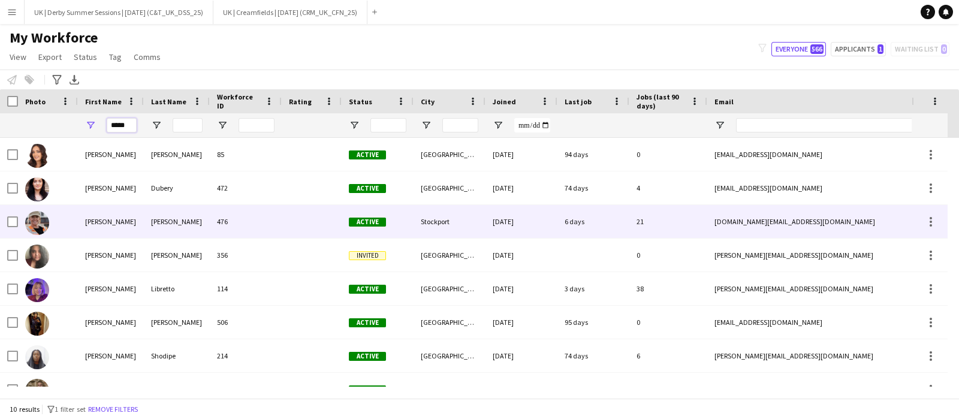
type input "*****"
click at [192, 222] on div "[PERSON_NAME]" at bounding box center [177, 221] width 66 height 33
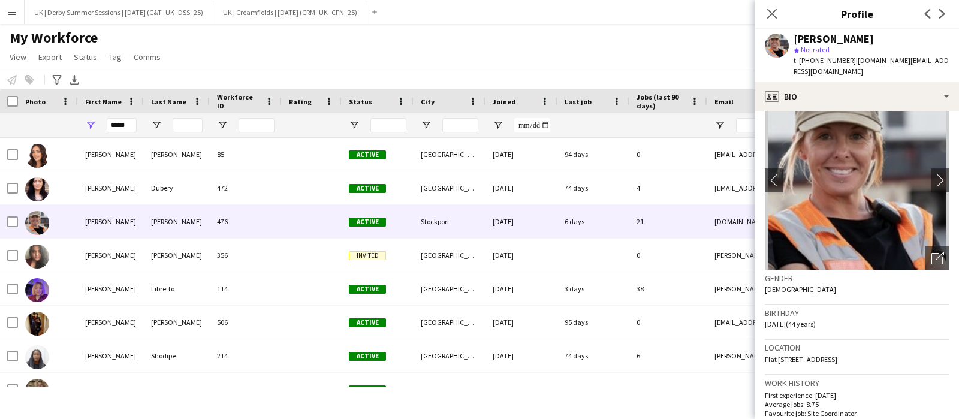
scroll to position [74, 0]
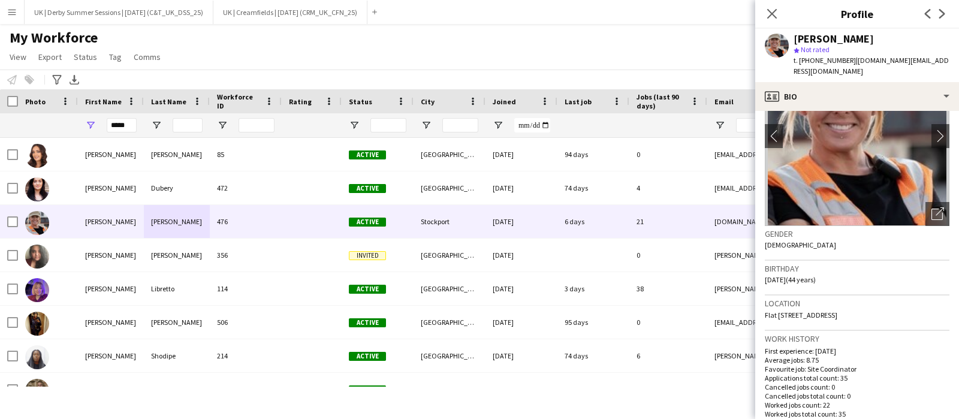
drag, startPoint x: 939, startPoint y: 302, endPoint x: 767, endPoint y: 301, distance: 172.0
click at [767, 301] on app-crew-profile-bio "chevron-left chevron-right Open photos pop-in Gender [DEMOGRAPHIC_DATA] Birthda…" at bounding box center [857, 265] width 204 height 308
click at [769, 310] on span "Flat [STREET_ADDRESS]" at bounding box center [801, 314] width 73 height 9
drag, startPoint x: 788, startPoint y: 307, endPoint x: 938, endPoint y: 305, distance: 150.5
click at [938, 305] on app-crew-profile-bio "chevron-left chevron-right Open photos pop-in Gender [DEMOGRAPHIC_DATA] Birthda…" at bounding box center [857, 265] width 204 height 308
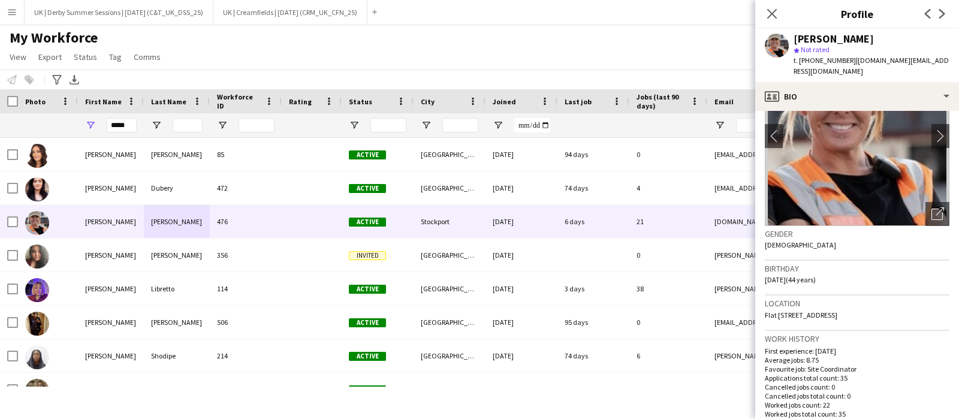
copy span "Flat [STREET_ADDRESS]"
click at [776, 11] on icon "Close pop-in" at bounding box center [771, 13] width 11 height 11
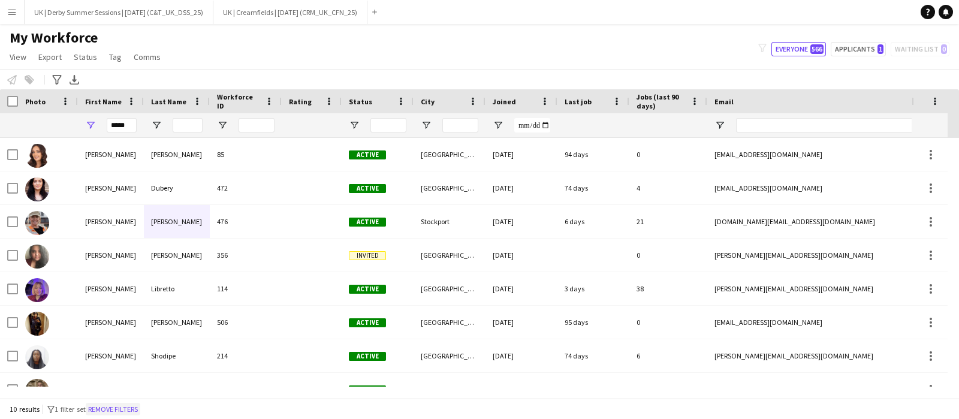
click at [104, 409] on button "Remove filters" at bounding box center [113, 409] width 55 height 13
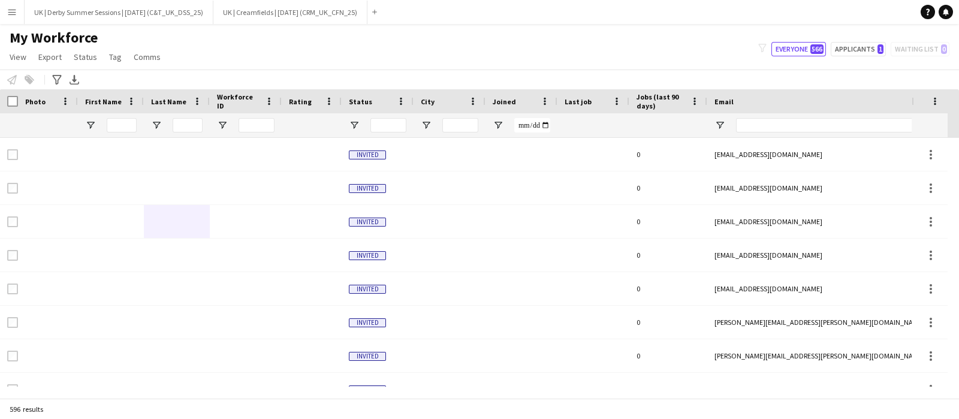
click at [14, 18] on button "Menu" at bounding box center [12, 12] width 24 height 24
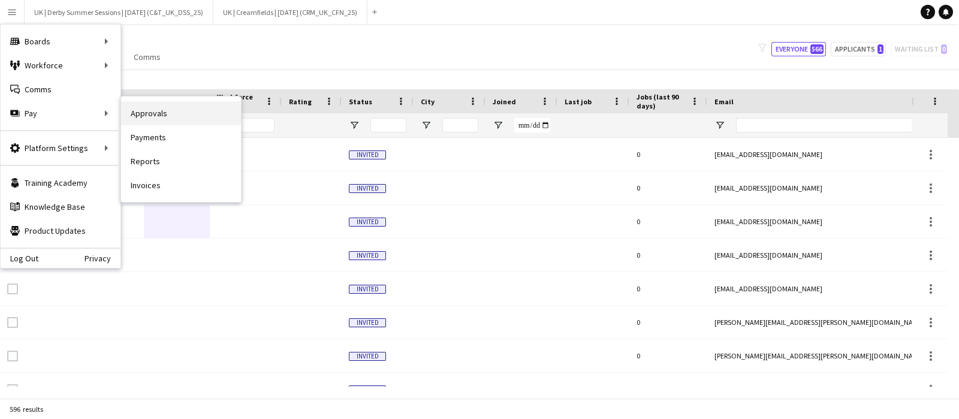
click at [175, 113] on link "Approvals" at bounding box center [181, 113] width 120 height 24
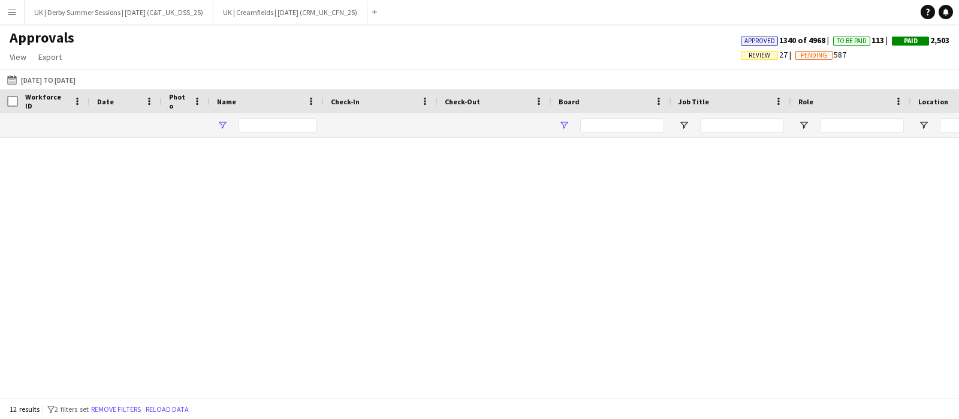
type input "*******"
type input "**********"
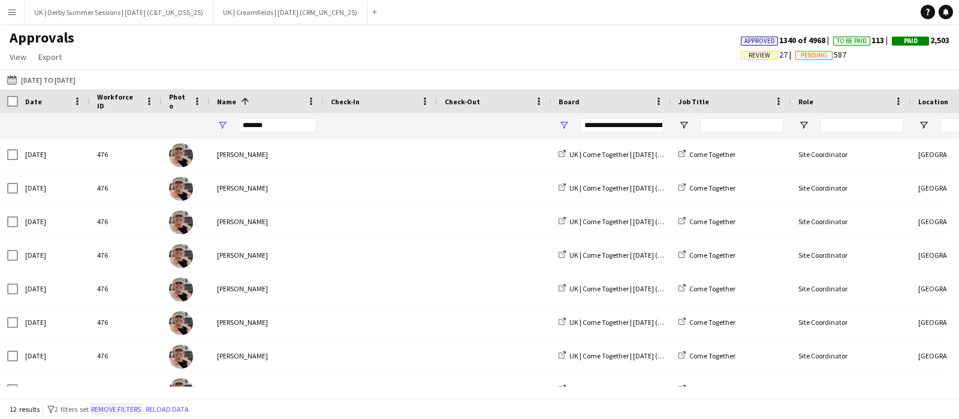
click at [122, 408] on button "Remove filters" at bounding box center [116, 409] width 55 height 13
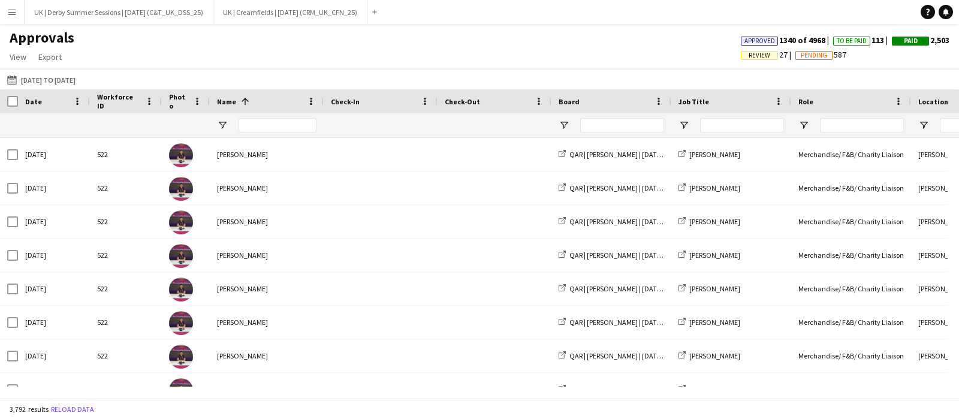
click at [12, 14] on app-icon "Menu" at bounding box center [12, 12] width 10 height 10
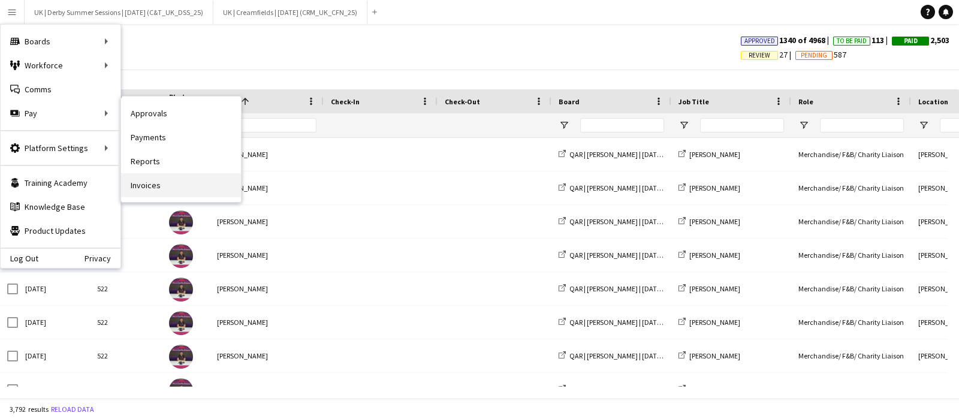
click at [148, 179] on link "Invoices" at bounding box center [181, 185] width 120 height 24
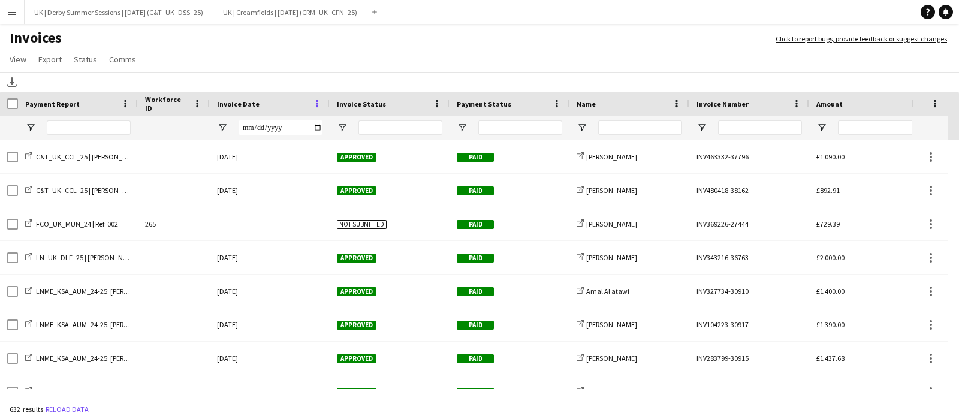
click at [318, 106] on span at bounding box center [317, 103] width 11 height 11
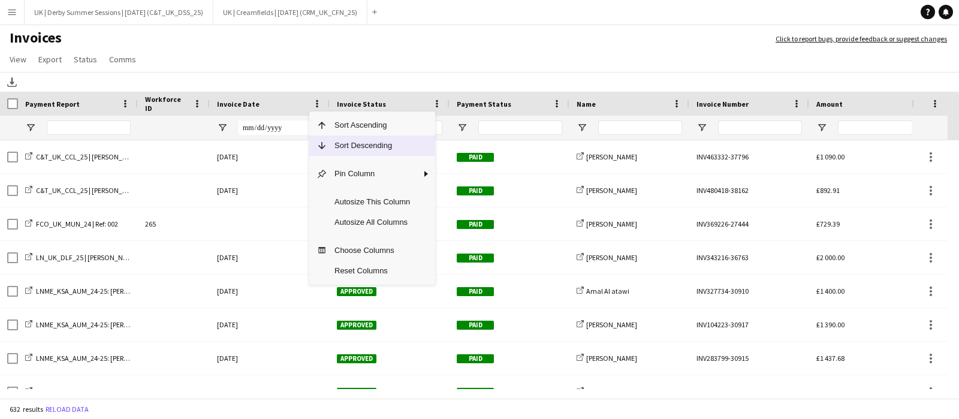
click at [324, 146] on span "Column Menu" at bounding box center [321, 145] width 11 height 11
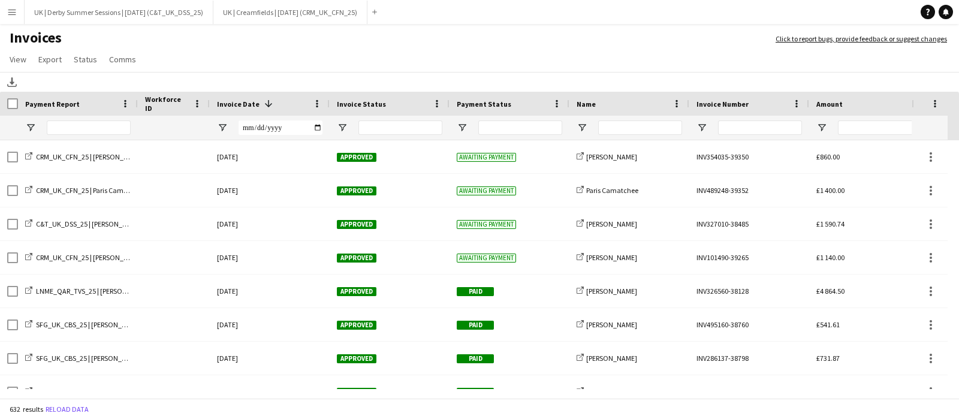
click at [13, 2] on button "Menu" at bounding box center [12, 12] width 24 height 24
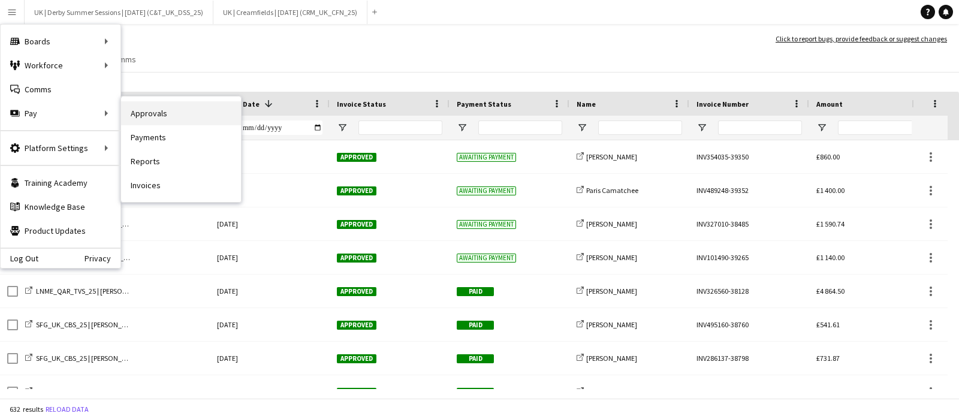
click at [216, 111] on link "Approvals" at bounding box center [181, 113] width 120 height 24
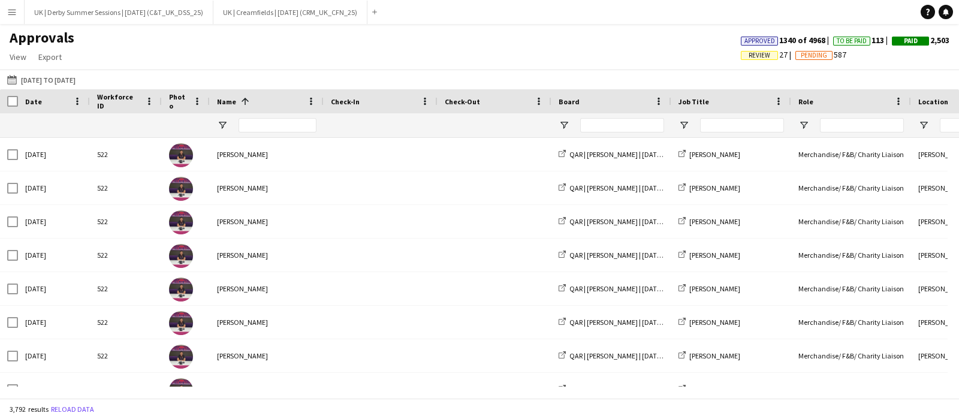
click at [749, 53] on span "Review" at bounding box center [760, 56] width 22 height 8
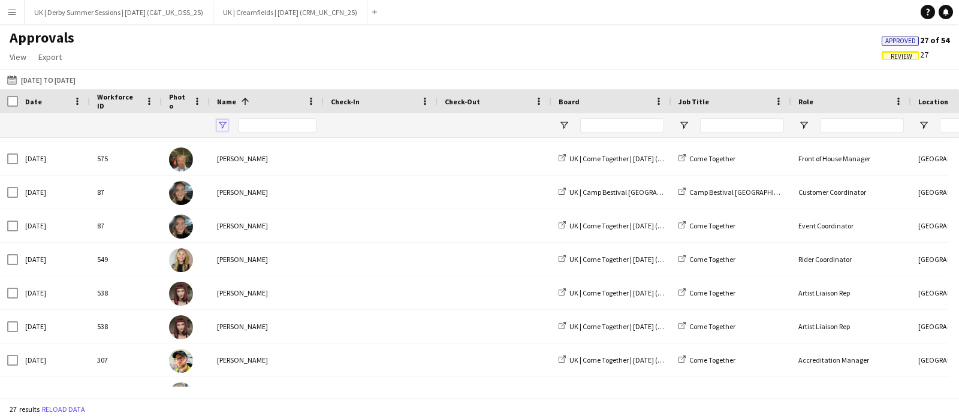
click at [225, 121] on span "Open Filter Menu" at bounding box center [222, 125] width 11 height 11
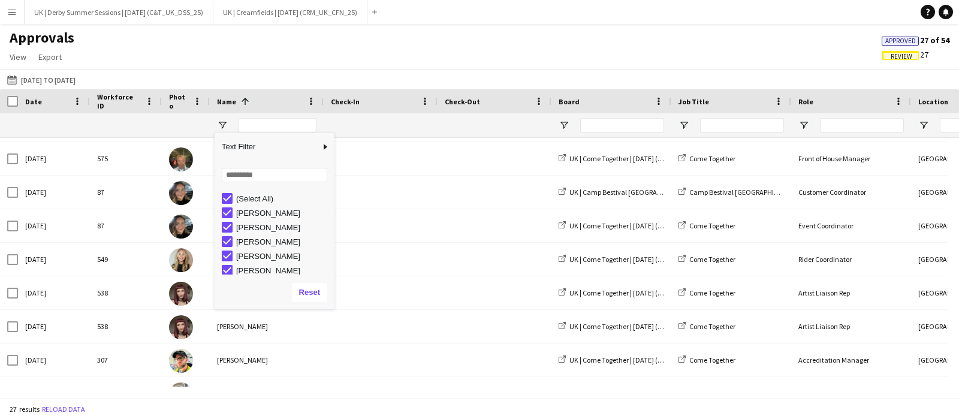
click at [686, 118] on div at bounding box center [731, 125] width 120 height 24
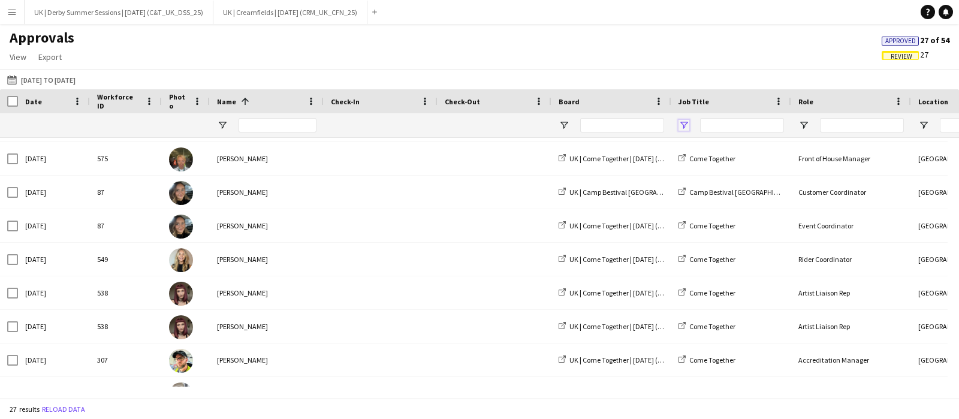
click at [684, 126] on span "Open Filter Menu" at bounding box center [683, 125] width 11 height 11
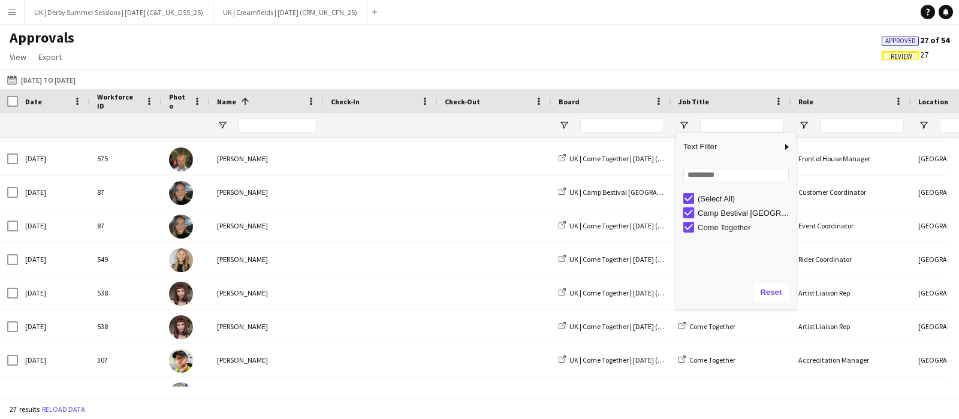
type input "**********"
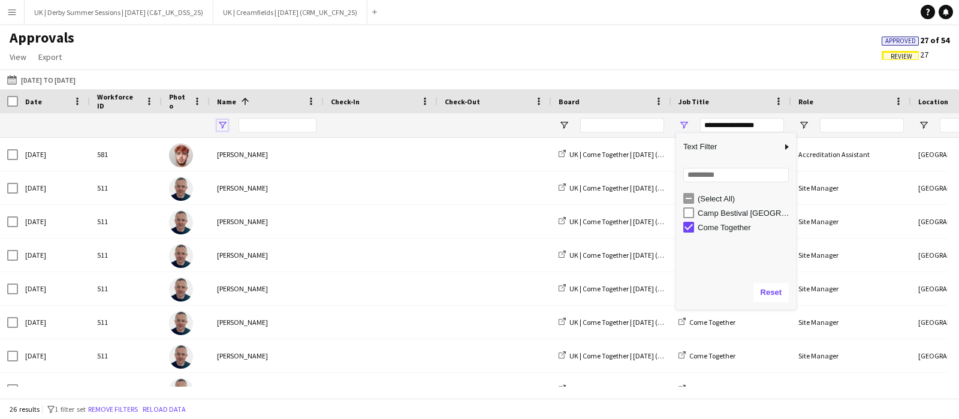
click at [222, 125] on span "Open Filter Menu" at bounding box center [222, 125] width 11 height 11
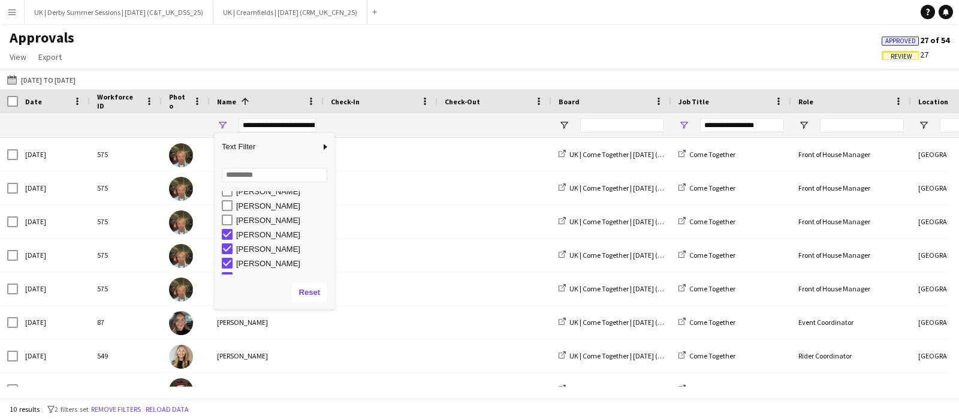
click at [227, 228] on div "[PERSON_NAME]" at bounding box center [278, 234] width 113 height 14
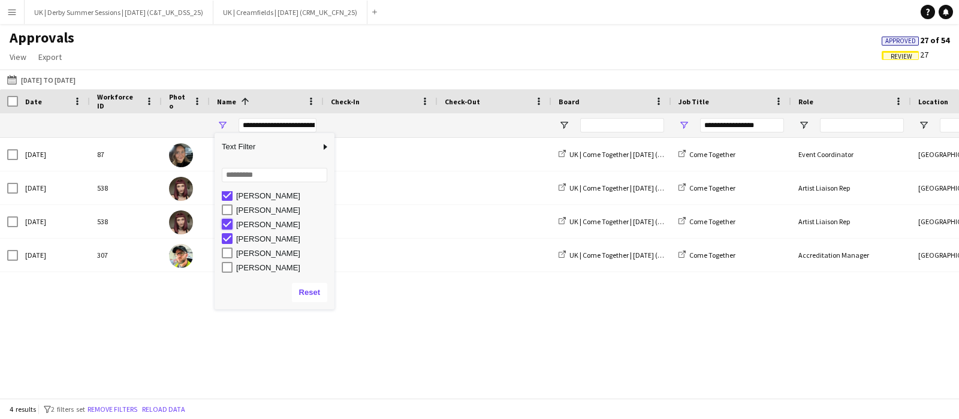
type input "**********"
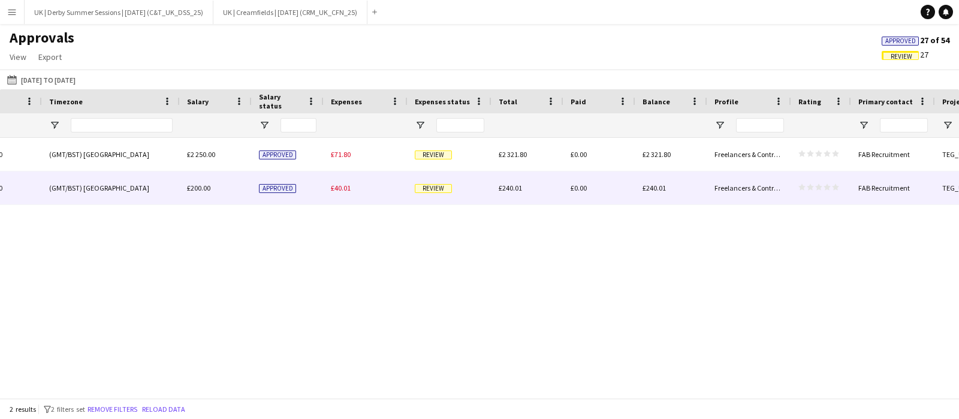
click at [336, 190] on span "£40.01" at bounding box center [341, 187] width 20 height 9
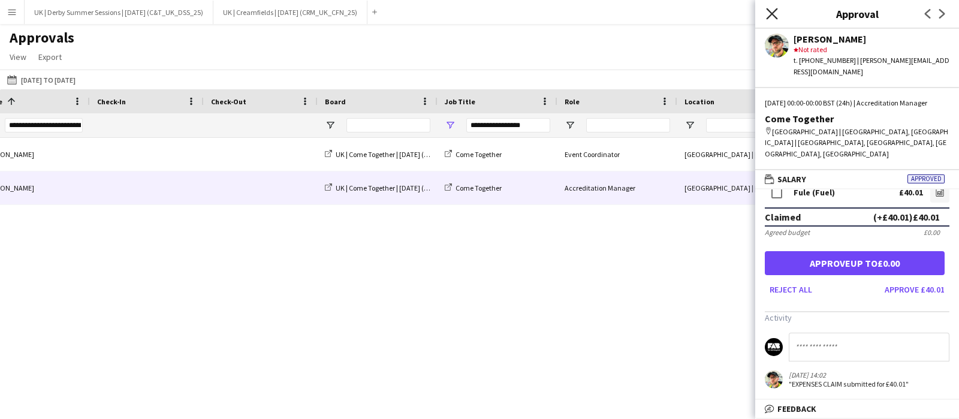
click at [771, 15] on icon at bounding box center [771, 13] width 11 height 11
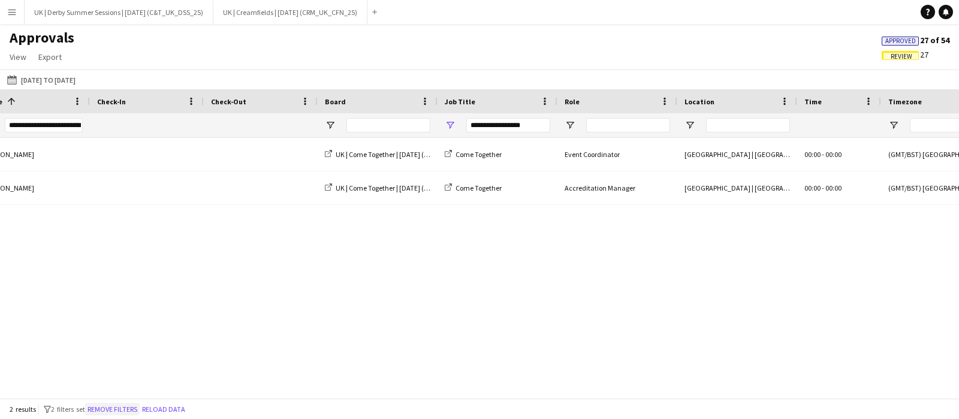
click at [105, 405] on button "Remove filters" at bounding box center [112, 409] width 55 height 13
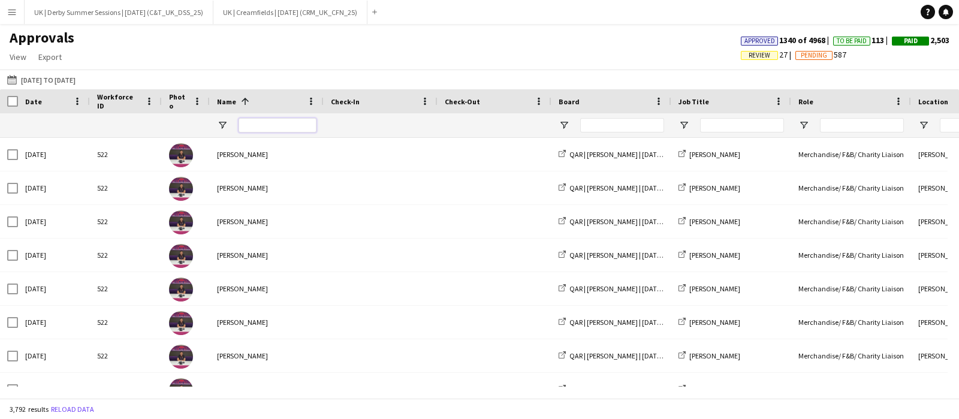
click at [252, 127] on input "Name Filter Input" at bounding box center [278, 125] width 78 height 14
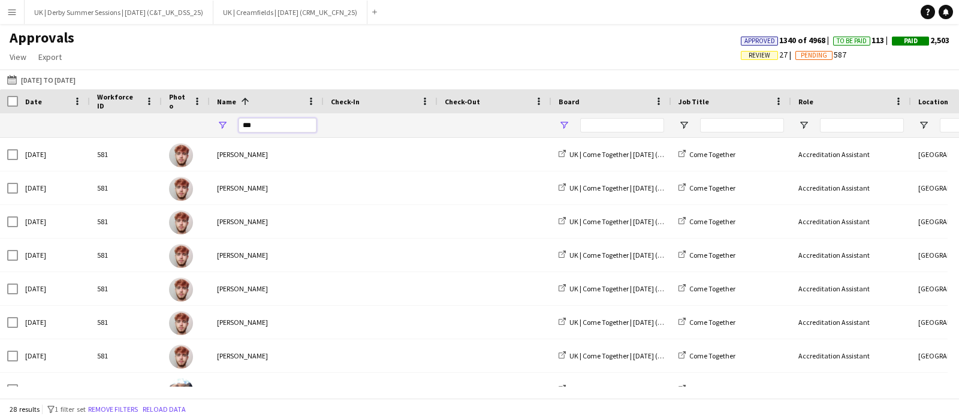
type input "***"
click at [565, 121] on span "Open Filter Menu" at bounding box center [564, 125] width 11 height 11
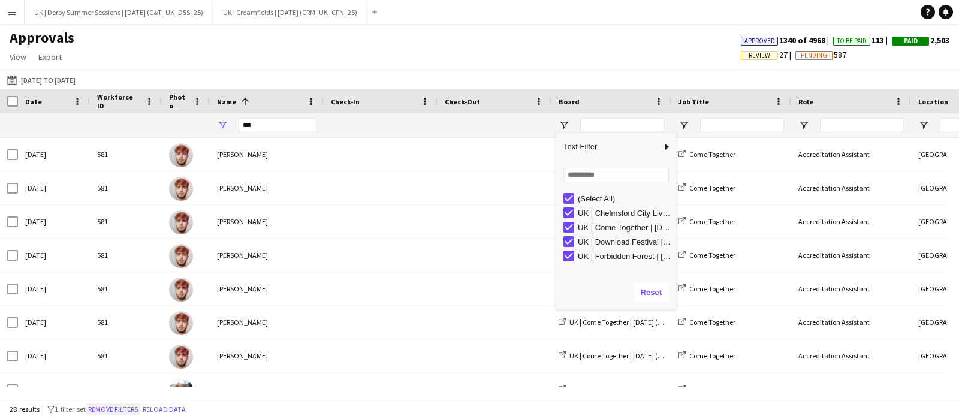
click at [122, 406] on button "Remove filters" at bounding box center [113, 409] width 55 height 13
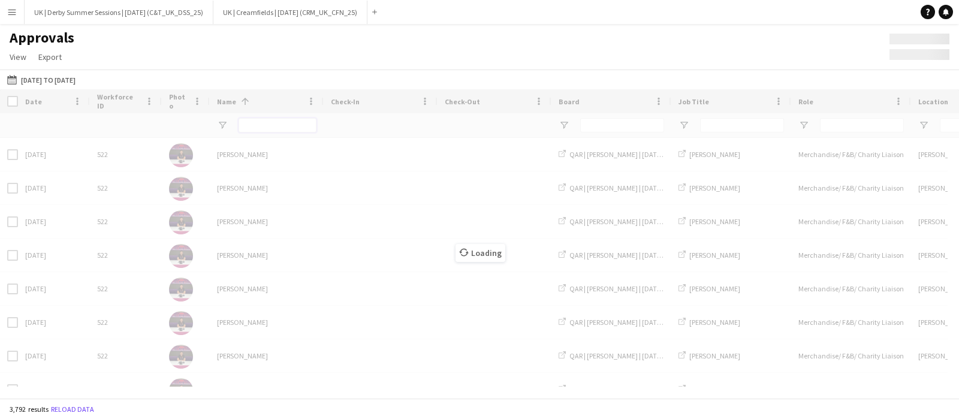
click at [256, 125] on input "Name Filter Input" at bounding box center [278, 125] width 78 height 14
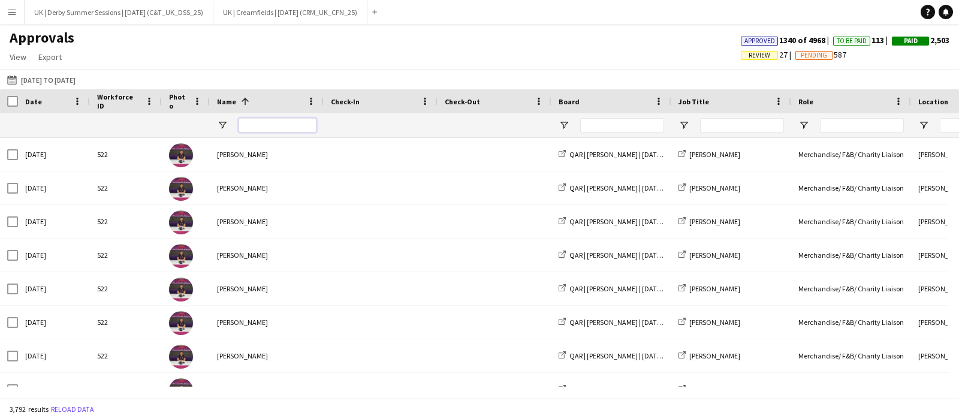
click at [256, 125] on input "Name Filter Input" at bounding box center [278, 125] width 78 height 14
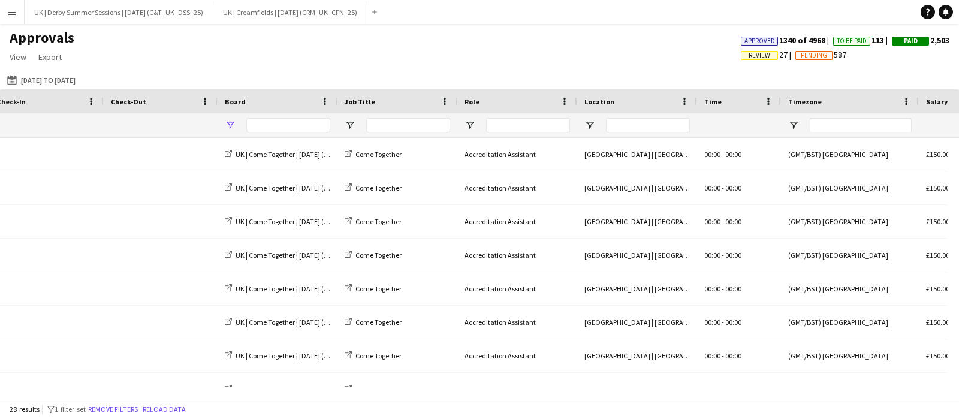
type input "***"
click at [230, 123] on span "Open Filter Menu" at bounding box center [230, 125] width 11 height 11
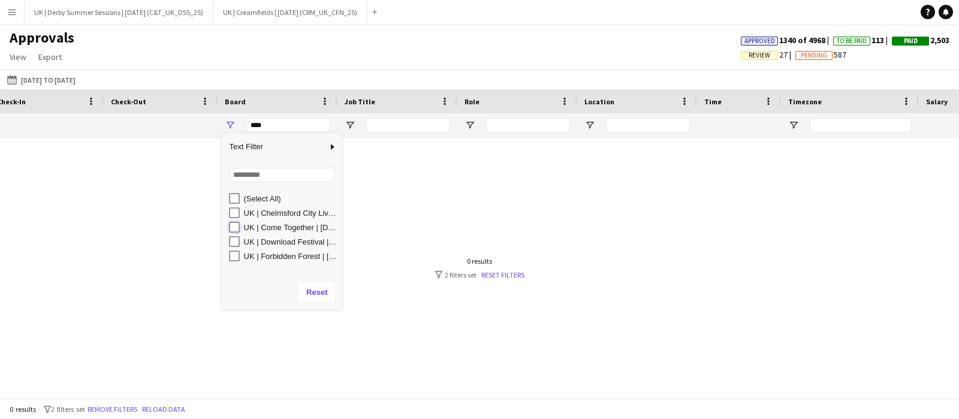
type input "**********"
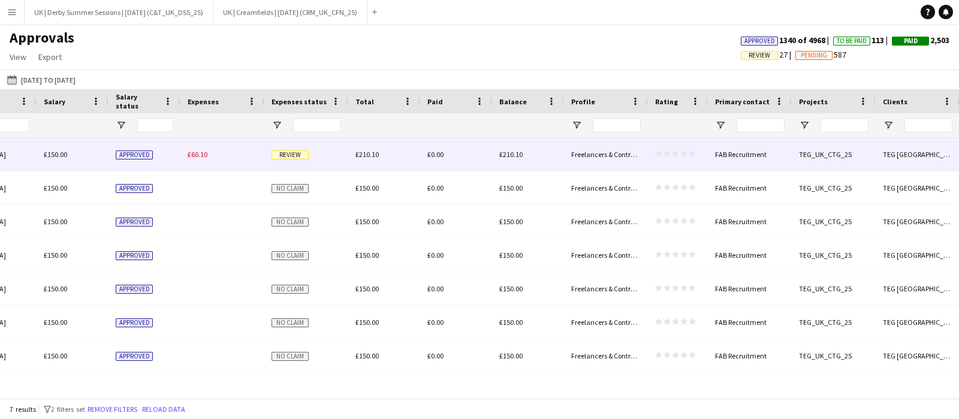
click at [189, 155] on span "£60.10" at bounding box center [198, 154] width 20 height 9
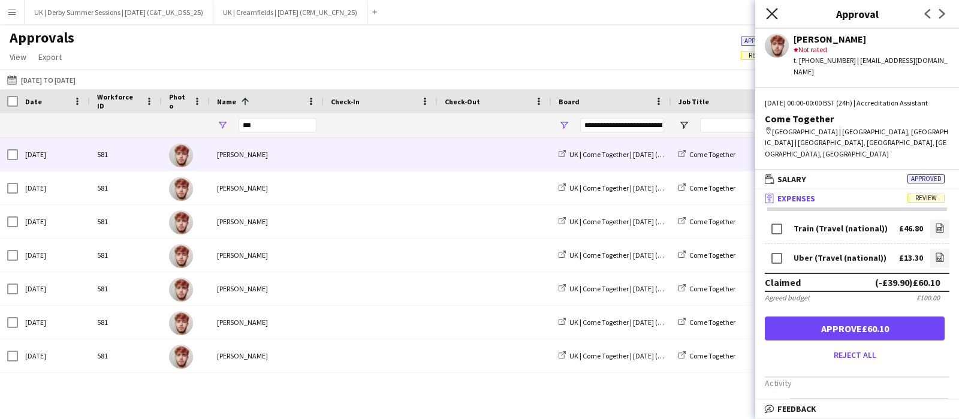
click at [769, 9] on icon "Close pop-in" at bounding box center [771, 13] width 11 height 11
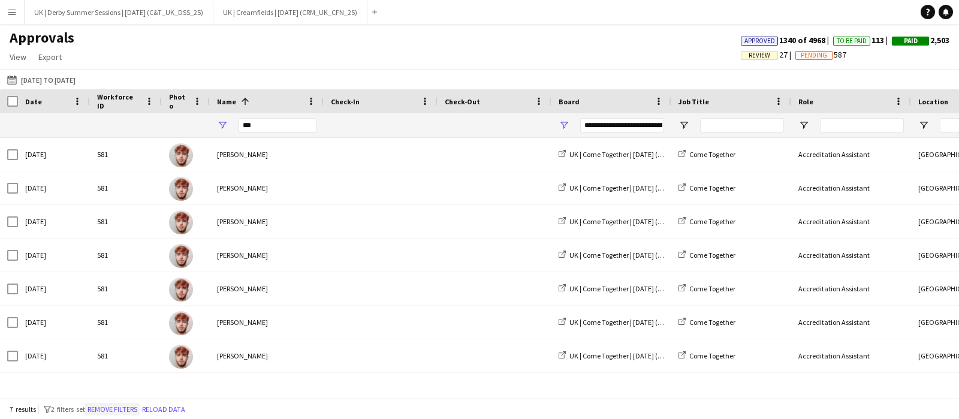
click at [114, 404] on button "Remove filters" at bounding box center [112, 409] width 55 height 13
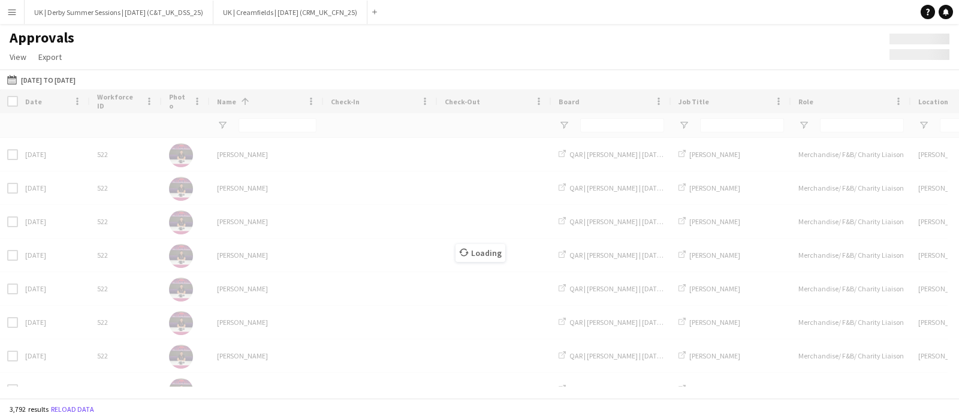
click at [270, 133] on div at bounding box center [278, 125] width 78 height 24
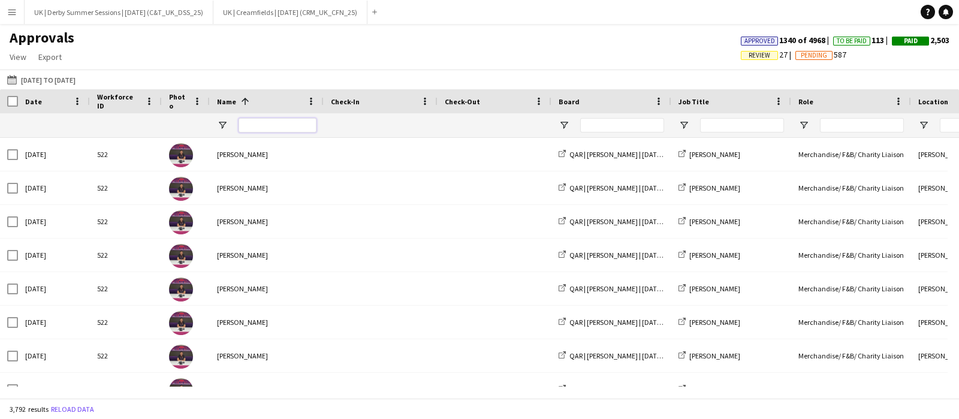
click at [270, 132] on input "Name Filter Input" at bounding box center [278, 125] width 78 height 14
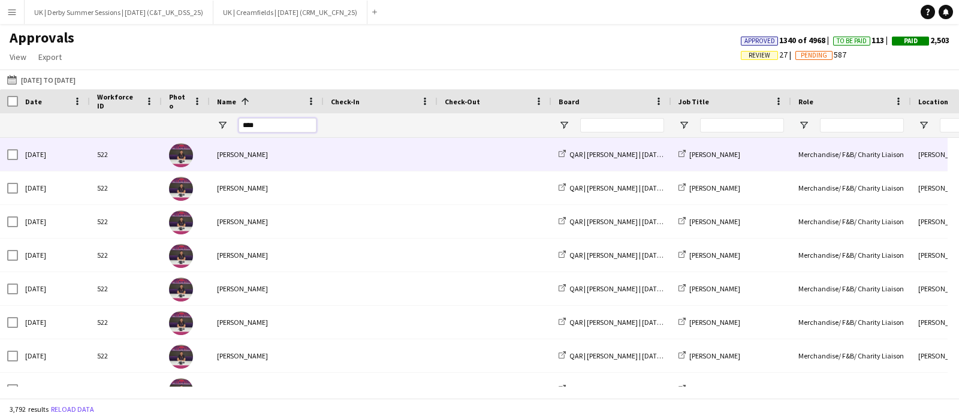
type input "****"
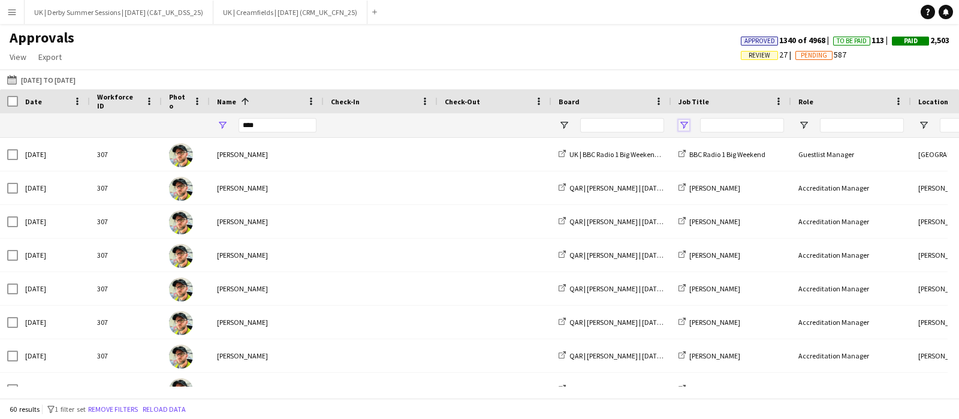
click at [686, 125] on span "Open Filter Menu" at bounding box center [683, 125] width 11 height 11
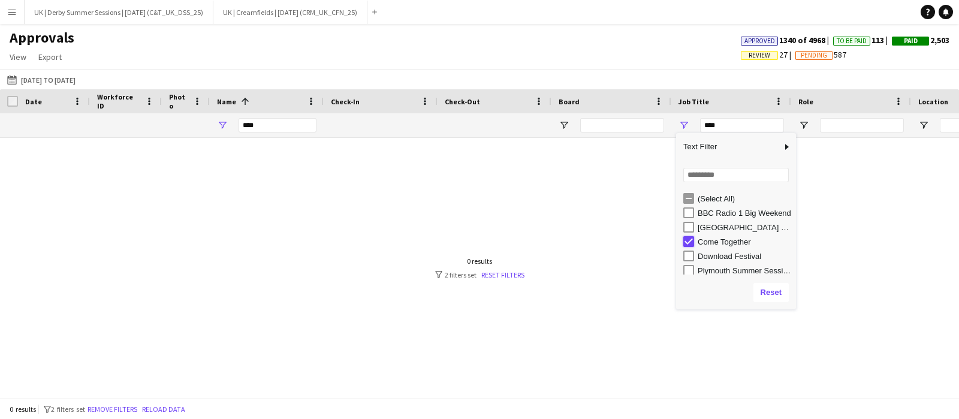
type input "**********"
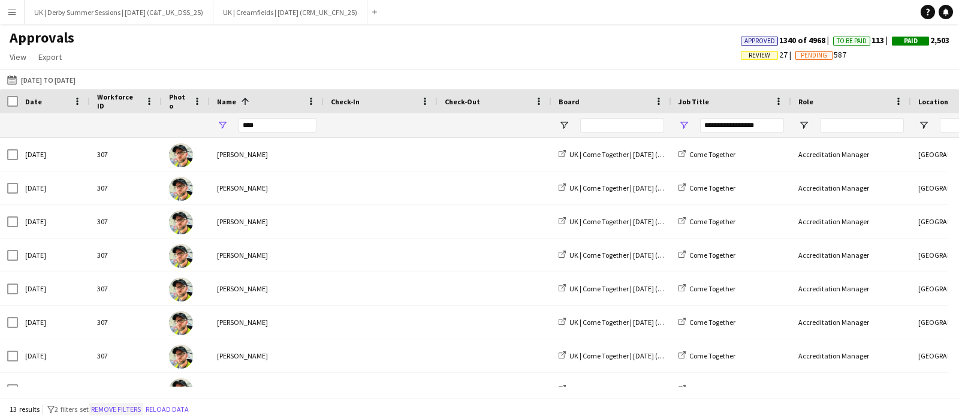
click at [120, 406] on button "Remove filters" at bounding box center [116, 409] width 55 height 13
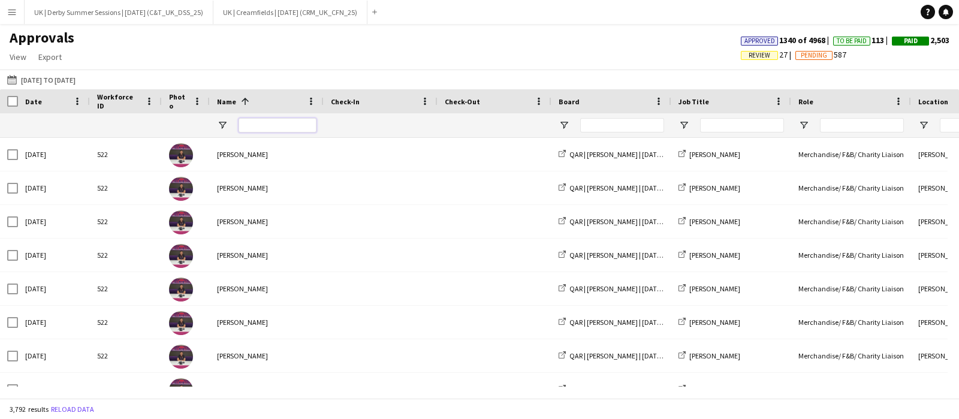
click at [256, 125] on input "Name Filter Input" at bounding box center [278, 125] width 78 height 14
type input "******"
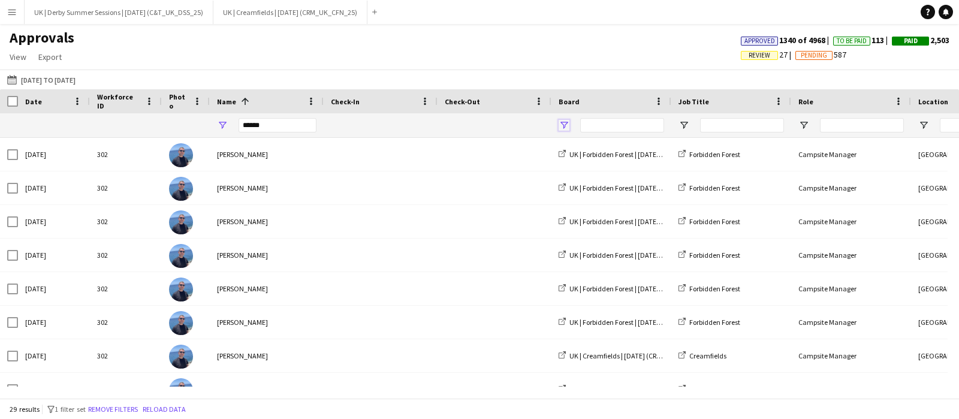
click at [564, 120] on span "Open Filter Menu" at bounding box center [564, 125] width 11 height 11
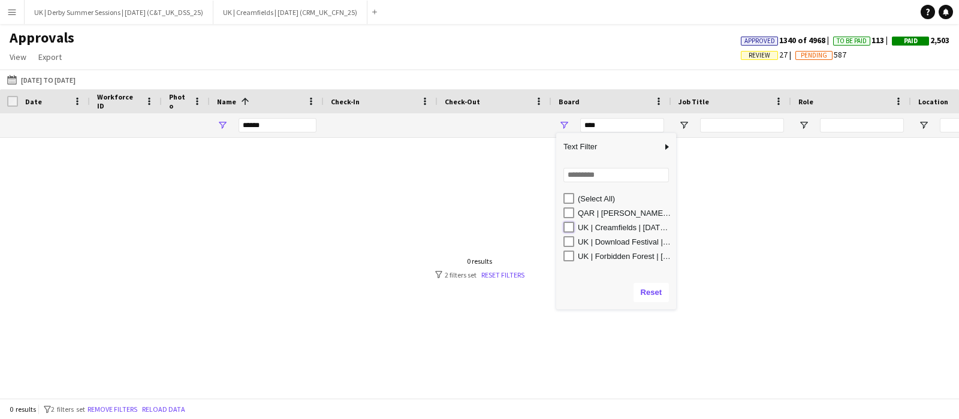
type input "**********"
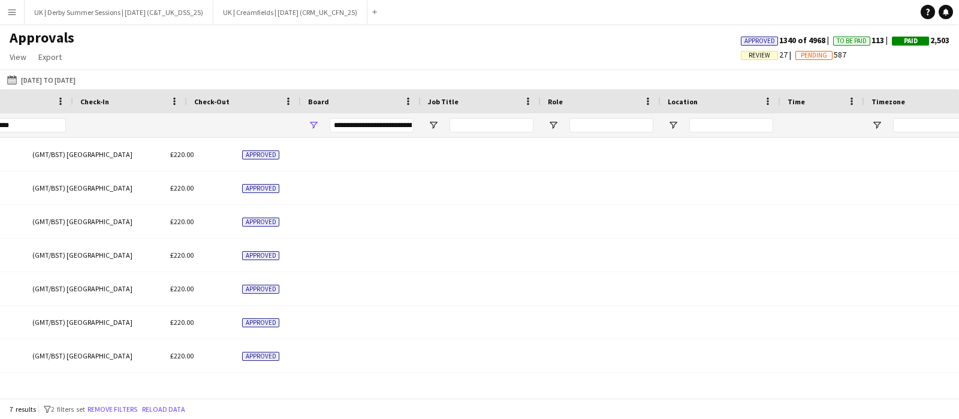
scroll to position [0, 251]
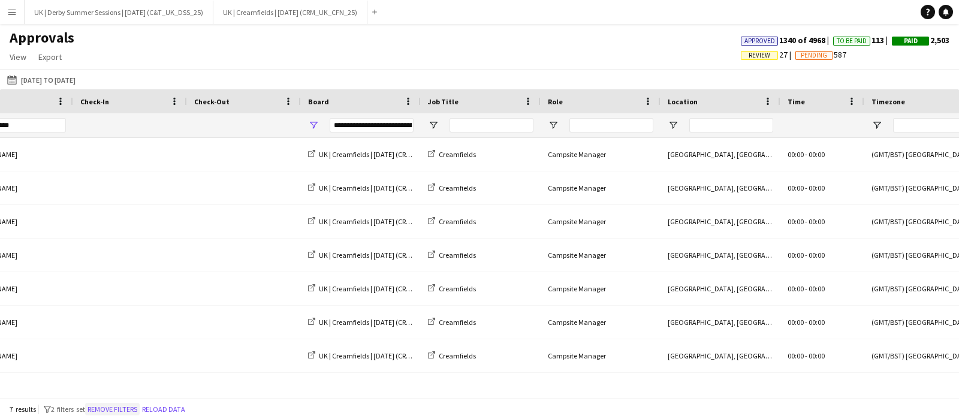
click at [126, 415] on button "Remove filters" at bounding box center [112, 409] width 55 height 13
click at [128, 412] on div "7 results filter-1 2 filters set Remove filters Reload data" at bounding box center [479, 409] width 959 height 20
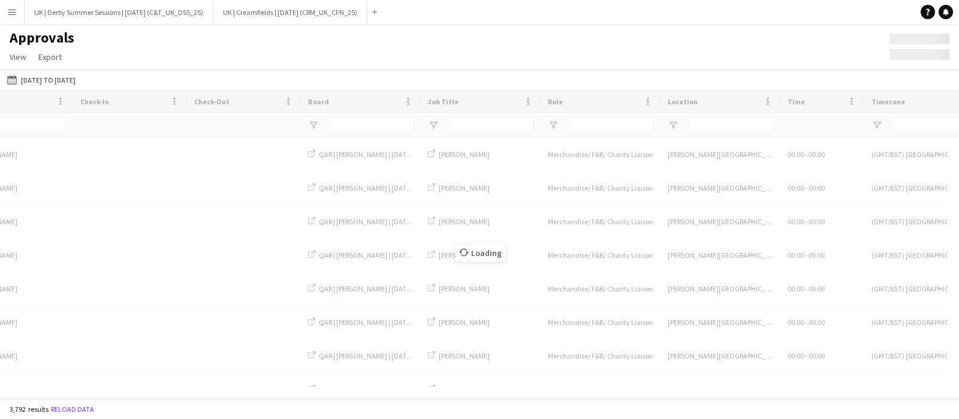
drag, startPoint x: 141, startPoint y: 394, endPoint x: 47, endPoint y: 394, distance: 94.1
click at [40, 396] on div "Loading" at bounding box center [479, 243] width 959 height 309
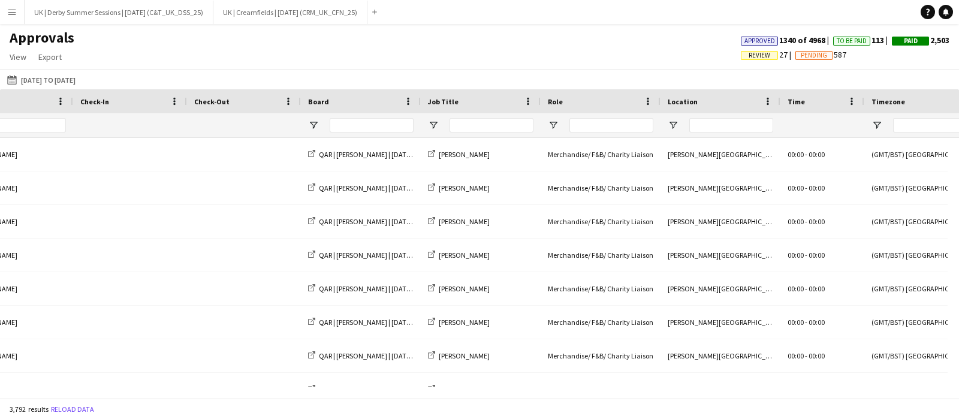
scroll to position [0, 0]
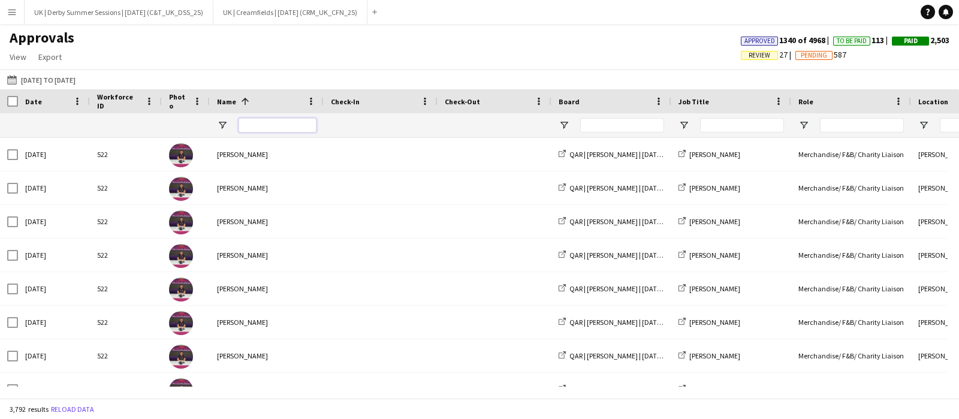
click at [273, 125] on input "Name Filter Input" at bounding box center [278, 125] width 78 height 14
type input "******"
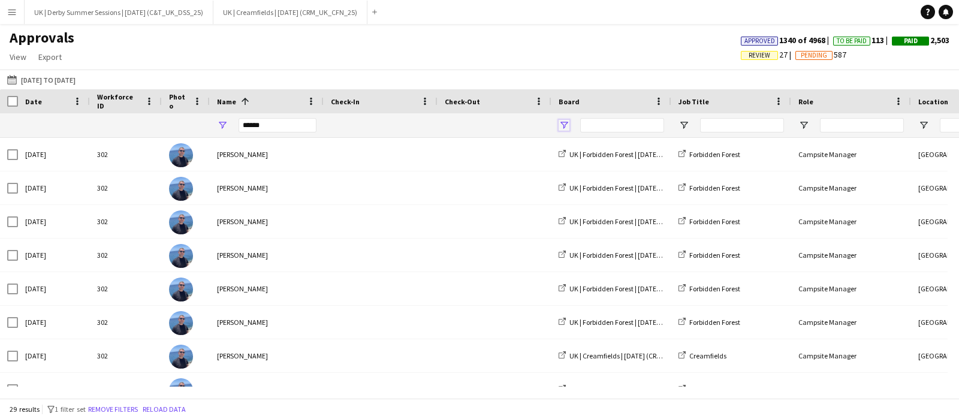
click at [560, 125] on span "Open Filter Menu" at bounding box center [564, 125] width 11 height 11
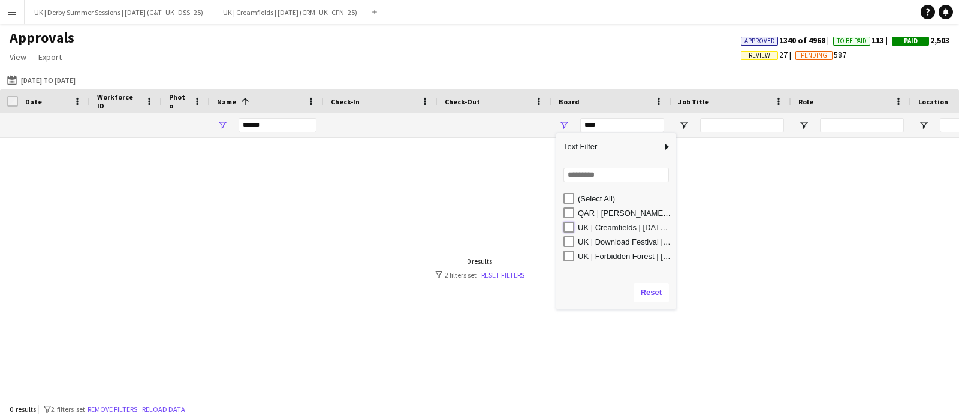
type input "**********"
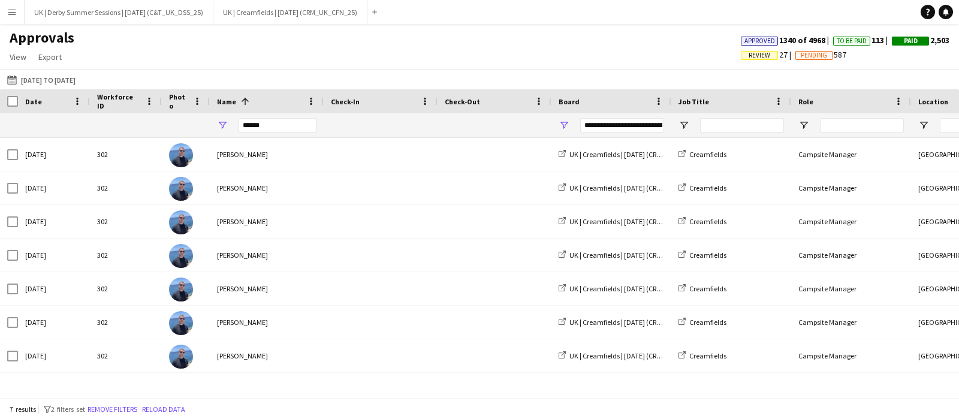
click at [396, 387] on div at bounding box center [479, 392] width 959 height 11
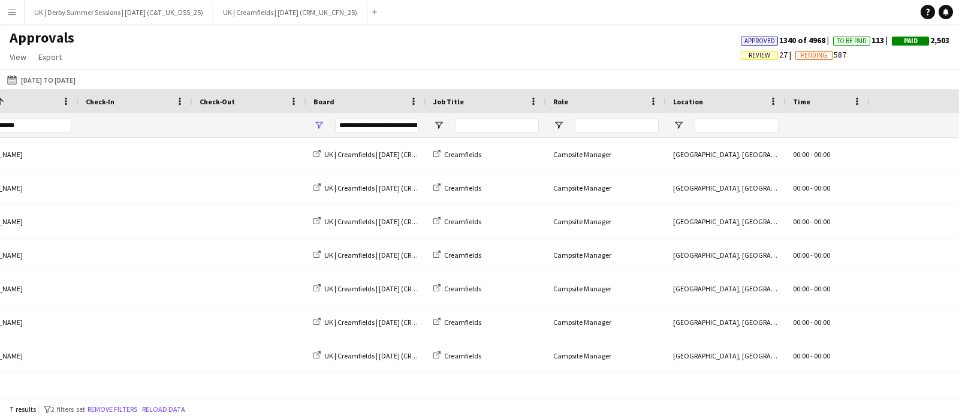
scroll to position [0, 881]
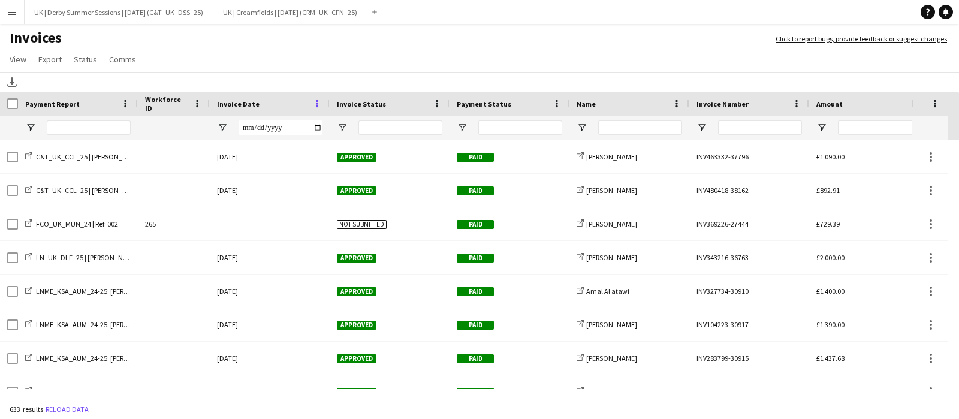
click at [318, 105] on span at bounding box center [317, 103] width 11 height 11
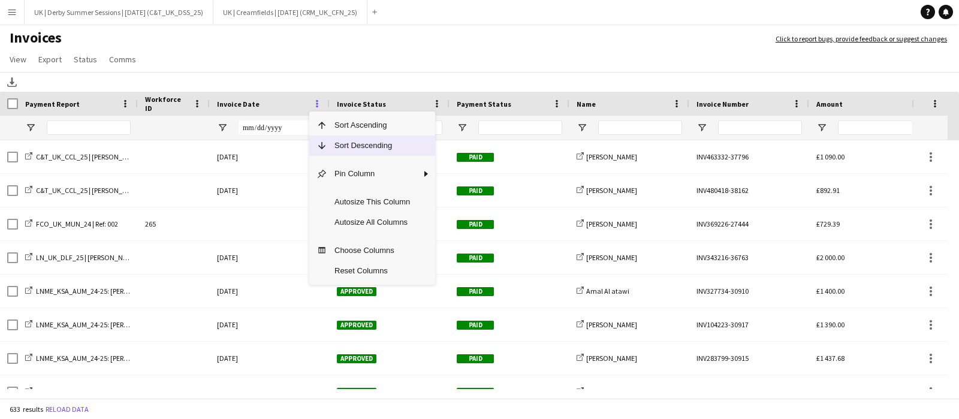
click at [330, 147] on span "Sort Descending" at bounding box center [372, 145] width 90 height 20
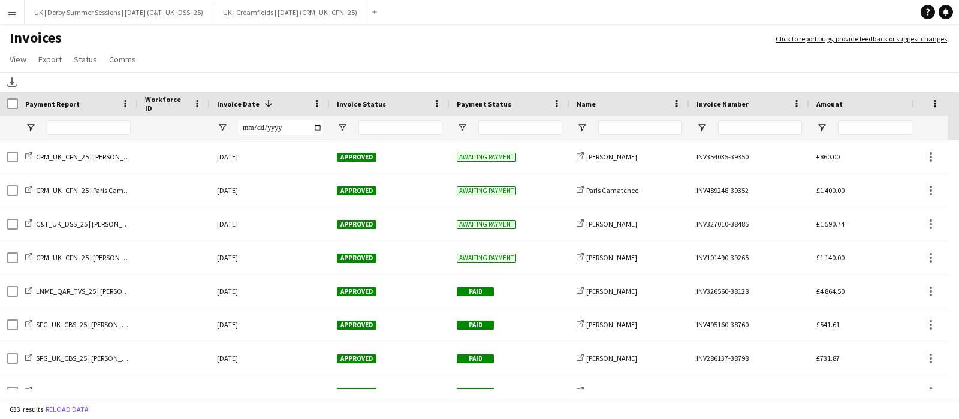
click at [9, 13] on app-icon "Menu" at bounding box center [12, 12] width 10 height 10
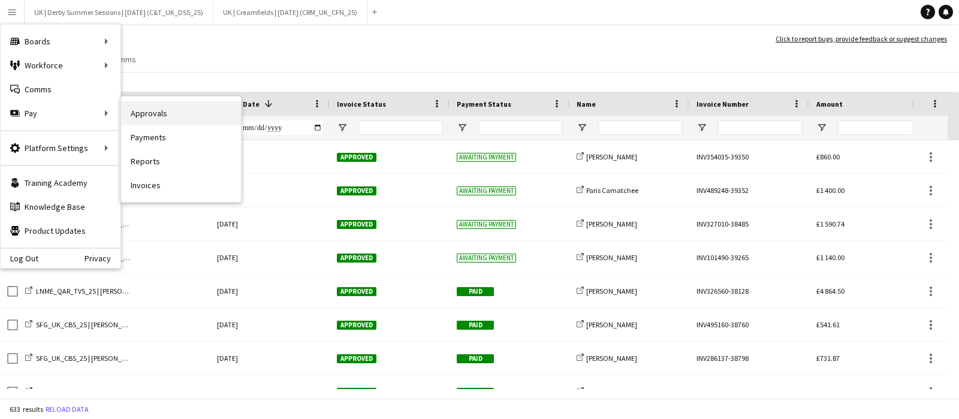
click at [176, 110] on link "Approvals" at bounding box center [181, 113] width 120 height 24
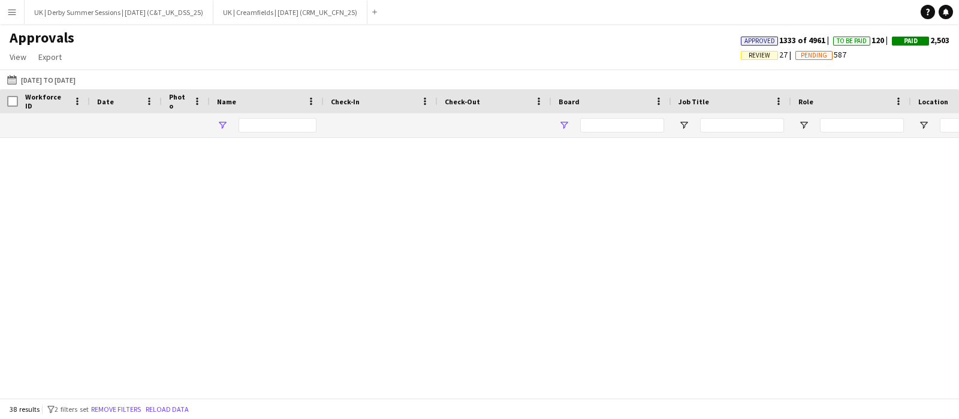
type input "**********"
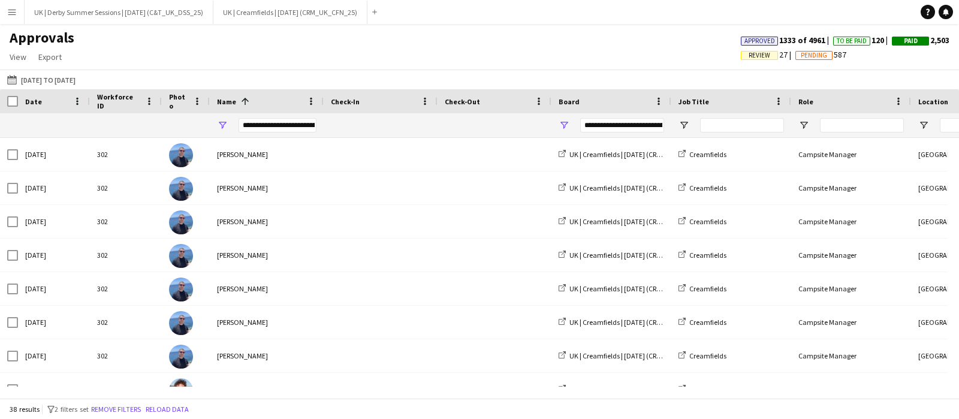
drag, startPoint x: 110, startPoint y: 403, endPoint x: 194, endPoint y: 358, distance: 95.2
click at [111, 403] on button "Remove filters" at bounding box center [116, 409] width 55 height 13
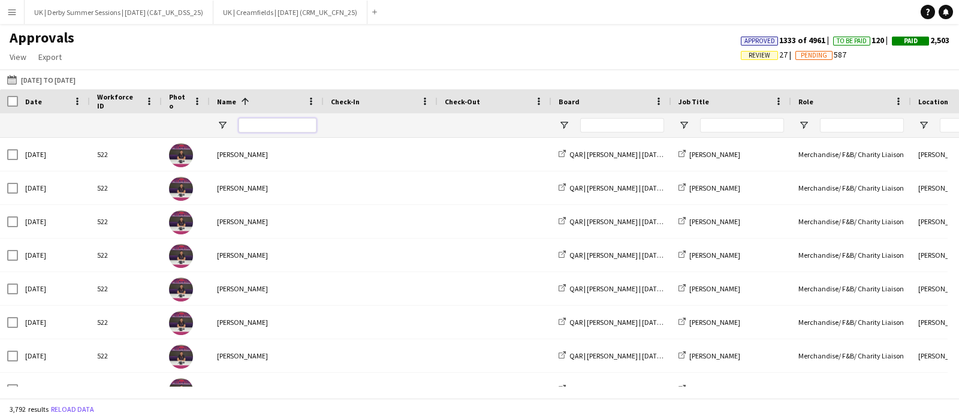
click at [251, 122] on input "Name Filter Input" at bounding box center [278, 125] width 78 height 14
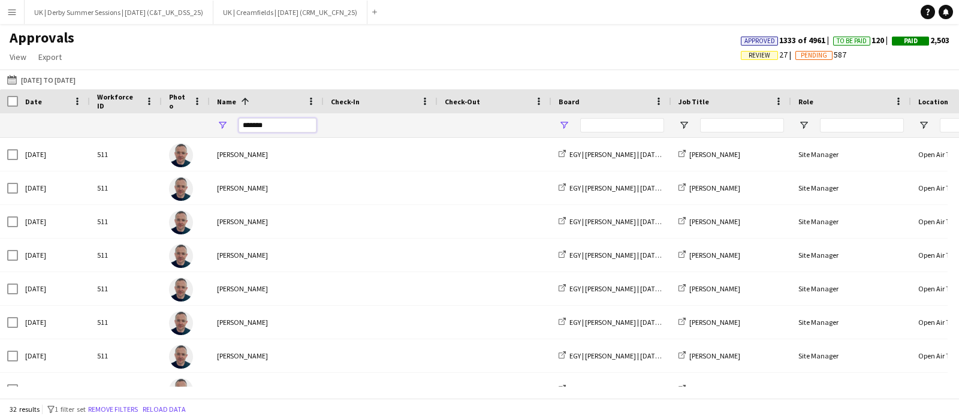
type input "*******"
click at [562, 119] on div at bounding box center [611, 125] width 120 height 24
click at [563, 124] on span "Open Filter Menu" at bounding box center [564, 125] width 11 height 11
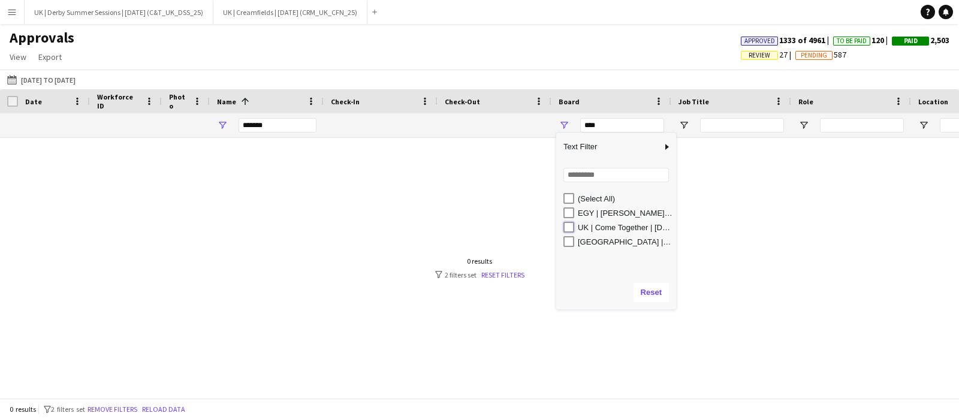
type input "**********"
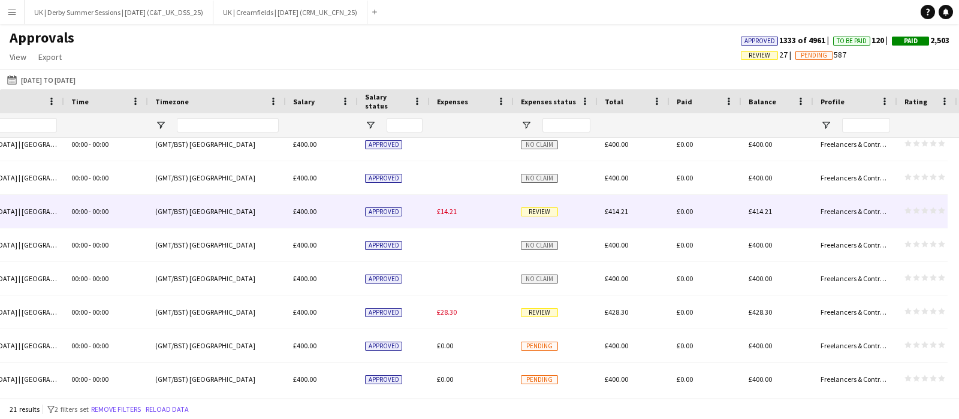
scroll to position [437, 0]
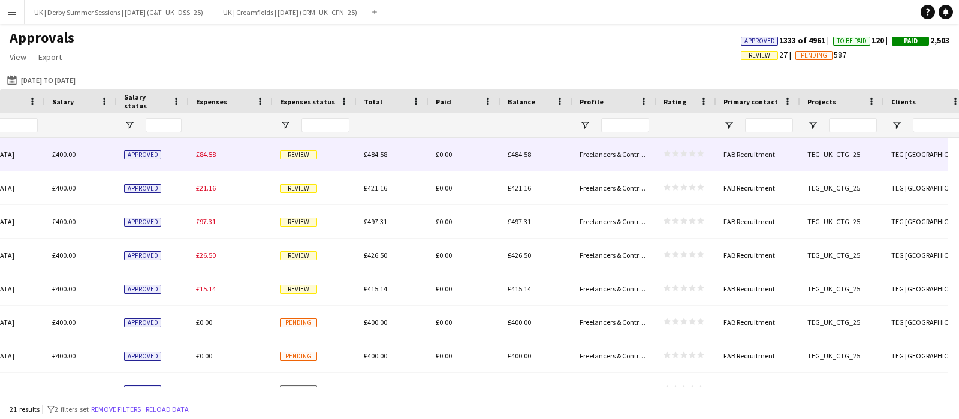
click at [213, 156] on span "£84.58" at bounding box center [206, 154] width 20 height 9
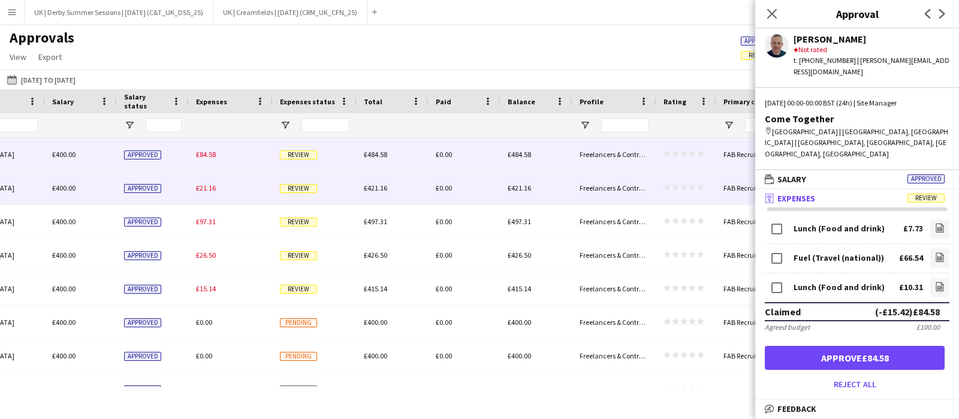
click at [212, 186] on span "£21.16" at bounding box center [206, 187] width 20 height 9
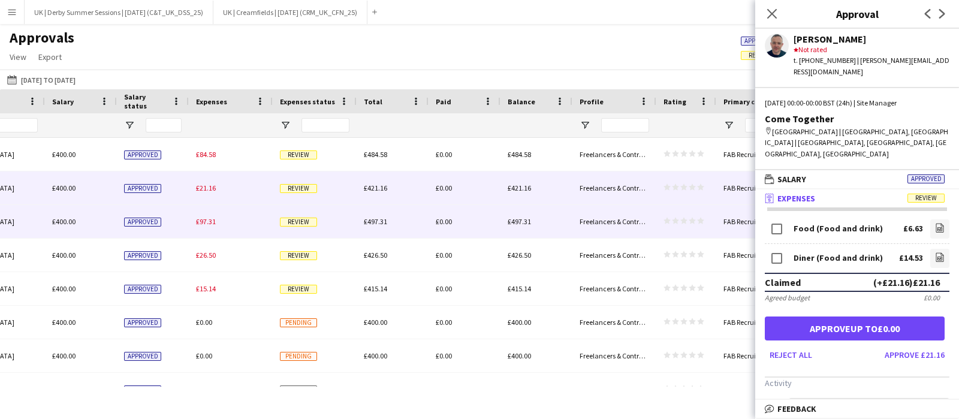
click at [209, 222] on span "£97.31" at bounding box center [206, 221] width 20 height 9
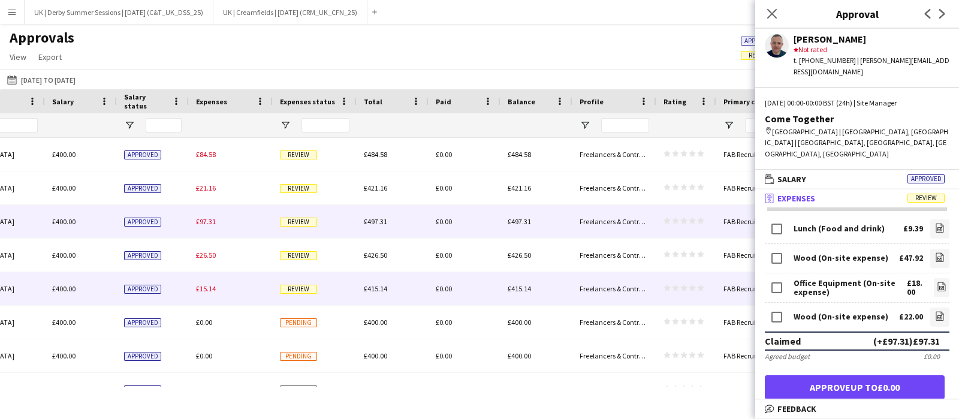
click at [216, 292] on div "£15.14" at bounding box center [231, 288] width 84 height 33
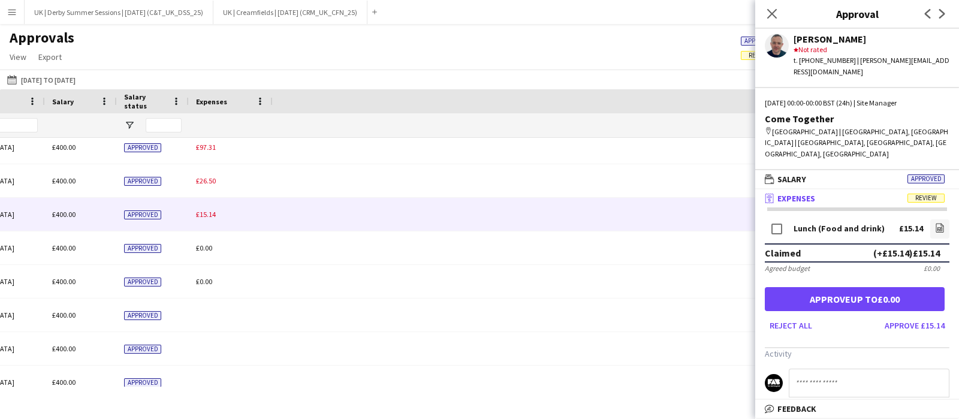
scroll to position [0, 379]
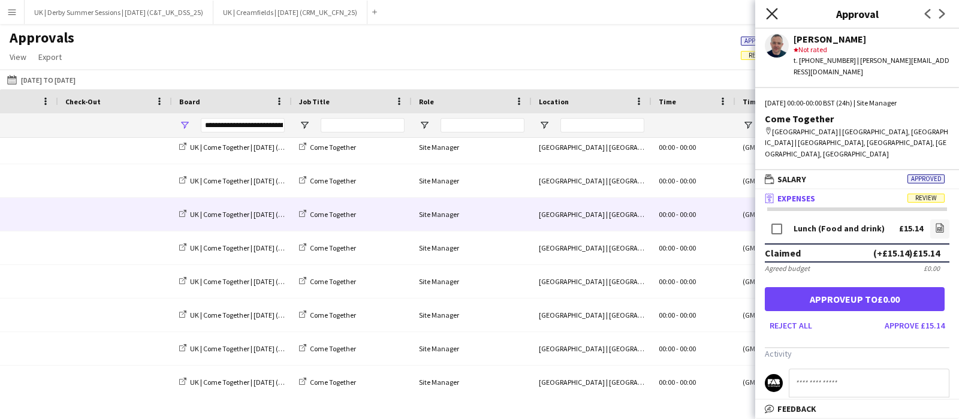
click at [776, 16] on app-icon "Close pop-in" at bounding box center [772, 13] width 17 height 17
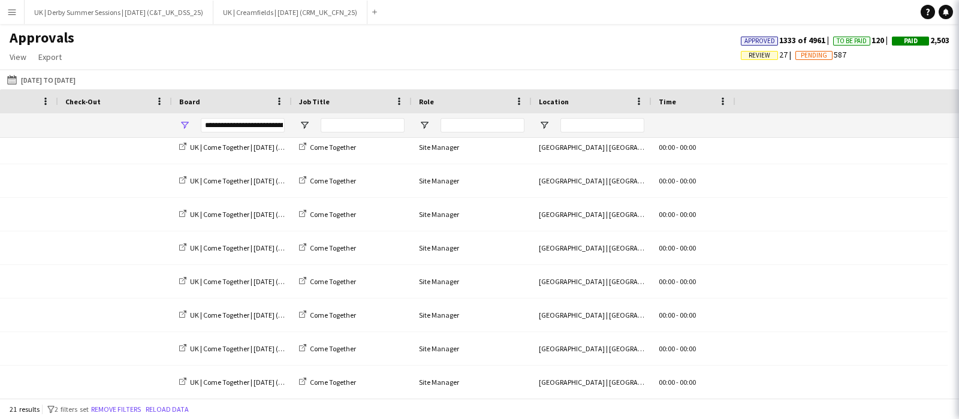
scroll to position [0, 0]
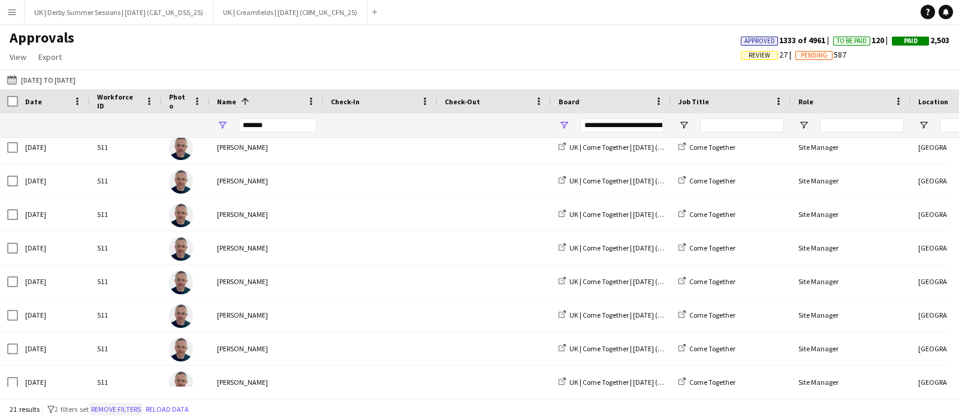
click at [138, 412] on button "Remove filters" at bounding box center [116, 409] width 55 height 13
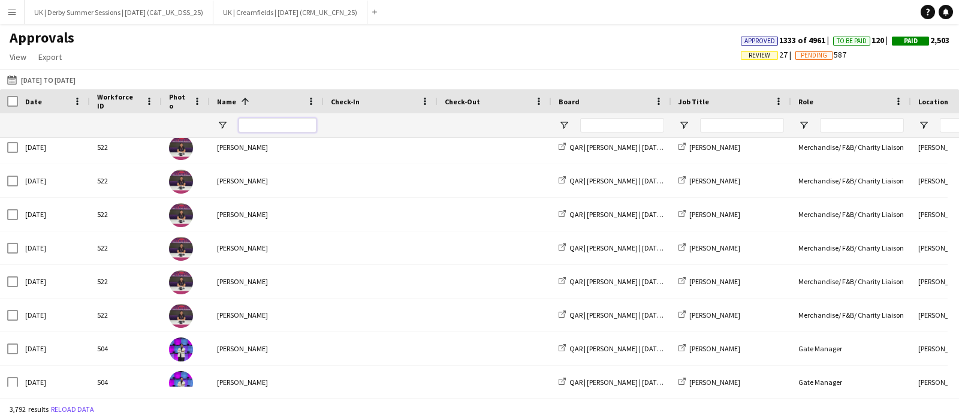
click at [288, 122] on input "Name Filter Input" at bounding box center [278, 125] width 78 height 14
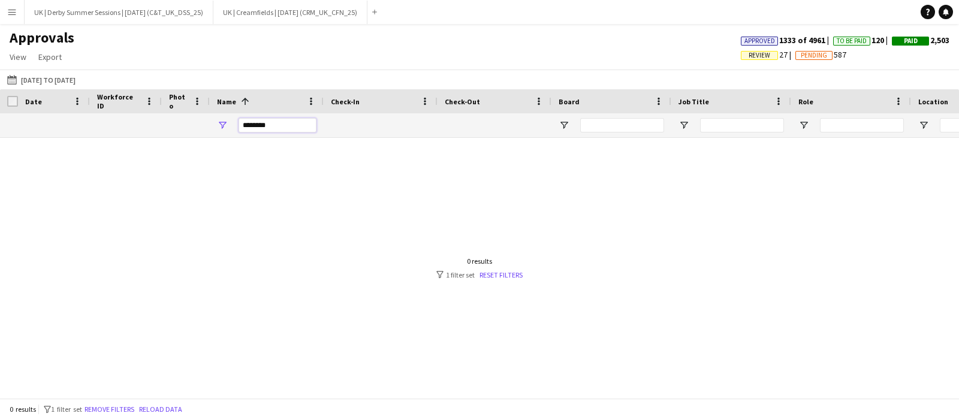
drag, startPoint x: 262, startPoint y: 127, endPoint x: 289, endPoint y: 126, distance: 27.0
click at [263, 127] on input "********" at bounding box center [278, 125] width 78 height 14
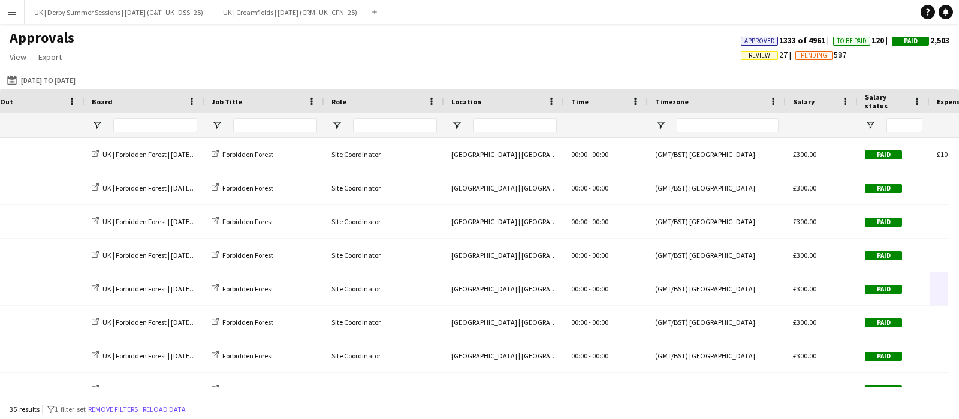
scroll to position [0, 471]
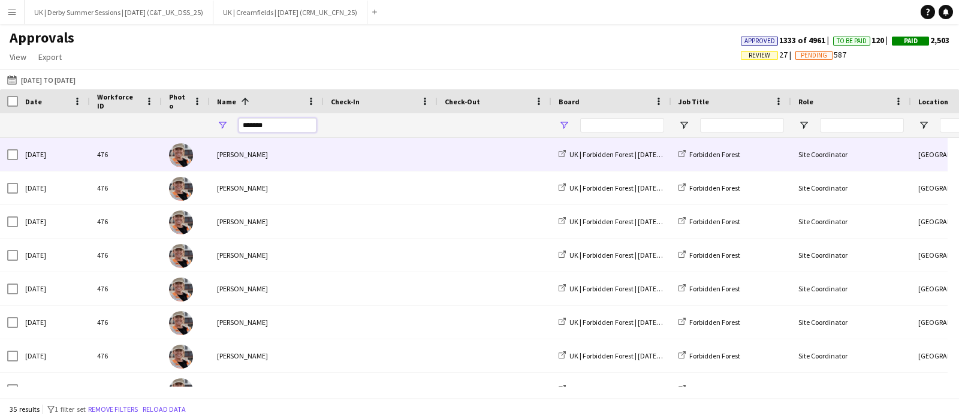
type input "*******"
click at [565, 125] on span "Open Filter Menu" at bounding box center [564, 125] width 11 height 11
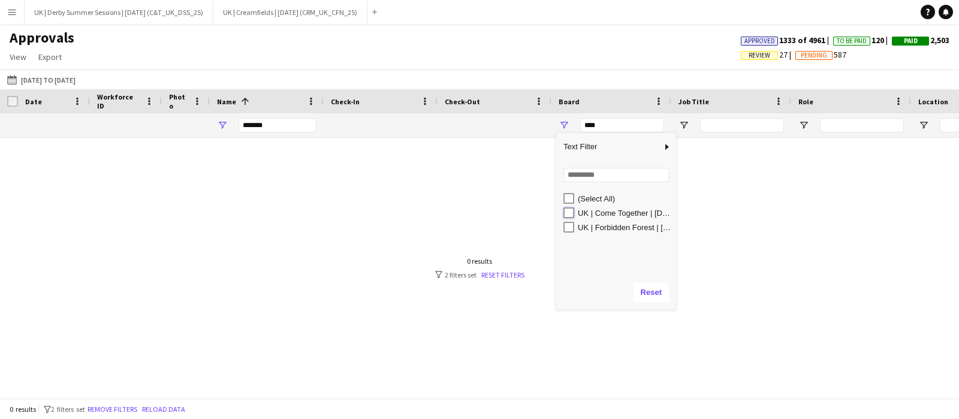
type input "**********"
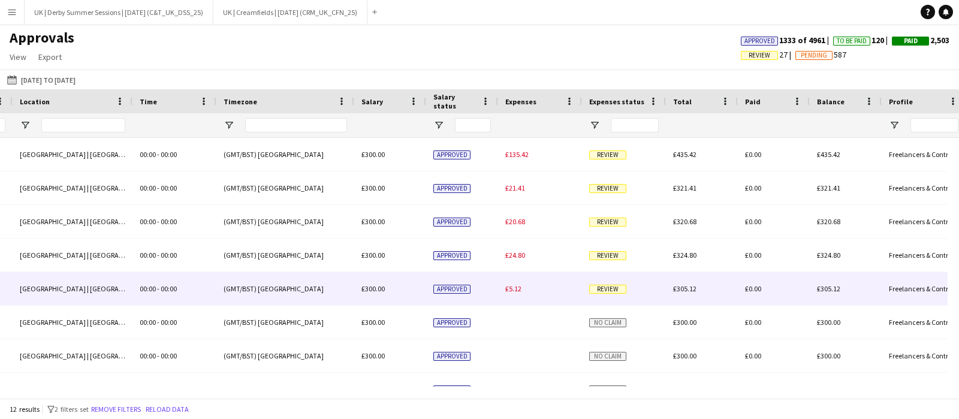
click at [510, 289] on span "£5.12" at bounding box center [513, 288] width 16 height 9
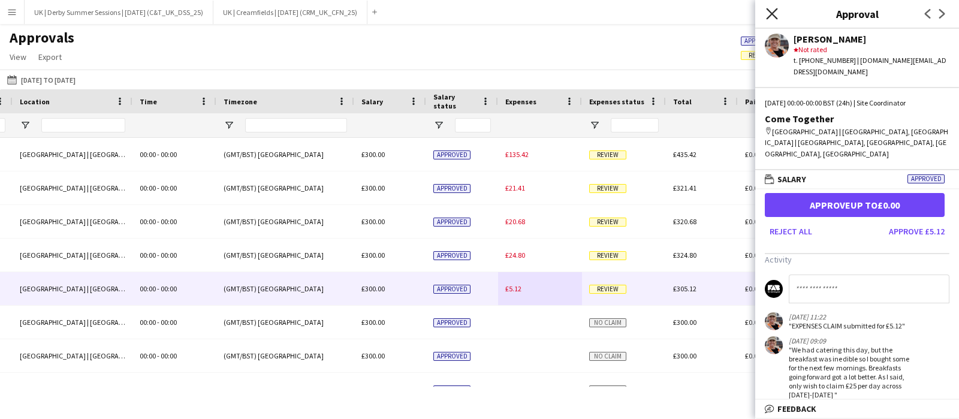
click at [773, 13] on icon "Close pop-in" at bounding box center [771, 13] width 11 height 11
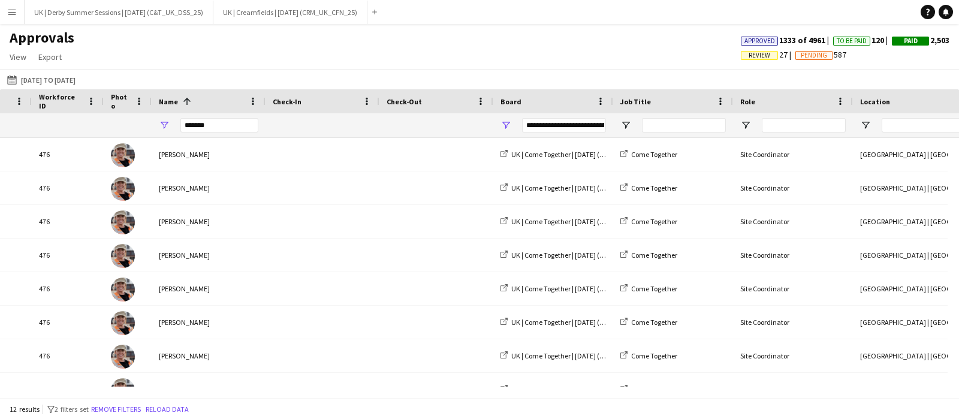
scroll to position [0, 0]
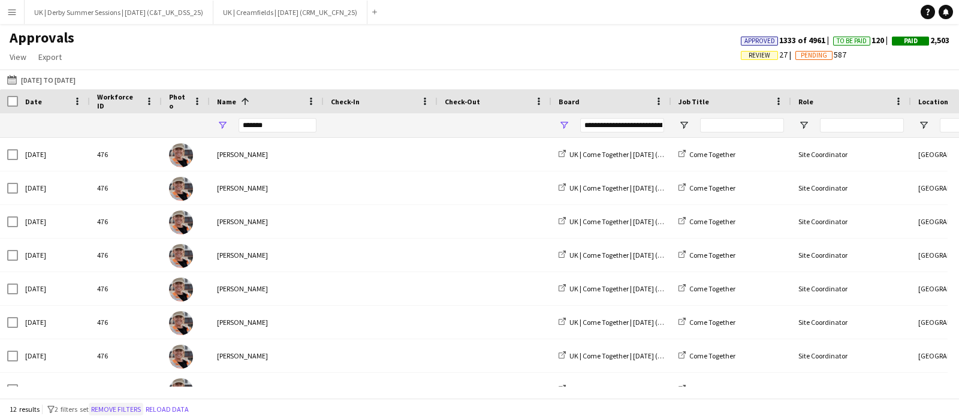
click at [129, 410] on button "Remove filters" at bounding box center [116, 409] width 55 height 13
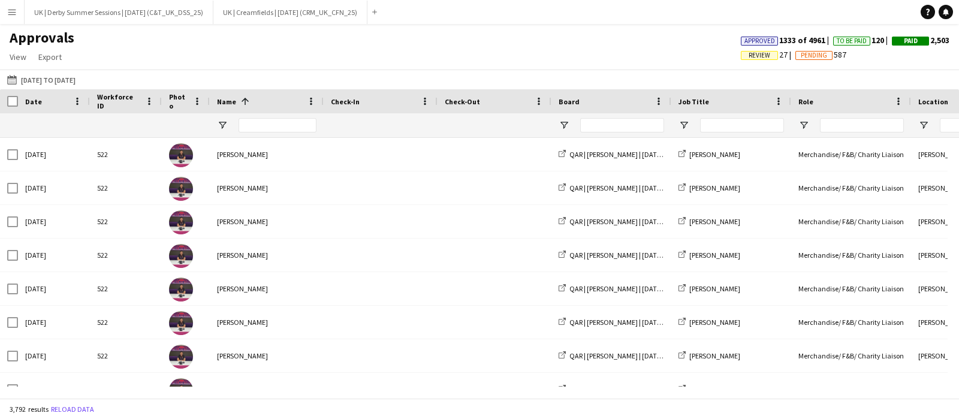
click at [245, 116] on div at bounding box center [278, 125] width 78 height 24
click at [247, 120] on input "Name Filter Input" at bounding box center [278, 125] width 78 height 14
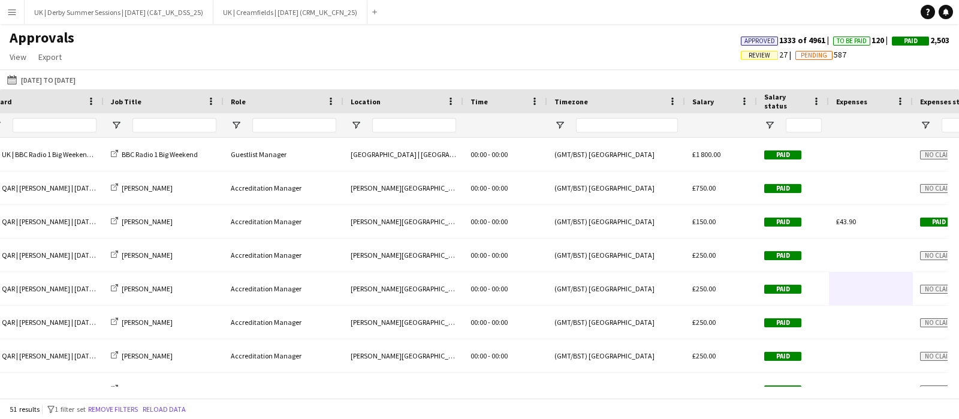
scroll to position [0, 30]
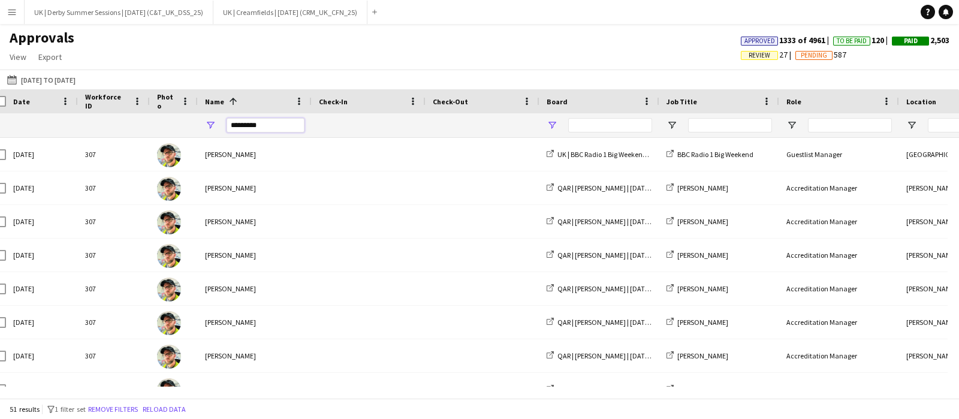
type input "*********"
click at [553, 121] on span "Open Filter Menu" at bounding box center [552, 125] width 11 height 11
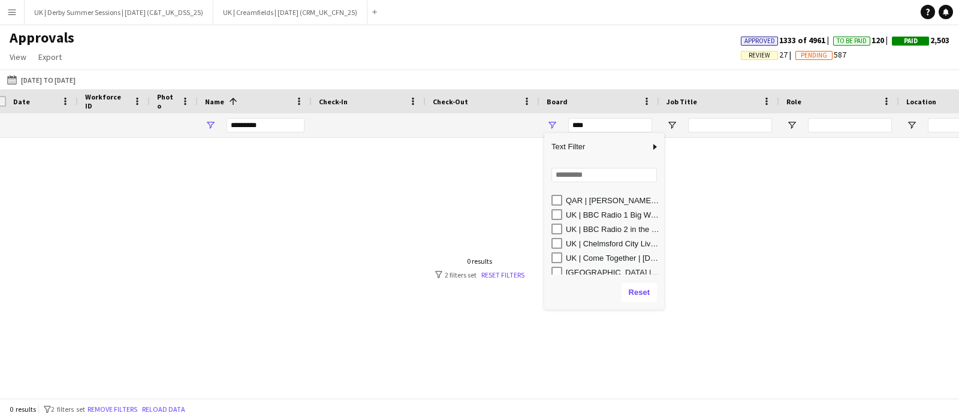
scroll to position [17, 0]
type input "**********"
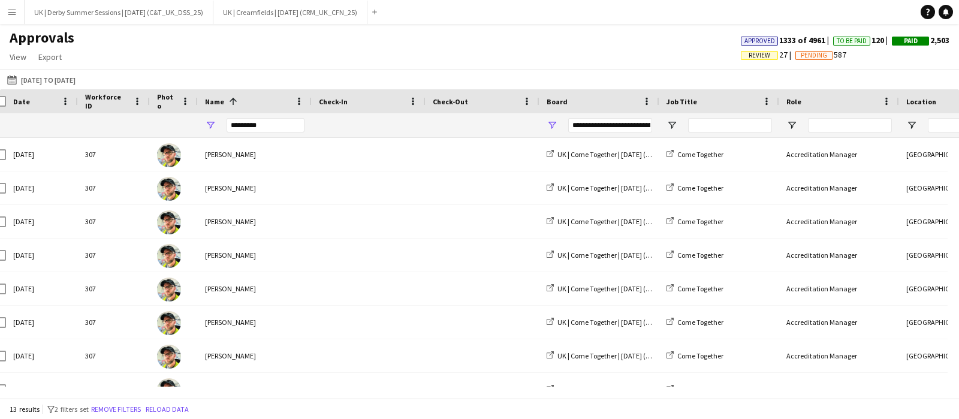
scroll to position [0, 854]
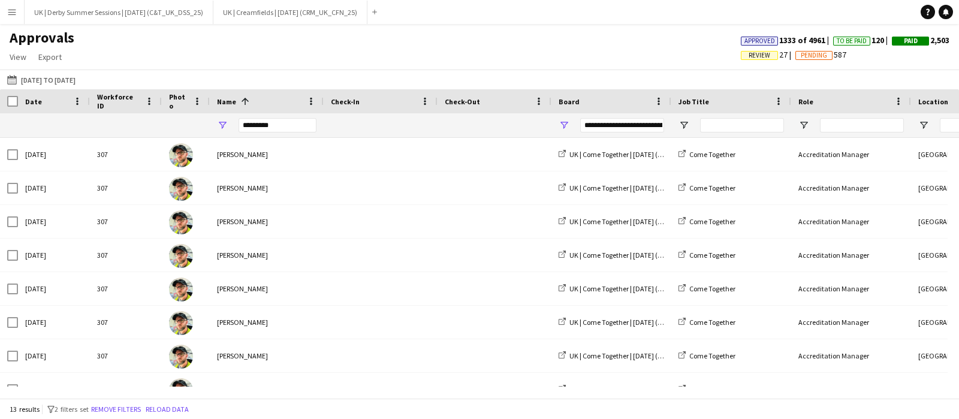
drag, startPoint x: 122, startPoint y: 406, endPoint x: 126, endPoint y: 415, distance: 9.9
click at [122, 406] on button "Remove filters" at bounding box center [116, 409] width 55 height 13
